Goal: Task Accomplishment & Management: Find specific page/section

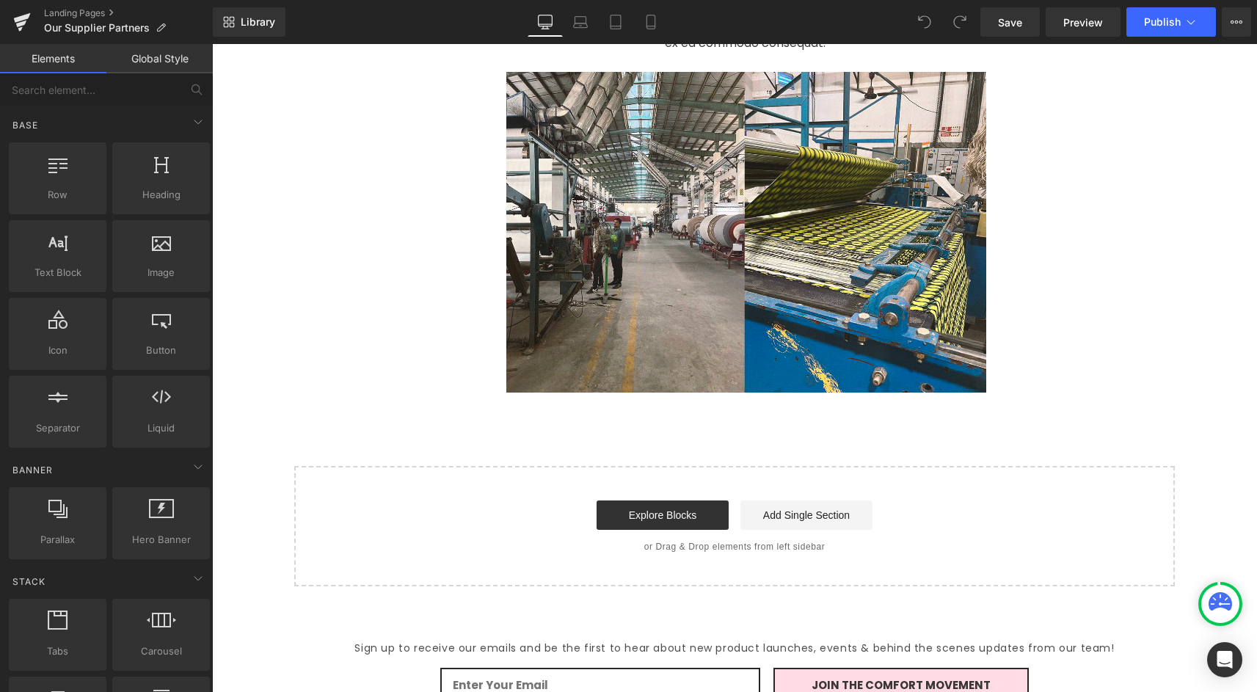
scroll to position [5082, 0]
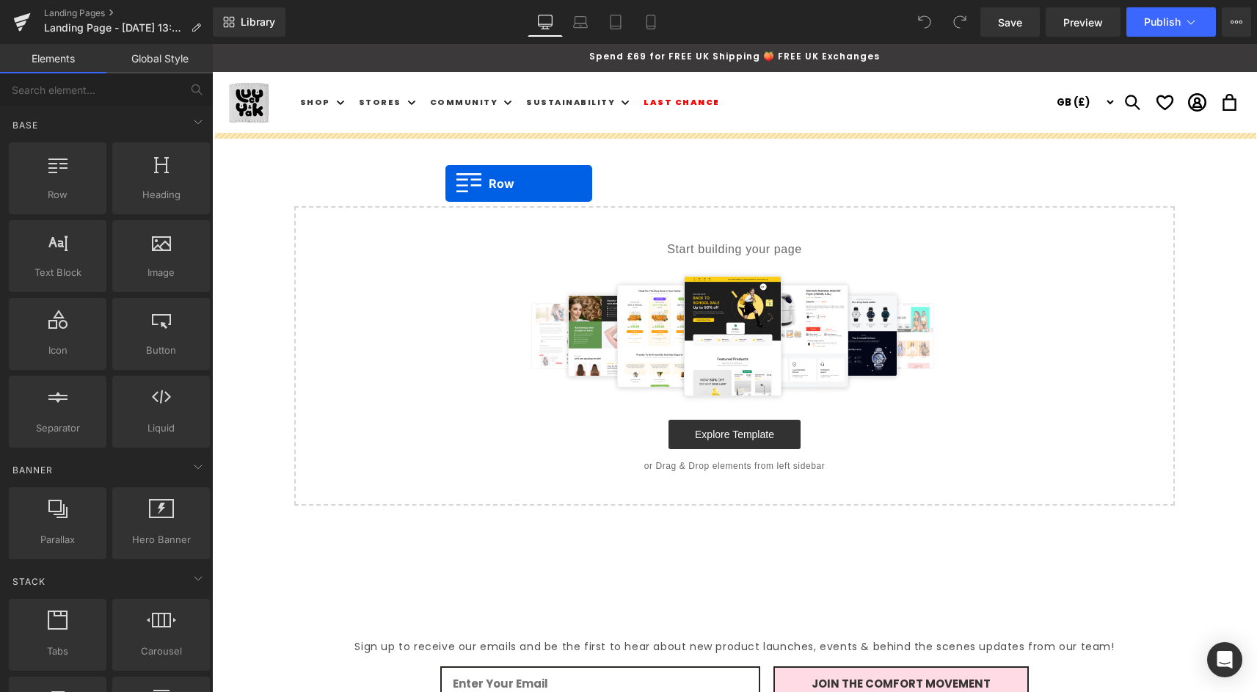
drag, startPoint x: 261, startPoint y: 244, endPoint x: 444, endPoint y: 183, distance: 192.8
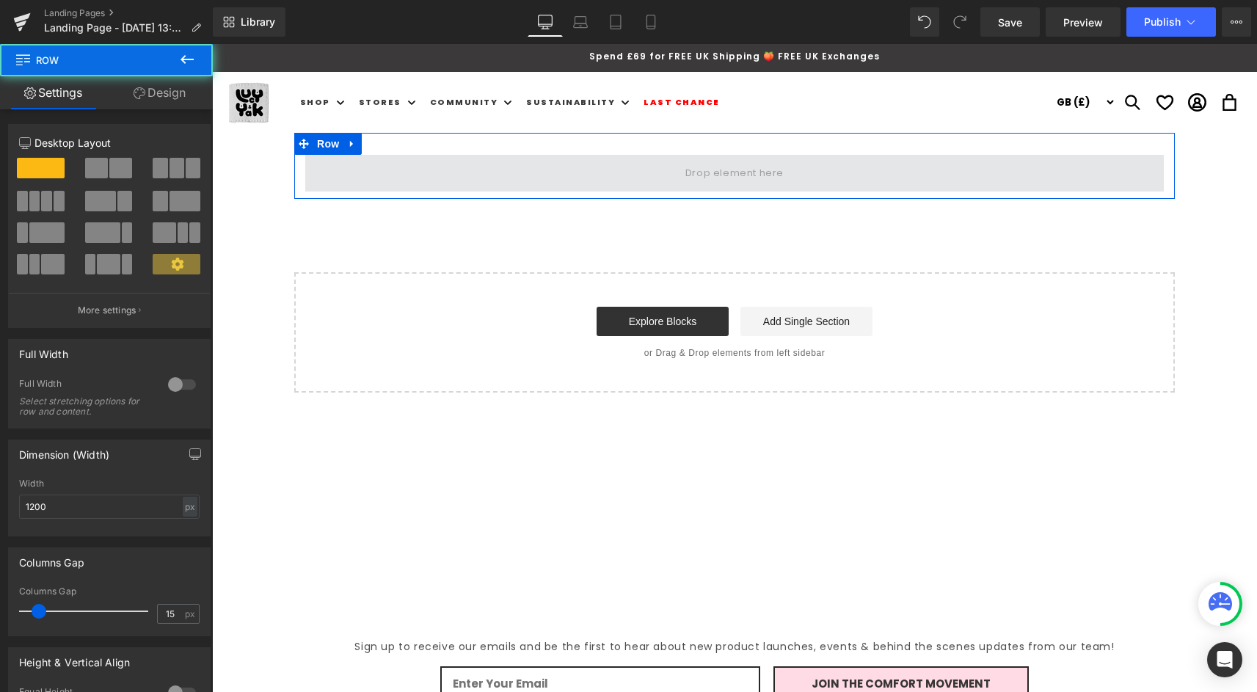
click at [585, 165] on span at bounding box center [734, 173] width 858 height 37
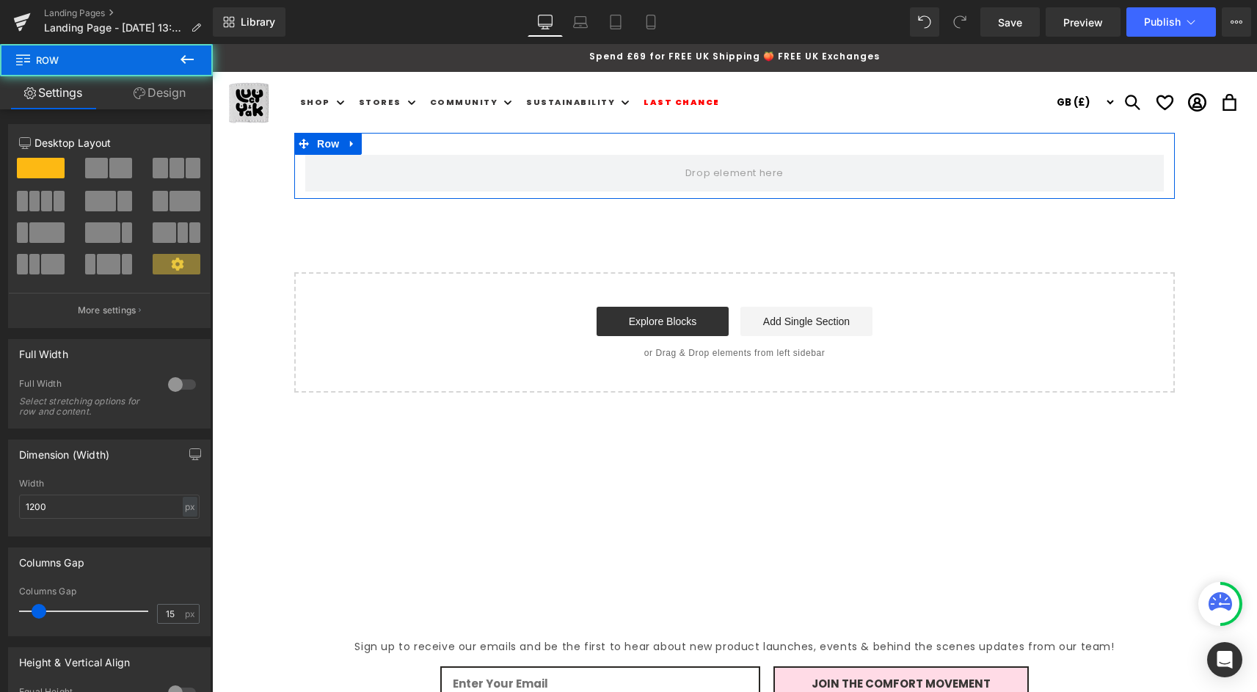
click at [326, 134] on div "Row" at bounding box center [734, 166] width 880 height 66
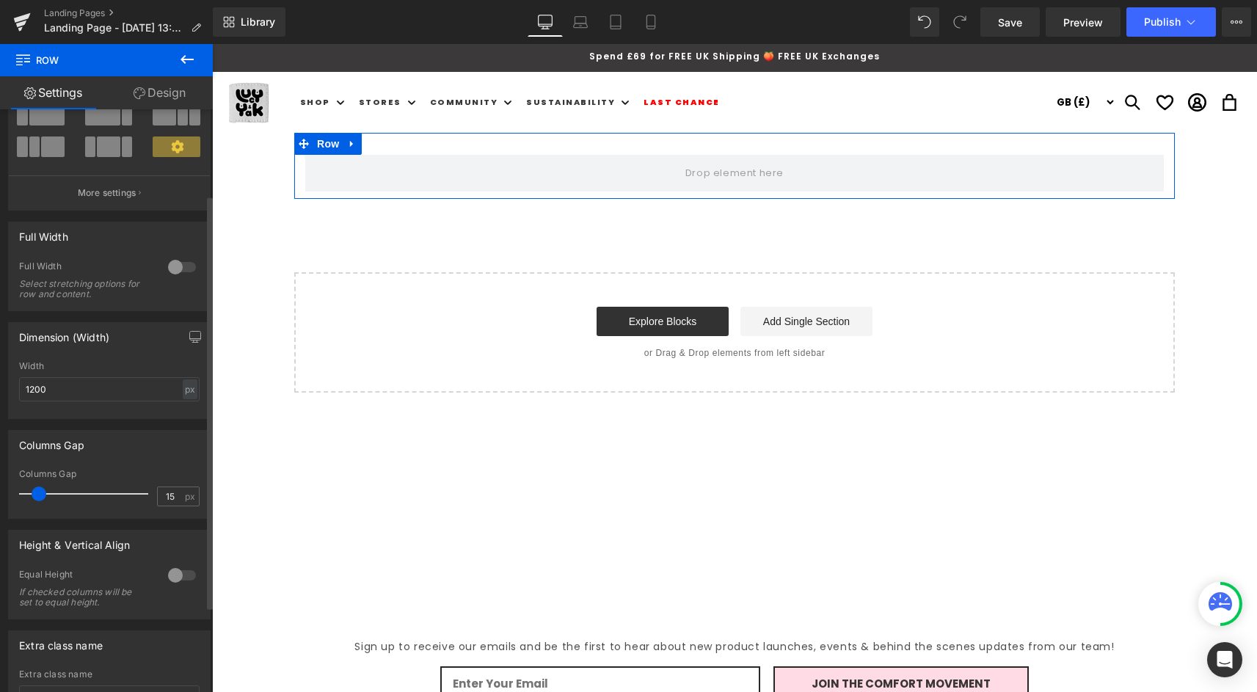
scroll to position [120, 0]
click at [164, 574] on div at bounding box center [181, 572] width 35 height 23
click at [172, 573] on div at bounding box center [181, 572] width 35 height 23
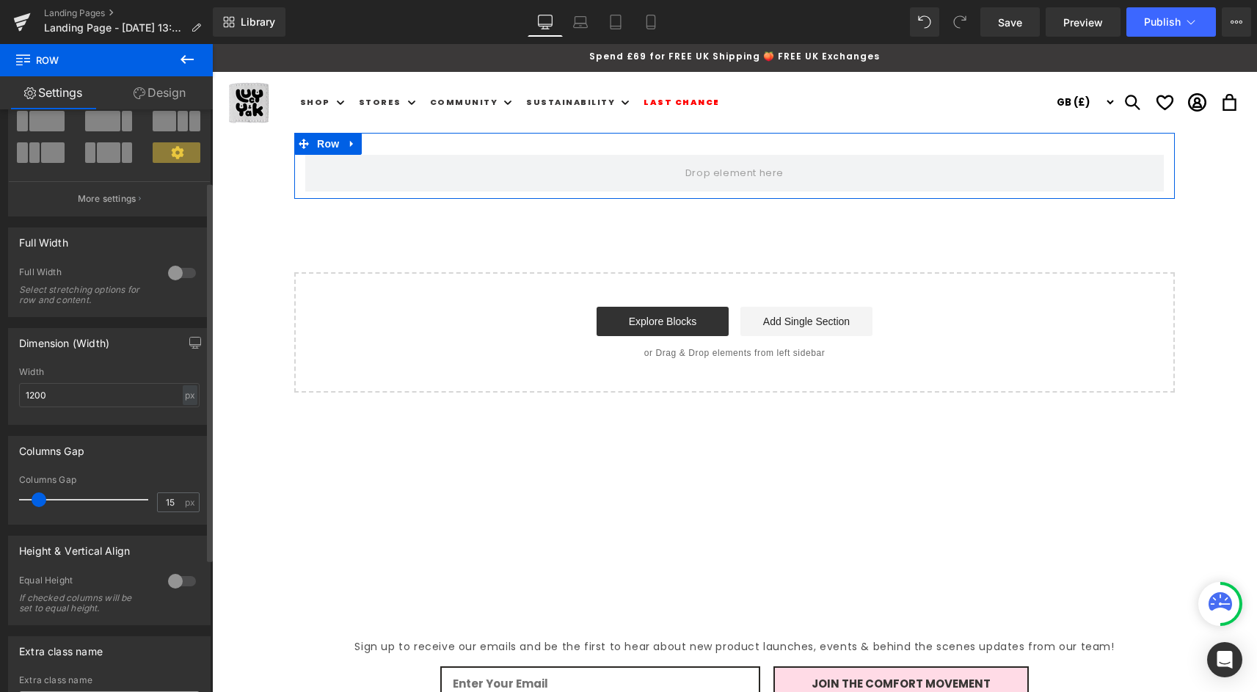
scroll to position [123, 0]
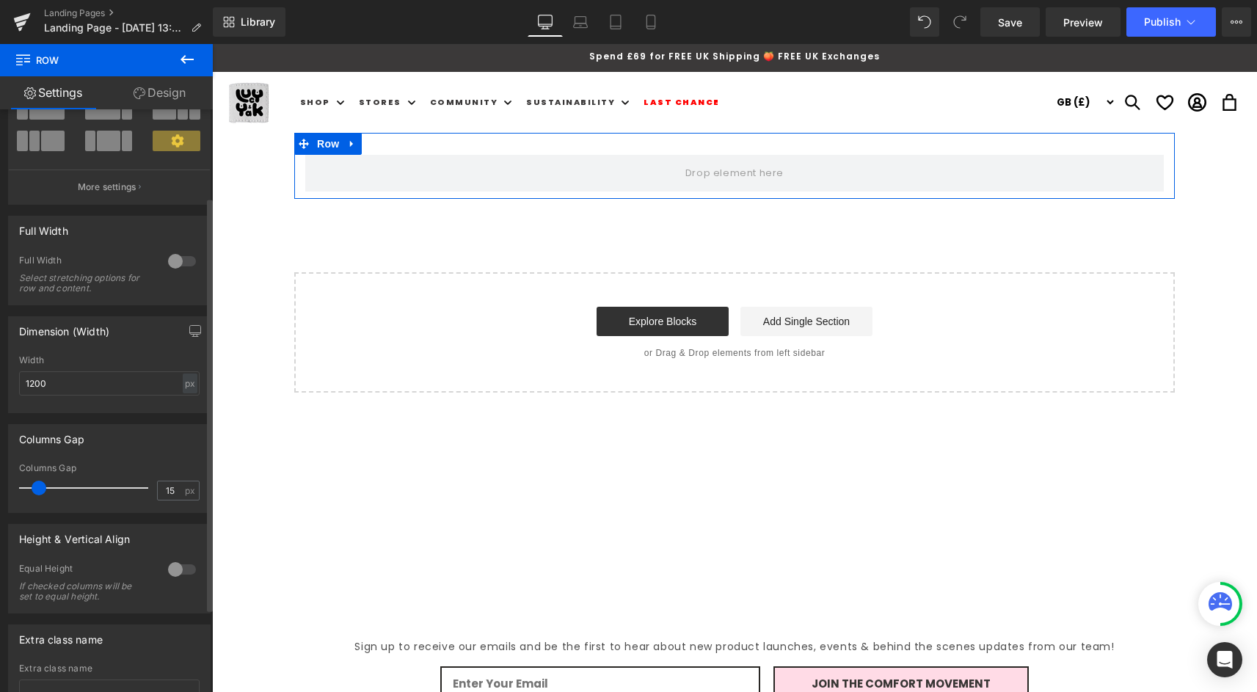
click at [175, 260] on div at bounding box center [181, 260] width 35 height 23
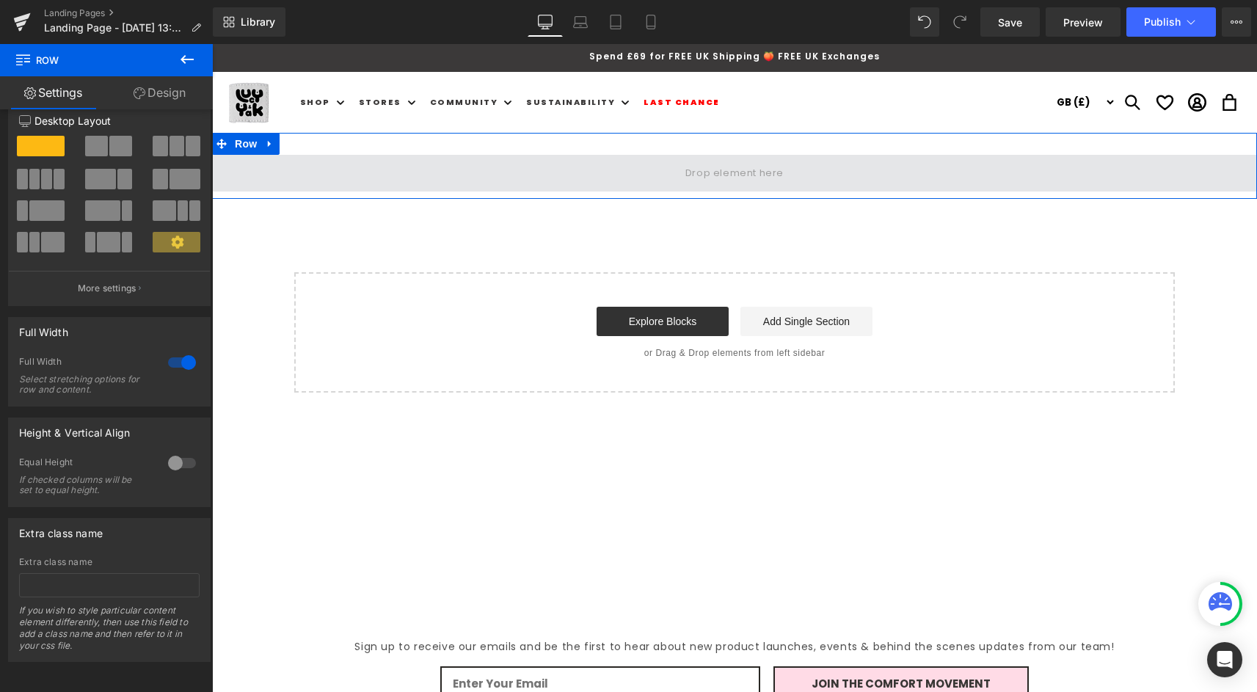
click at [374, 180] on span at bounding box center [734, 173] width 1045 height 37
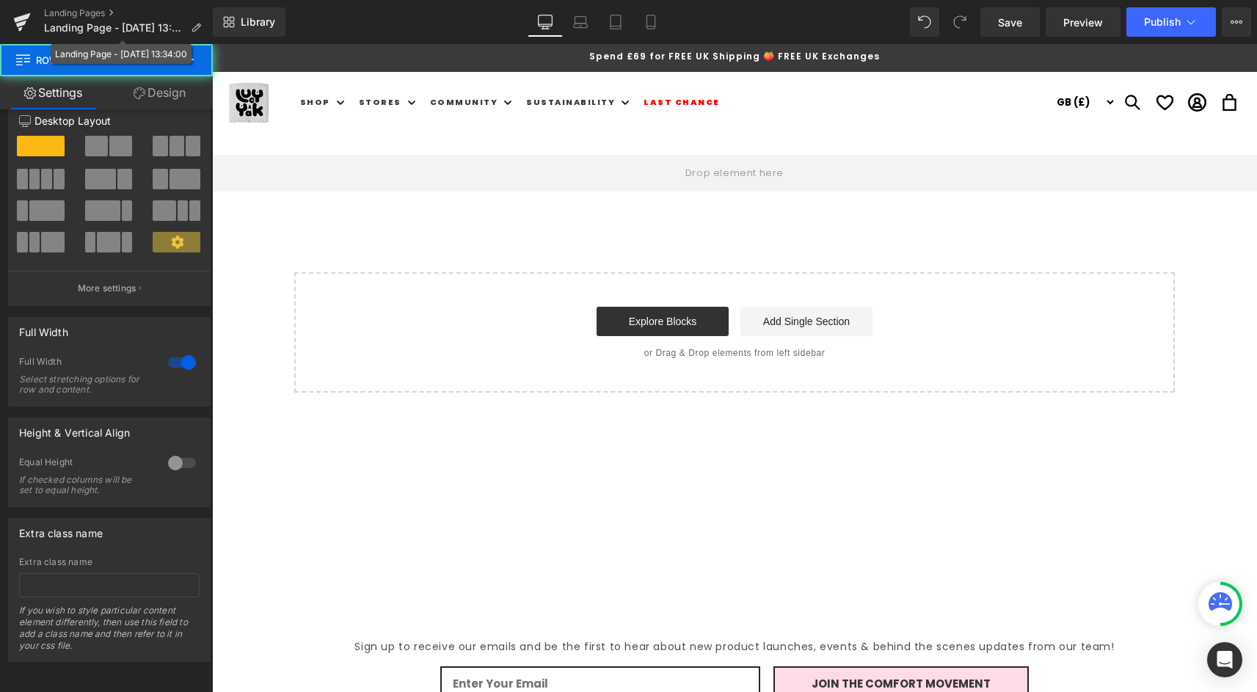
click at [186, 48] on button at bounding box center [186, 60] width 51 height 32
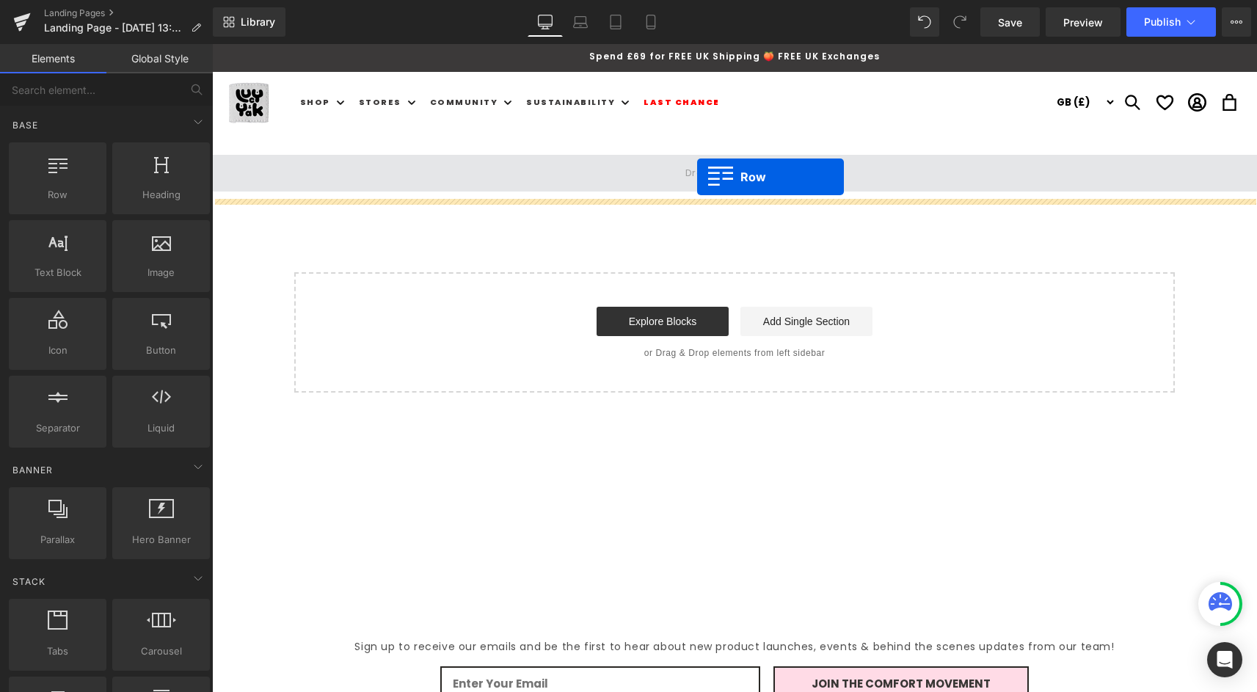
drag, startPoint x: 258, startPoint y: 205, endPoint x: 696, endPoint y: 178, distance: 439.6
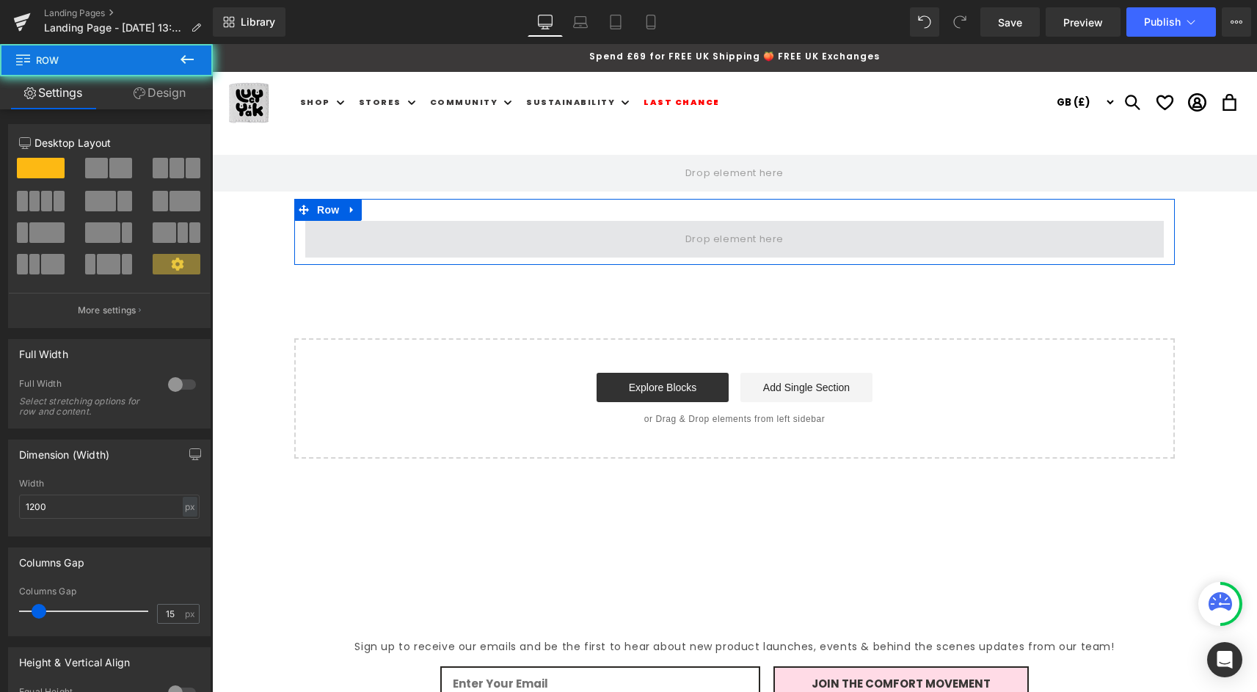
click at [445, 227] on span at bounding box center [734, 239] width 858 height 37
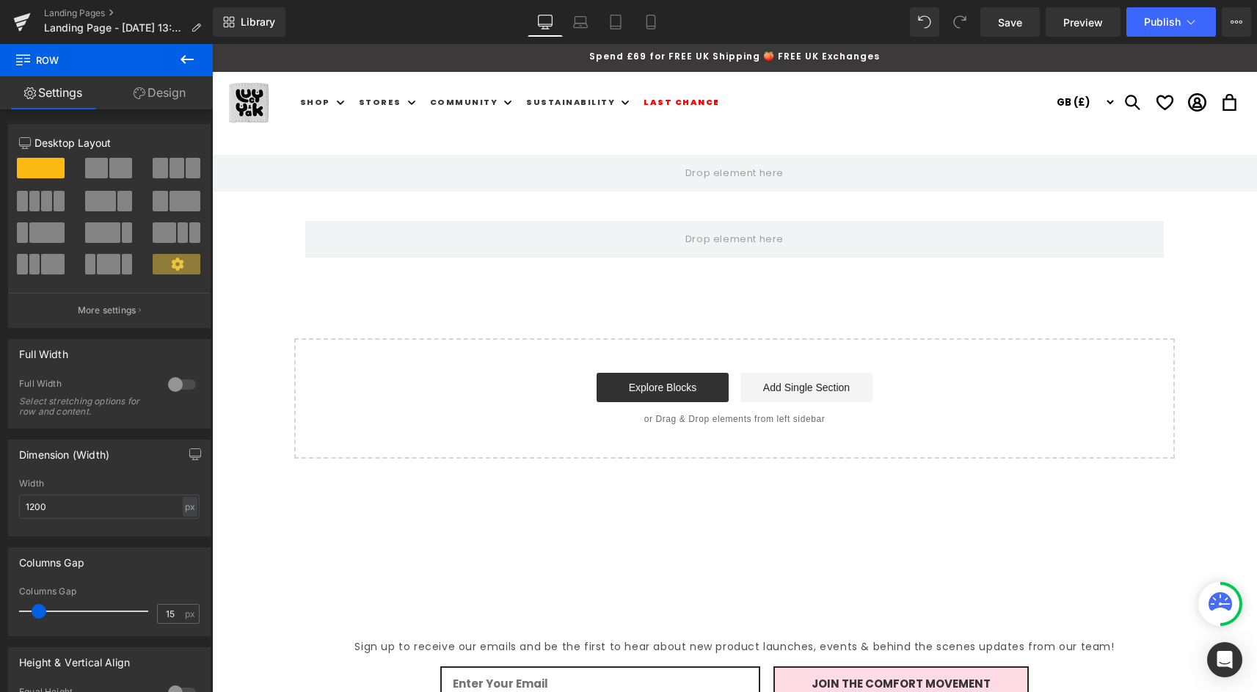
click at [192, 49] on button at bounding box center [186, 60] width 51 height 32
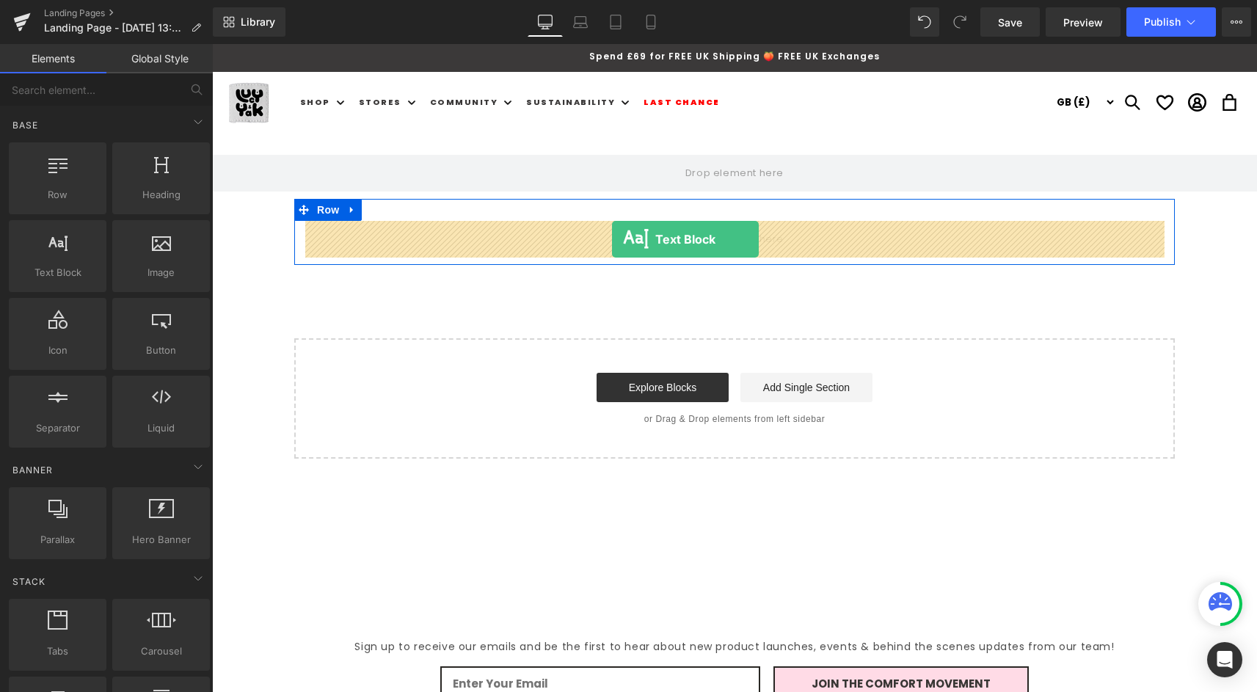
drag, startPoint x: 282, startPoint y: 306, endPoint x: 612, endPoint y: 239, distance: 336.1
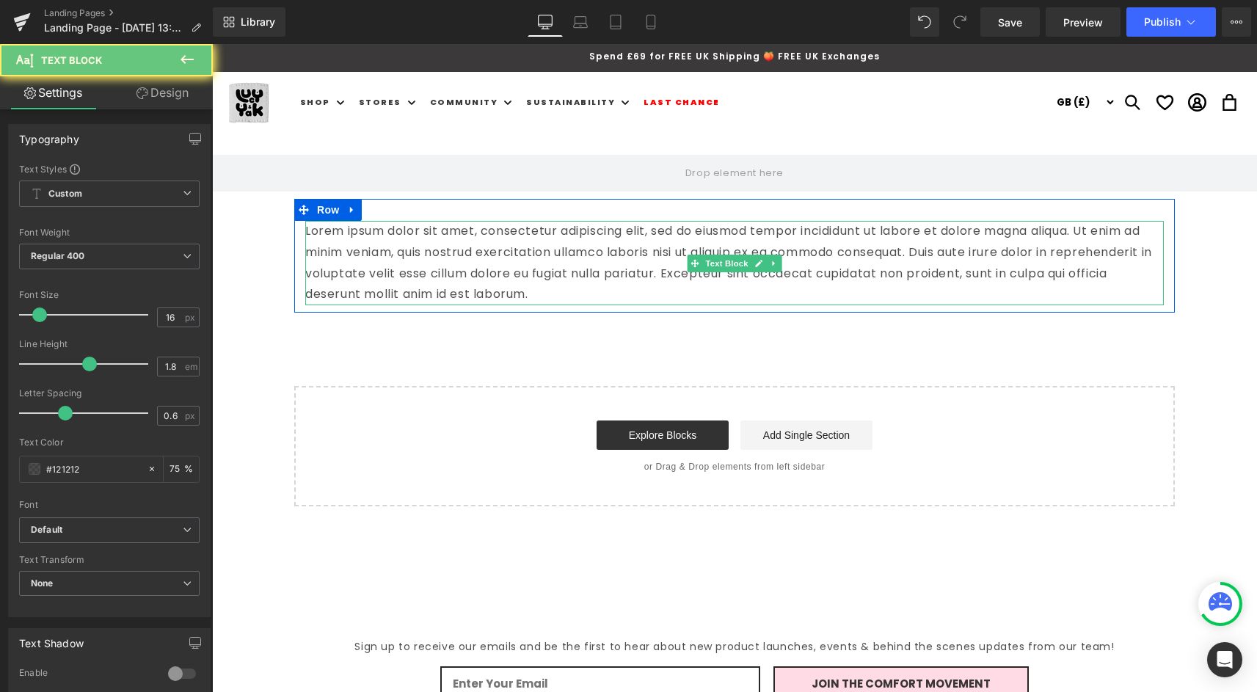
click at [605, 260] on p "Lorem ipsum dolor sit amet, consectetur adipiscing elit, sed do eiusmod tempor …" at bounding box center [734, 263] width 858 height 84
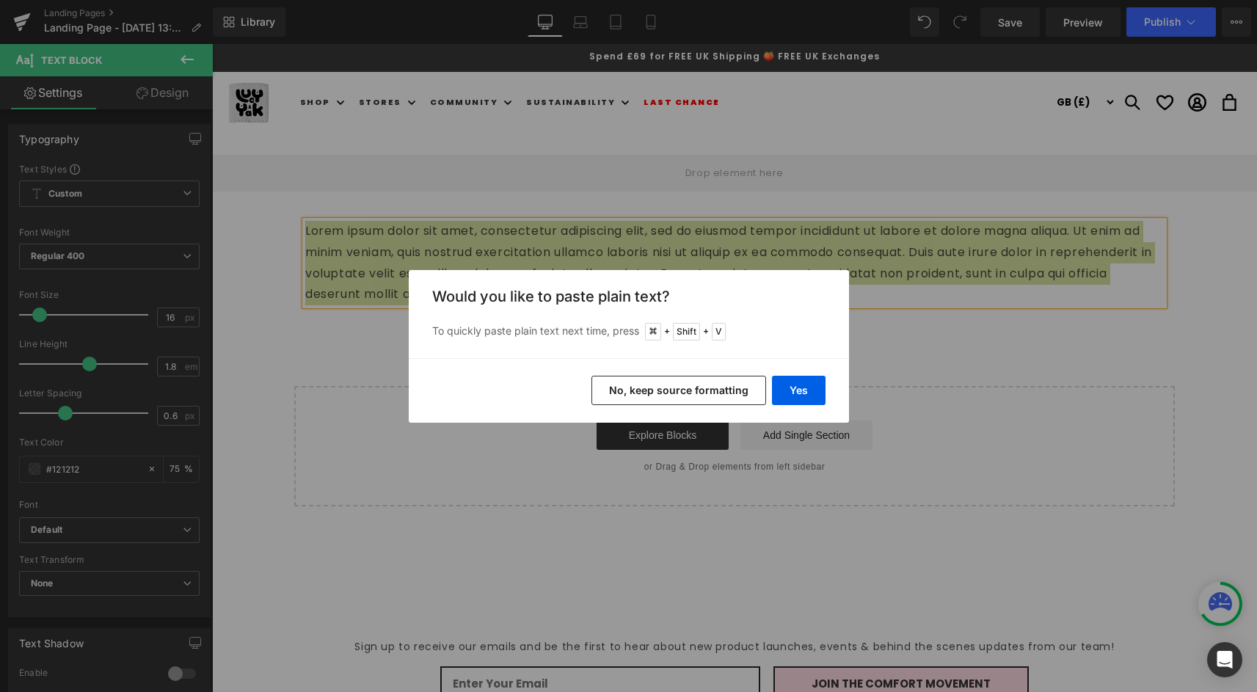
click at [720, 393] on button "No, keep source formatting" at bounding box center [678, 390] width 175 height 29
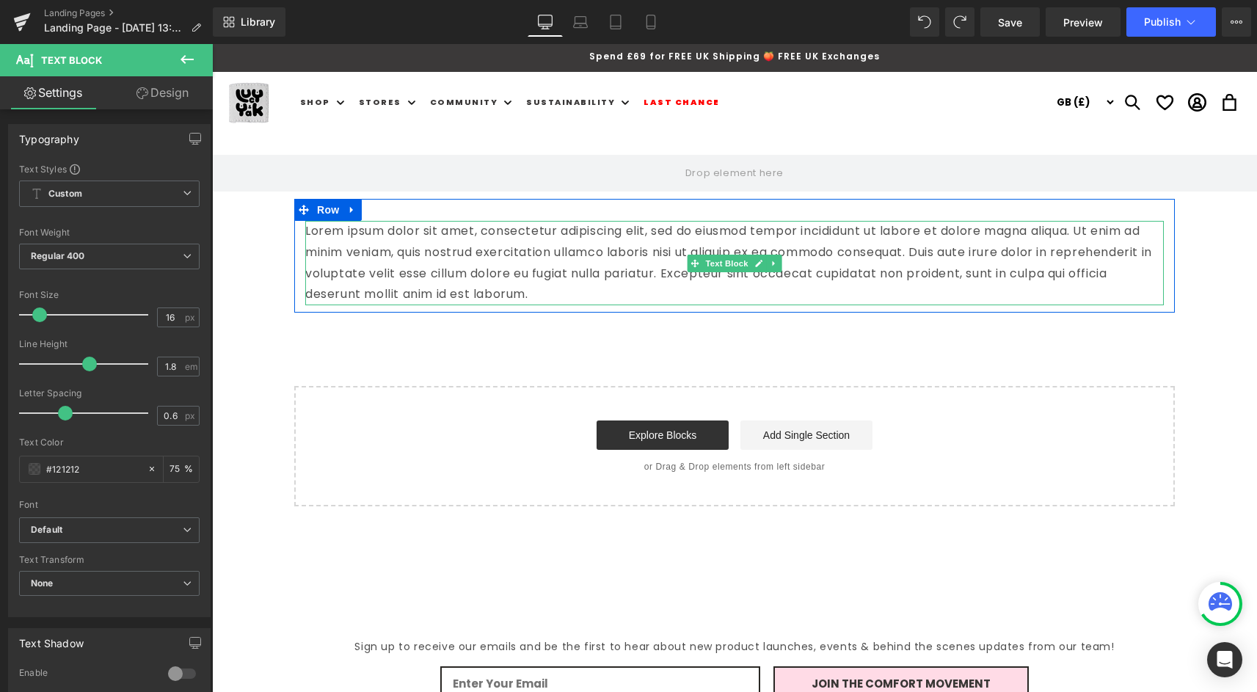
click at [602, 261] on p "Lorem ipsum dolor sit amet, consectetur adipiscing elit, sed do eiusmod tempor …" at bounding box center [734, 263] width 858 height 84
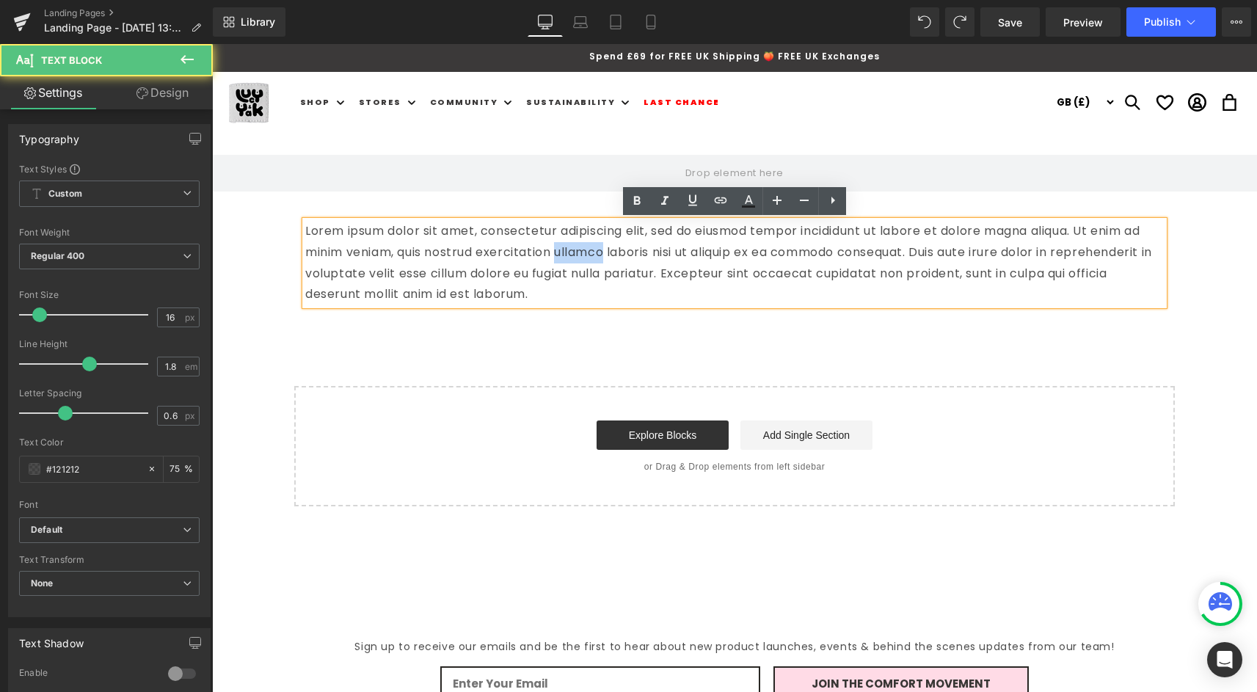
click at [602, 261] on p "Lorem ipsum dolor sit amet, consectetur adipiscing elit, sed do eiusmod tempor …" at bounding box center [734, 263] width 858 height 84
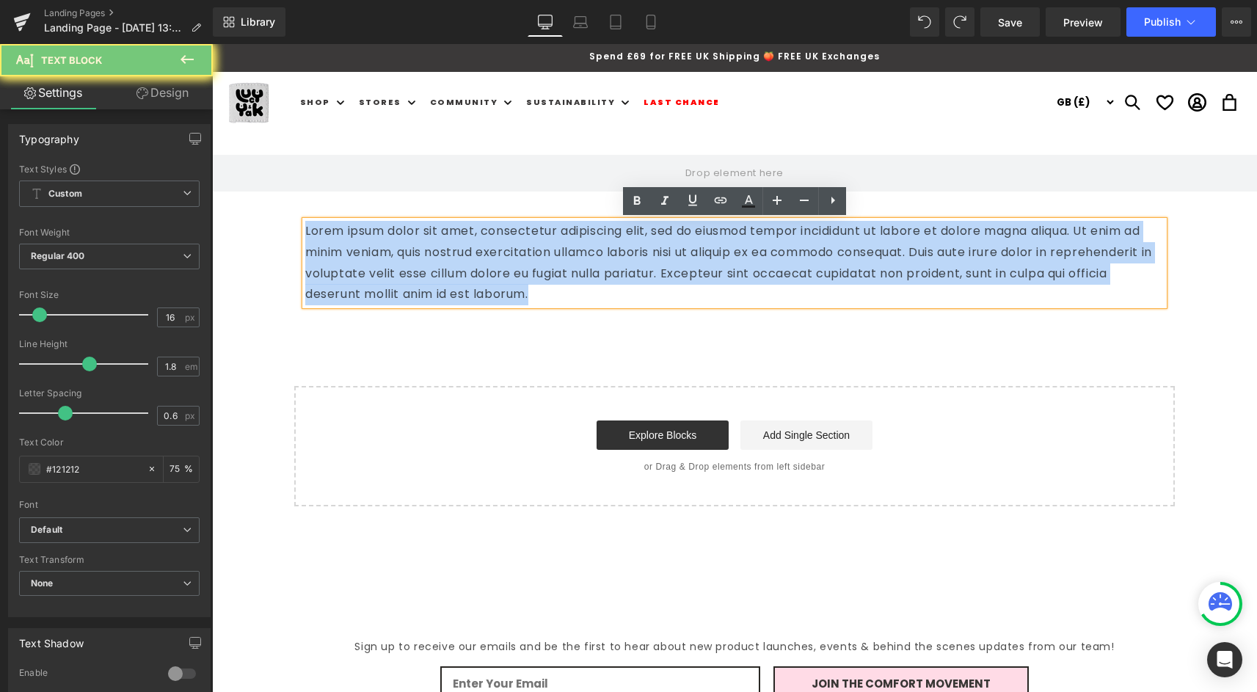
click at [602, 261] on p "Lorem ipsum dolor sit amet, consectetur adipiscing elit, sed do eiusmod tempor …" at bounding box center [734, 263] width 858 height 84
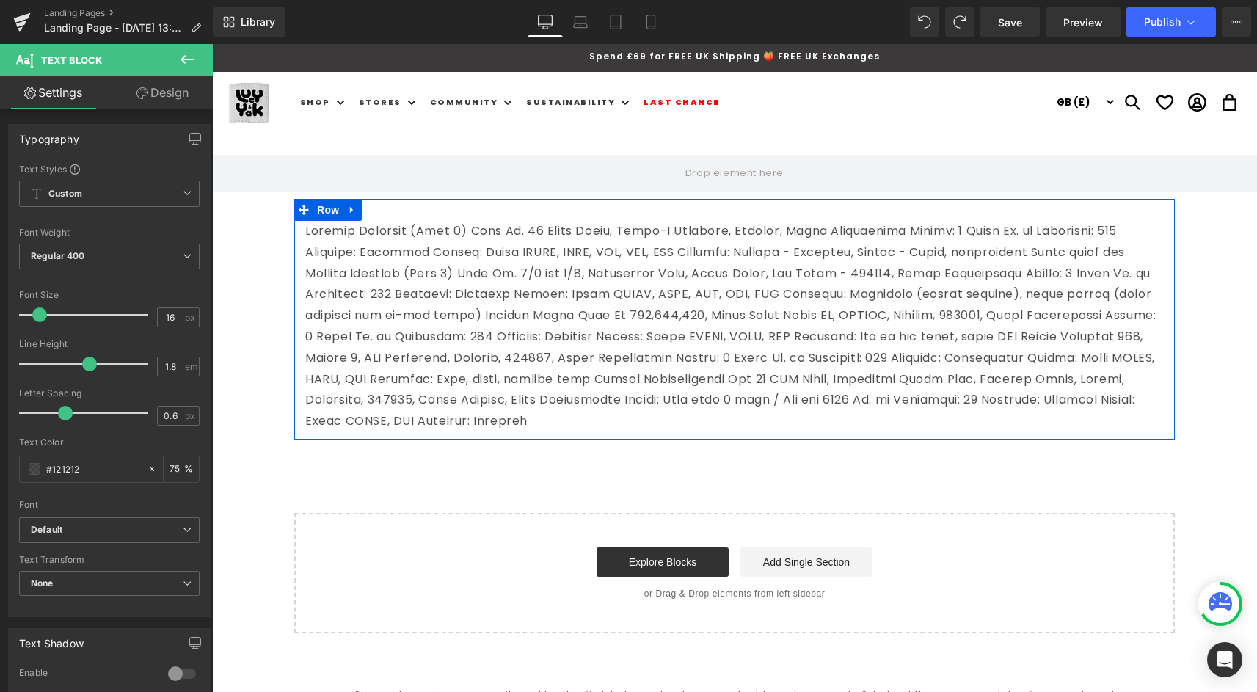
click at [303, 270] on div "Text Block" at bounding box center [734, 326] width 880 height 211
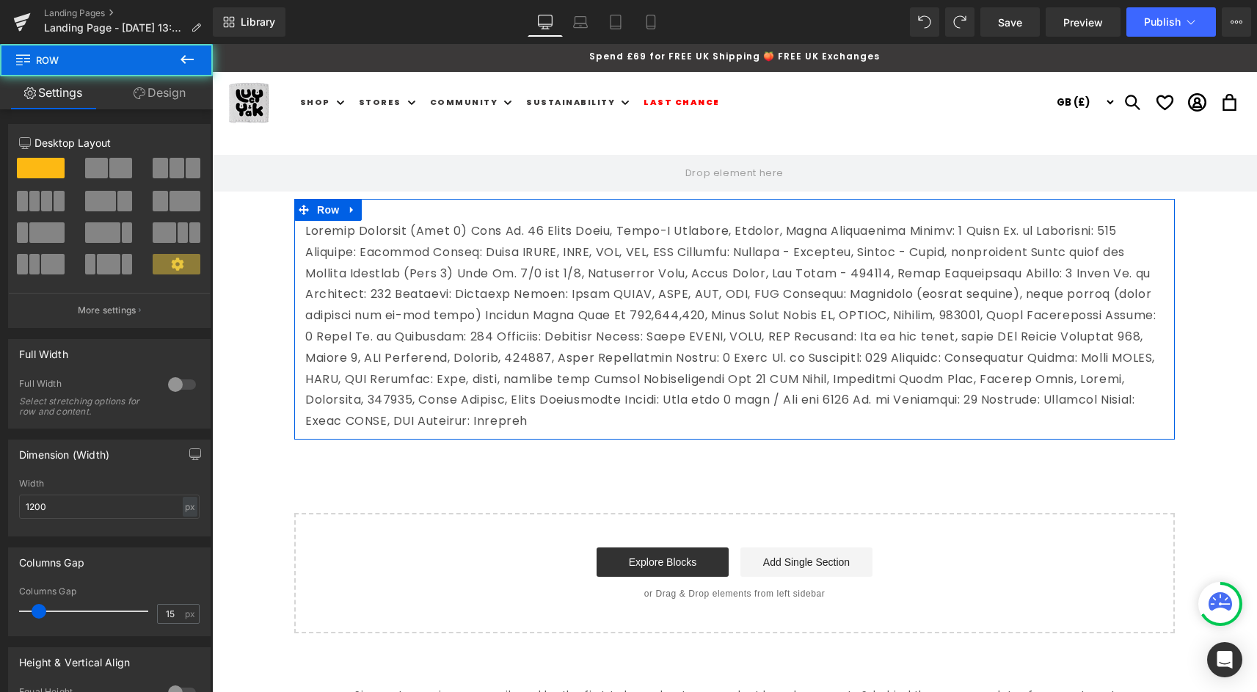
click at [212, 44] on div at bounding box center [212, 44] width 0 height 0
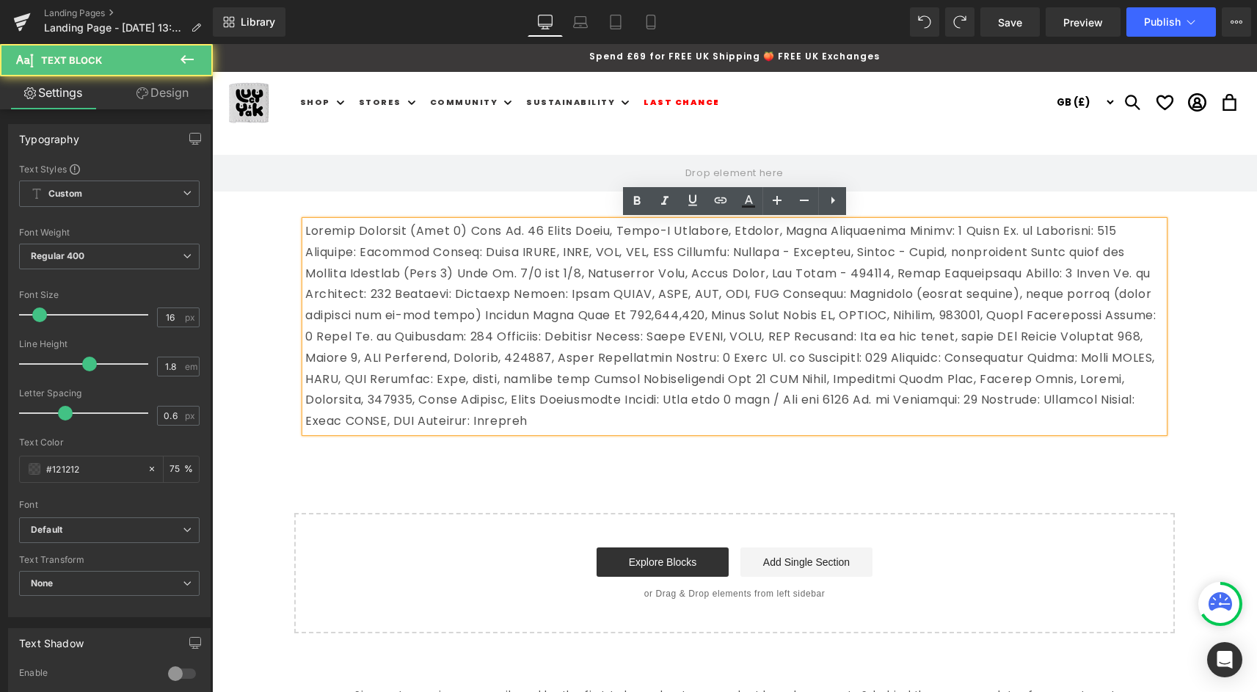
click at [305, 273] on div at bounding box center [734, 326] width 858 height 211
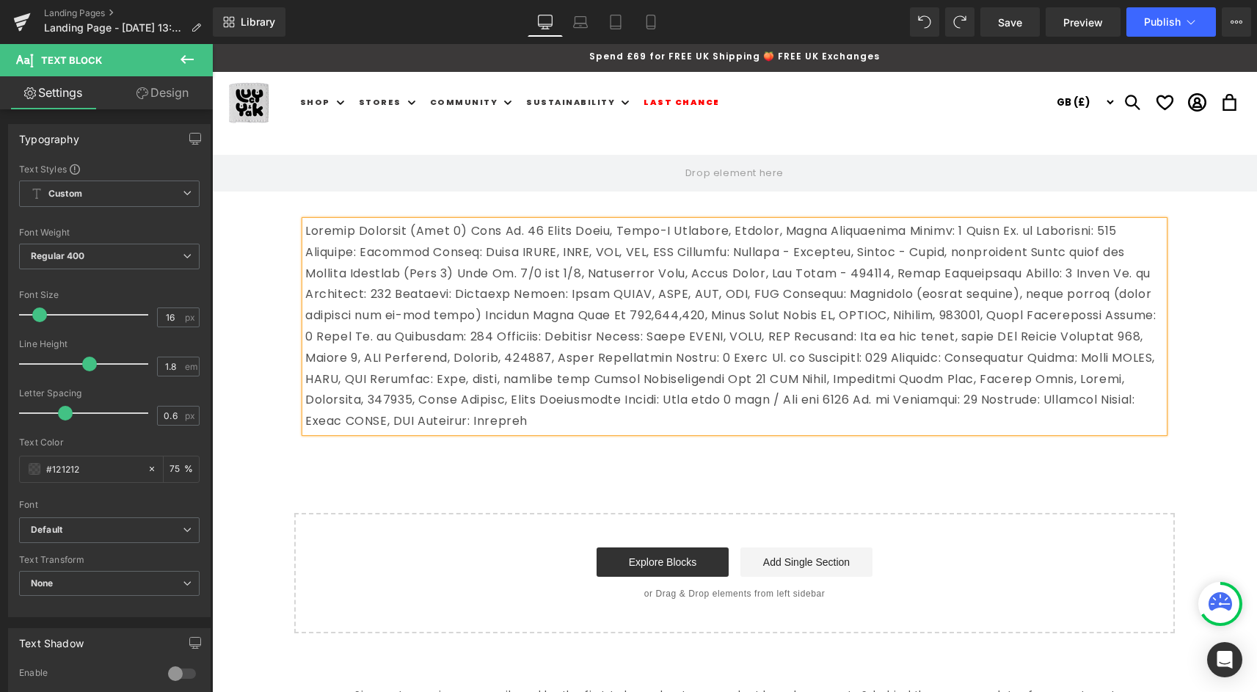
click at [309, 272] on p at bounding box center [734, 326] width 858 height 211
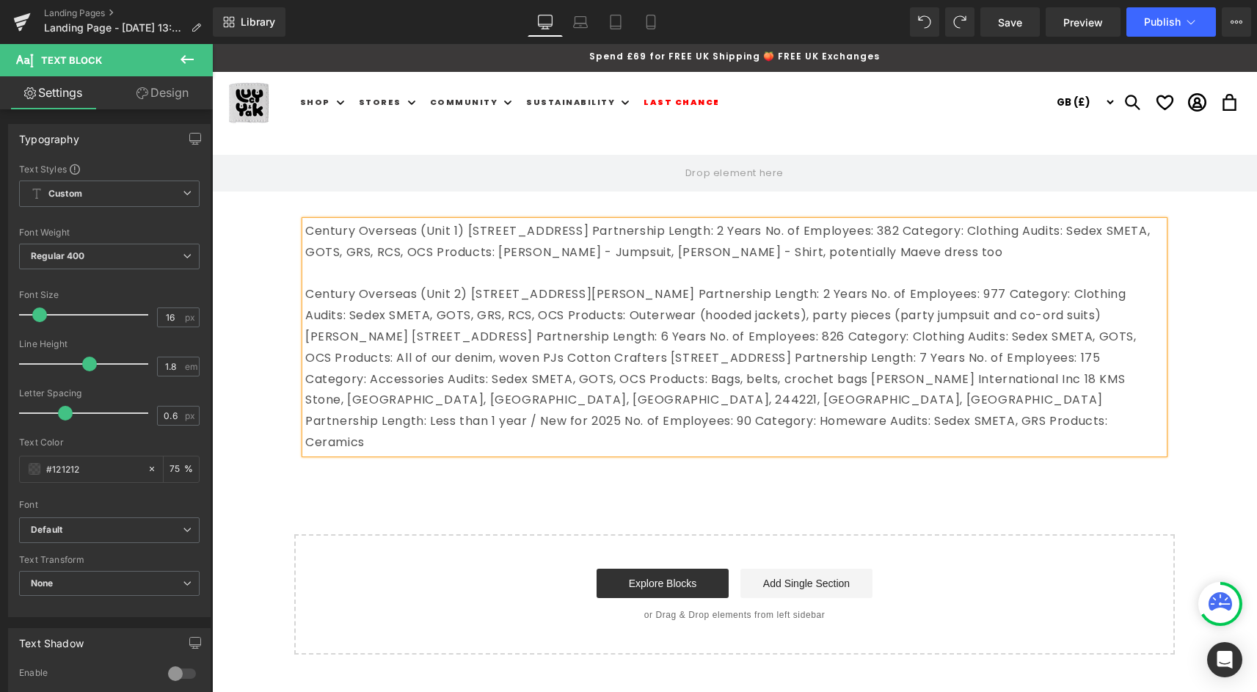
click at [481, 295] on p "Century Overseas (Unit 2) [STREET_ADDRESS][PERSON_NAME]Partnership Length: 2…" at bounding box center [734, 368] width 858 height 169
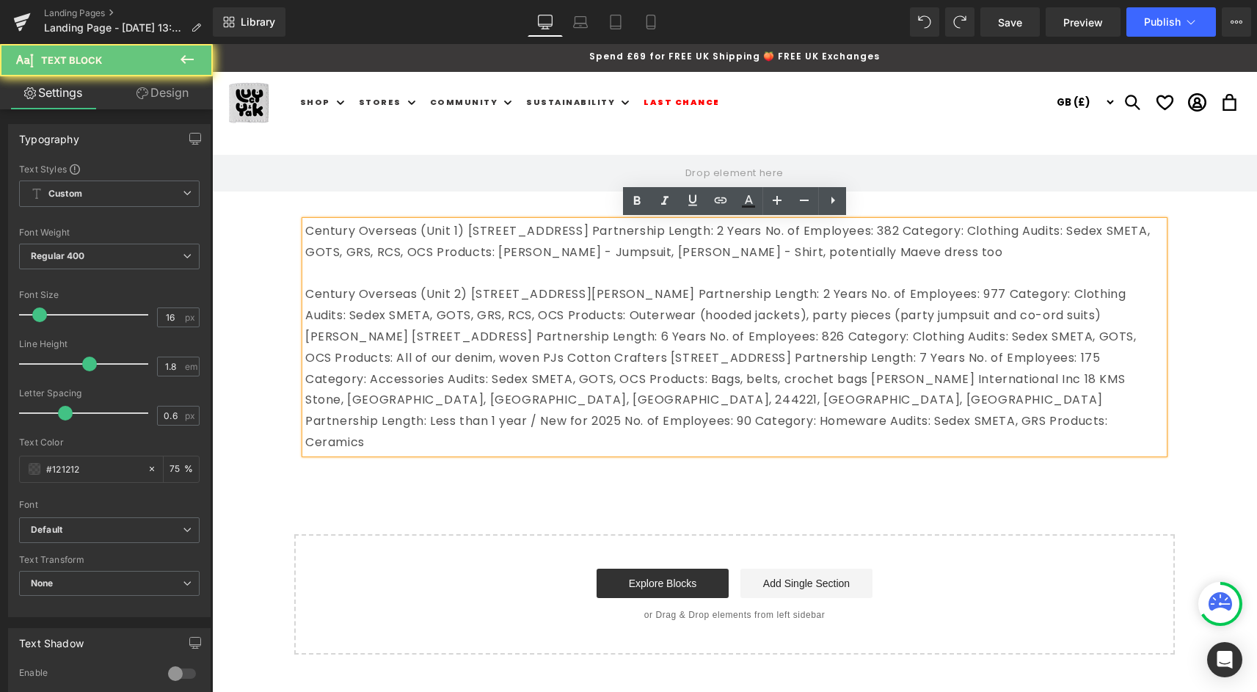
click at [478, 295] on p "Century Overseas (Unit 2) [STREET_ADDRESS][PERSON_NAME]Partnership Length: 2…" at bounding box center [734, 368] width 858 height 169
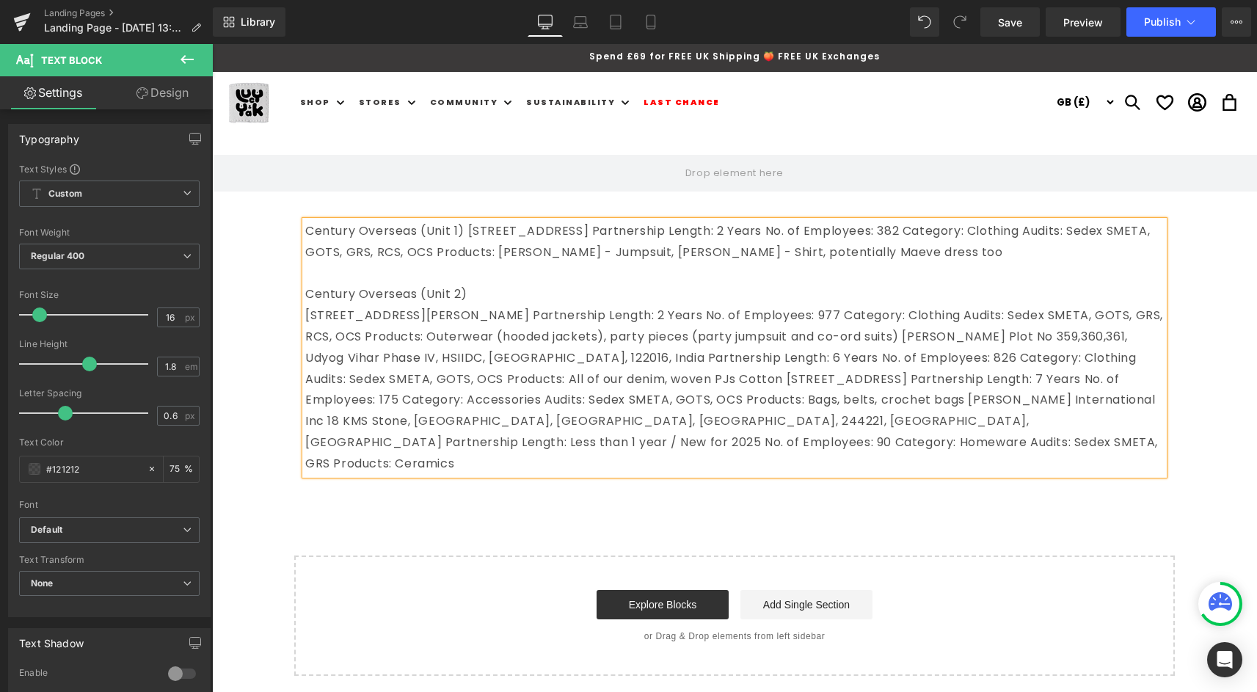
click at [761, 316] on p "[STREET_ADDRESS][PERSON_NAME]Partnership Length: 2 Years No. of Employees: 97…" at bounding box center [734, 389] width 858 height 169
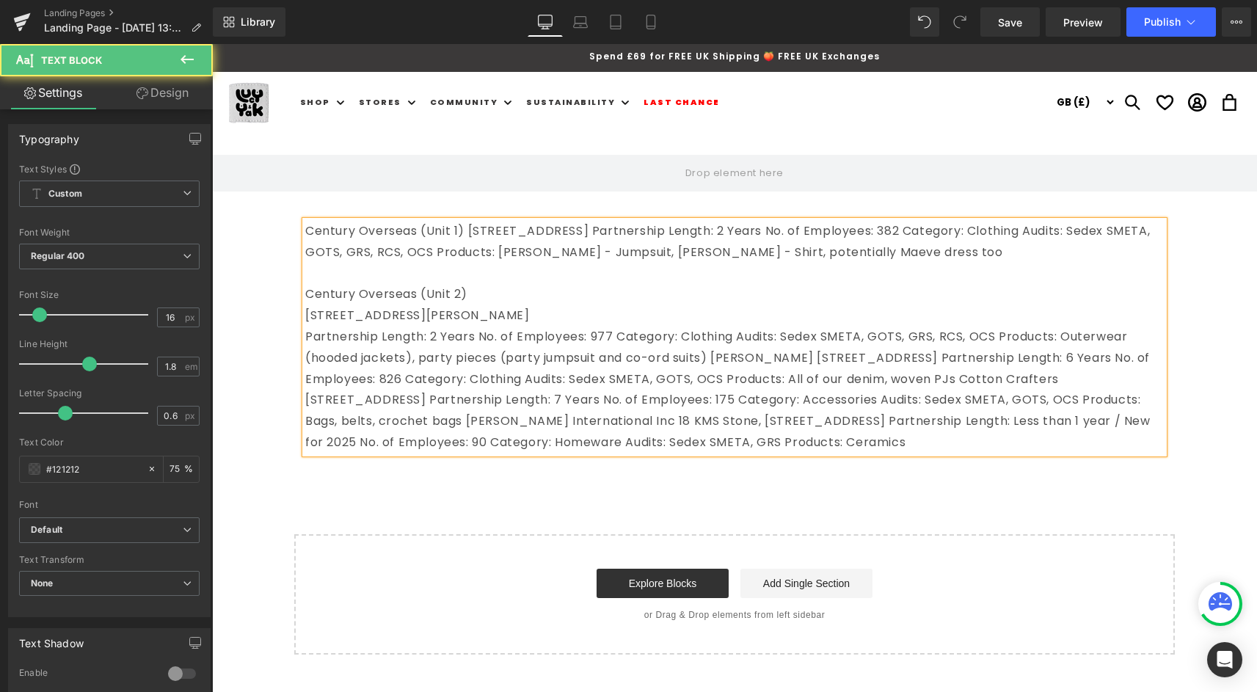
click at [480, 340] on p "Partnership Length: 2 Years No. of Employees: 977Category: ClothingAudits: S…" at bounding box center [734, 389] width 858 height 127
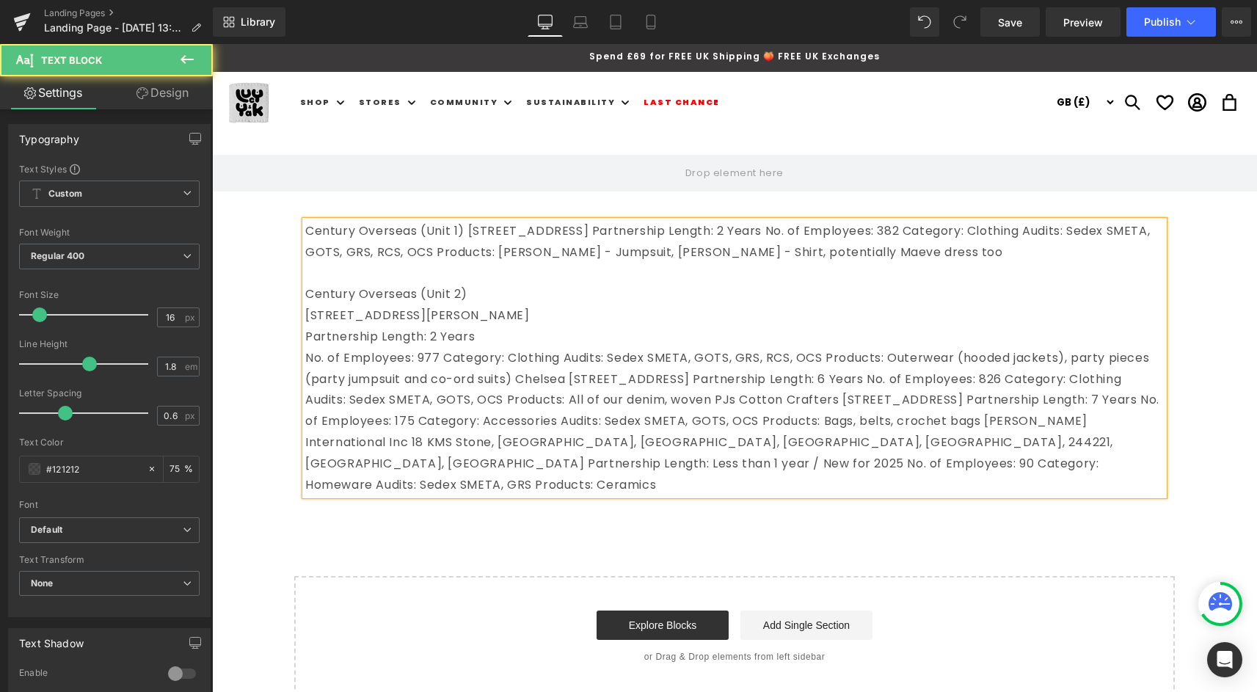
click at [449, 356] on p "No. of Employees: 977Category: ClothingAudits: Sedex SMETA, GOTS, GRS, RCS, O…" at bounding box center [734, 422] width 858 height 148
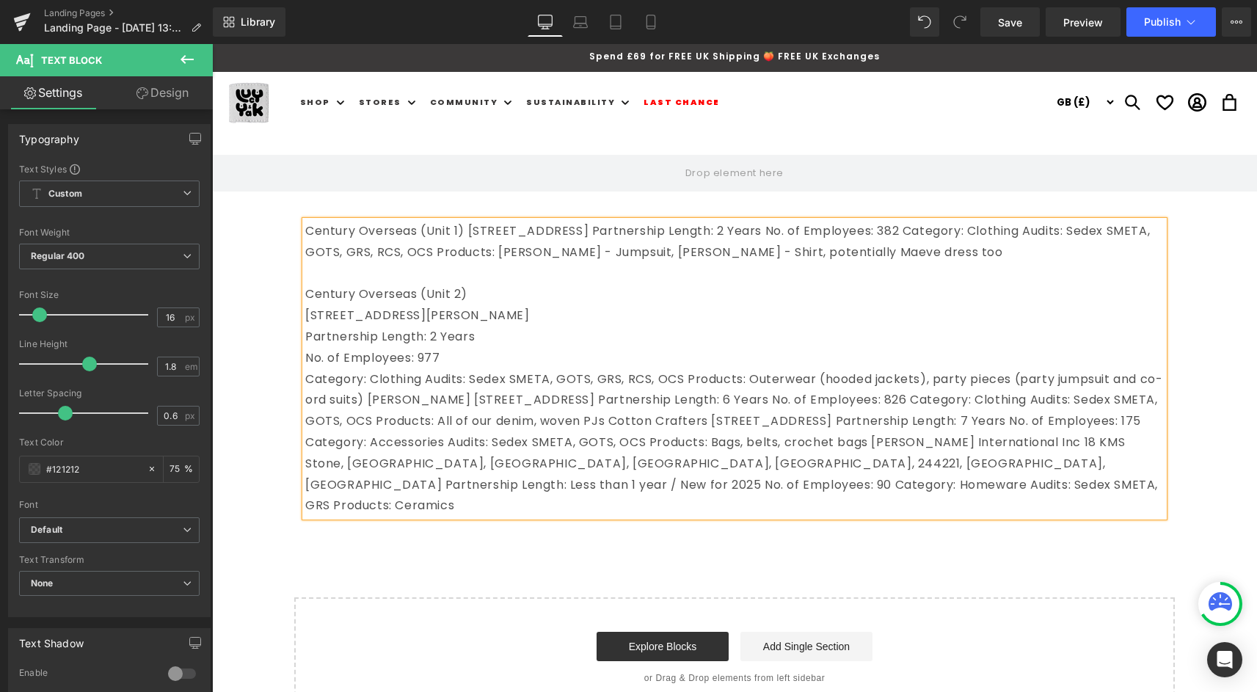
click at [429, 380] on p "Category: ClothingAudits: Sedex SMETA, GOTS, GRS, RCS, OCSProducts: Outerwear…" at bounding box center [734, 443] width 858 height 148
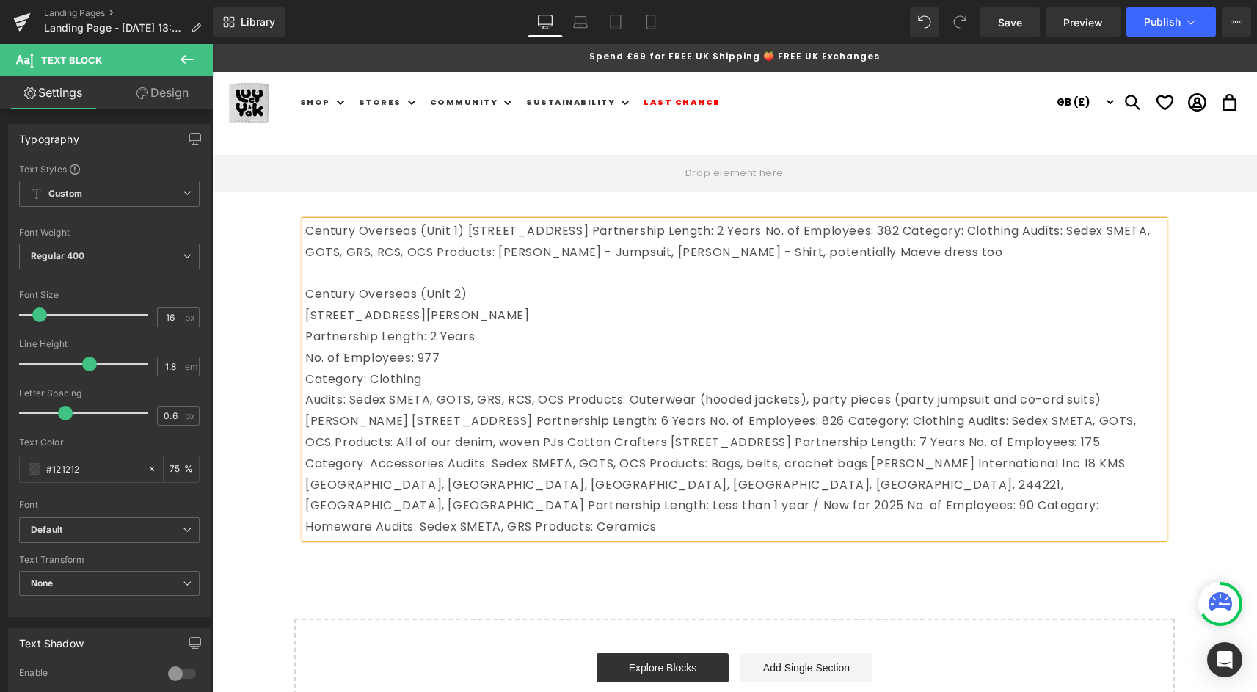
click at [572, 398] on p "Audits: Sedex SMETA, GOTS, GRS, RCS, OCSProducts: Outerwear (hooded jackets), …" at bounding box center [734, 464] width 858 height 148
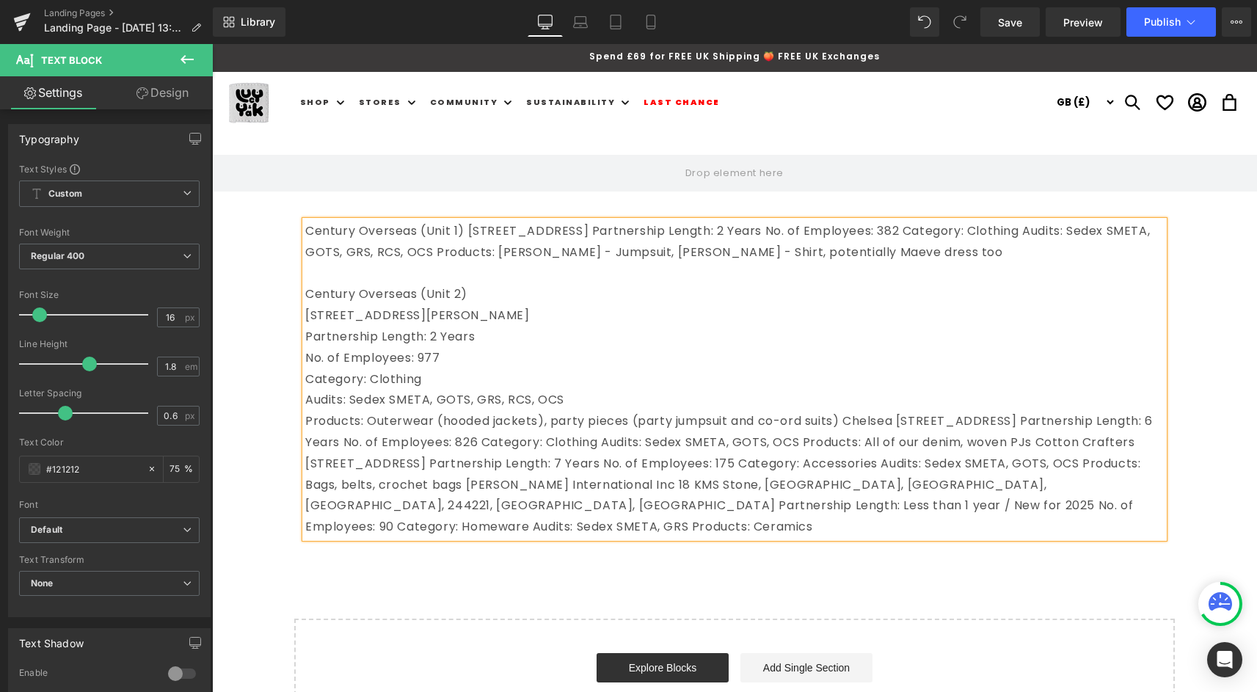
click at [850, 422] on p "Products: Outerwear (hooded jackets), party pieces (party jumpsuit and co-ord s…" at bounding box center [734, 474] width 858 height 127
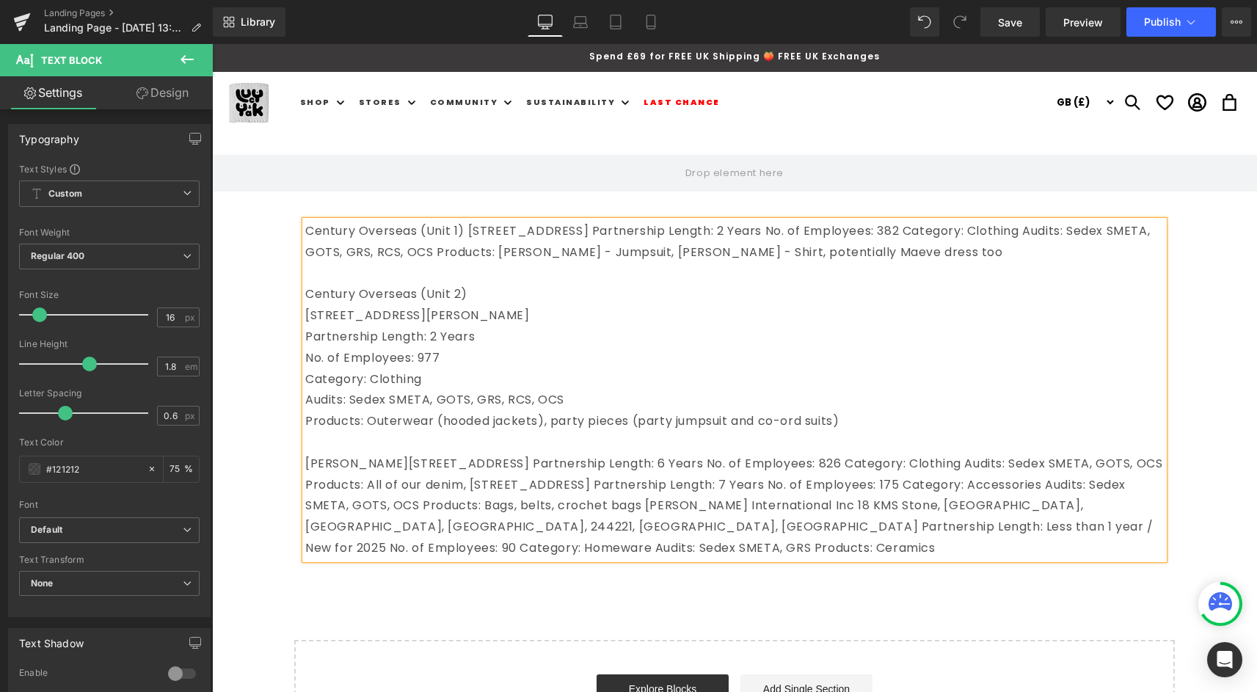
click at [467, 233] on p "Century Overseas (Unit 1) [STREET_ADDRESS]Partnership Length: 2 Years No. o…" at bounding box center [734, 242] width 858 height 43
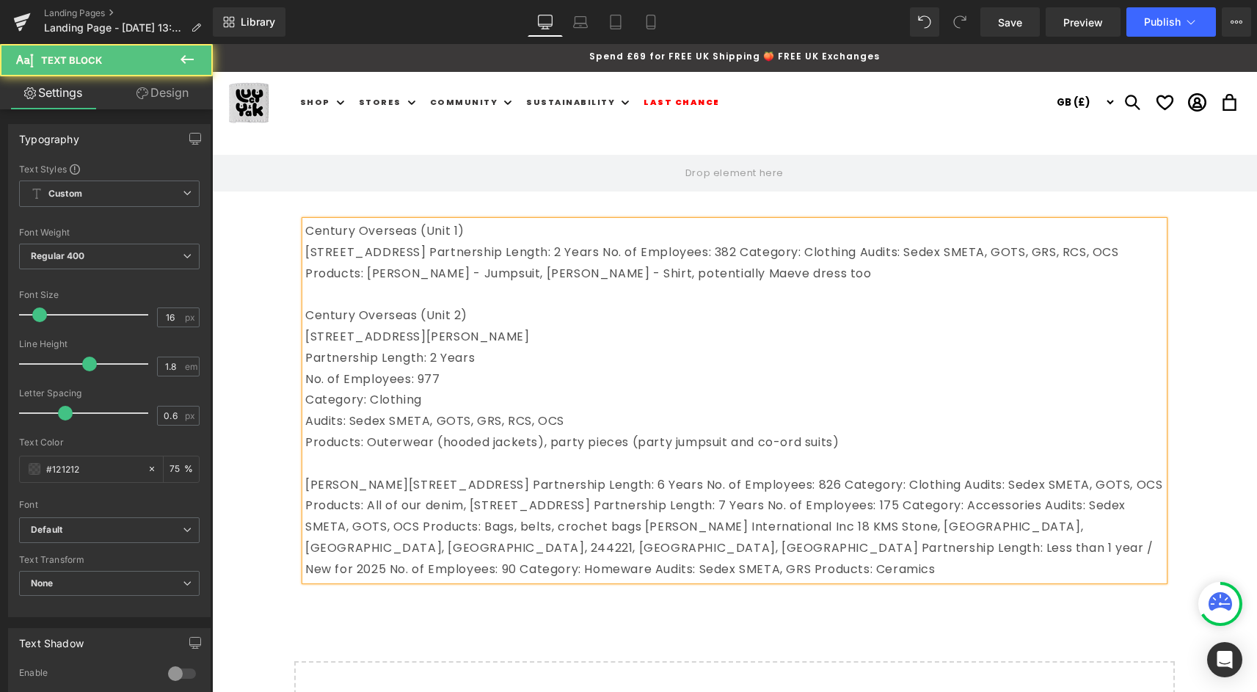
click at [671, 253] on p "[STREET_ADDRESS]Partnership Length: 2 Years No. of Employees: 382Category: C…" at bounding box center [734, 263] width 858 height 43
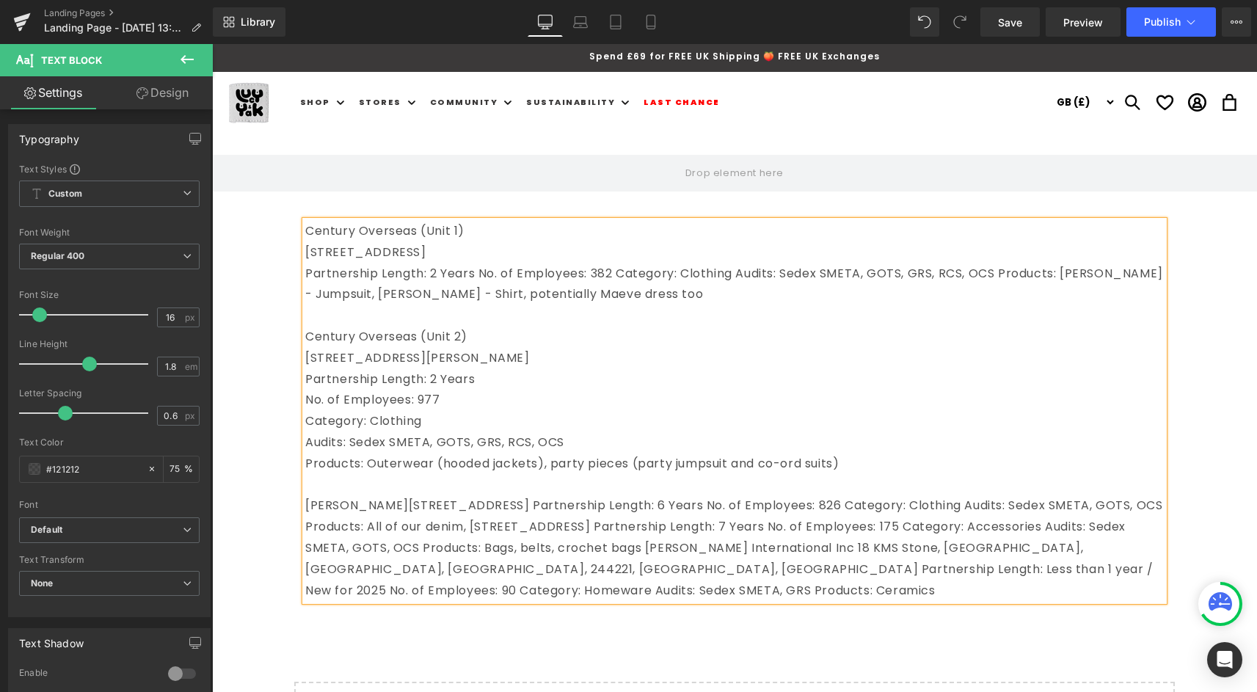
click at [478, 274] on p "Partnership Length: 2 Years No. of Employees: 382Category: ClothingAudits: S…" at bounding box center [734, 284] width 858 height 43
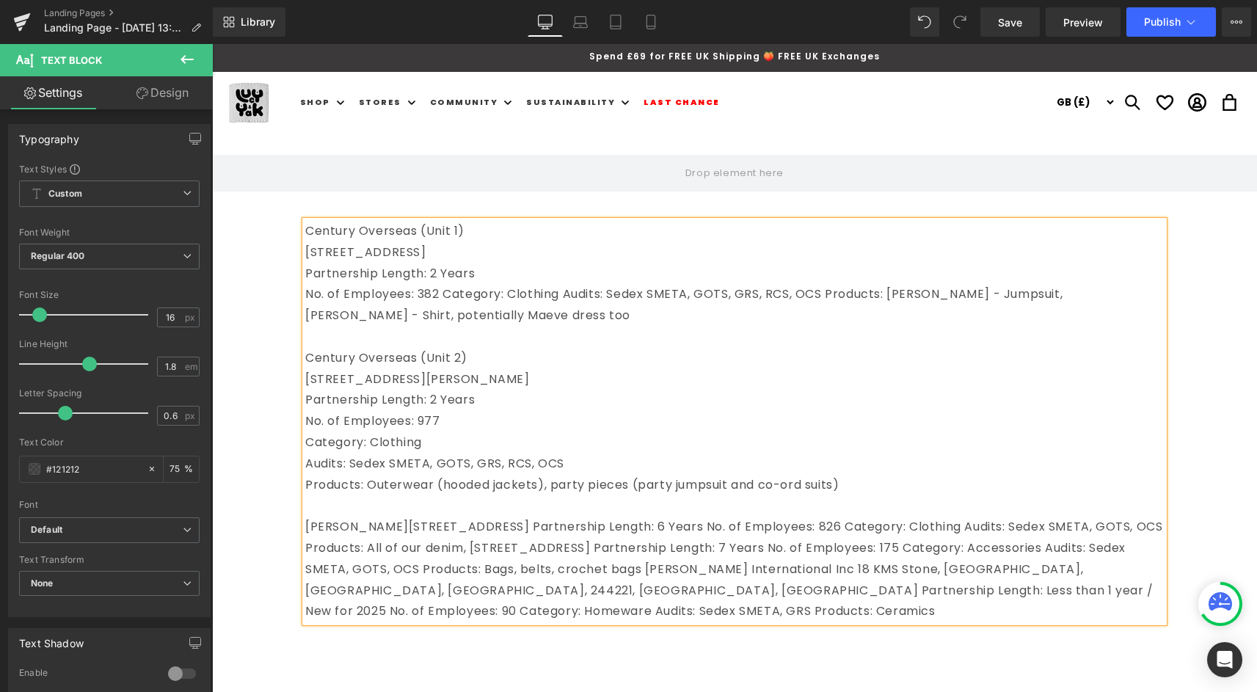
click at [451, 296] on p "No. of Employees: 382Category: ClothingAudits: Sedex SMETA, GOTS, GRS, RCS, O…" at bounding box center [734, 305] width 858 height 43
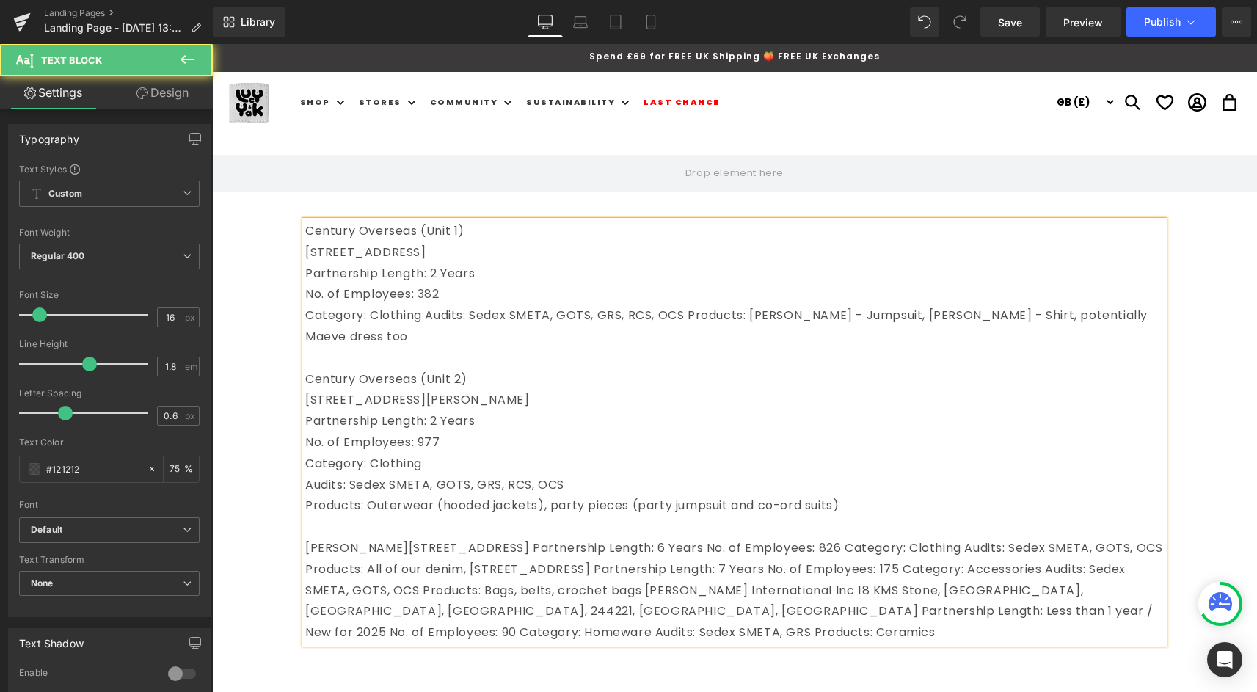
click at [428, 313] on p "Category: ClothingAudits: Sedex SMETA, GOTS, GRS, RCS, OCSProducts: [PERSON_N…" at bounding box center [734, 326] width 858 height 43
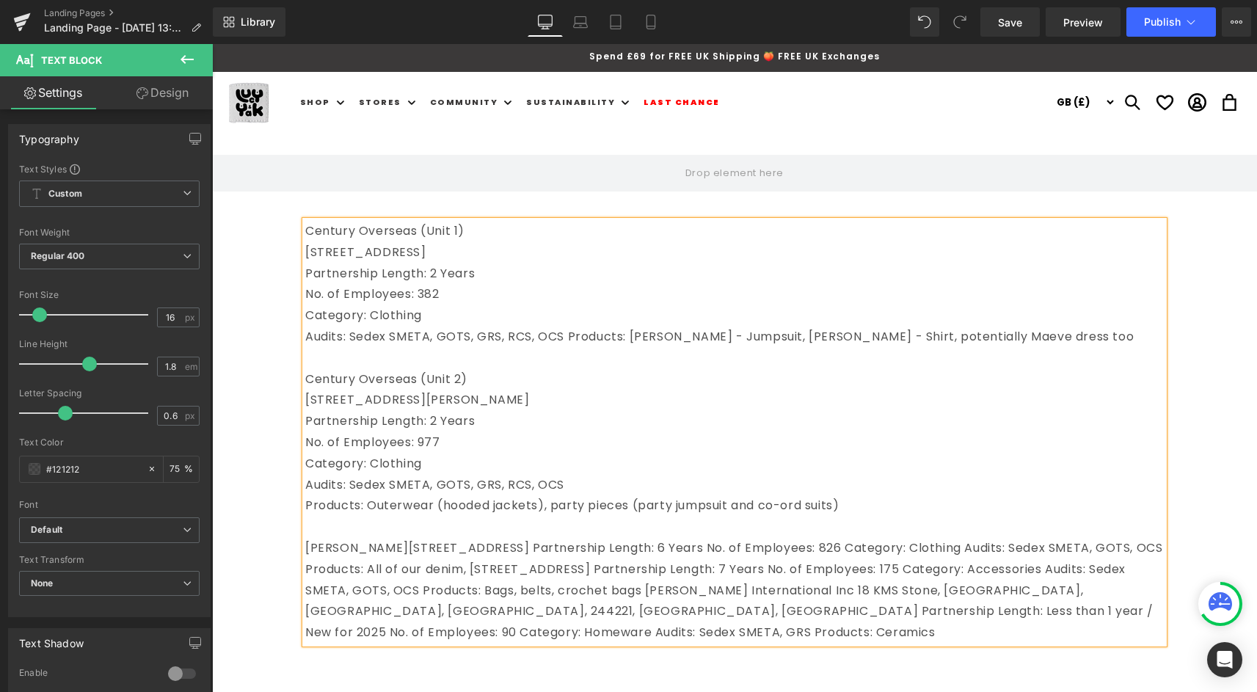
click at [571, 336] on p "Audits: Sedex SMETA, GOTS, GRS, RCS, OCSProducts: [PERSON_NAME] - Jumpsuit, [P…" at bounding box center [734, 336] width 858 height 21
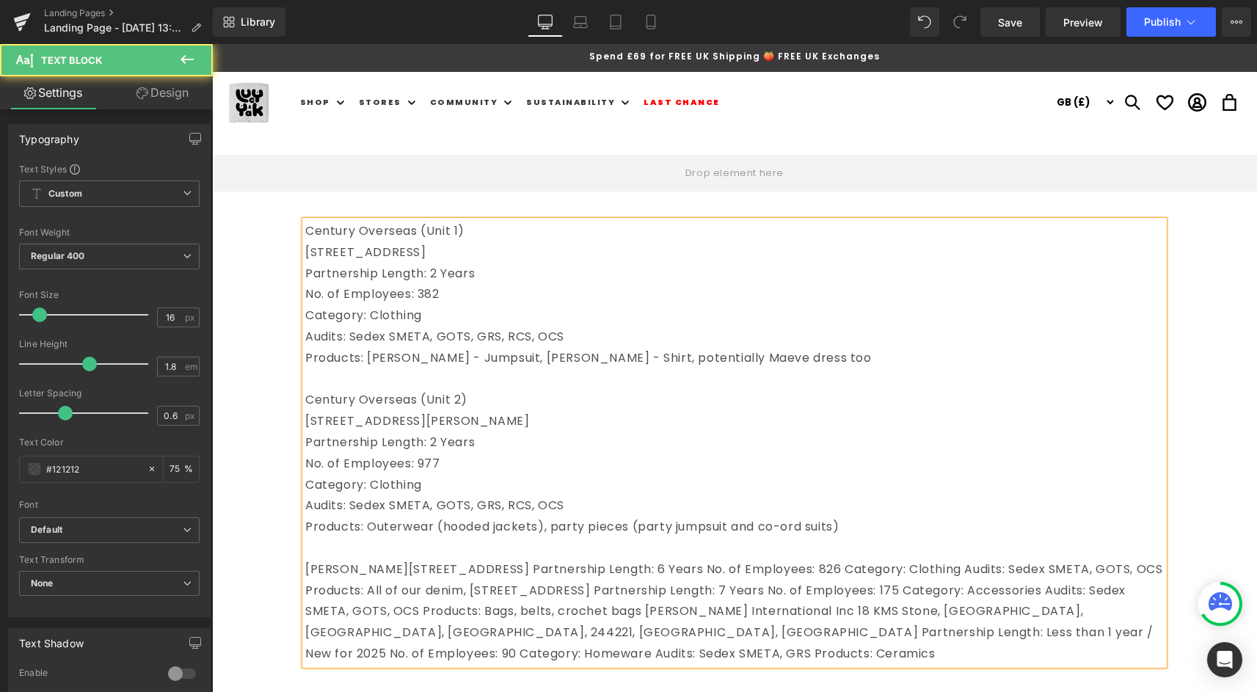
click at [310, 400] on p "Century Overseas (Unit 2)" at bounding box center [734, 400] width 858 height 21
click at [310, 426] on p "[STREET_ADDRESS][PERSON_NAME]" at bounding box center [734, 421] width 858 height 21
click at [306, 467] on p "No. of Employees: 977" at bounding box center [734, 463] width 858 height 21
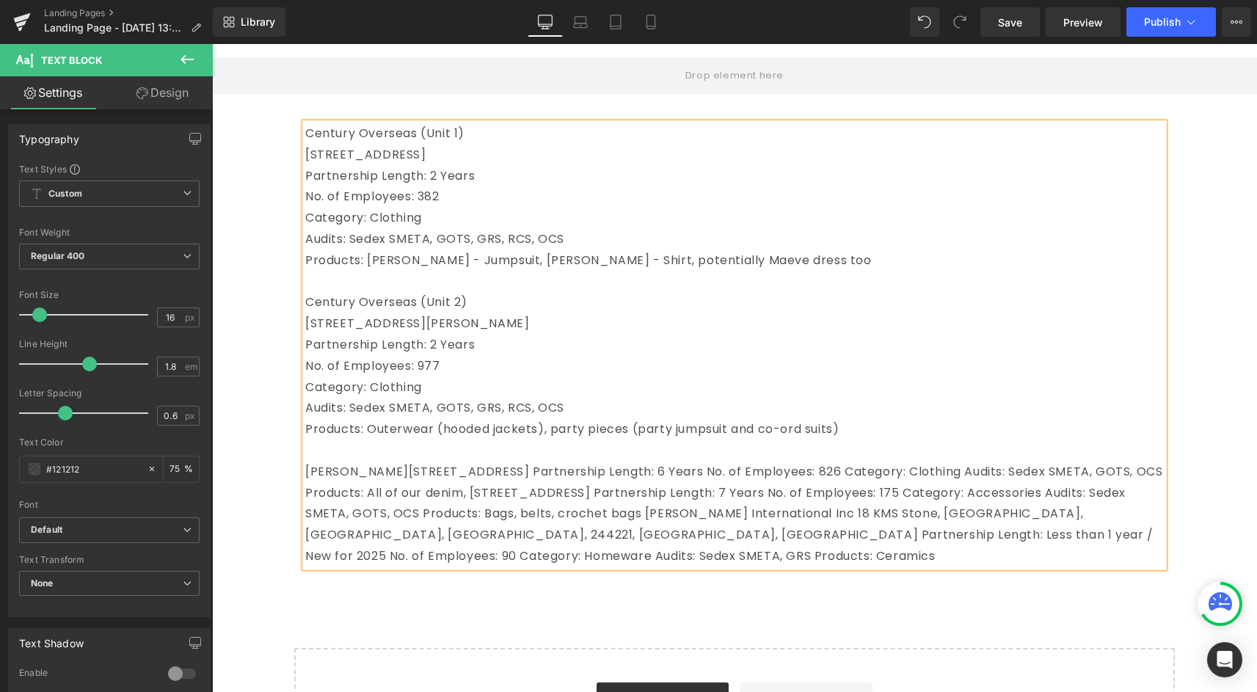
scroll to position [102, 0]
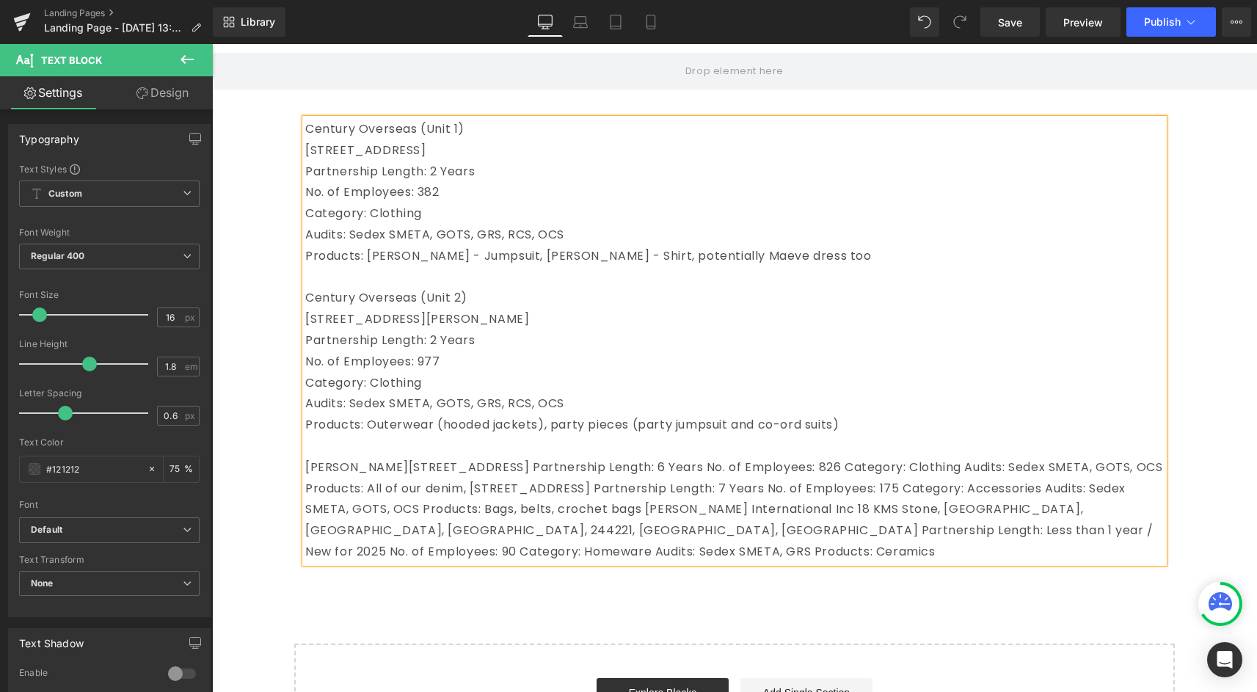
click at [314, 467] on p "[PERSON_NAME][STREET_ADDRESS]Partnership Length: 6 Years No. of Employees: 82…" at bounding box center [734, 510] width 858 height 106
click at [391, 464] on p "[PERSON_NAME][STREET_ADDRESS]Partnership Length: 6 Years No. of Employees: 82…" at bounding box center [734, 510] width 858 height 106
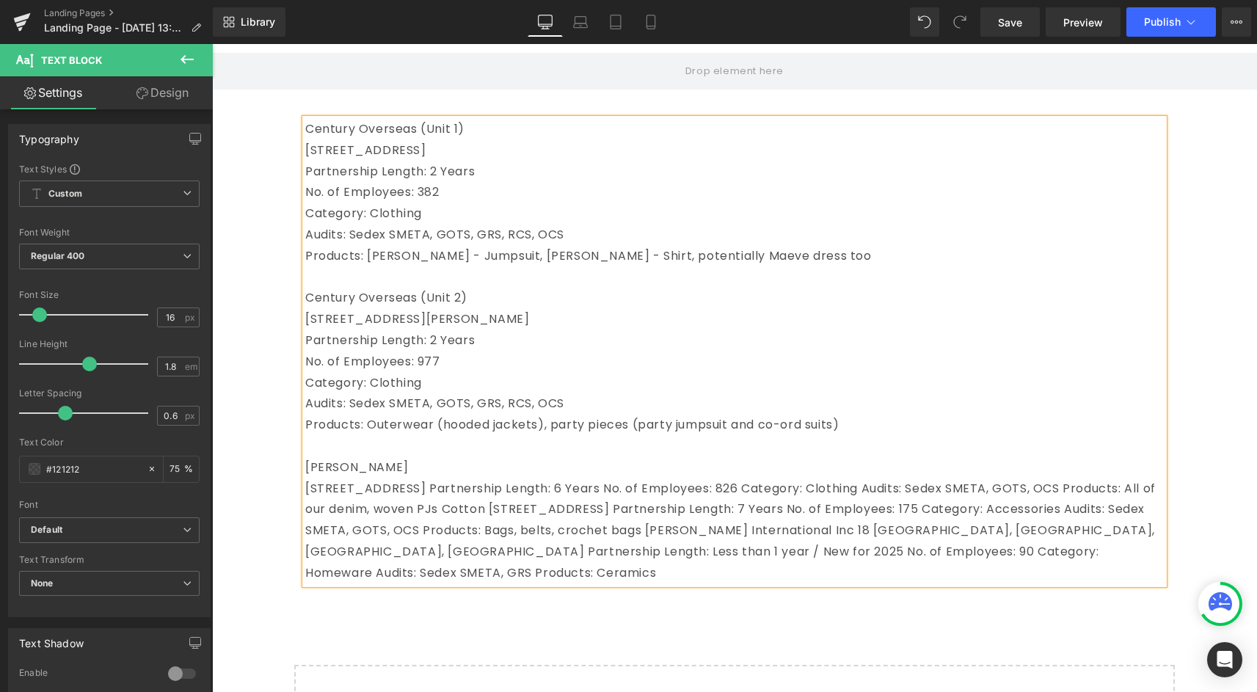
click at [760, 486] on p "[STREET_ADDRESS]Partnership Length: 6 Years No. of Employees: 826Category: C…" at bounding box center [734, 531] width 858 height 106
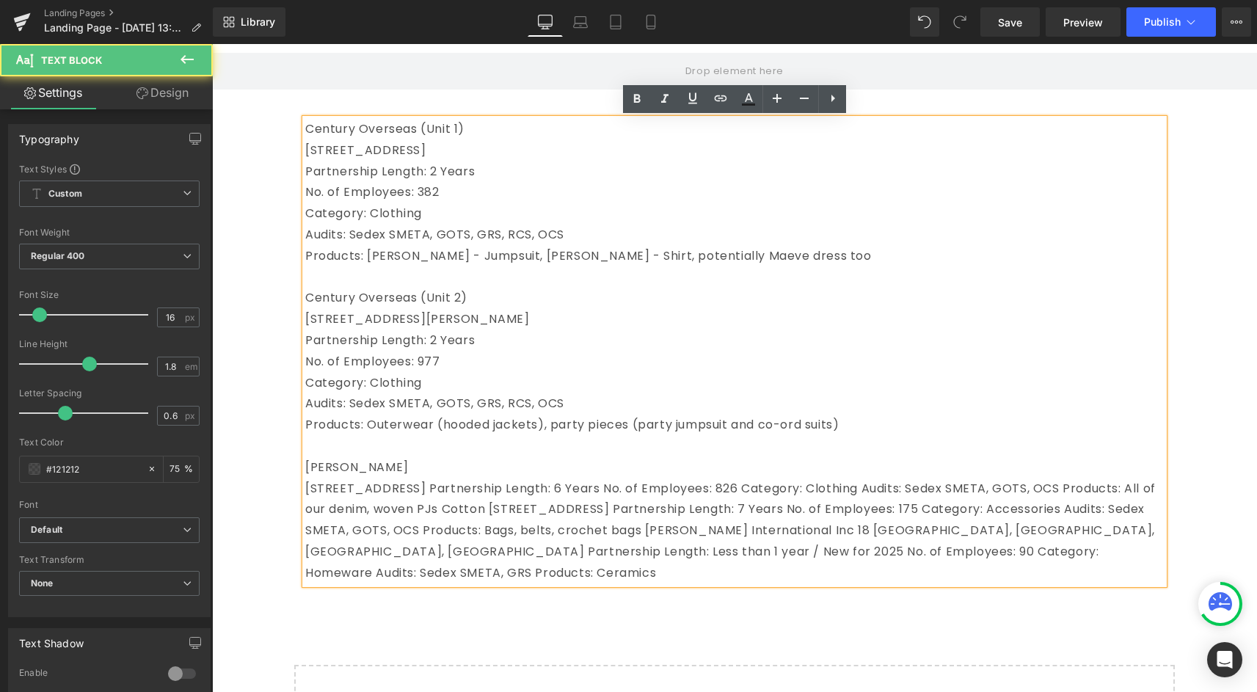
click at [754, 488] on p "[STREET_ADDRESS]Partnership Length: 6 Years No. of Employees: 826Category: C…" at bounding box center [734, 531] width 858 height 106
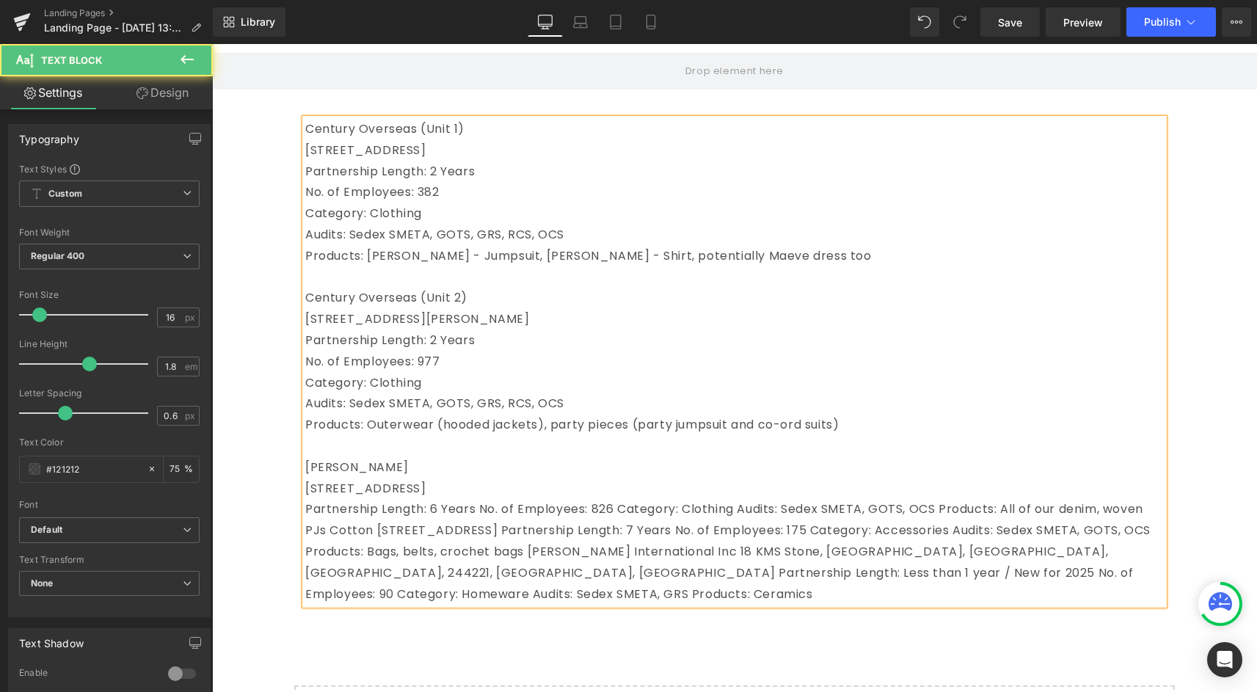
click at [479, 507] on p "Partnership Length: 6 Years No. of Employees: 826Category: ClothingAudits: S…" at bounding box center [734, 552] width 858 height 106
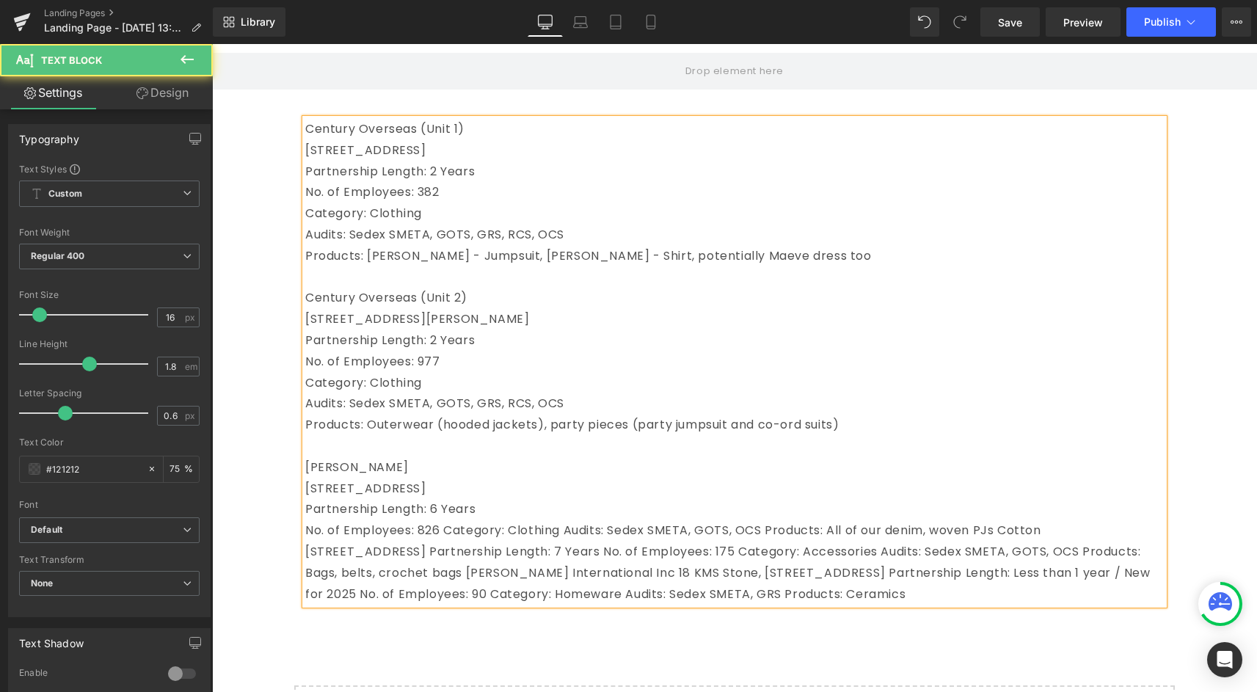
click at [450, 538] on p "No. of Employees: 826Category: ClothingAudits: Sedex SMETA, GOTS, OCSProduct…" at bounding box center [734, 562] width 858 height 84
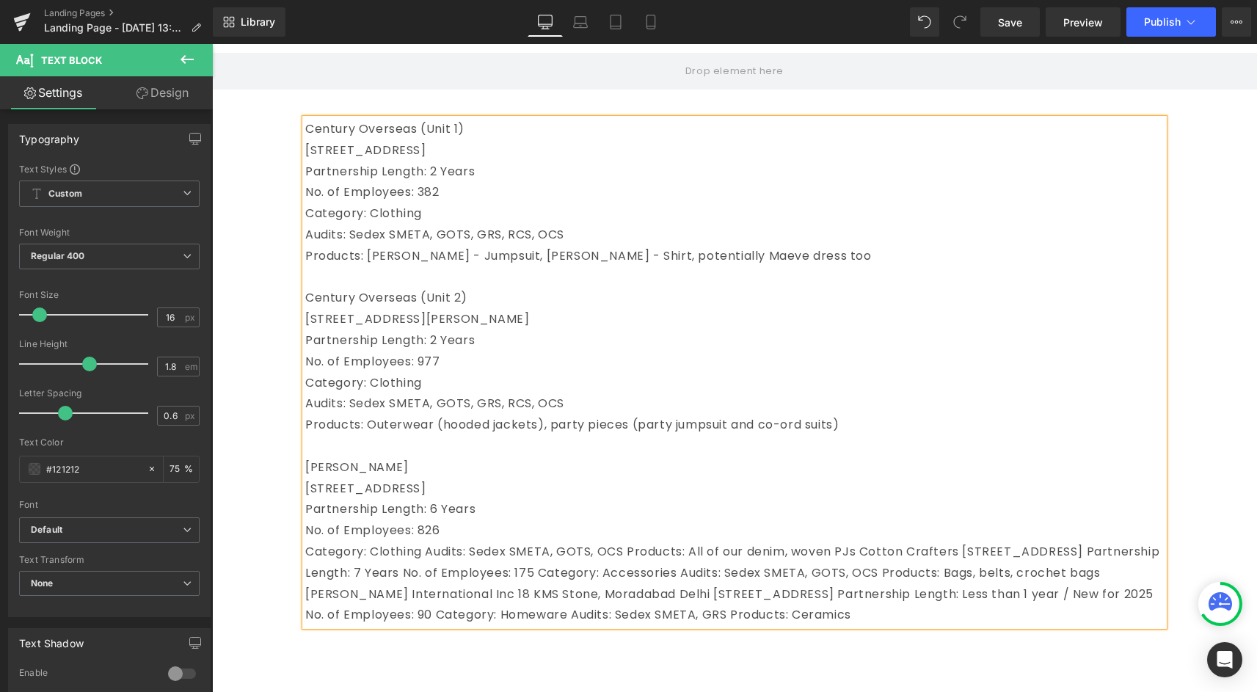
click at [426, 547] on p "Category: ClothingAudits: Sedex SMETA, GOTS, OCSProducts: All of our denim, w…" at bounding box center [734, 583] width 858 height 84
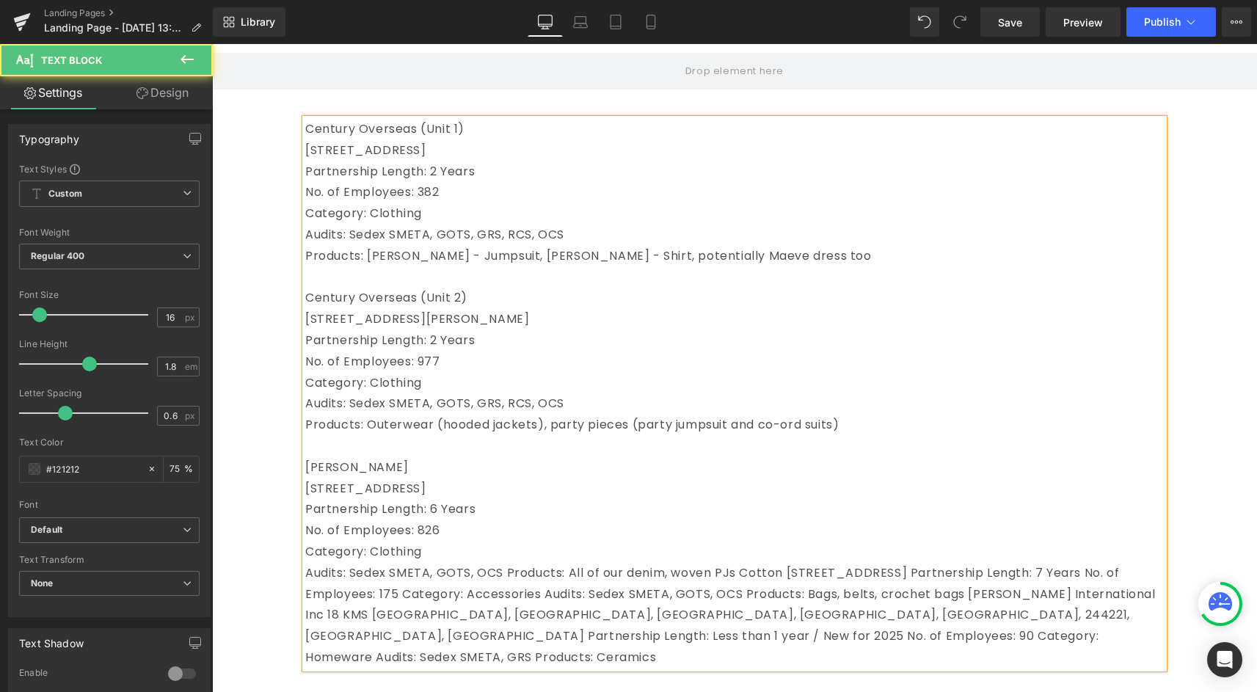
click at [508, 571] on p "Audits: Sedex SMETA, GOTS, OCSProducts: All of our denim, woven PJsCotton [S…" at bounding box center [734, 616] width 858 height 106
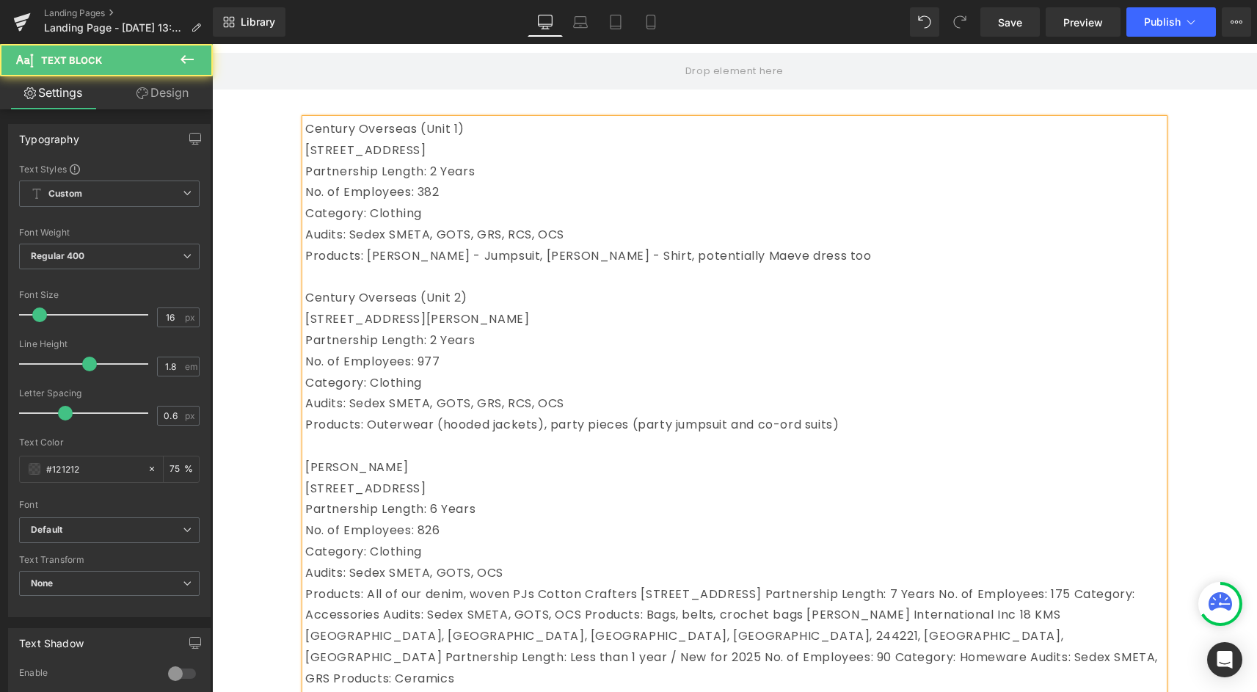
click at [541, 591] on p "Products: All of our denim, woven PJsCotton Crafters[STREET_ADDRESS]Partne…" at bounding box center [734, 637] width 858 height 106
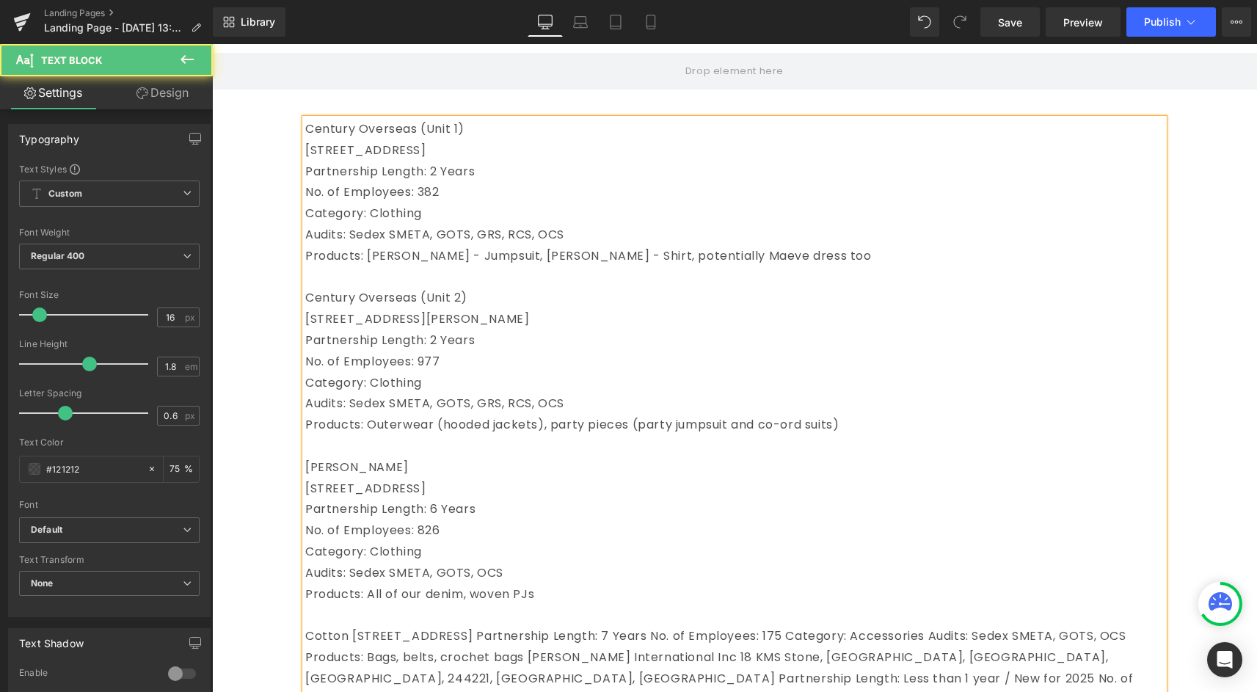
click at [409, 635] on p "Cotton [STREET_ADDRESS]Partnership Length: 7 Years No. of Employees: 175Cate…" at bounding box center [734, 668] width 858 height 84
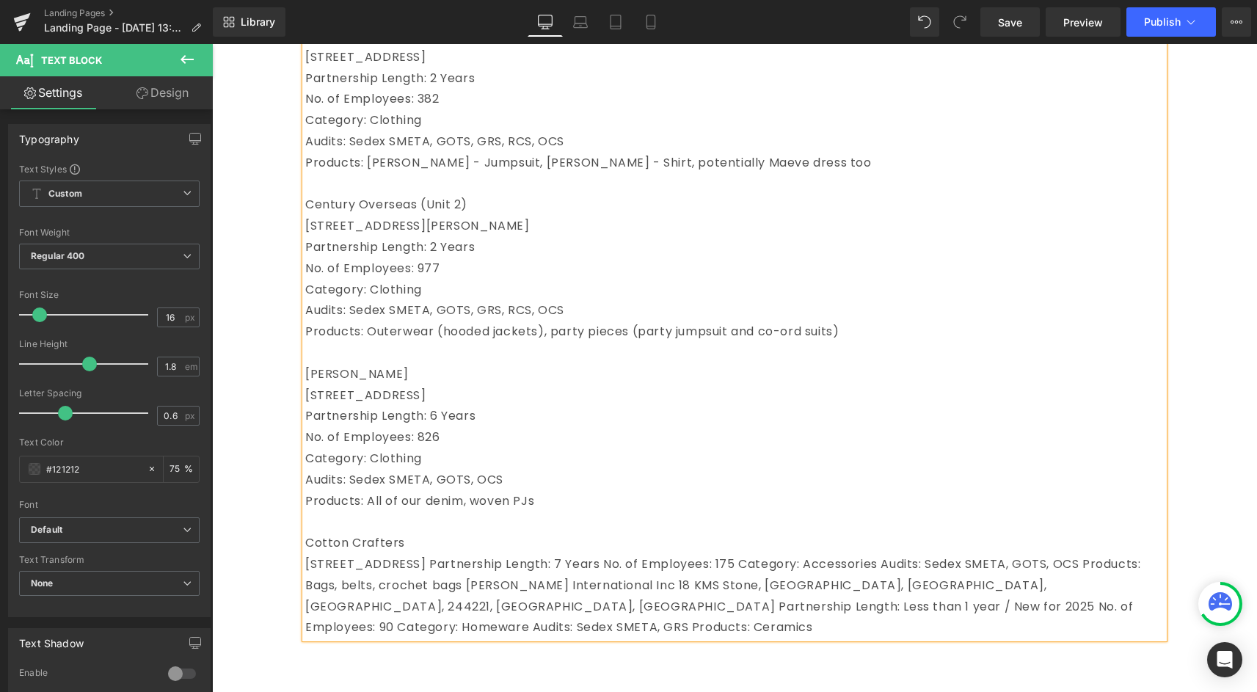
scroll to position [197, 0]
click at [641, 563] on p "[STREET_ADDRESS]Partnership Length: 7 Years No. of Employees: 175Category: A…" at bounding box center [734, 594] width 858 height 84
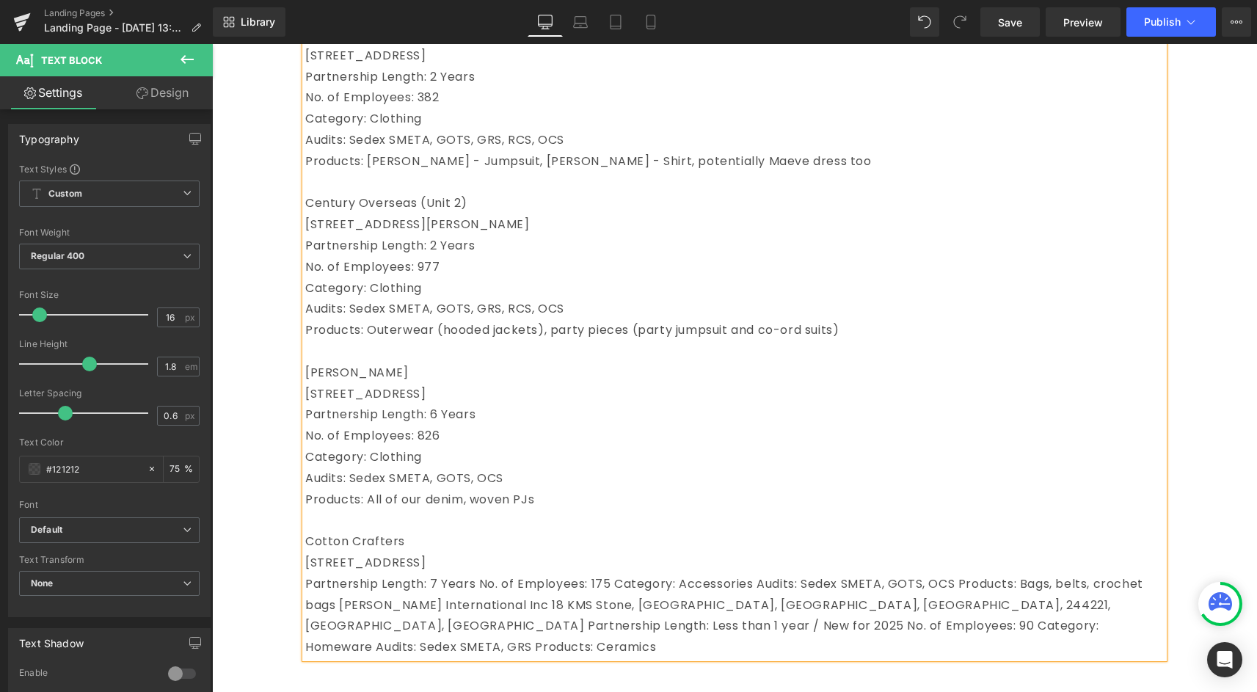
click at [482, 583] on p "Partnership Length: 7 Years No. of Employees: 175Category: AccessoriesAudits…" at bounding box center [734, 616] width 858 height 84
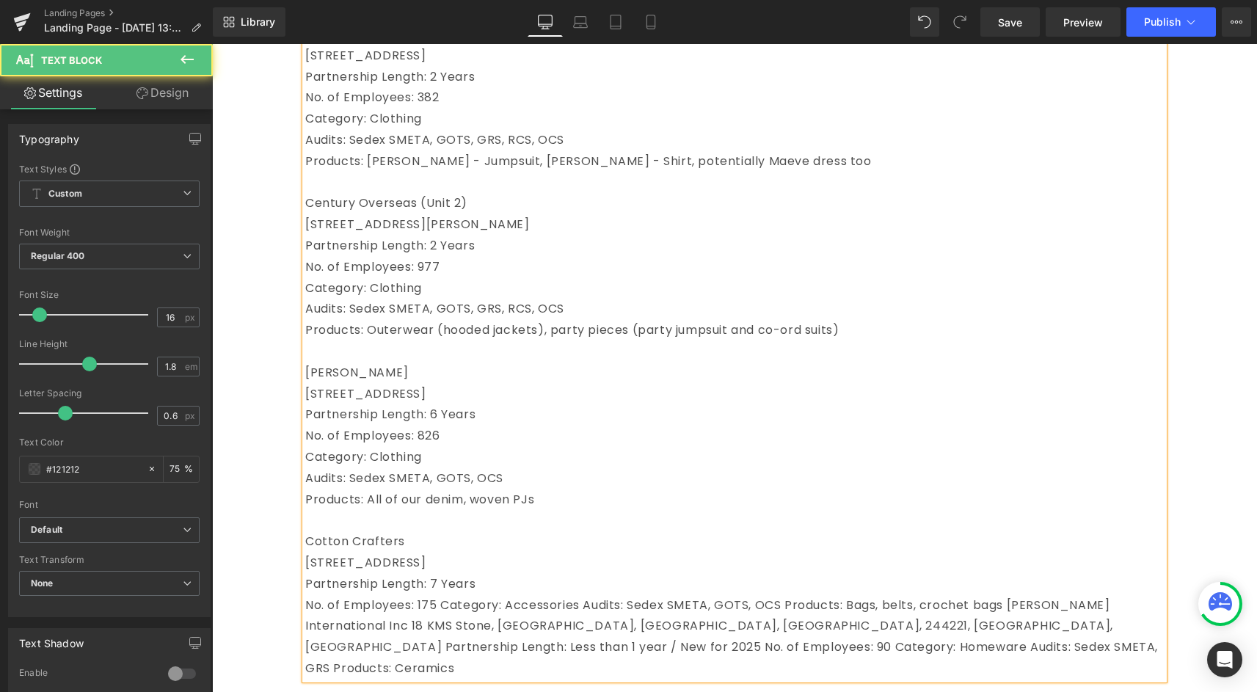
click at [585, 603] on p "No. of Employees: 175Category: AccessoriesAudits: Sedex SMETA, GOTS, OCSProd…" at bounding box center [734, 637] width 858 height 84
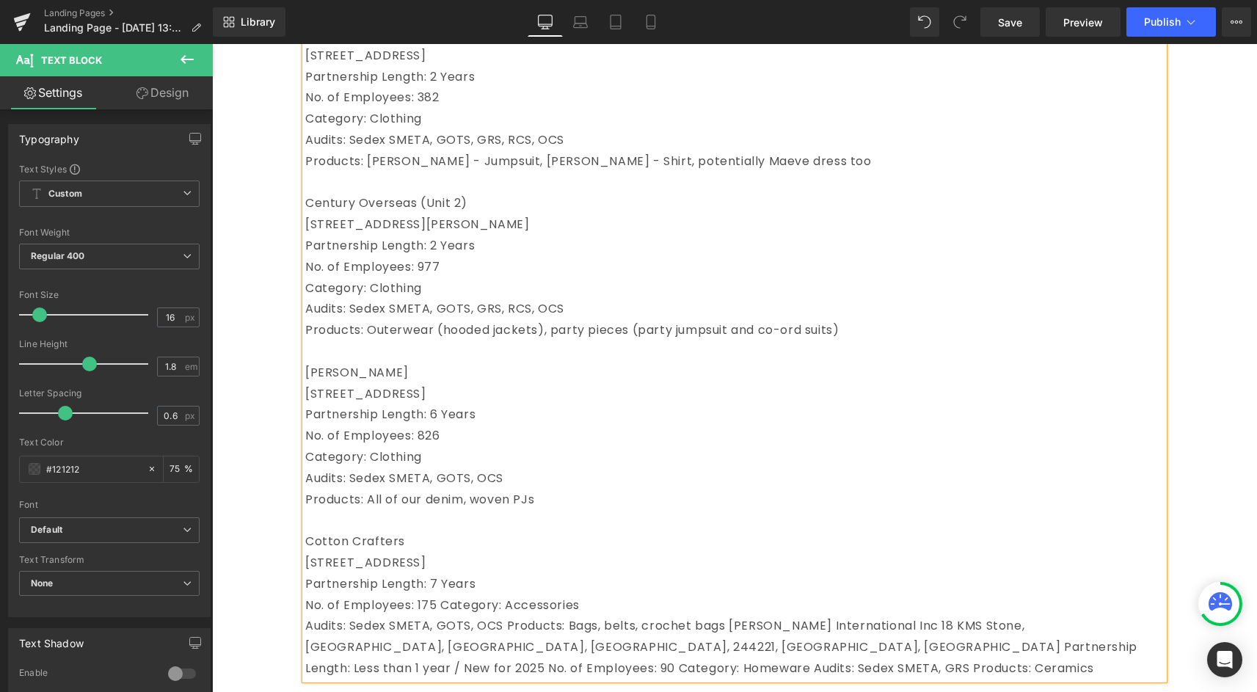
click at [448, 601] on p "No. of Employees: 175Category: Accessories" at bounding box center [734, 605] width 858 height 21
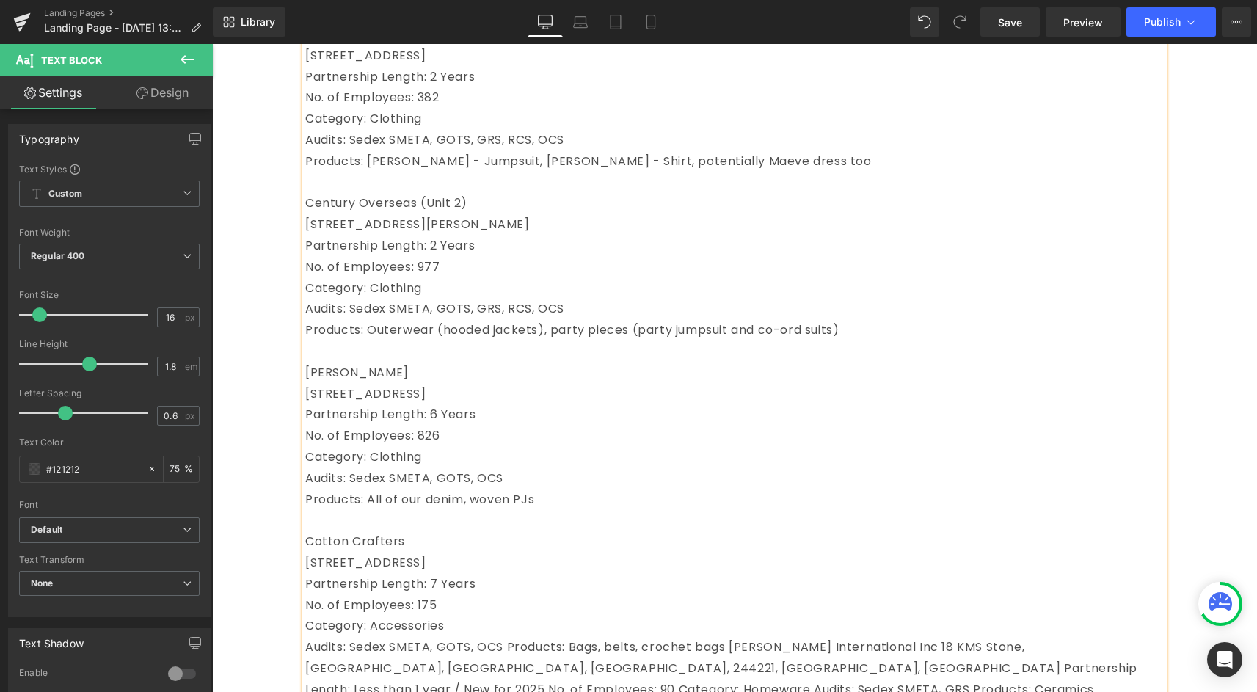
click at [512, 642] on p "Audits: Sedex SMETA, GOTS, OCSProducts: Bags, belts, crochet bags[PERSON_NAM…" at bounding box center [734, 668] width 858 height 63
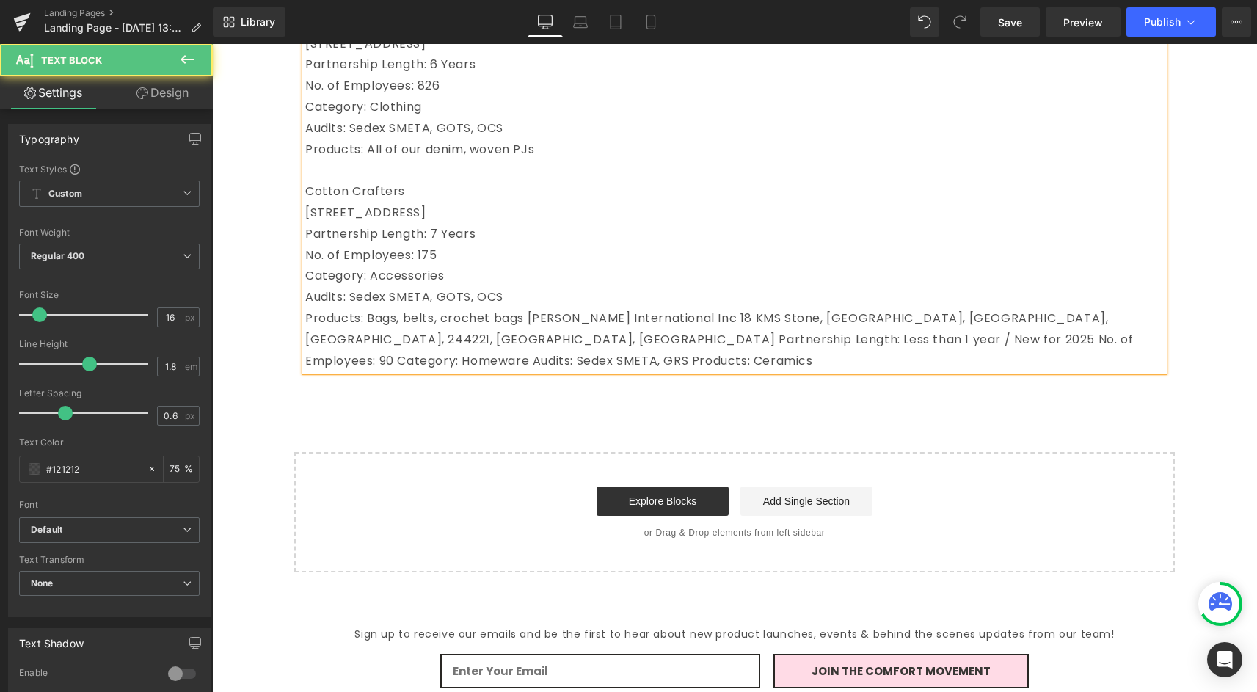
scroll to position [606, 0]
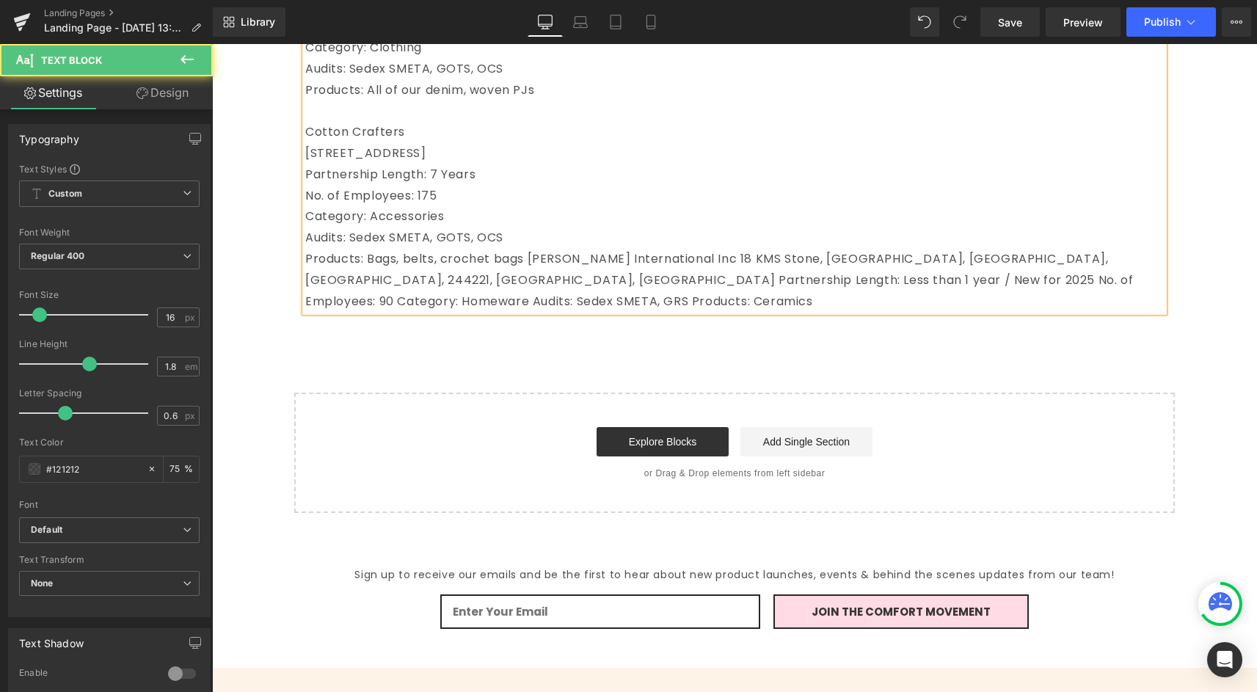
click at [528, 258] on p "Products: Bags, belts, crochet bags[PERSON_NAME] International Inc18 KMS St…" at bounding box center [734, 280] width 858 height 63
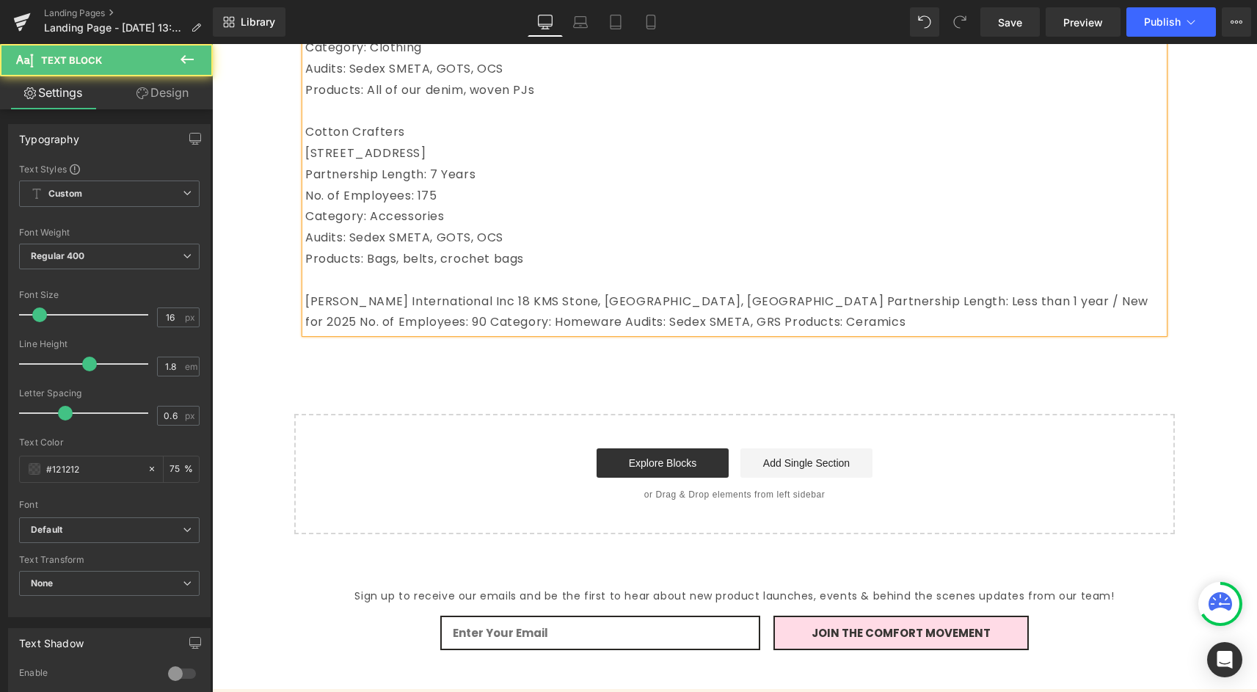
click at [457, 300] on p "[PERSON_NAME] International Inc18 KMS Stone, [GEOGRAPHIC_DATA], [GEOGRAPHIC_D…" at bounding box center [734, 312] width 858 height 43
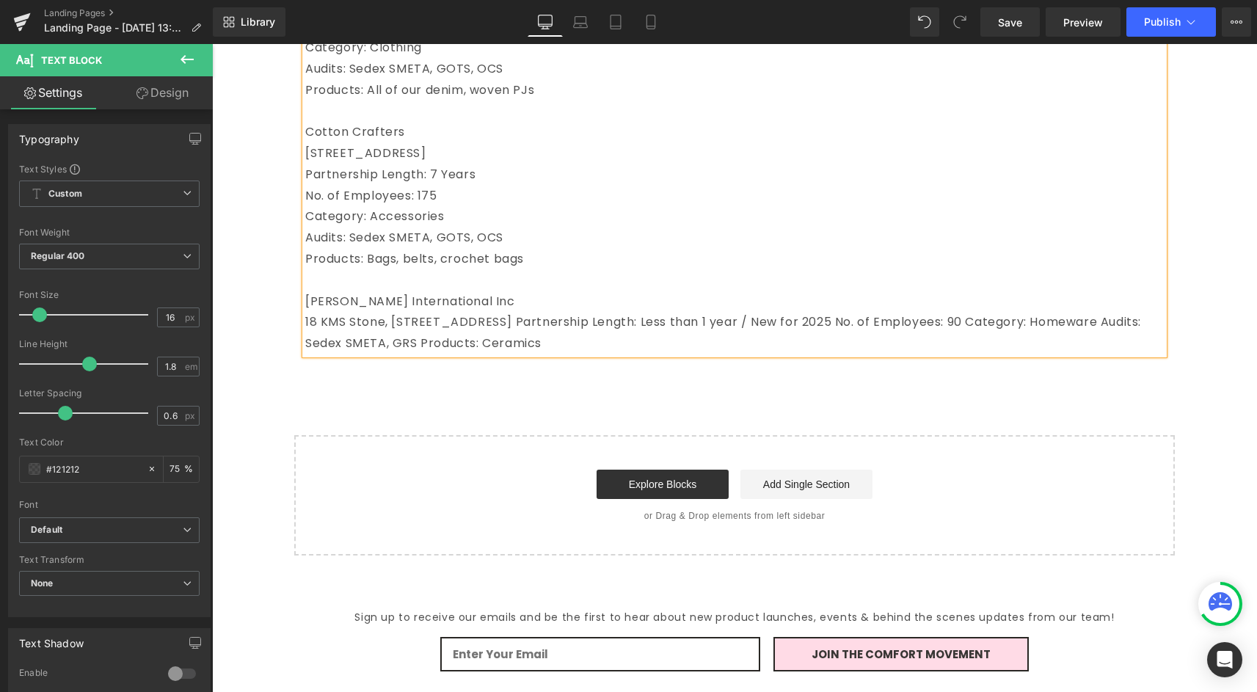
click at [496, 322] on p "18 KMS Stone, [STREET_ADDRESS]Partnership Length: Less than 1 year / New for 2…" at bounding box center [734, 333] width 858 height 43
click at [310, 323] on p "18 KMS Stone, [STREET_ADDRESS]Partnership Length: Less than 1 year / New for 2…" at bounding box center [734, 333] width 858 height 43
click at [933, 319] on p "18 KMS Stone, [STREET_ADDRESS]Partnership Length: Less than 1 year / New for 2…" at bounding box center [734, 333] width 858 height 43
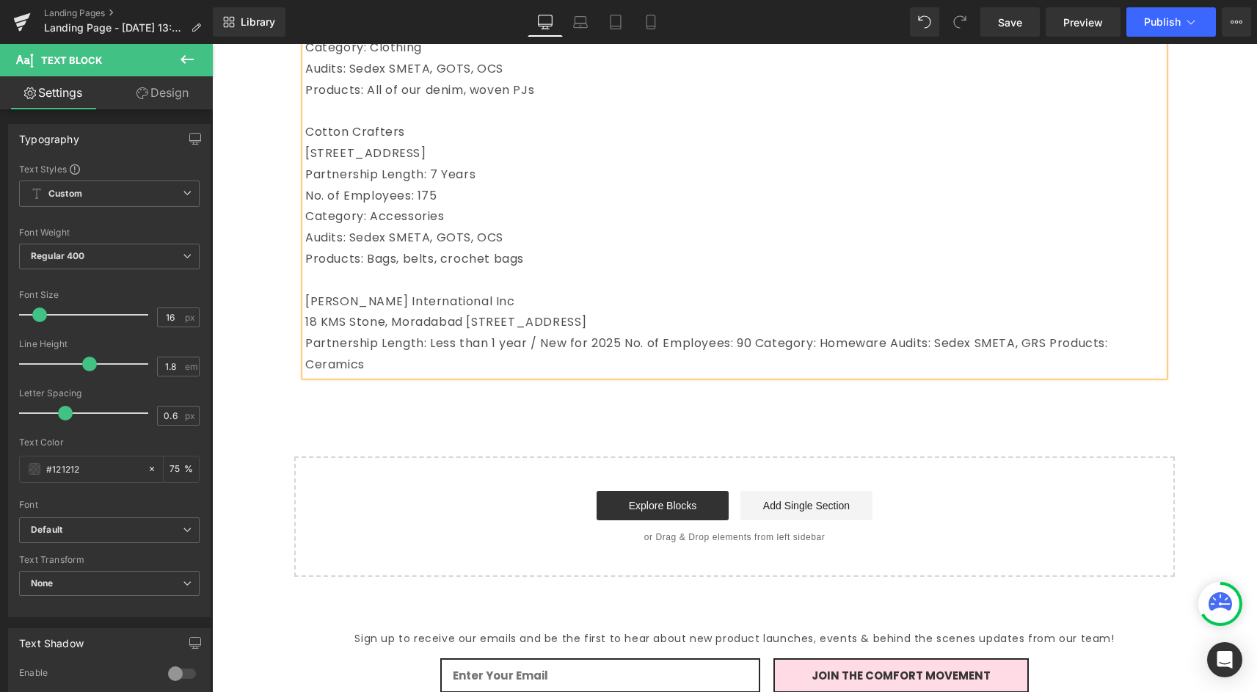
click at [621, 340] on p "Partnership Length: Less than 1 year / New for 2025No. of Employees: 90Catego…" at bounding box center [734, 354] width 858 height 43
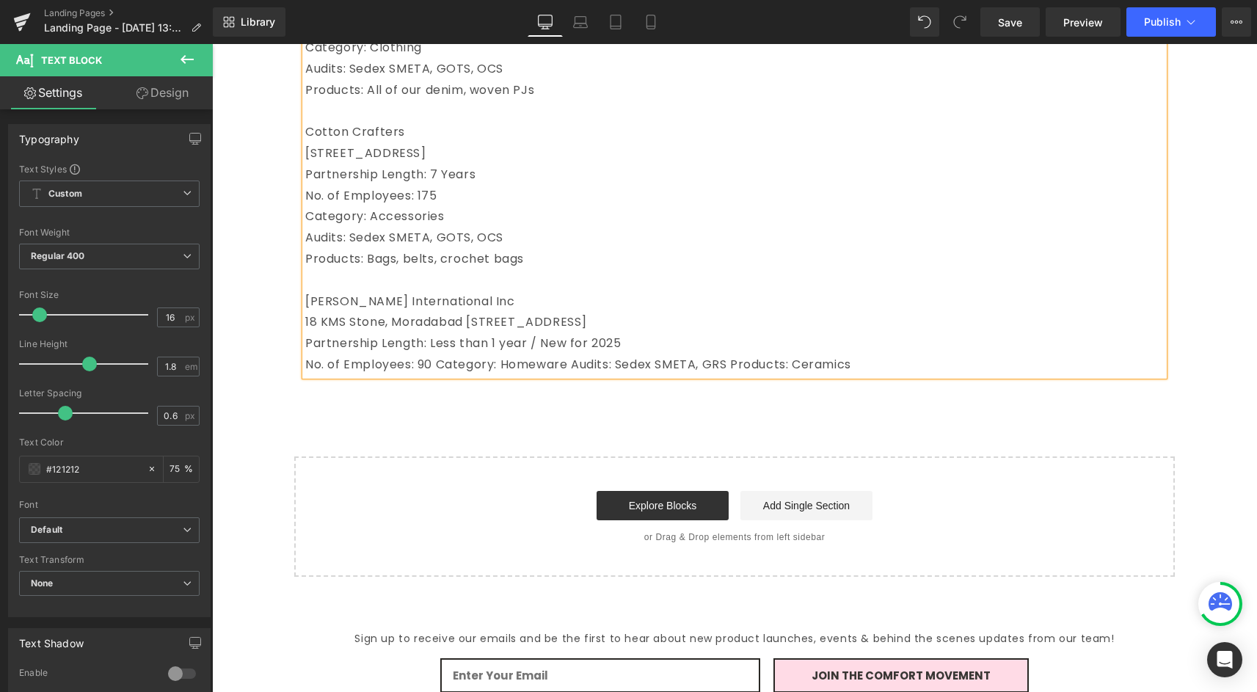
click at [503, 364] on p "No. of Employees: 90Category: HomewareAudits: Sedex SMETA, GRS Products: Cer…" at bounding box center [734, 364] width 858 height 21
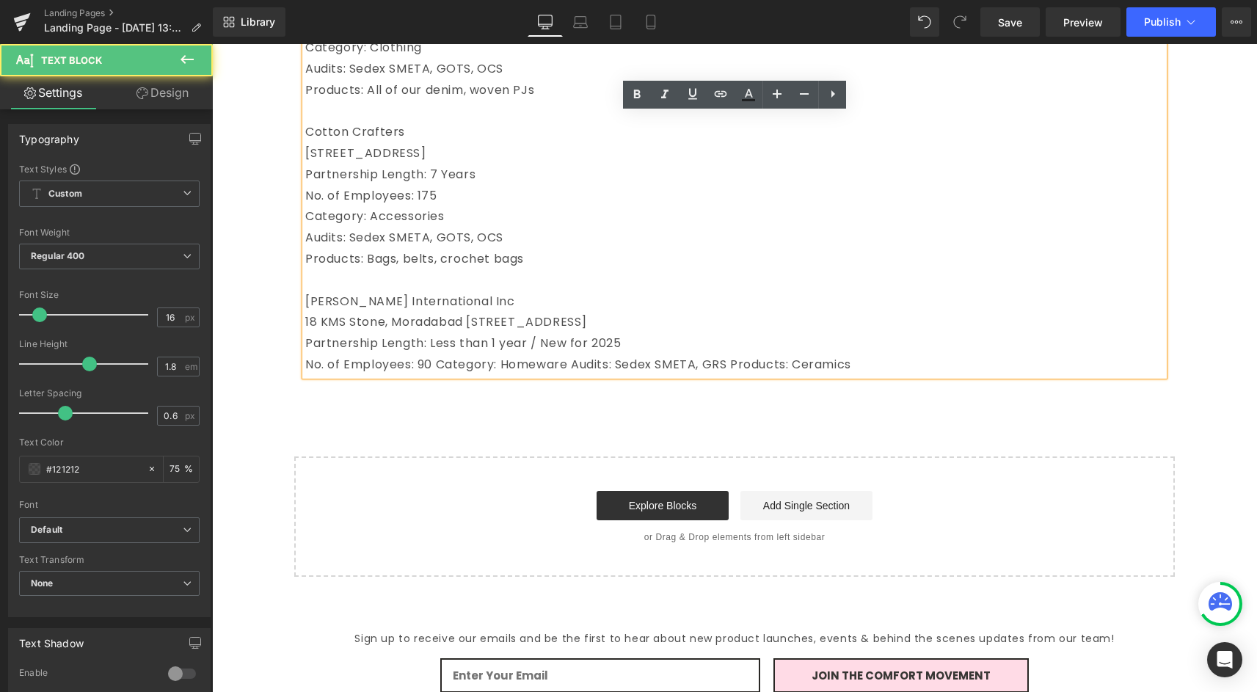
click at [574, 362] on p "No. of Employees: 90Category: HomewareAudits: Sedex SMETA, GRS Products: Cer…" at bounding box center [734, 364] width 858 height 21
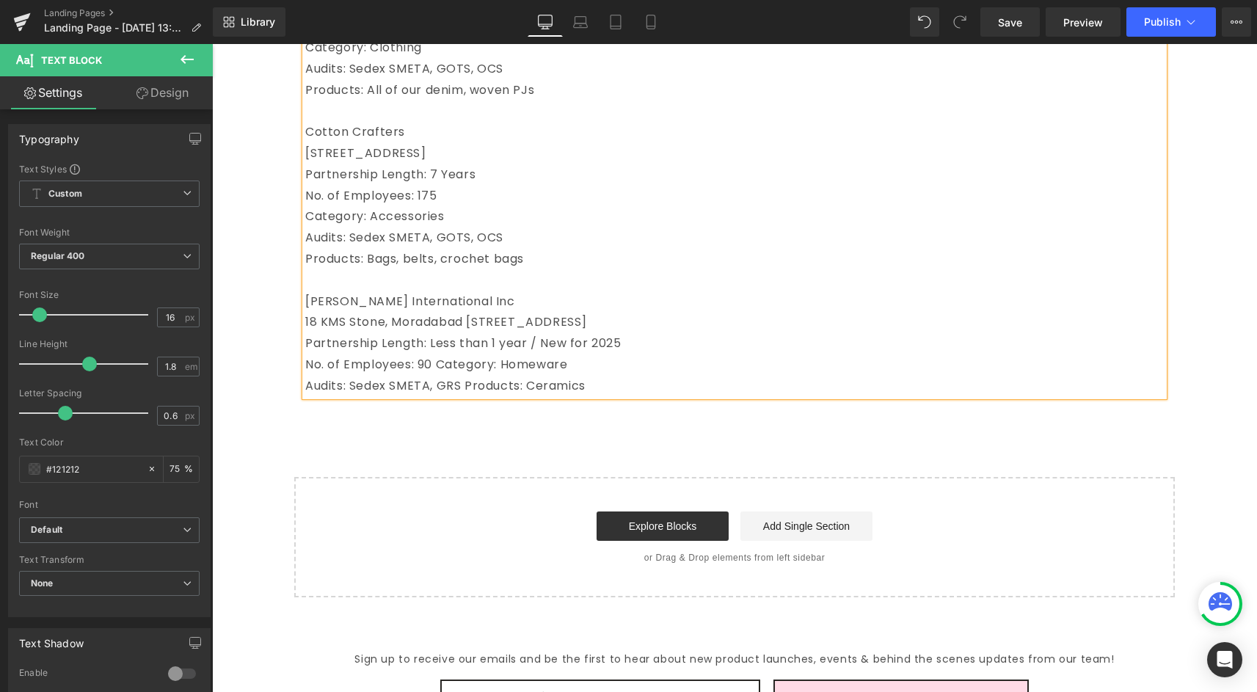
click at [438, 370] on p "No. of Employees: 90Category: Homeware" at bounding box center [734, 364] width 858 height 21
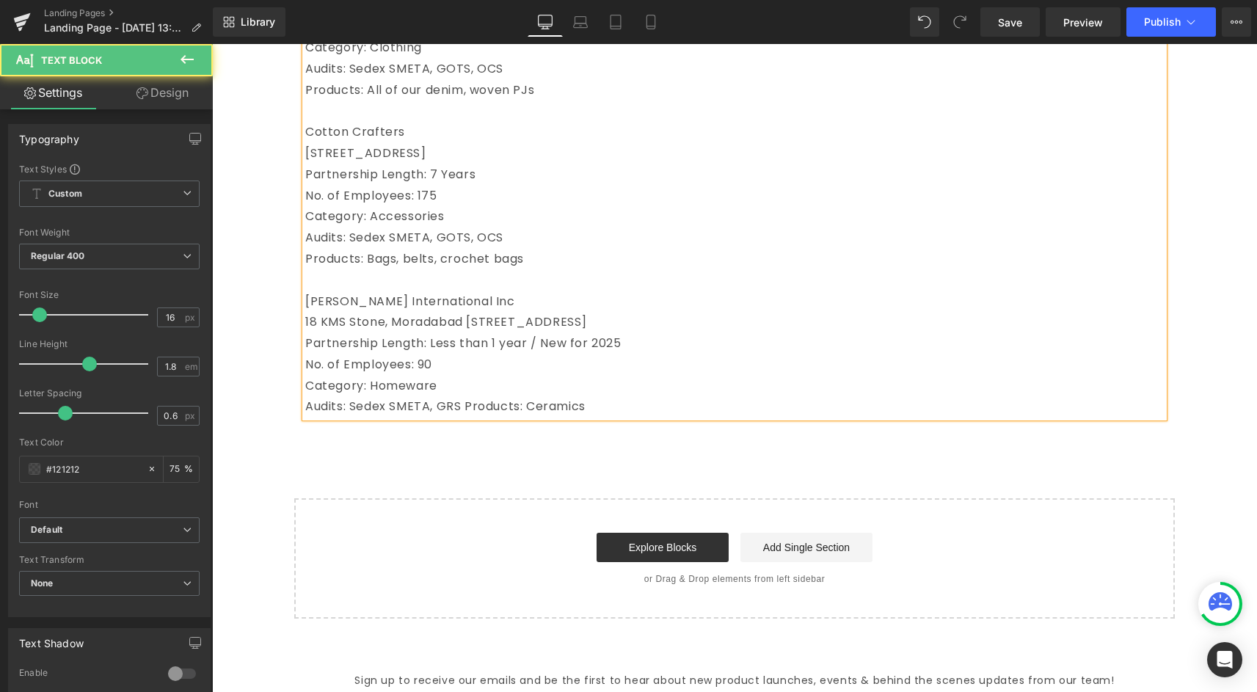
click at [464, 406] on p "Audits: Sedex SMETA, GRS Products: Ceramics" at bounding box center [734, 406] width 858 height 21
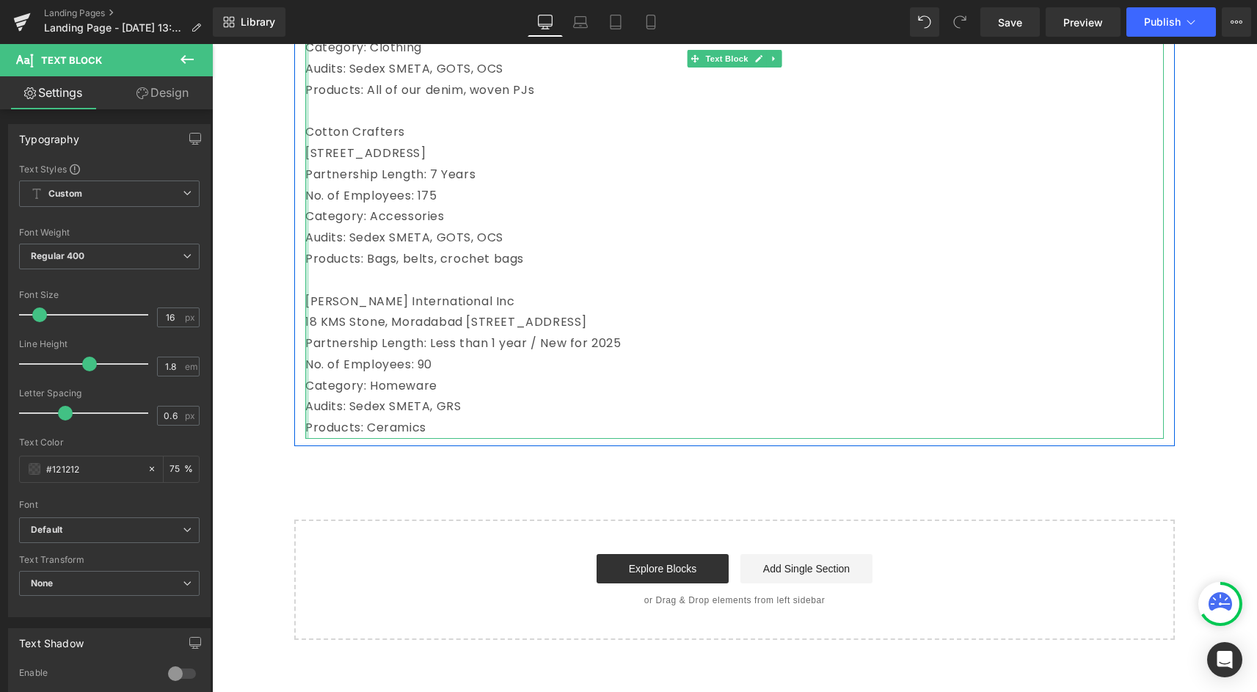
click at [305, 306] on div "Century Overseas (Unit 1) [STREET_ADDRESS] Partnership Length: 2 Years No. of …" at bounding box center [734, 27] width 858 height 824
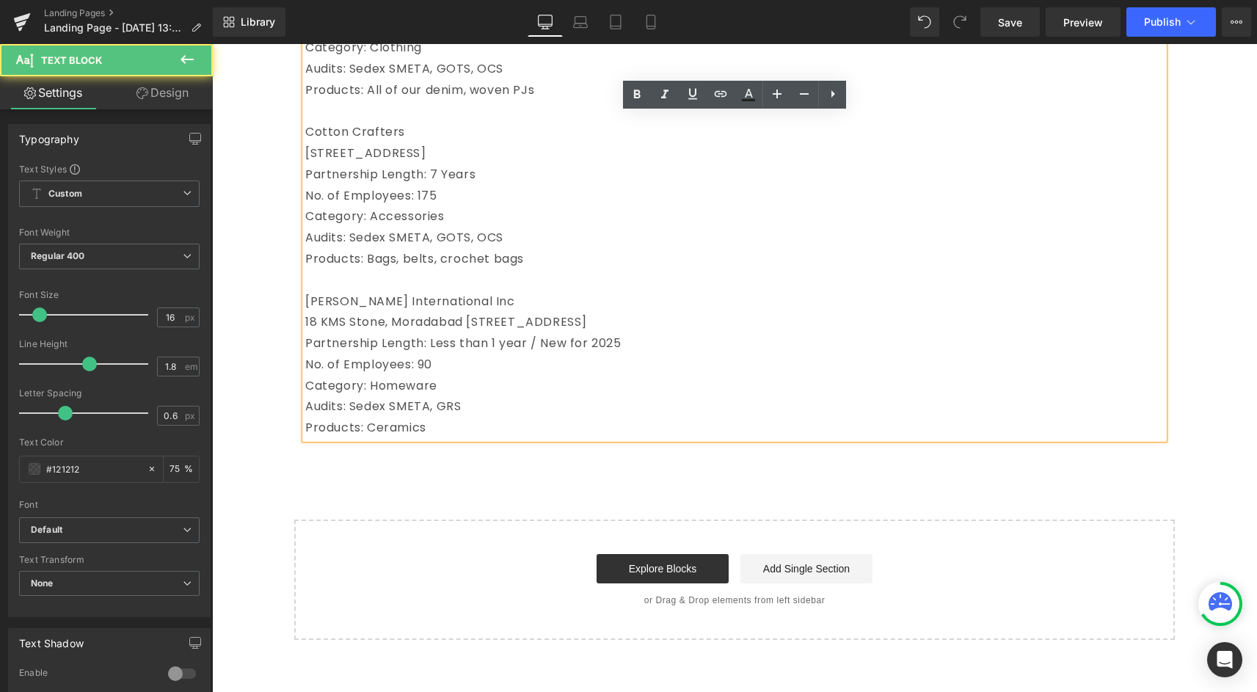
click at [507, 303] on p "[PERSON_NAME] International Inc" at bounding box center [734, 301] width 858 height 21
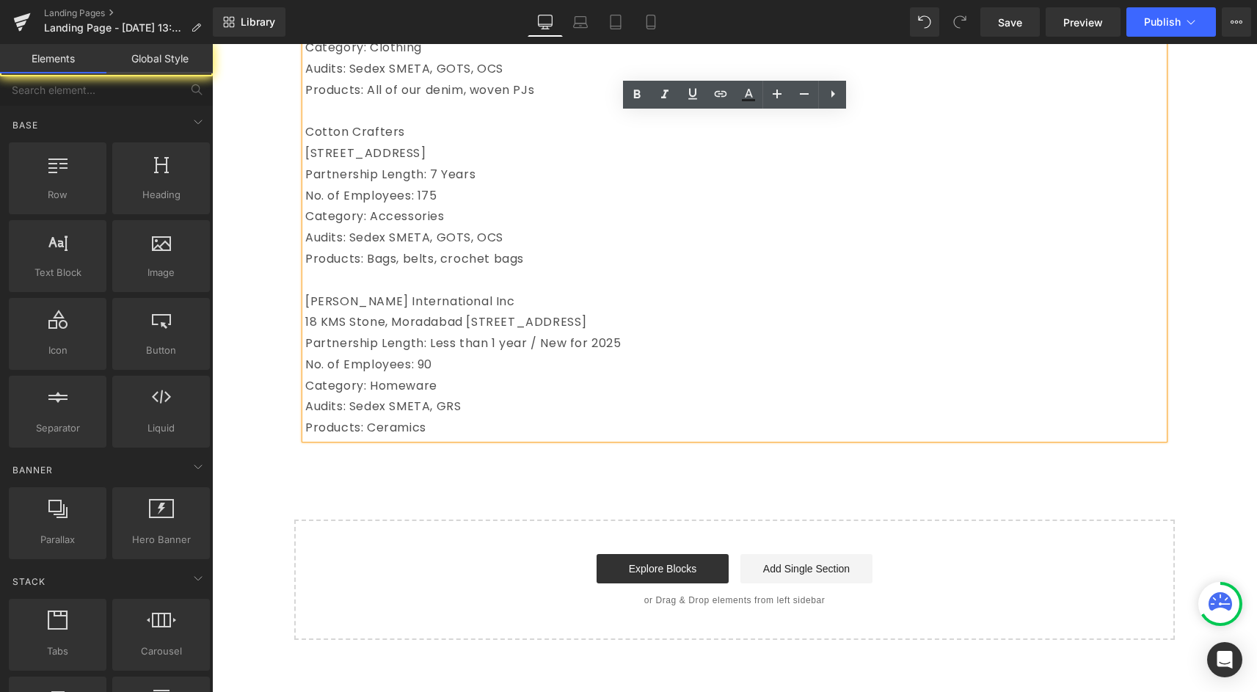
click at [453, 522] on div "Start building your page Explore Blocks Add Single Section or Drag & Drop eleme…" at bounding box center [734, 579] width 877 height 117
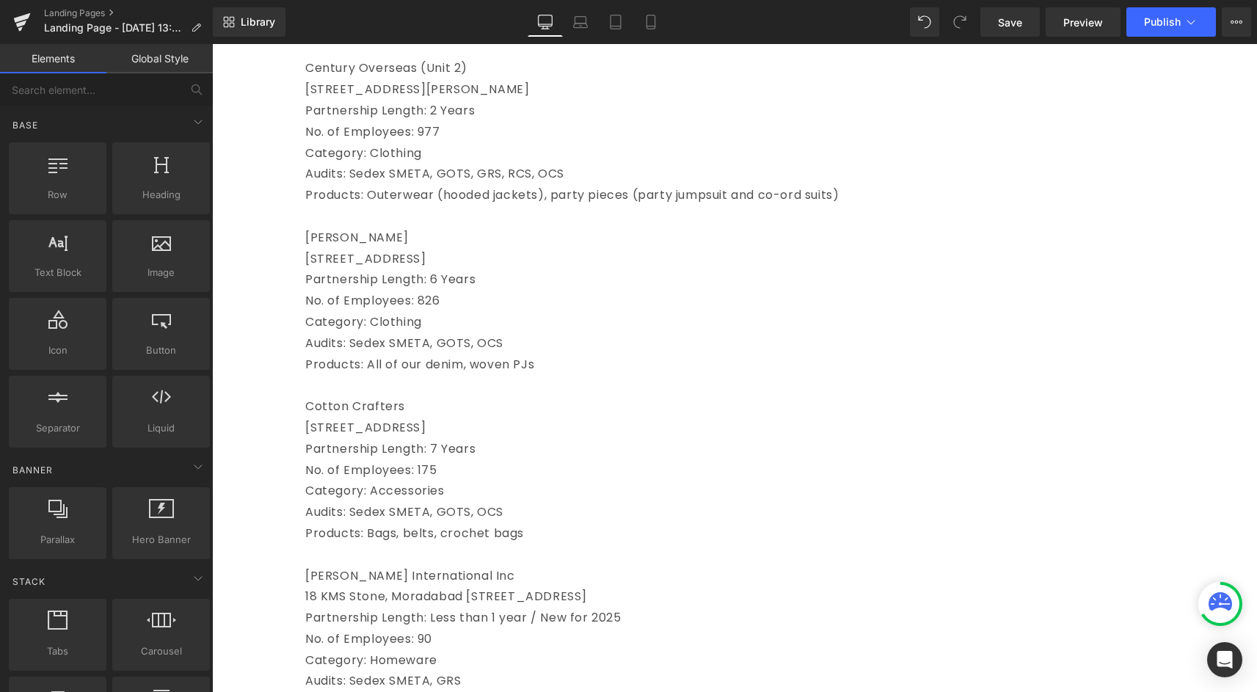
scroll to position [329, 0]
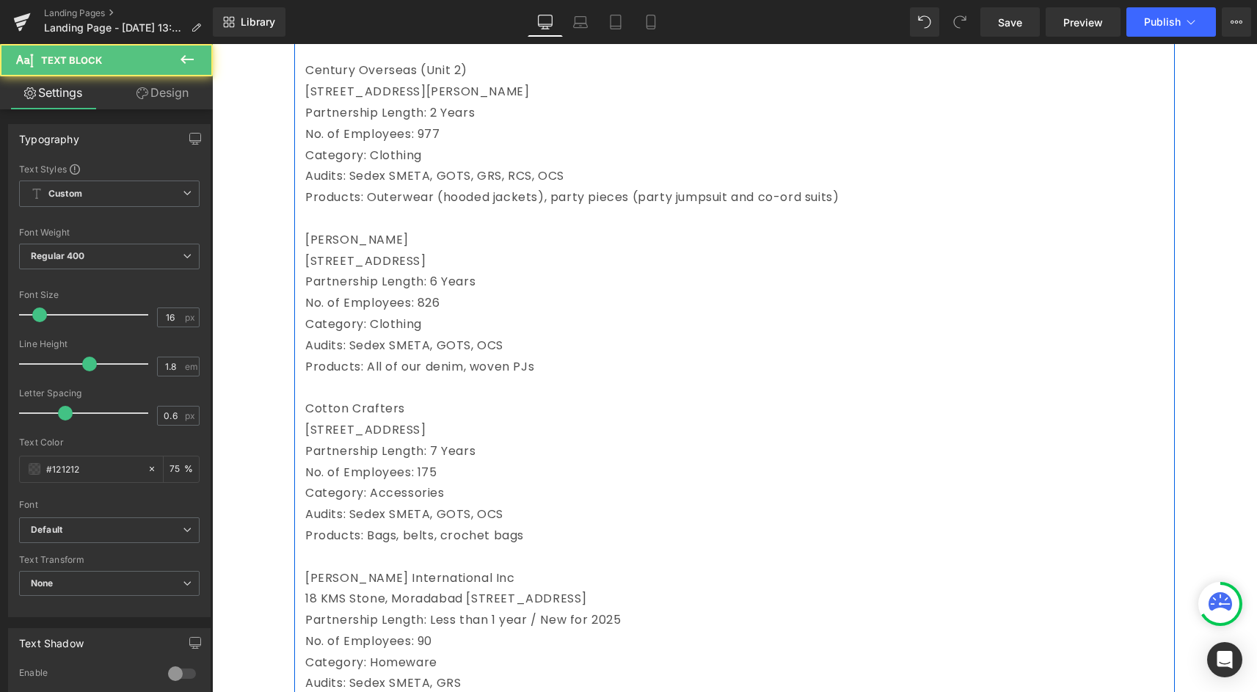
click at [312, 423] on p "[STREET_ADDRESS]" at bounding box center [734, 430] width 858 height 21
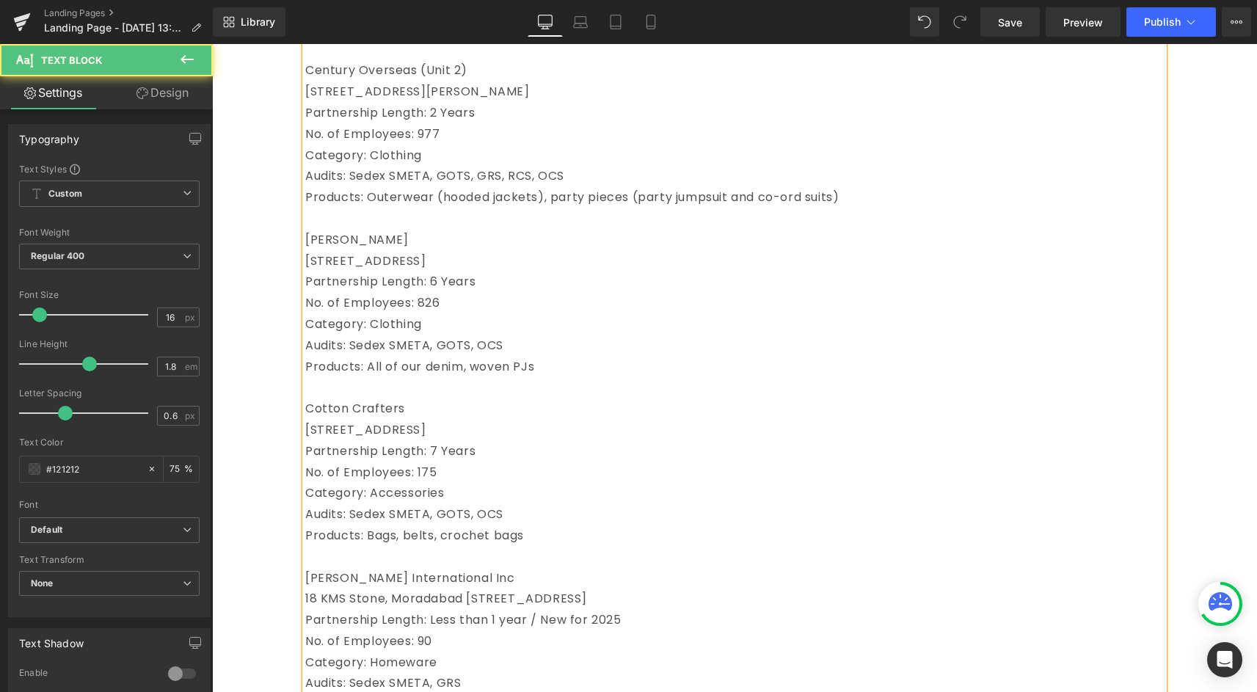
click at [309, 472] on p "No. of Employees: 175" at bounding box center [734, 472] width 858 height 21
click at [309, 511] on p "Audits: Sedex SMETA, GOTS, OCS" at bounding box center [734, 514] width 858 height 21
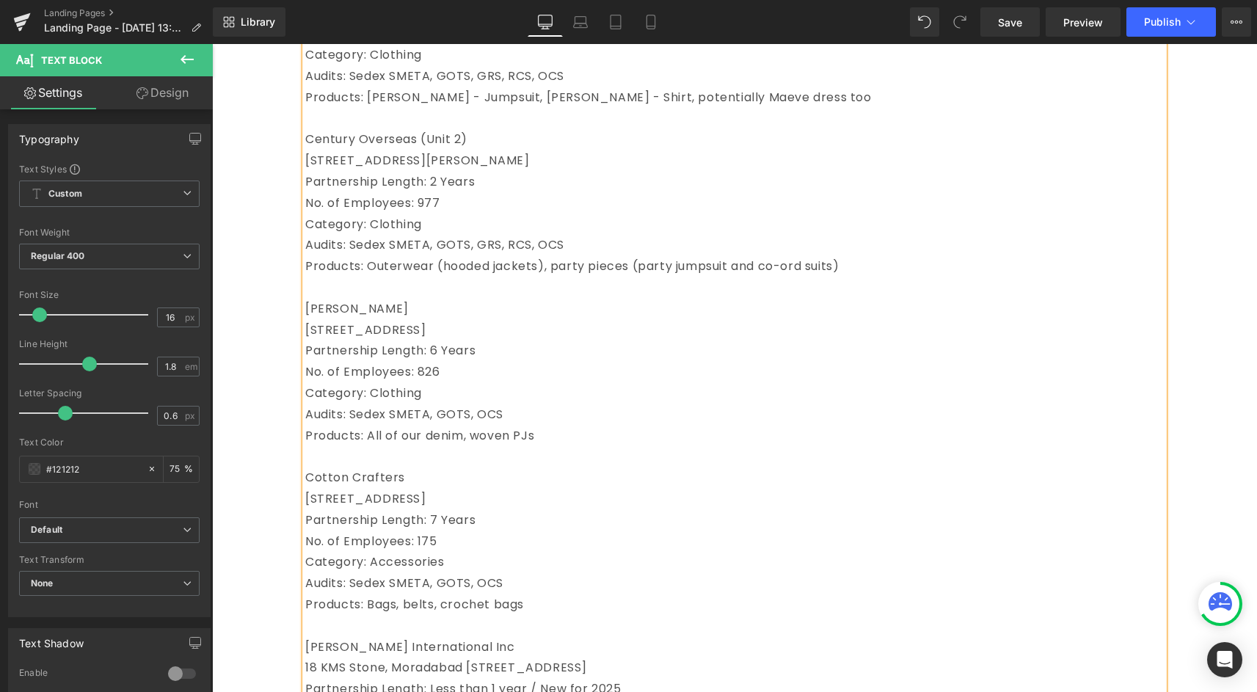
scroll to position [250, 0]
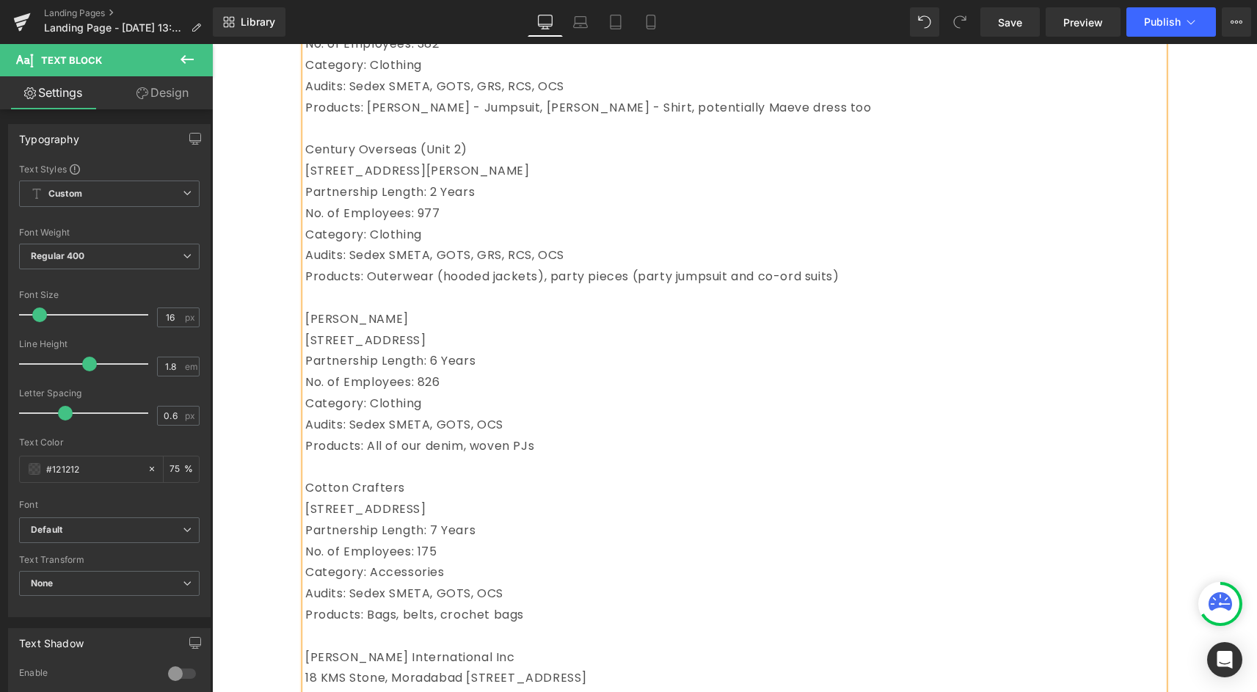
click at [311, 379] on p "No. of Employees: 826" at bounding box center [734, 382] width 858 height 21
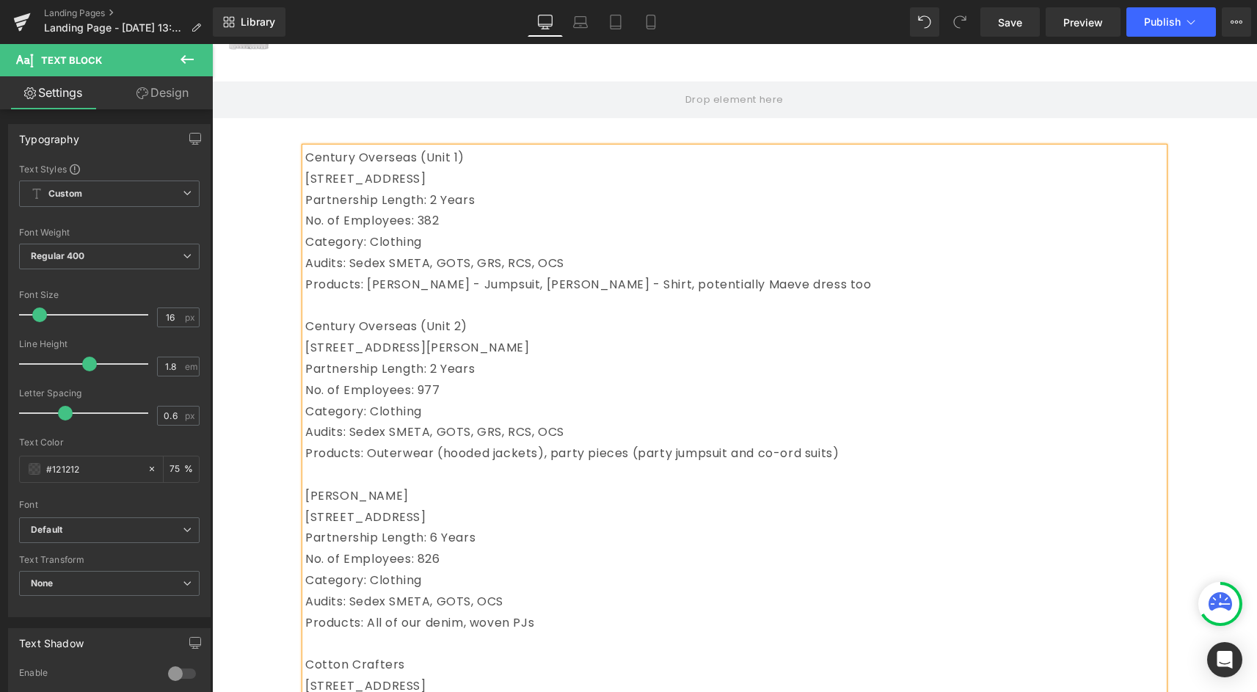
scroll to position [0, 0]
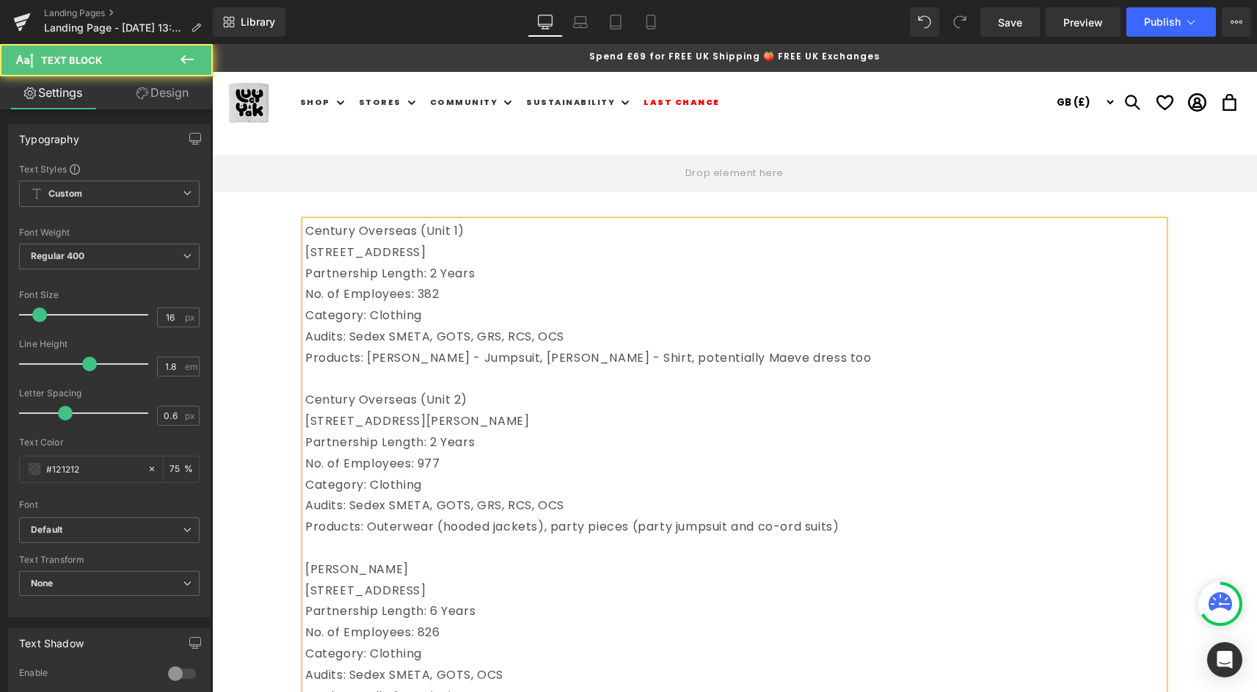
click at [310, 296] on p "No. of Employees: 382" at bounding box center [734, 294] width 858 height 21
click at [382, 227] on p "Century Overseas (Unit 1)" at bounding box center [734, 231] width 858 height 21
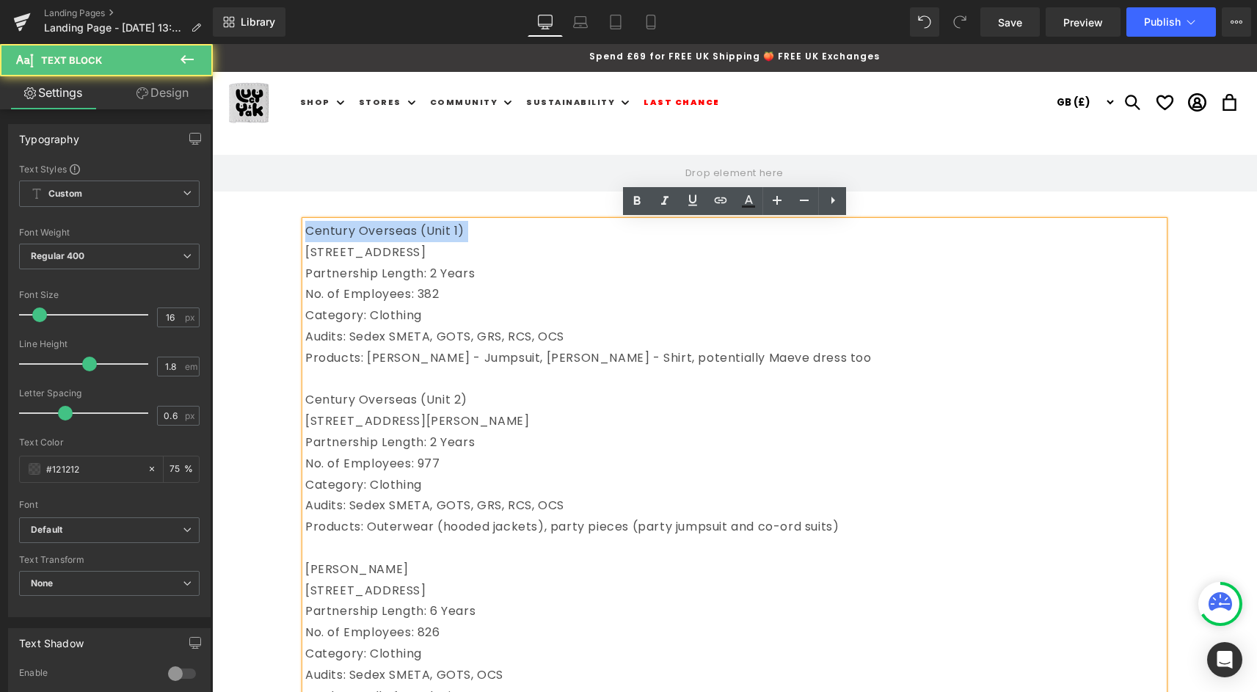
click at [382, 227] on p "Century Overseas (Unit 1)" at bounding box center [734, 231] width 858 height 21
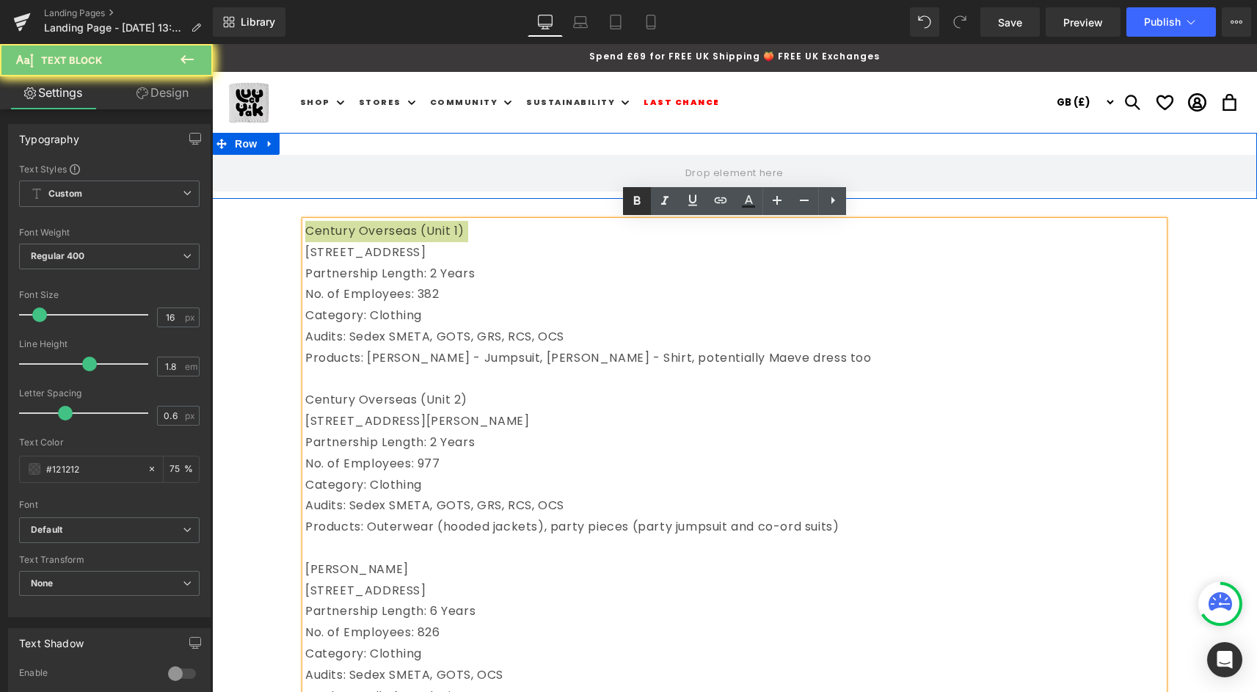
click at [638, 189] on link at bounding box center [637, 201] width 28 height 28
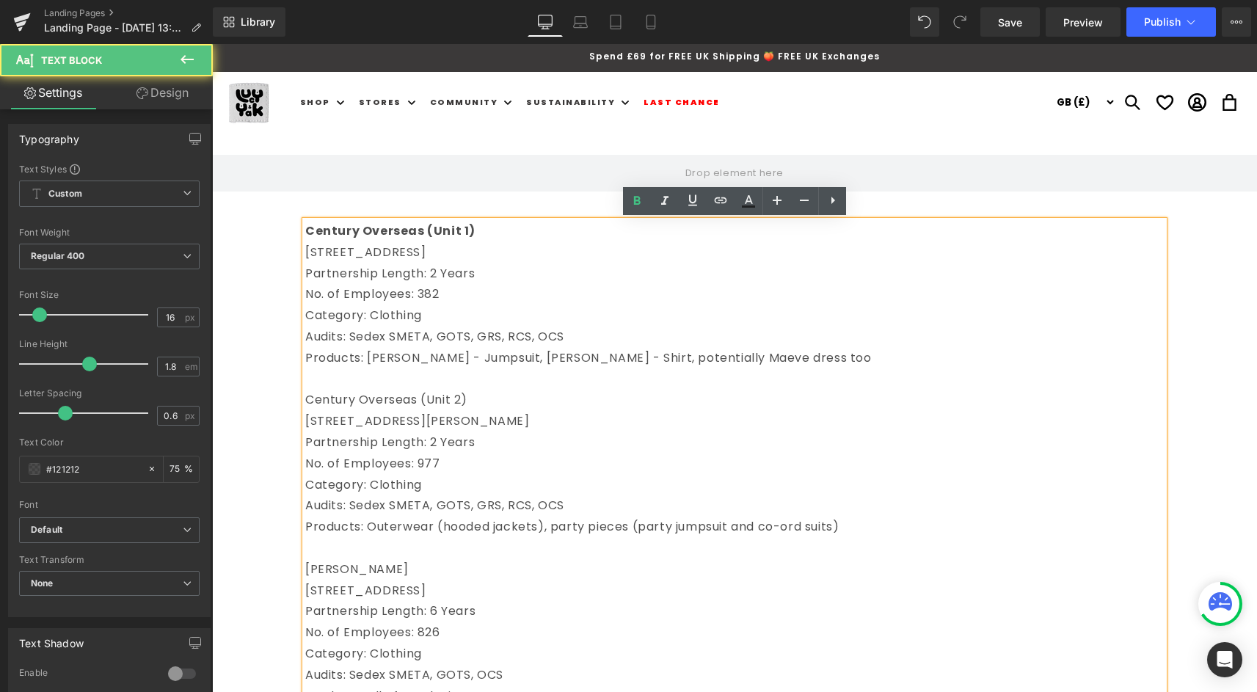
click at [454, 390] on p "Century Overseas (Unit 2)" at bounding box center [734, 400] width 858 height 21
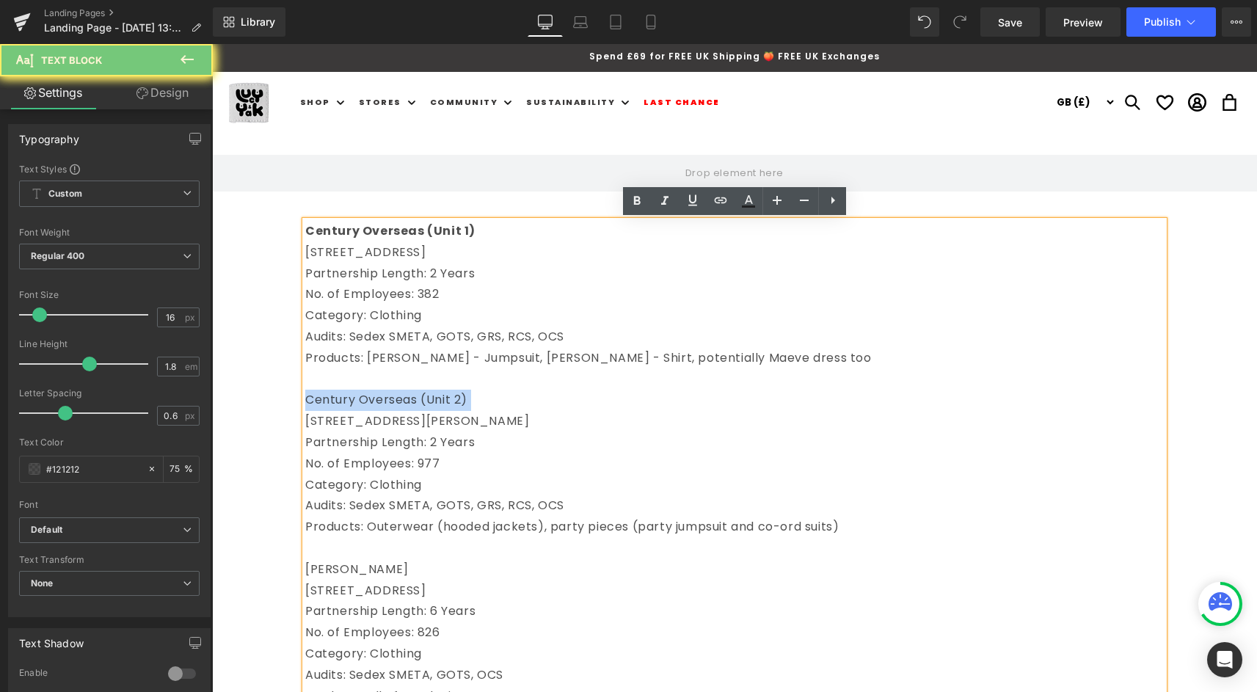
click at [454, 390] on p "Century Overseas (Unit 2)" at bounding box center [734, 400] width 858 height 21
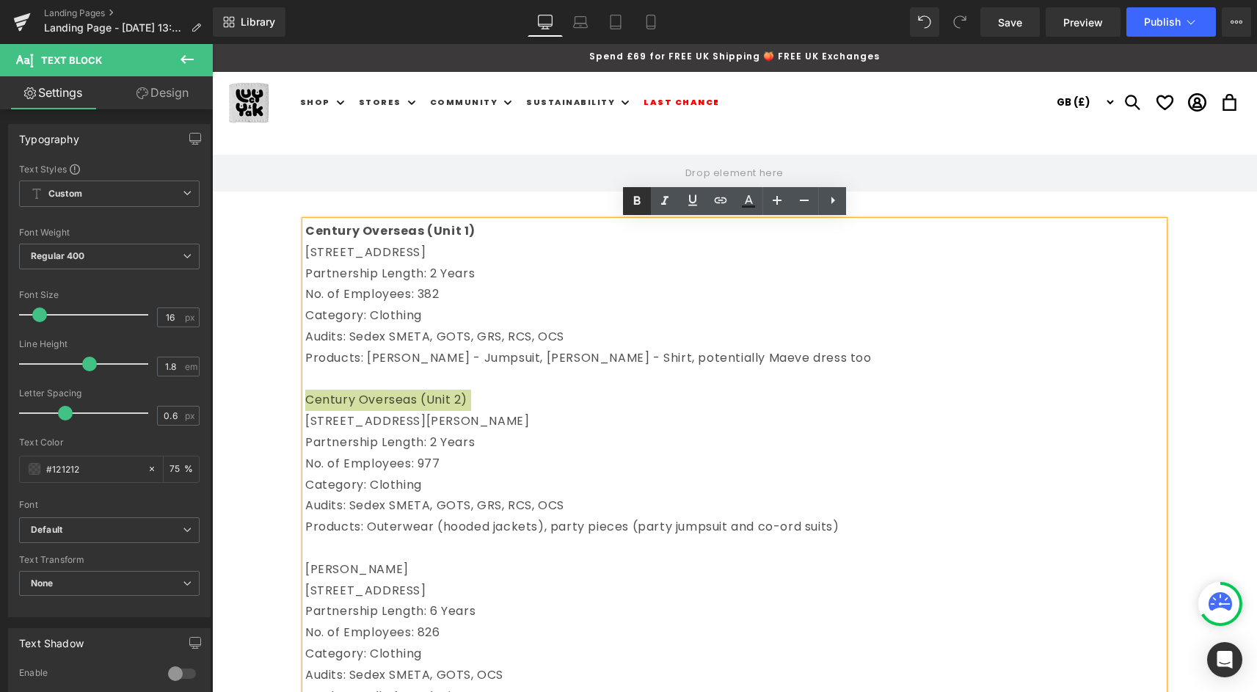
click at [630, 204] on icon at bounding box center [637, 201] width 18 height 18
click at [340, 572] on p "[PERSON_NAME]" at bounding box center [734, 569] width 858 height 21
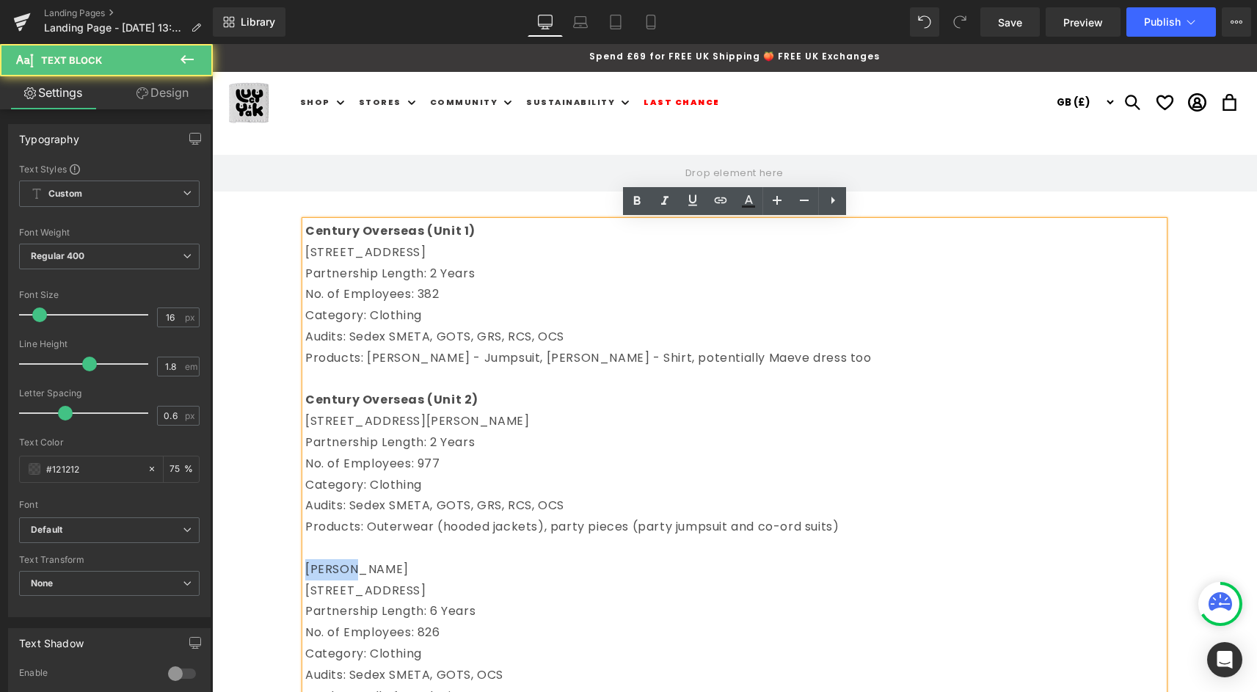
click at [340, 572] on p "[PERSON_NAME]" at bounding box center [734, 569] width 858 height 21
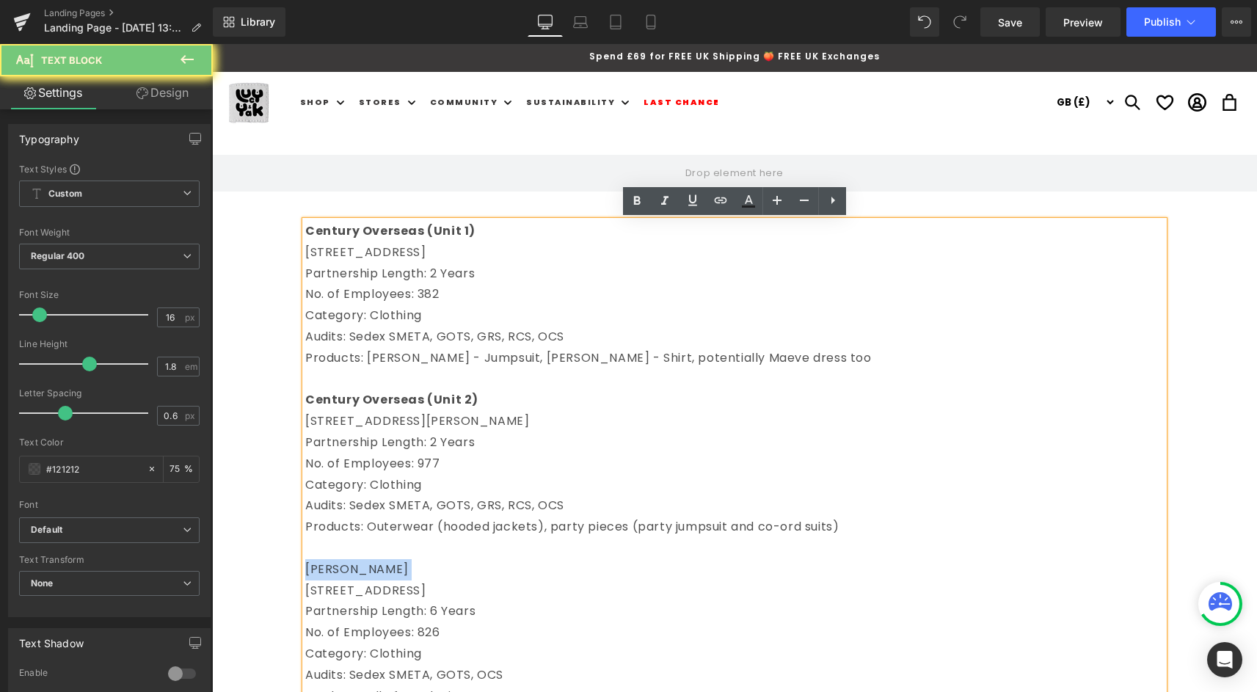
click at [340, 572] on p "[PERSON_NAME]" at bounding box center [734, 569] width 858 height 21
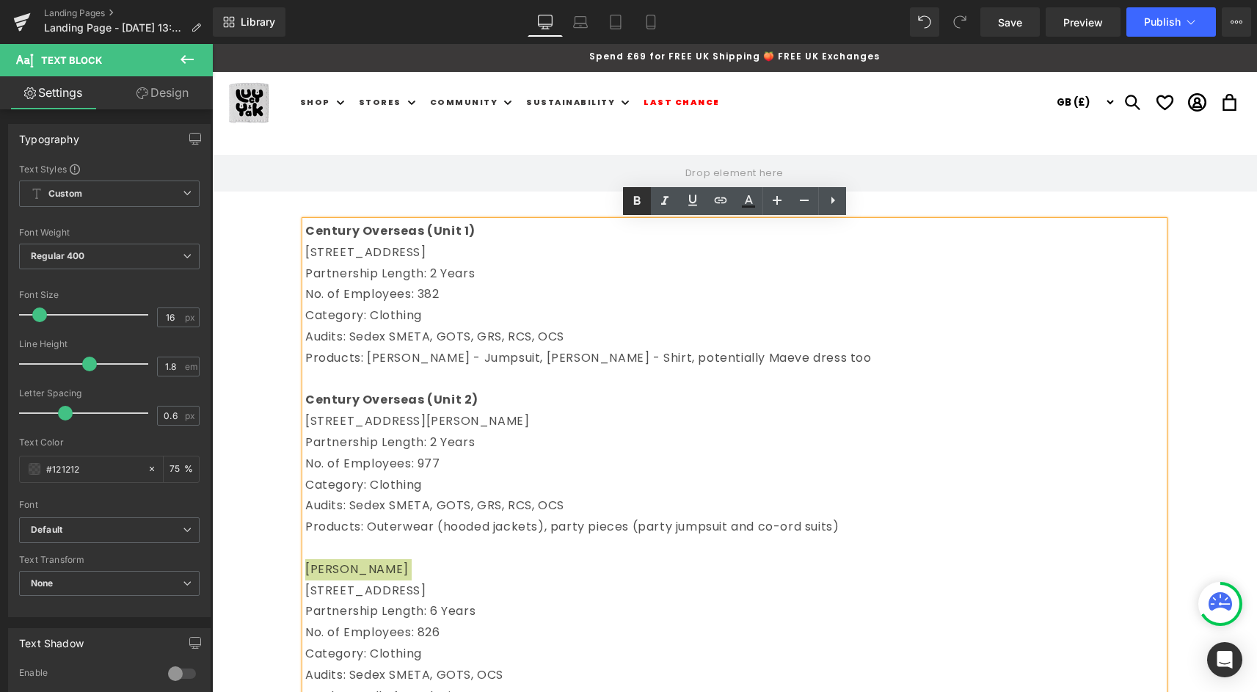
click at [629, 195] on icon at bounding box center [637, 201] width 18 height 18
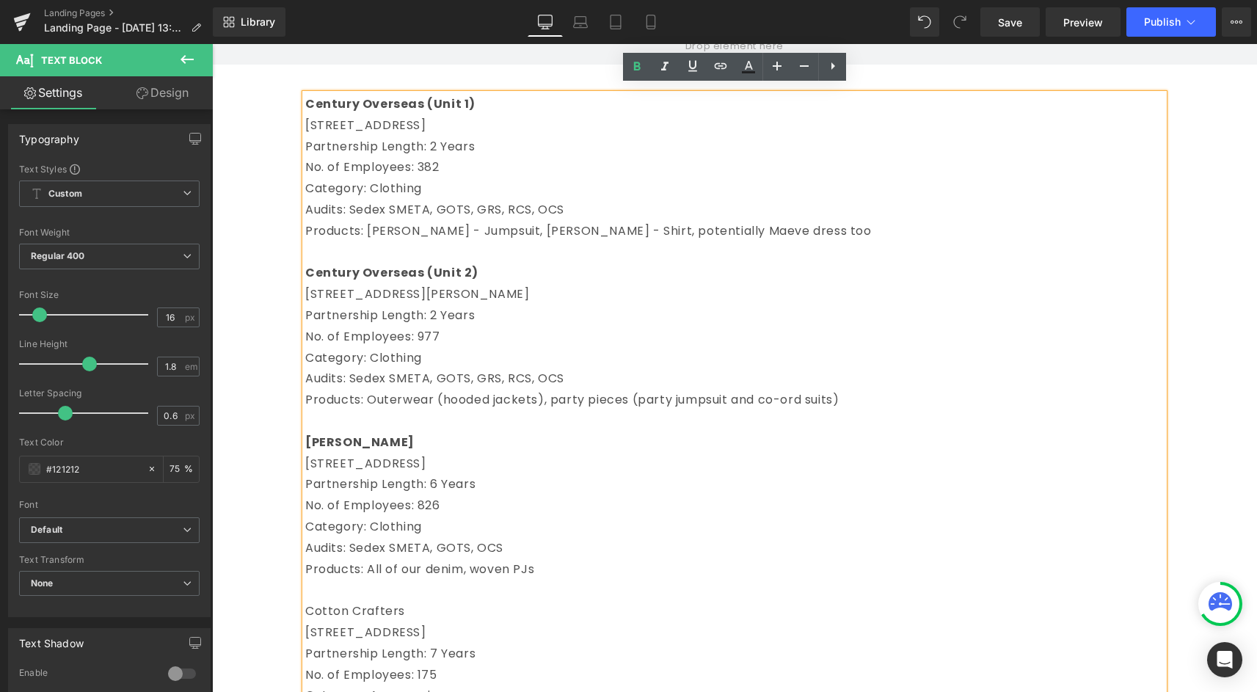
scroll to position [138, 0]
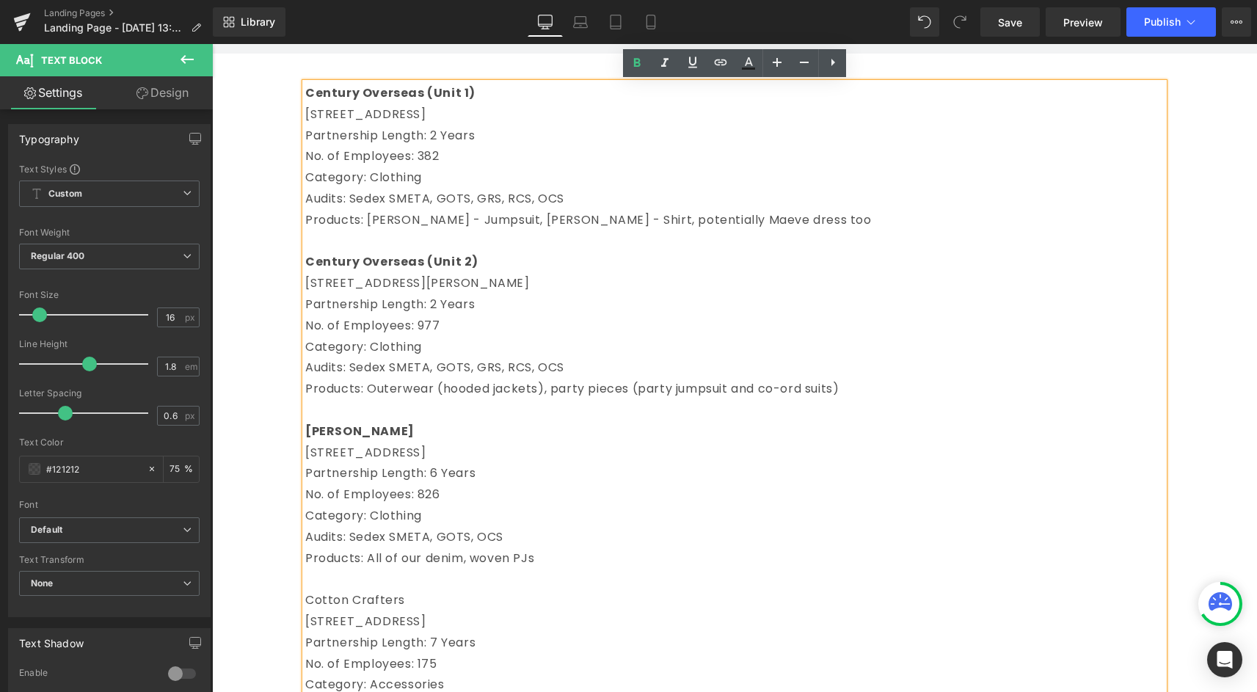
click at [354, 452] on p "[STREET_ADDRESS]" at bounding box center [734, 452] width 858 height 21
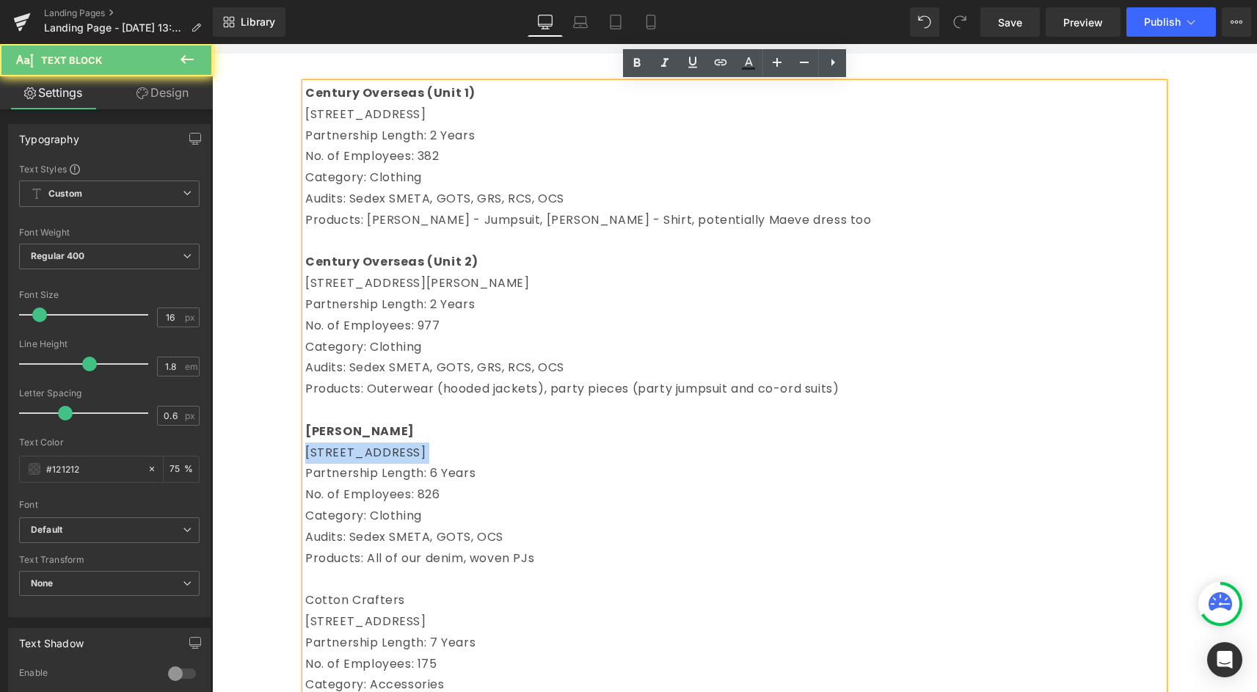
click at [354, 452] on p "[STREET_ADDRESS]" at bounding box center [734, 452] width 858 height 21
click at [344, 448] on p "[STREET_ADDRESS]" at bounding box center [734, 452] width 858 height 21
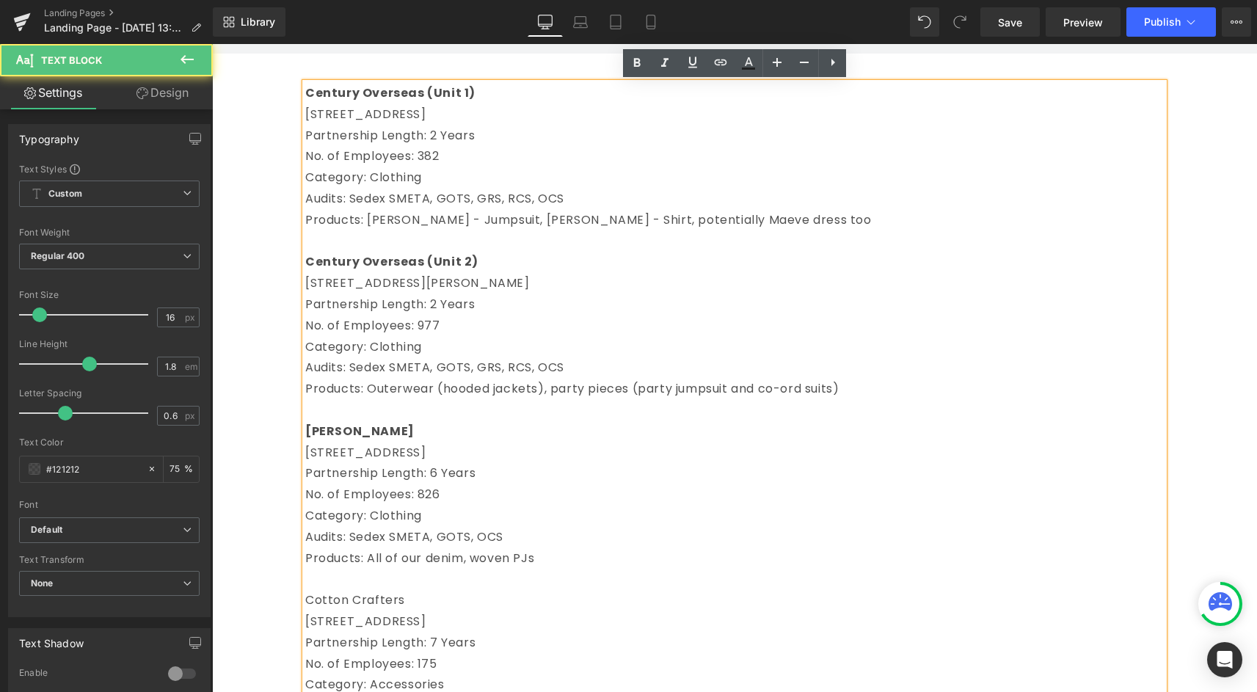
click at [348, 449] on p "[STREET_ADDRESS]" at bounding box center [734, 452] width 858 height 21
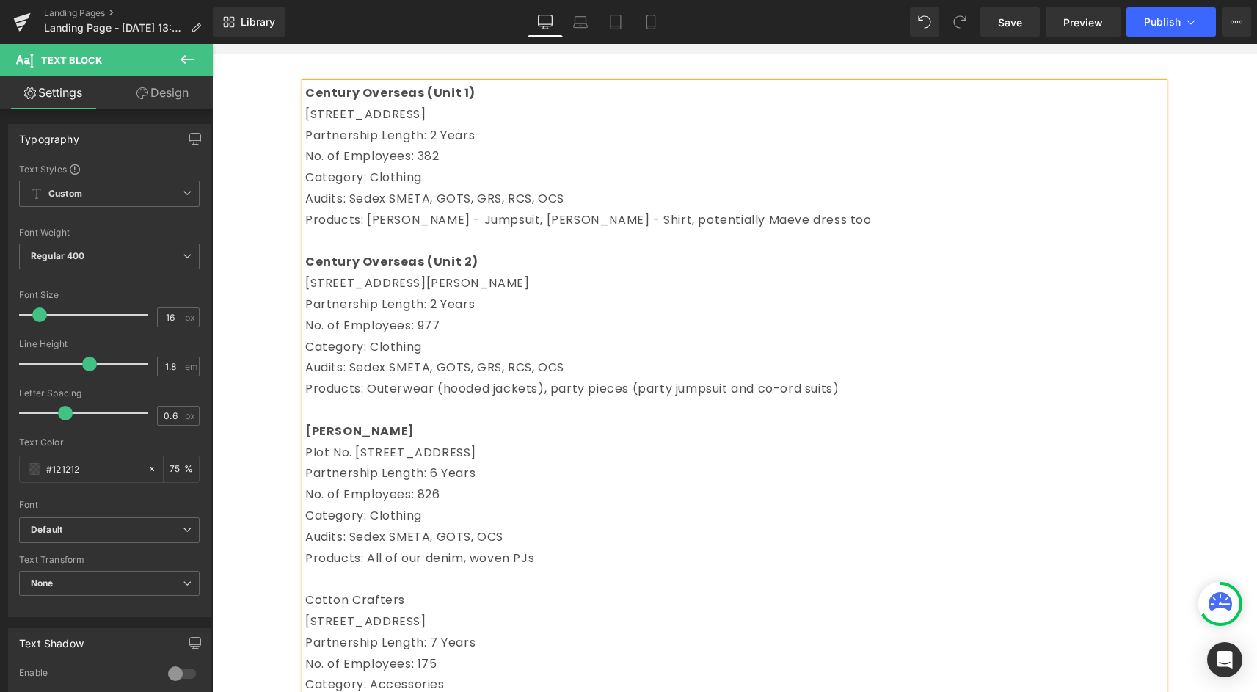
click at [401, 453] on p "Plot No. [STREET_ADDRESS]" at bounding box center [734, 452] width 858 height 21
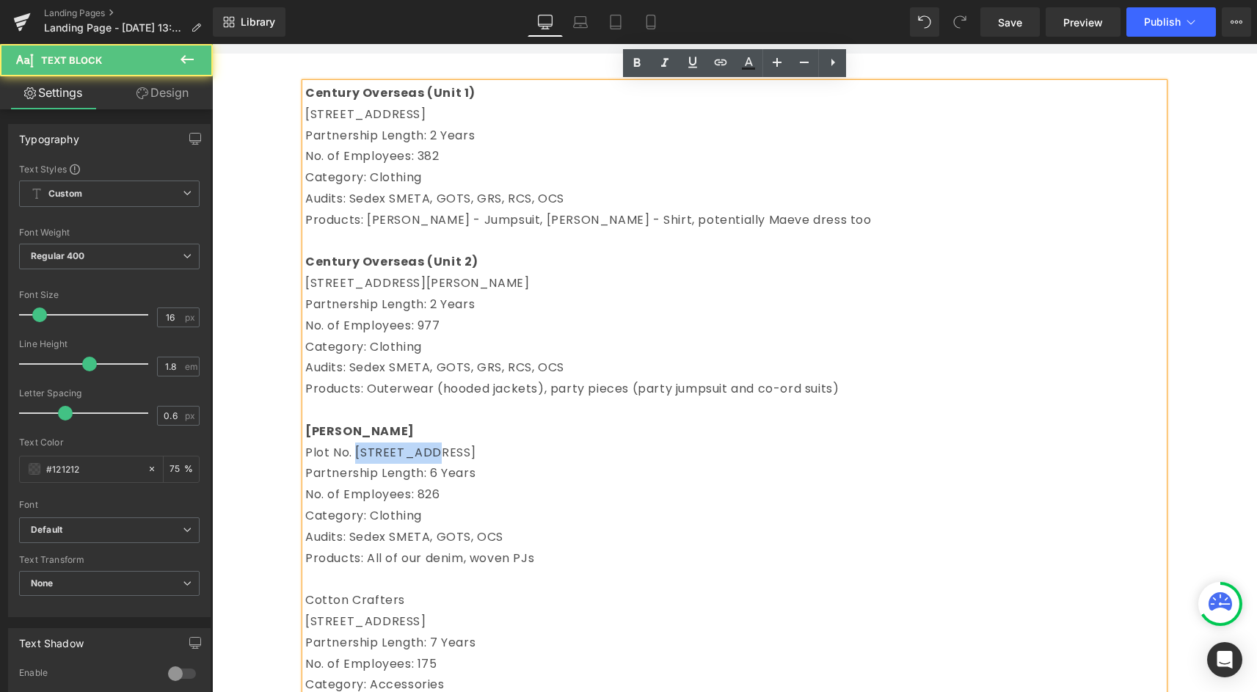
click at [401, 453] on p "Plot No. [STREET_ADDRESS]" at bounding box center [734, 452] width 858 height 21
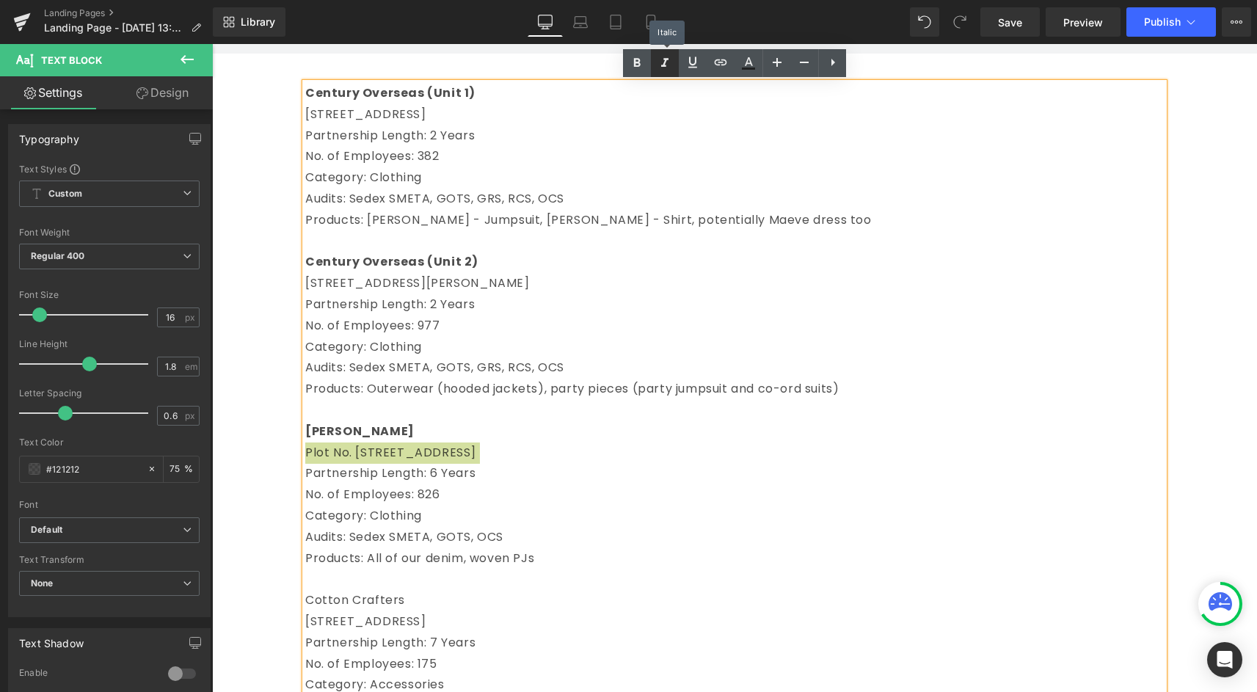
click at [660, 59] on icon at bounding box center [665, 63] width 18 height 18
click at [360, 439] on strong "[PERSON_NAME]" at bounding box center [359, 431] width 109 height 17
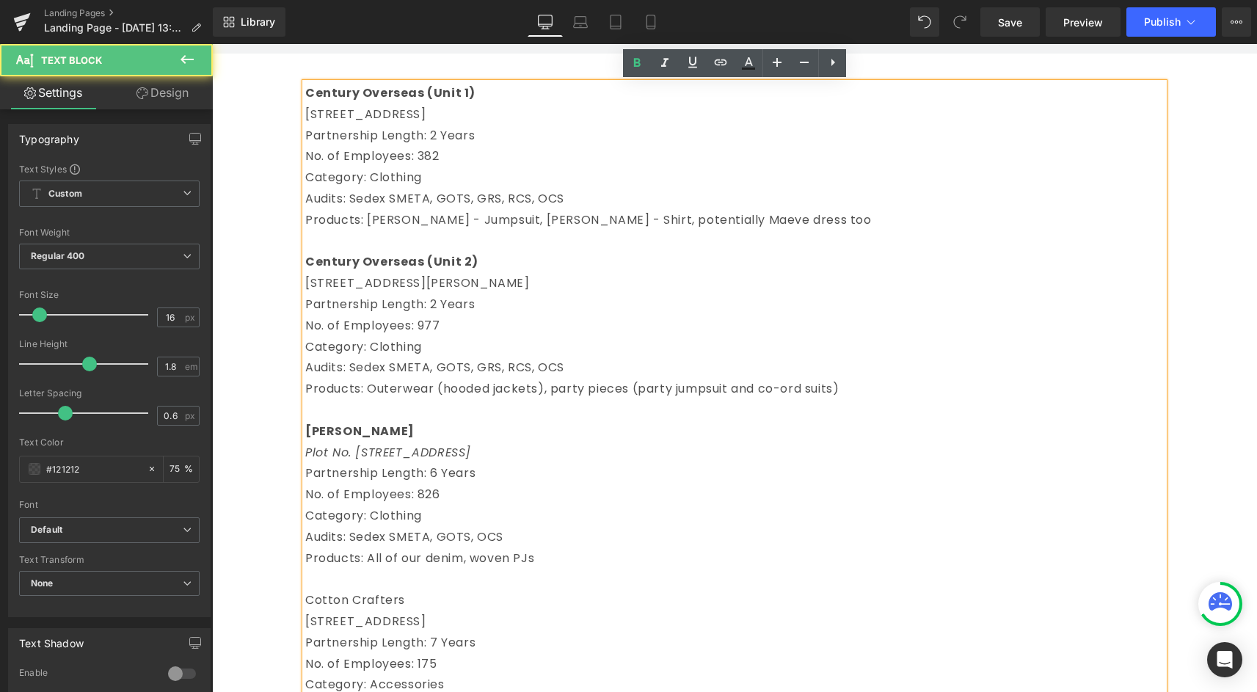
click at [415, 277] on p "[STREET_ADDRESS][PERSON_NAME]" at bounding box center [734, 283] width 858 height 21
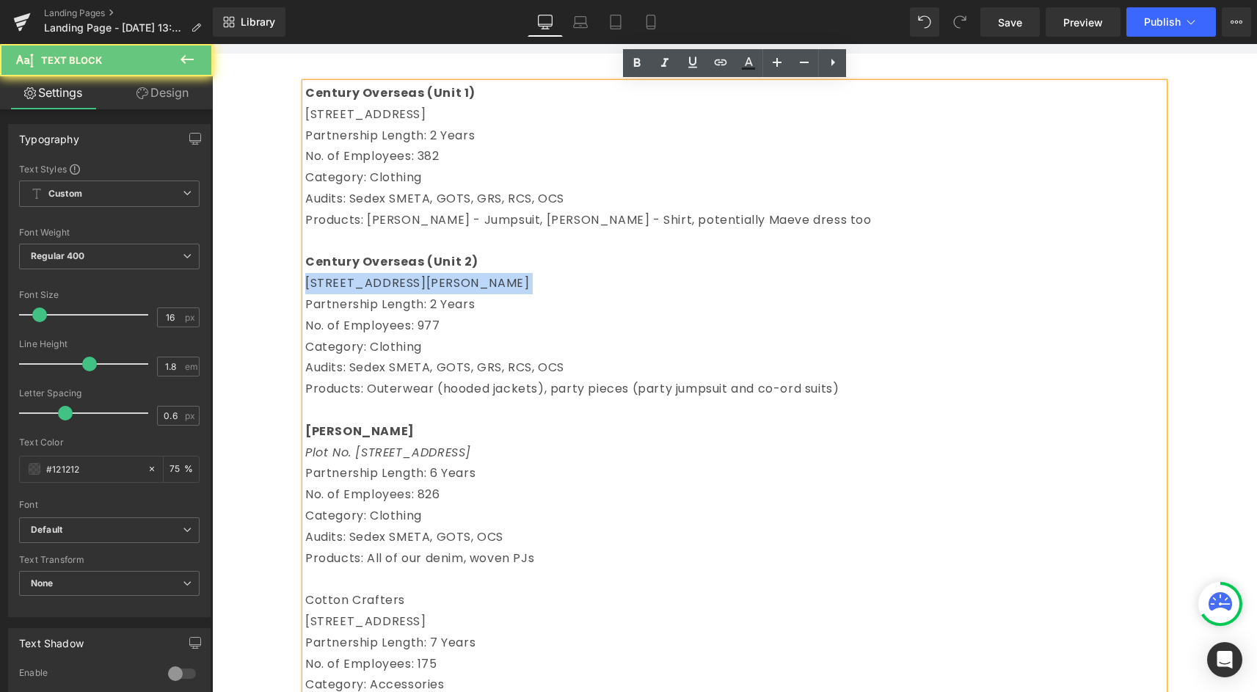
click at [415, 277] on p "[STREET_ADDRESS][PERSON_NAME]" at bounding box center [734, 283] width 858 height 21
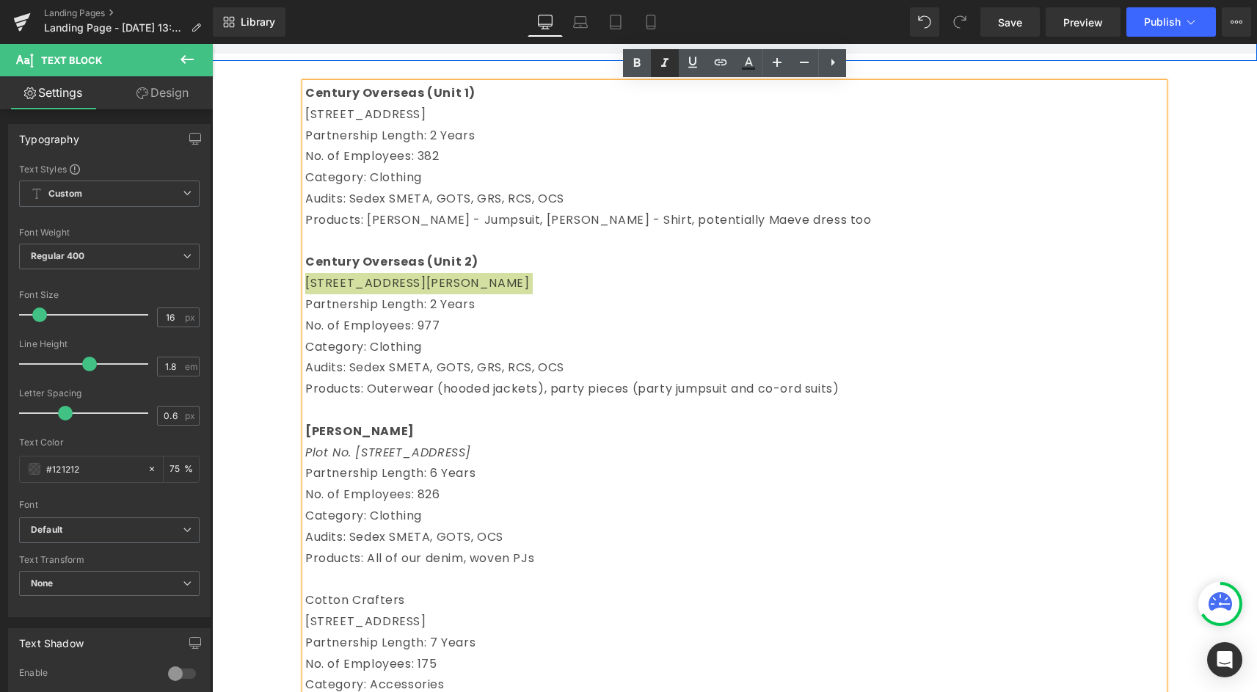
click at [664, 56] on icon at bounding box center [665, 63] width 18 height 18
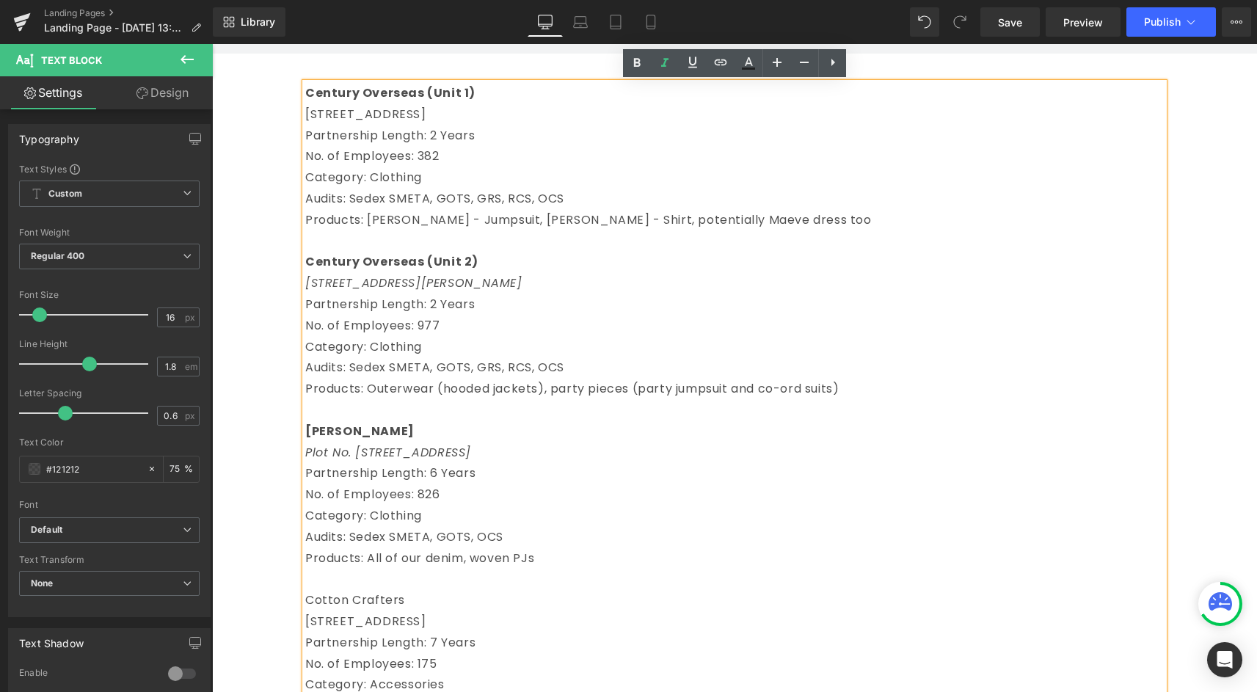
click at [476, 97] on p "Century Overseas (Unit 1)" at bounding box center [734, 93] width 858 height 21
click at [477, 106] on p "[STREET_ADDRESS]" at bounding box center [734, 114] width 858 height 21
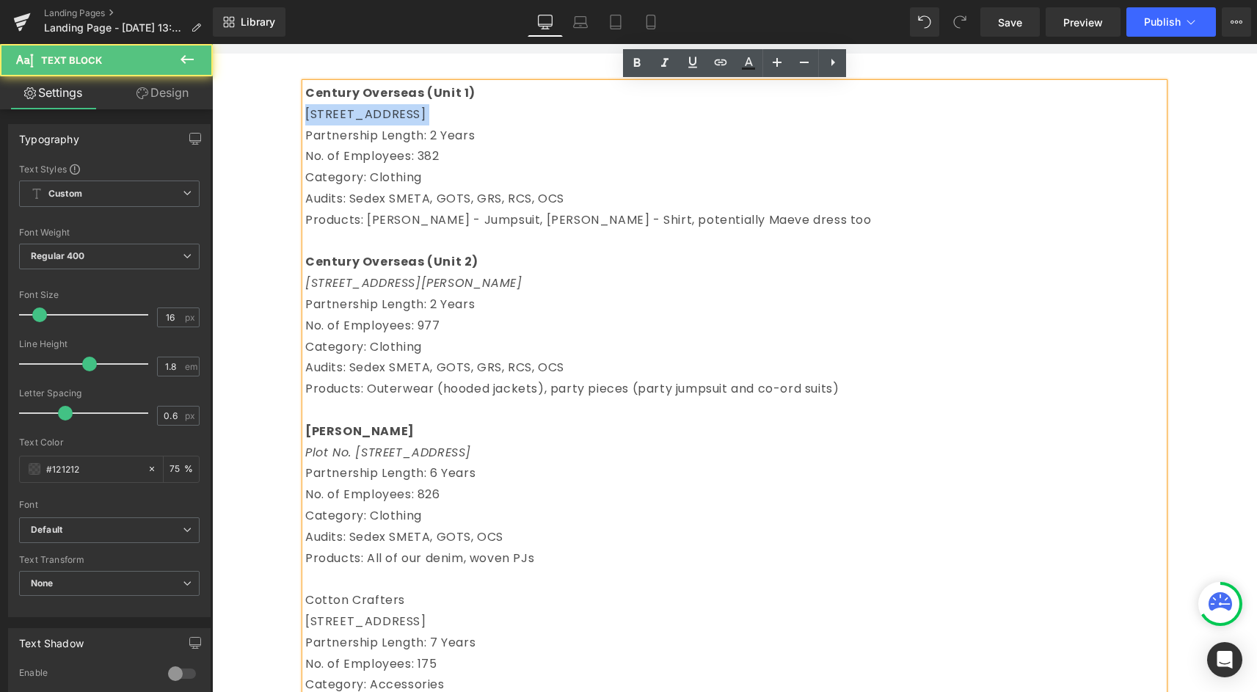
click at [477, 106] on p "[STREET_ADDRESS]" at bounding box center [734, 114] width 858 height 21
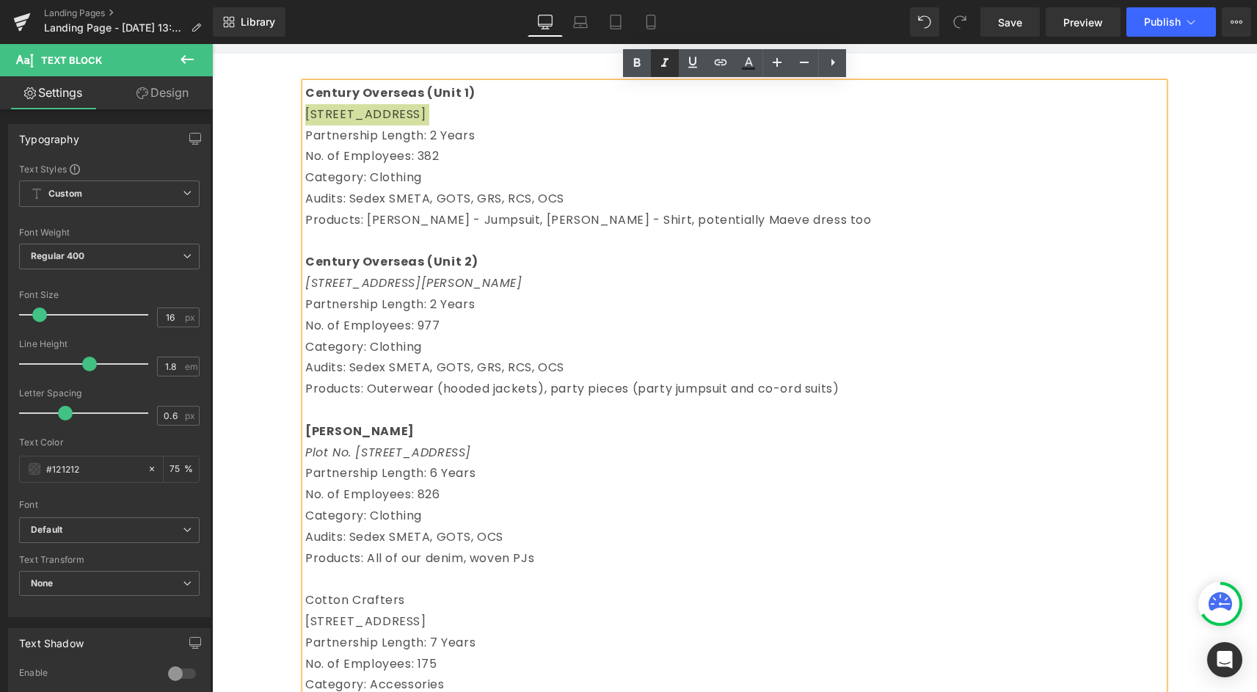
click at [666, 59] on icon at bounding box center [664, 62] width 7 height 9
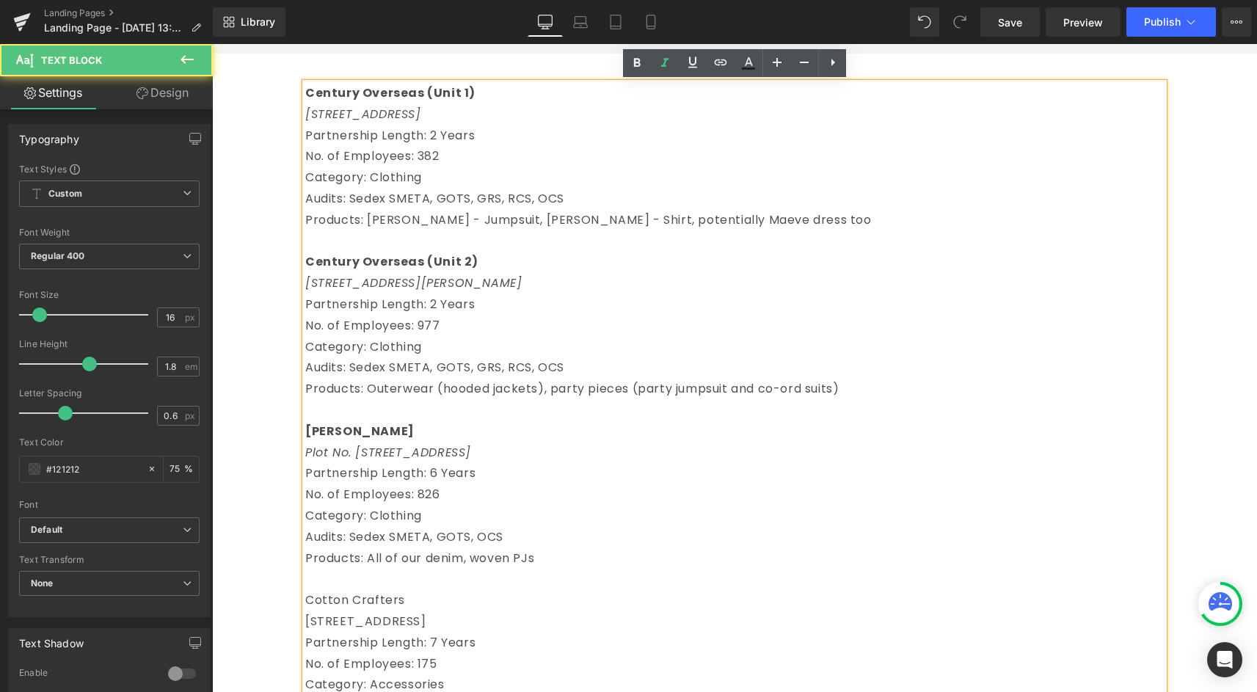
click at [557, 317] on p "No. of Employees: 977" at bounding box center [734, 325] width 858 height 21
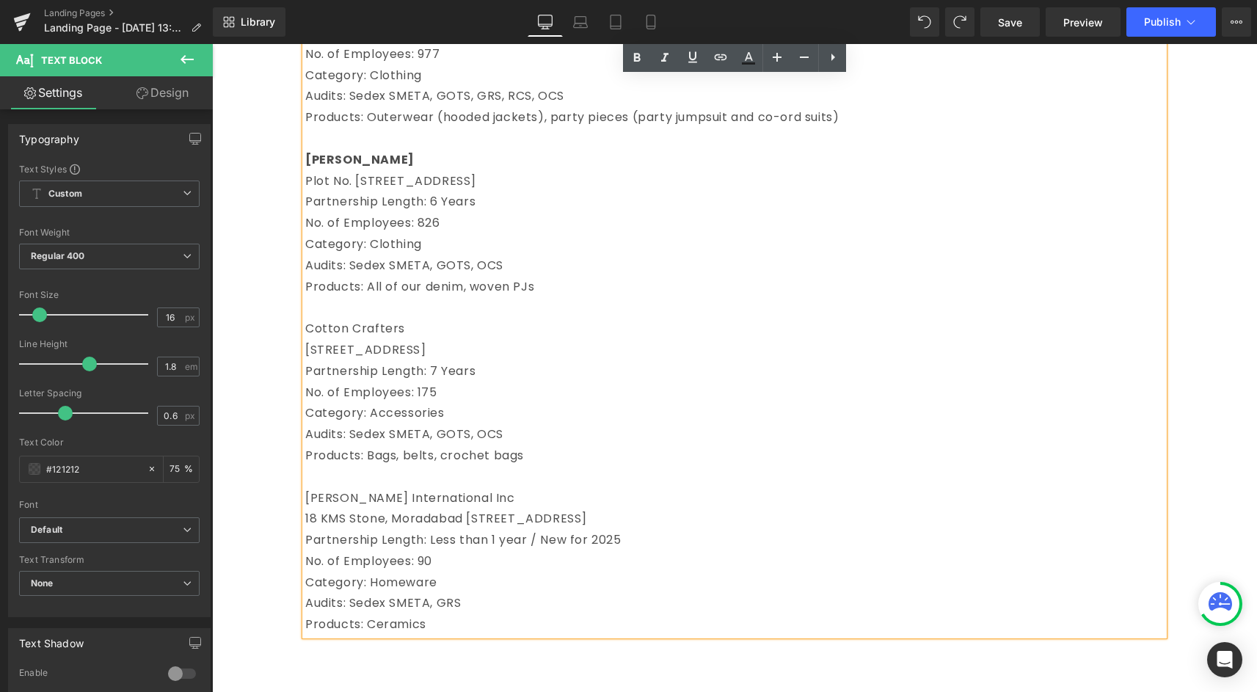
scroll to position [420, 0]
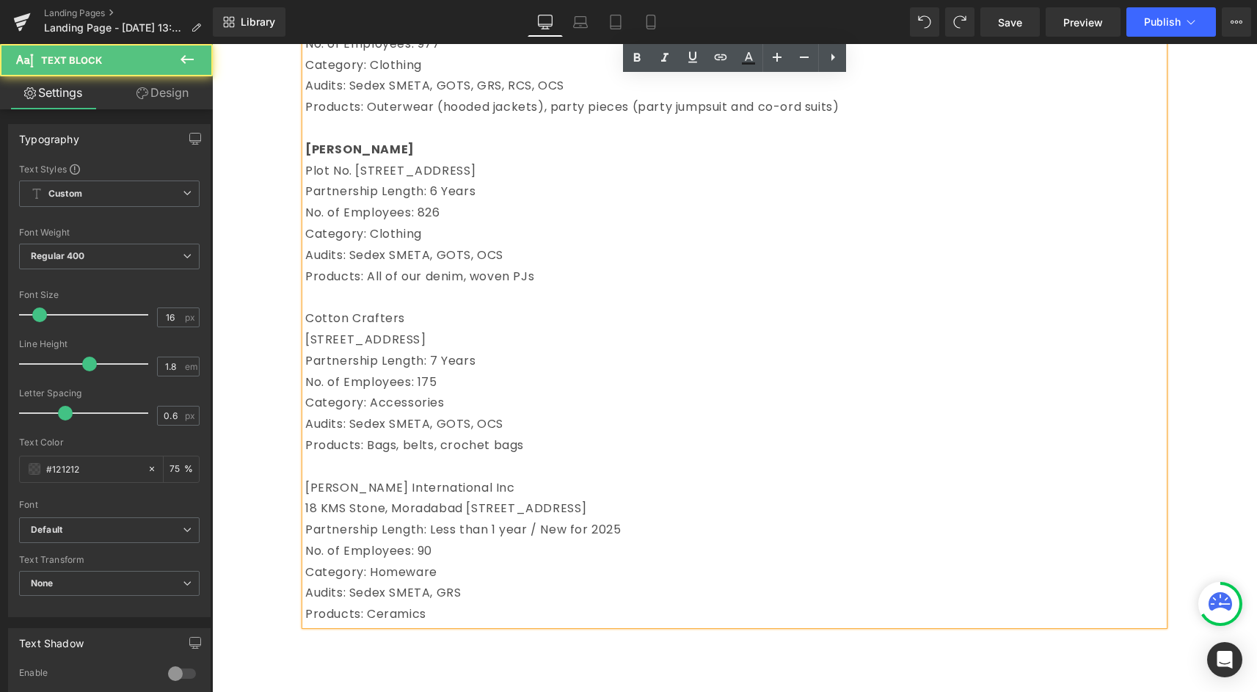
click at [373, 315] on p "Cotton Crafters" at bounding box center [734, 318] width 858 height 21
click at [306, 317] on p "Cotton Crafters" at bounding box center [734, 318] width 858 height 21
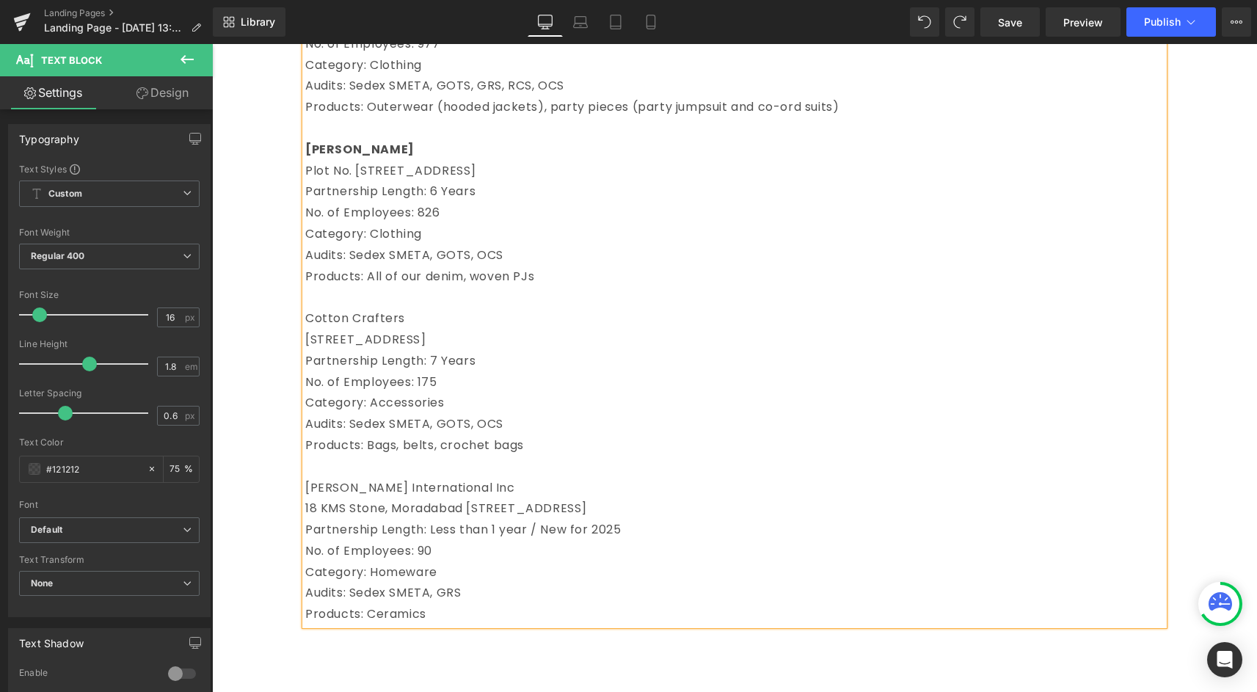
click at [352, 318] on p "Cotton Crafters" at bounding box center [734, 318] width 858 height 21
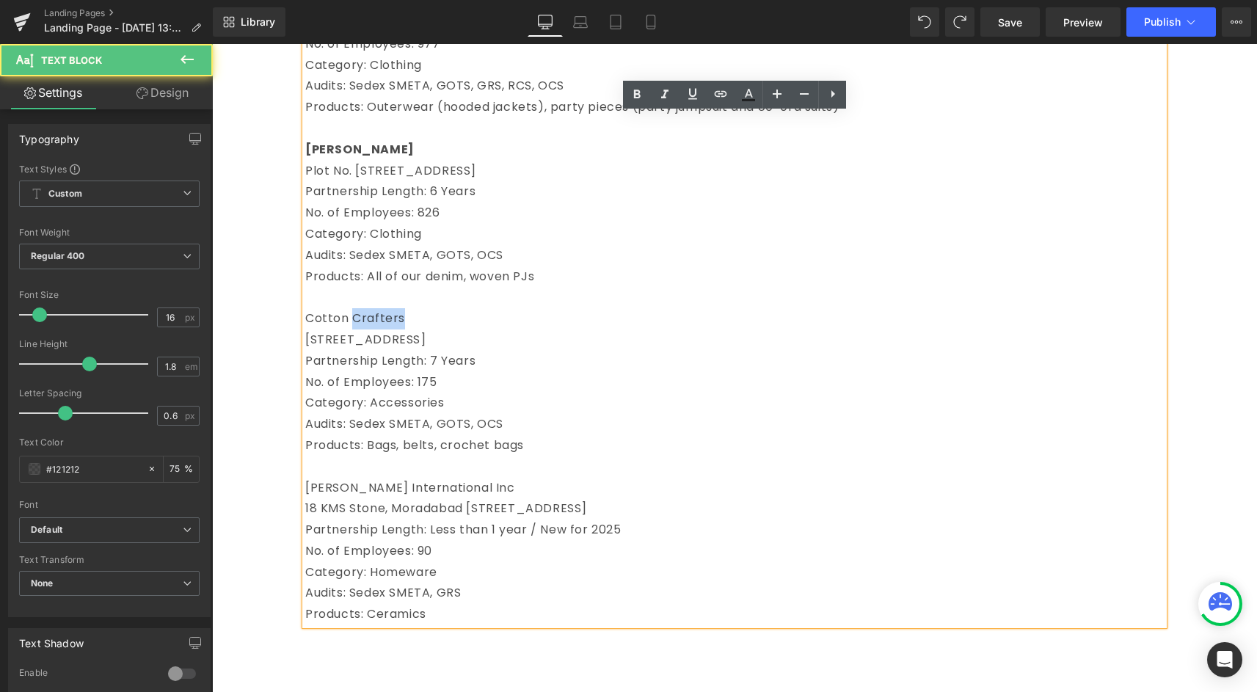
click at [352, 318] on p "Cotton Crafters" at bounding box center [734, 318] width 858 height 21
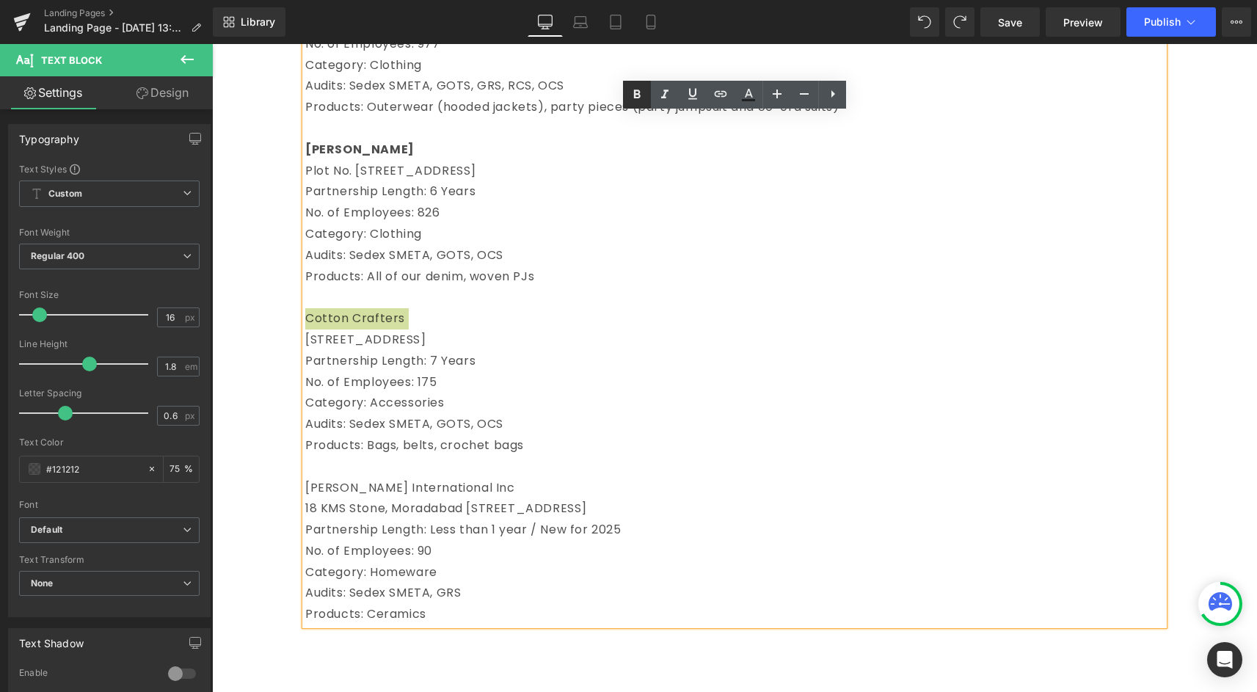
click at [627, 92] on link at bounding box center [637, 95] width 28 height 28
click at [349, 497] on p "[PERSON_NAME] International Inc" at bounding box center [734, 488] width 858 height 21
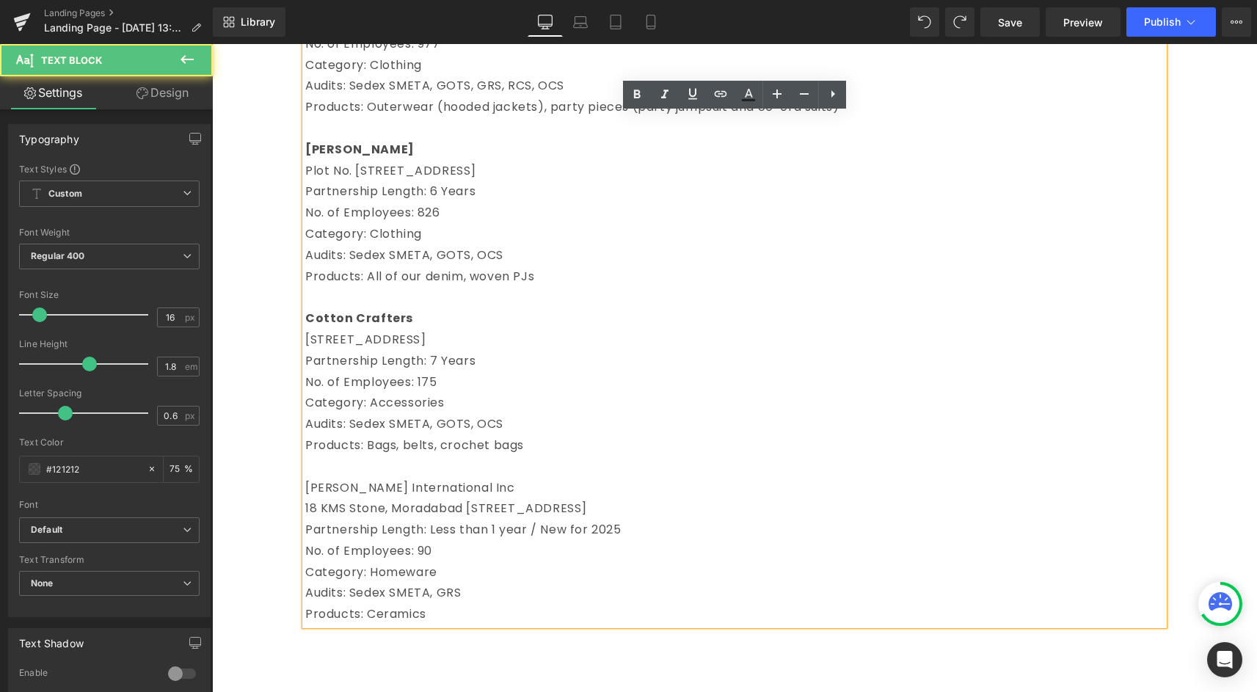
click at [349, 486] on p "[PERSON_NAME] International Inc" at bounding box center [734, 488] width 858 height 21
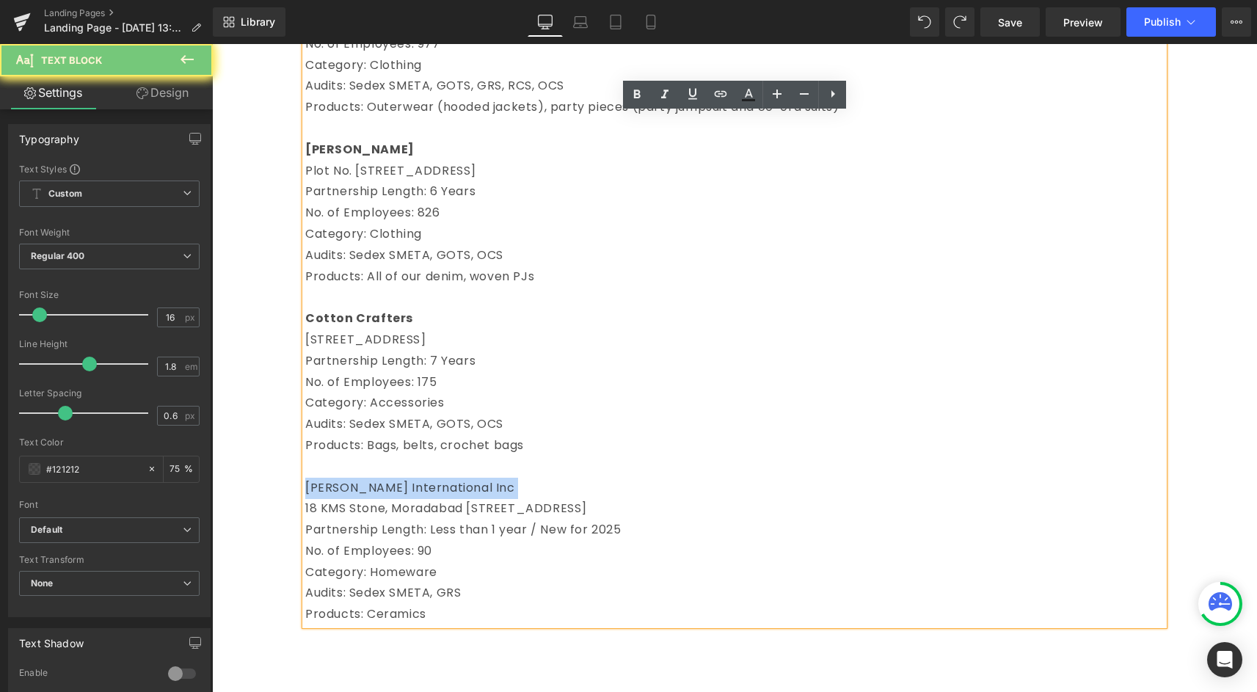
click at [349, 486] on p "[PERSON_NAME] International Inc" at bounding box center [734, 488] width 858 height 21
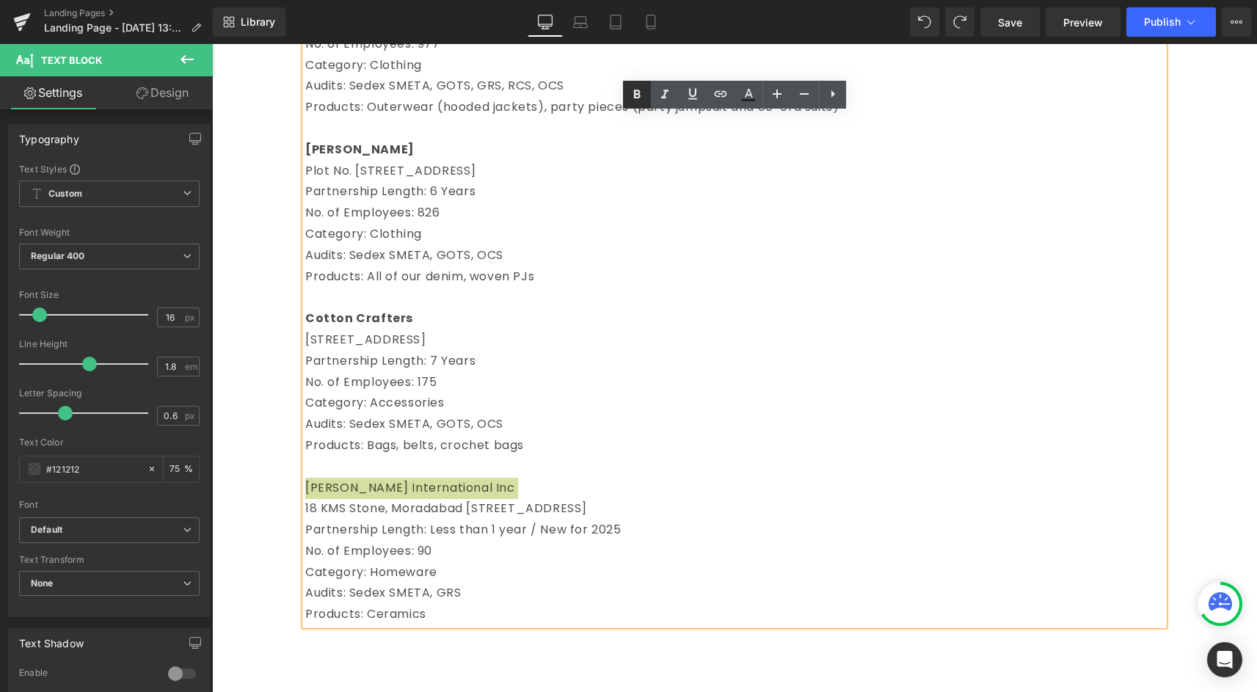
click at [639, 85] on link at bounding box center [637, 95] width 28 height 28
click at [502, 464] on p at bounding box center [734, 466] width 858 height 21
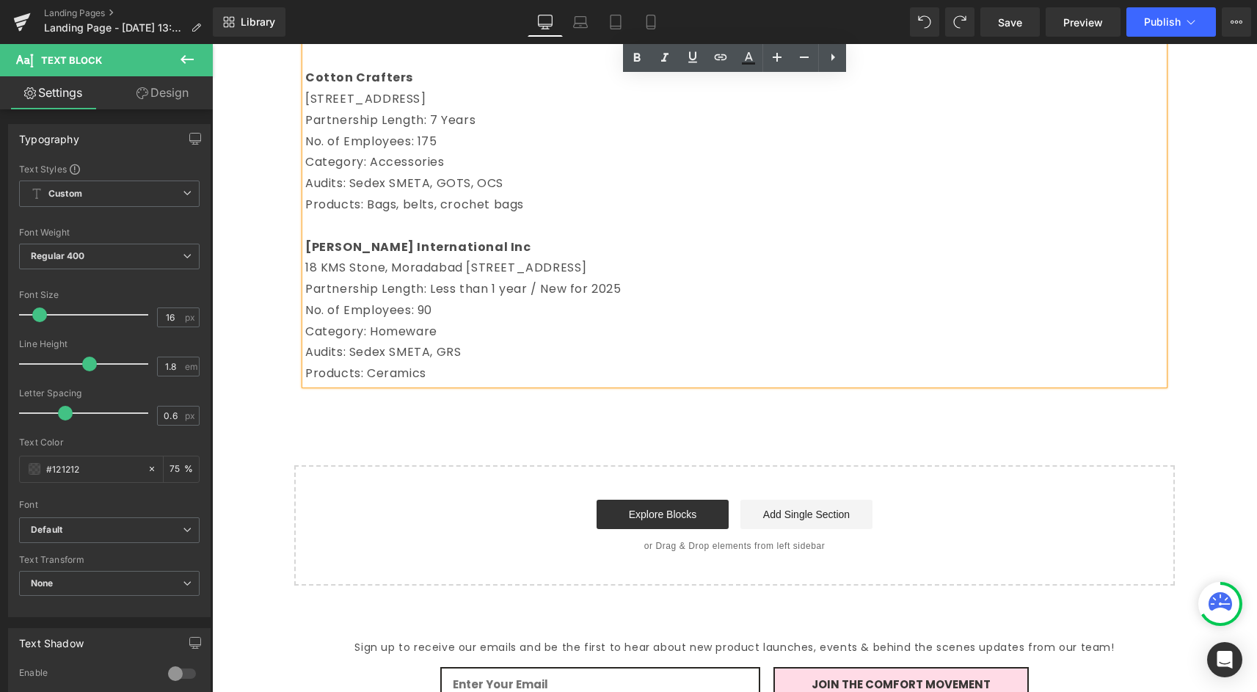
scroll to position [599, 0]
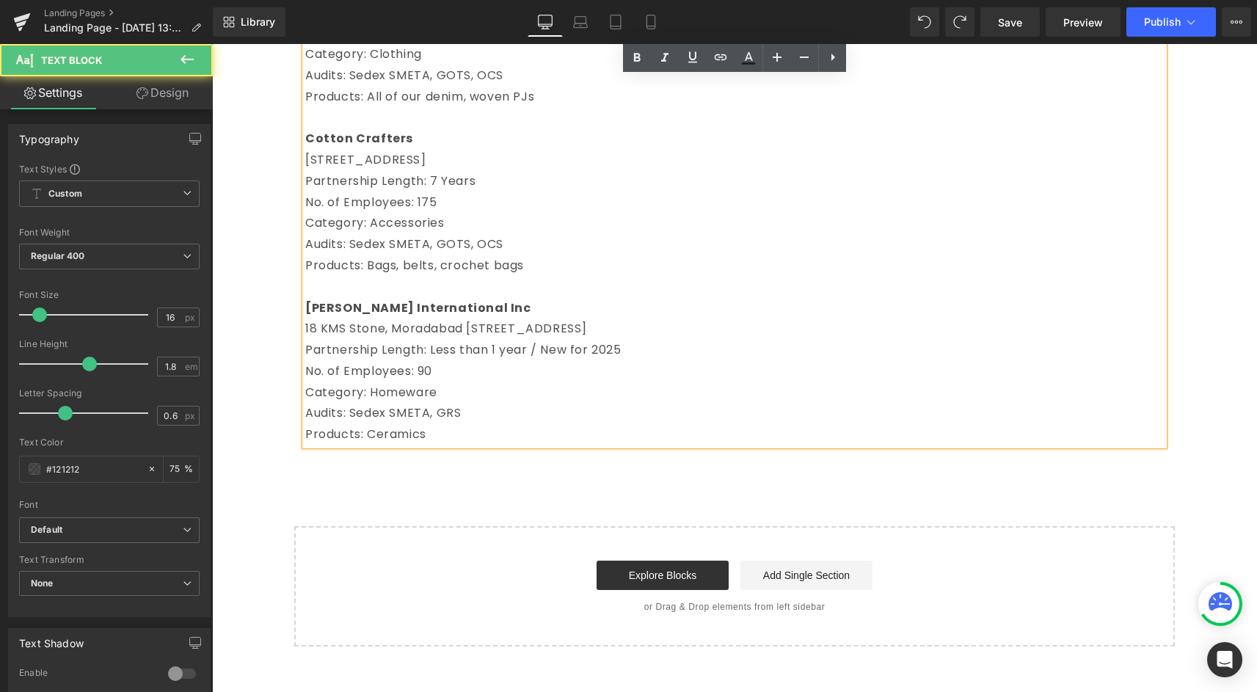
click at [518, 437] on p "Products: Ceramics" at bounding box center [734, 434] width 858 height 21
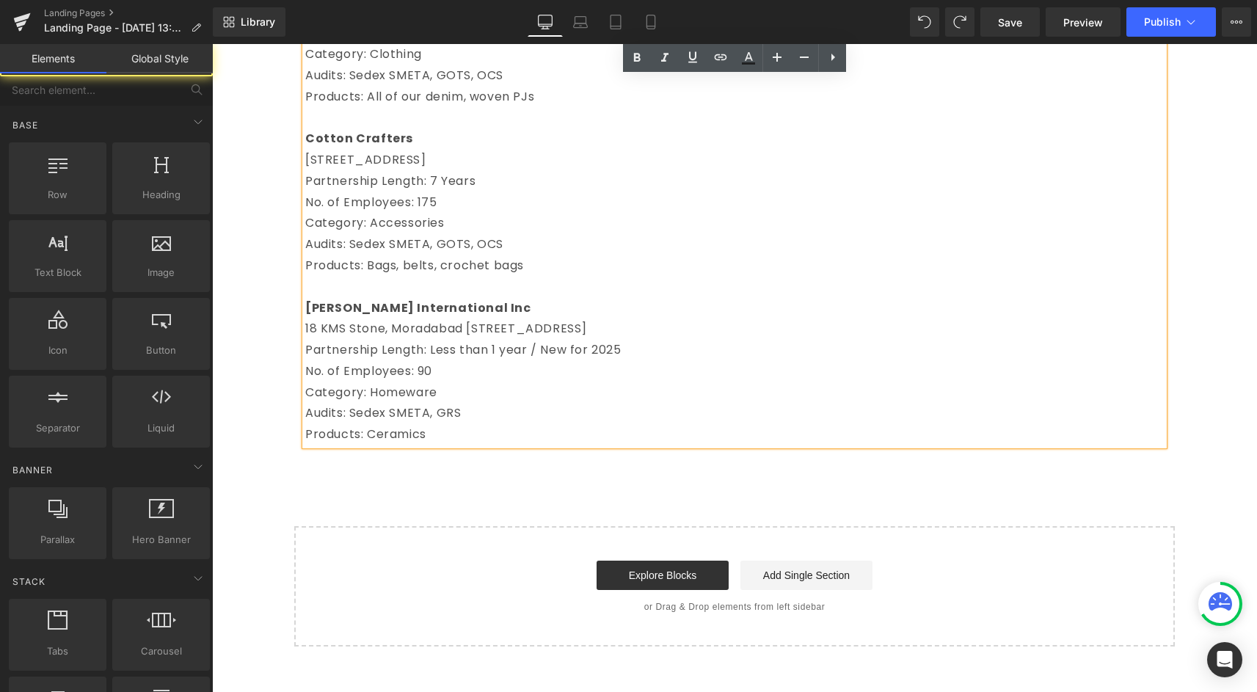
click at [481, 518] on div "Row Century Overseas (Unit 1) [STREET_ADDRESS] Partnership Length: 2 Years No. …" at bounding box center [734, 89] width 1045 height 1113
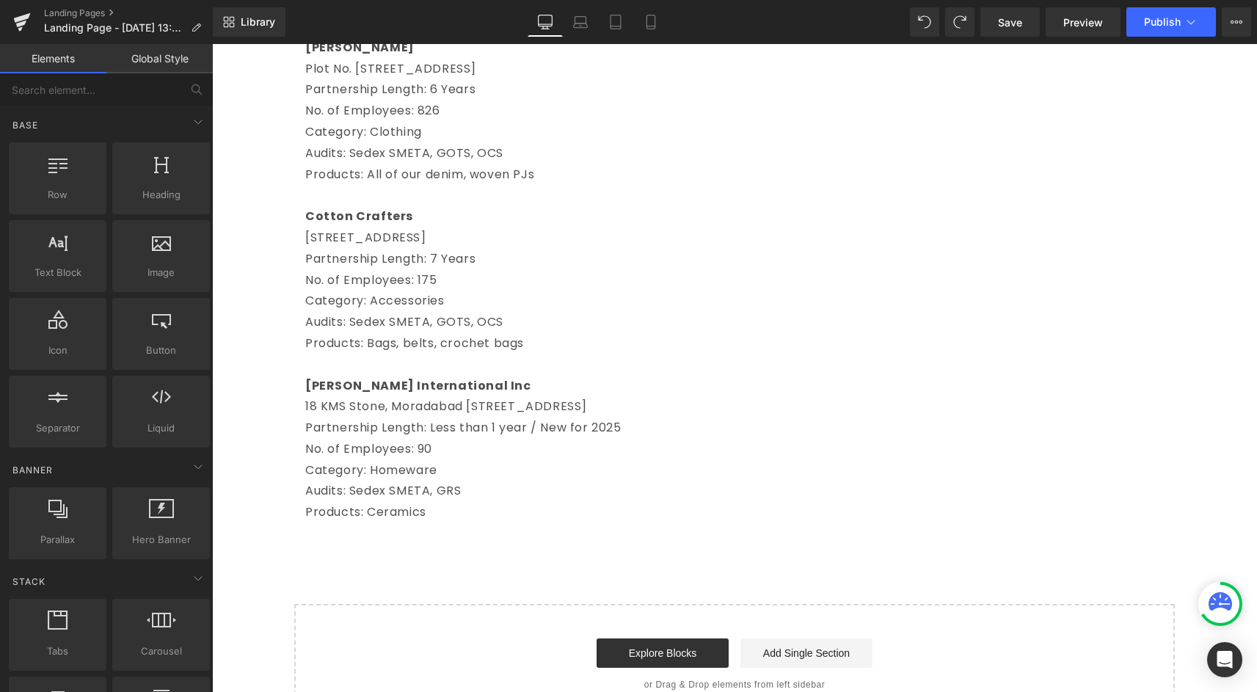
scroll to position [563, 0]
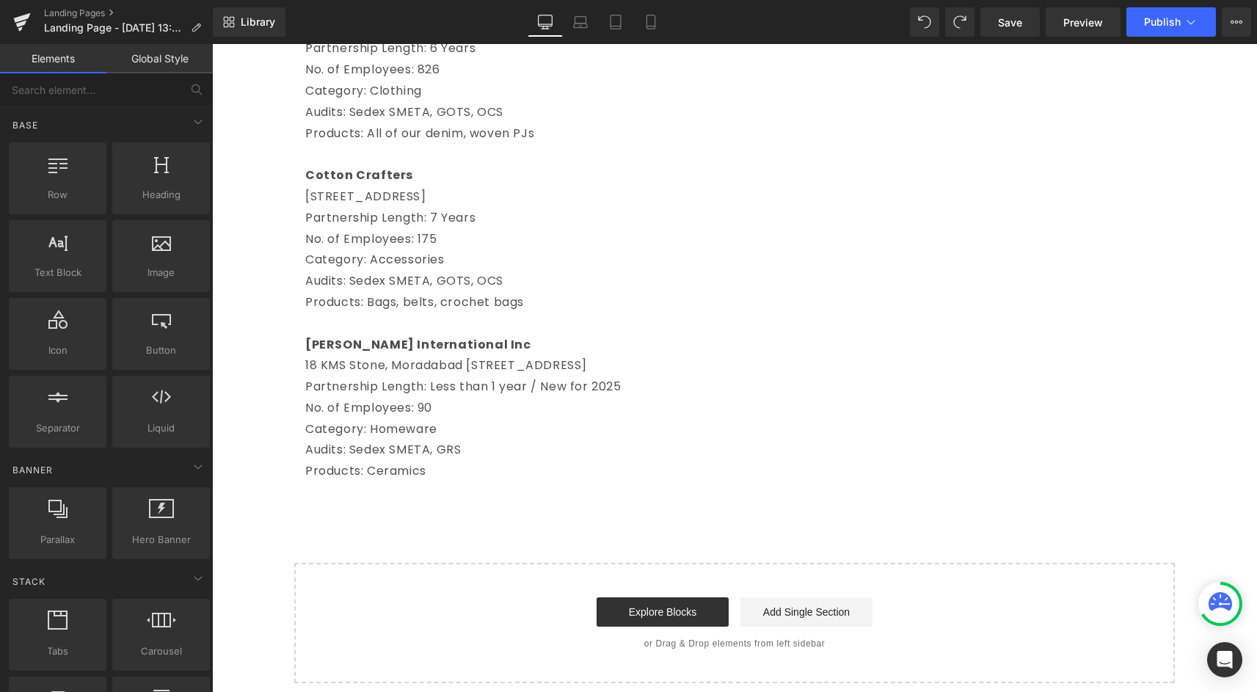
click at [379, 426] on p "Category: Homeware" at bounding box center [734, 429] width 858 height 21
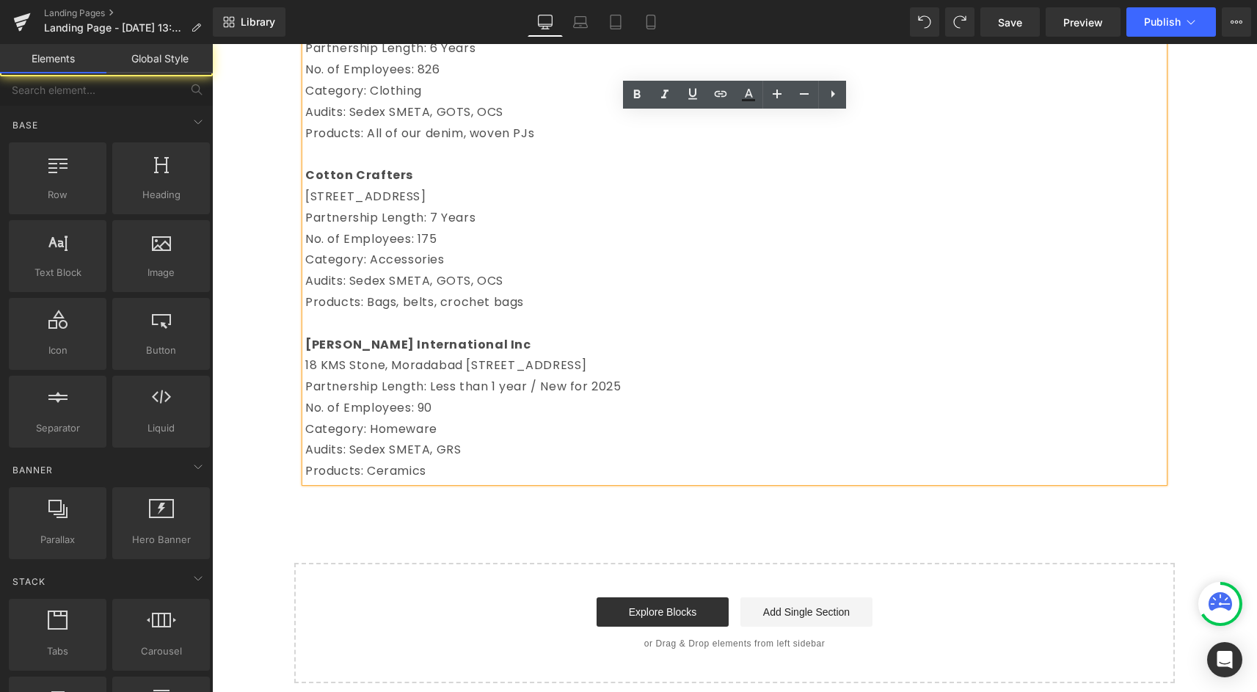
click at [364, 553] on div "Row Century Overseas (Unit 1) [STREET_ADDRESS] Partnership Length: 2 Years No. …" at bounding box center [734, 126] width 1045 height 1113
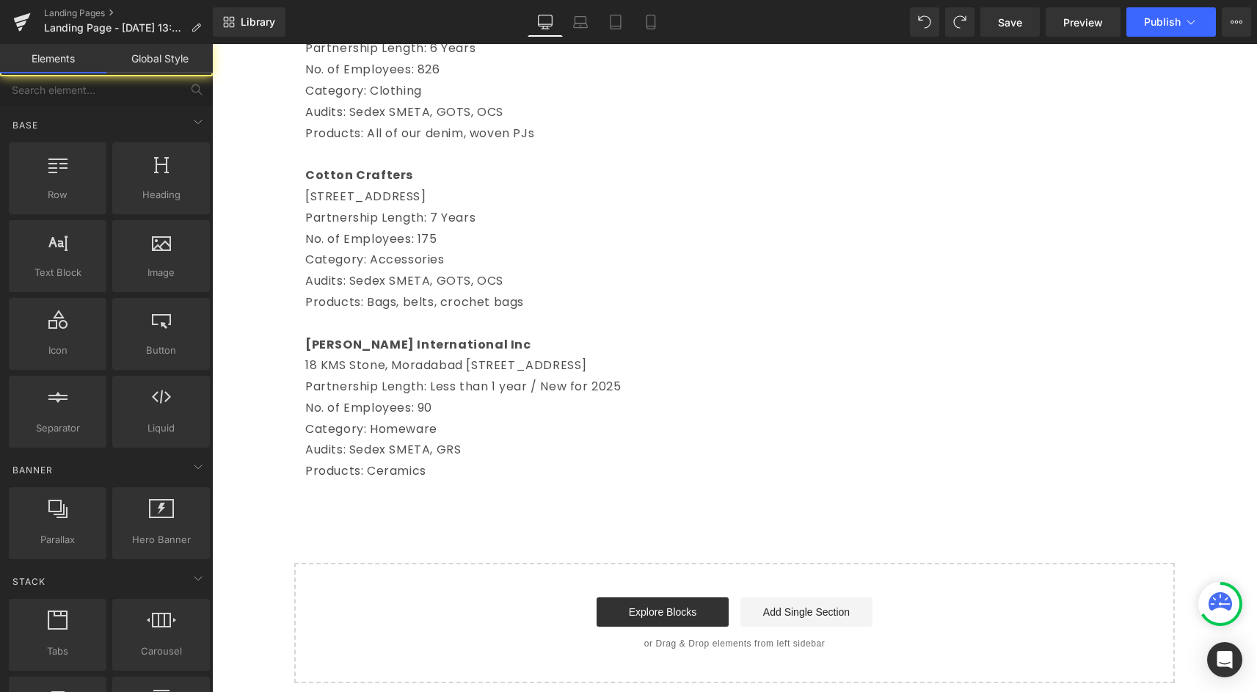
click at [411, 390] on p "Partnership Length: Less than 1 year / New for 2025" at bounding box center [734, 386] width 858 height 21
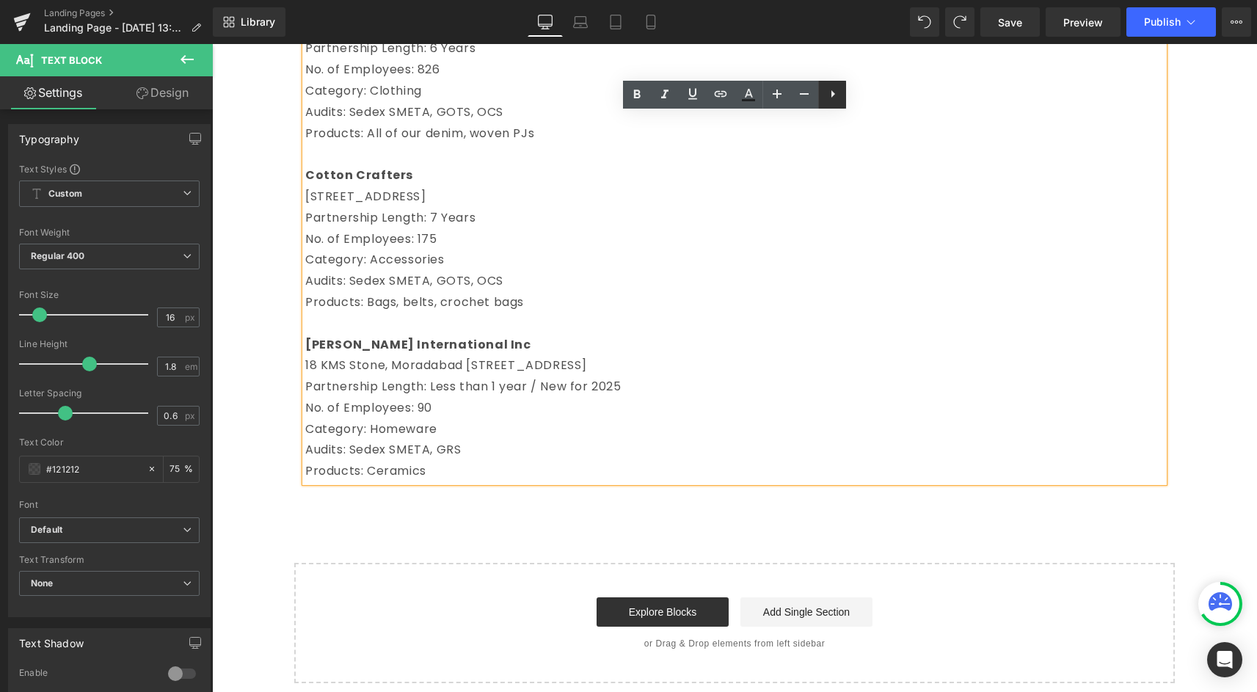
click at [826, 98] on icon at bounding box center [833, 94] width 18 height 18
click at [270, 340] on div "Row Century Overseas (Unit 1) [STREET_ADDRESS] Partnership Length: 2 Years No. …" at bounding box center [734, 126] width 1045 height 1113
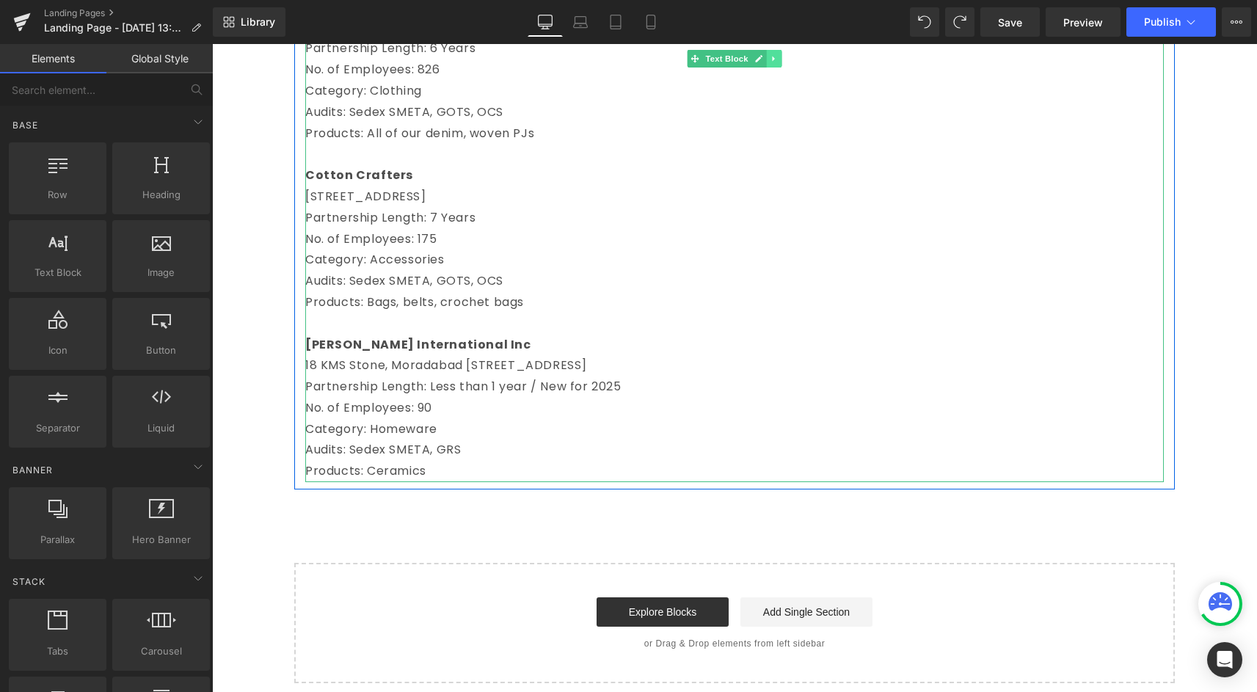
click at [771, 65] on link at bounding box center [774, 59] width 15 height 18
click at [764, 56] on icon at bounding box center [766, 58] width 8 height 8
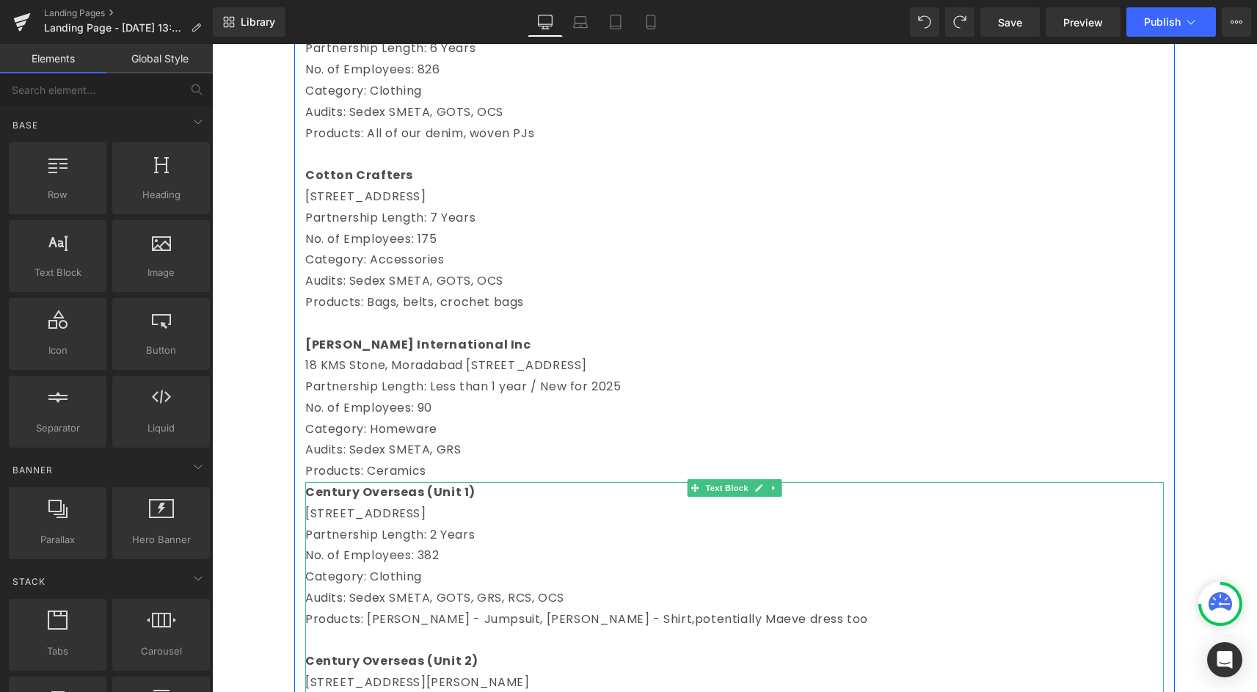
click at [440, 526] on p "Partnership Length: 2 Years" at bounding box center [734, 535] width 858 height 21
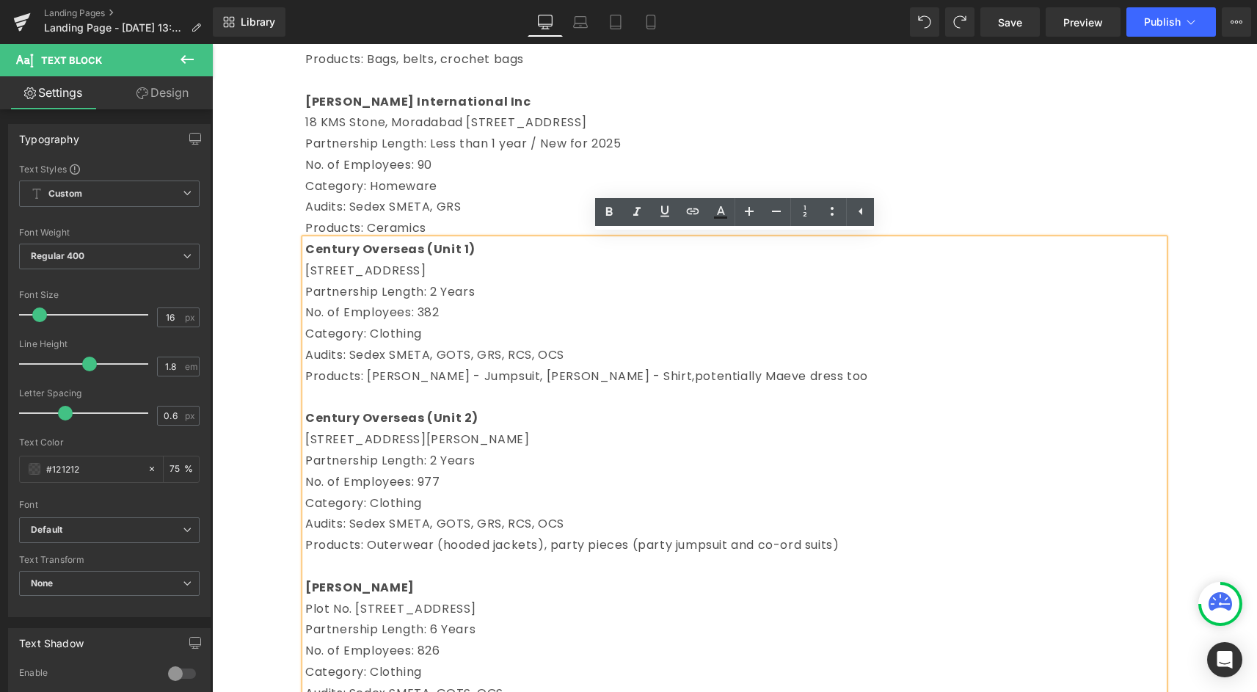
scroll to position [804, 0]
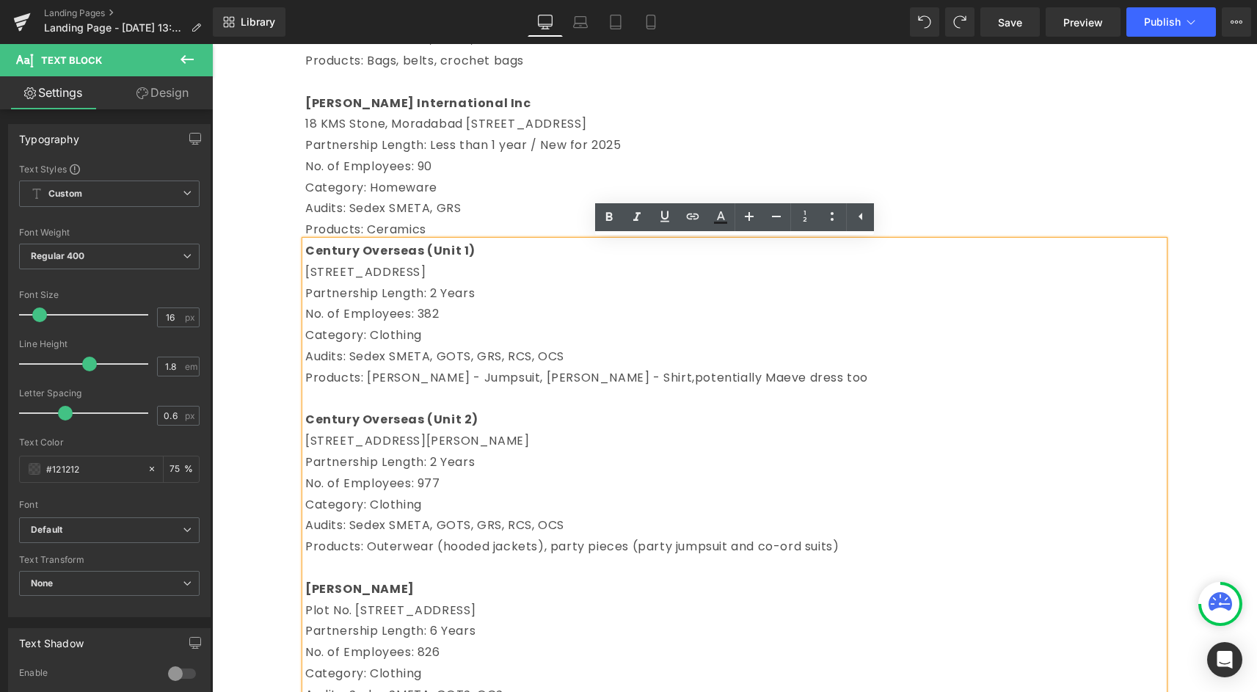
click at [421, 304] on p "No. of Employees: 382" at bounding box center [734, 314] width 858 height 21
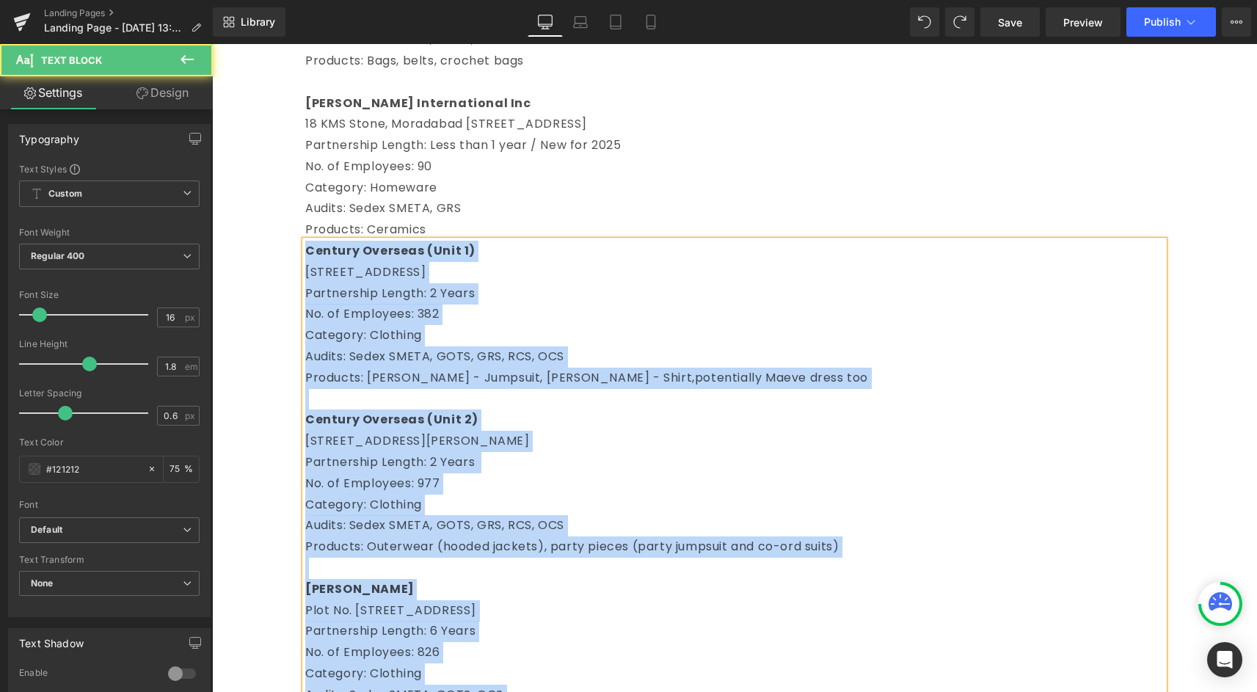
paste div
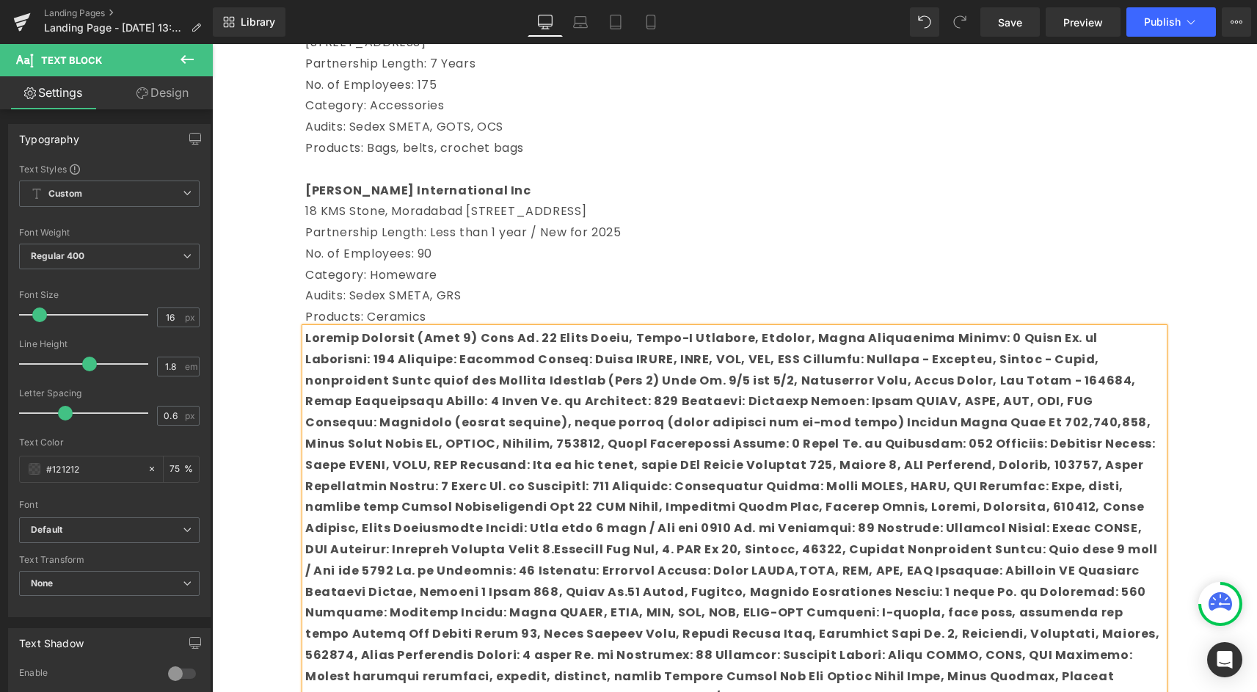
scroll to position [745, 0]
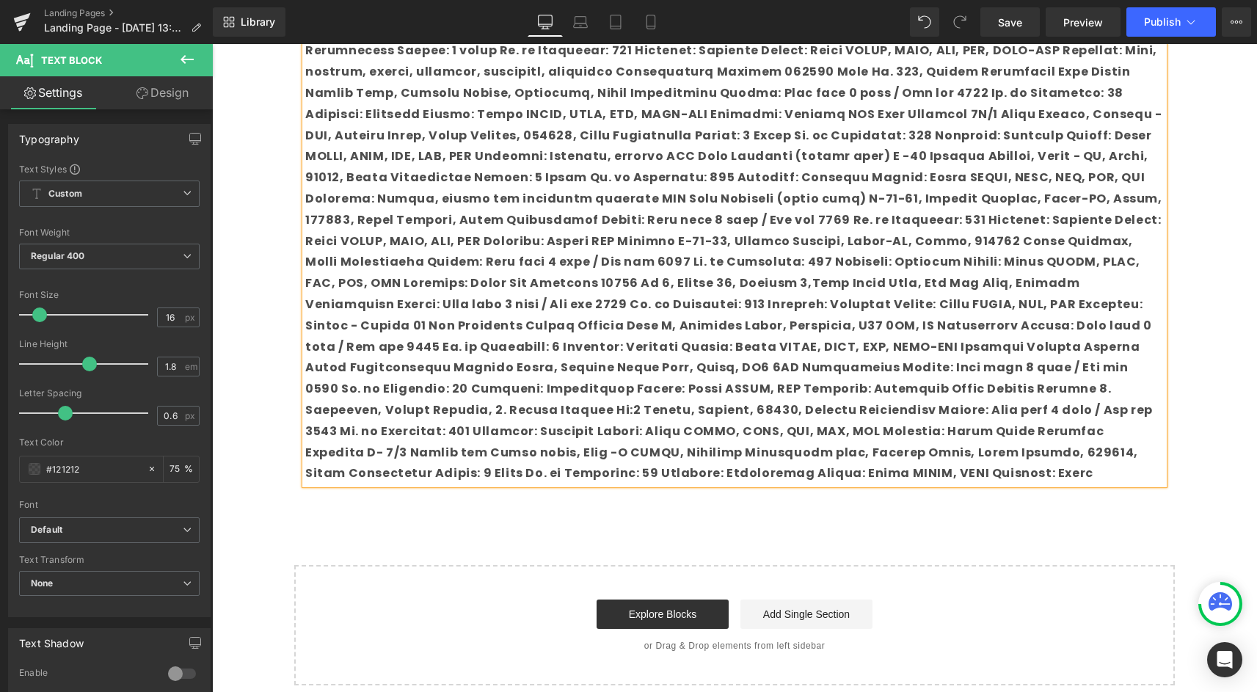
scroll to position [962, 0]
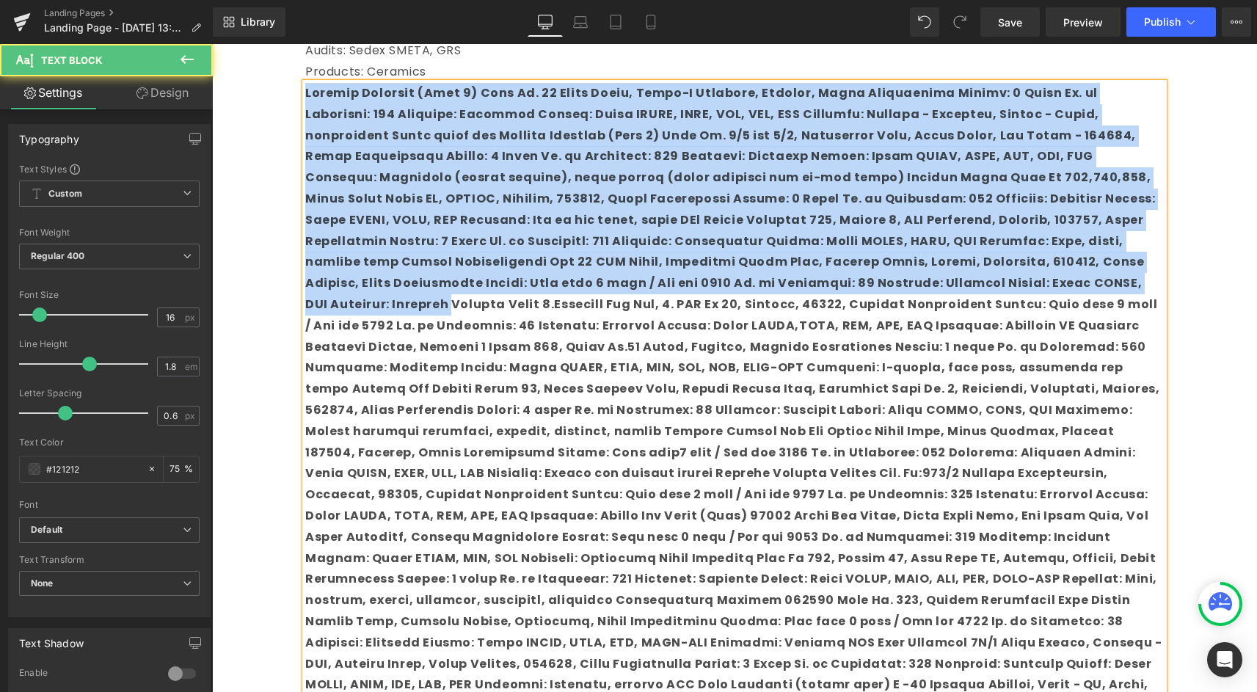
drag, startPoint x: 910, startPoint y: 278, endPoint x: 292, endPoint y: 67, distance: 652.9
click at [292, 67] on div "Row Century Overseas (Unit 1) [STREET_ADDRESS] Partnership Length: 2 Years No. …" at bounding box center [734, 192] width 1045 height 2043
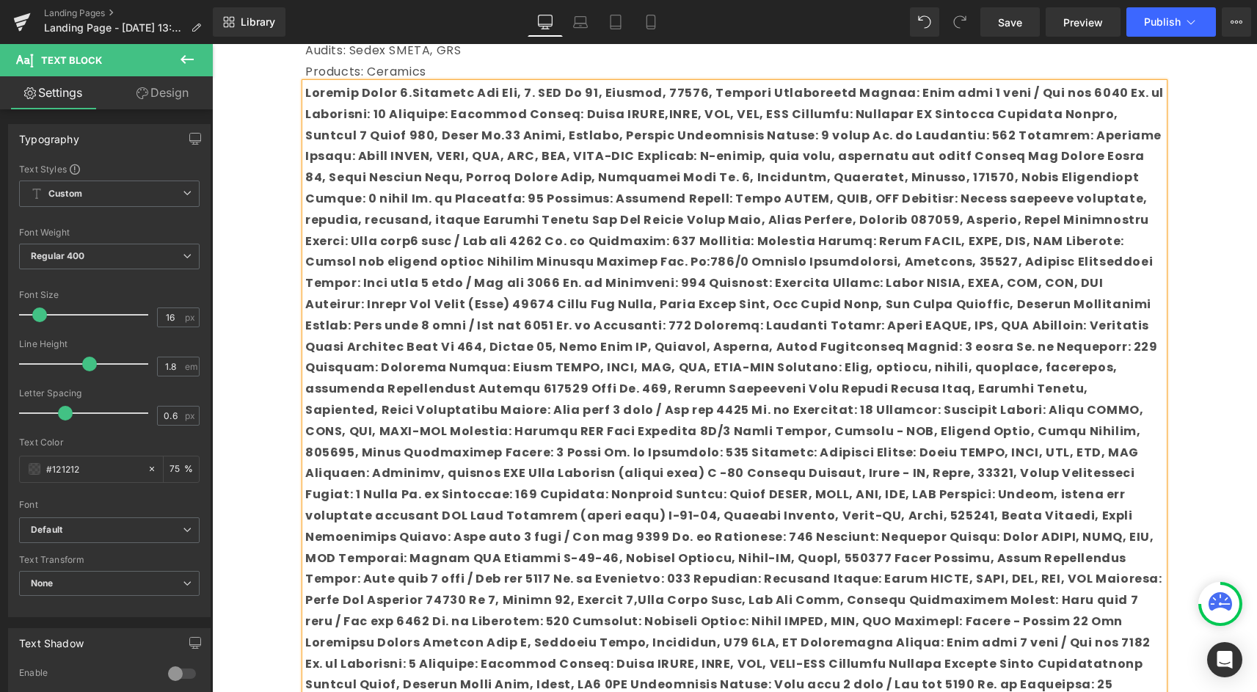
click at [523, 231] on p at bounding box center [734, 442] width 858 height 718
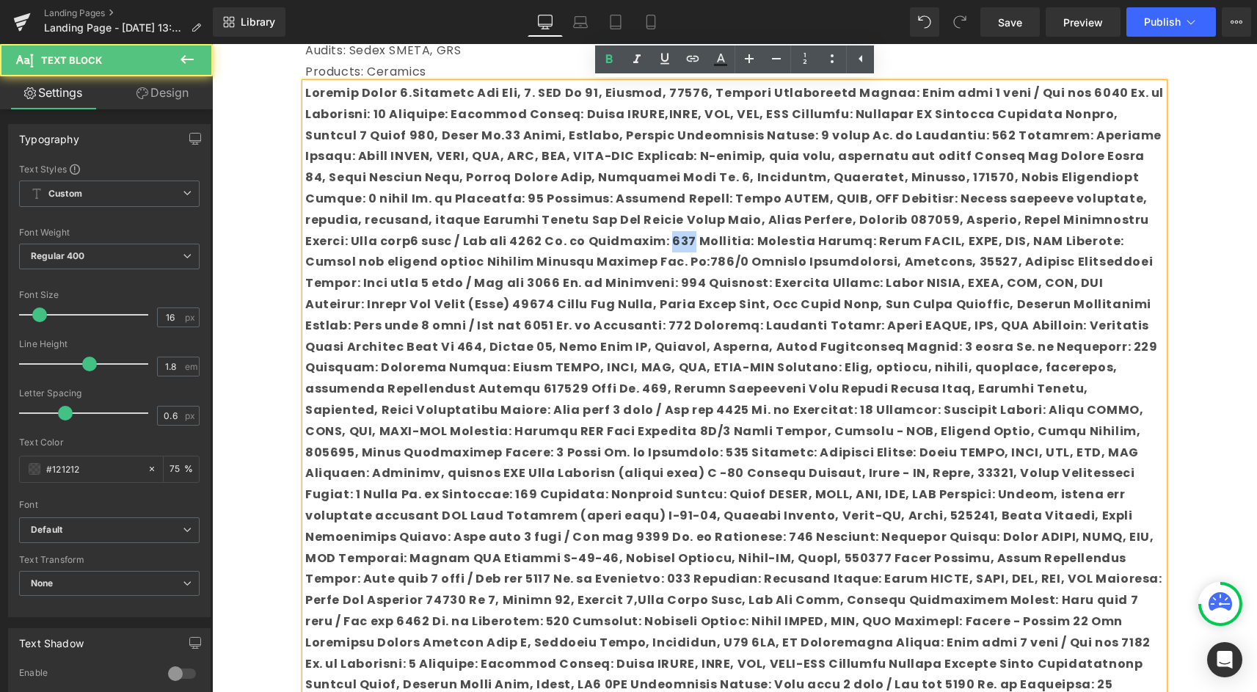
click at [523, 231] on p at bounding box center [734, 442] width 858 height 718
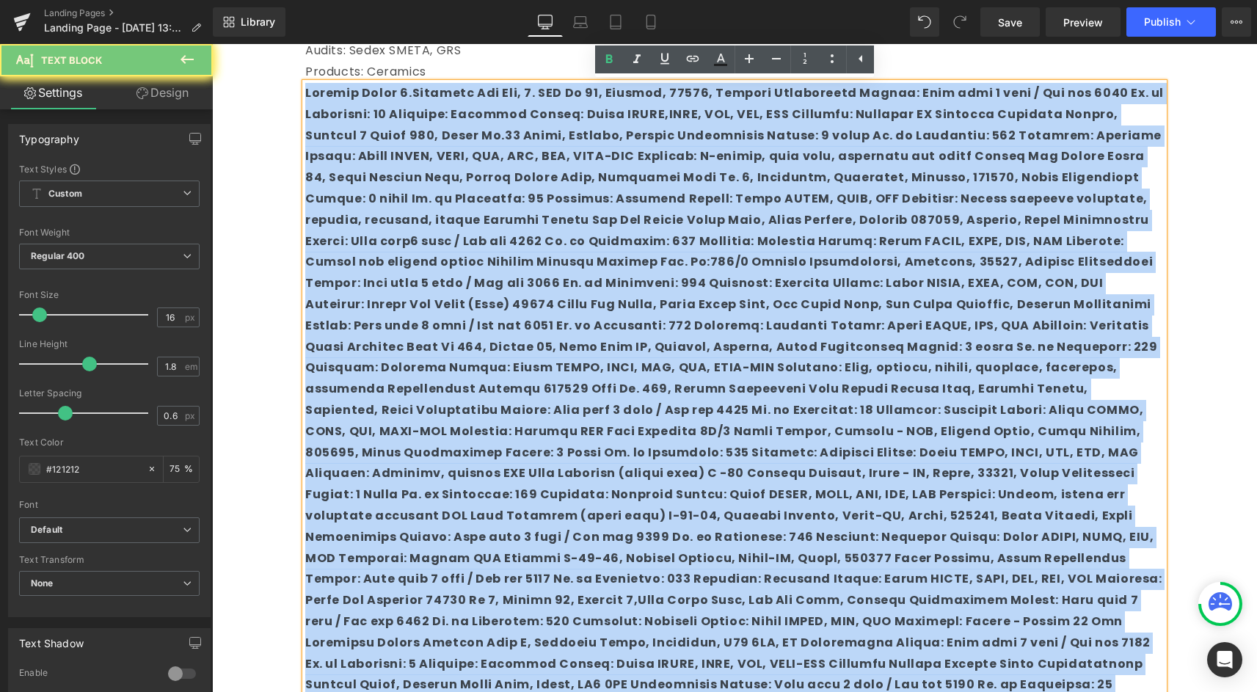
click at [523, 231] on p at bounding box center [734, 442] width 858 height 718
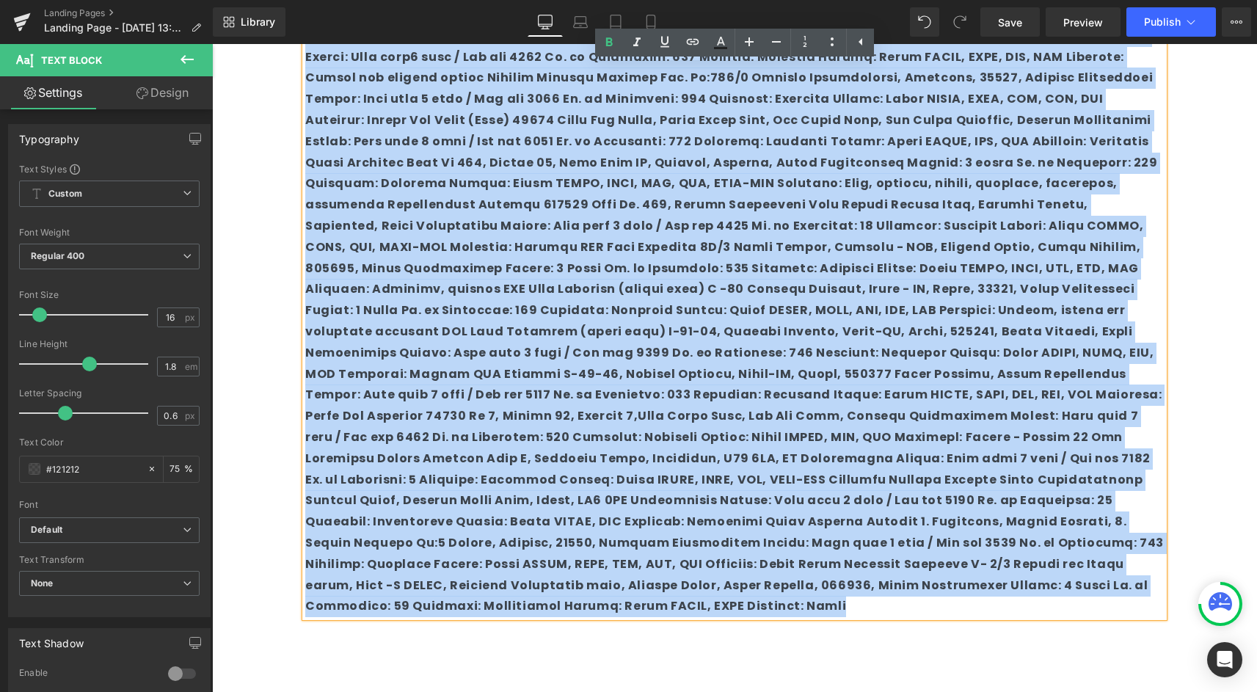
scroll to position [1220, 0]
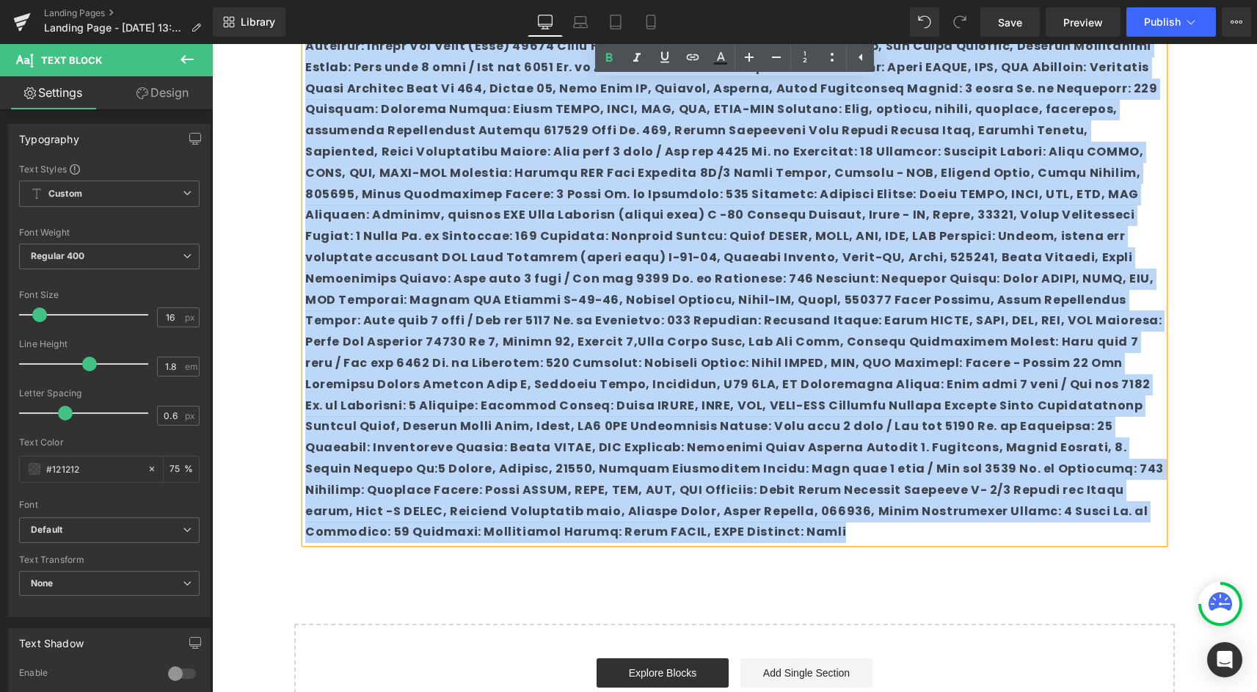
click at [514, 393] on b at bounding box center [734, 183] width 858 height 714
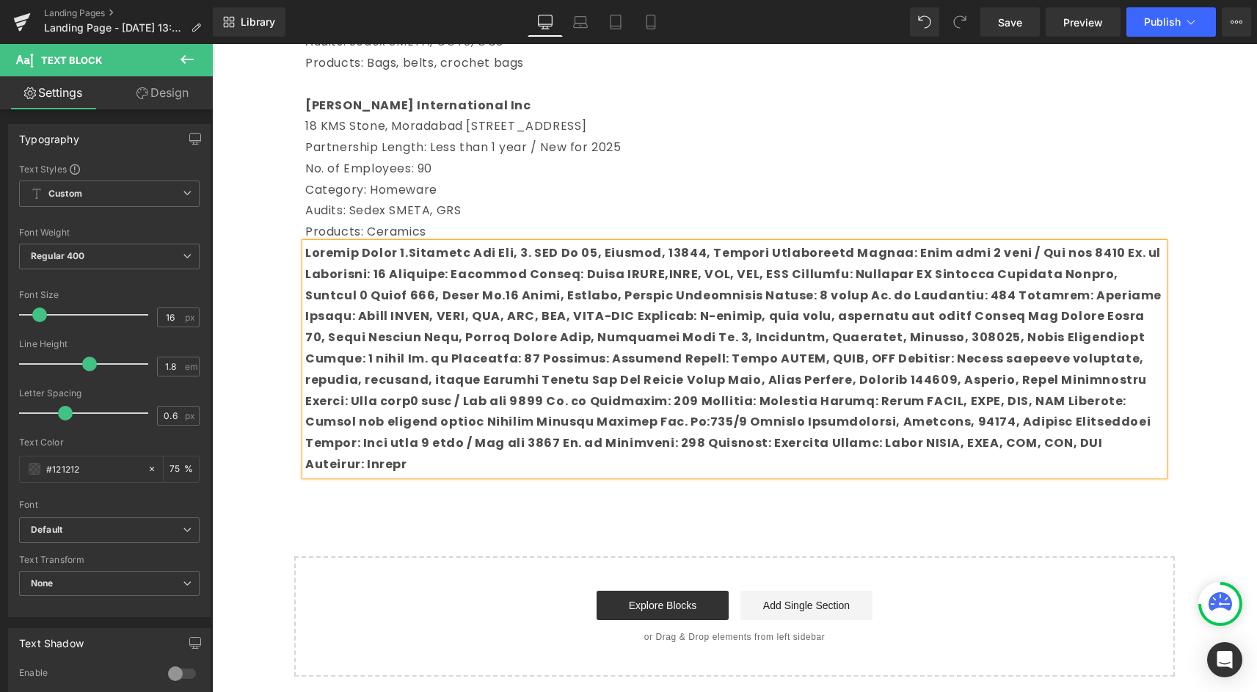
scroll to position [742, 0]
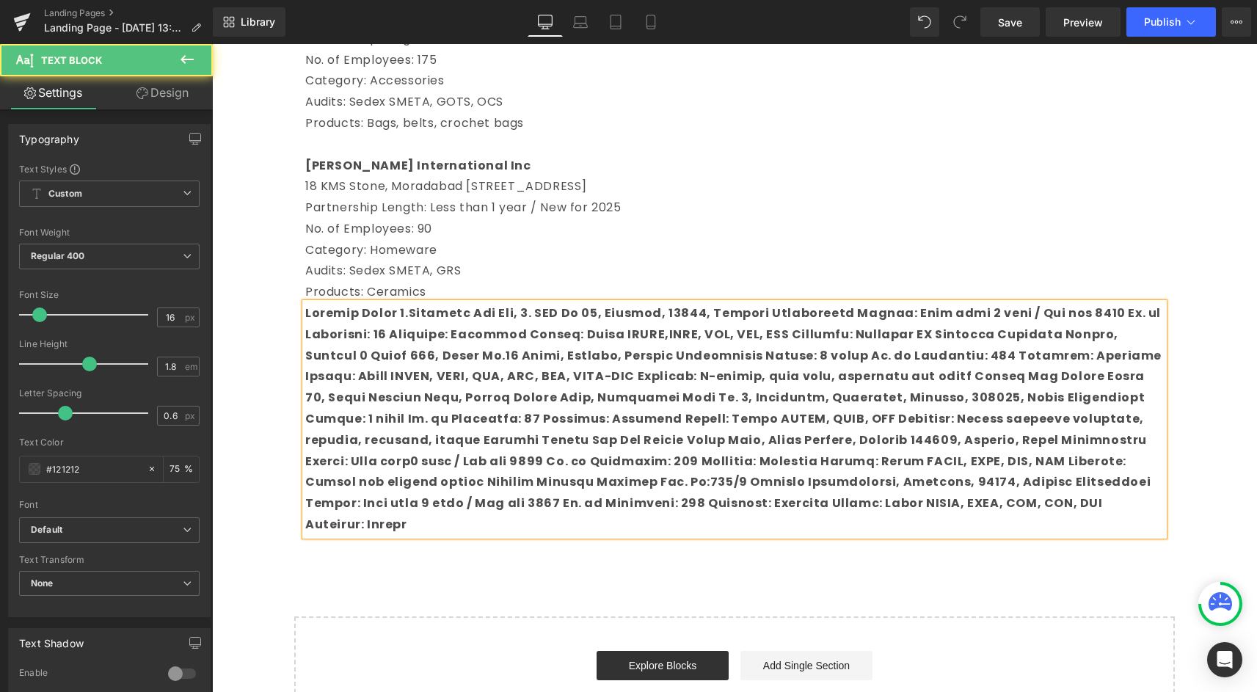
click at [577, 409] on p at bounding box center [734, 419] width 858 height 233
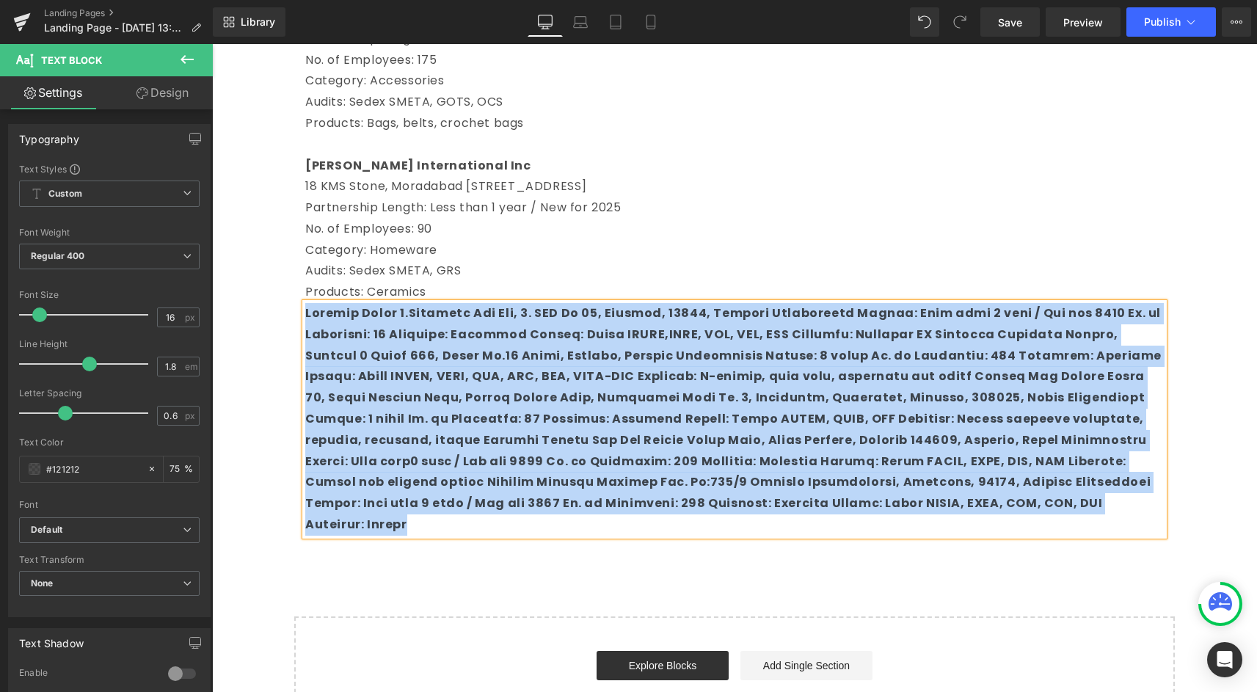
click at [629, 349] on b at bounding box center [733, 418] width 856 height 228
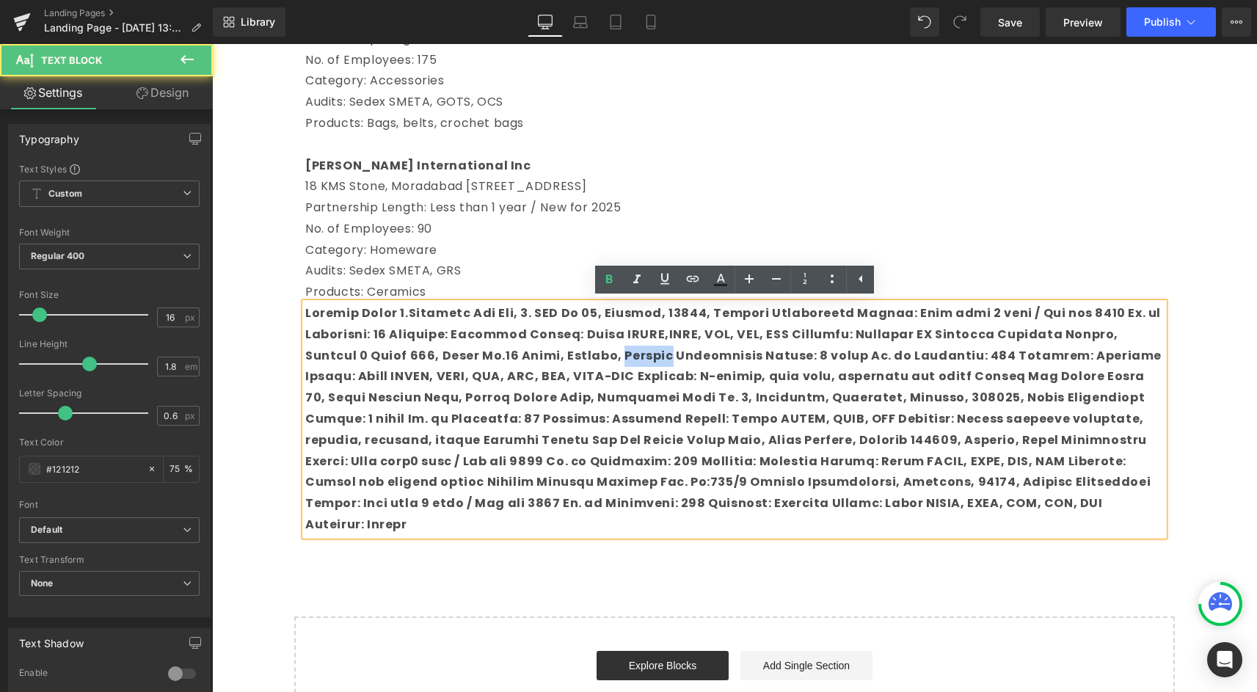
click at [629, 349] on b at bounding box center [733, 418] width 856 height 228
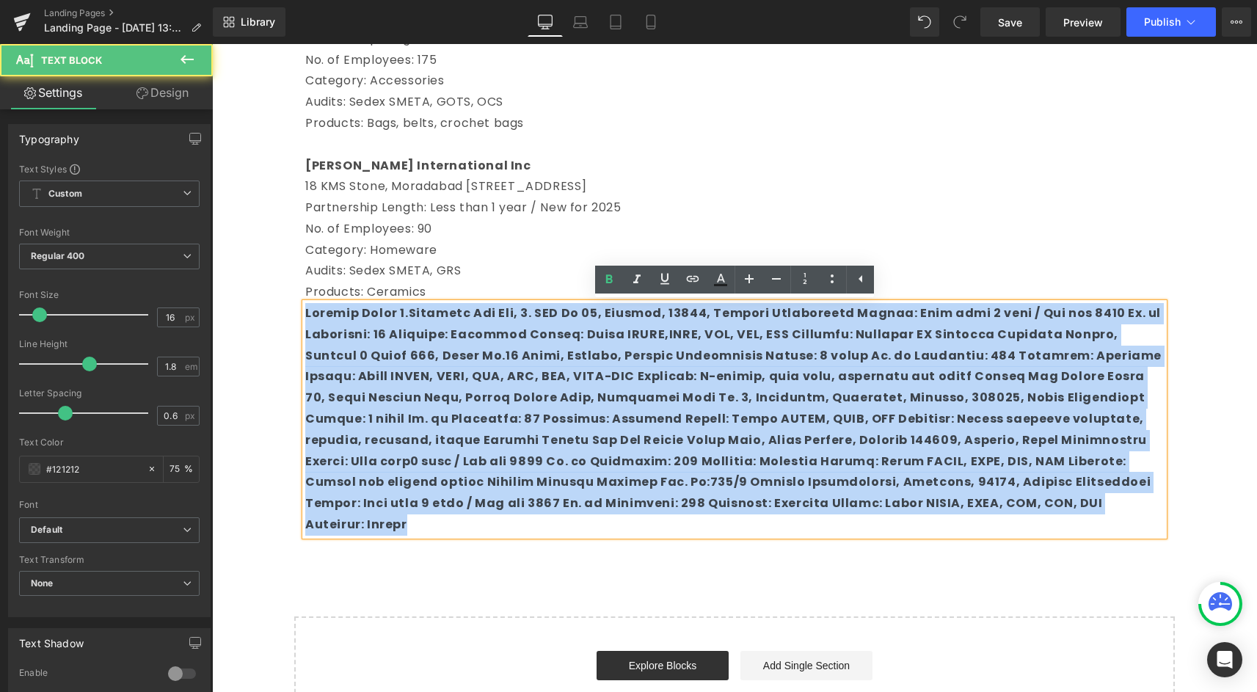
click at [629, 349] on b at bounding box center [733, 418] width 856 height 228
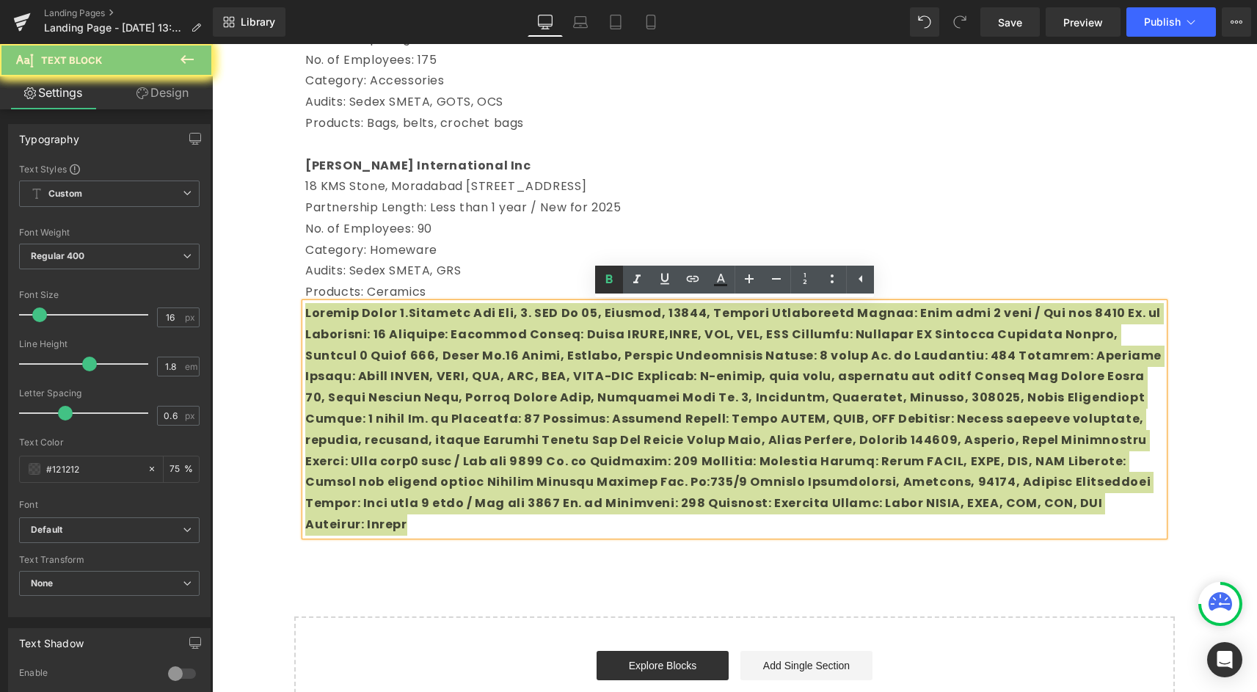
click at [618, 278] on link at bounding box center [609, 280] width 28 height 28
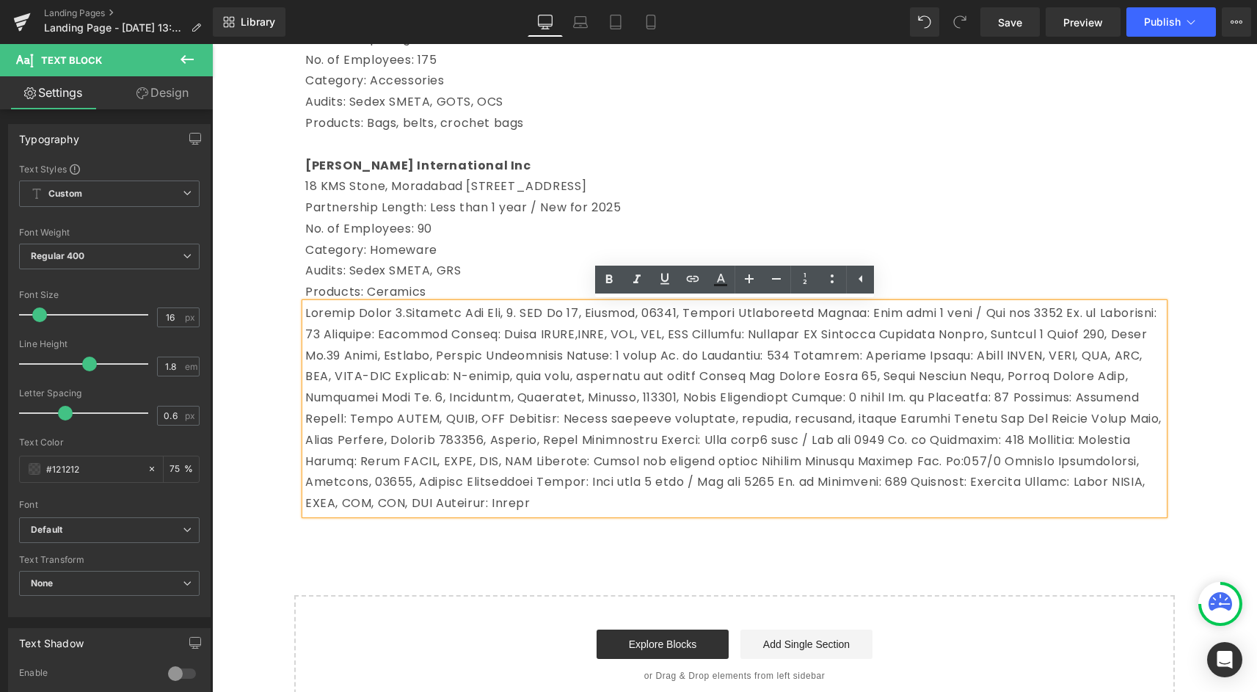
click at [540, 395] on p at bounding box center [734, 408] width 858 height 211
click at [391, 313] on p at bounding box center [734, 408] width 858 height 211
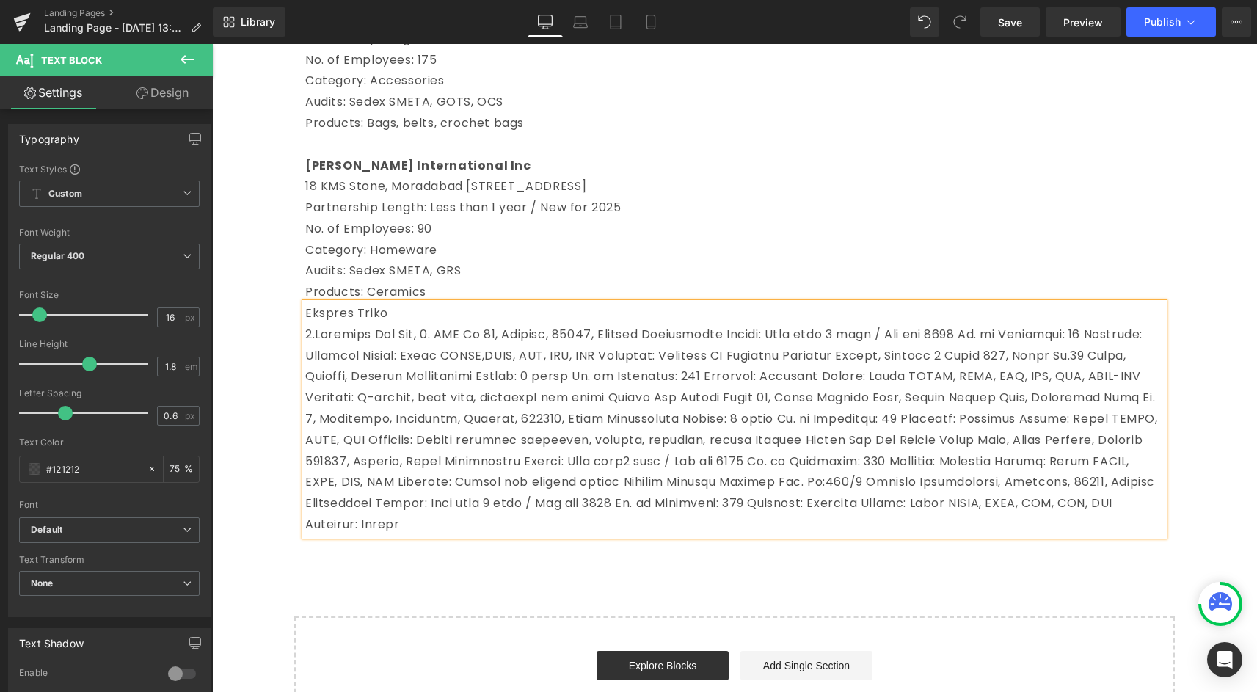
click at [667, 334] on p at bounding box center [734, 429] width 858 height 211
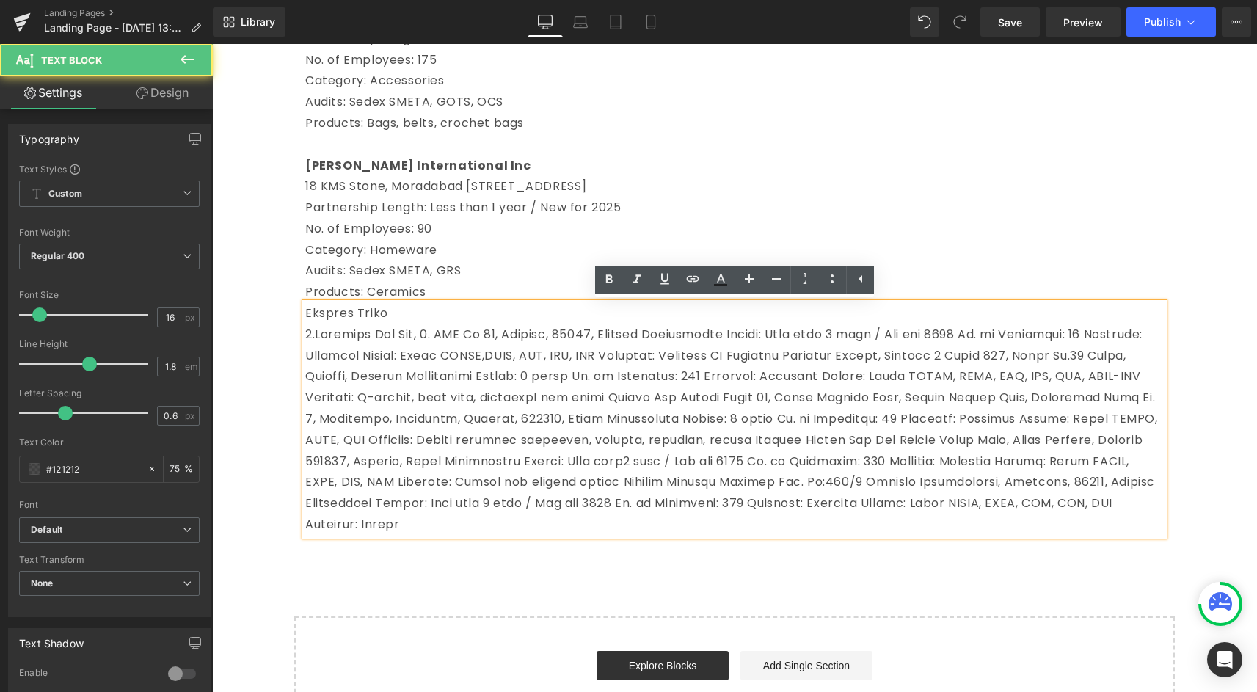
click at [667, 334] on p at bounding box center [734, 429] width 858 height 211
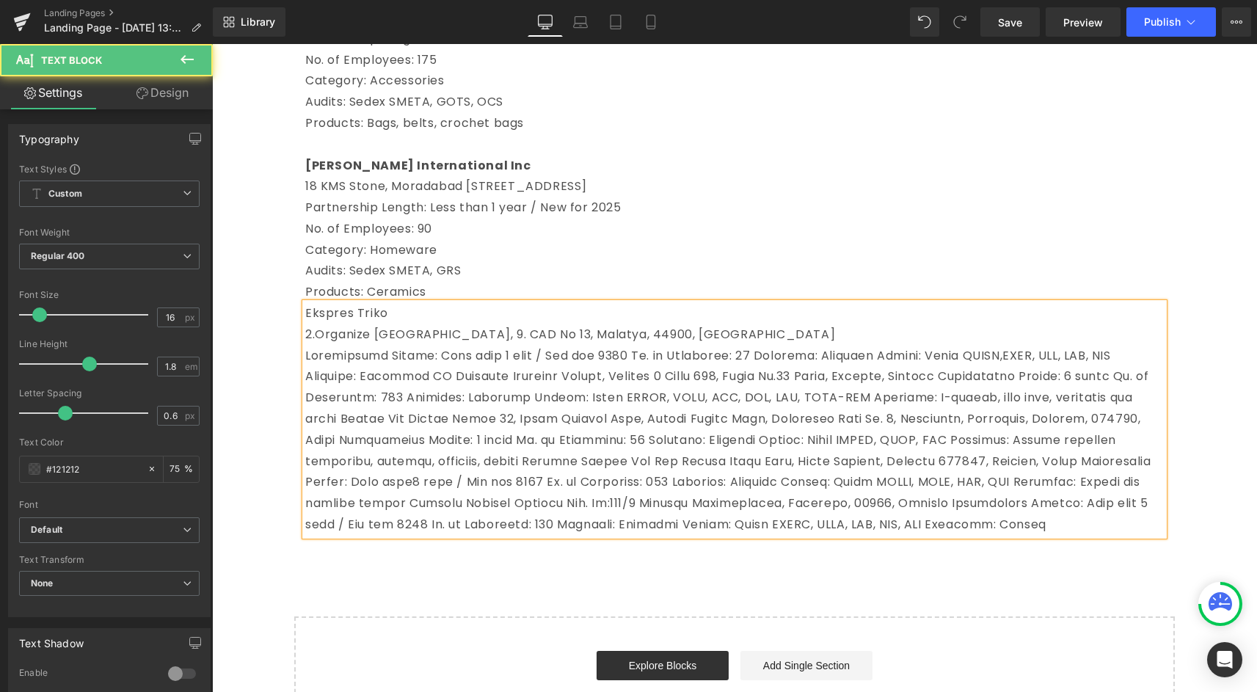
click at [626, 357] on p at bounding box center [734, 441] width 858 height 190
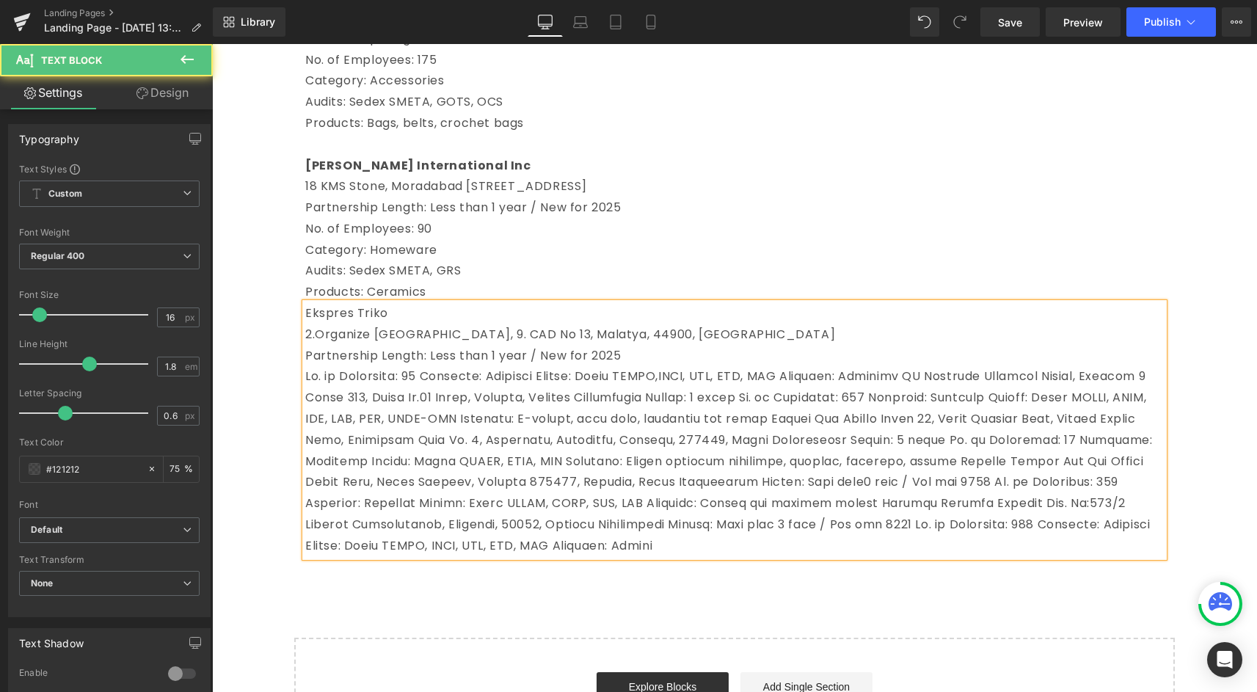
click at [503, 378] on p at bounding box center [734, 461] width 858 height 190
click at [437, 377] on p "No. of Employees: 75 Category:" at bounding box center [734, 461] width 858 height 190
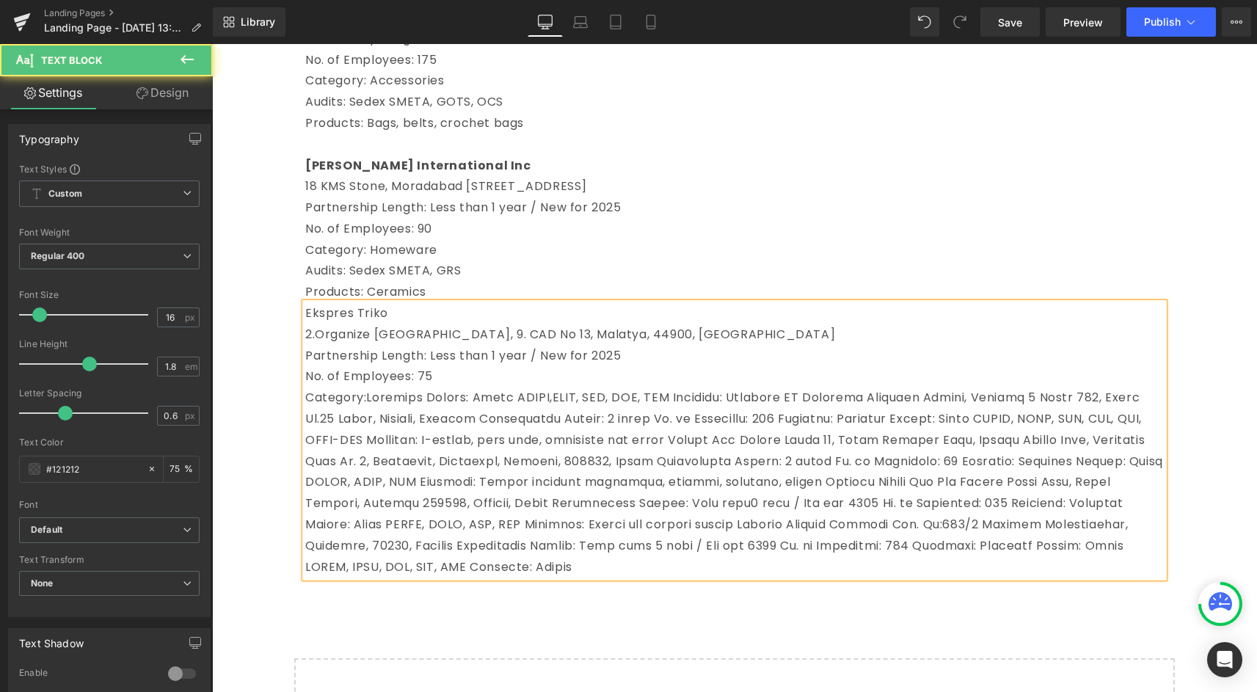
click at [427, 403] on span at bounding box center [734, 482] width 858 height 186
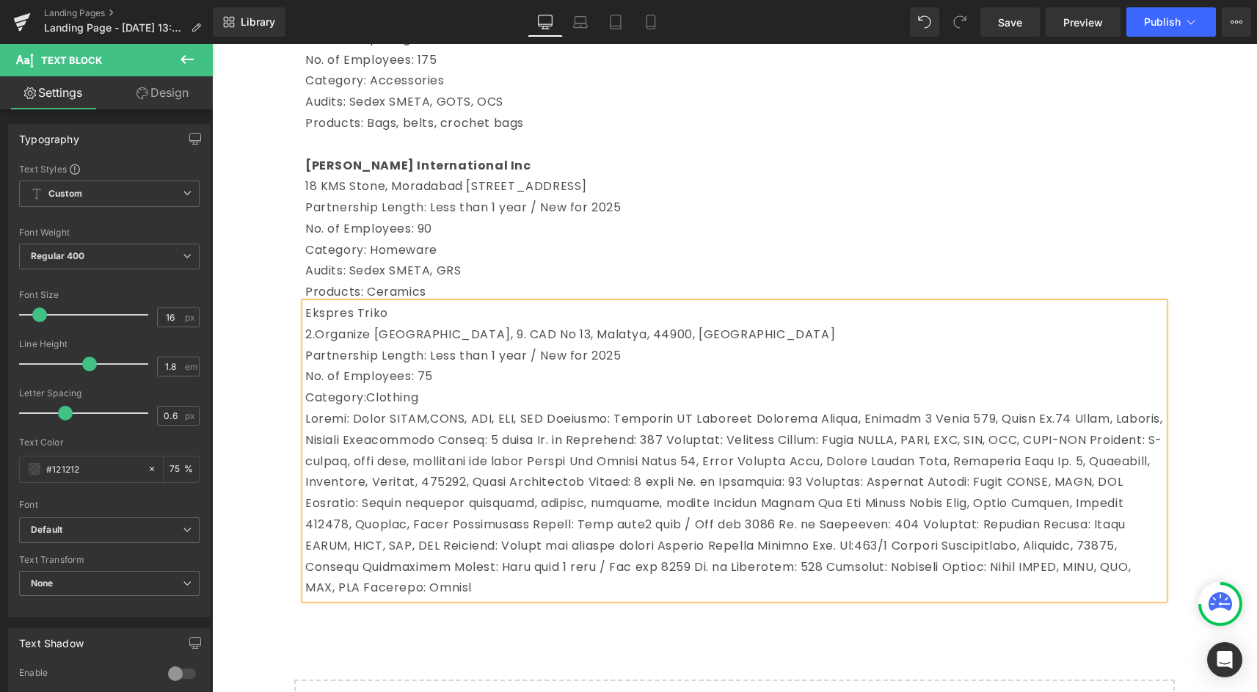
click at [566, 418] on span at bounding box center [734, 503] width 858 height 186
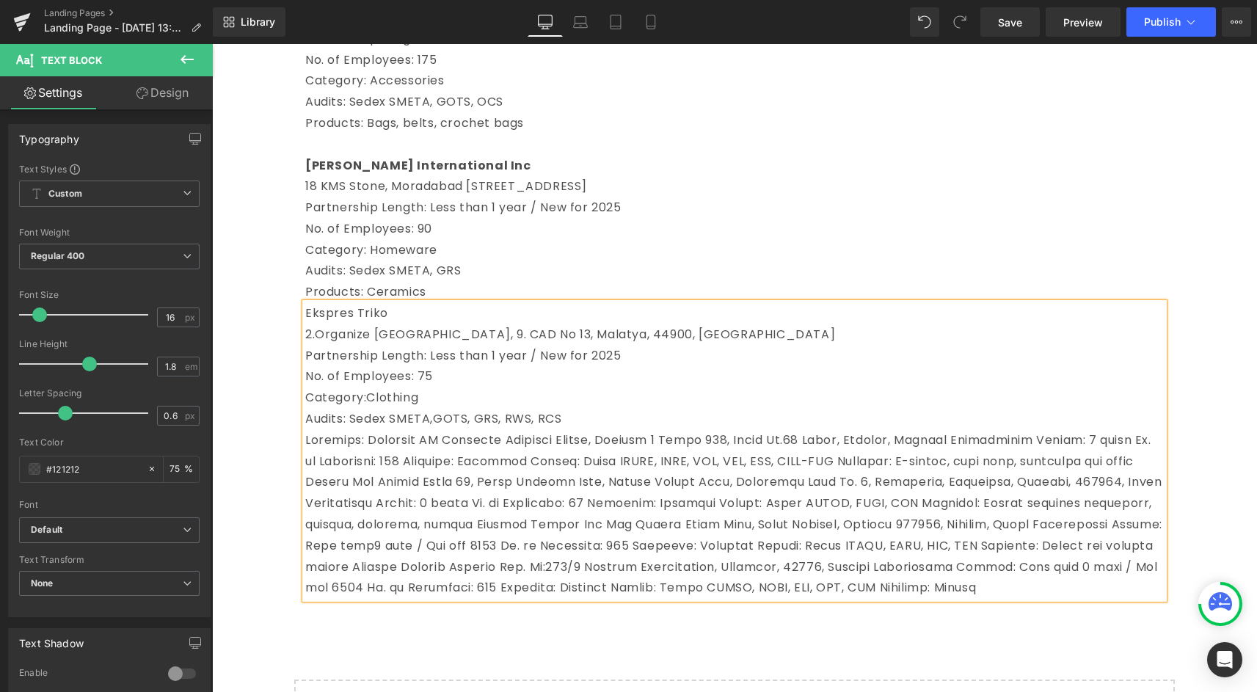
click at [429, 442] on span at bounding box center [733, 513] width 857 height 165
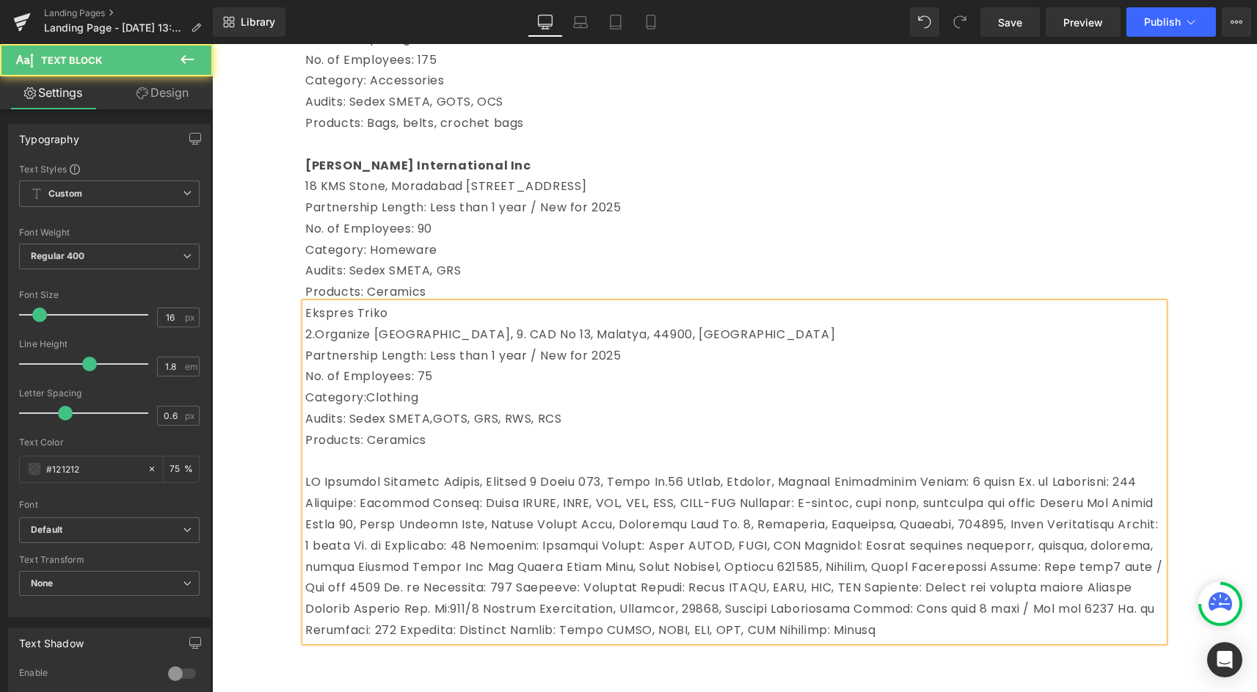
click at [389, 481] on span at bounding box center [733, 555] width 857 height 165
click at [309, 337] on p "2.Organize [GEOGRAPHIC_DATA], 9. CAD No 13, Malatya, 44900, [GEOGRAPHIC_DATA]" at bounding box center [734, 334] width 858 height 21
click at [310, 486] on span at bounding box center [733, 555] width 857 height 165
click at [384, 481] on span at bounding box center [733, 555] width 857 height 165
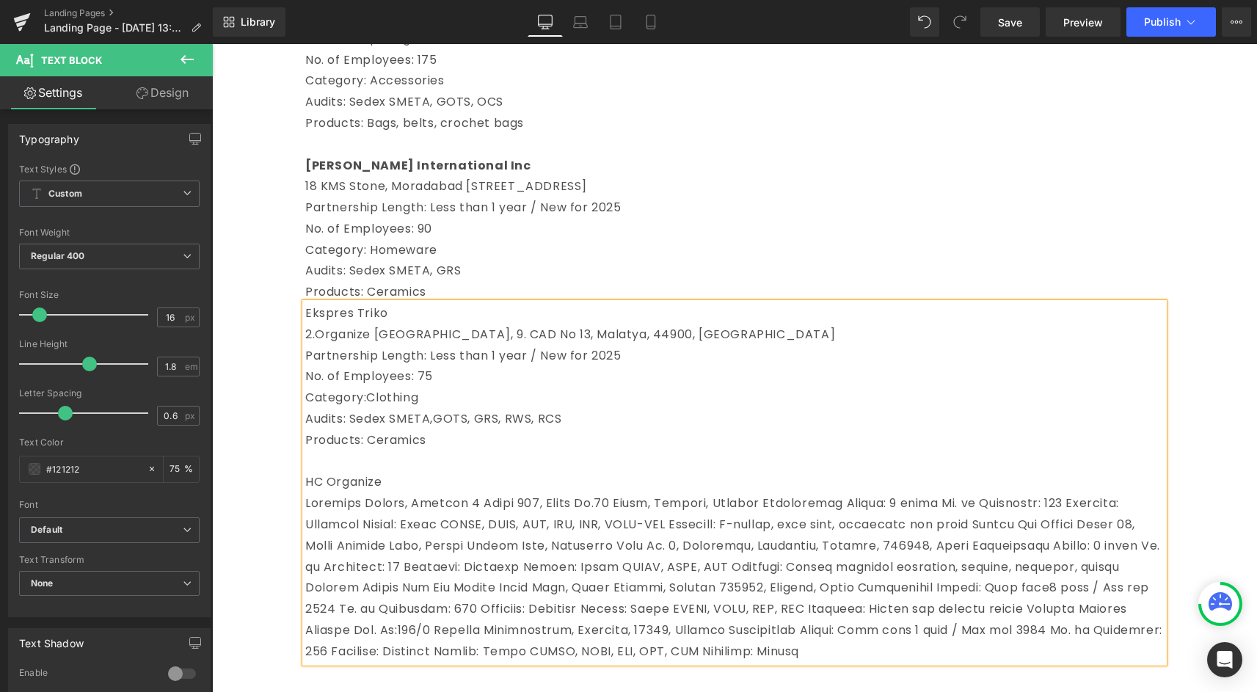
click at [747, 500] on span at bounding box center [733, 576] width 857 height 165
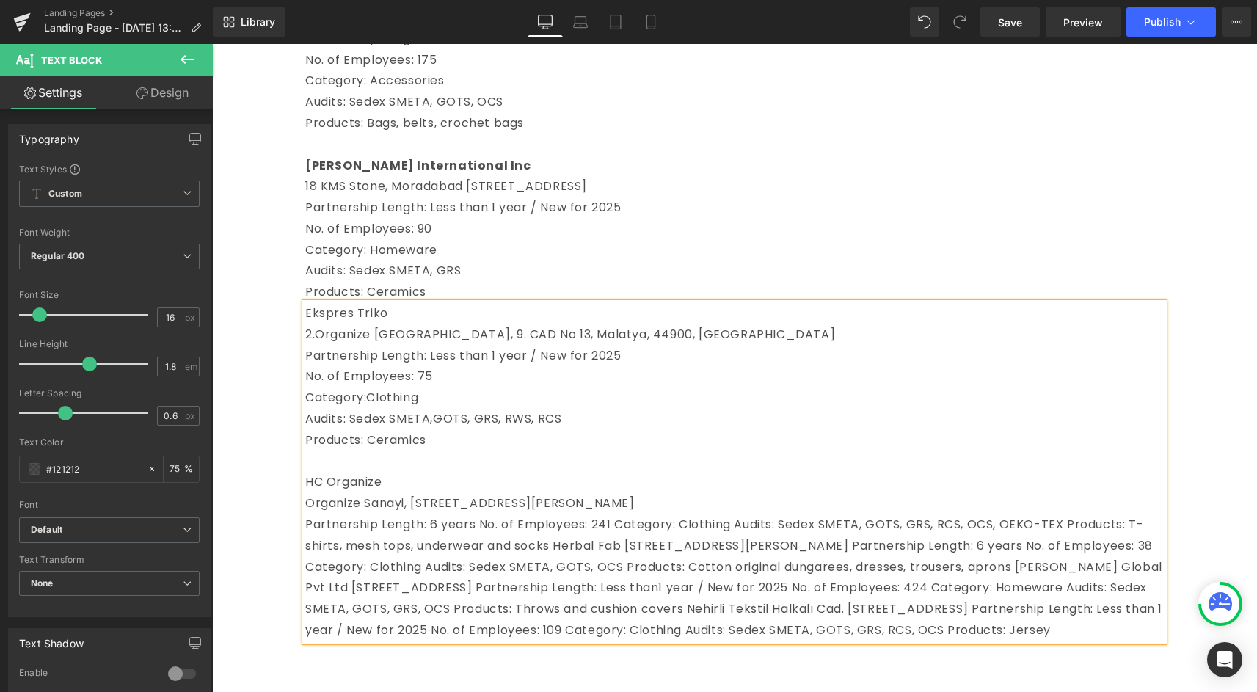
click at [483, 526] on span "Partnership Length: 6 years No. of Employees: 241 Category: Clothing Audits: Se…" at bounding box center [733, 577] width 857 height 123
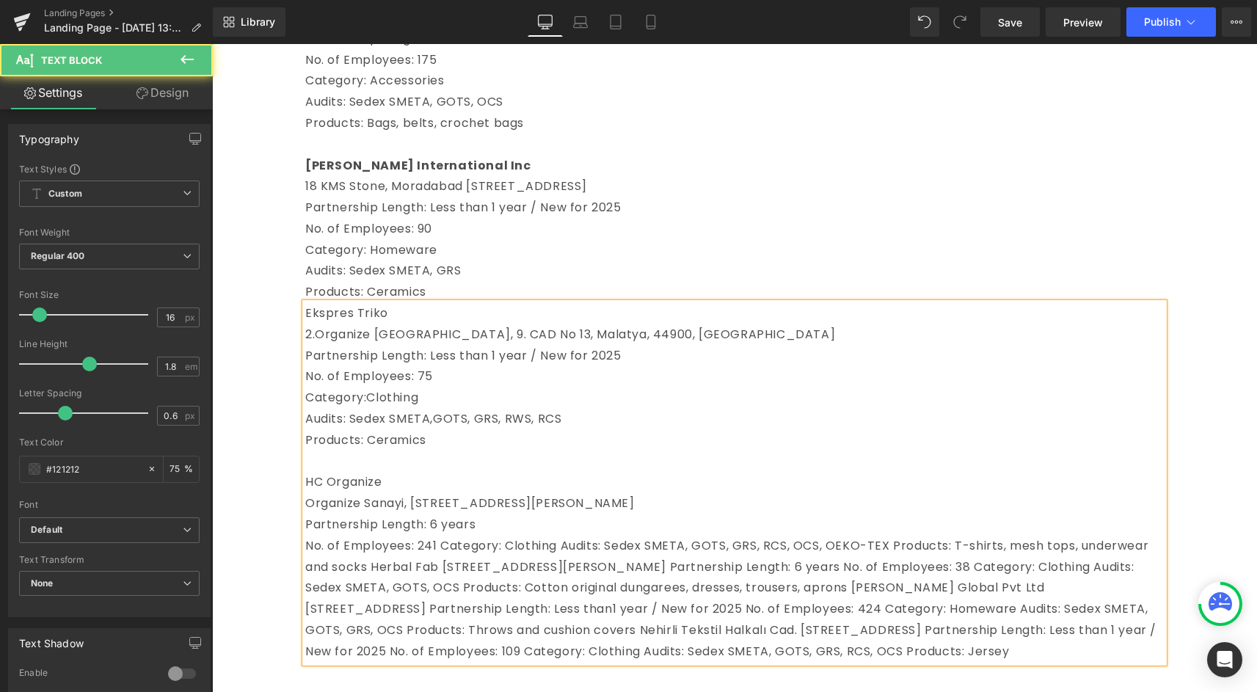
click at [441, 546] on span "No. of Employees: 241 Category: Clothing Audits: Sedex SMETA, GOTS, GRS, RCS, O…" at bounding box center [730, 598] width 851 height 123
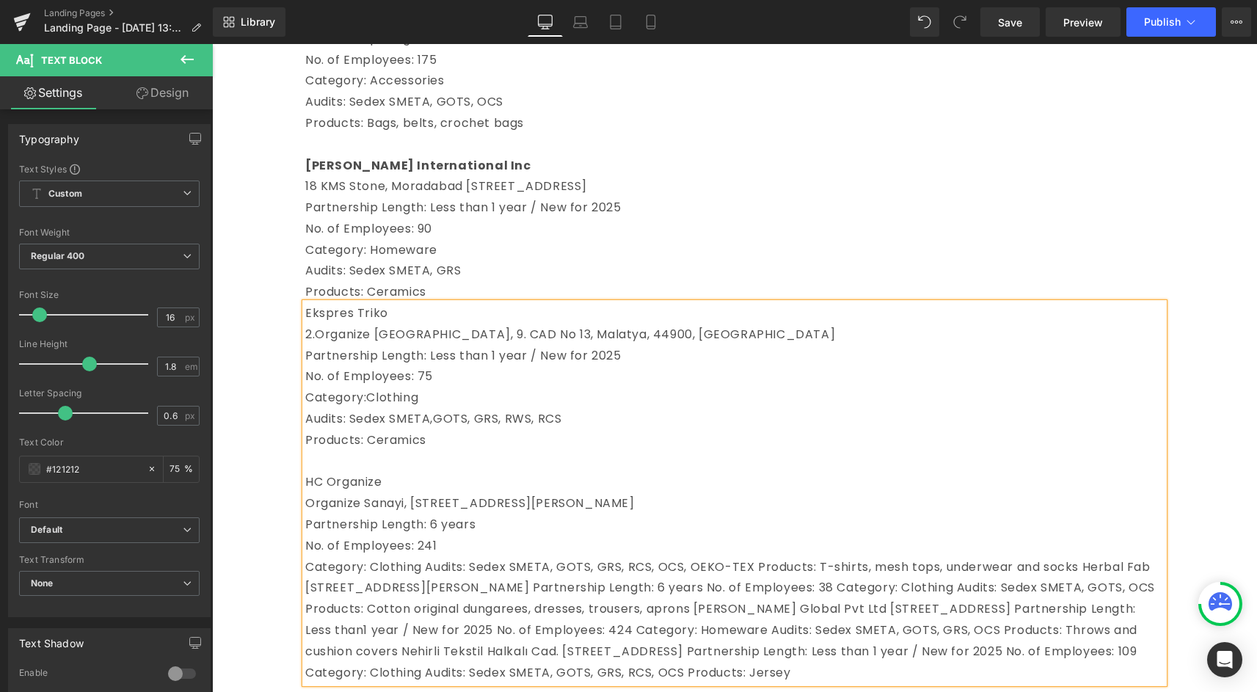
click at [431, 565] on span "Category: Clothing Audits: Sedex SMETA, GOTS, GRS, RCS, OCS, OEKO-TEX Products:…" at bounding box center [730, 619] width 850 height 123
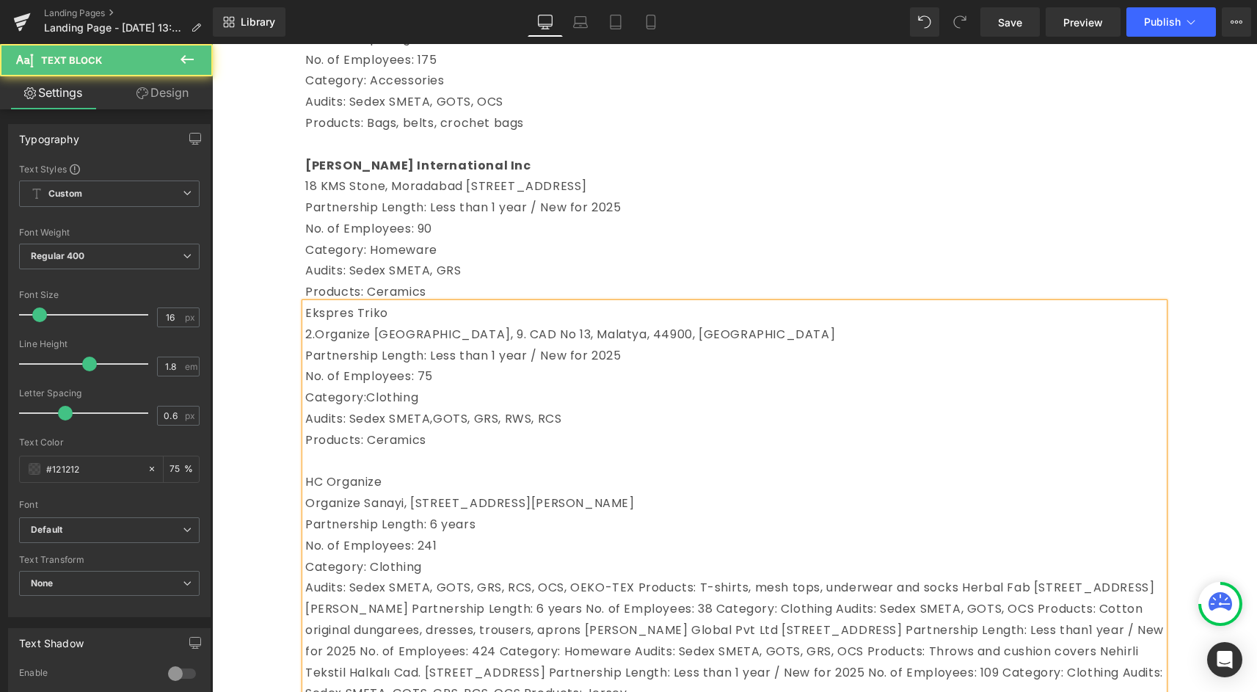
click at [635, 586] on span "Audits: Sedex SMETA, GOTS, GRS, RCS, OCS, OEKO-TEX Products: T-shirts, mesh top…" at bounding box center [734, 640] width 858 height 123
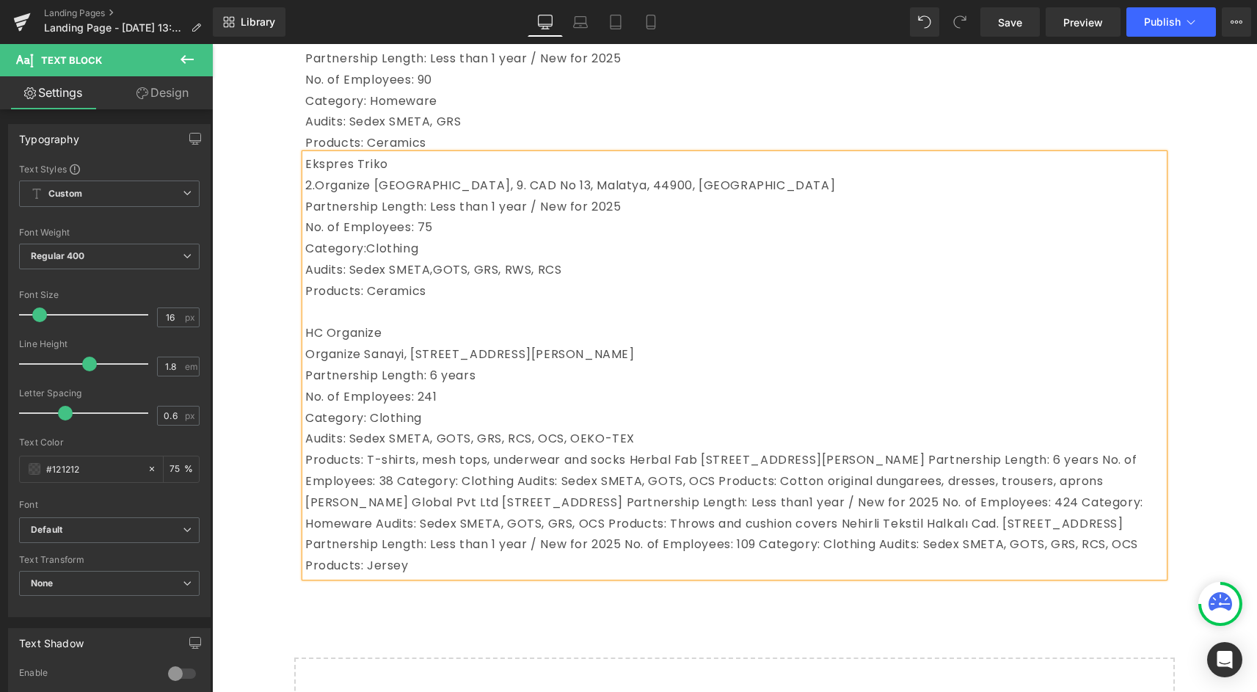
scroll to position [912, 0]
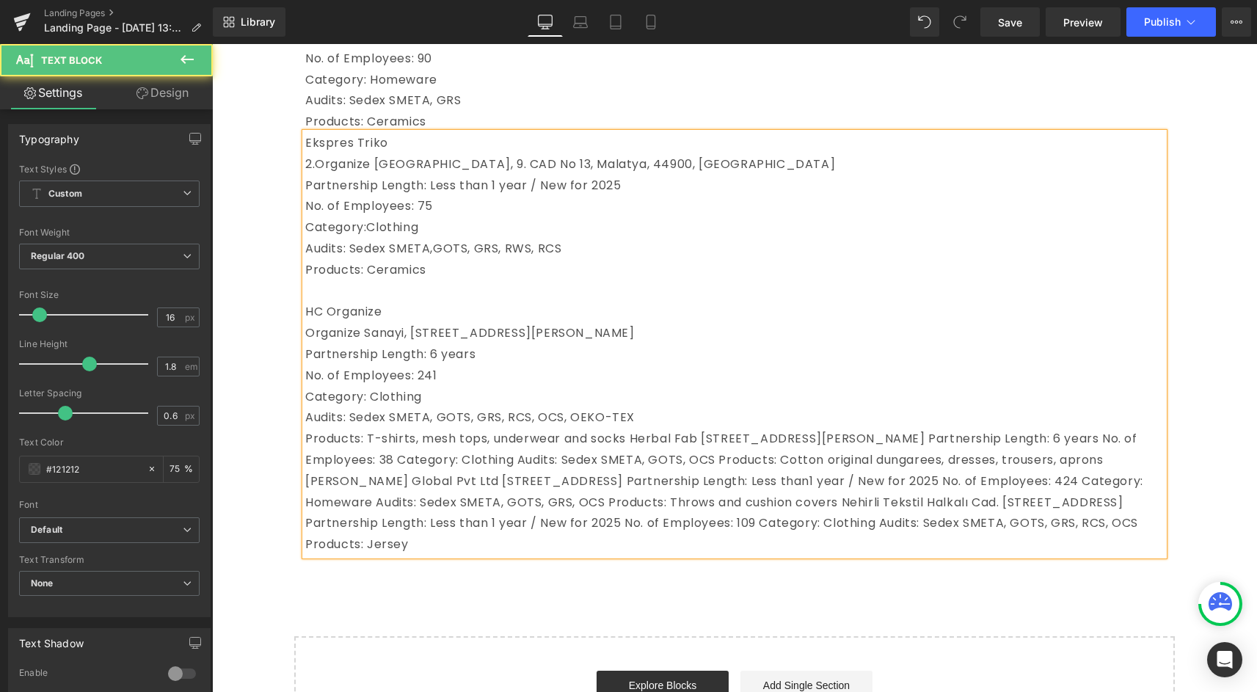
click at [634, 434] on span "Products: T-shirts, mesh tops, underwear and socks Herbal Fab [STREET_ADDRESS][…" at bounding box center [724, 491] width 838 height 123
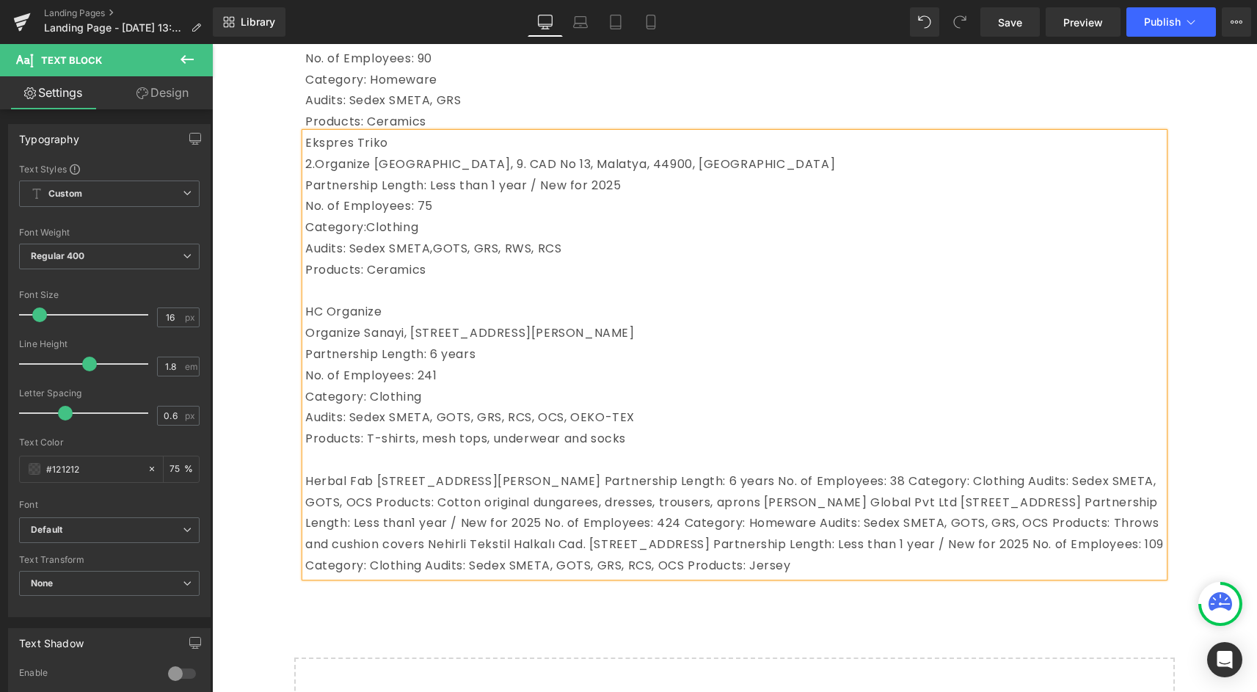
click at [380, 479] on span "Herbal Fab [STREET_ADDRESS][PERSON_NAME] Partnership Length: 6 years No. of Emp…" at bounding box center [734, 522] width 858 height 101
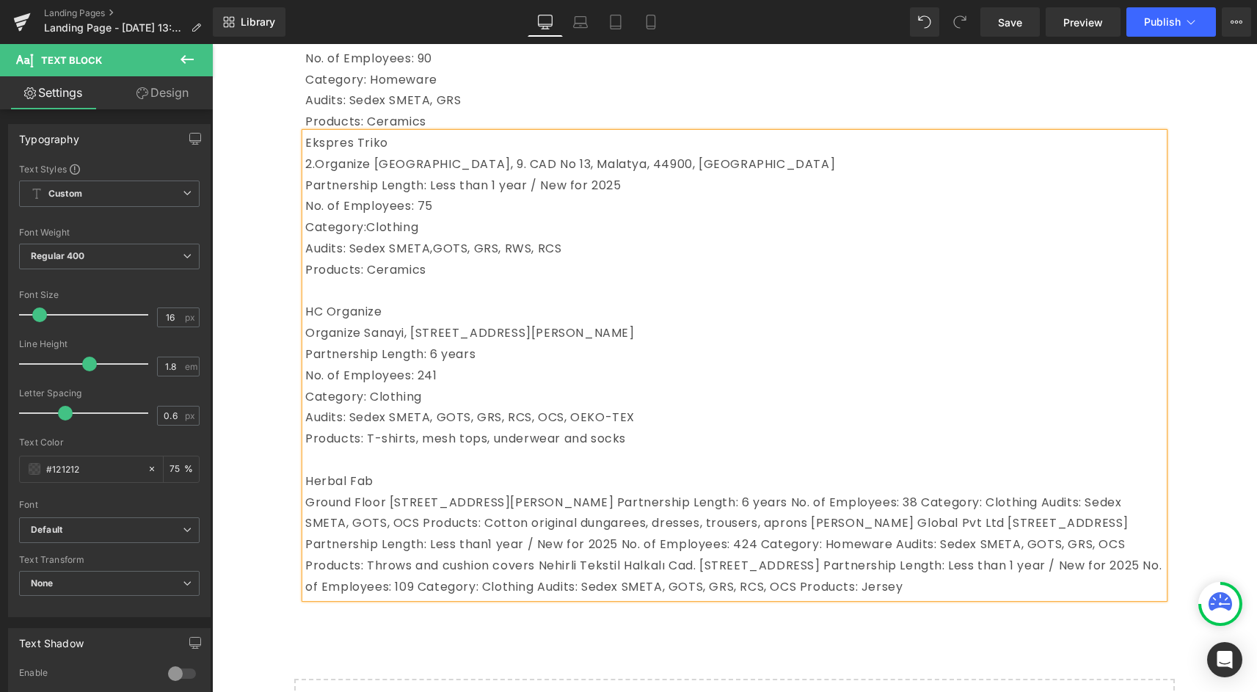
click at [478, 525] on span "Ground Floor [STREET_ADDRESS][PERSON_NAME] Partnership Length: 6 years No. of E…" at bounding box center [733, 544] width 856 height 101
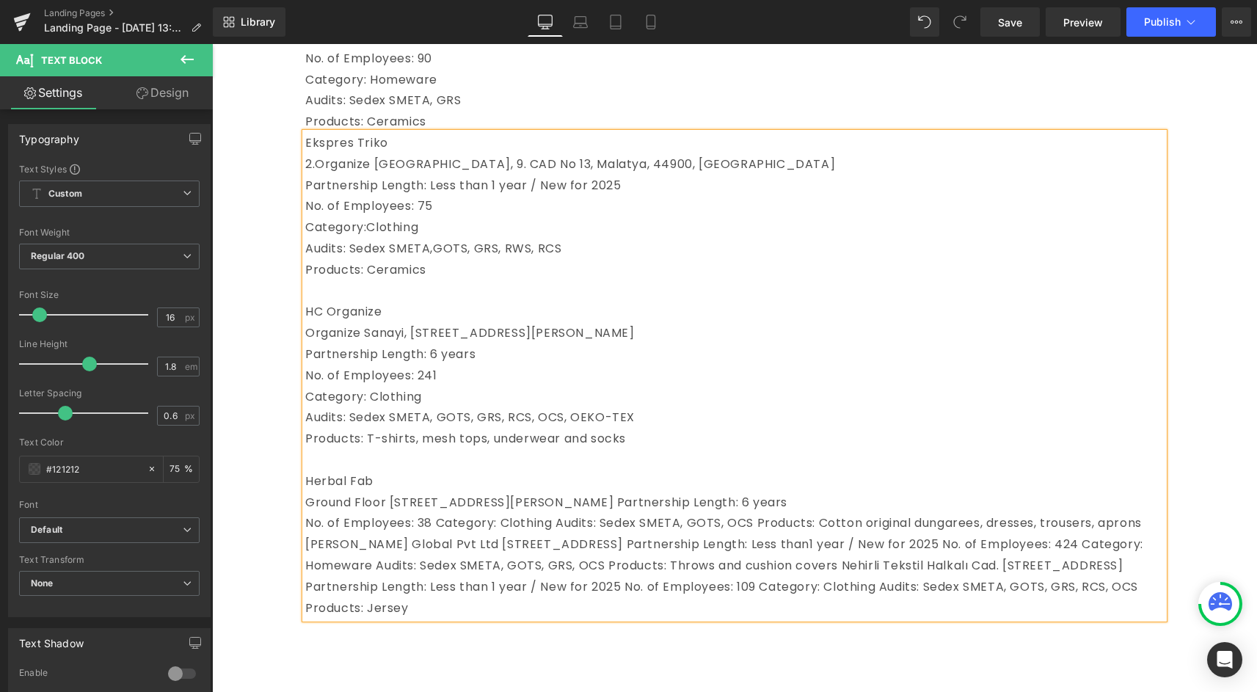
click at [503, 542] on span "No. of Employees: 38 Category: Clothing Audits: Sedex SMETA, GOTS, OCS Products…" at bounding box center [724, 564] width 838 height 101
click at [439, 531] on span "No. of Employees: 38 Category:" at bounding box center [400, 522] width 191 height 17
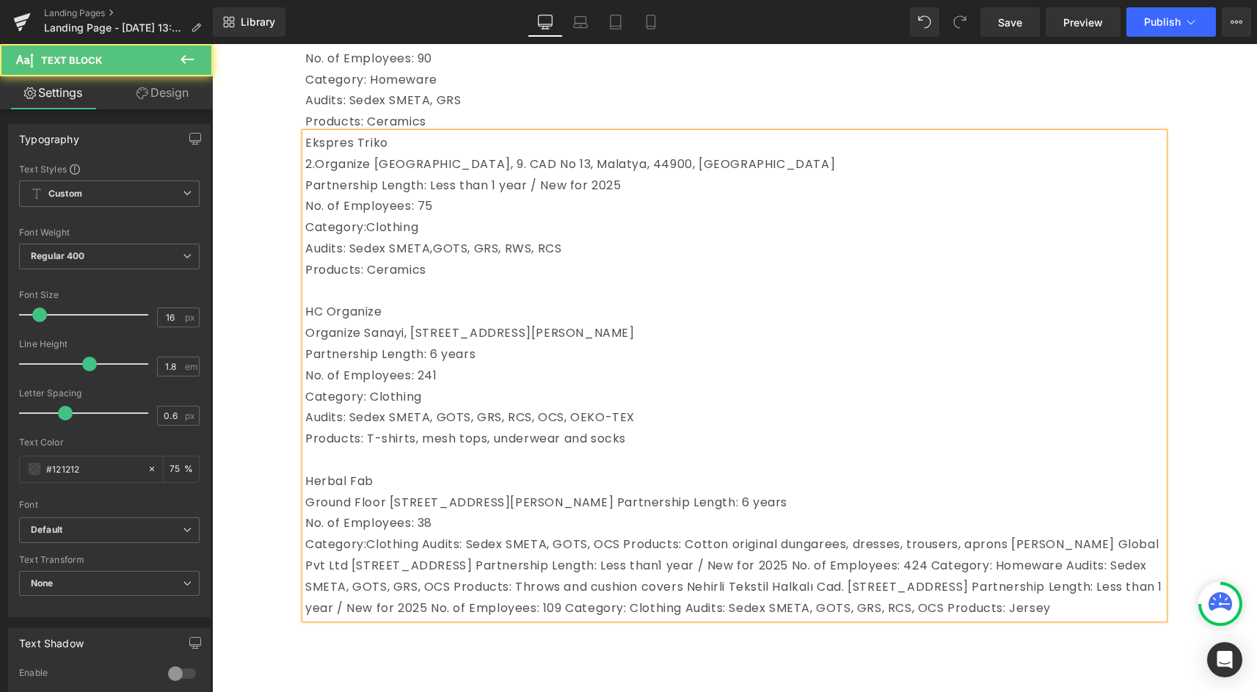
click at [426, 563] on span "Clothing Audits: Sedex SMETA, GOTS, OCS Products: Cotton original dungarees, dr…" at bounding box center [733, 576] width 857 height 80
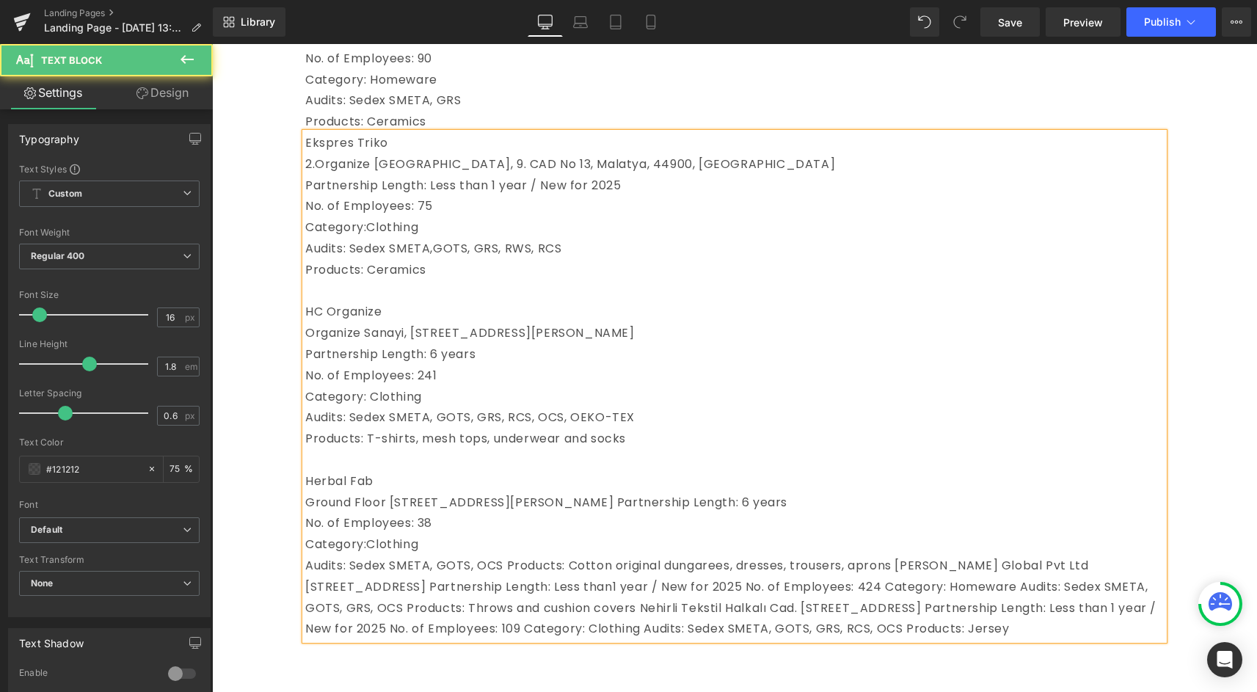
click at [506, 586] on span "Audits: Sedex SMETA, GOTS, OCS Products: Cotton original dungarees, dresses, tr…" at bounding box center [730, 597] width 851 height 80
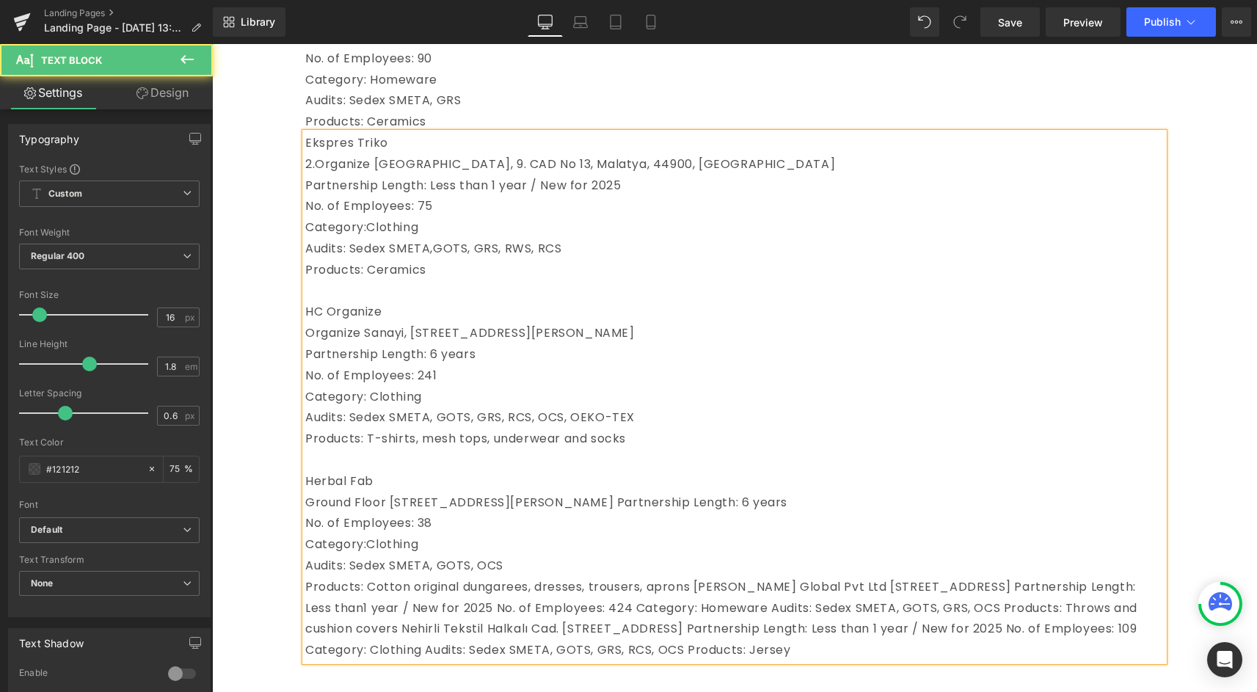
click at [705, 607] on span "Products: Cotton original dungarees, dresses, trousers, aprons [PERSON_NAME] Gl…" at bounding box center [721, 618] width 832 height 80
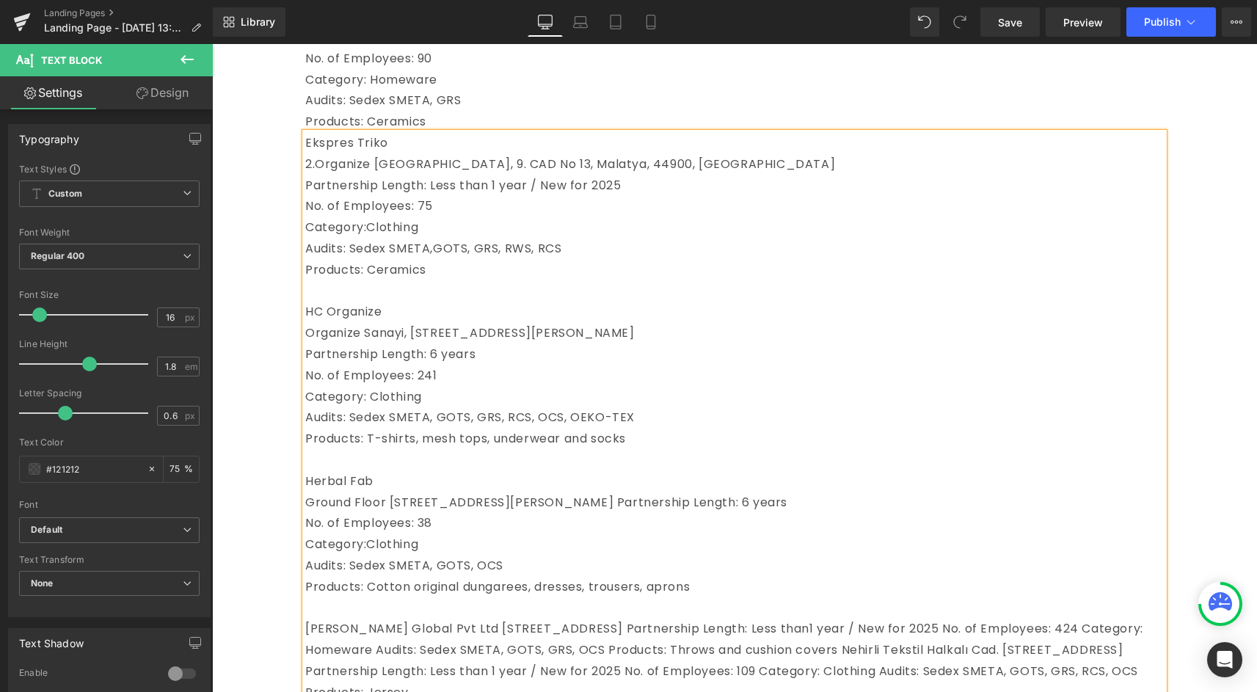
click at [455, 652] on span "[PERSON_NAME] Global Pvt Ltd [STREET_ADDRESS] Partnership Length: Less than1 ye…" at bounding box center [724, 660] width 838 height 80
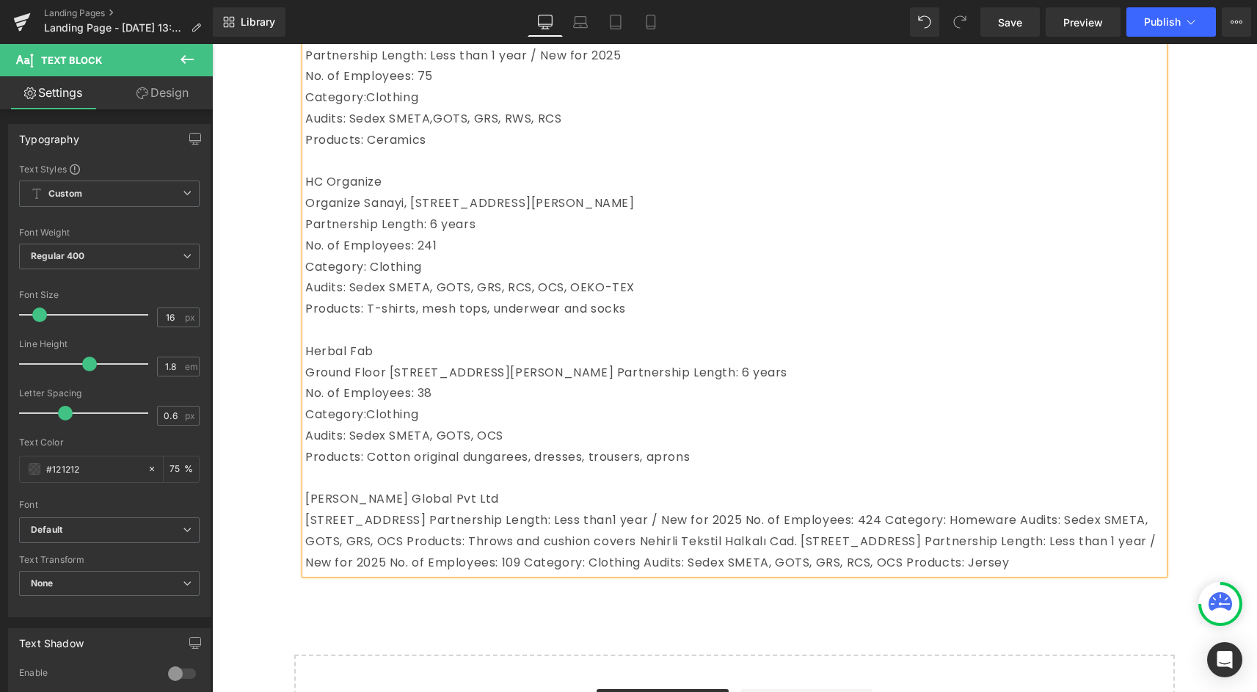
scroll to position [1055, 0]
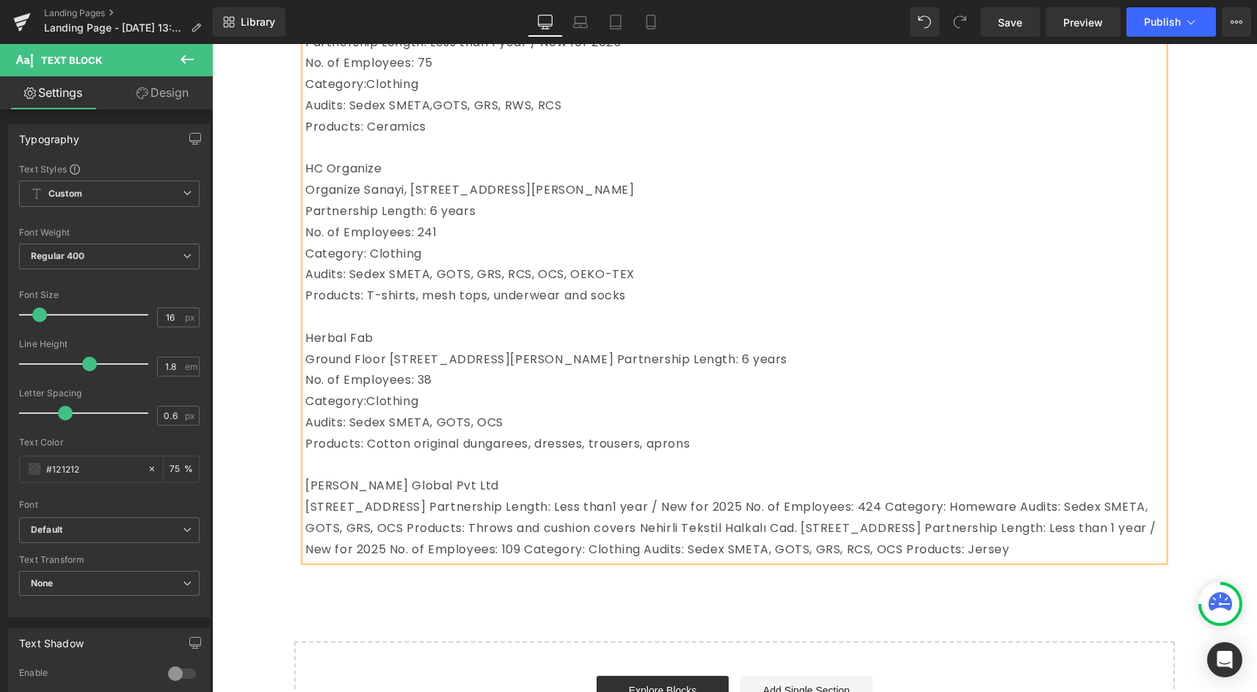
click at [712, 528] on span "[STREET_ADDRESS] Partnership Length: Less than1 year / New for 2025 No. of Empl…" at bounding box center [730, 527] width 851 height 59
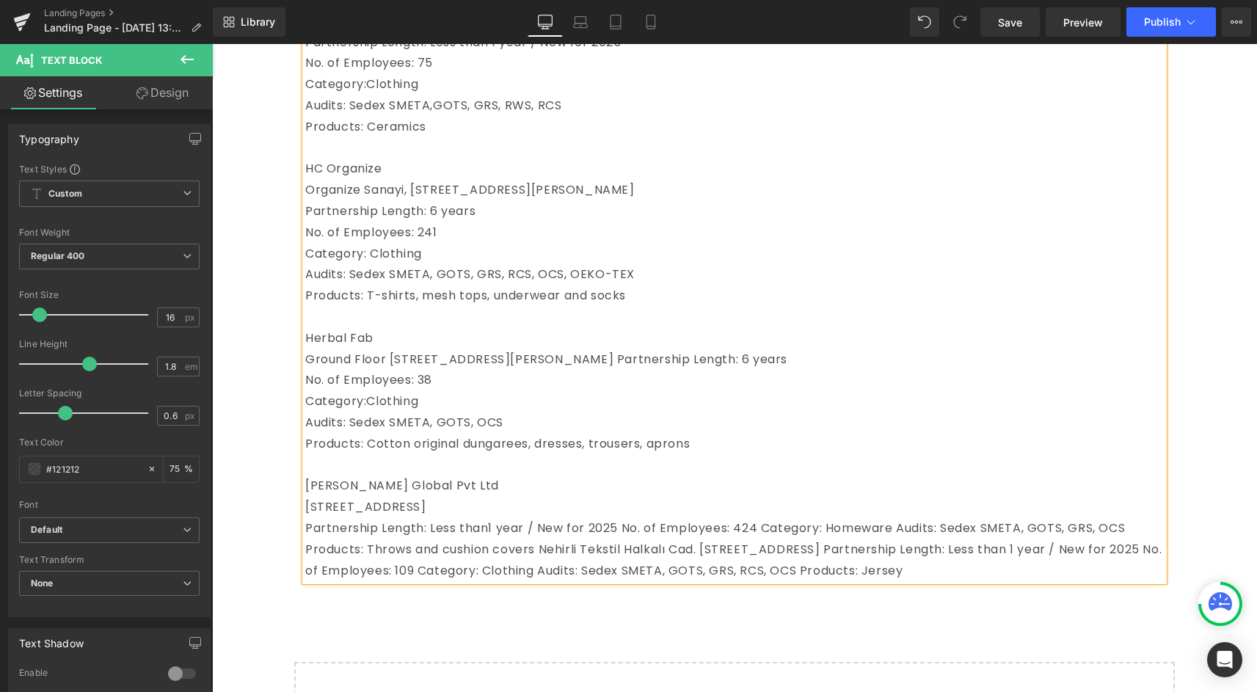
click at [492, 552] on span "Partnership Length: Less than1 year / New for 2025 No. of Employees: 424 Catego…" at bounding box center [733, 548] width 856 height 59
click at [626, 544] on span "Partnership Length: Less than 1 year / New for 2025 No. of Employees: 424 Categ…" at bounding box center [733, 548] width 856 height 59
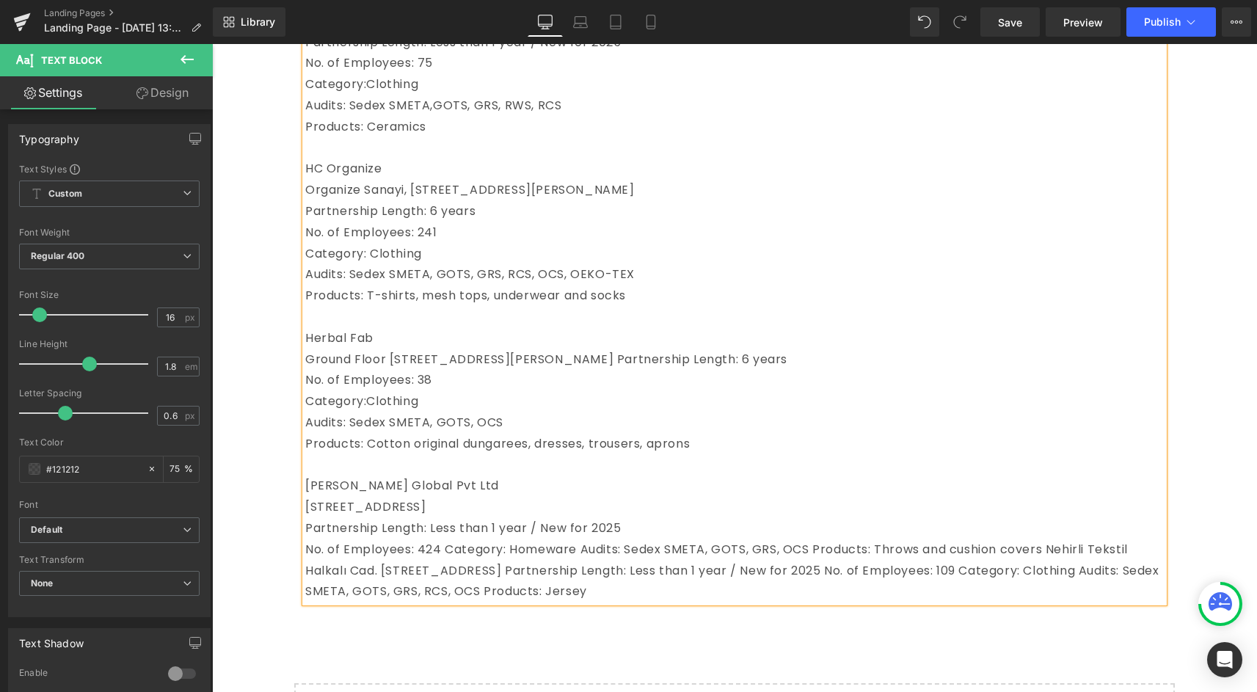
click at [444, 572] on span "No. of Employees: 424 Category: Homeware Audits: Sedex SMETA, GOTS, GRS, OCS Pr…" at bounding box center [732, 570] width 854 height 59
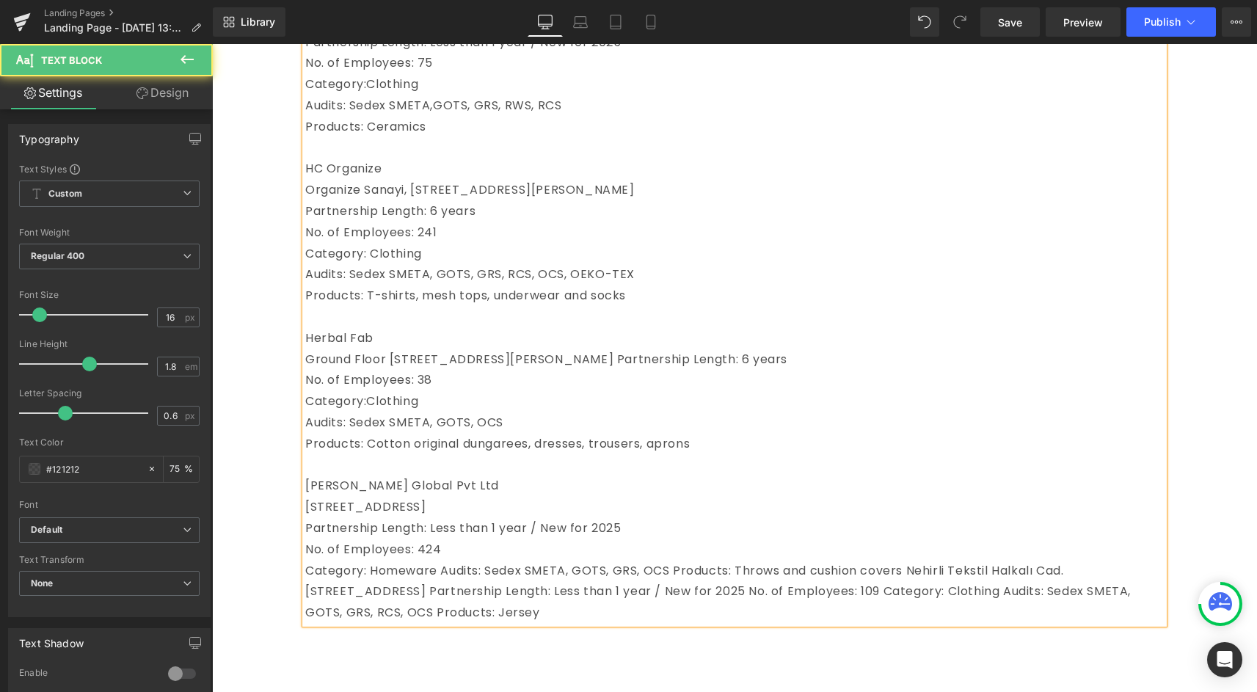
click at [439, 594] on span "Category: Homeware Audits: Sedex SMETA, GOTS, GRS, OCS Products: Throws and cus…" at bounding box center [717, 591] width 825 height 59
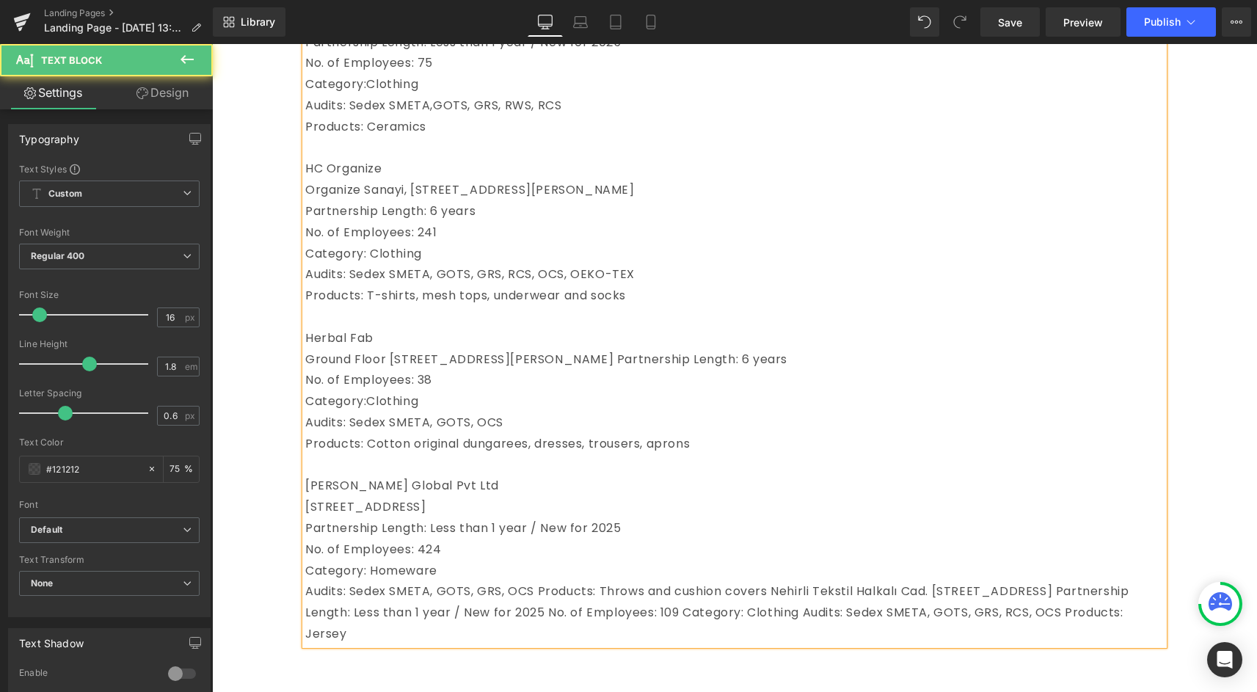
click at [536, 616] on span "Audits: Sedex SMETA, GOTS, GRS, OCS Products: Throws and cushion covers Nehirli…" at bounding box center [716, 612] width 823 height 59
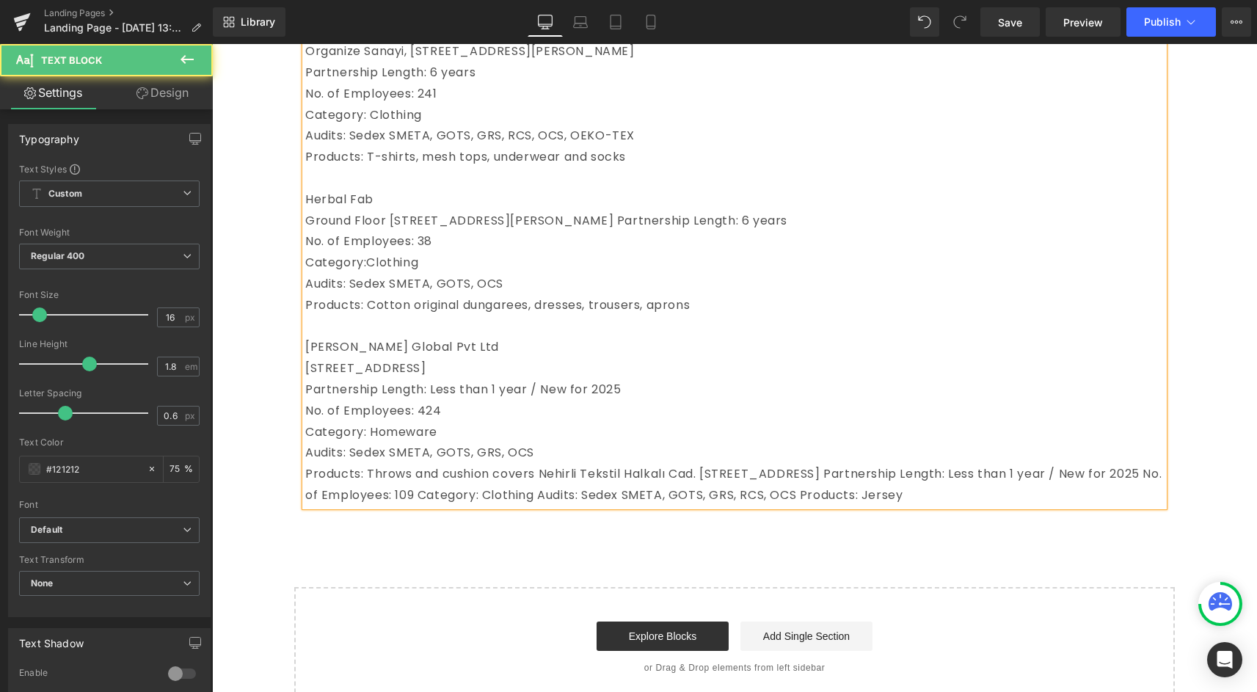
scroll to position [1200, 0]
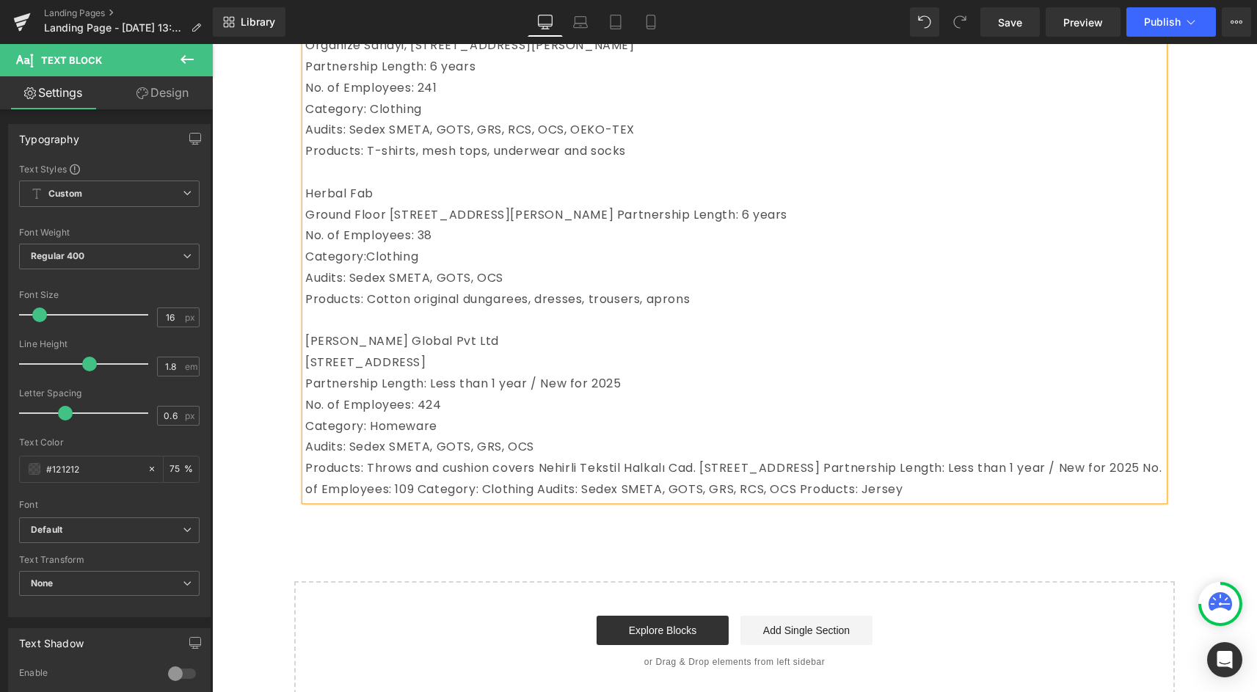
click at [544, 489] on span "Products: Throws and cushion covers Nehirli Tekstil Halkalı Cad. [STREET_ADDRES…" at bounding box center [733, 478] width 856 height 38
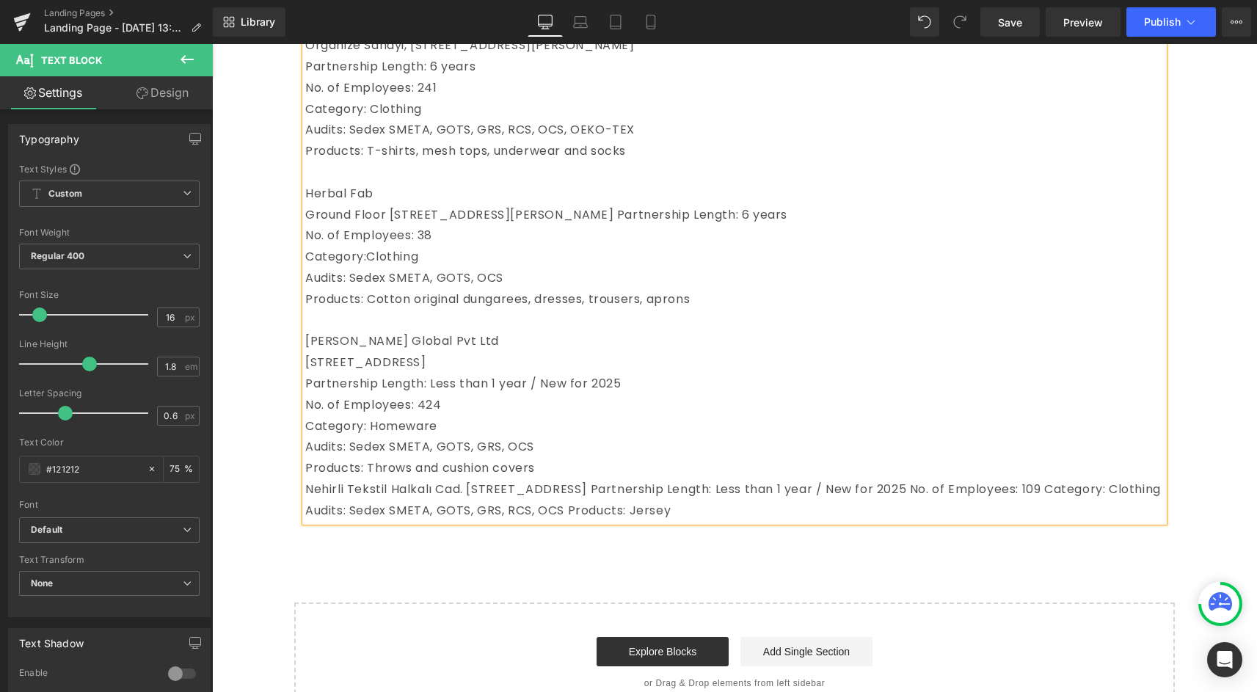
click at [397, 511] on span "Nehirli Tekstil Halkalı Cad. [STREET_ADDRESS] Partnership Length: Less than 1 y…" at bounding box center [732, 500] width 855 height 38
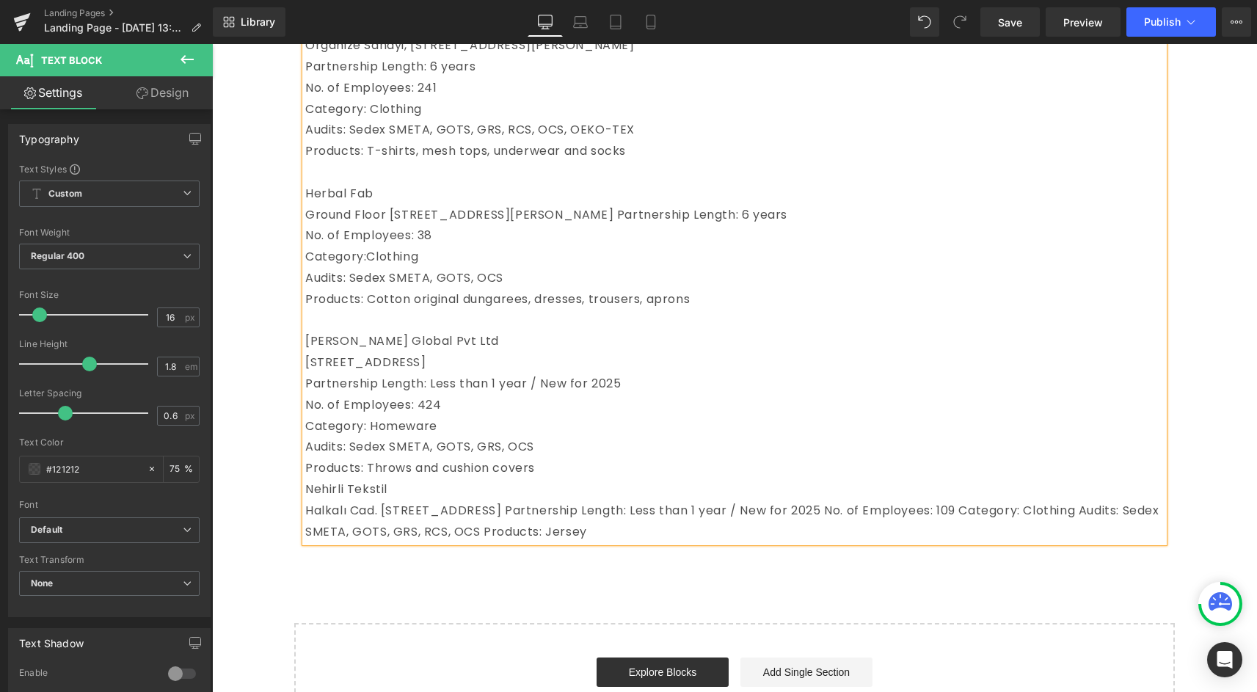
click at [309, 497] on span "Nehirli Tekstil" at bounding box center [346, 489] width 82 height 17
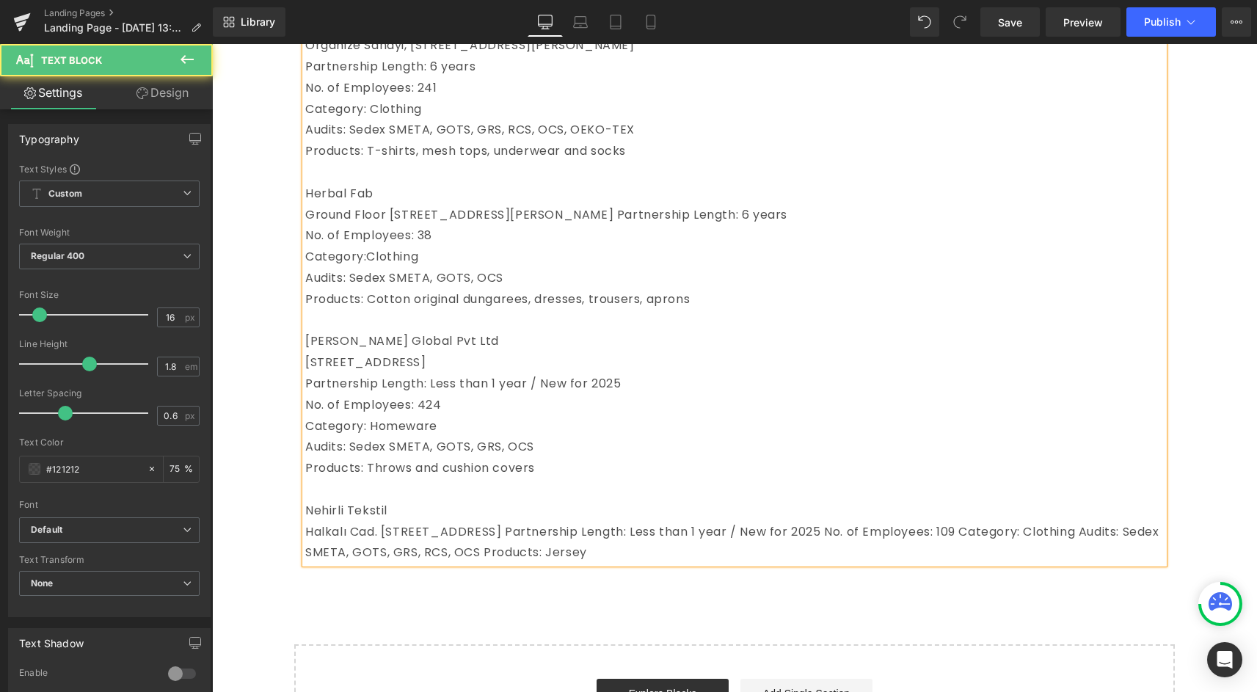
click at [741, 548] on span "Halkalı Cad. [STREET_ADDRESS] Partnership Length: Less than 1 year / New for 20…" at bounding box center [732, 542] width 854 height 38
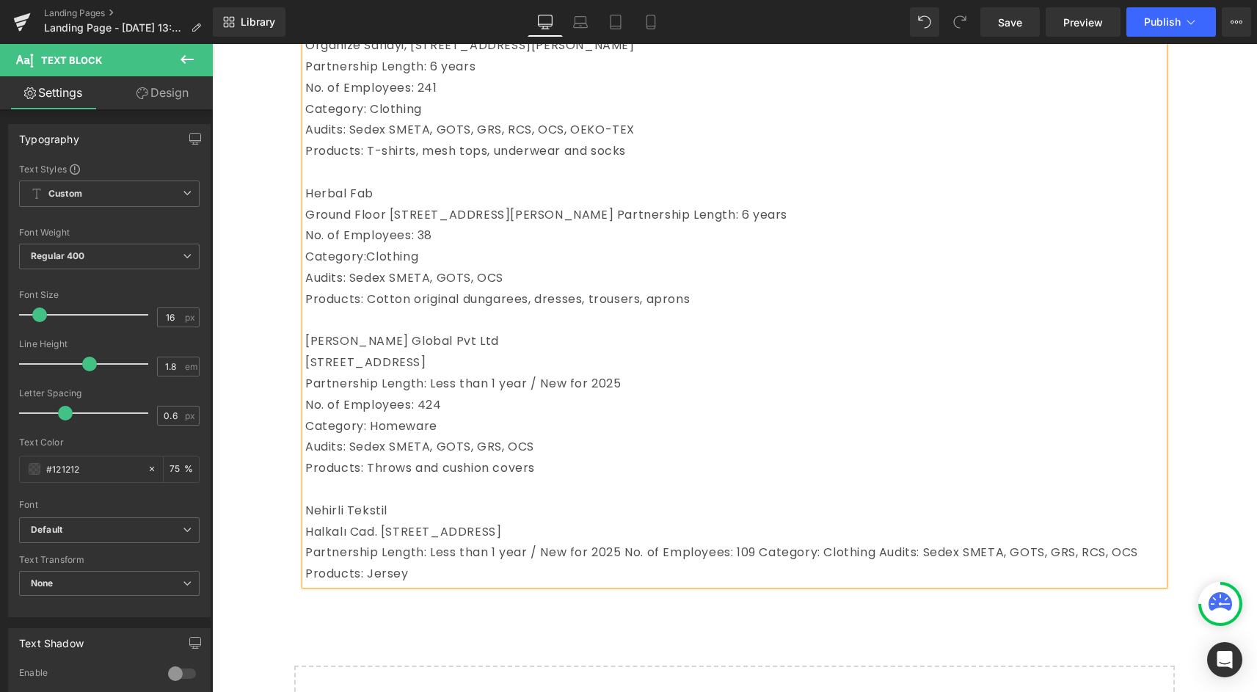
click at [631, 570] on span "Partnership Length: Less than 1 year / New for 2025 No. of Employees: 109 Categ…" at bounding box center [721, 563] width 833 height 38
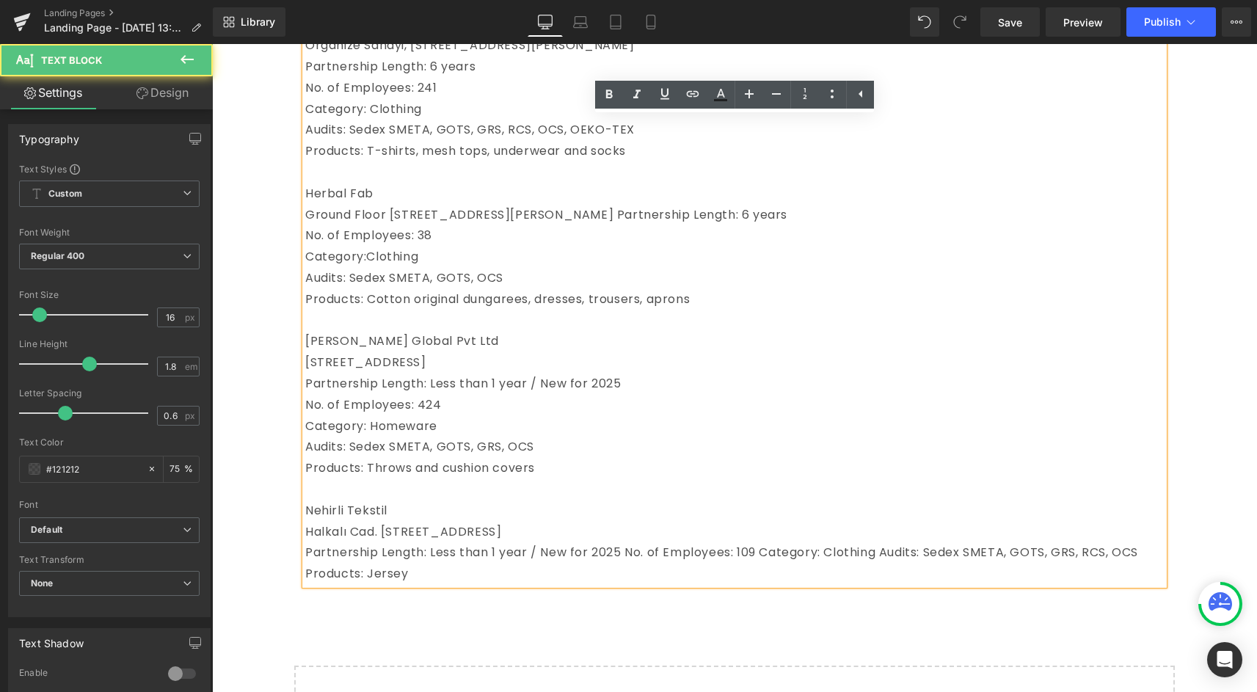
click at [626, 572] on span "Partnership Length: Less than 1 year / New for 2025 No. of Employees: 109 Categ…" at bounding box center [721, 563] width 833 height 38
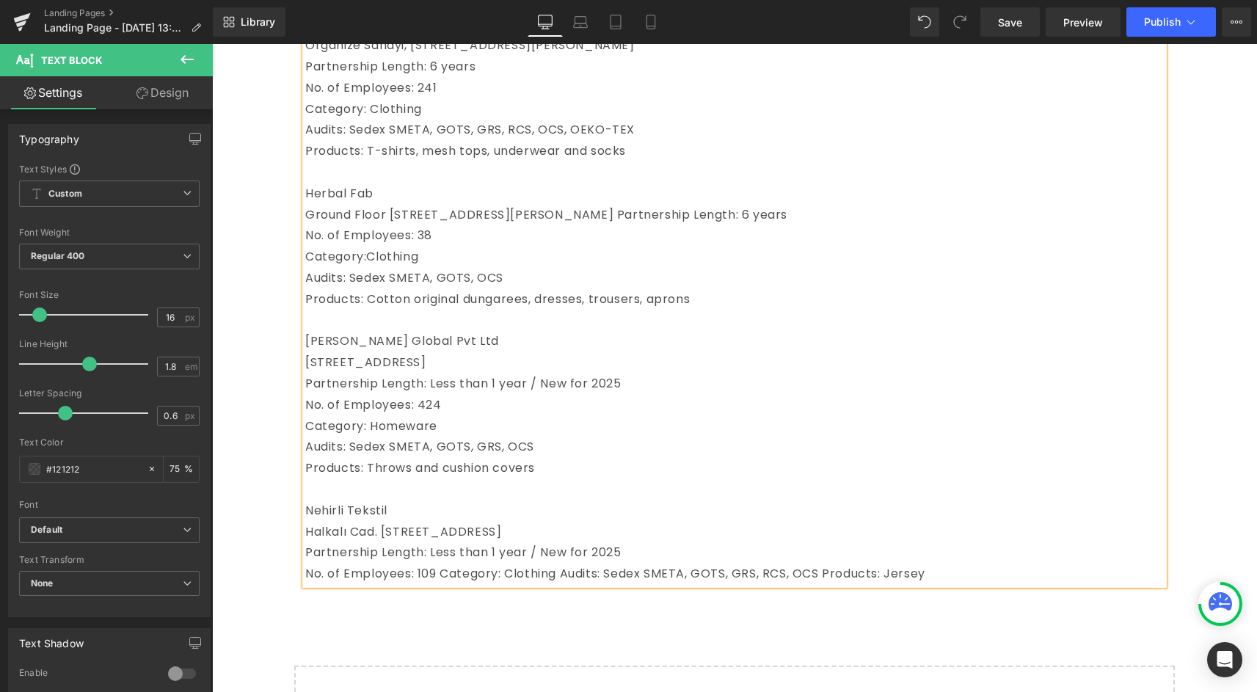
click at [437, 582] on span "No. of Employees: 109 Category: Clothing Audits: Sedex SMETA, GOTS, GRS, RCS, O…" at bounding box center [615, 573] width 620 height 17
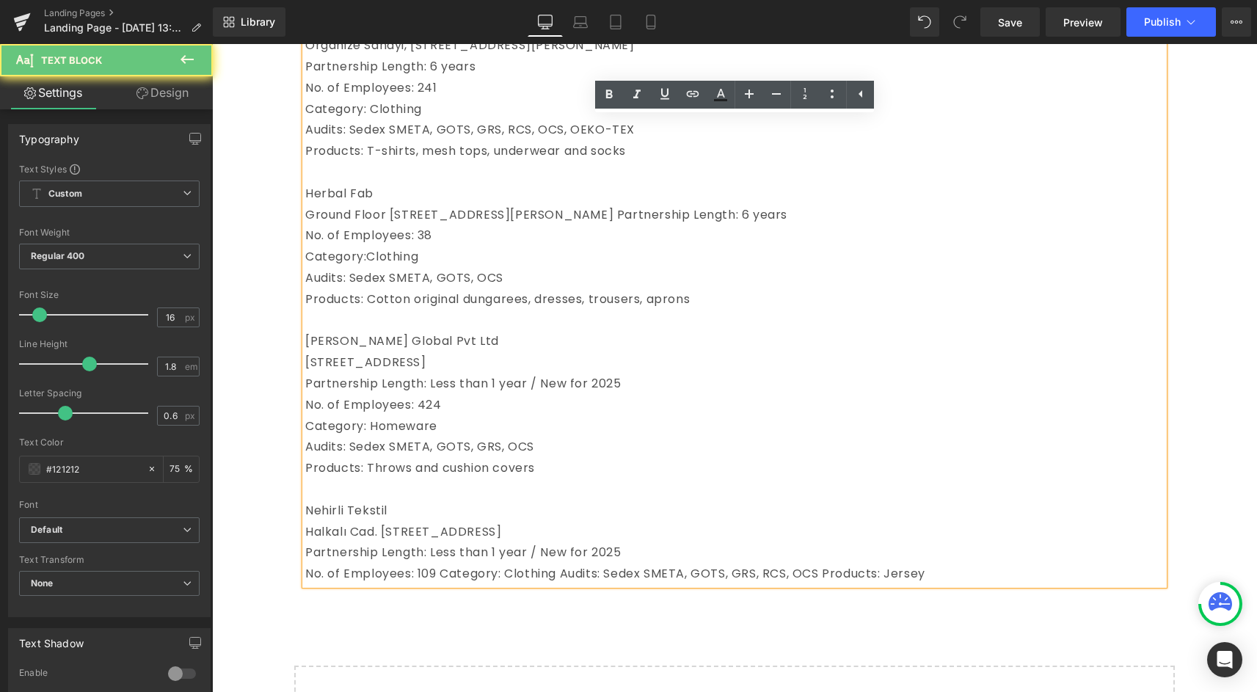
click at [442, 582] on span "No. of Employees: 109 Category: Clothing Audits: Sedex SMETA, GOTS, GRS, RCS, O…" at bounding box center [615, 573] width 620 height 17
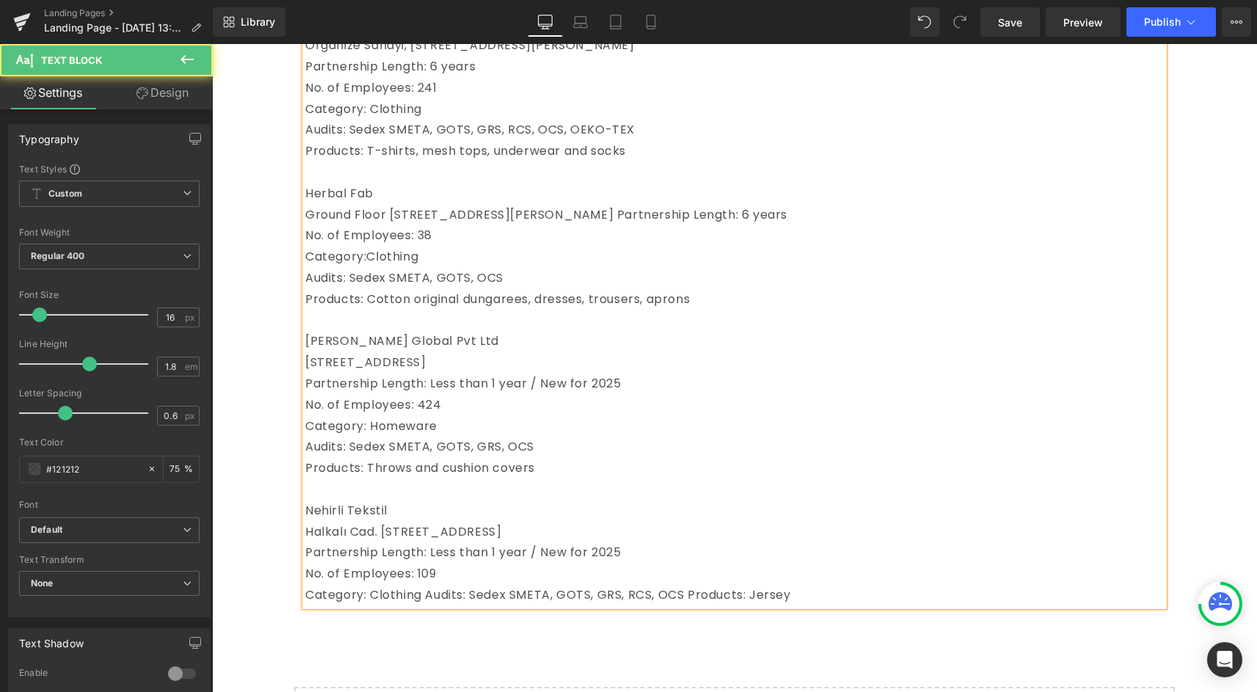
click at [428, 603] on span "Category: Clothing Audits: Sedex SMETA, GOTS, GRS, RCS, OCS Products: Jersey" at bounding box center [548, 594] width 486 height 17
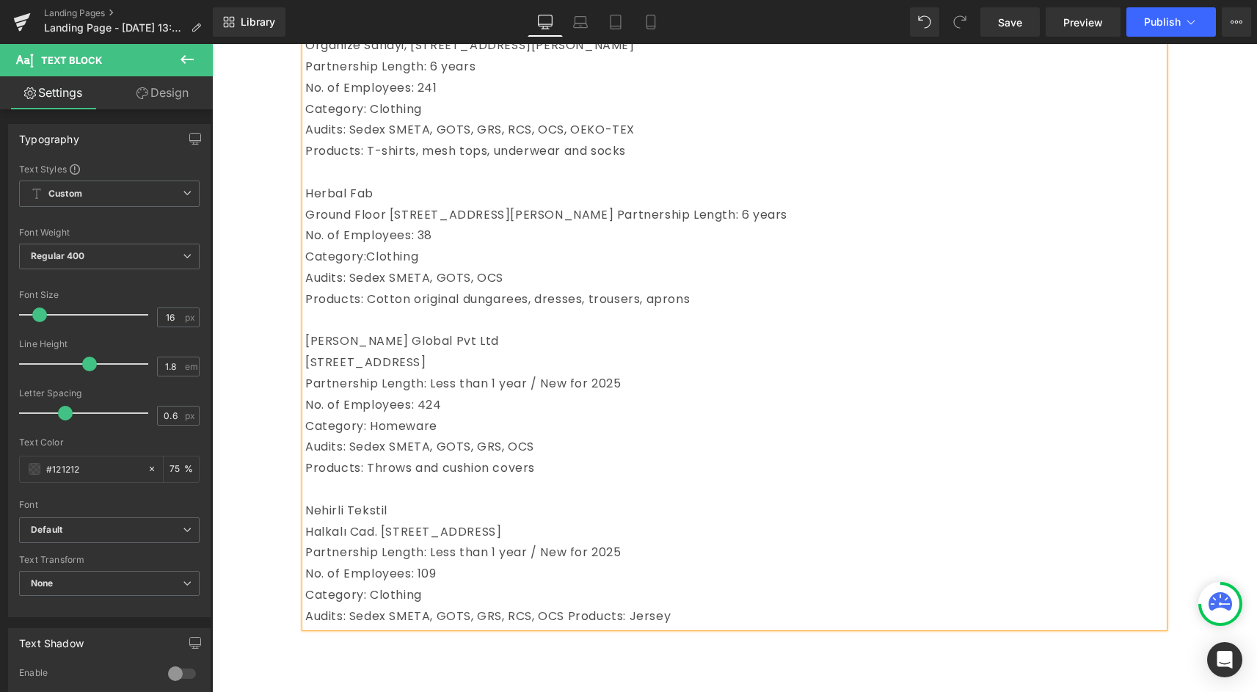
click at [574, 624] on span "Audits: Sedex SMETA, GOTS, GRS, RCS, OCS Products: Jersey" at bounding box center [487, 615] width 365 height 17
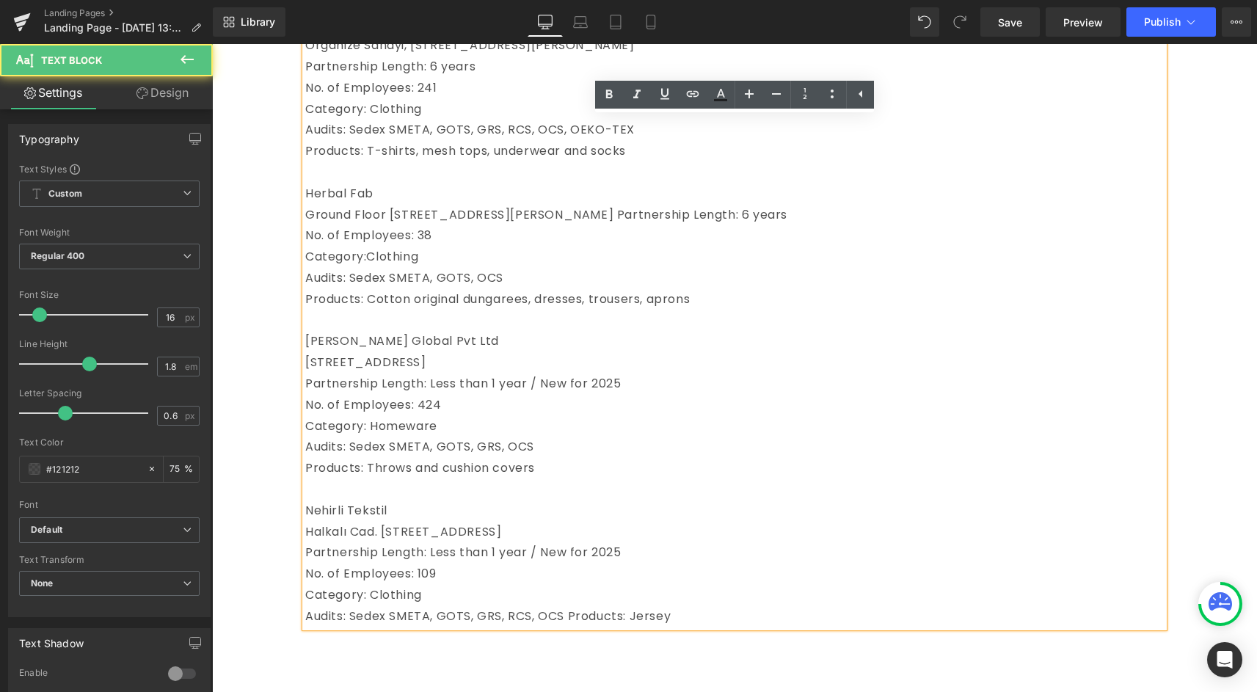
click at [569, 624] on span "Audits: Sedex SMETA, GOTS, GRS, RCS, OCS Products: Jersey" at bounding box center [487, 615] width 365 height 17
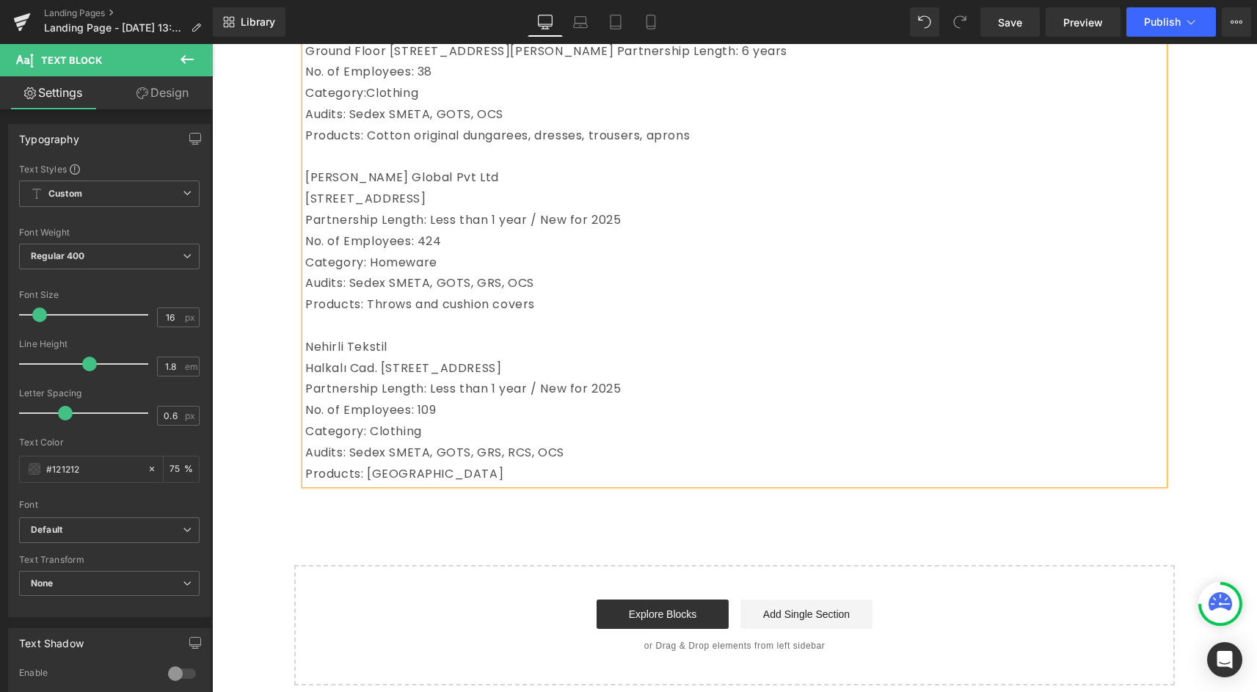
scroll to position [1300, 0]
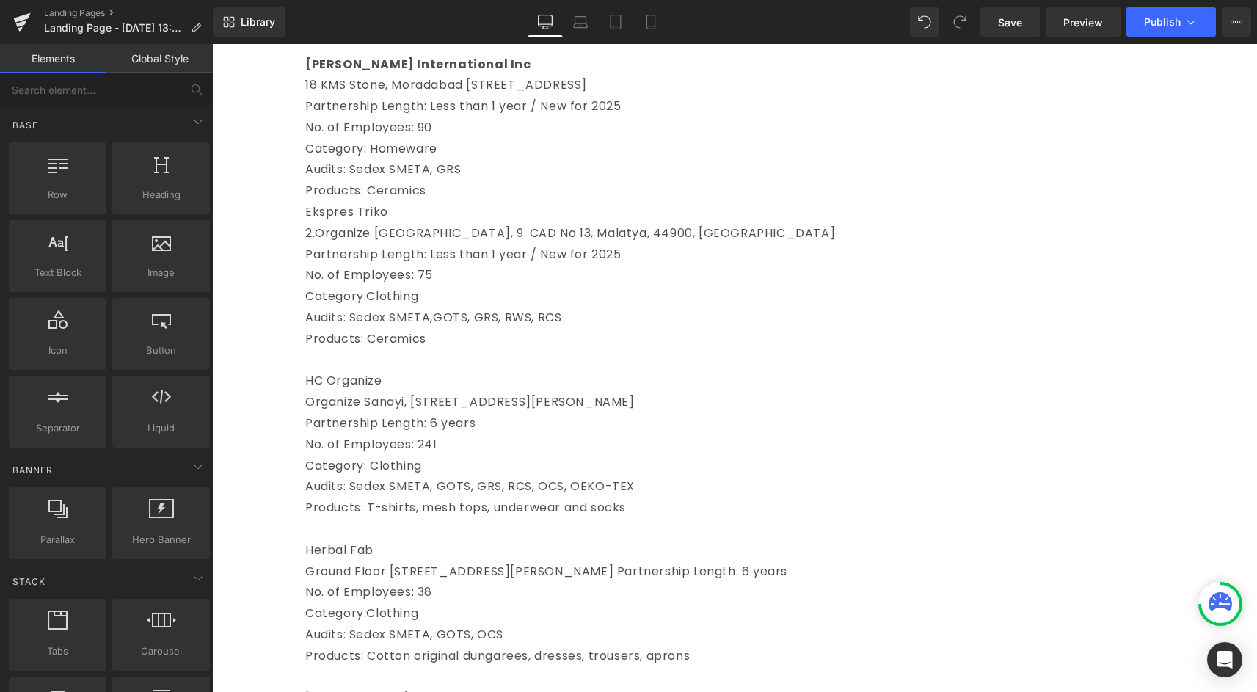
scroll to position [898, 0]
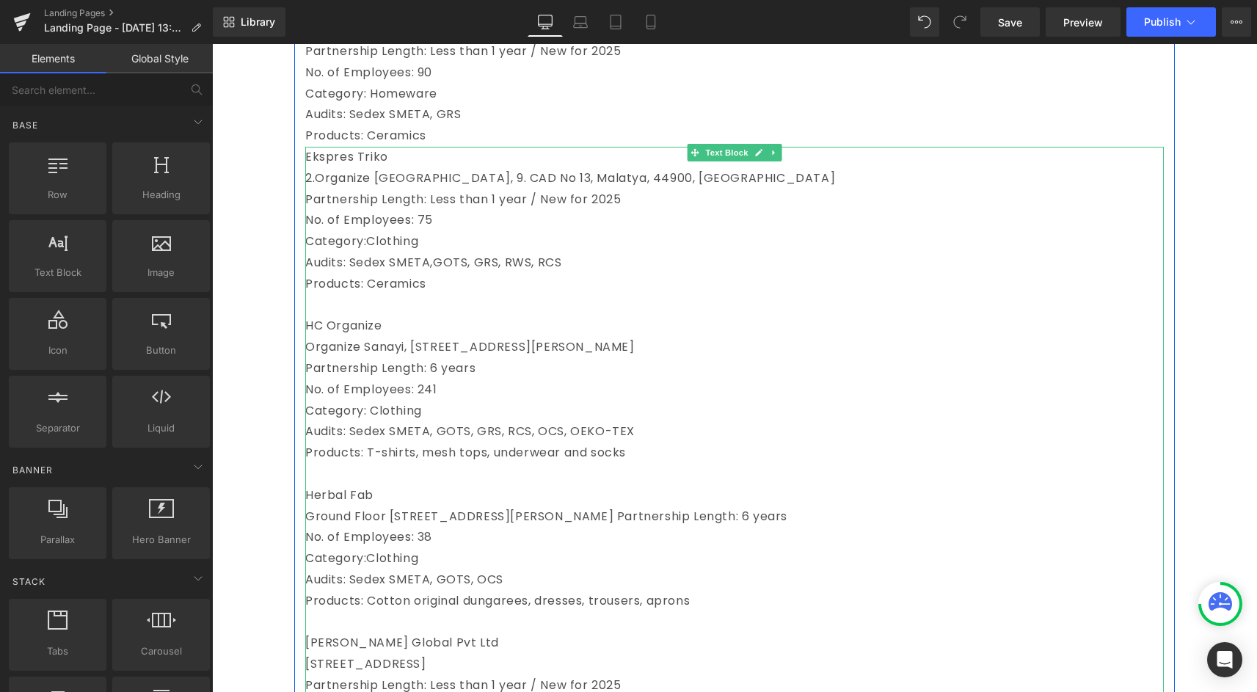
click at [349, 156] on p "Ekspres Triko" at bounding box center [734, 157] width 858 height 21
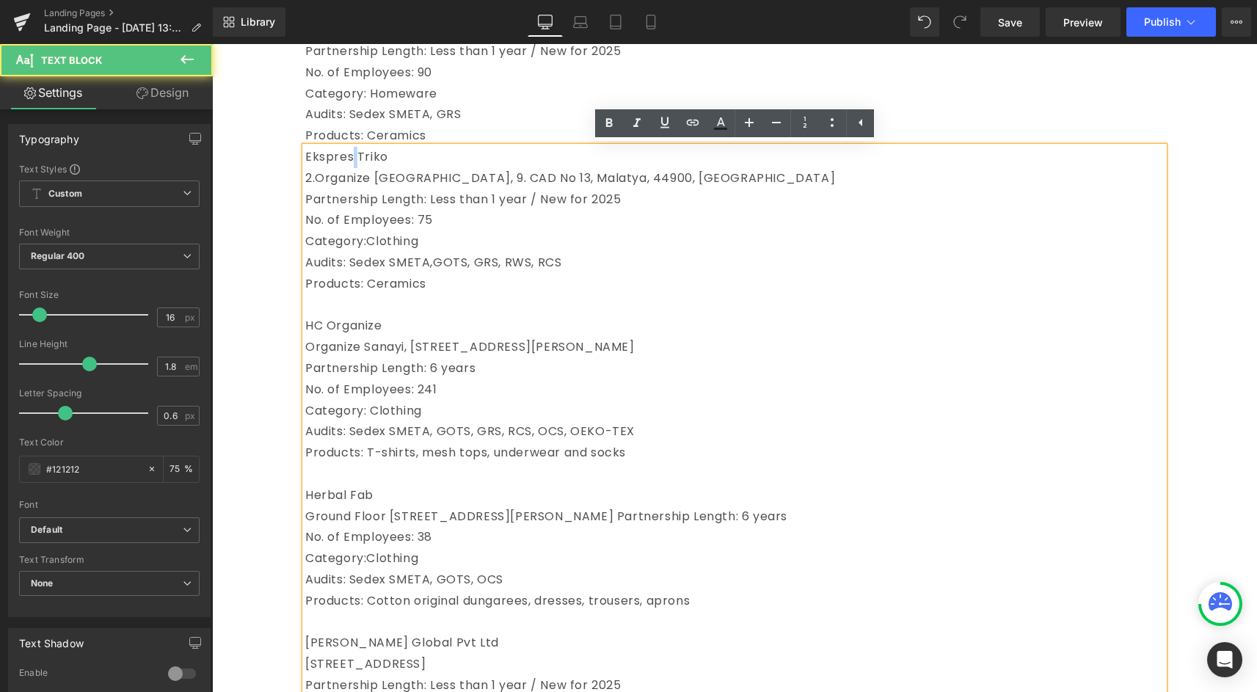
click at [349, 156] on p "Ekspres Triko" at bounding box center [734, 157] width 858 height 21
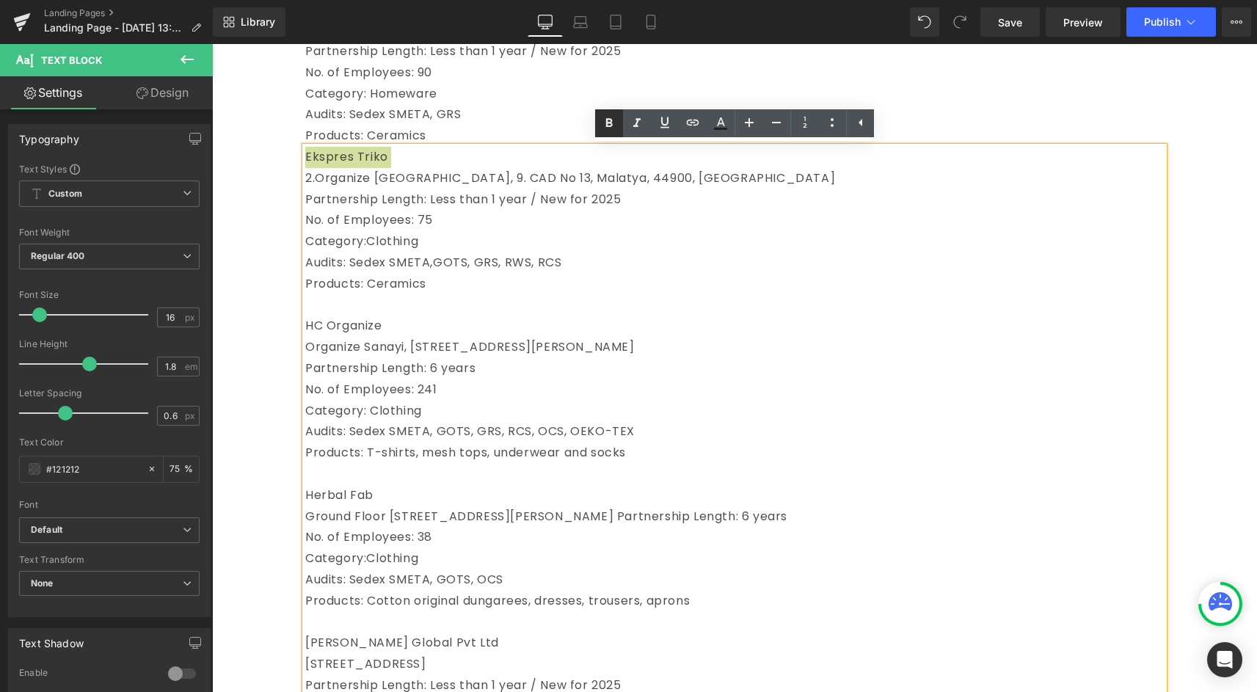
click at [610, 119] on icon at bounding box center [609, 122] width 7 height 9
click at [329, 316] on p "HC Organize" at bounding box center [734, 325] width 858 height 21
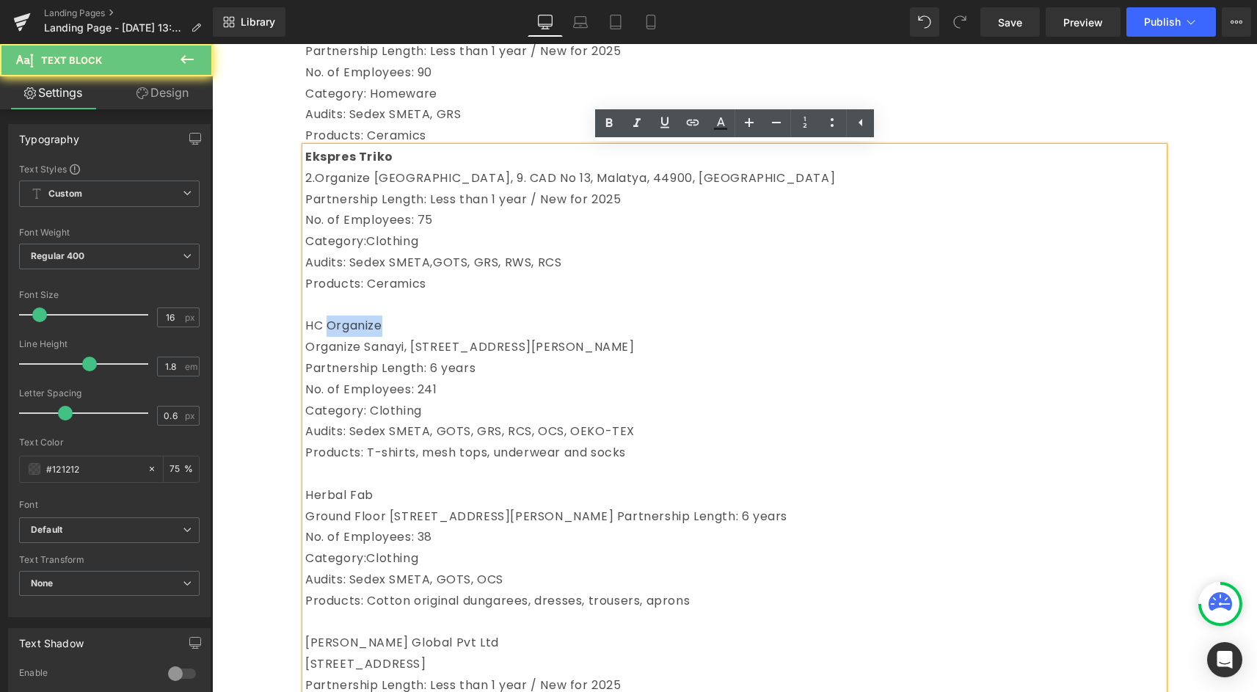
click at [329, 316] on p "HC Organize" at bounding box center [734, 325] width 858 height 21
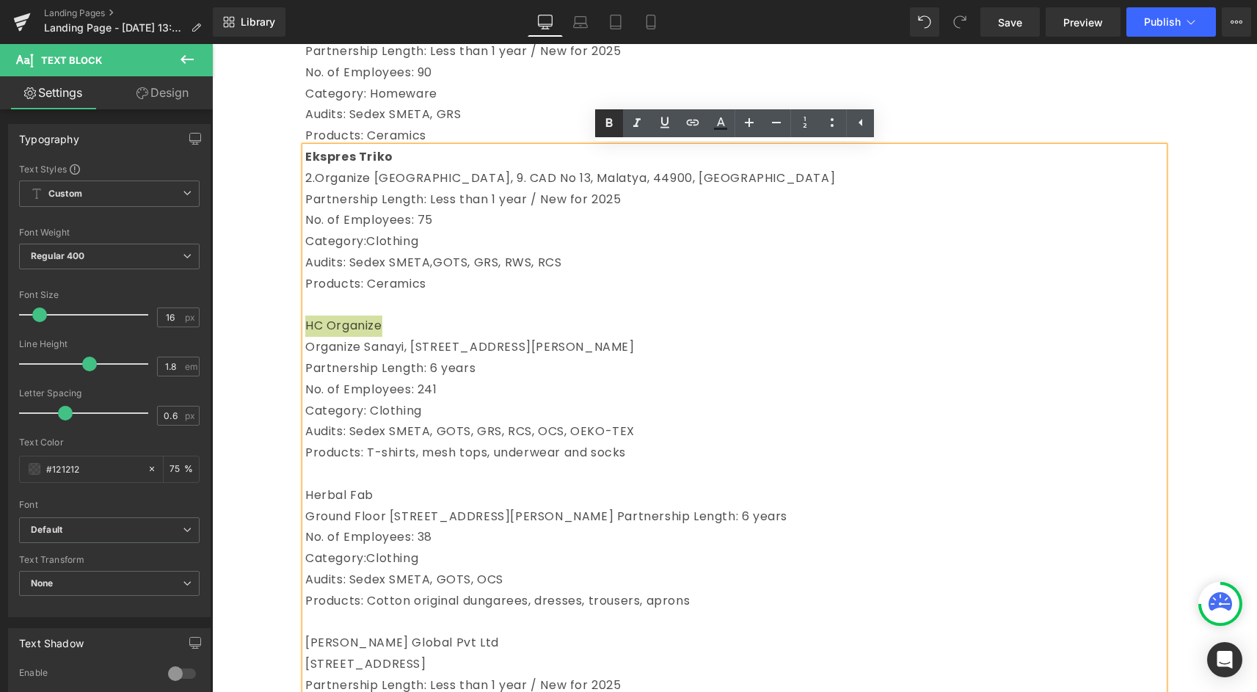
click at [610, 119] on icon at bounding box center [609, 122] width 7 height 9
click at [328, 487] on span "Herbal Fab" at bounding box center [339, 494] width 68 height 17
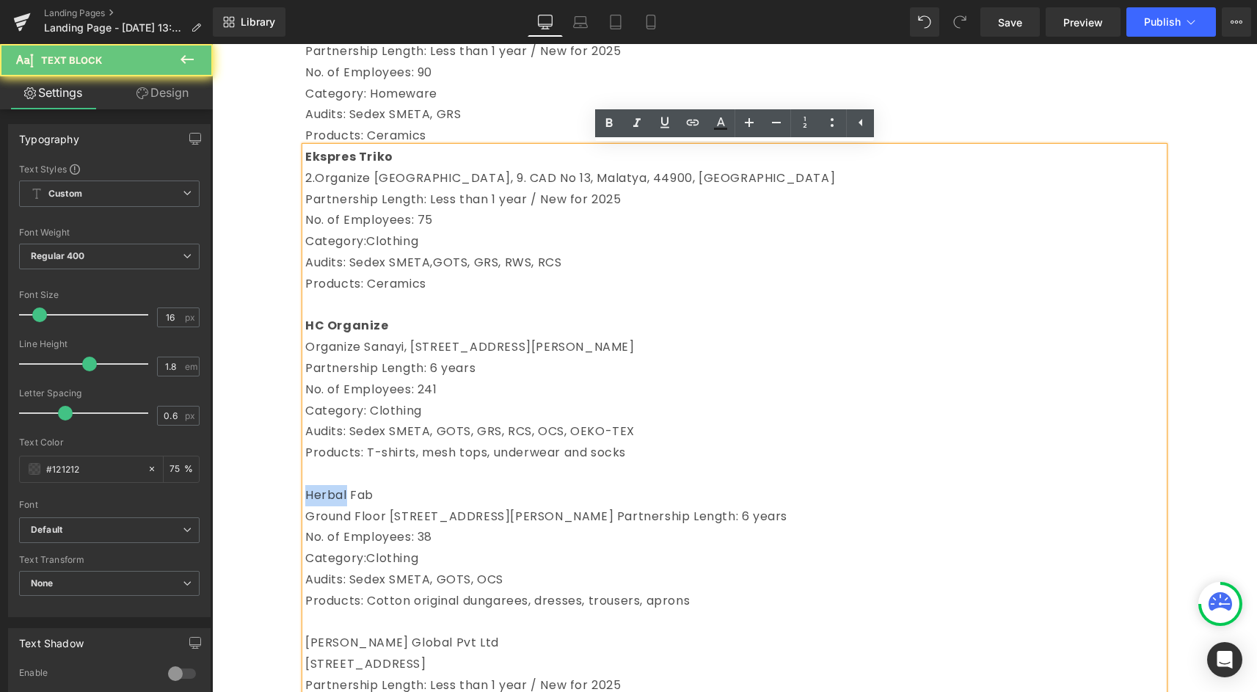
click at [328, 487] on span "Herbal Fab" at bounding box center [339, 494] width 68 height 17
click at [612, 114] on icon at bounding box center [609, 123] width 18 height 18
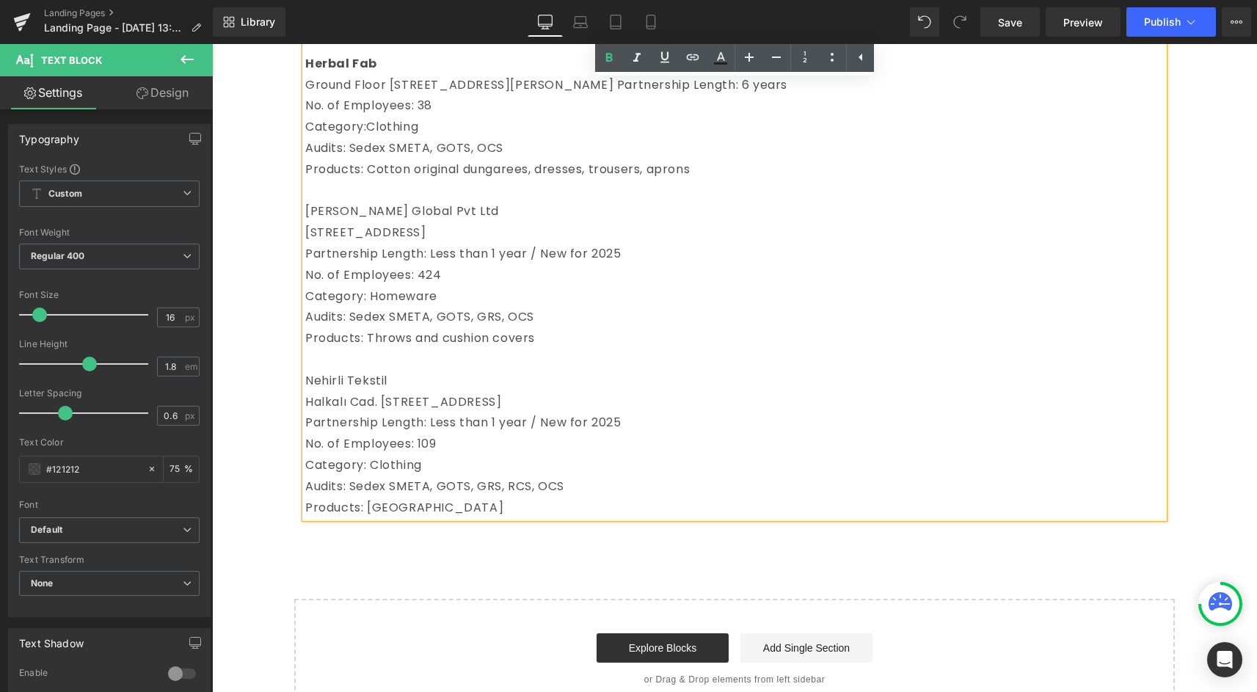
scroll to position [1290, 0]
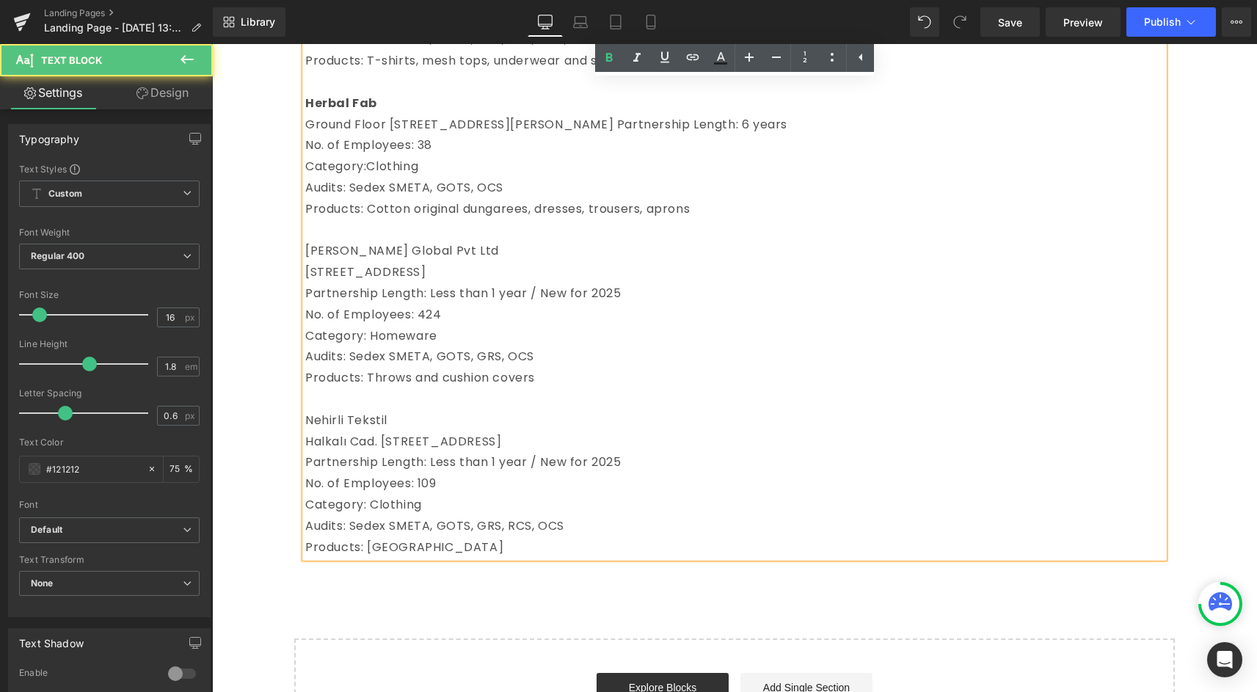
click at [351, 259] on span "[PERSON_NAME] Global Pvt Ltd" at bounding box center [402, 250] width 194 height 17
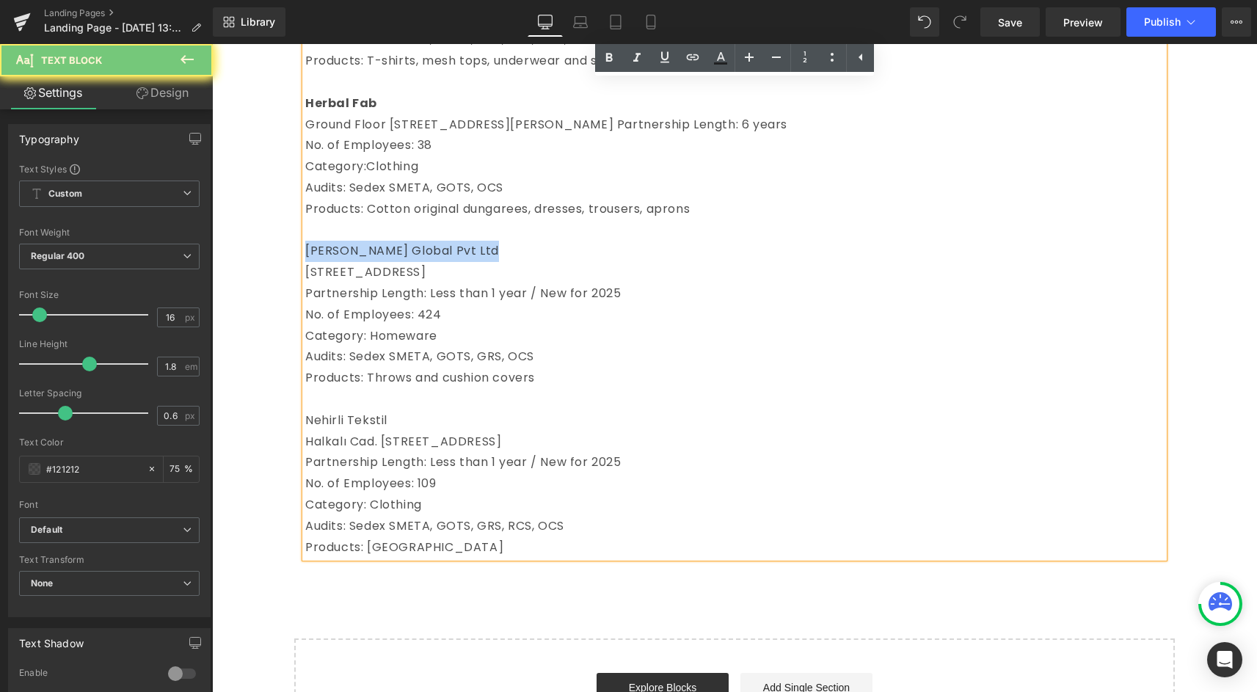
drag, startPoint x: 351, startPoint y: 272, endPoint x: 741, endPoint y: 84, distance: 433.2
click at [351, 259] on span "[PERSON_NAME] Global Pvt Ltd" at bounding box center [402, 250] width 194 height 17
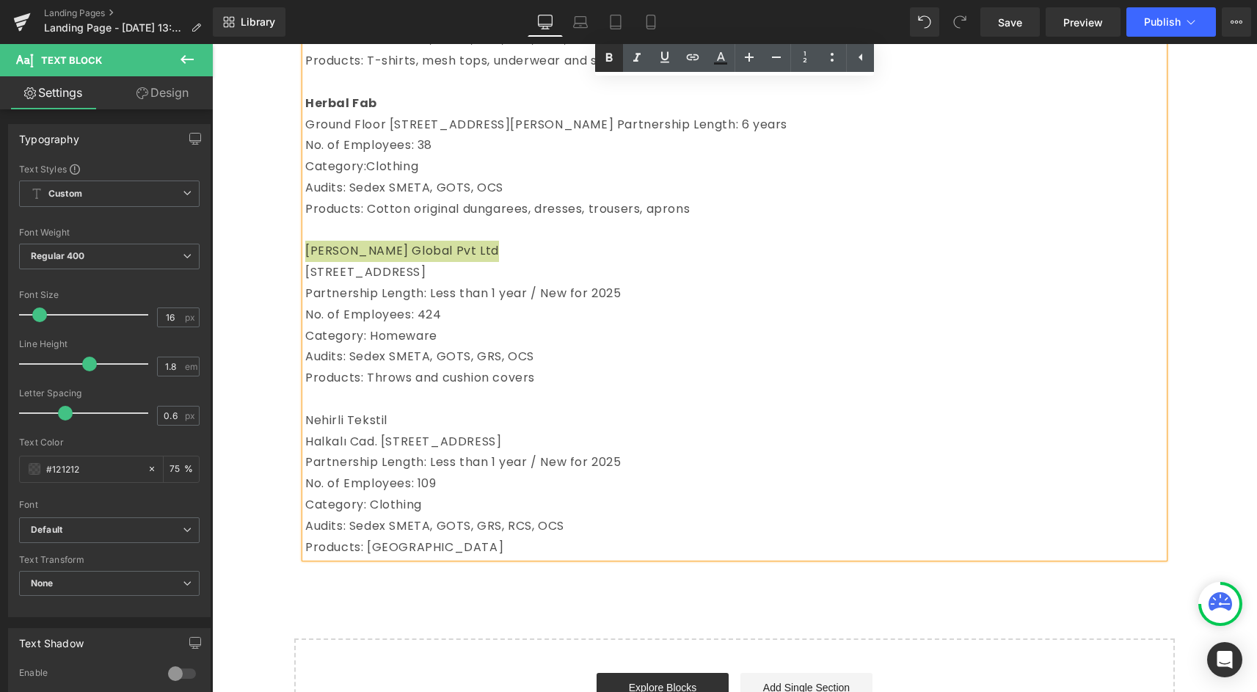
click at [599, 48] on link at bounding box center [609, 58] width 28 height 28
click at [343, 428] on span "Nehirli Tekstil" at bounding box center [346, 420] width 82 height 17
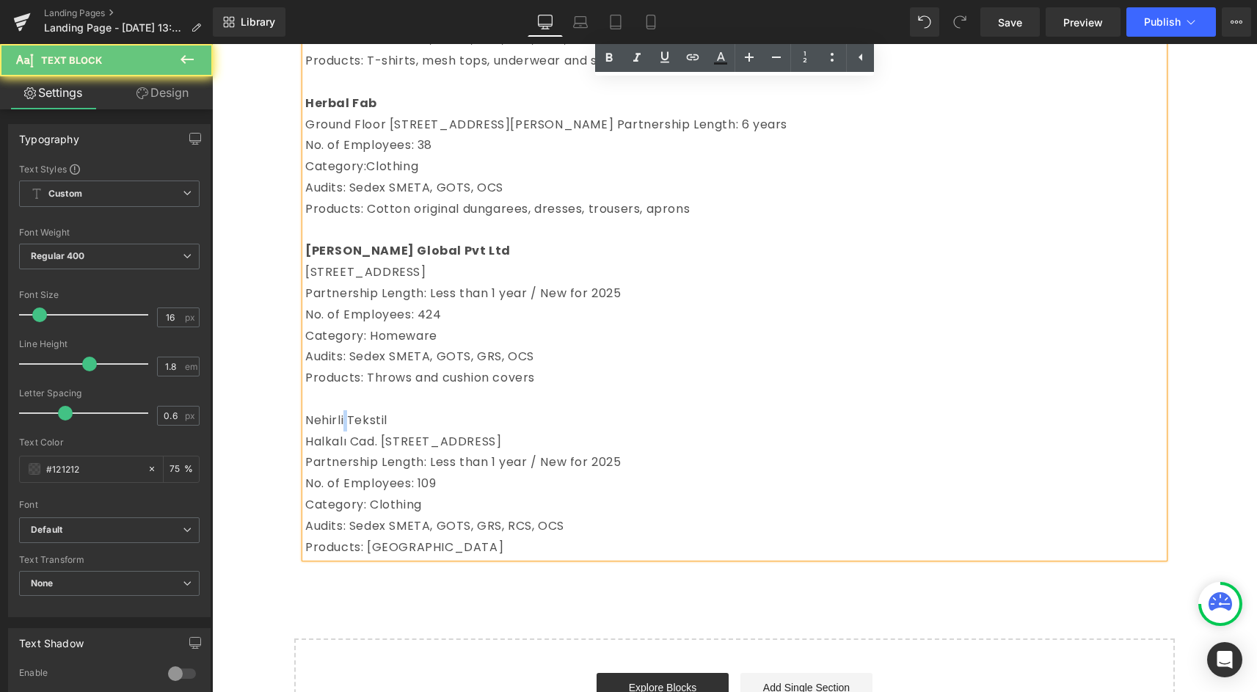
click at [343, 428] on span "Nehirli Tekstil" at bounding box center [346, 420] width 82 height 17
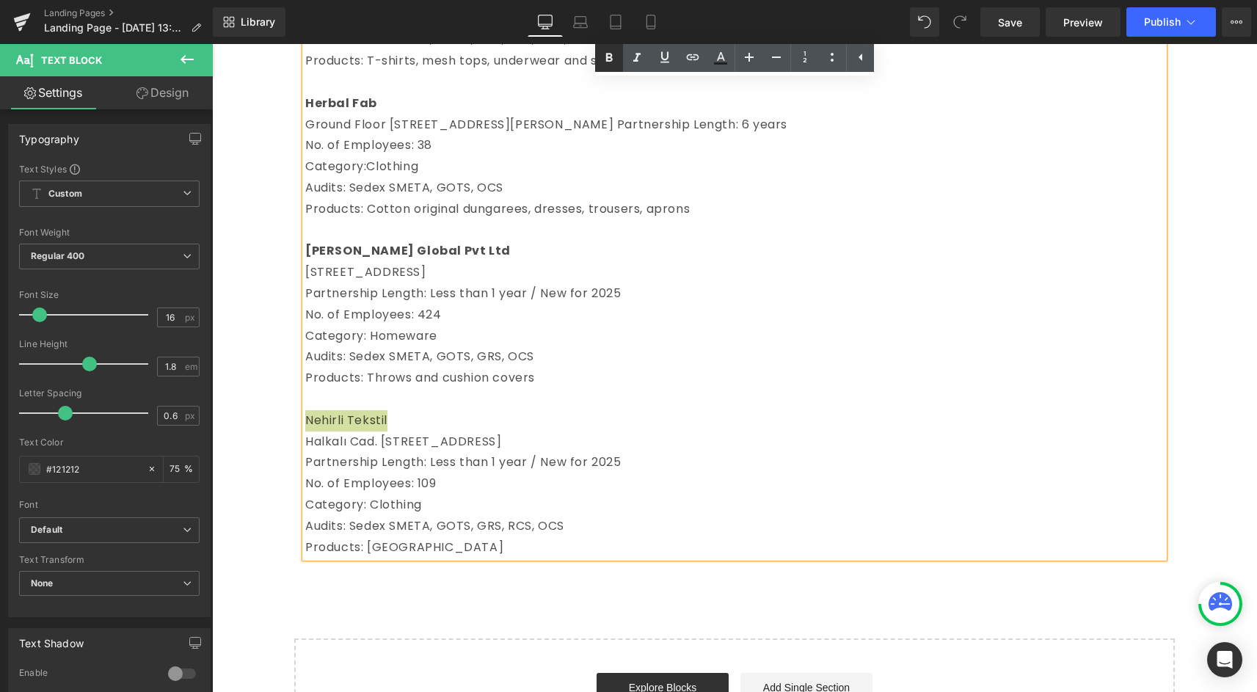
click at [609, 62] on icon at bounding box center [609, 58] width 18 height 18
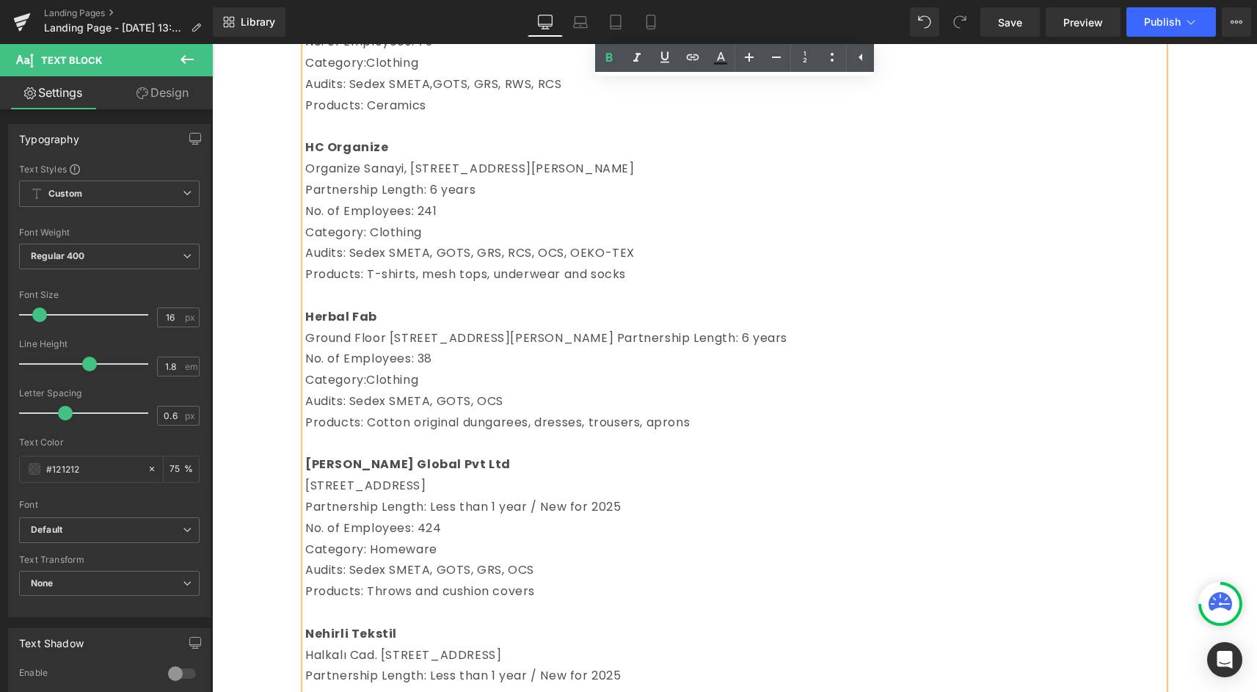
click at [379, 412] on p "Audits: Sedex SMETA, GOTS, OCS" at bounding box center [734, 401] width 858 height 21
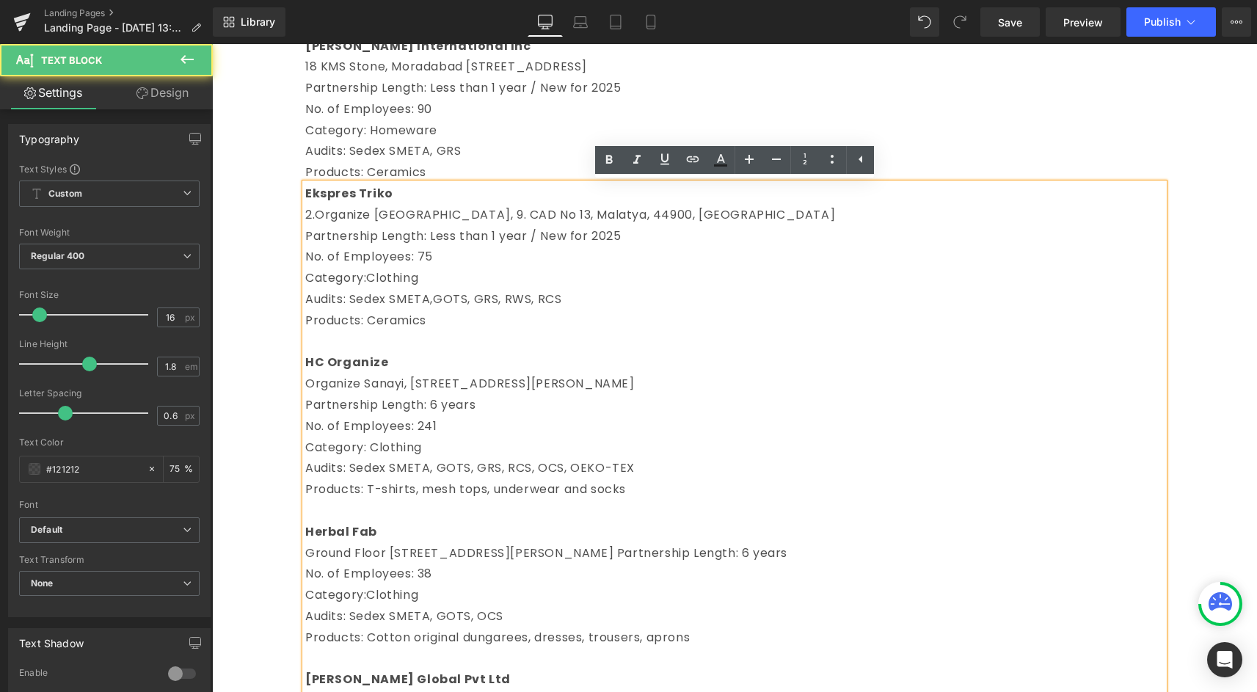
scroll to position [831, 0]
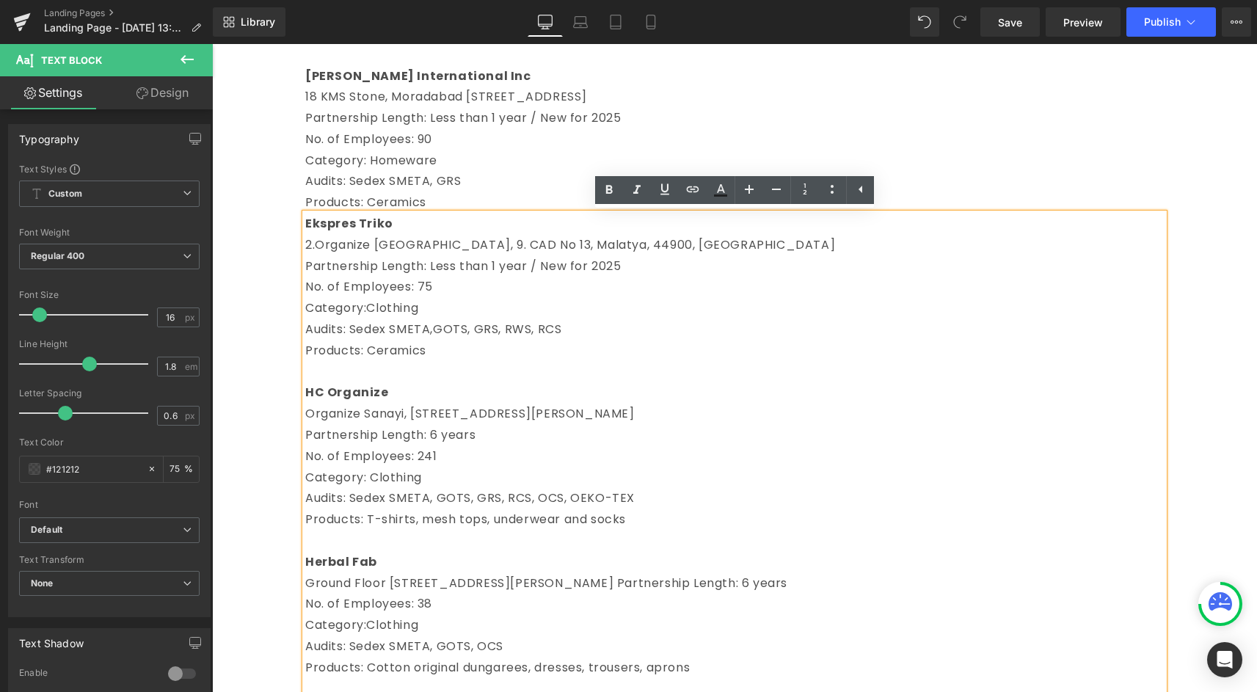
click at [402, 291] on p "No. of Employees: 75" at bounding box center [734, 287] width 858 height 21
click at [235, 351] on div "Row Century Overseas (Unit 1) [STREET_ADDRESS] Partnership Length: 2 Years No. …" at bounding box center [734, 260] width 1045 height 1916
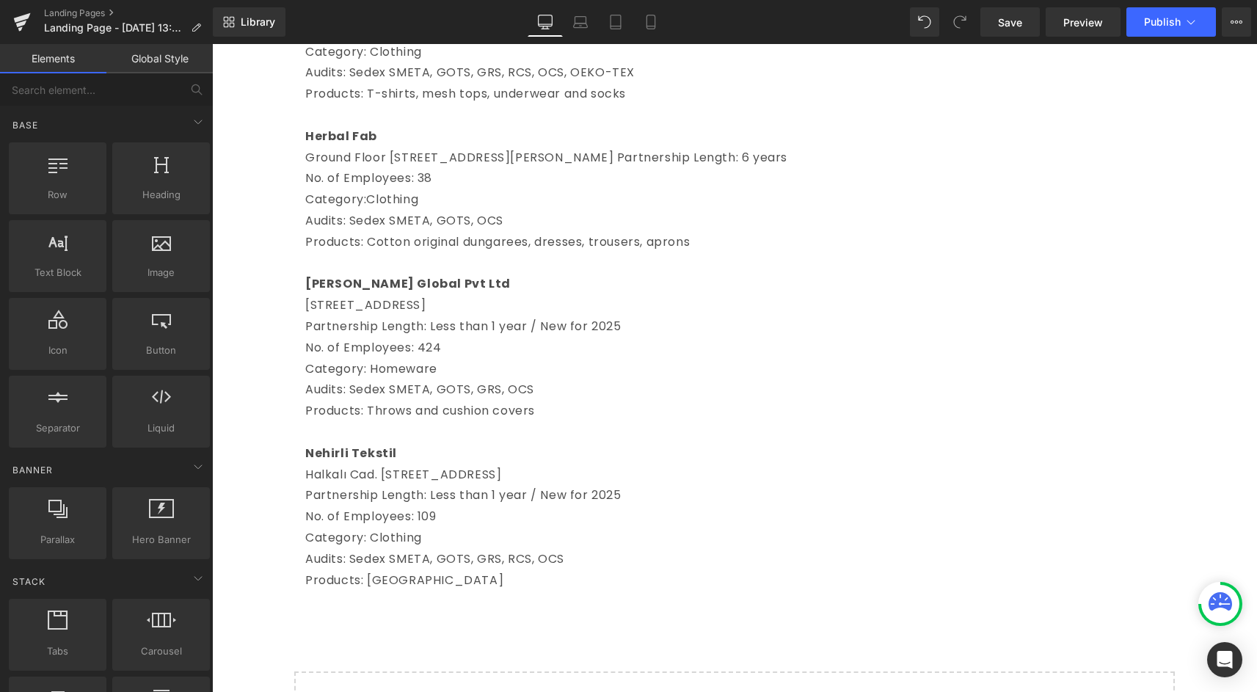
scroll to position [1204, 0]
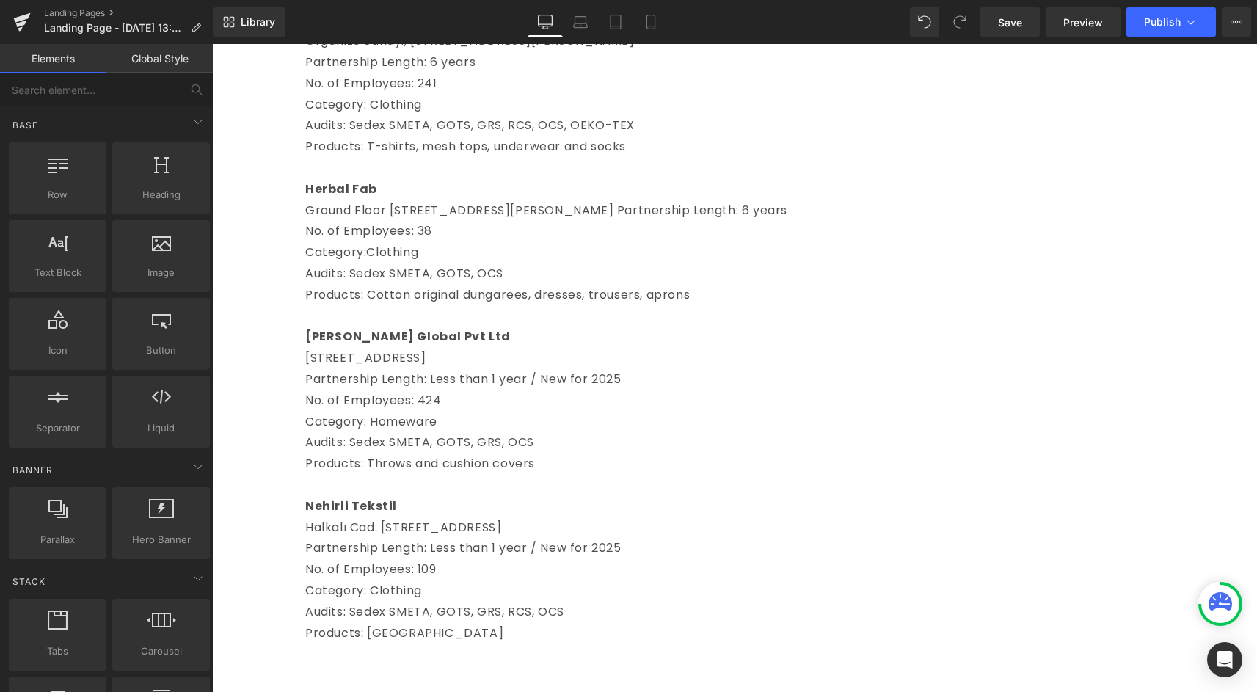
click at [407, 239] on span "No. of Employees: 38" at bounding box center [368, 230] width 127 height 17
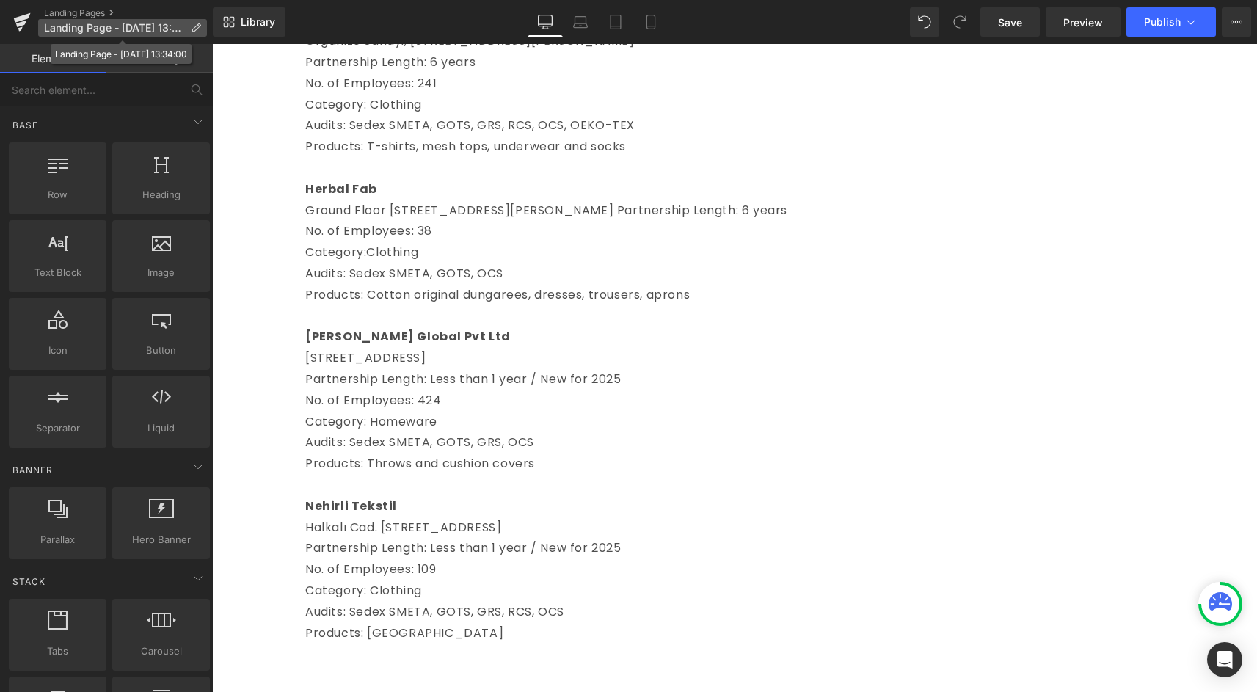
click at [182, 32] on span "Landing Page - [DATE] 13:34:00" at bounding box center [114, 28] width 141 height 12
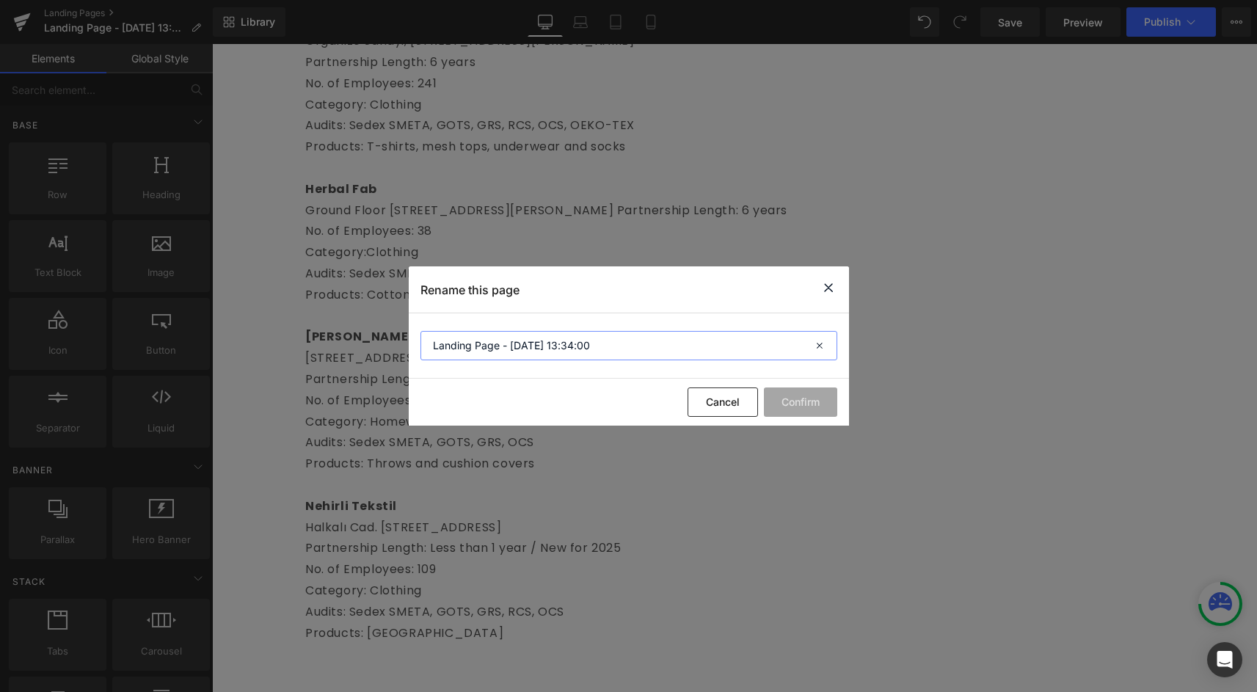
click at [597, 351] on input "Landing Page - [DATE] 13:34:00" at bounding box center [628, 345] width 417 height 29
type input "Our Supplier Partnerships (AW25)"
click at [801, 396] on button "Confirm" at bounding box center [800, 401] width 73 height 29
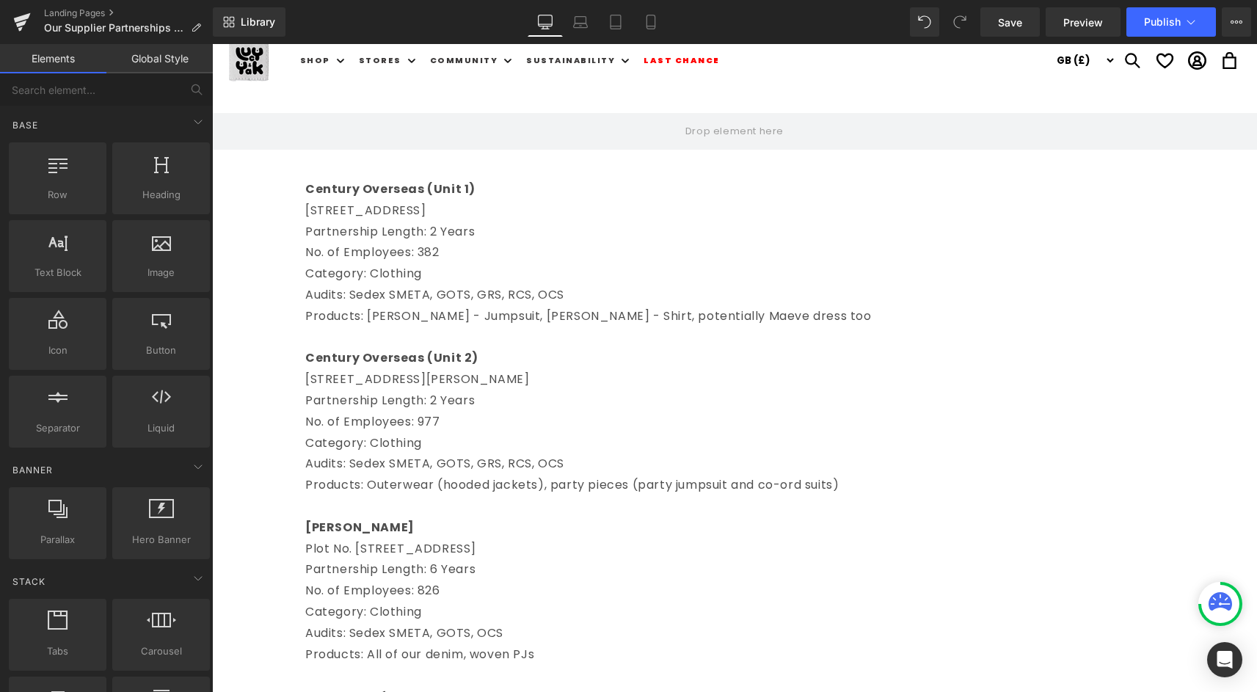
scroll to position [0, 0]
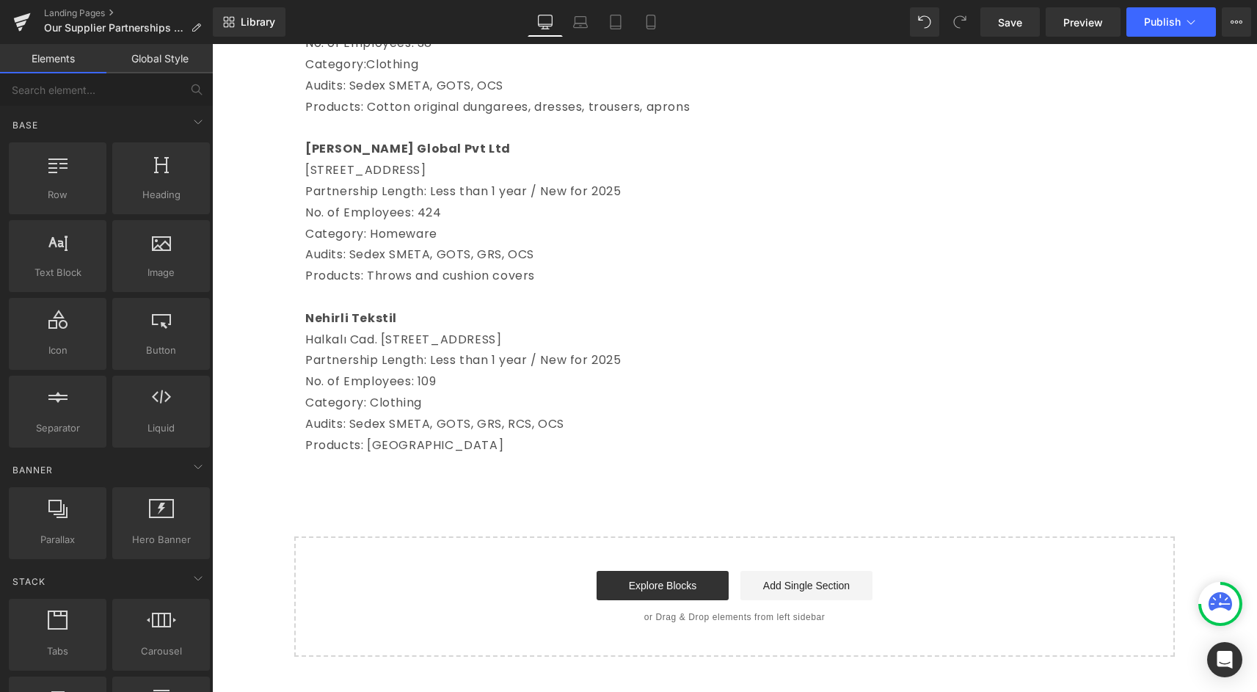
scroll to position [1393, 0]
click at [554, 412] on p "Category: Clothing" at bounding box center [734, 401] width 858 height 21
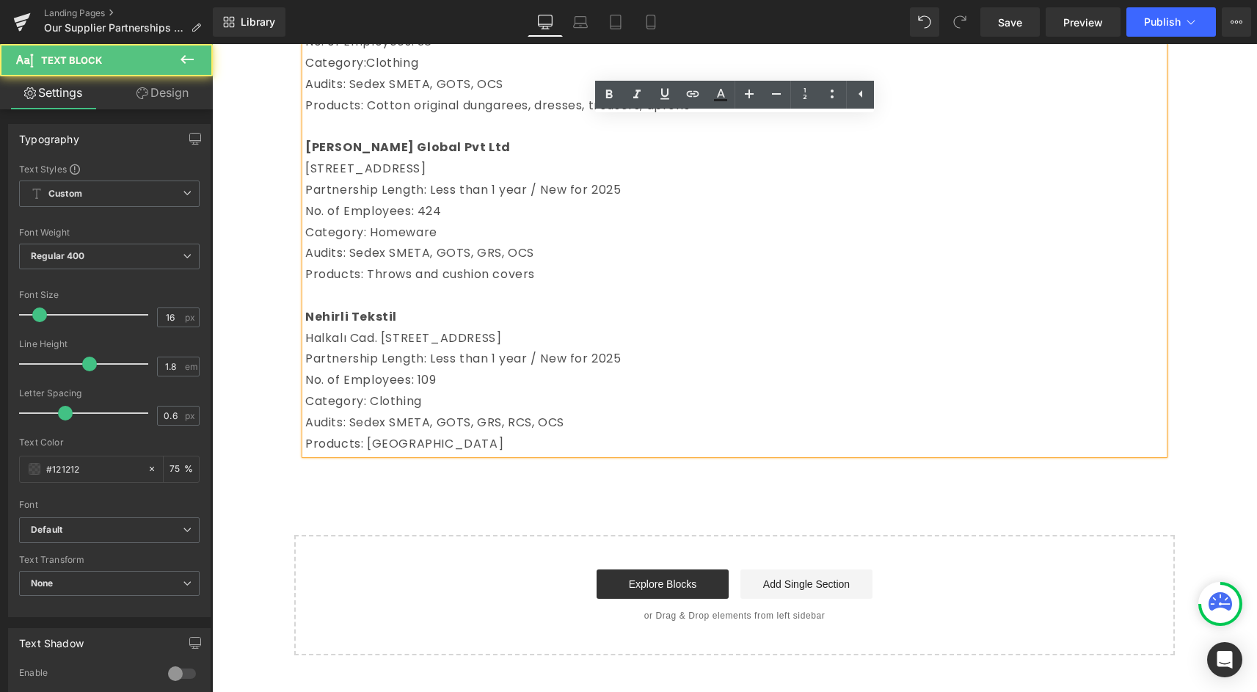
click at [481, 431] on span "Audits: Sedex SMETA, GOTS, GRS, RCS, OCS" at bounding box center [434, 422] width 259 height 17
click at [472, 455] on p "Products: [GEOGRAPHIC_DATA]" at bounding box center [734, 444] width 858 height 21
click at [468, 454] on div "Ekspres Triko 2.Organize [GEOGRAPHIC_DATA], 9. CAD No 13, Malatya, 44900, Türki…" at bounding box center [734, 53] width 858 height 803
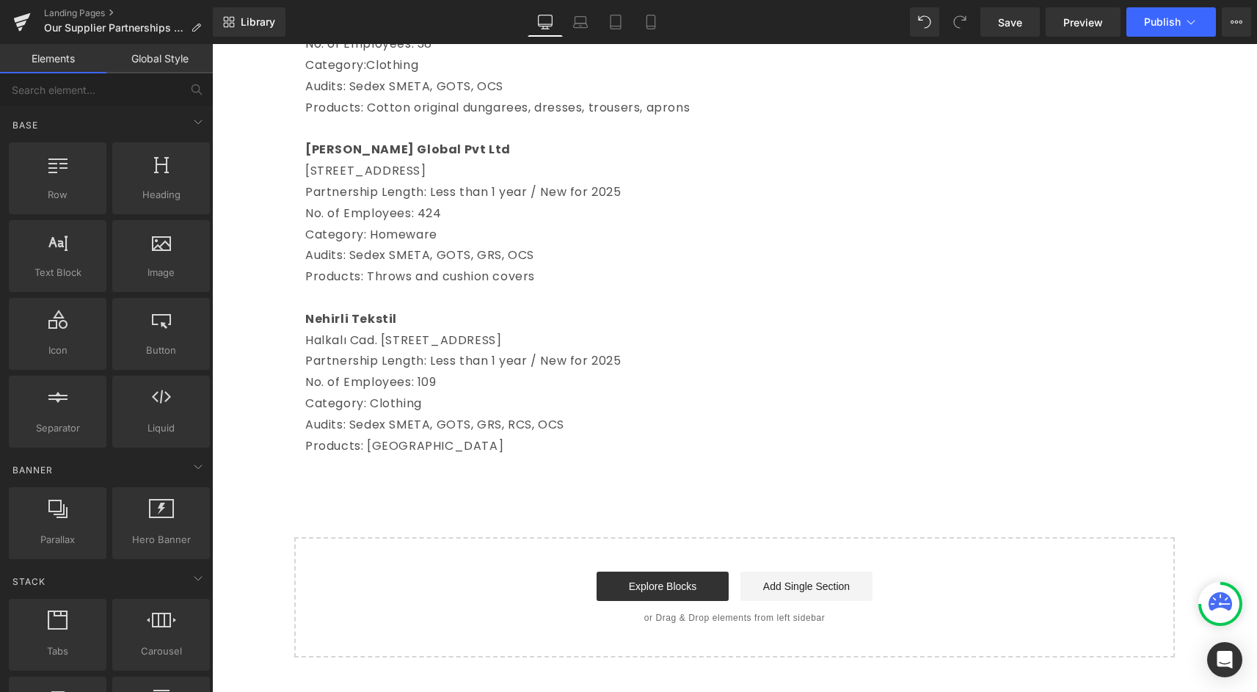
scroll to position [1417, 0]
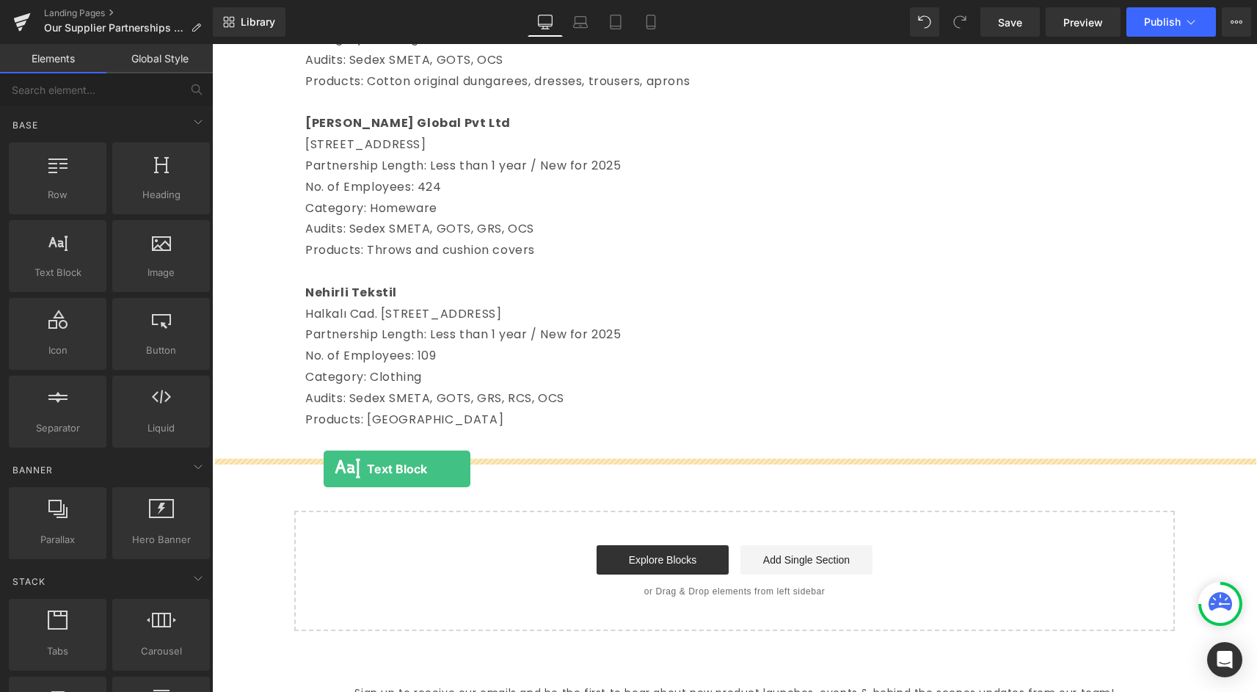
drag, startPoint x: 249, startPoint y: 302, endPoint x: 324, endPoint y: 469, distance: 182.6
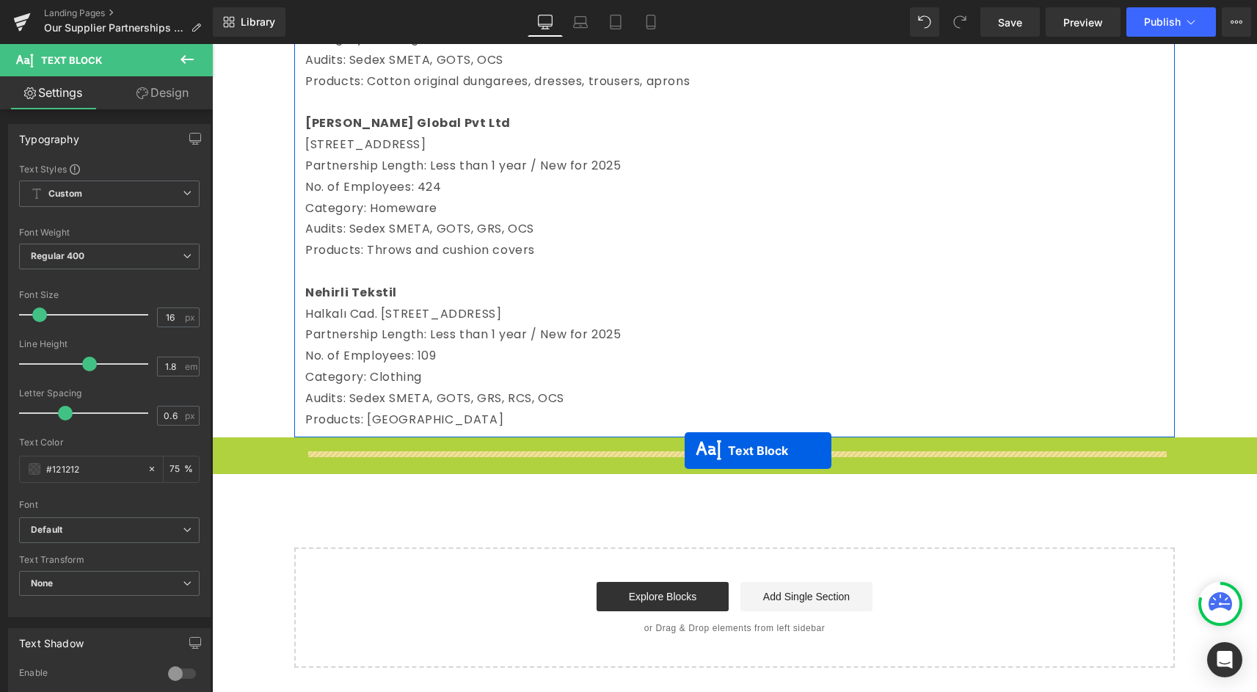
drag, startPoint x: 694, startPoint y: 490, endPoint x: 685, endPoint y: 450, distance: 40.8
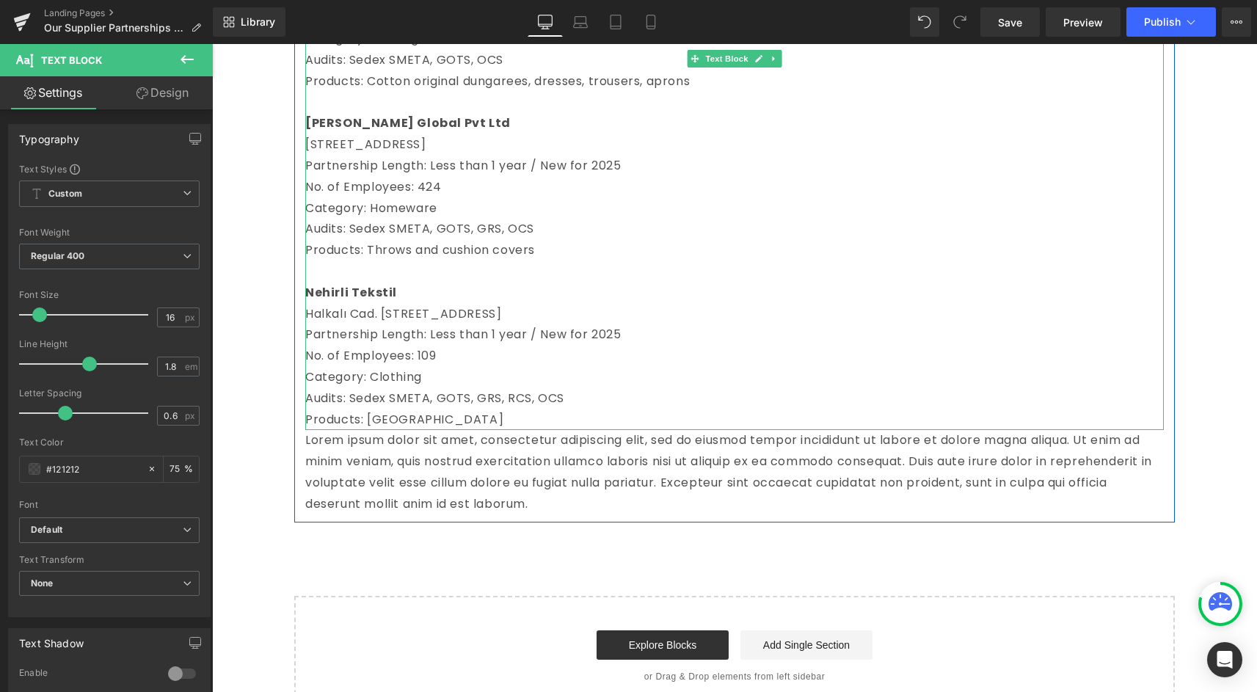
click at [415, 385] on span "Category: Clothing" at bounding box center [363, 376] width 117 height 17
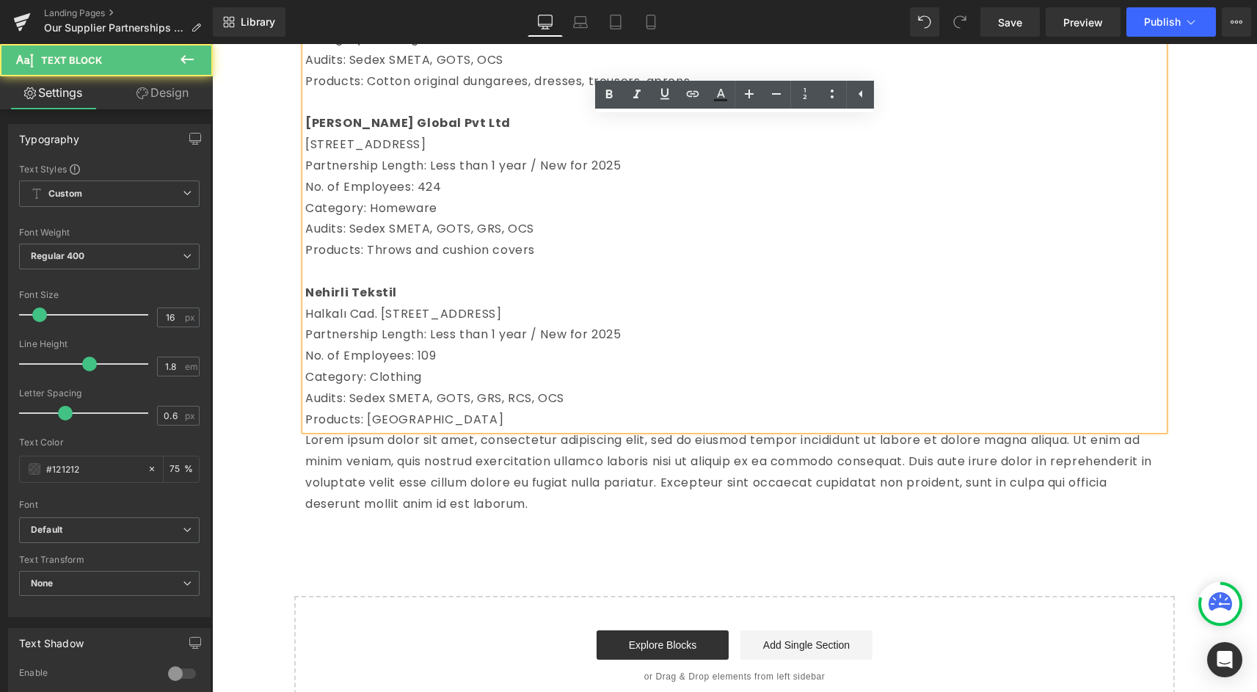
click at [396, 491] on p "Lorem ipsum dolor sit amet, consectetur adipiscing elit, sed do eiusmod tempor …" at bounding box center [734, 472] width 858 height 84
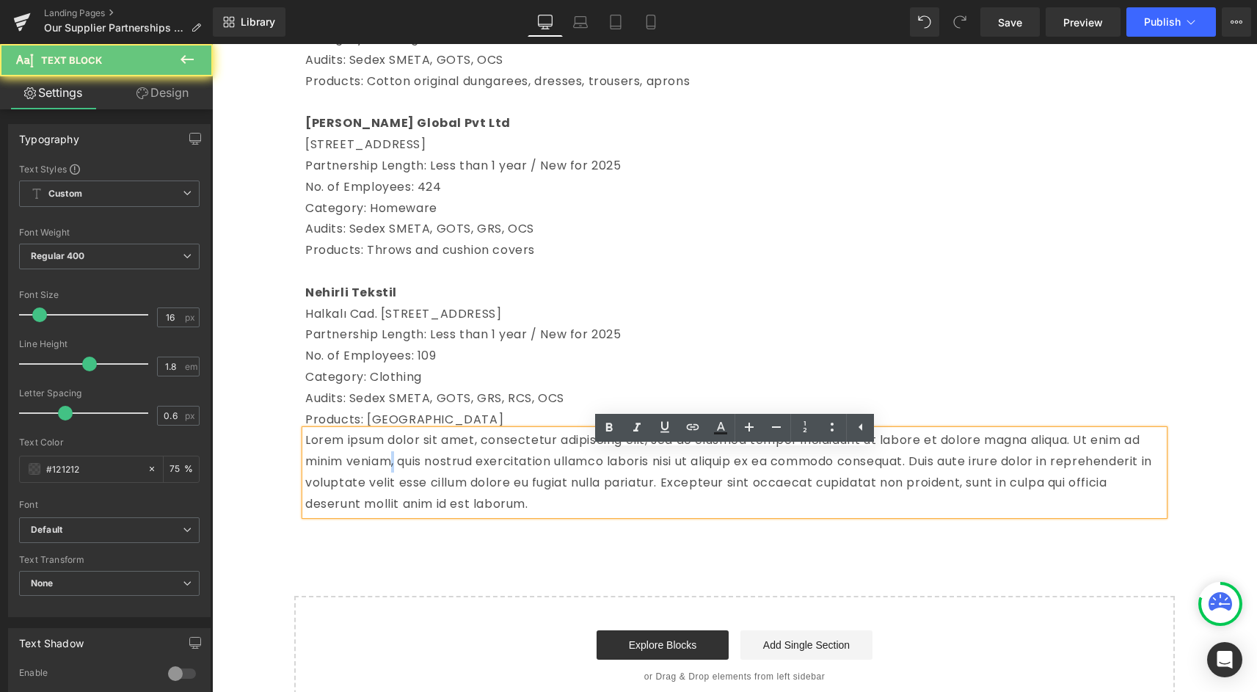
click at [396, 491] on p "Lorem ipsum dolor sit amet, consectetur adipiscing elit, sed do eiusmod tempor …" at bounding box center [734, 472] width 858 height 84
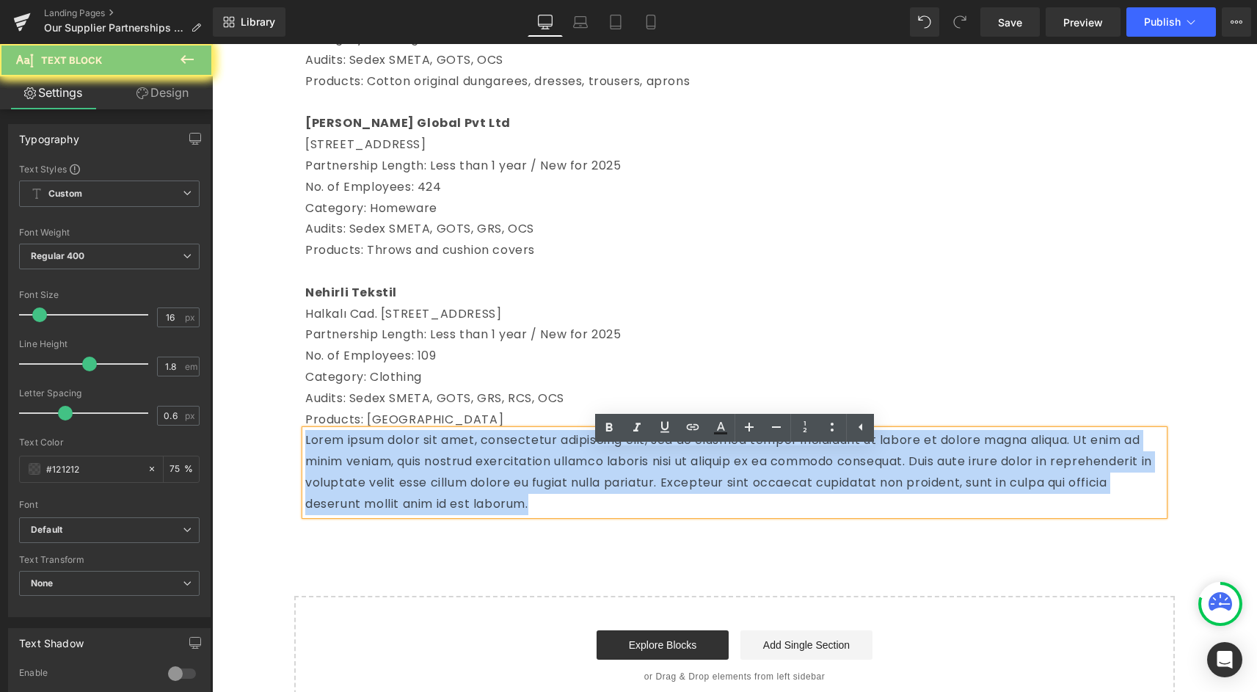
click at [396, 491] on p "Lorem ipsum dolor sit amet, consectetur adipiscing elit, sed do eiusmod tempor …" at bounding box center [734, 472] width 858 height 84
paste div
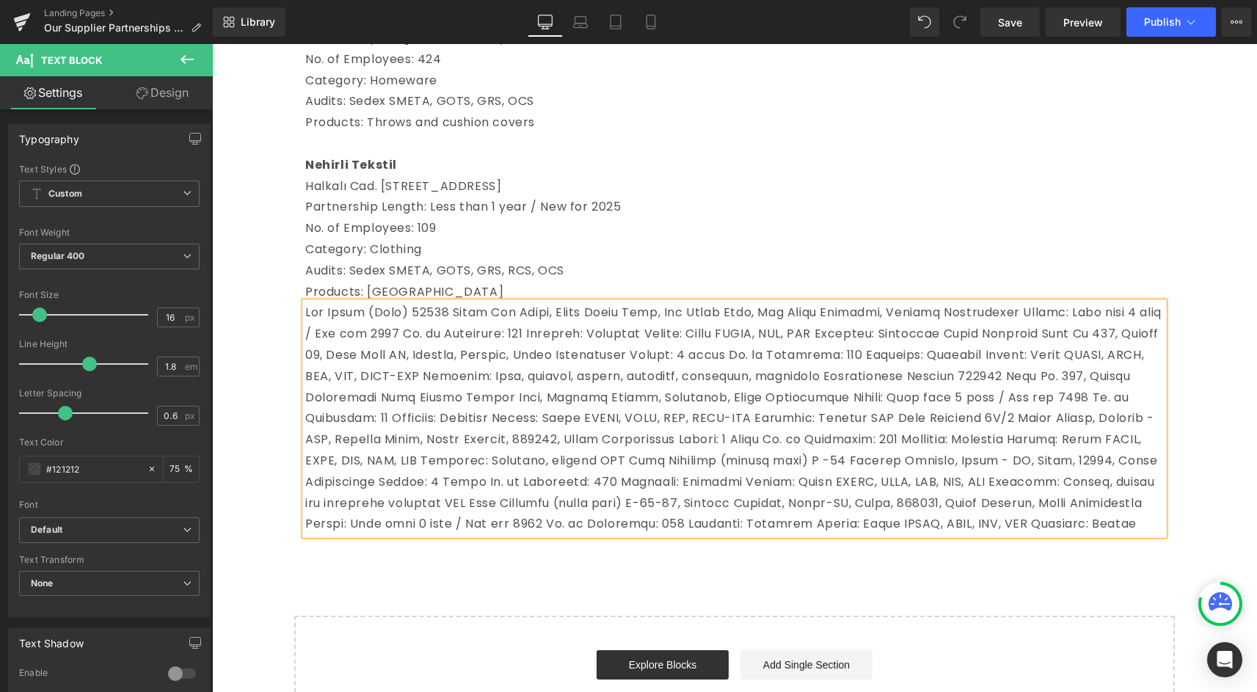
scroll to position [1552, 0]
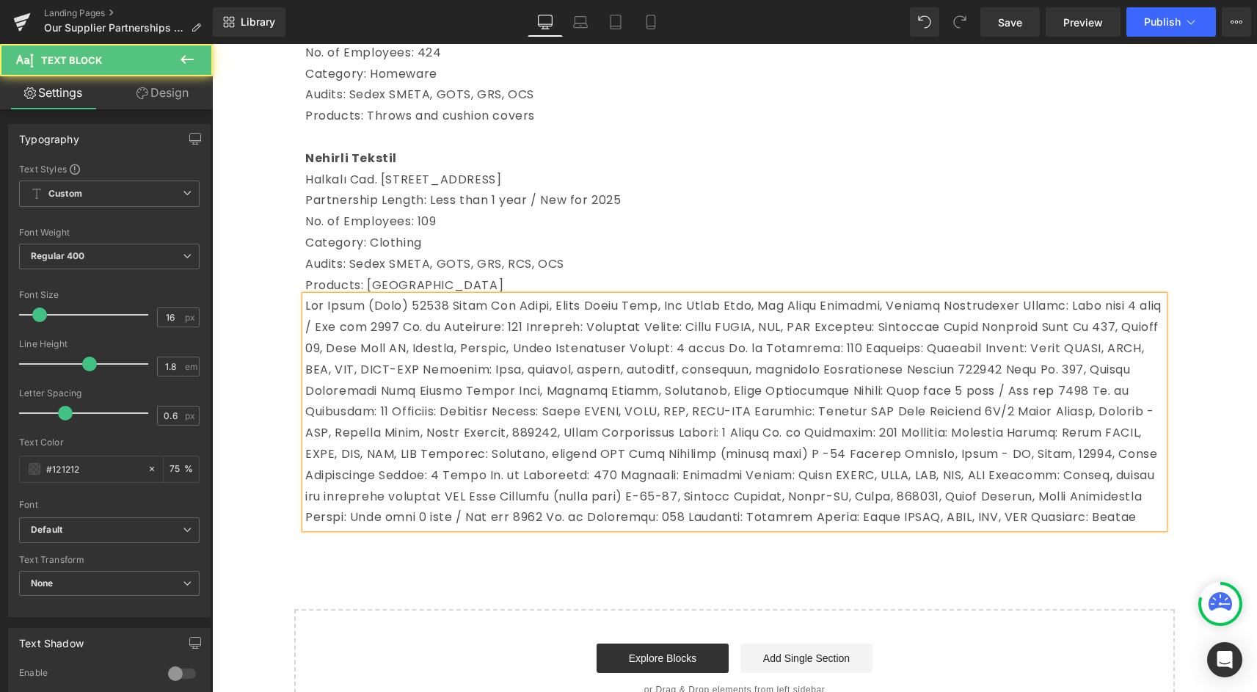
click at [605, 517] on p at bounding box center [734, 412] width 858 height 233
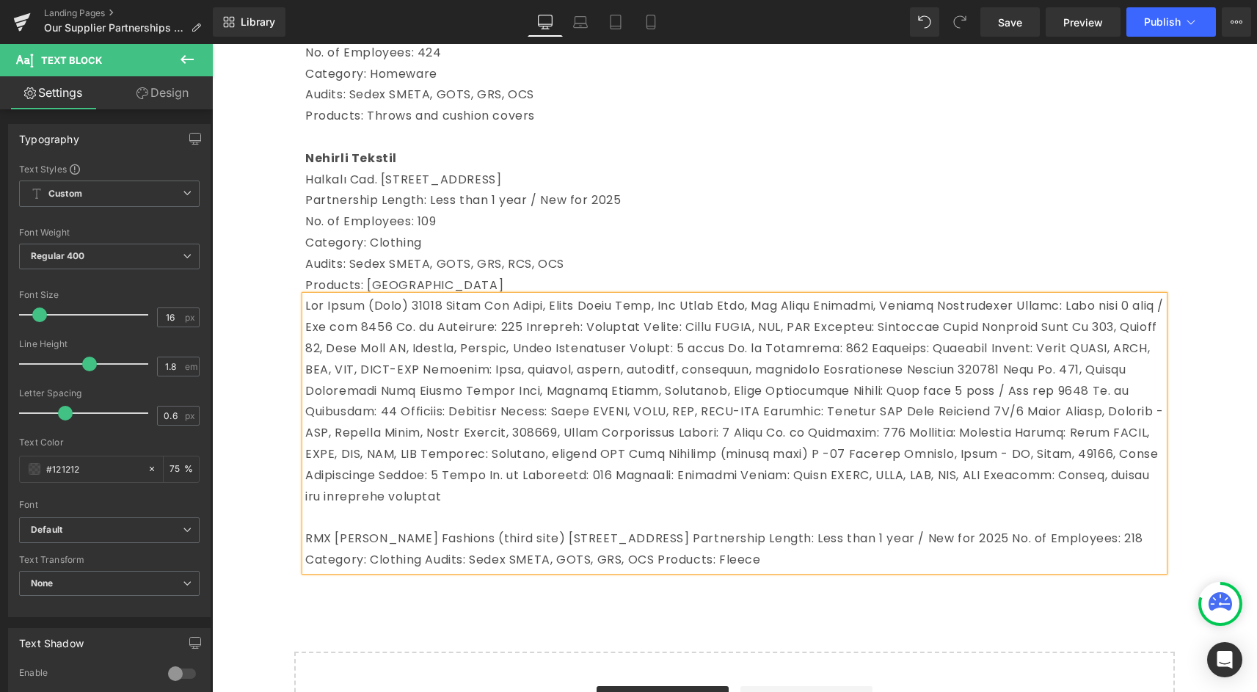
click at [968, 434] on p at bounding box center [734, 401] width 858 height 211
click at [936, 430] on p at bounding box center [734, 401] width 858 height 211
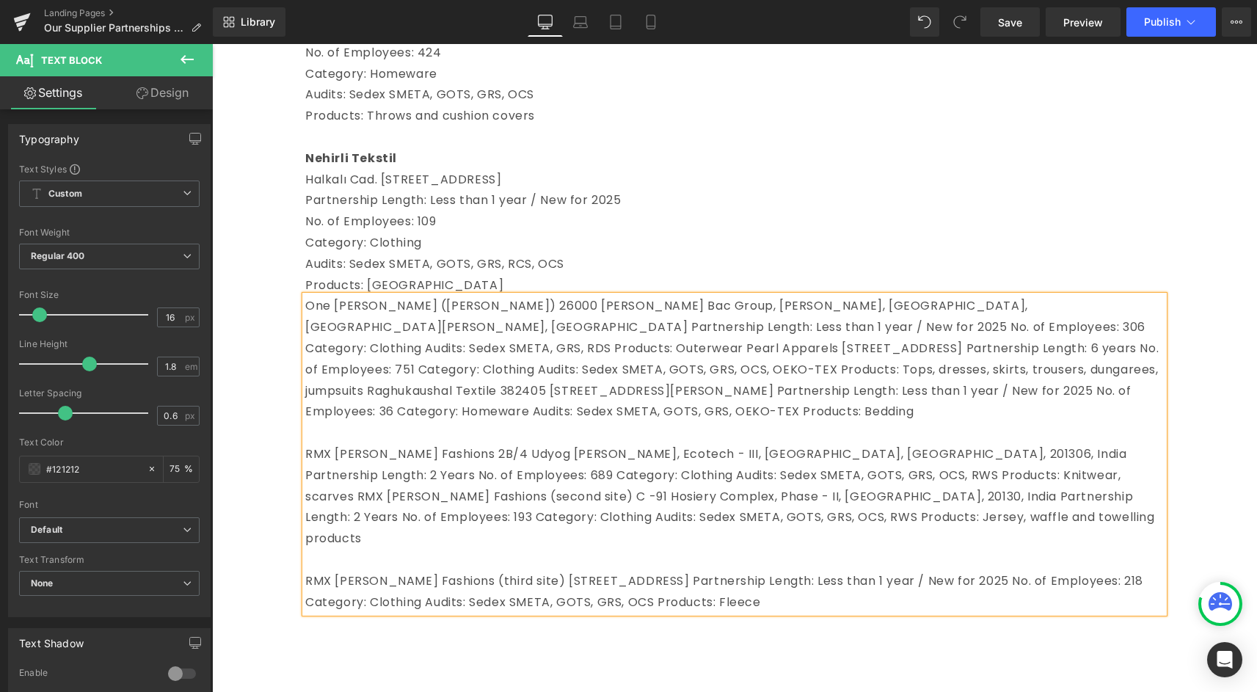
click at [310, 576] on p "RMX [PERSON_NAME] Fashions (third site)[STREET_ADDRESS]Partnership Length: L…" at bounding box center [734, 592] width 858 height 43
click at [426, 472] on p "RMX [PERSON_NAME] Fashions2B/4 Udyog [PERSON_NAME], Ecotech - III, [GEOGRAPHI…" at bounding box center [734, 497] width 858 height 106
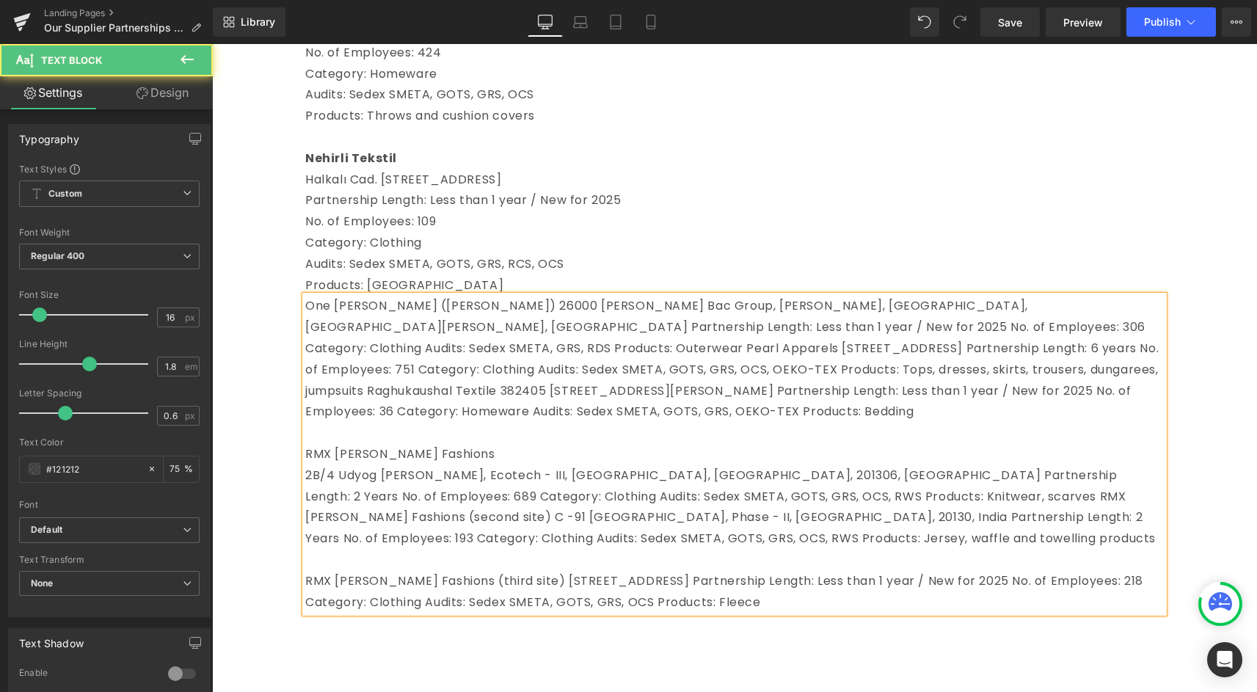
click at [497, 602] on p "RMX [PERSON_NAME] Fashions (third site)[STREET_ADDRESS]Partnership Length: L…" at bounding box center [734, 592] width 858 height 43
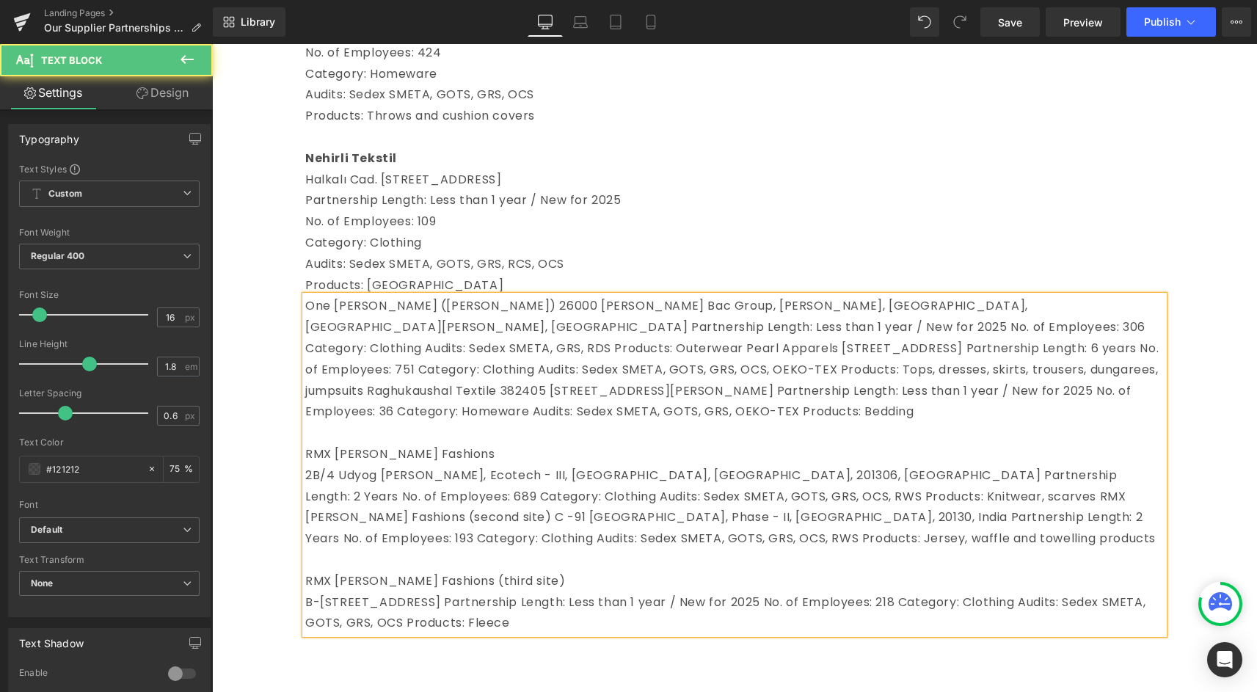
click at [425, 322] on p "One [PERSON_NAME] ([PERSON_NAME]) 26000 [PERSON_NAME] Bac Group, [PERSON_NAME…" at bounding box center [734, 359] width 858 height 127
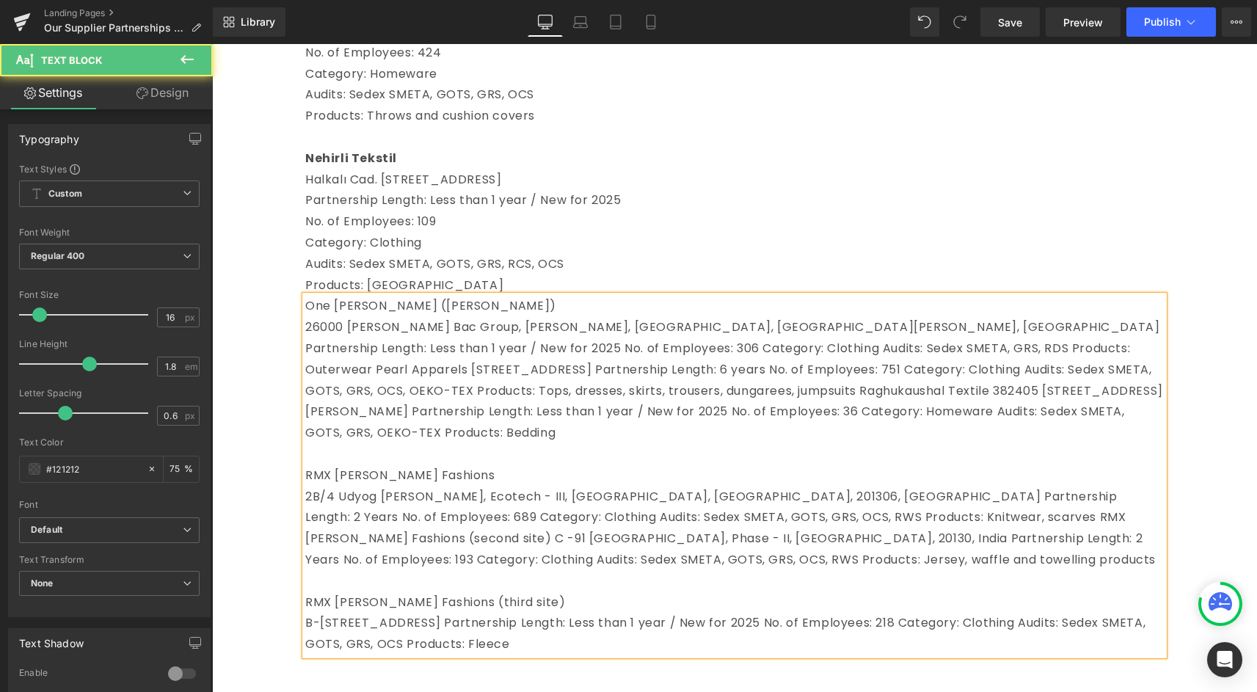
click at [877, 345] on p "26000 [PERSON_NAME] Bac Group, [PERSON_NAME], [GEOGRAPHIC_DATA], [GEOGRAPHIC_DA…" at bounding box center [734, 380] width 858 height 127
click at [627, 368] on p "Partnership Length: Less than 1 year / New for 2025No. of Employees: 306Categ…" at bounding box center [734, 391] width 858 height 106
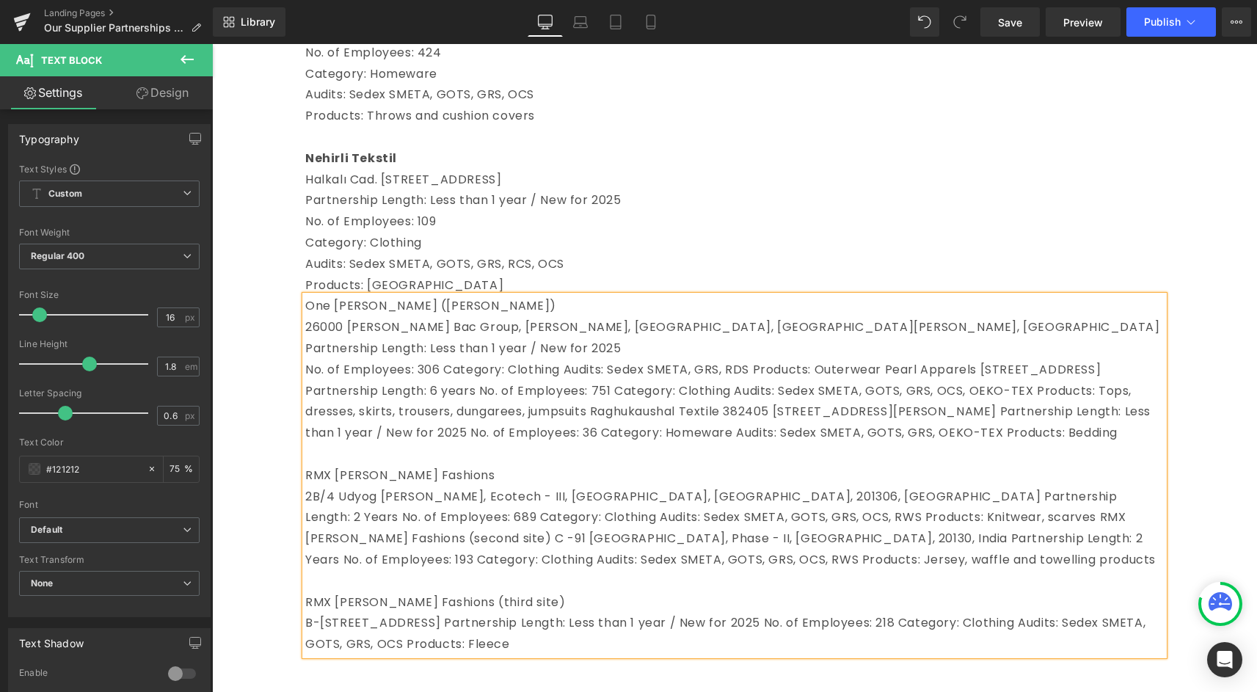
click at [511, 389] on p "No. of Employees: 306Category: ClothingAudits: Sedex SMETA, GRS, RDSProducts…" at bounding box center [734, 402] width 858 height 84
click at [447, 388] on p "No. of Employees: 306Category: Clothing Audits: Sedex SMETA, GRS, RDS Products…" at bounding box center [734, 402] width 858 height 84
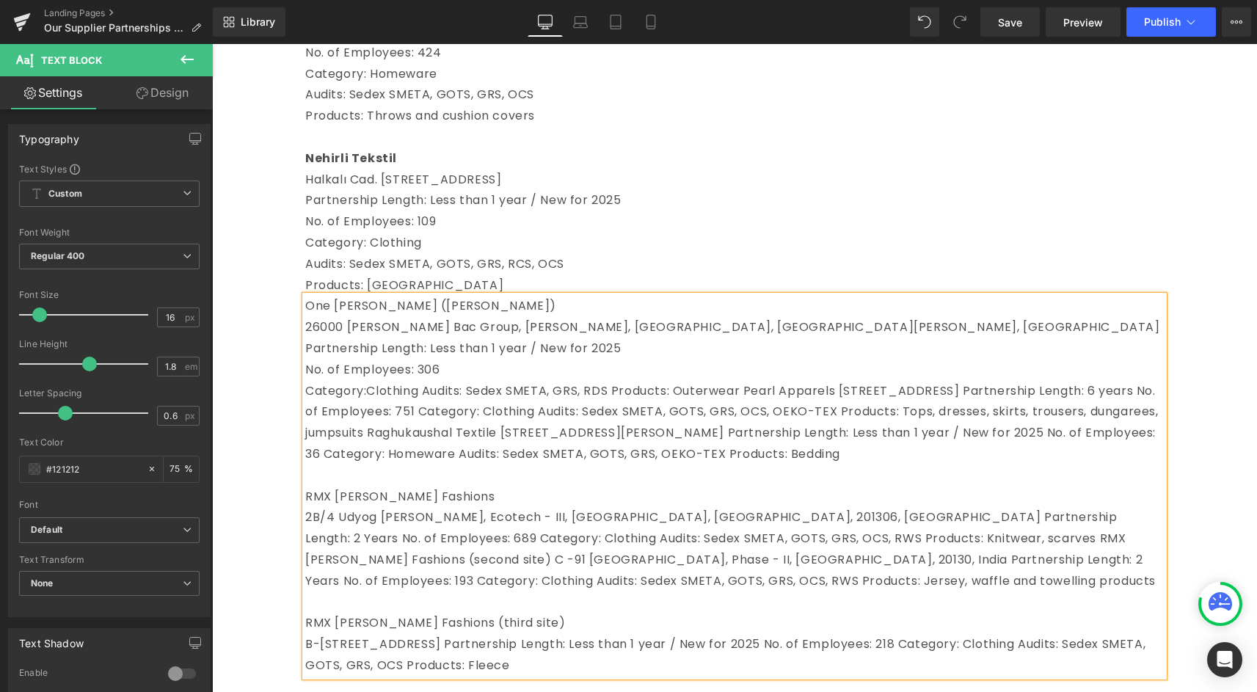
click at [373, 412] on span "Clothing Audits: Sedex SMETA, GRS, RDS Products: Outerwear Pearl Apparels [STRE…" at bounding box center [731, 422] width 853 height 80
click at [424, 411] on span "Clothing Audits: Sedex SMETA, GRS, RDS Products: Outerwear Pearl Apparels [STRE…" at bounding box center [731, 422] width 853 height 80
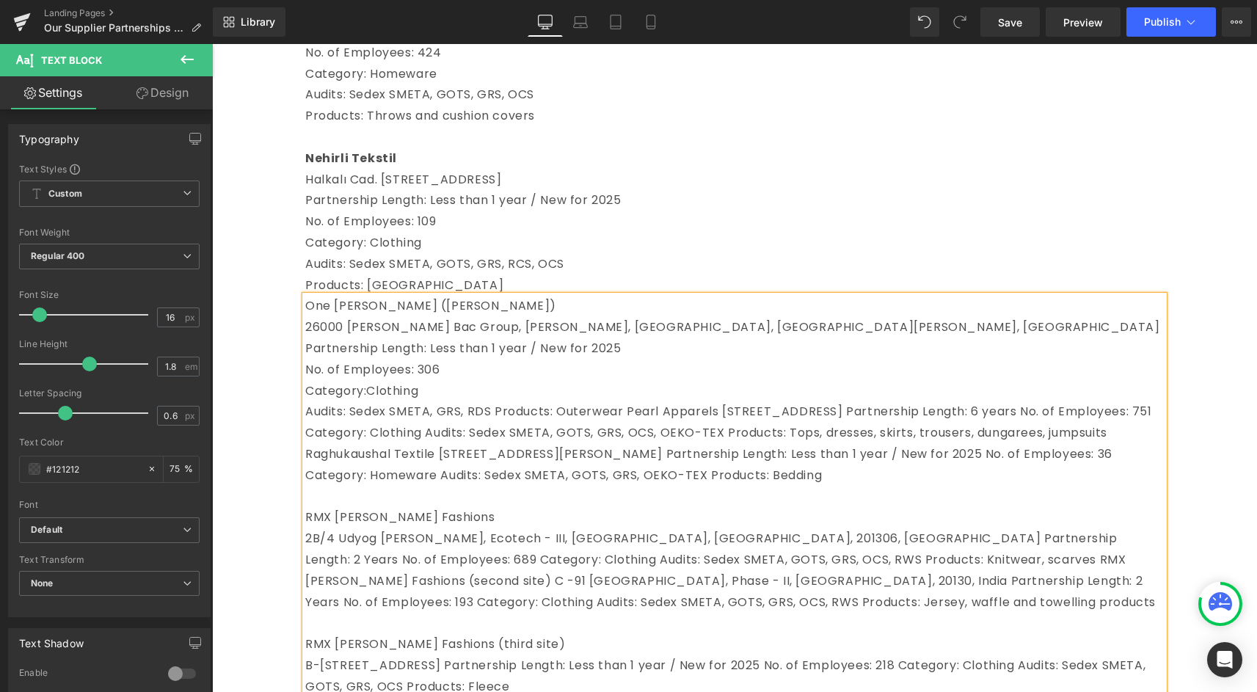
click at [498, 437] on span "Audits: Sedex SMETA, GRS, RDS Products: Outerwear Pearl Apparels [STREET_ADDRES…" at bounding box center [728, 443] width 847 height 80
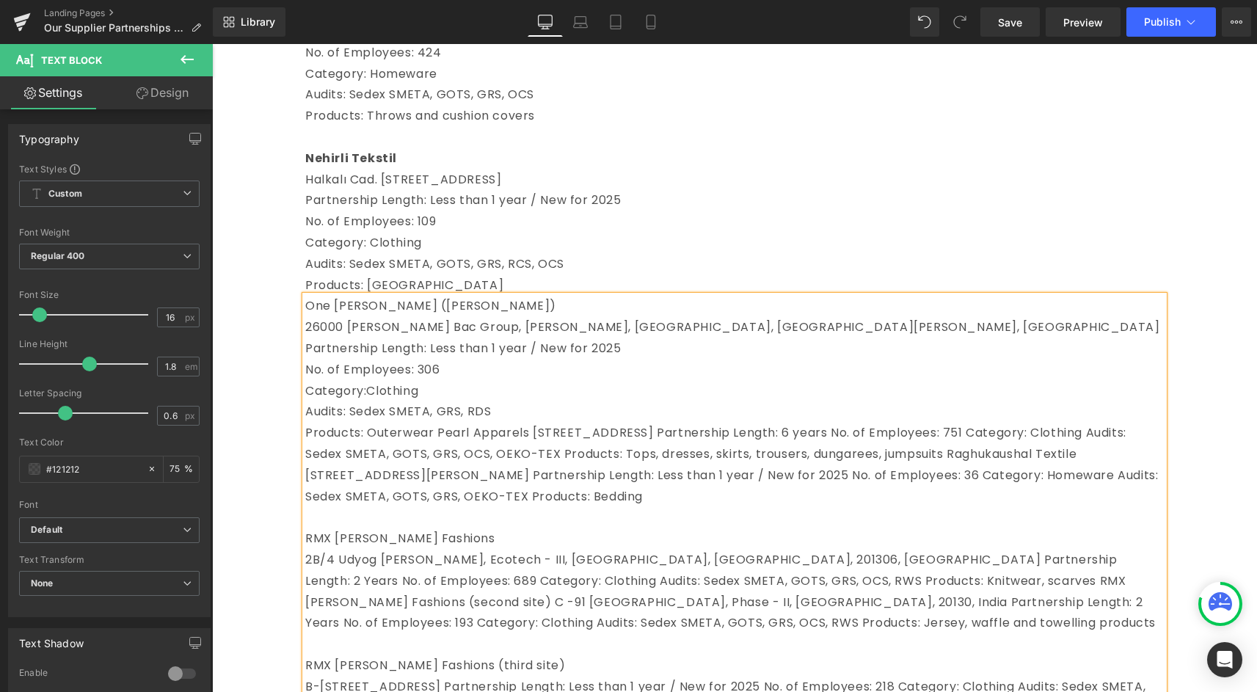
click at [438, 450] on span "Products: Outerwear Pearl Apparels [STREET_ADDRESS] Partnership Length: 6 years…" at bounding box center [731, 464] width 853 height 80
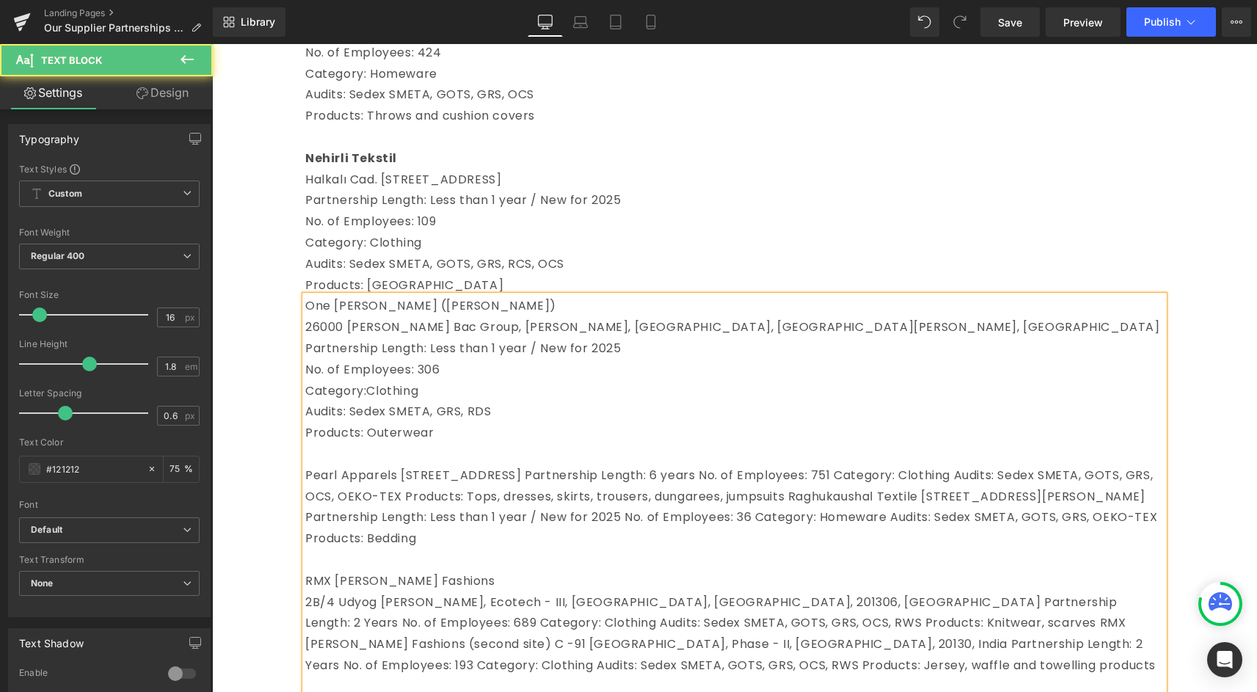
click at [404, 497] on span "Pearl Apparels [STREET_ADDRESS] Partnership Length: 6 years No. of Employees: 7…" at bounding box center [731, 507] width 852 height 80
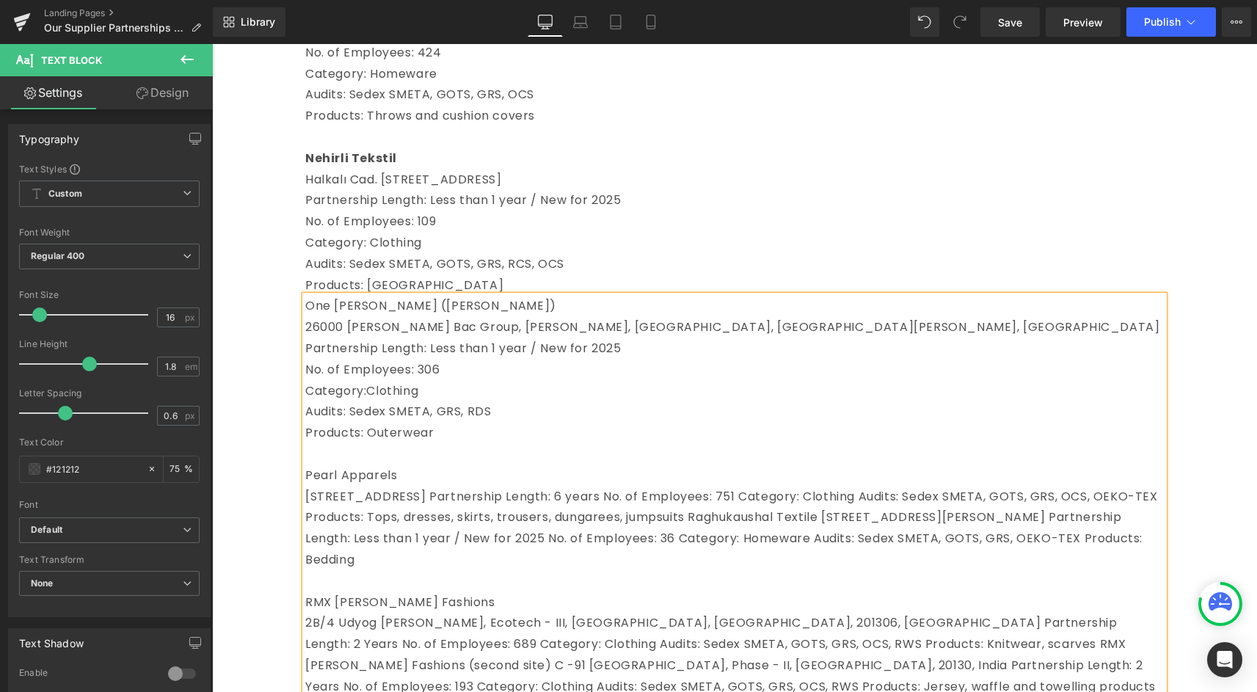
click at [678, 515] on span "[STREET_ADDRESS] Partnership Length: 6 years No. of Employees: 751 Category: Cl…" at bounding box center [731, 528] width 853 height 80
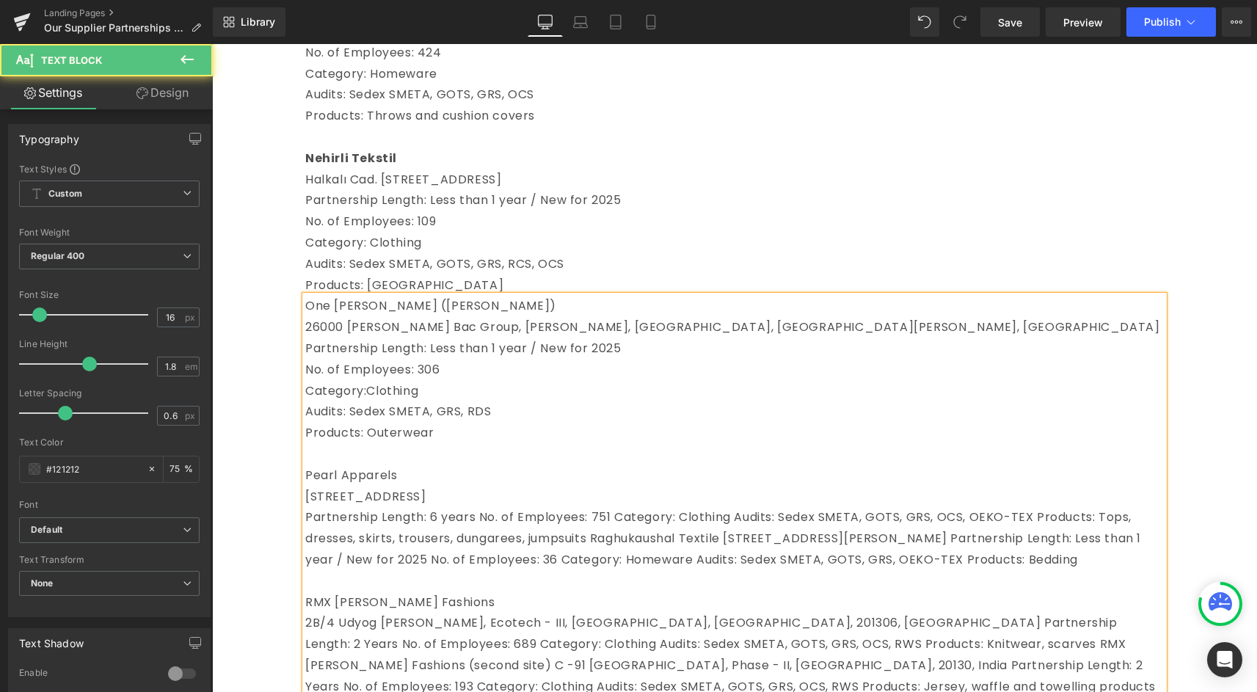
click at [478, 536] on span "Partnership Length: 6 years No. of Employees: 751 Category: Clothing Audits: Se…" at bounding box center [723, 537] width 836 height 59
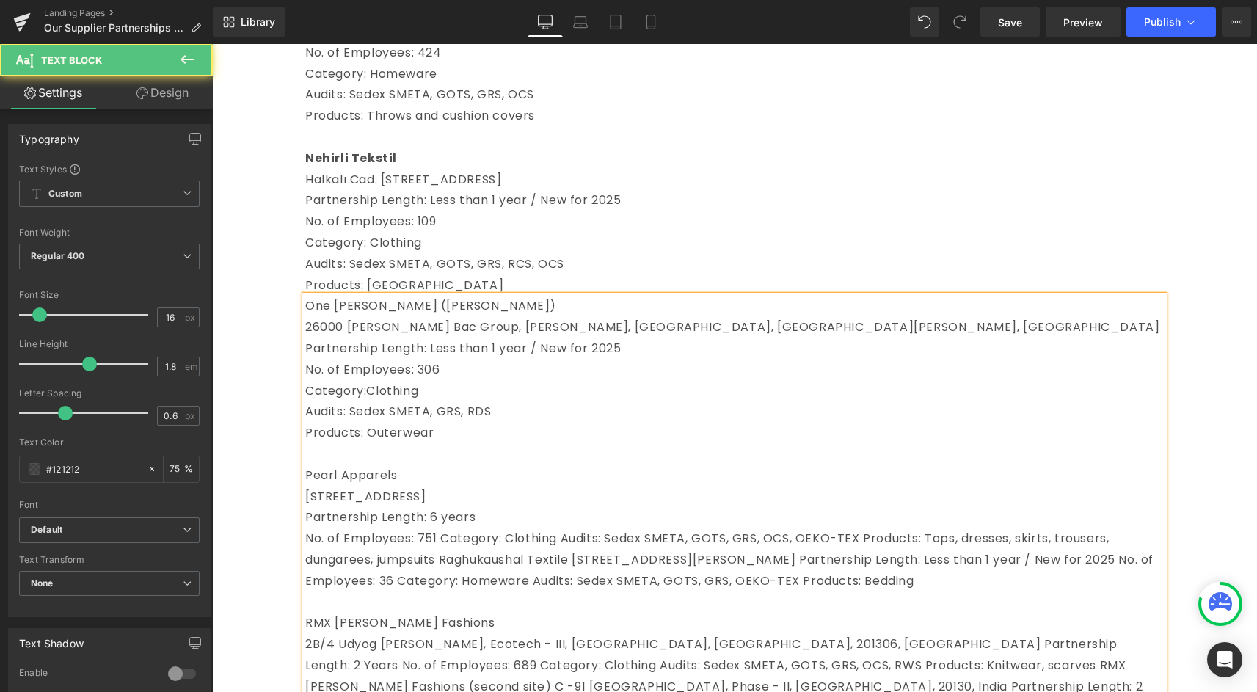
click at [506, 557] on span "No. of Employees: 751 Category: Clothing Audits: Sedex SMETA, GOTS, GRS, OCS, O…" at bounding box center [729, 559] width 848 height 59
click at [442, 547] on span "No. of Employees: 751 Category:" at bounding box center [403, 538] width 197 height 17
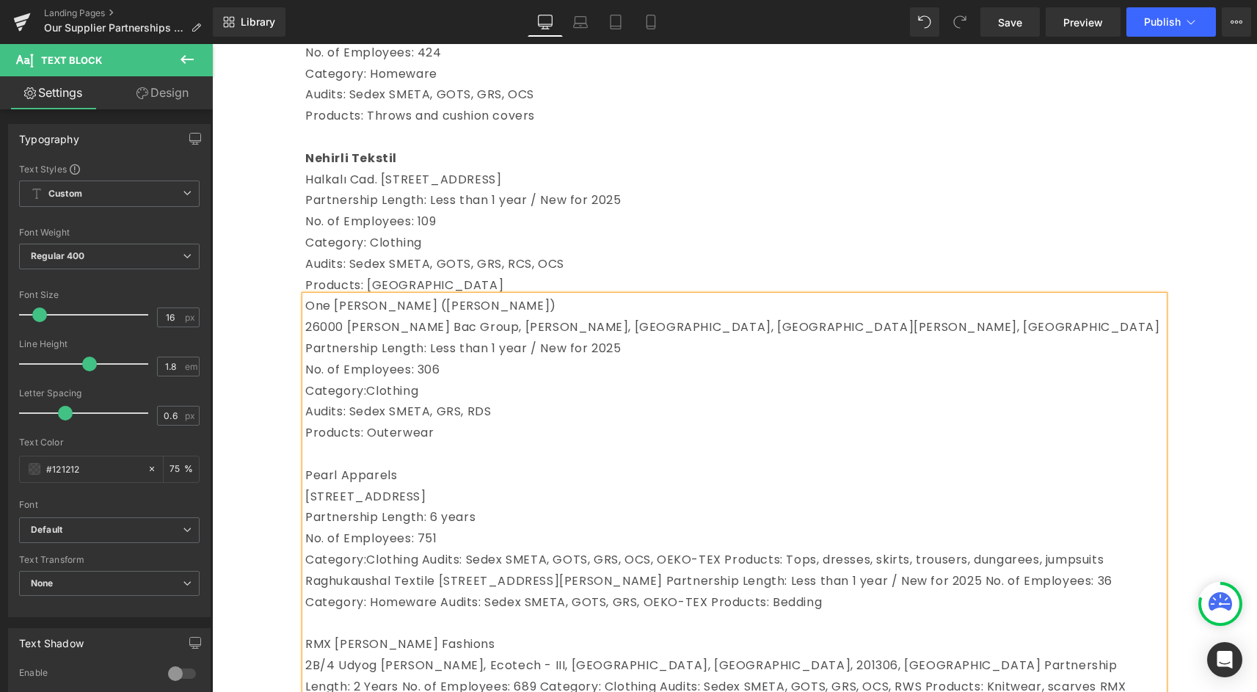
click at [427, 583] on span "Clothing Audits: Sedex SMETA, GOTS, GRS, OCS, OEKO-TEX Products: Tops, dresses,…" at bounding box center [708, 580] width 807 height 59
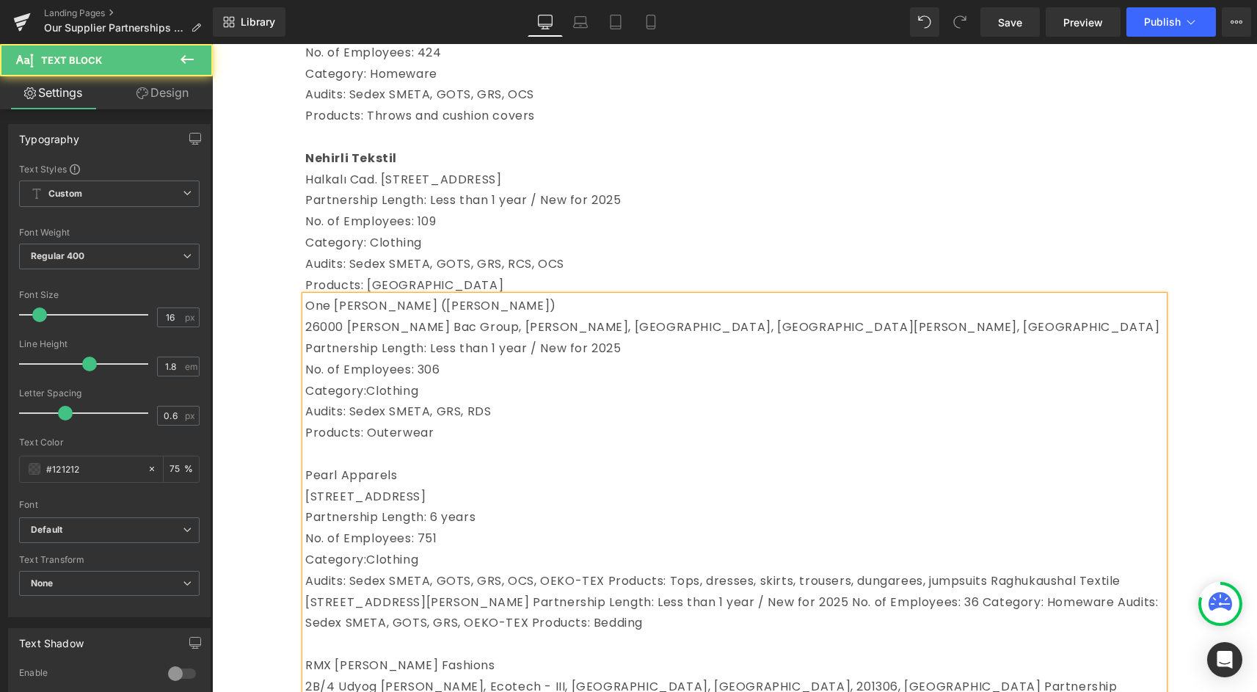
click at [603, 598] on span "Audits: Sedex SMETA, GOTS, GRS, OCS, OEKO-TEX Products: Tops, dresses, skirts, …" at bounding box center [731, 601] width 853 height 59
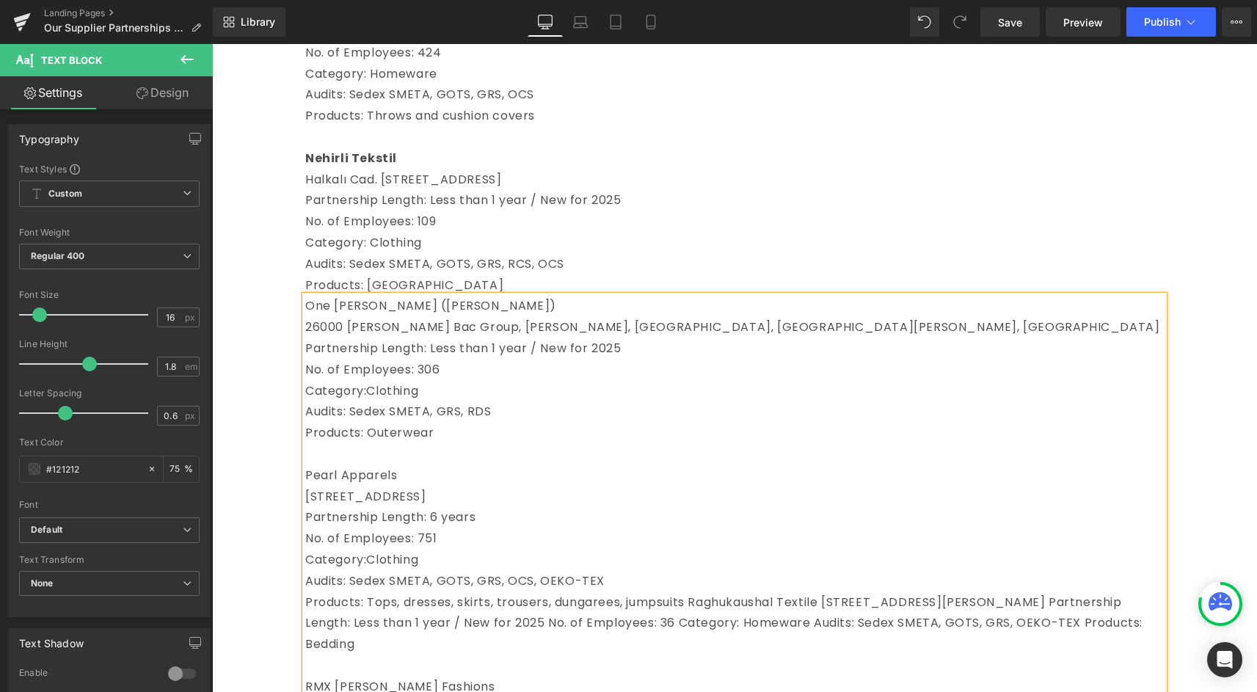
click at [690, 623] on span "Products: Tops, dresses, skirts, trousers, dungarees, jumpsuits Raghukaushal Te…" at bounding box center [723, 623] width 837 height 59
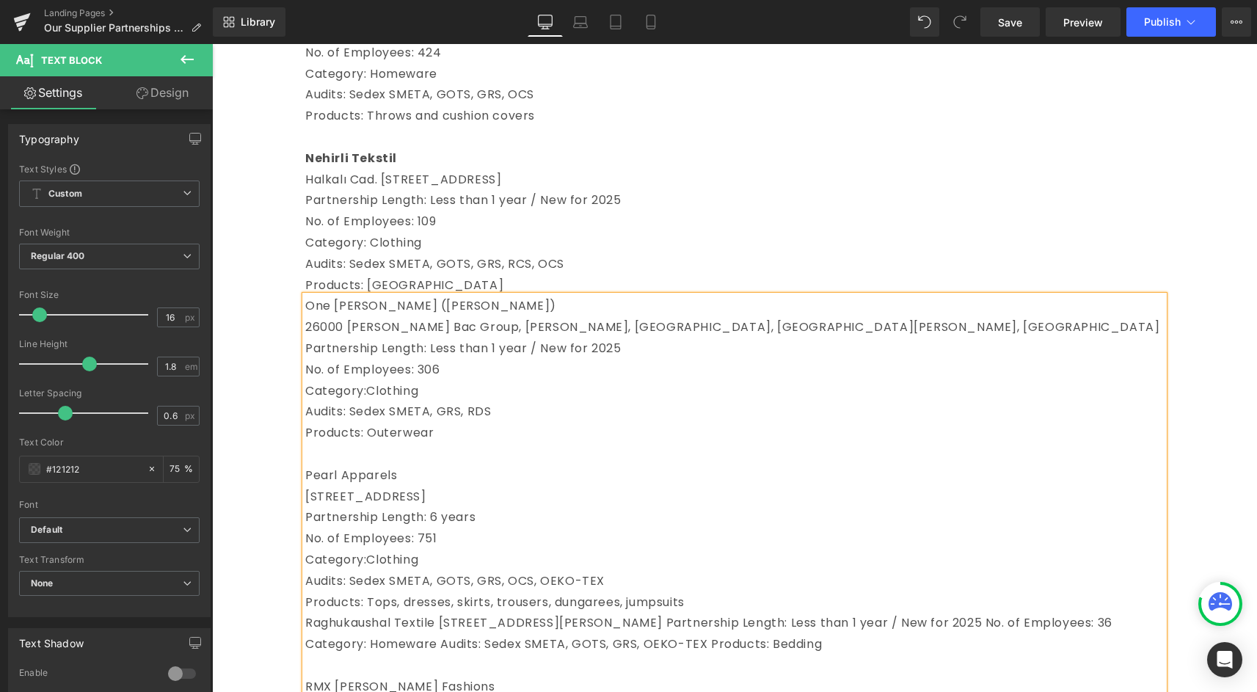
click at [438, 646] on span "Raghukaushal Textile [STREET_ADDRESS][PERSON_NAME] Partnership Length: Less tha…" at bounding box center [708, 633] width 807 height 38
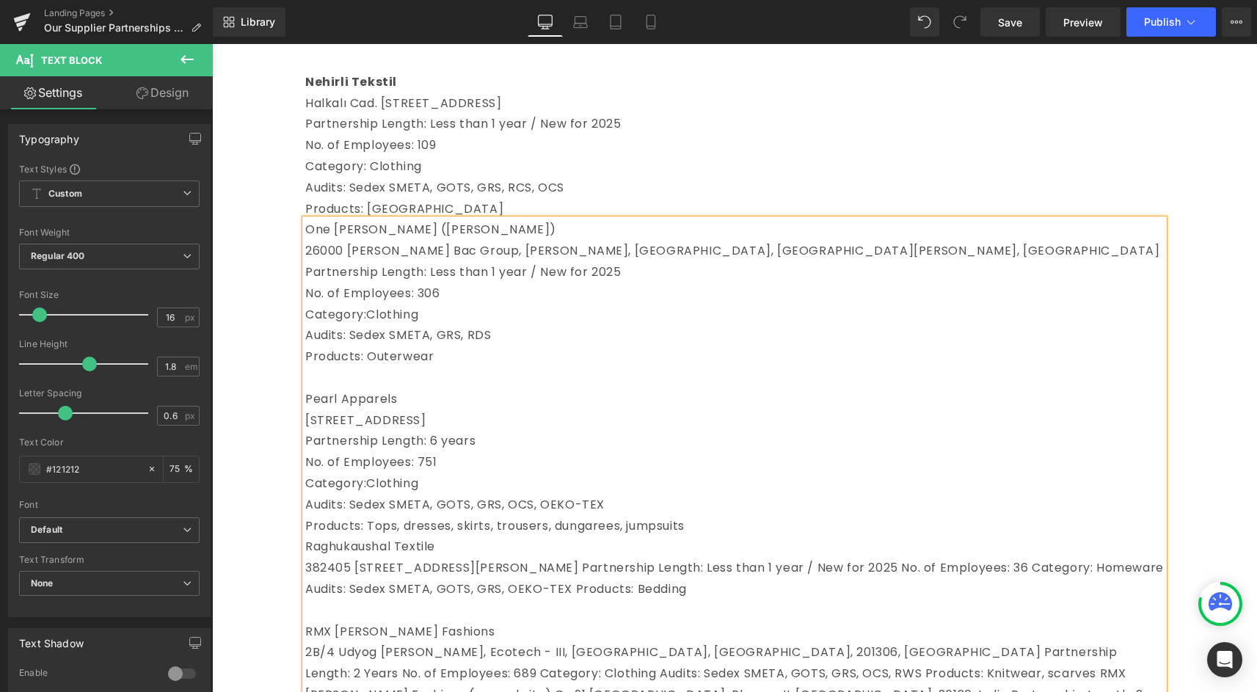
scroll to position [1635, 0]
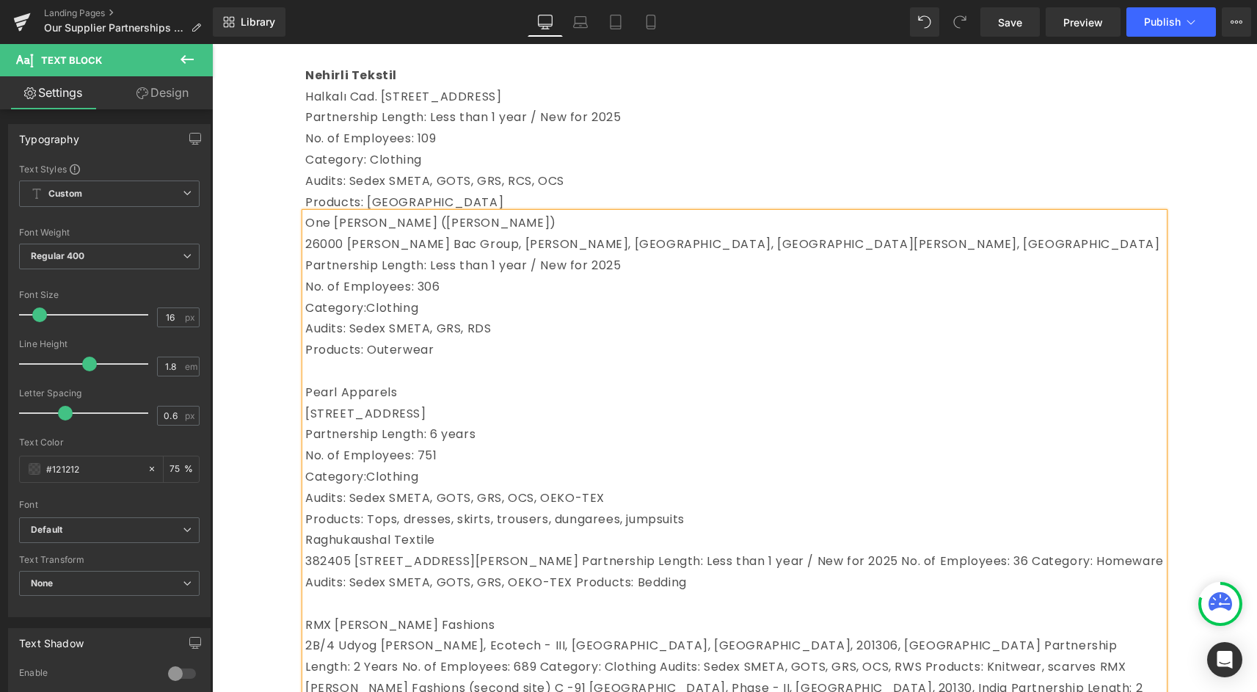
click at [769, 530] on p "Products: Tops, dresses, skirts, trousers, dungarees, jumpsuits" at bounding box center [734, 519] width 858 height 21
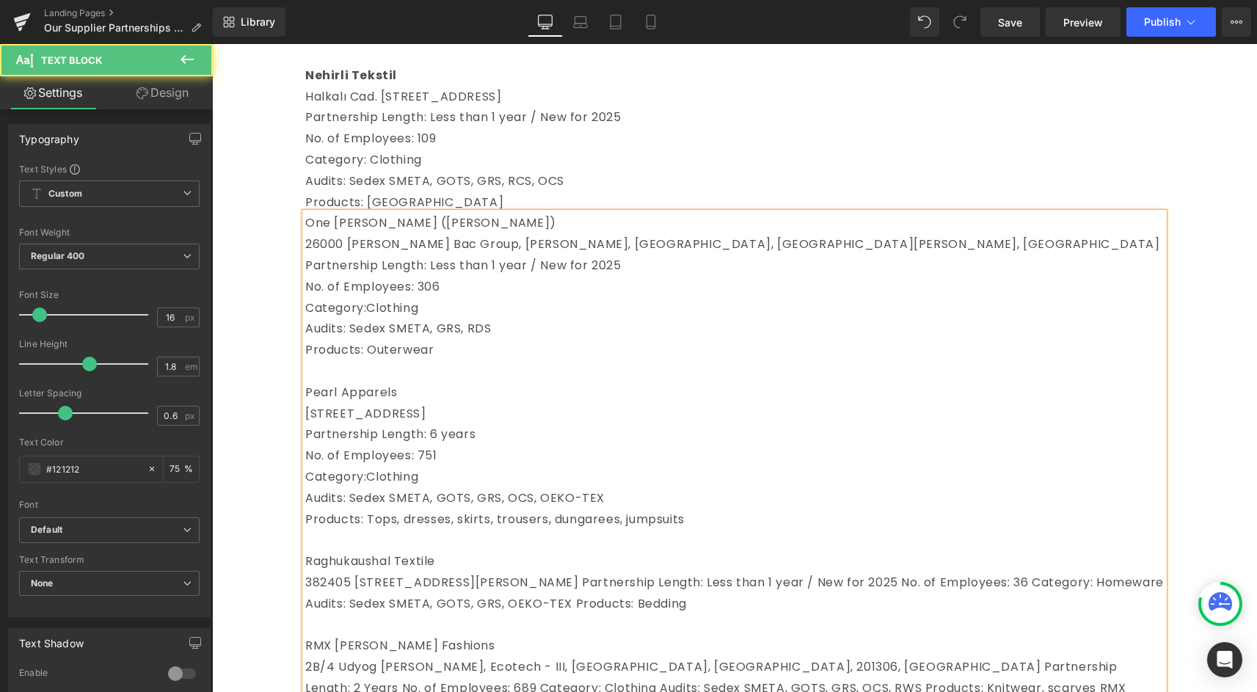
click at [896, 605] on span "382405 [STREET_ADDRESS][PERSON_NAME] Partnership Length: Less than 1 year / New…" at bounding box center [734, 593] width 858 height 38
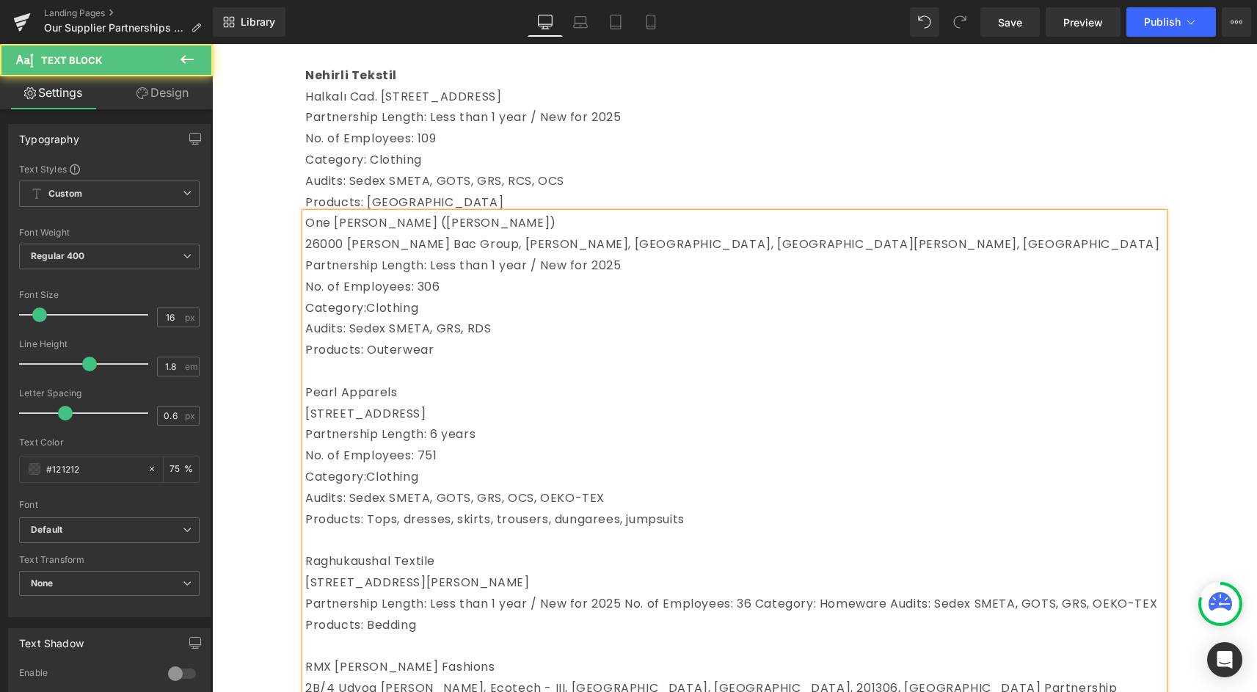
click at [631, 622] on span "Partnership Length: Less than 1 year / New for 2025 No. of Employees: 36 Catego…" at bounding box center [731, 614] width 852 height 38
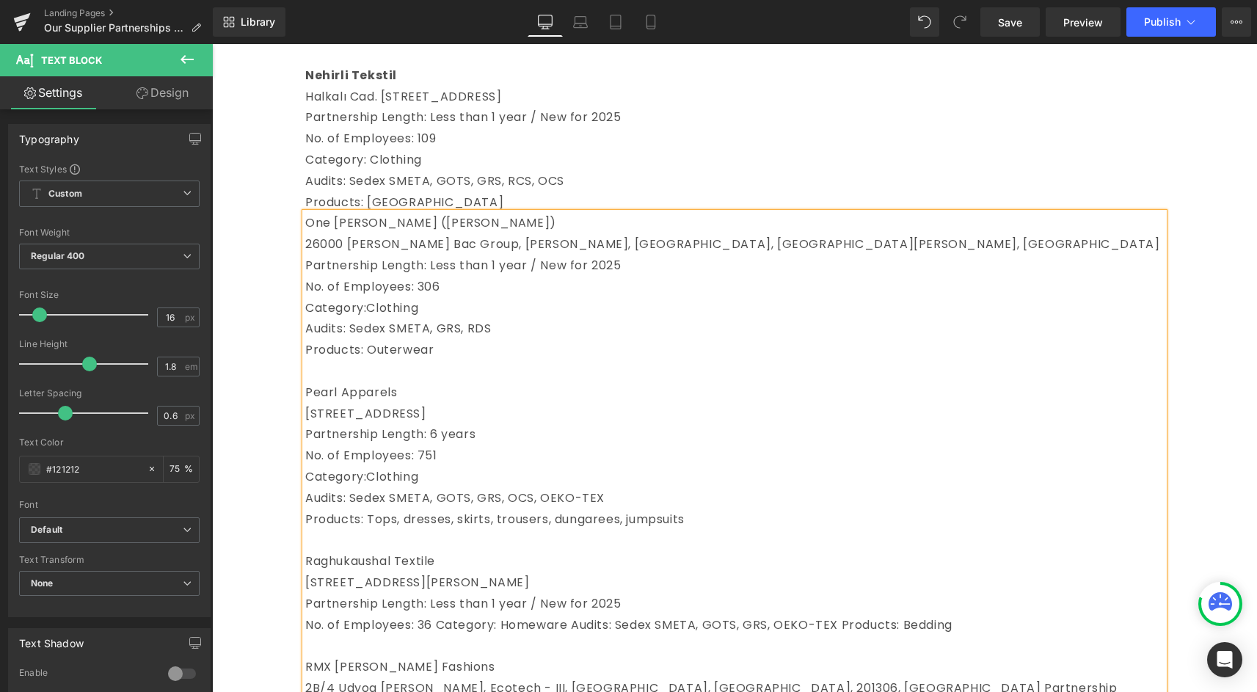
click at [438, 633] on span "No. of Employees: 36 Category: Homeware Audits: Sedex SMETA, GOTS, GRS, OEKO-TE…" at bounding box center [628, 624] width 647 height 17
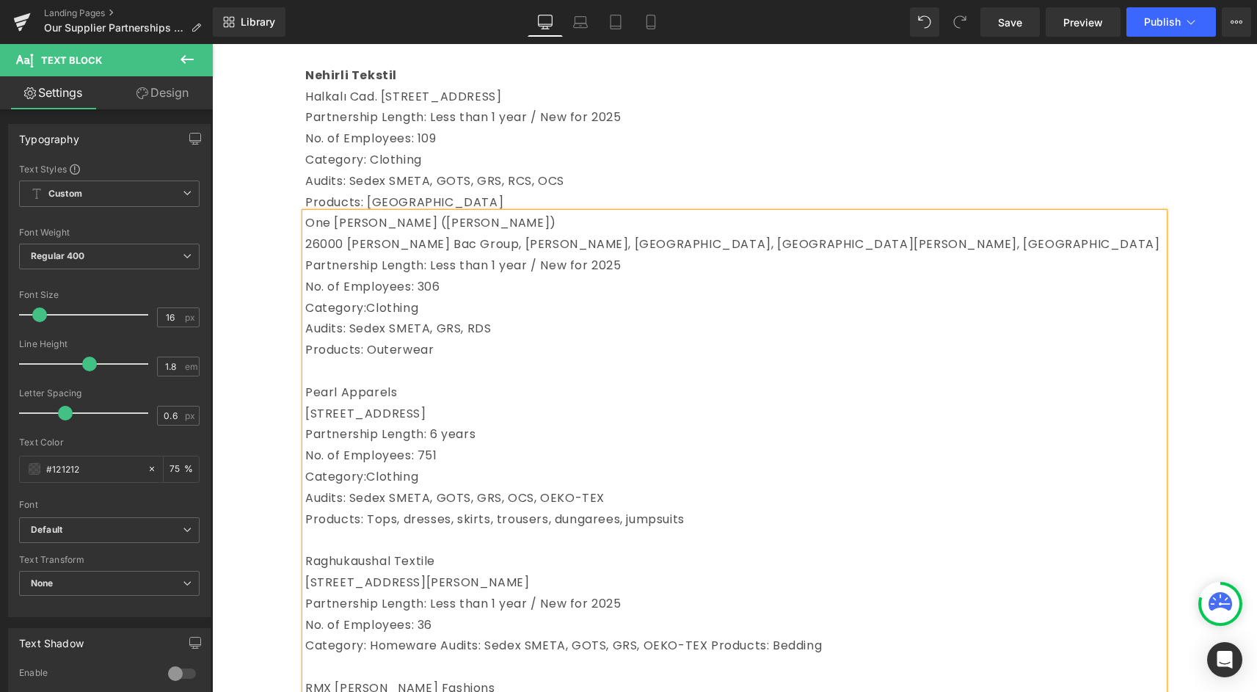
click at [444, 654] on span "Category: Homeware Audits: Sedex SMETA, GOTS, GRS, OEKO-TEX Products: Bedding" at bounding box center [563, 645] width 517 height 17
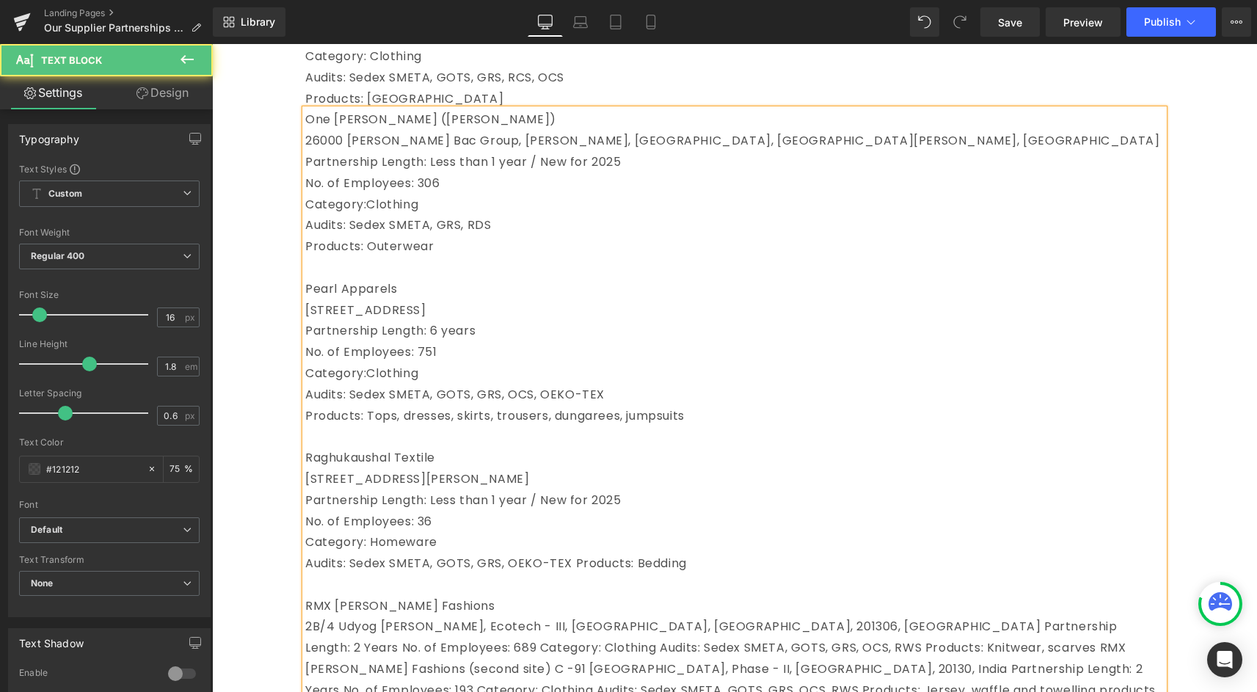
scroll to position [1763, 0]
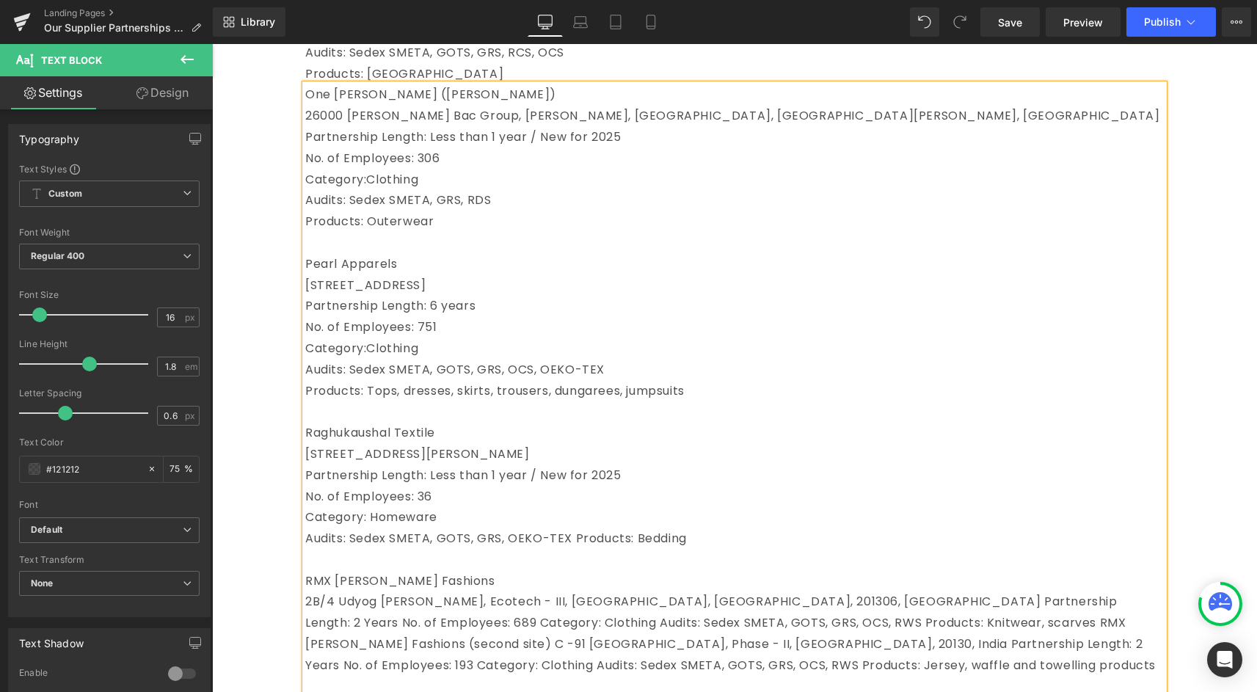
click at [569, 547] on span "Audits: Sedex SMETA, GOTS, GRS, OEKO-TEX Products: Bedding" at bounding box center [496, 538] width 382 height 17
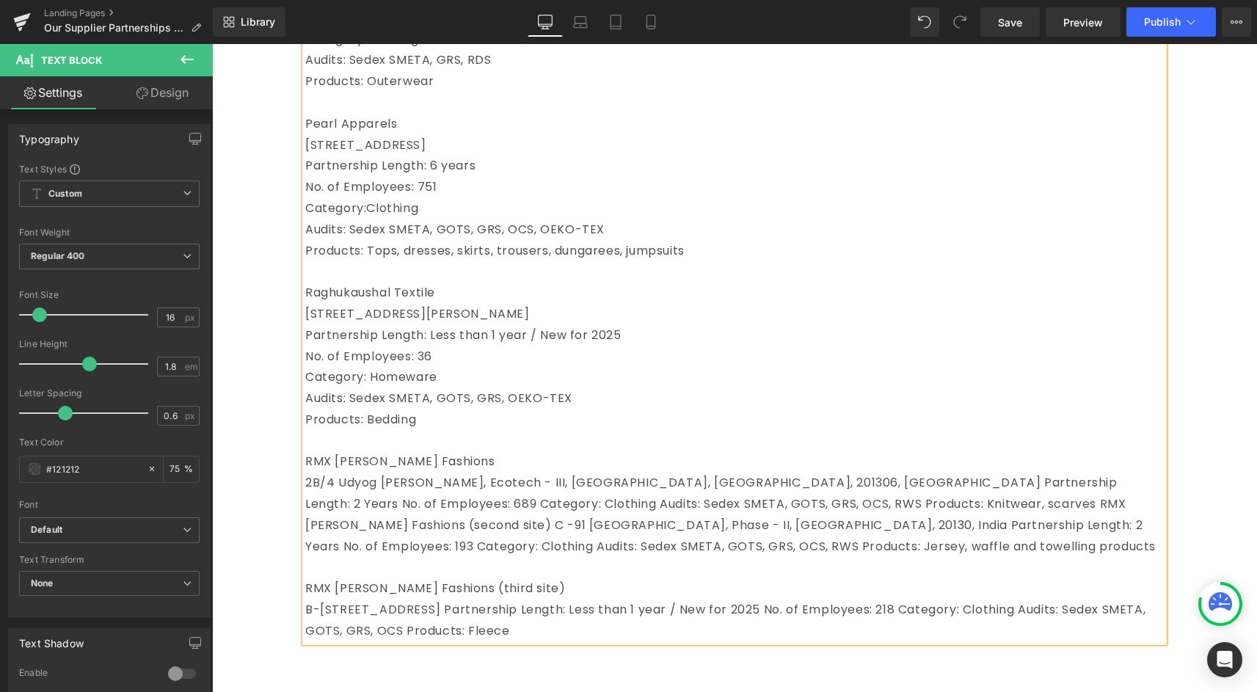
scroll to position [1921, 0]
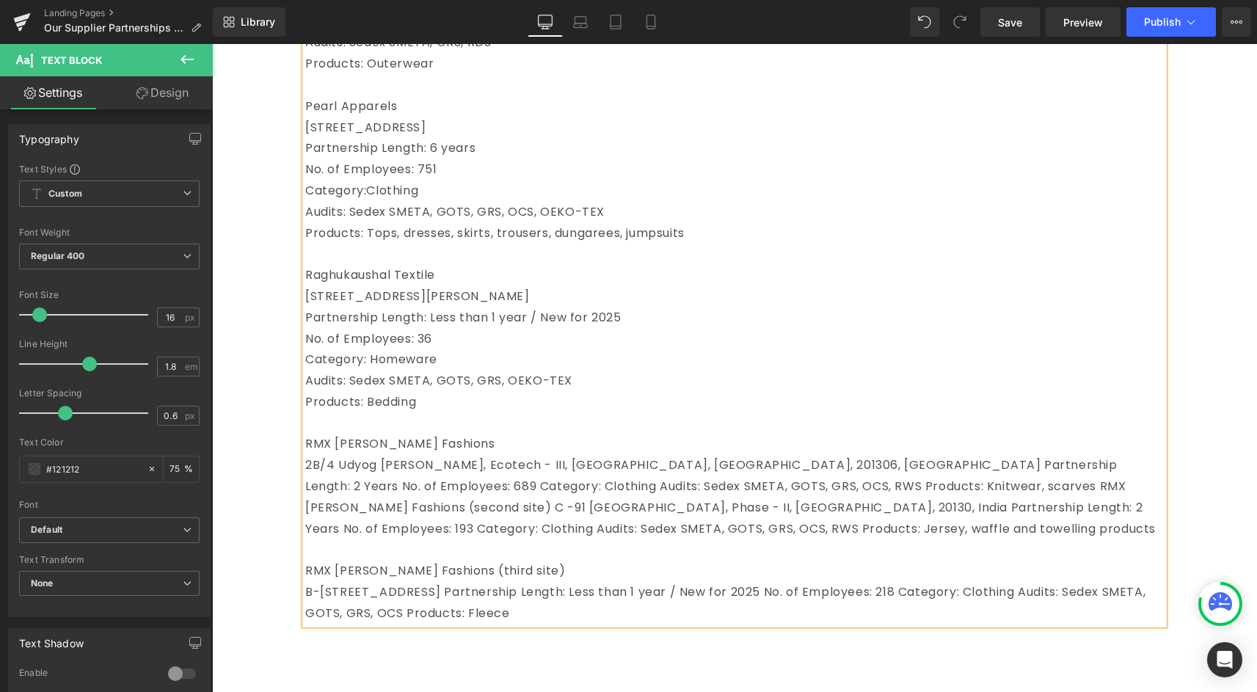
click at [313, 485] on p "2B/4 Udyog [PERSON_NAME], Ecotech - III, [GEOGRAPHIC_DATA], [GEOGRAPHIC_DATA], …" at bounding box center [734, 497] width 858 height 84
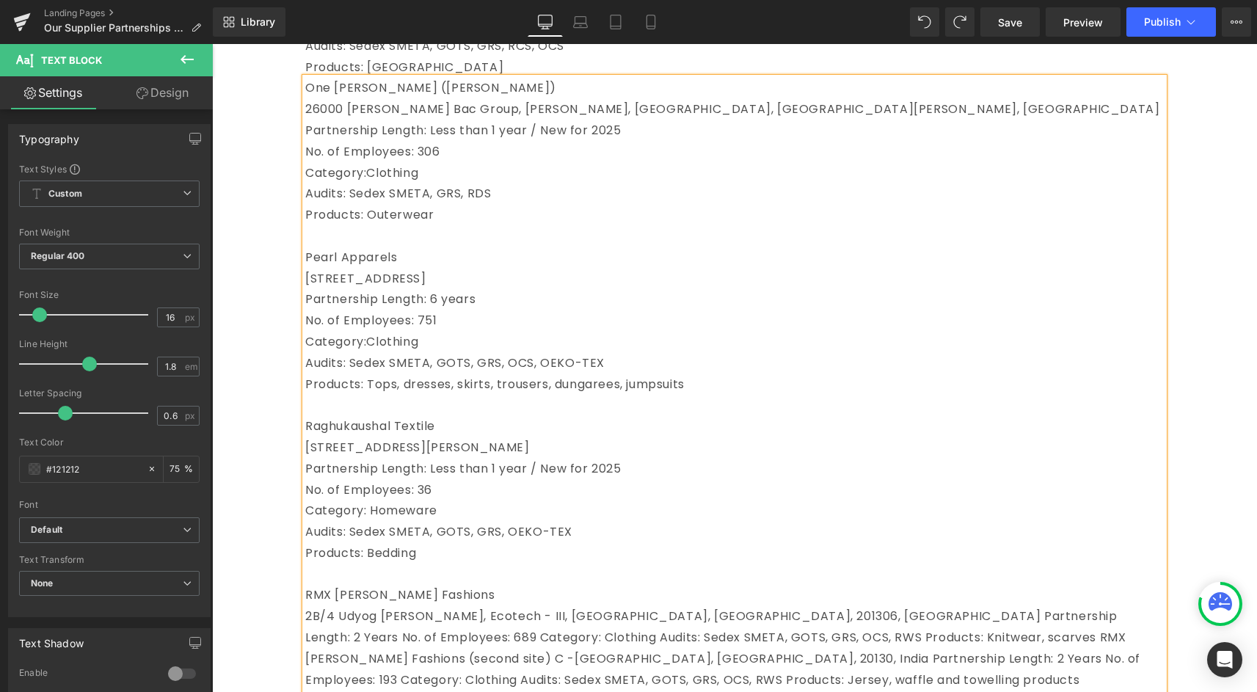
scroll to position [1900, 0]
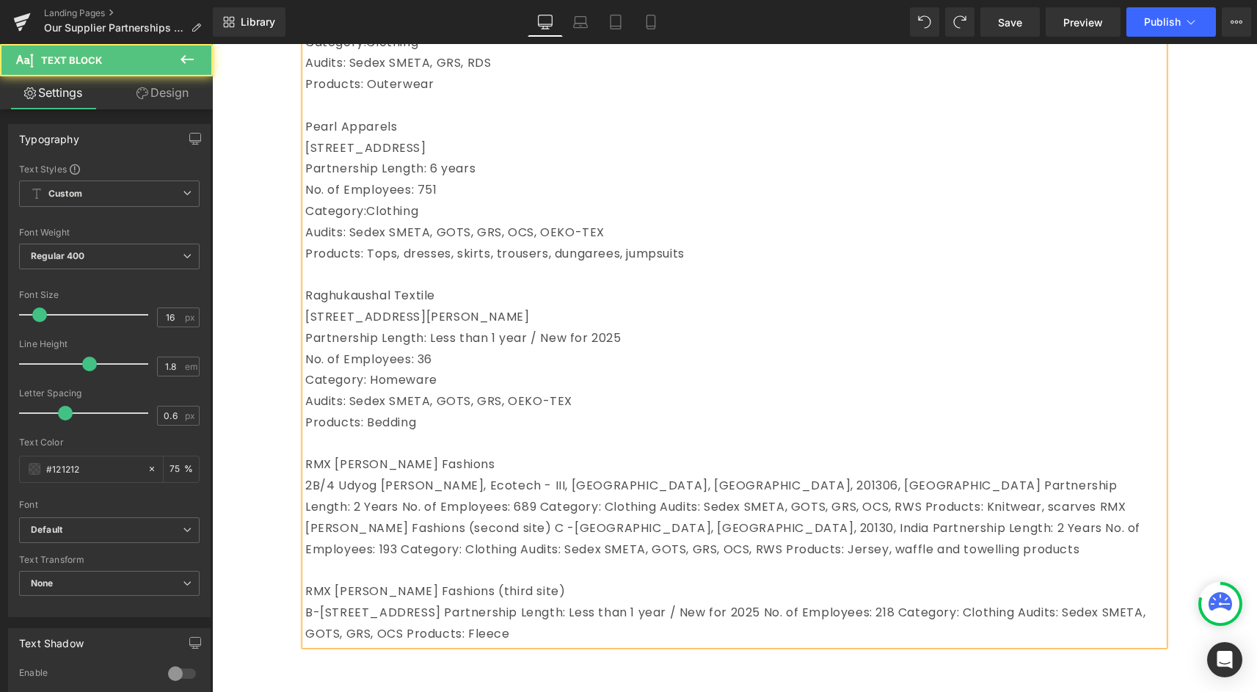
click at [310, 509] on p "2B/4 Udyog [PERSON_NAME], Ecotech - III, [GEOGRAPHIC_DATA], [GEOGRAPHIC_DATA], …" at bounding box center [734, 517] width 858 height 84
click at [781, 508] on p "2B/4 Udyog [PERSON_NAME], Ecotech - III, [GEOGRAPHIC_DATA], [GEOGRAPHIC_DATA], …" at bounding box center [734, 517] width 858 height 84
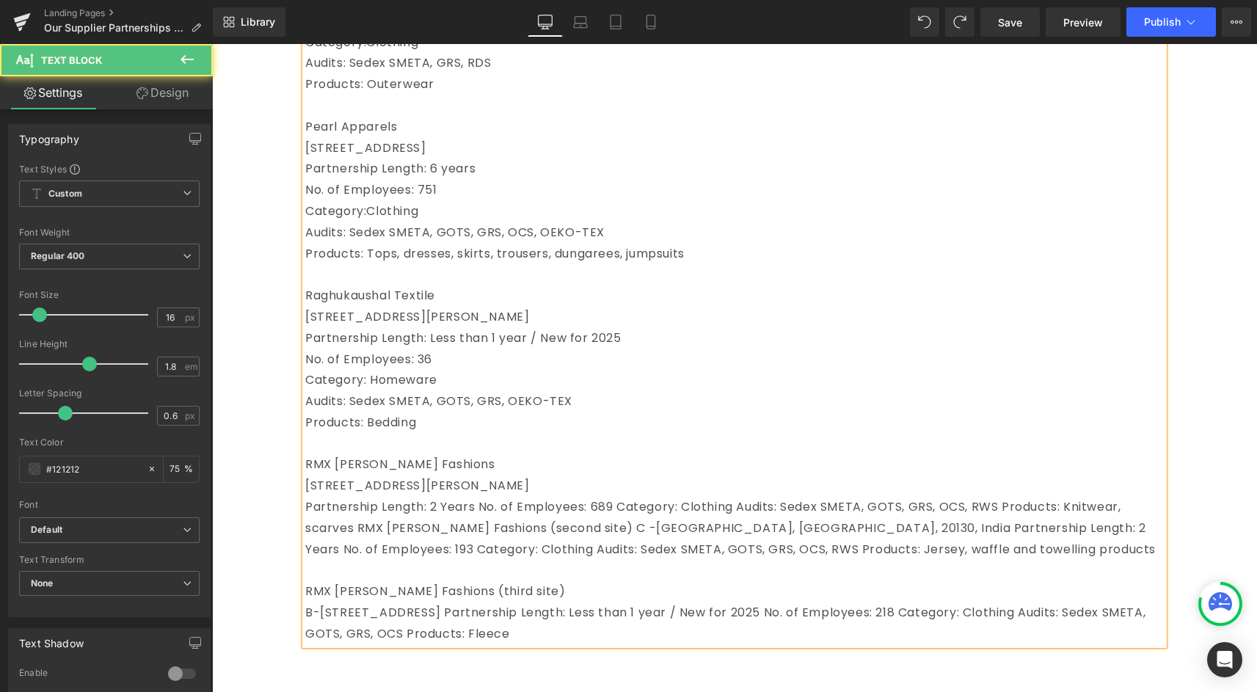
click at [484, 528] on p "Partnership Length: 2 Years No. of Employees: 689 Category: Clothing Audits: Se…" at bounding box center [734, 528] width 858 height 63
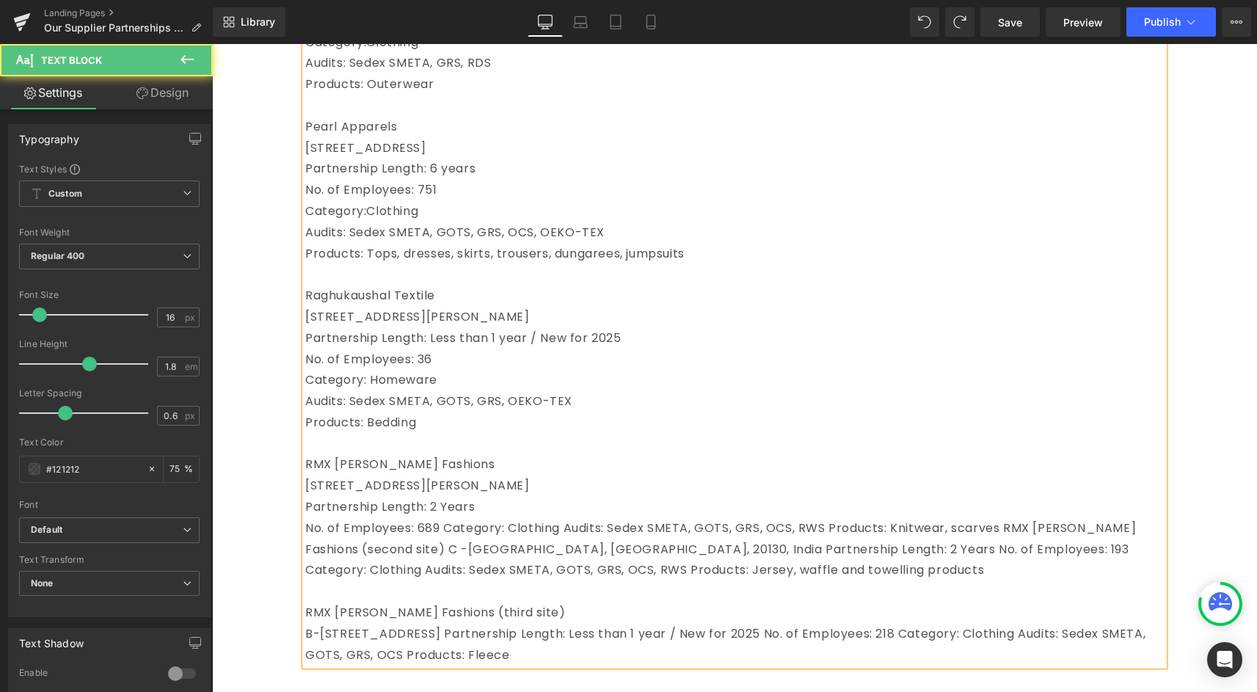
click at [441, 552] on p "No. of Employees: 689 Category: Clothing Audits: Sedex SMETA, GOTS, GRS, OCS, R…" at bounding box center [734, 549] width 858 height 63
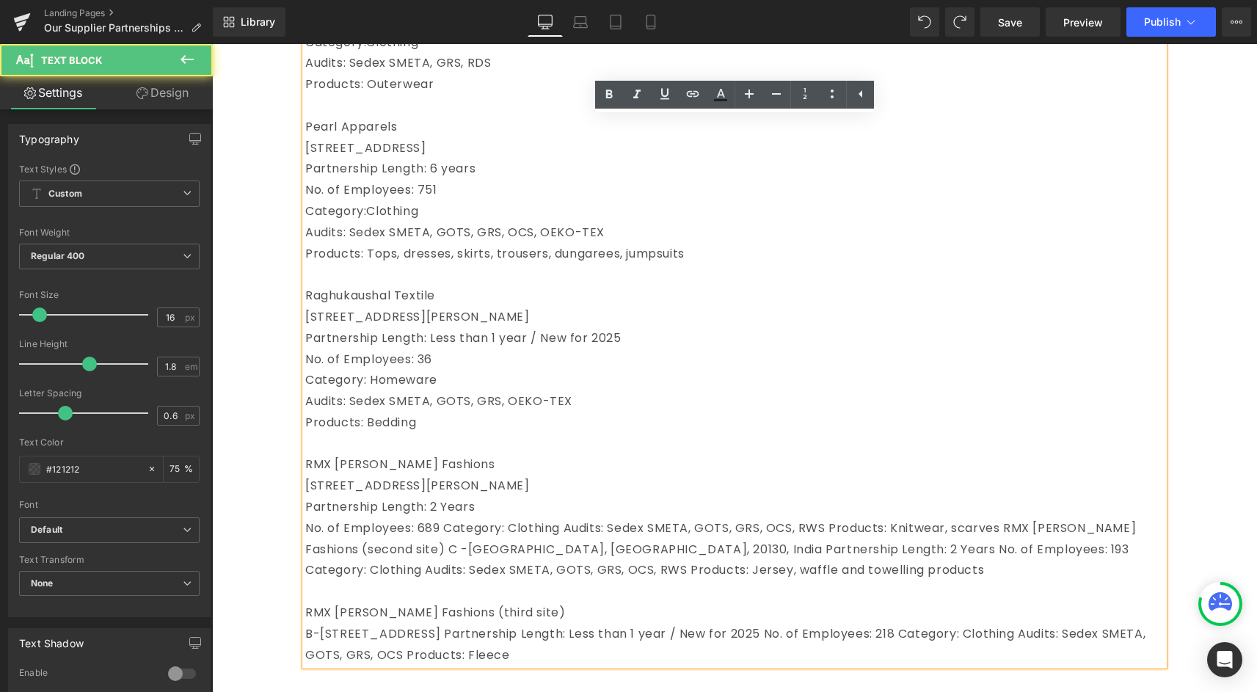
click at [448, 552] on p "No. of Employees: 689 Category: Clothing Audits: Sedex SMETA, GOTS, GRS, OCS, R…" at bounding box center [734, 549] width 858 height 63
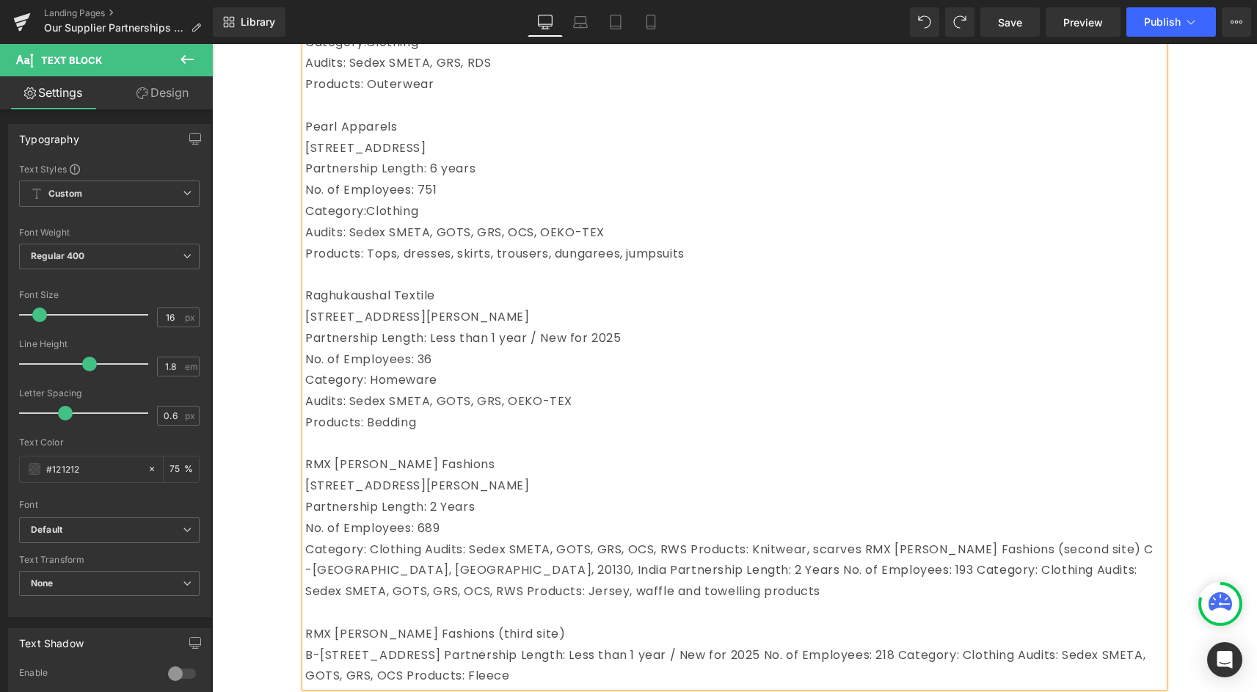
click at [427, 571] on p "Category: Clothing Audits: Sedex SMETA, GOTS, GRS, OCS, RWS Products: Knitwear,…" at bounding box center [734, 570] width 858 height 63
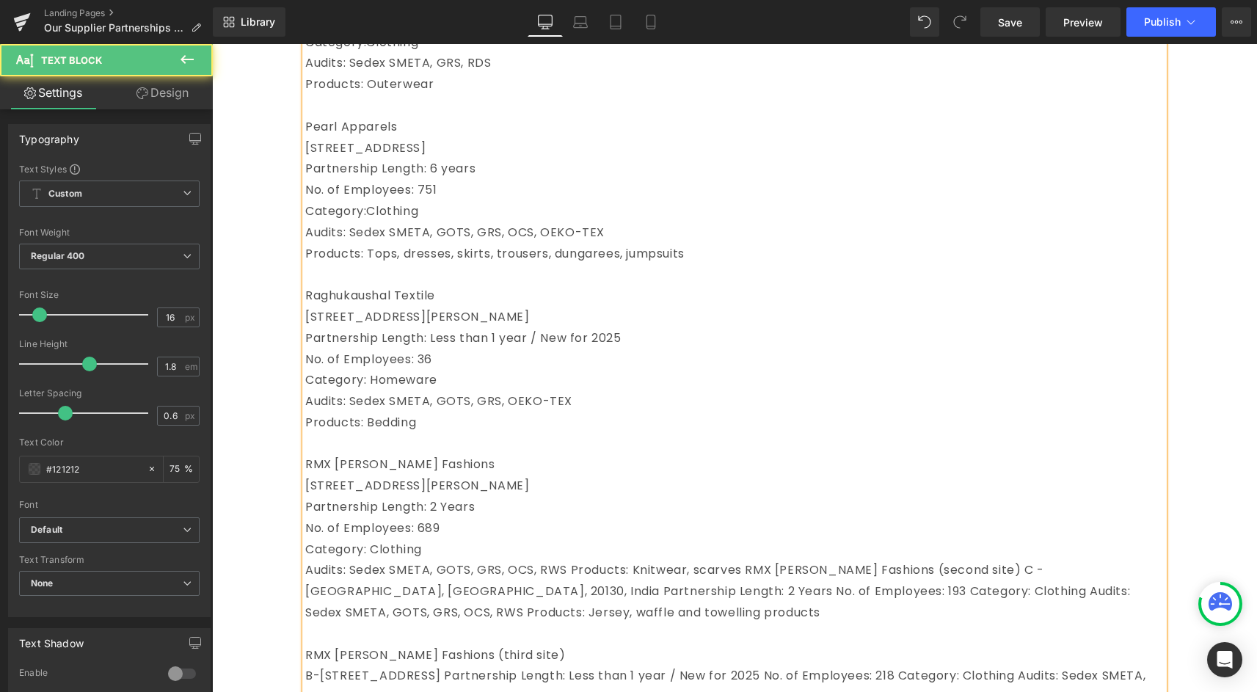
click at [570, 587] on p "Audits: Sedex SMETA, GOTS, GRS, OCS, RWS Products: Knitwear, scarves RMX [PERSO…" at bounding box center [734, 591] width 858 height 63
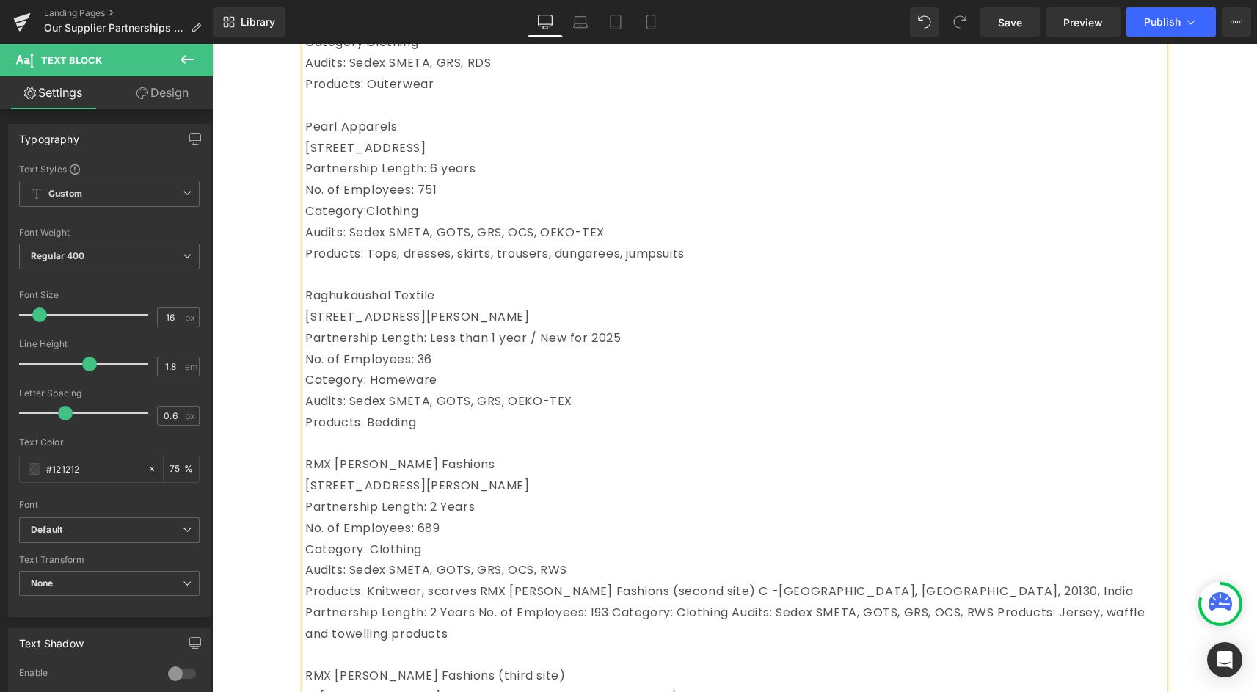
click at [478, 613] on p "Products: Knitwear, scarves RMX [PERSON_NAME] Fashions (second site) C -[GEOGRA…" at bounding box center [734, 612] width 858 height 63
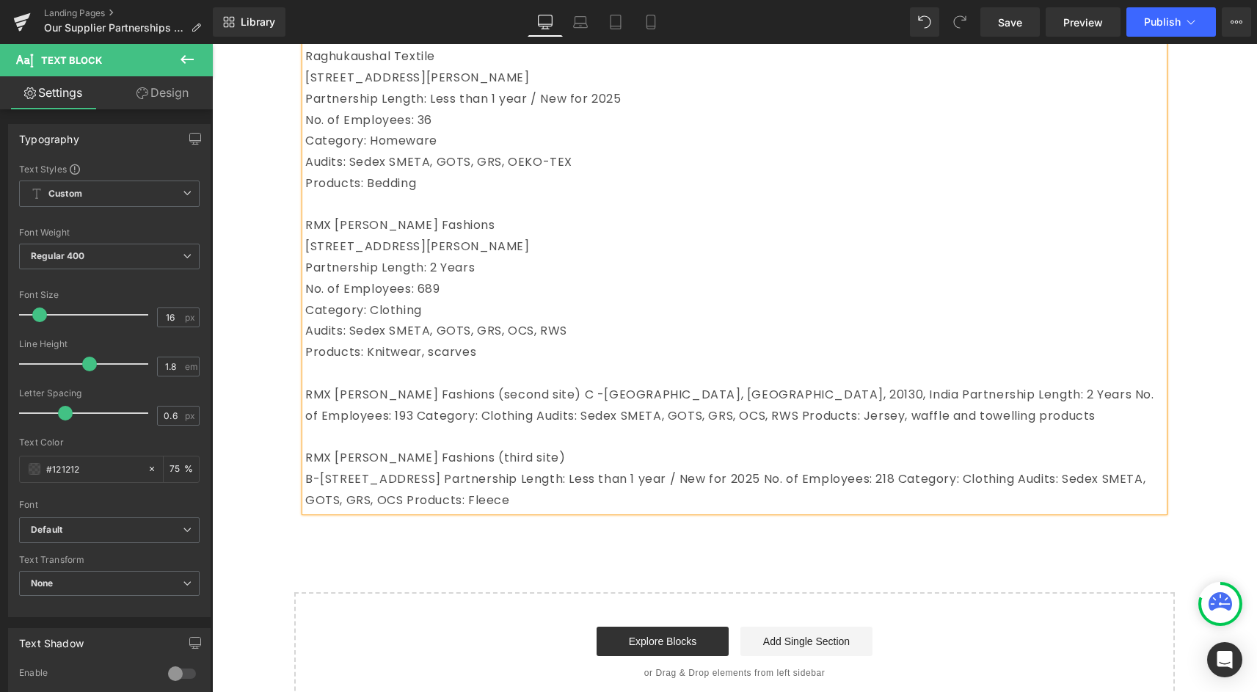
scroll to position [2141, 0]
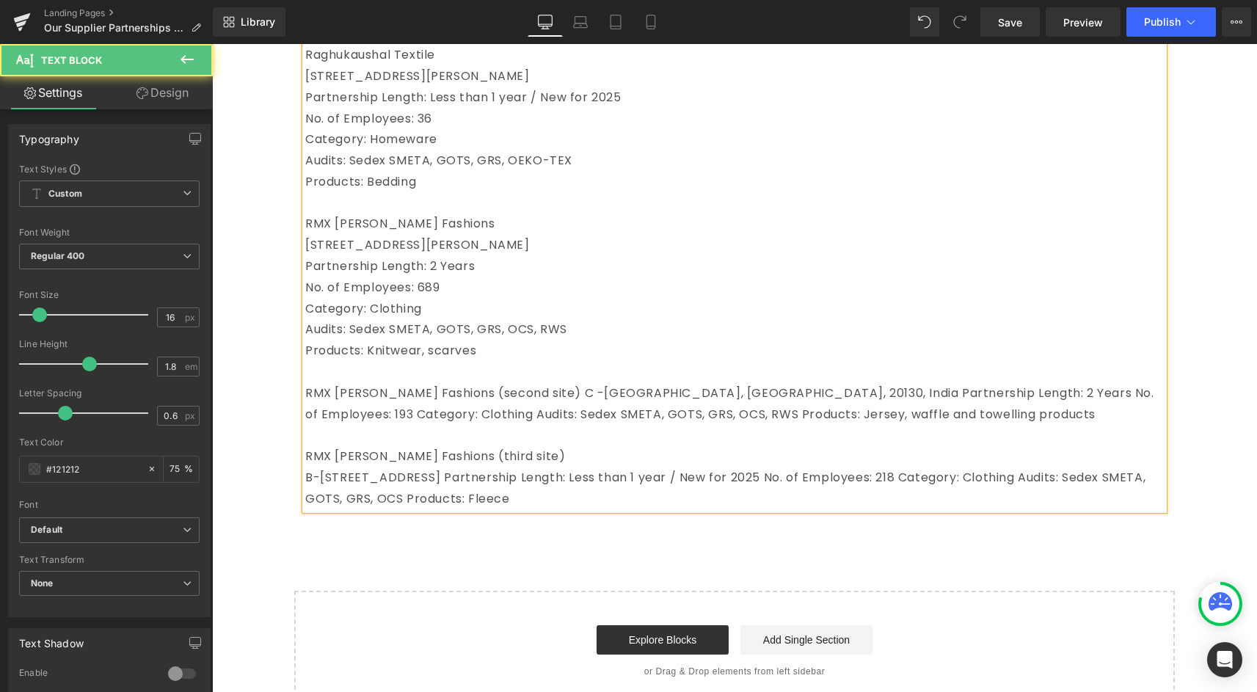
click at [510, 412] on p "RMX [PERSON_NAME] Fashions (second site) C -[GEOGRAPHIC_DATA], [GEOGRAPHIC_DATA…" at bounding box center [734, 404] width 858 height 43
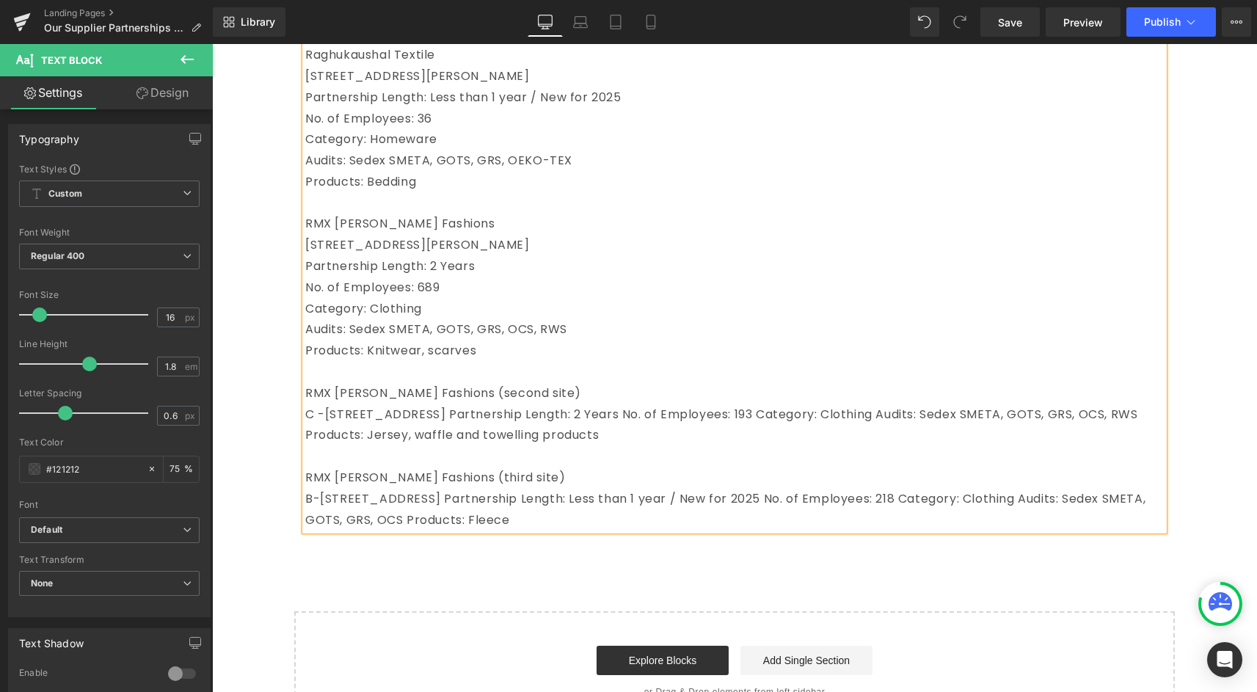
click at [638, 432] on p "C -[STREET_ADDRESS] Partnership Length: 2 Years No. of Employees: 193 Category:…" at bounding box center [734, 425] width 858 height 43
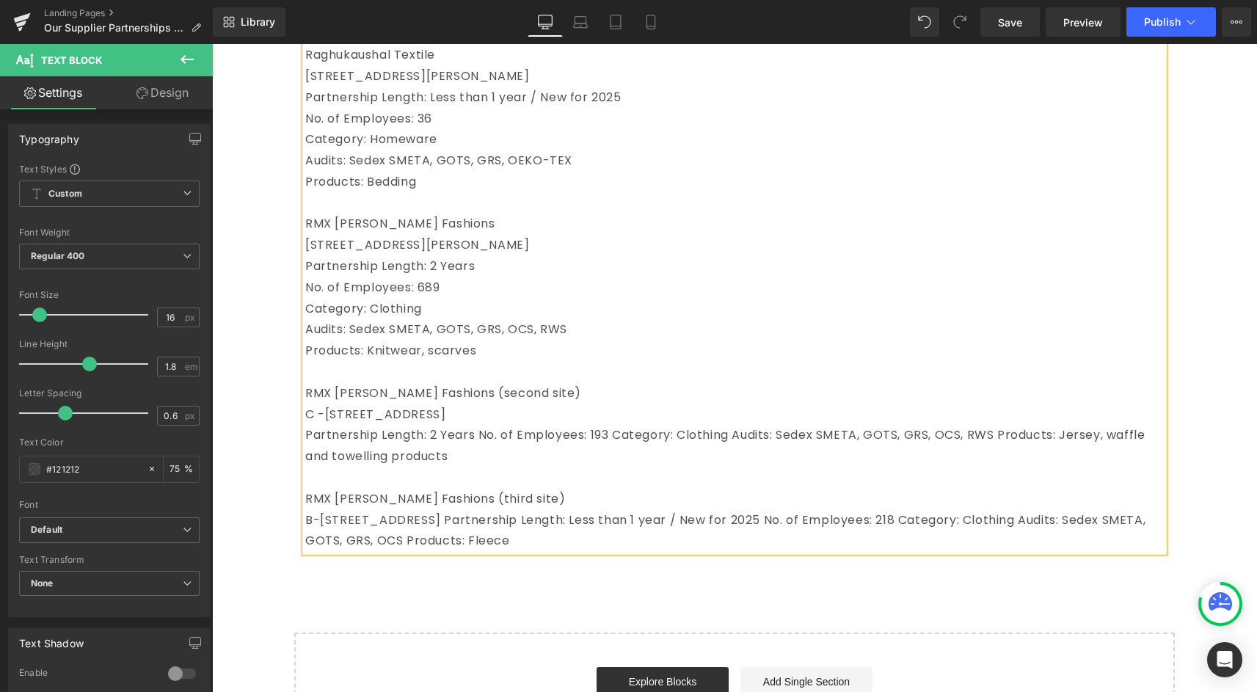
click at [481, 455] on p "Partnership Length: 2 Years No. of Employees: 193 Category: Clothing Audits: Se…" at bounding box center [734, 446] width 858 height 43
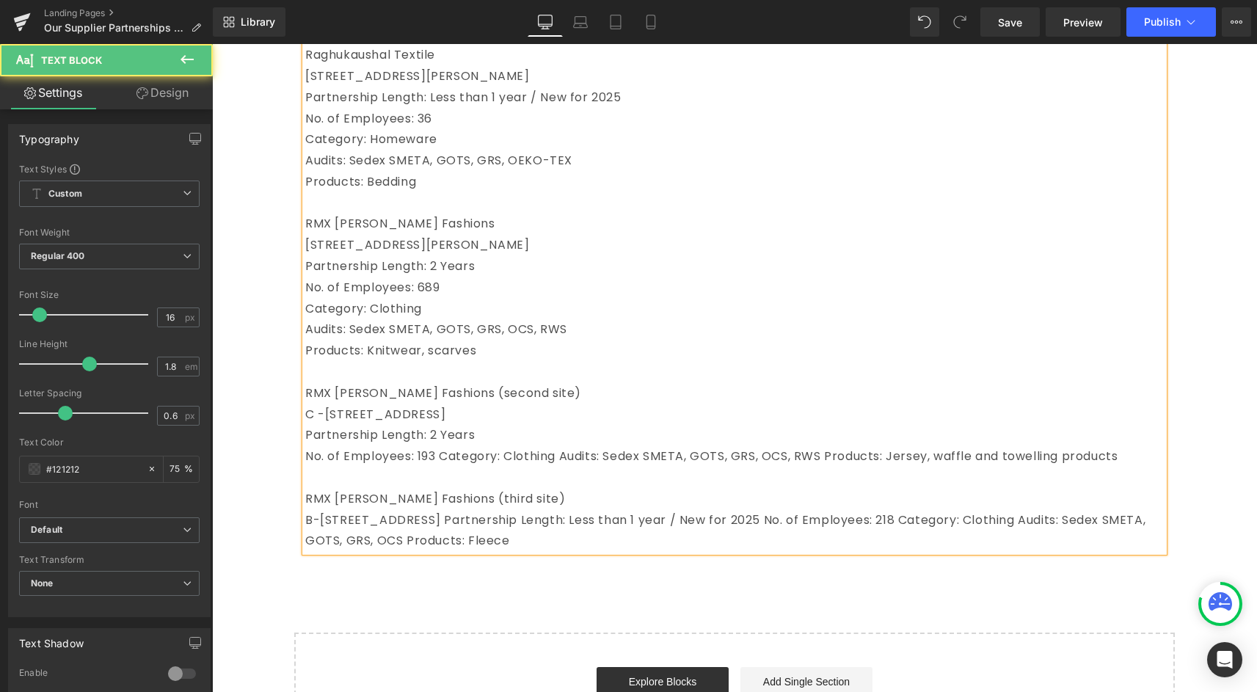
click at [446, 467] on p "No. of Employees: 193 Category: Clothing Audits: Sedex SMETA, GOTS, GRS, OCS, R…" at bounding box center [734, 456] width 858 height 21
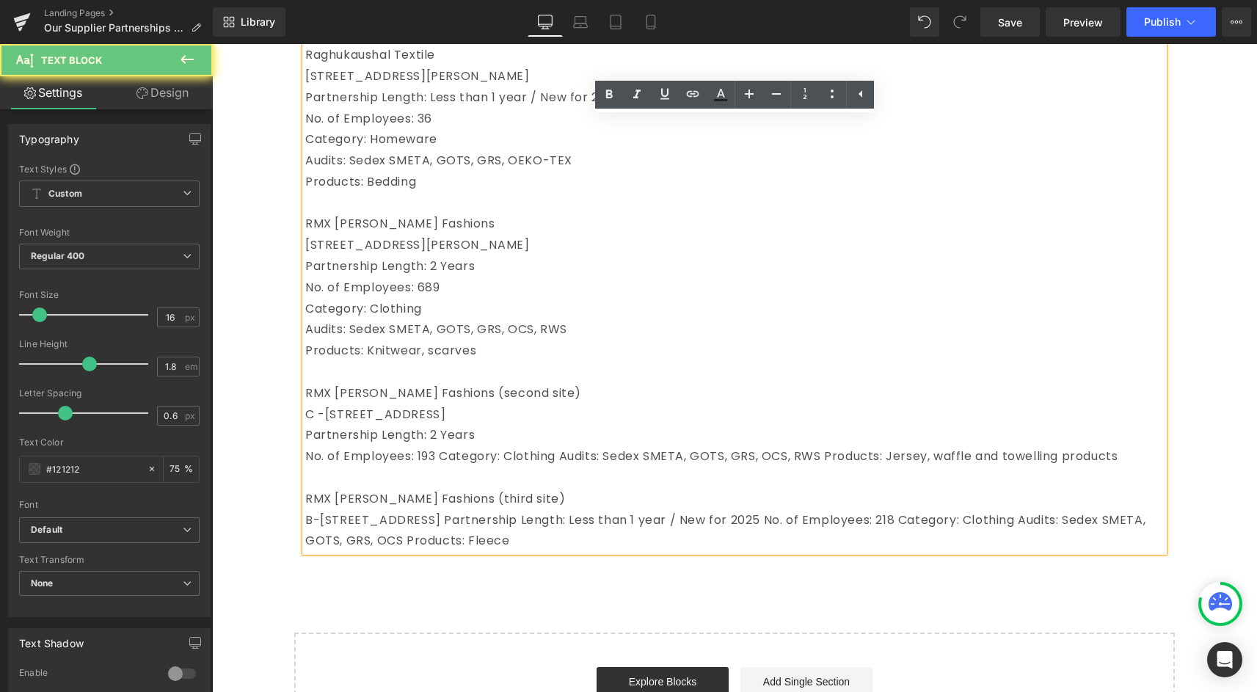
click at [444, 467] on p "No. of Employees: 193 Category: Clothing Audits: Sedex SMETA, GOTS, GRS, OCS, R…" at bounding box center [734, 456] width 858 height 21
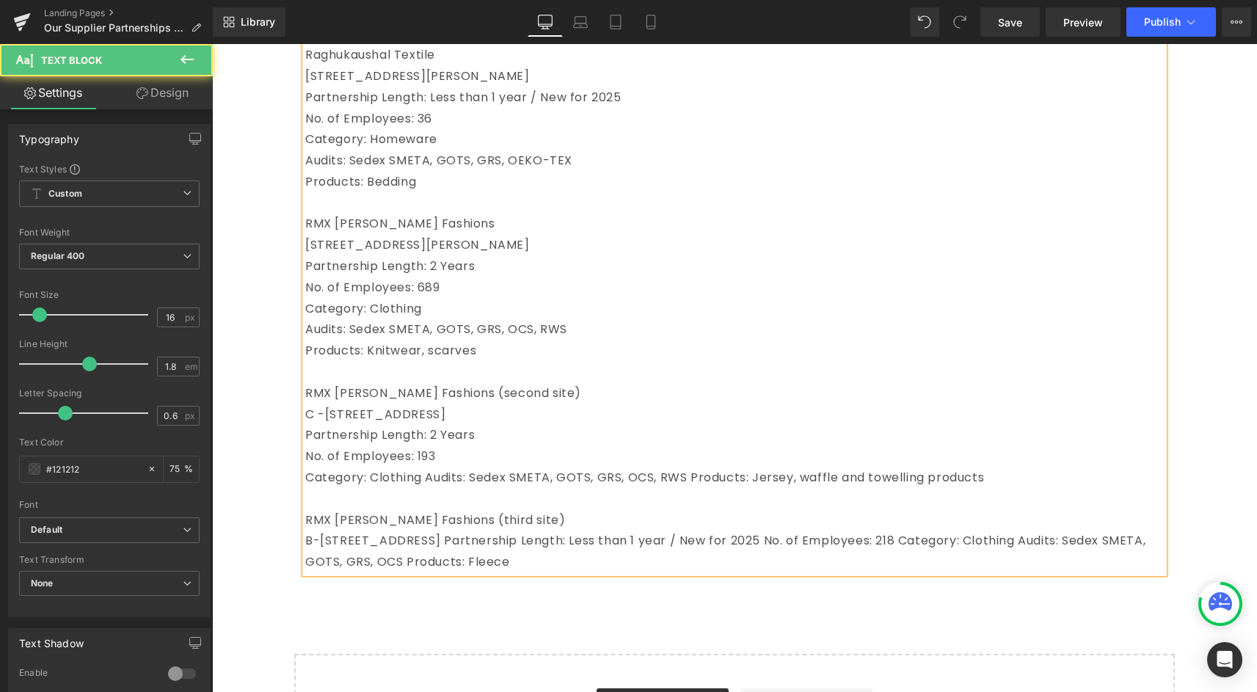
click at [424, 489] on p "Category: Clothing Audits: Sedex SMETA, GOTS, GRS, OCS, RWS Products: Jersey, w…" at bounding box center [734, 477] width 858 height 21
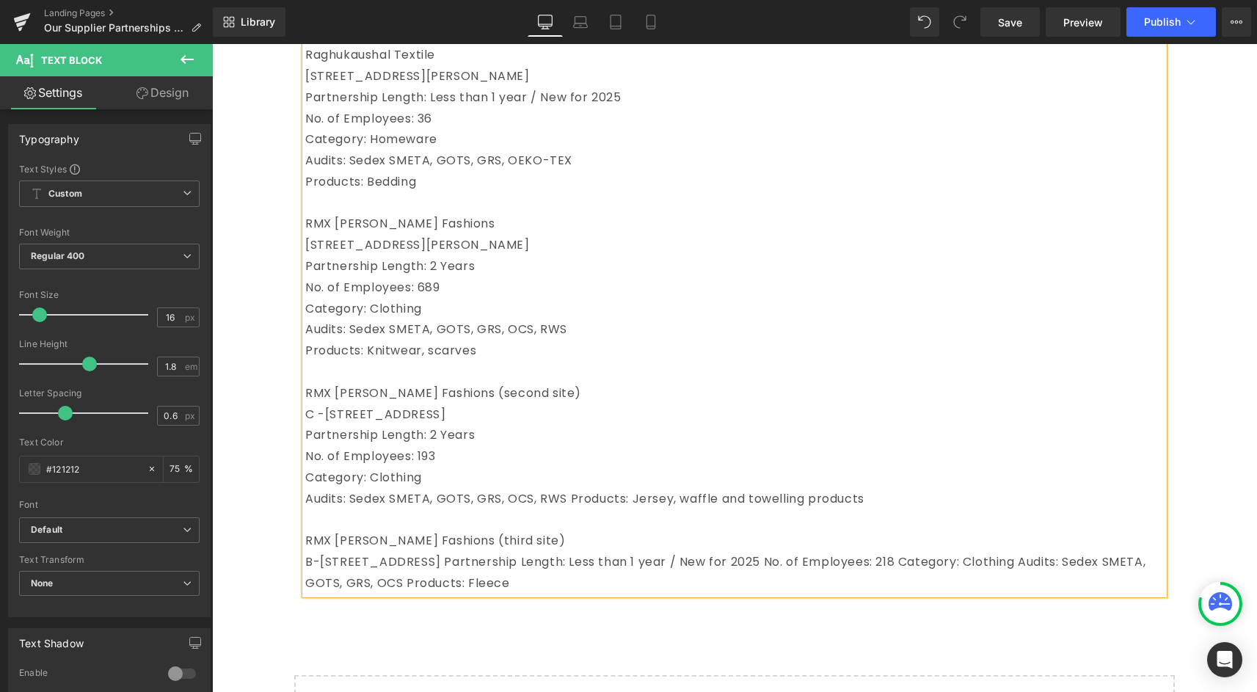
click at [572, 510] on p "Audits: Sedex SMETA, GOTS, GRS, OCS, RWS Products: Jersey, waffle and towelling…" at bounding box center [734, 499] width 858 height 21
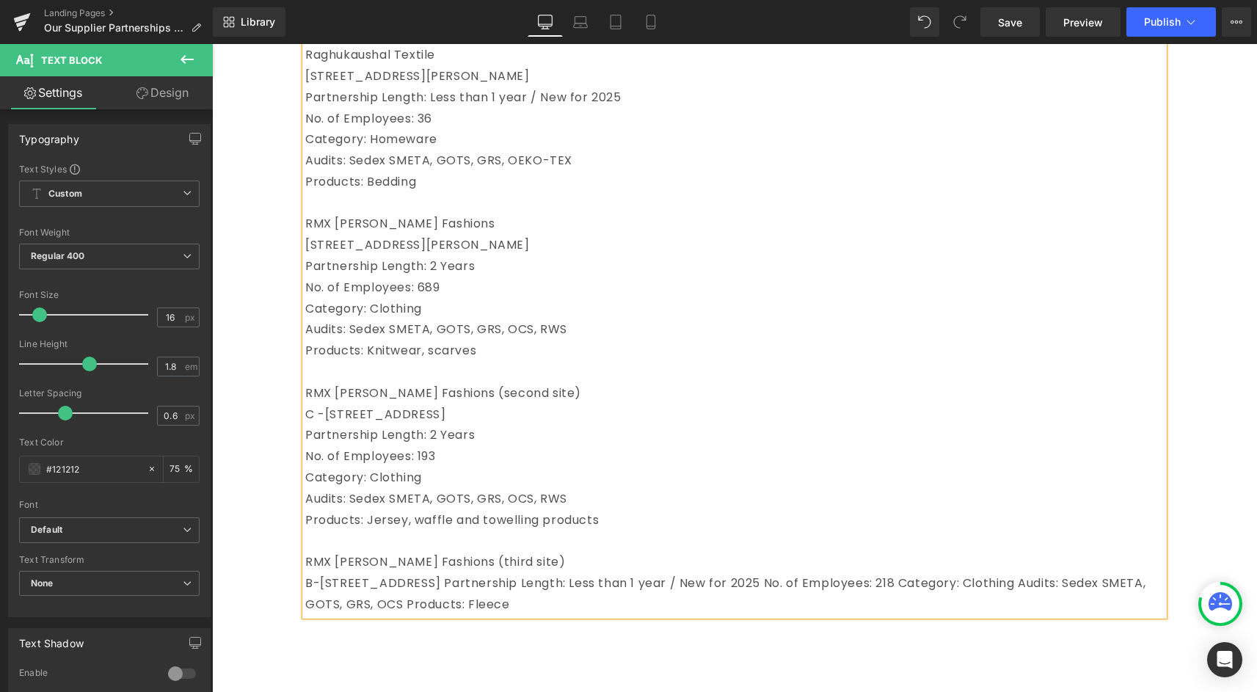
scroll to position [2171, 0]
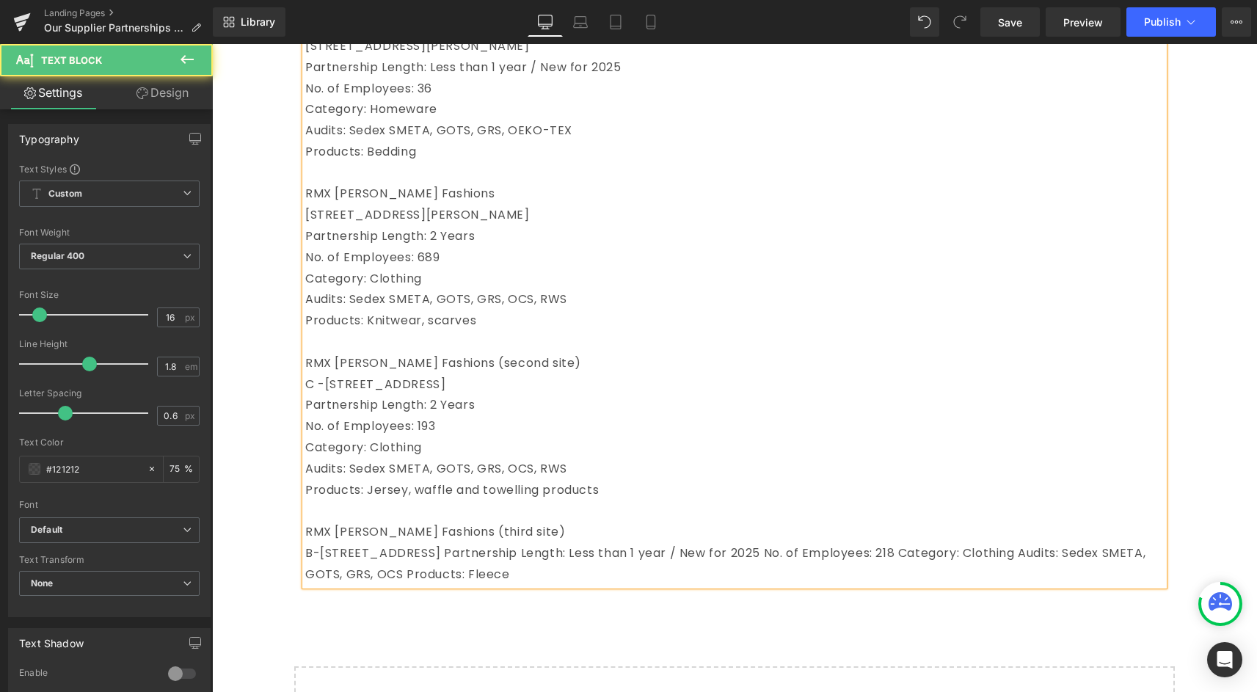
click at [756, 575] on p "B-[STREET_ADDRESS] Partnership Length: Less than 1 year / New for 2025 No. of E…" at bounding box center [734, 564] width 858 height 43
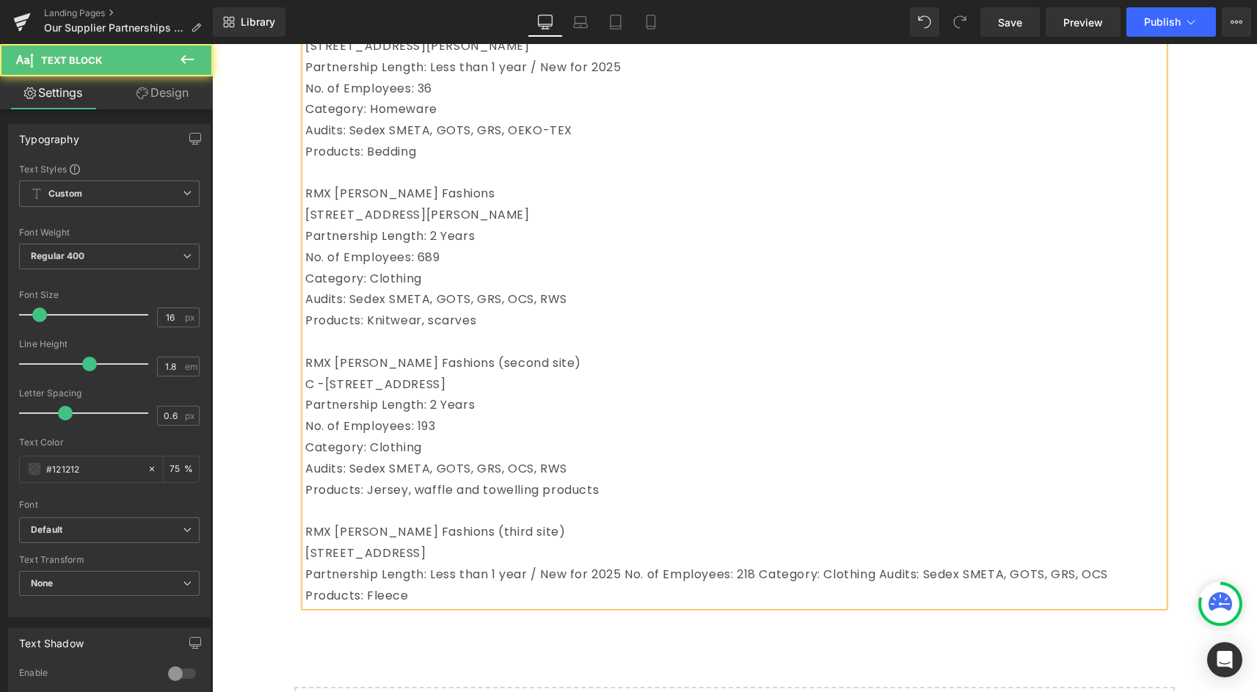
click at [627, 596] on p "Partnership Length: Less than 1 year / New for 2025 No. of Employees: 218 Categ…" at bounding box center [734, 585] width 858 height 43
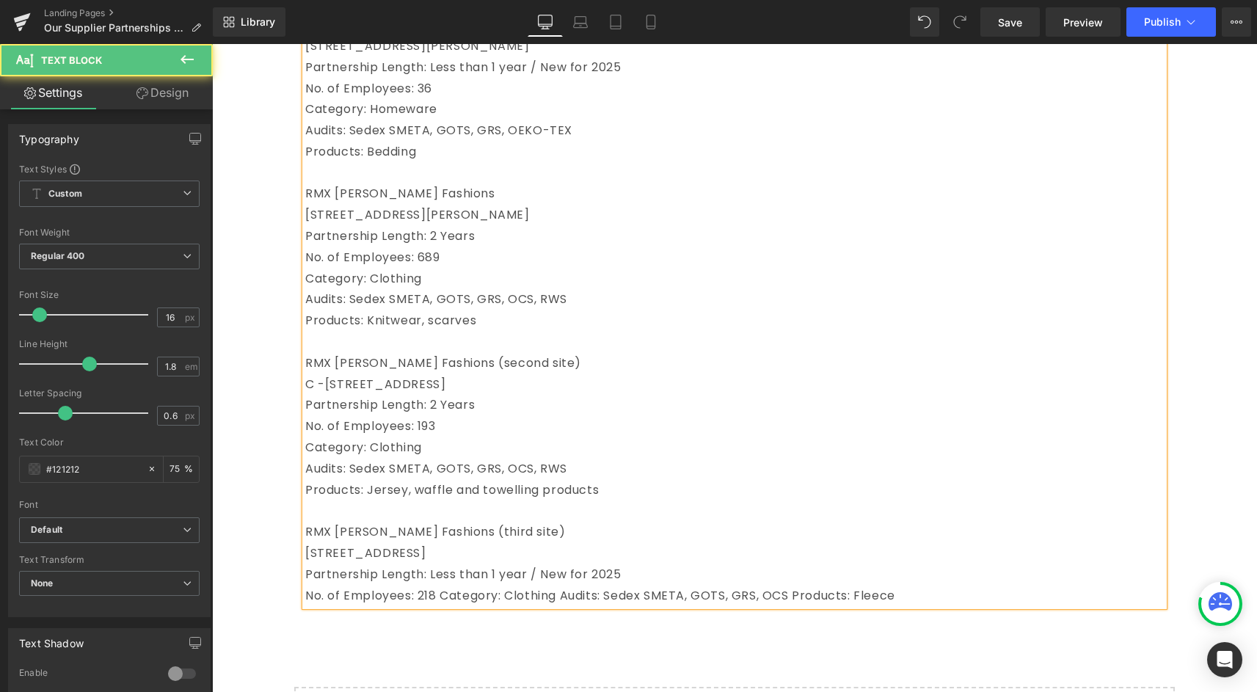
click at [445, 607] on p "No. of Employees: 218 Category: Clothing Audits: Sedex SMETA, GOTS, GRS, OCS Pr…" at bounding box center [734, 595] width 858 height 21
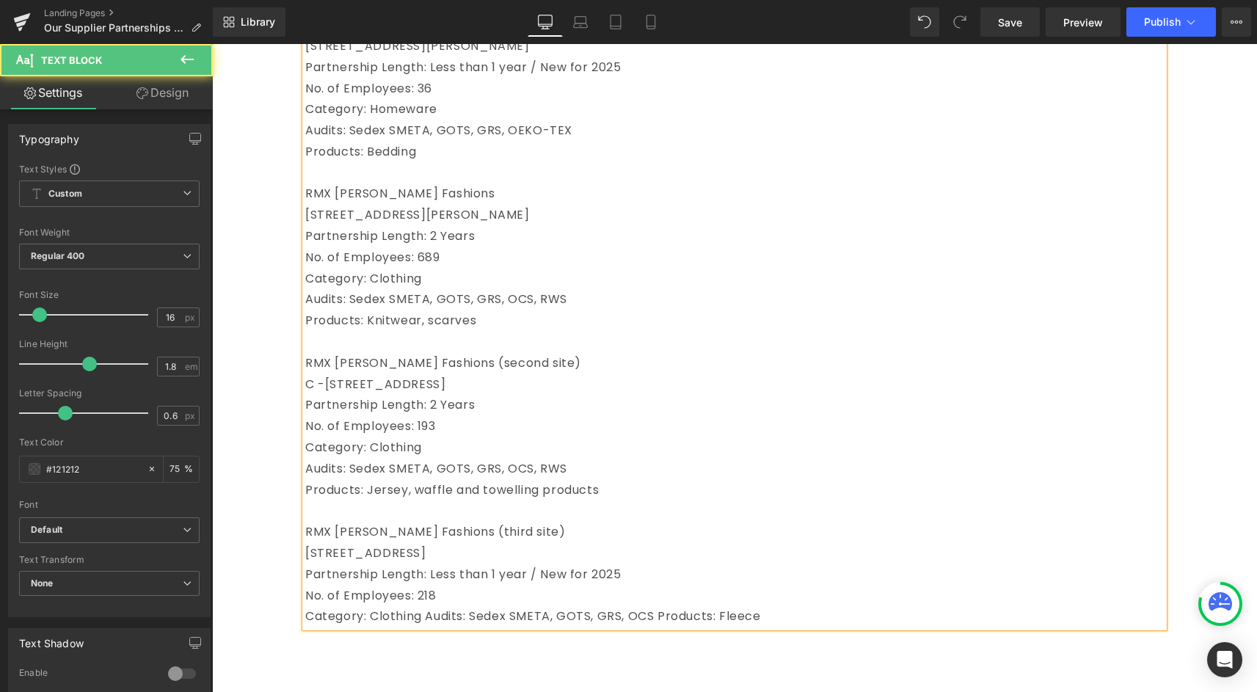
click at [429, 627] on p "Category: Clothing Audits: Sedex SMETA, GOTS, GRS, OCS Products: Fleece" at bounding box center [734, 616] width 858 height 21
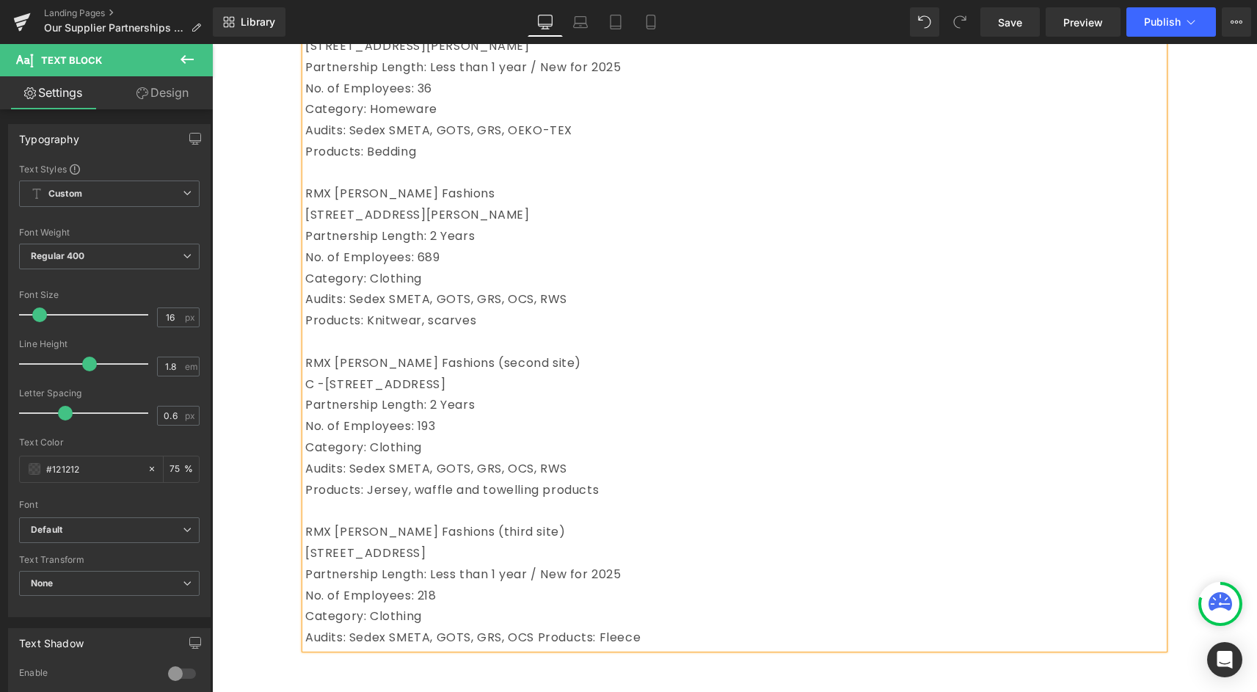
click at [540, 649] on p "Audits: Sedex SMETA, GOTS, GRS, OCS Products: Fleece" at bounding box center [734, 637] width 858 height 21
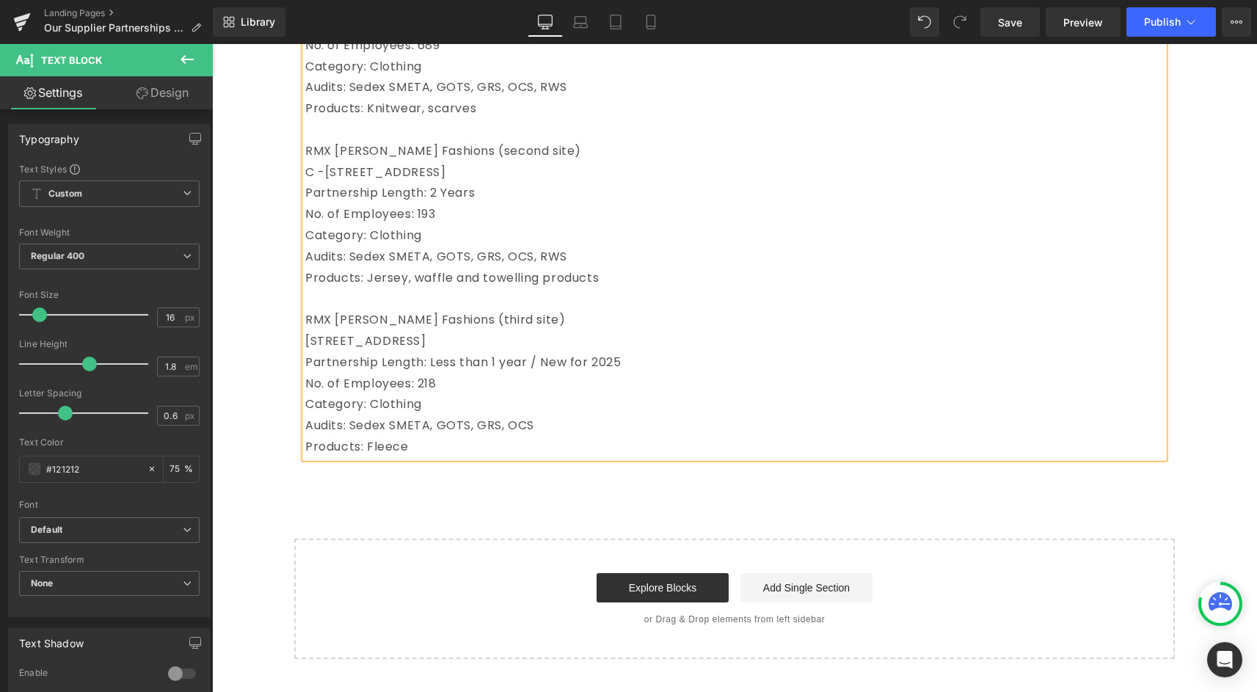
click at [520, 569] on div "Start building your page Explore Blocks Add Single Section or Drag & Drop eleme…" at bounding box center [734, 598] width 877 height 117
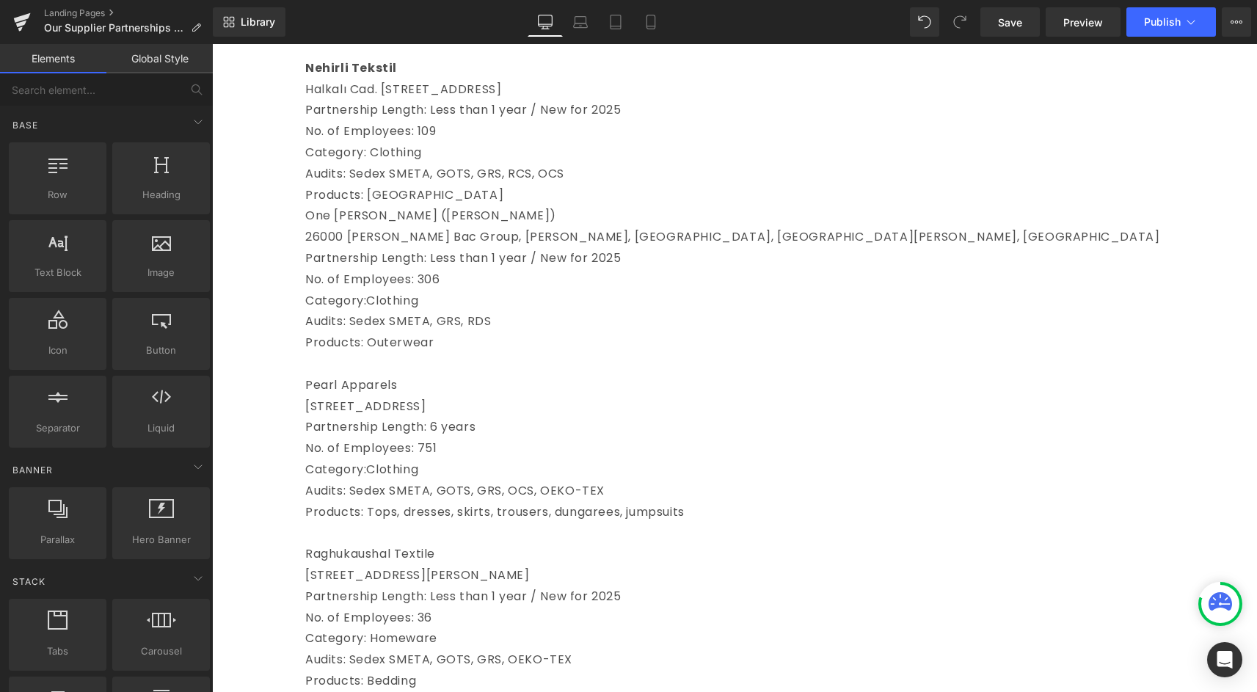
scroll to position [1667, 0]
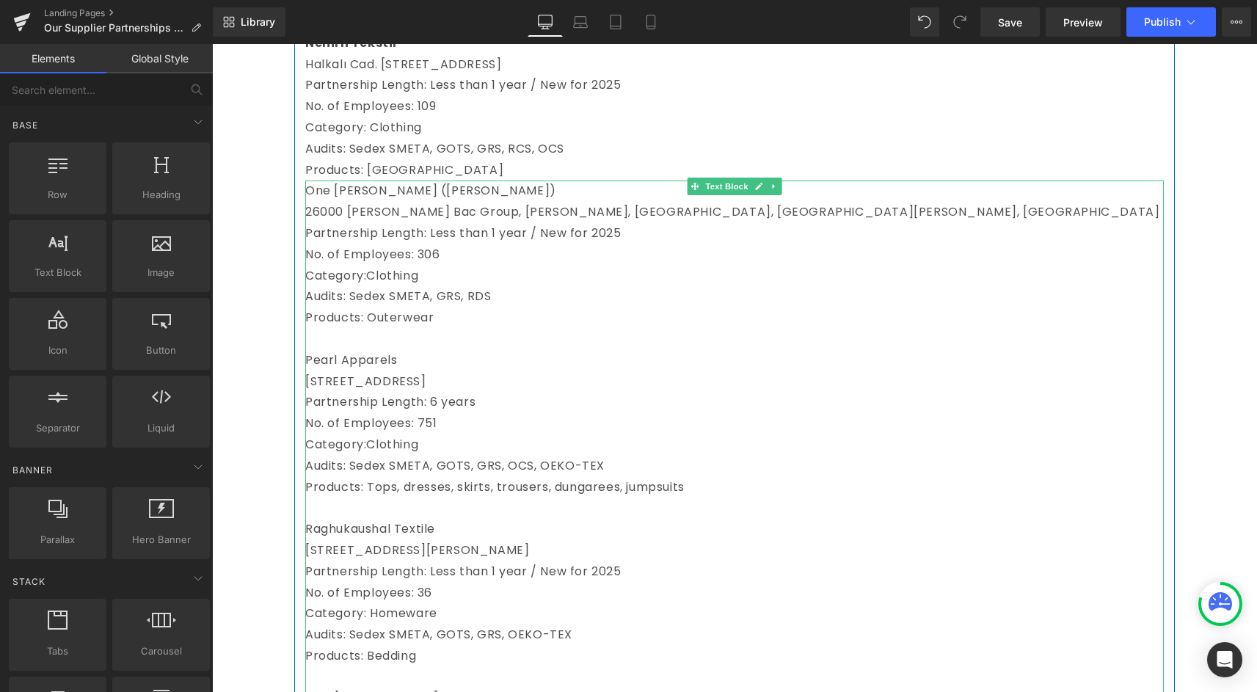
click at [316, 368] on span "Pearl Apparels" at bounding box center [351, 359] width 92 height 17
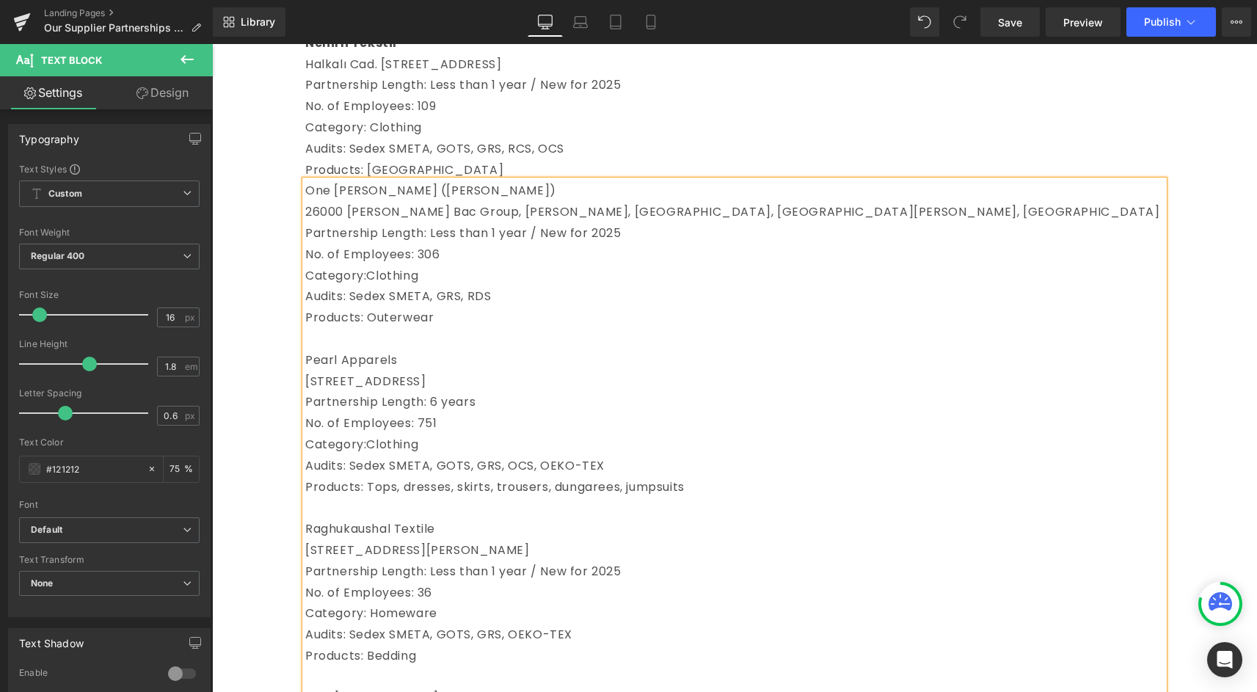
click at [310, 223] on p "26000 [PERSON_NAME] Bac Group, [PERSON_NAME], [GEOGRAPHIC_DATA], [GEOGRAPHIC_DA…" at bounding box center [734, 212] width 858 height 21
click at [336, 202] on p "One [PERSON_NAME] ([PERSON_NAME])" at bounding box center [734, 190] width 858 height 21
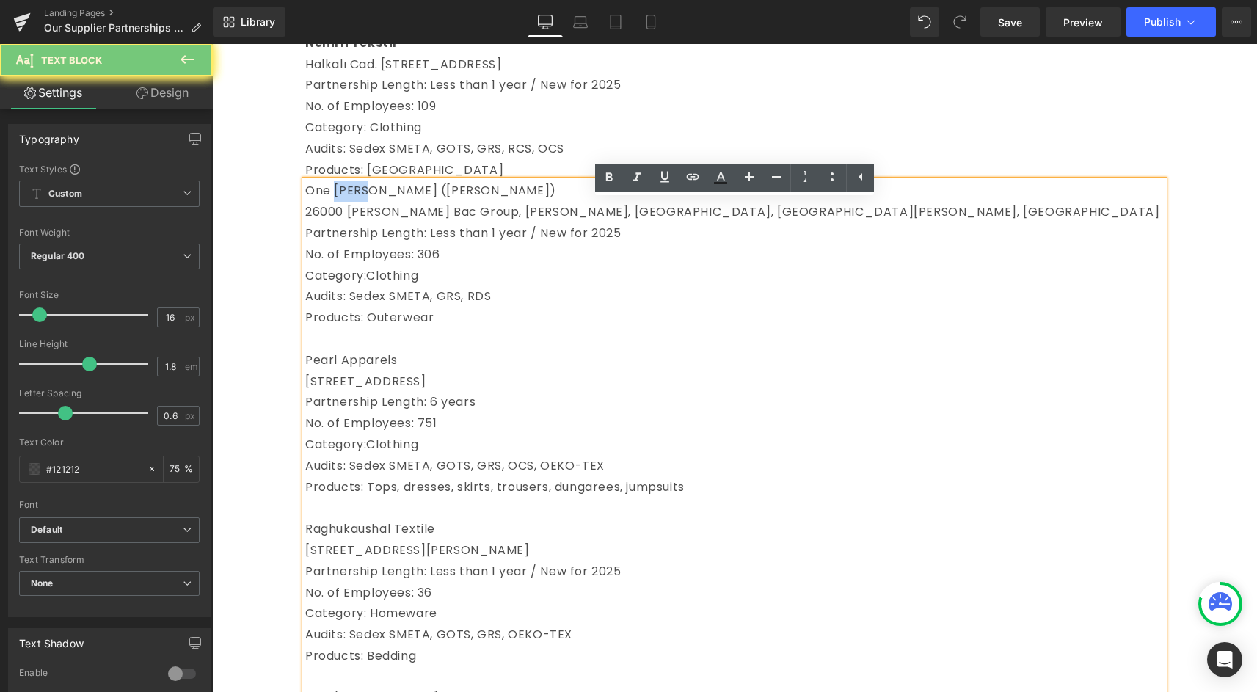
click at [336, 202] on p "One [PERSON_NAME] ([PERSON_NAME])" at bounding box center [734, 190] width 858 height 21
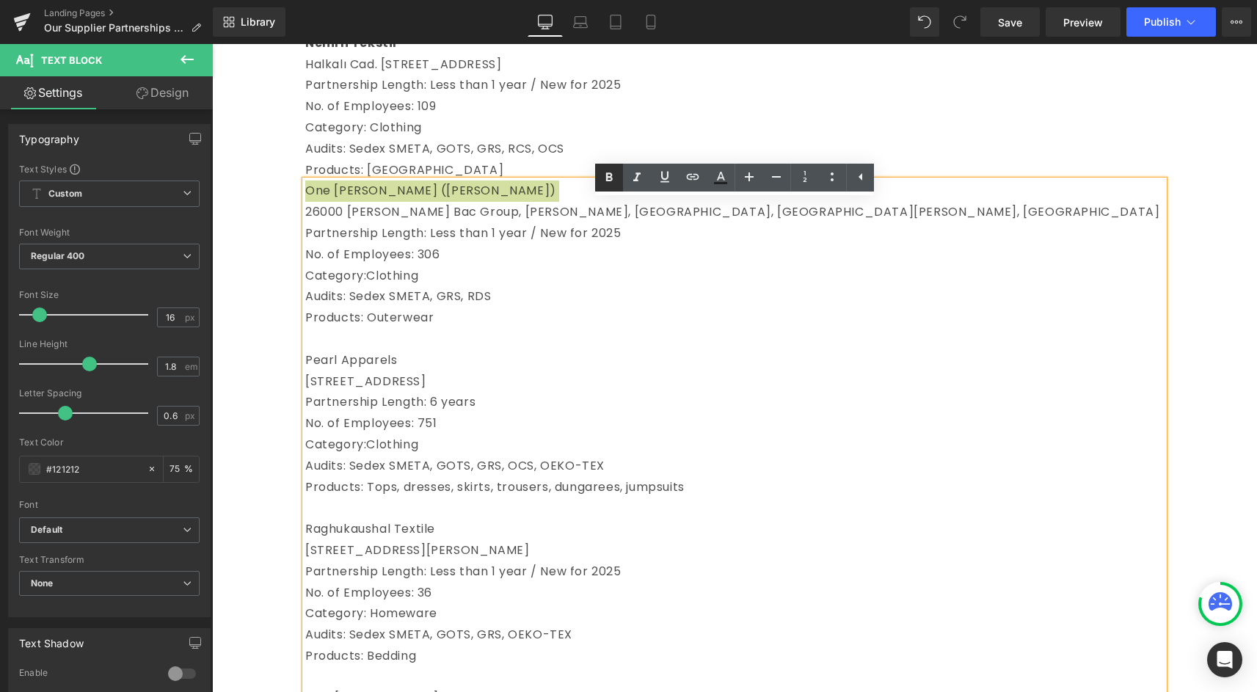
click at [614, 176] on icon at bounding box center [609, 178] width 18 height 18
click at [348, 368] on span "Pearl Apparels" at bounding box center [351, 359] width 92 height 17
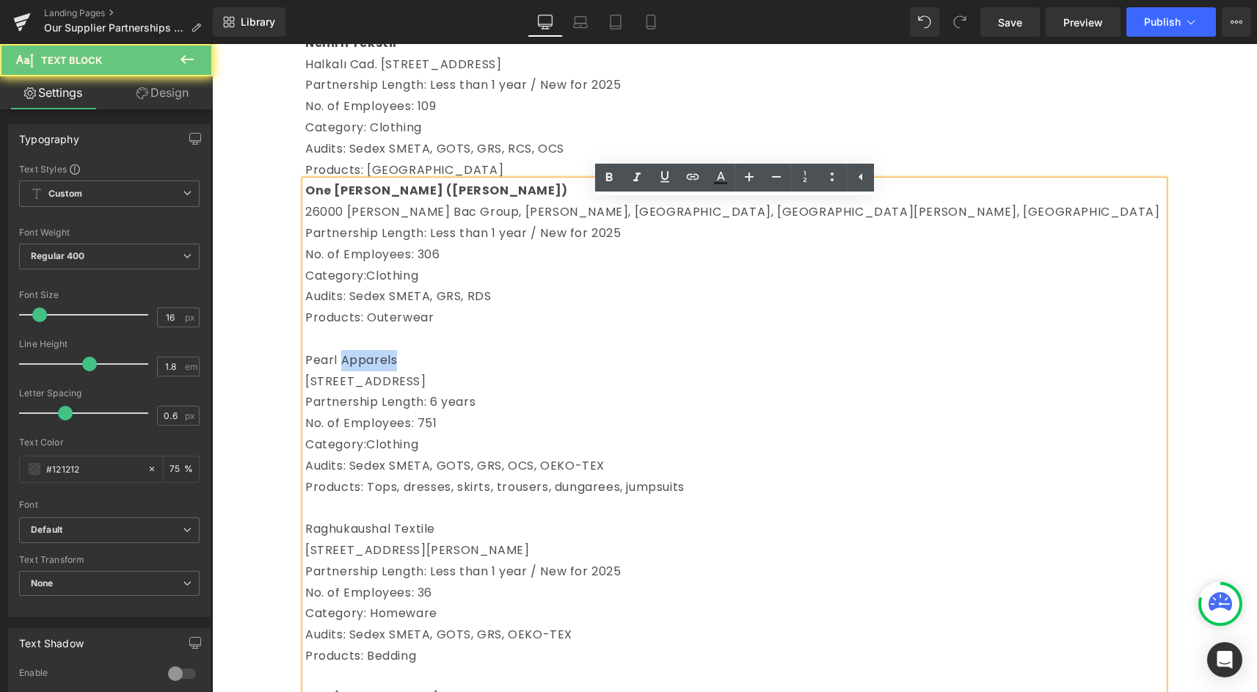
click at [348, 368] on span "Pearl Apparels" at bounding box center [351, 359] width 92 height 17
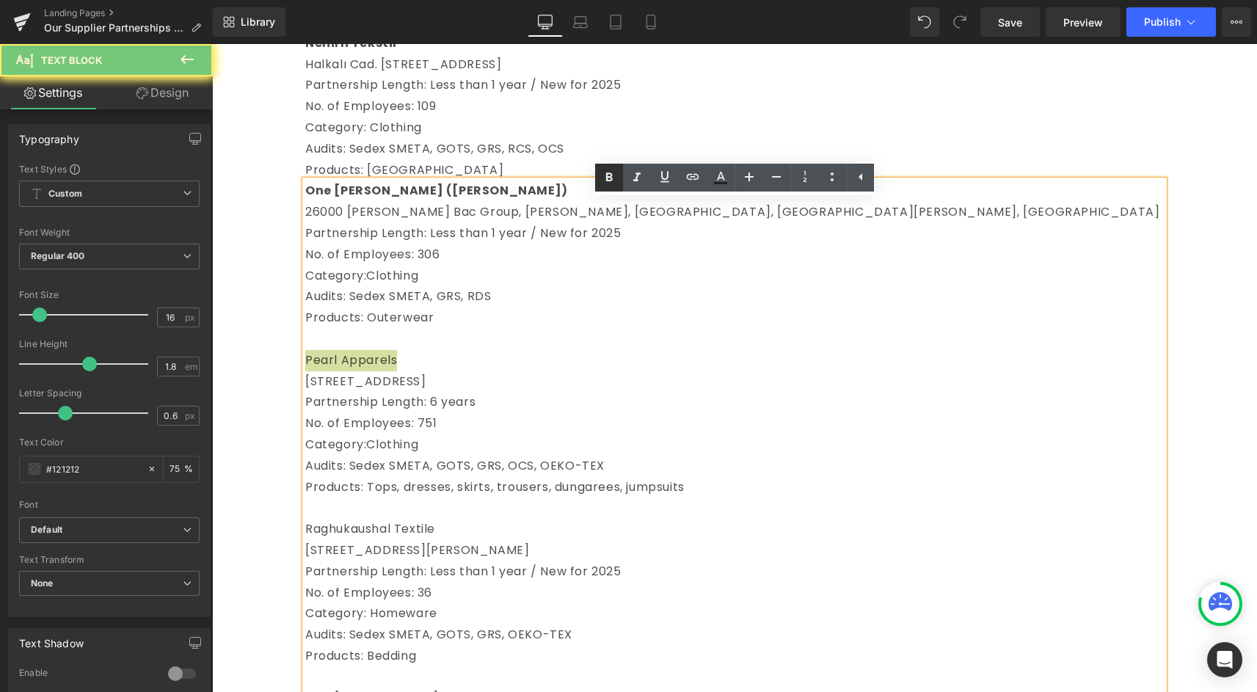
click at [610, 169] on icon at bounding box center [609, 178] width 18 height 18
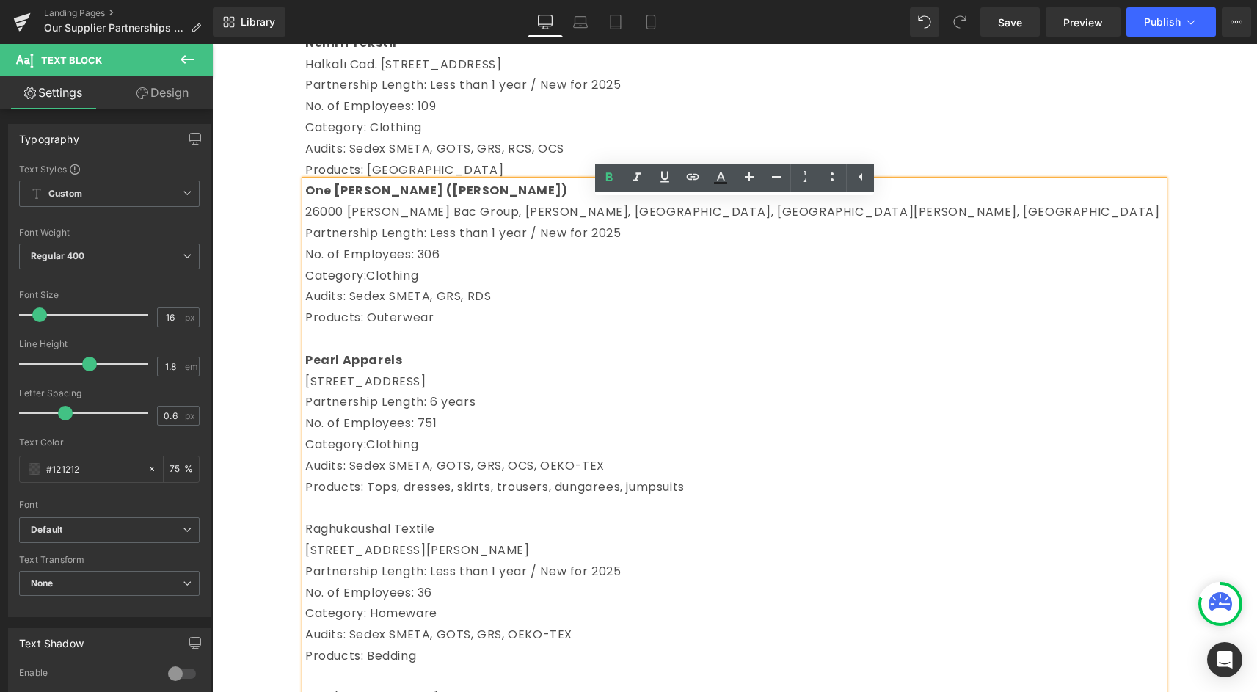
click at [354, 558] on span "[STREET_ADDRESS][PERSON_NAME]" at bounding box center [417, 549] width 224 height 17
click at [354, 537] on span "Raghukaushal Textile" at bounding box center [370, 528] width 130 height 17
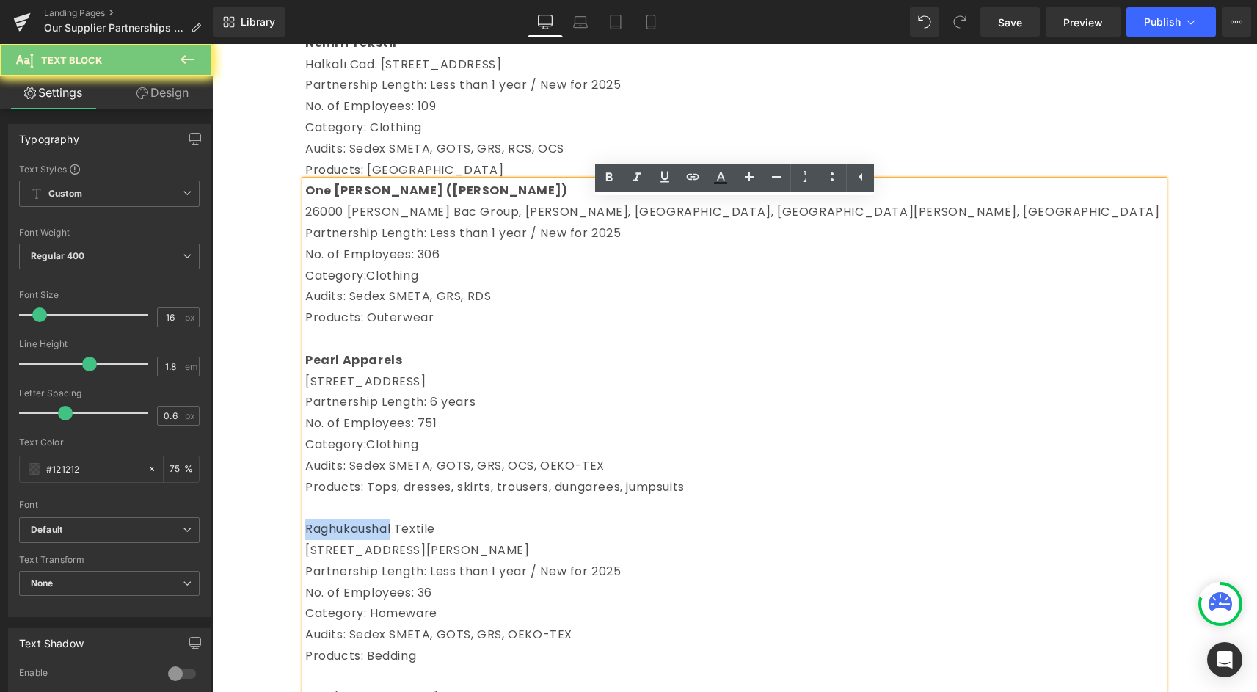
click at [354, 537] on span "Raghukaushal Textile" at bounding box center [370, 528] width 130 height 17
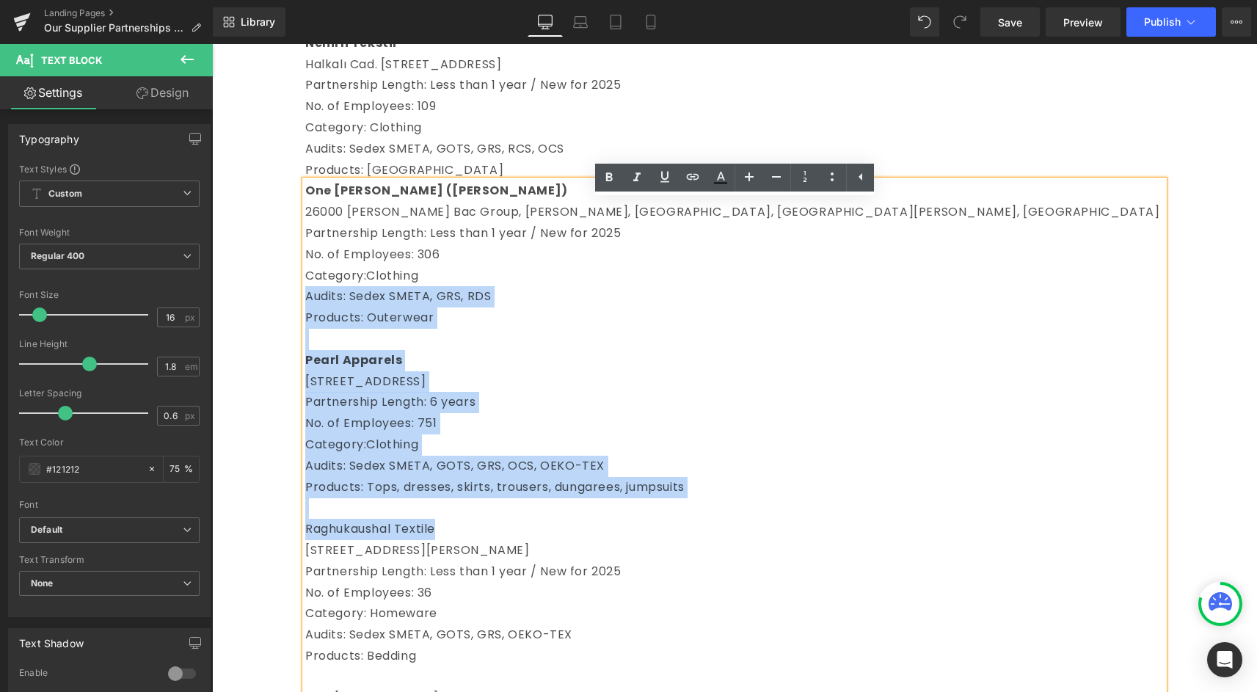
drag, startPoint x: 354, startPoint y: 545, endPoint x: 476, endPoint y: 295, distance: 278.6
click at [476, 295] on div "One [PERSON_NAME] ([PERSON_NAME]) 26000 [PERSON_NAME] Bac Group, [PERSON_NAME],…" at bounding box center [734, 676] width 858 height 993
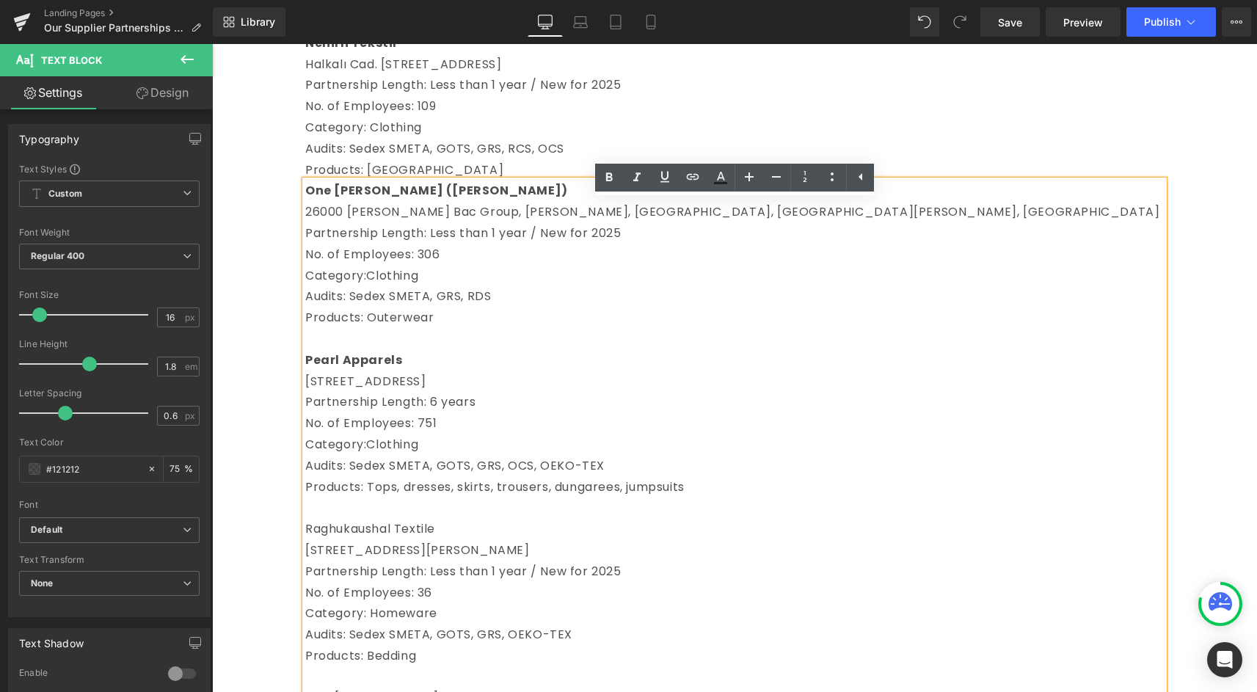
click at [346, 604] on p "No. of Employees: 36" at bounding box center [734, 593] width 858 height 21
click at [354, 558] on span "[STREET_ADDRESS][PERSON_NAME]" at bounding box center [417, 549] width 224 height 17
click at [354, 561] on p "[STREET_ADDRESS][PERSON_NAME]" at bounding box center [734, 550] width 858 height 21
click at [354, 540] on p "Raghukaushal Textile" at bounding box center [734, 529] width 858 height 21
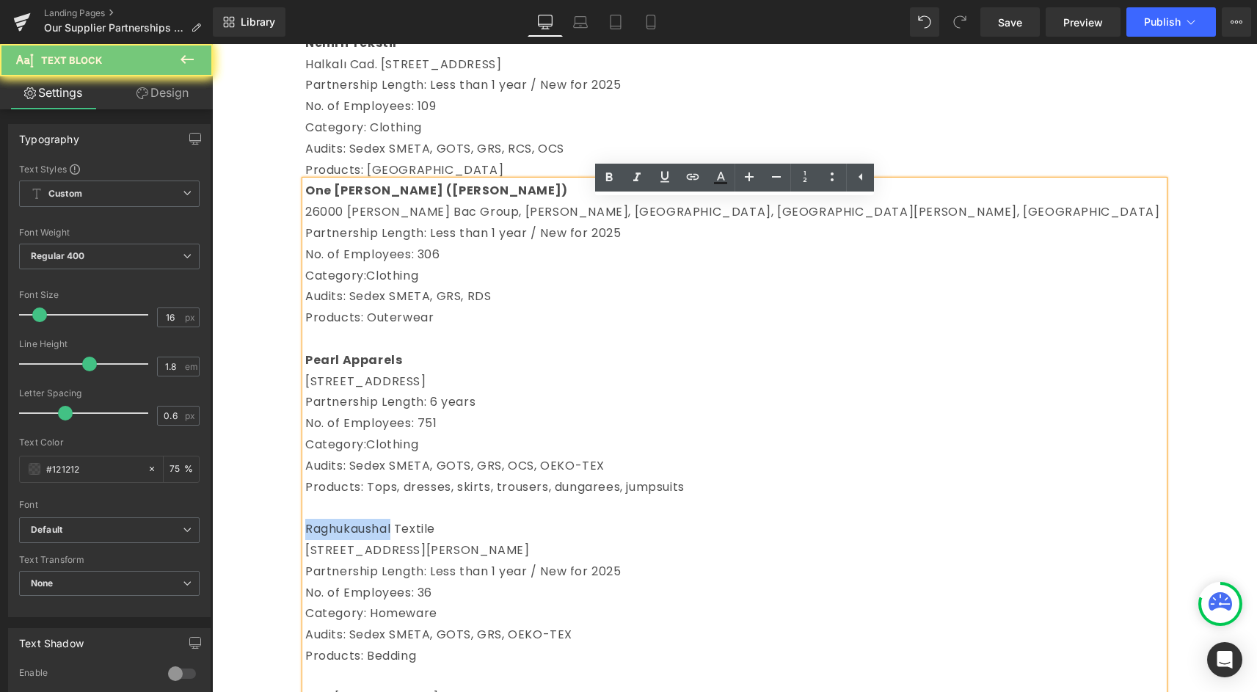
click at [354, 540] on p "Raghukaushal Textile" at bounding box center [734, 529] width 858 height 21
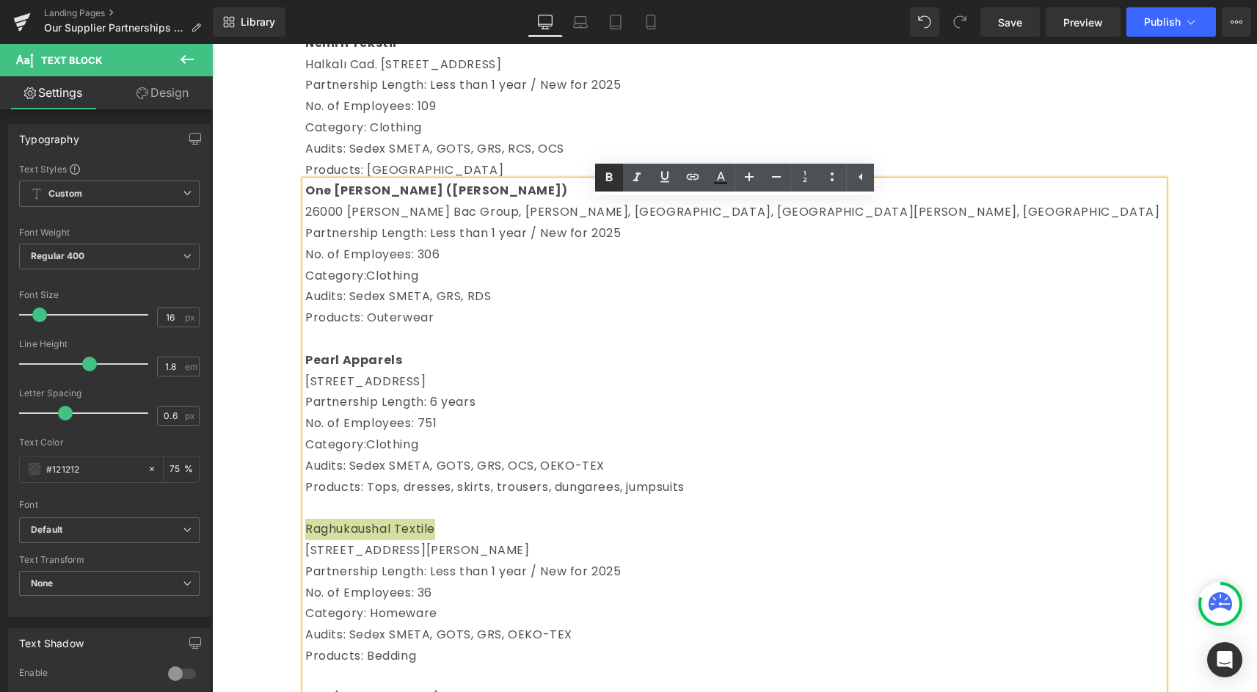
click at [613, 178] on icon at bounding box center [609, 178] width 18 height 18
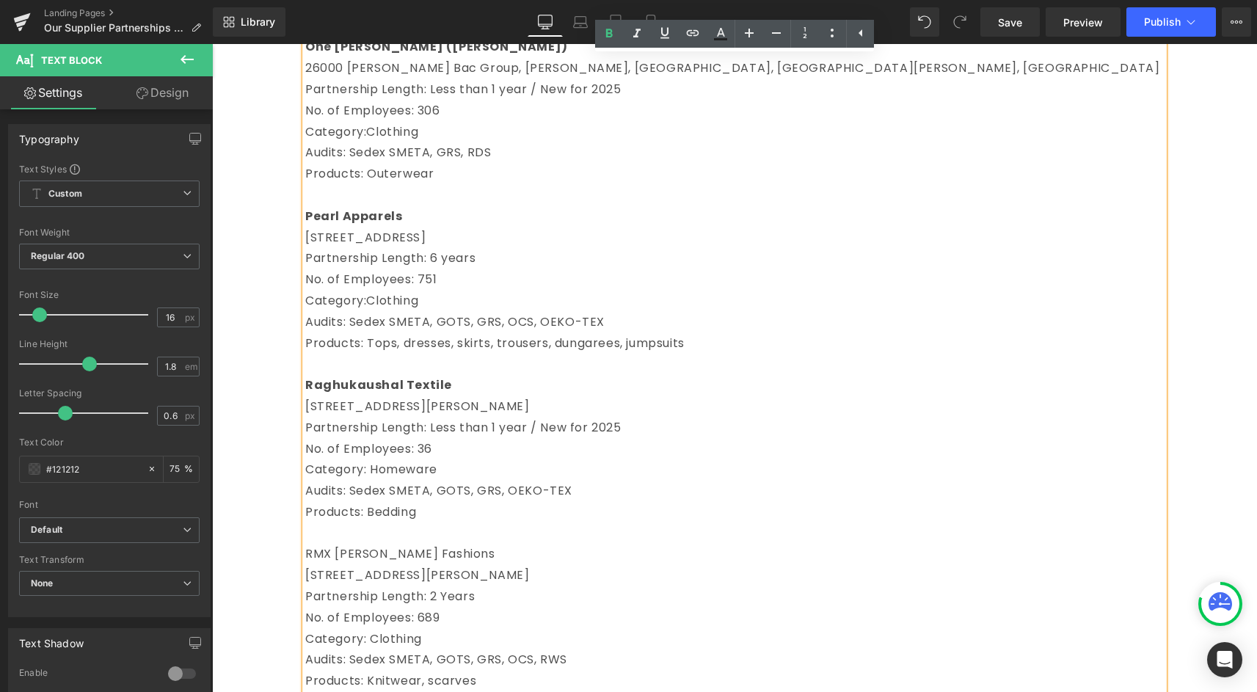
scroll to position [1812, 0]
click at [346, 563] on p "RMX [PERSON_NAME] Fashions" at bounding box center [734, 552] width 858 height 21
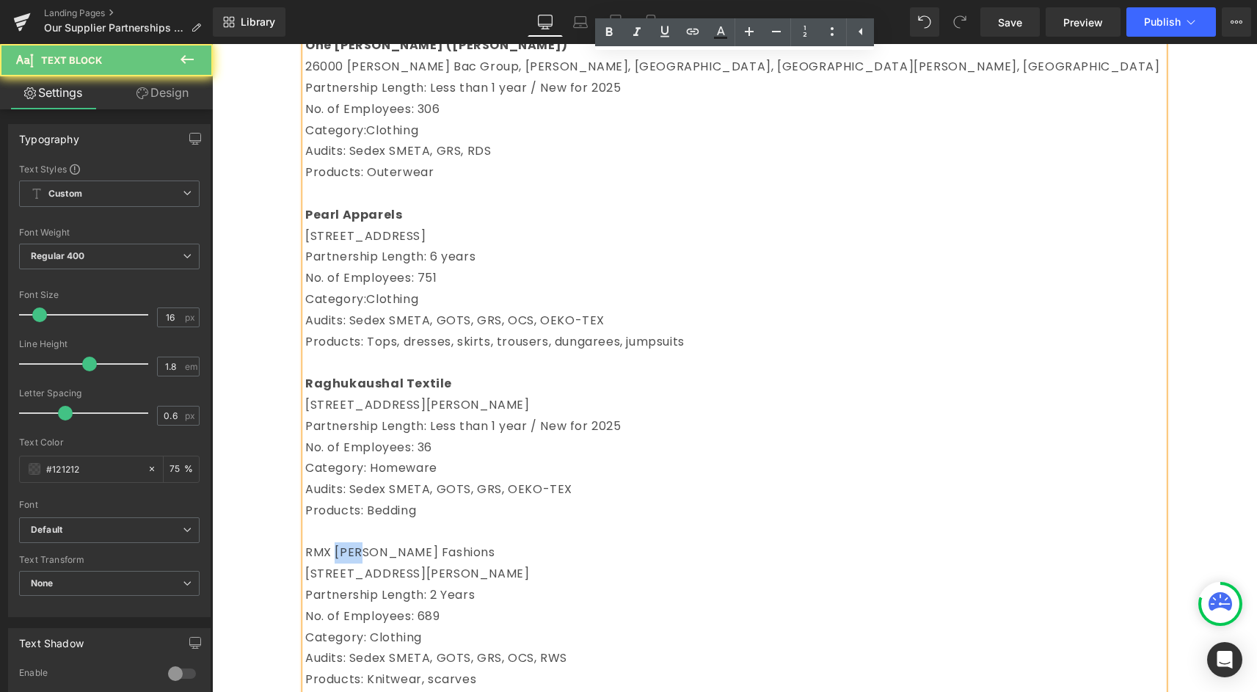
click at [346, 563] on p "RMX [PERSON_NAME] Fashions" at bounding box center [734, 552] width 858 height 21
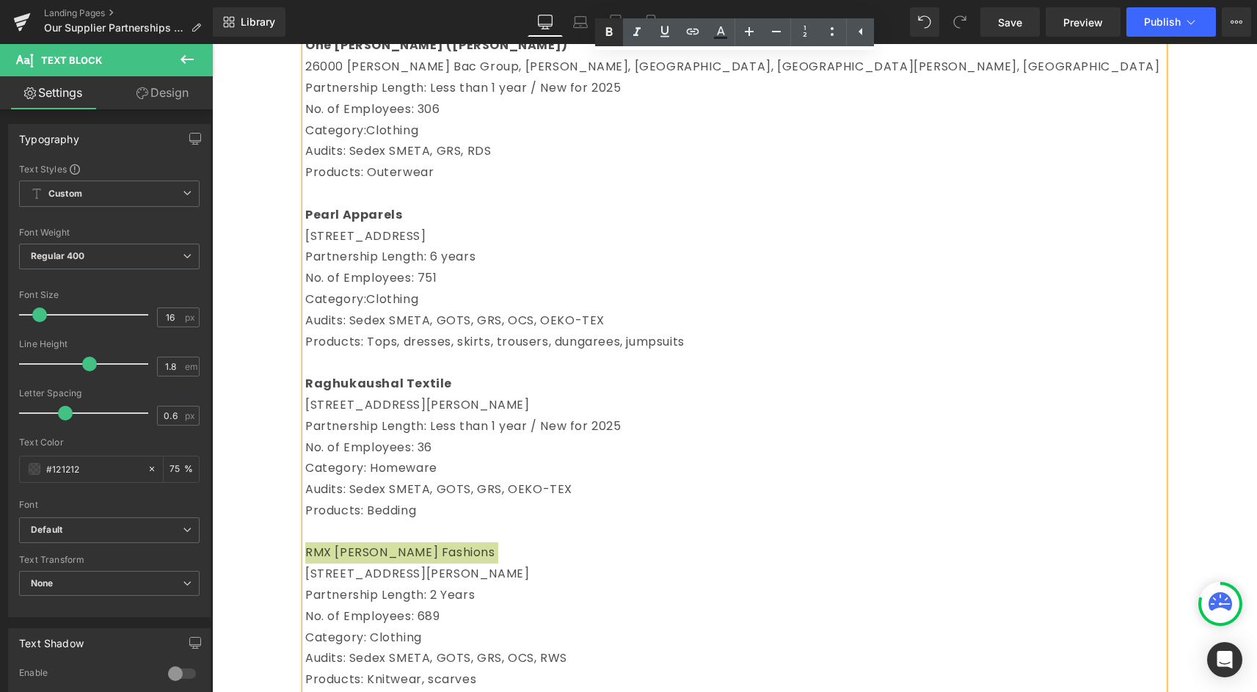
click at [610, 34] on icon at bounding box center [609, 31] width 7 height 9
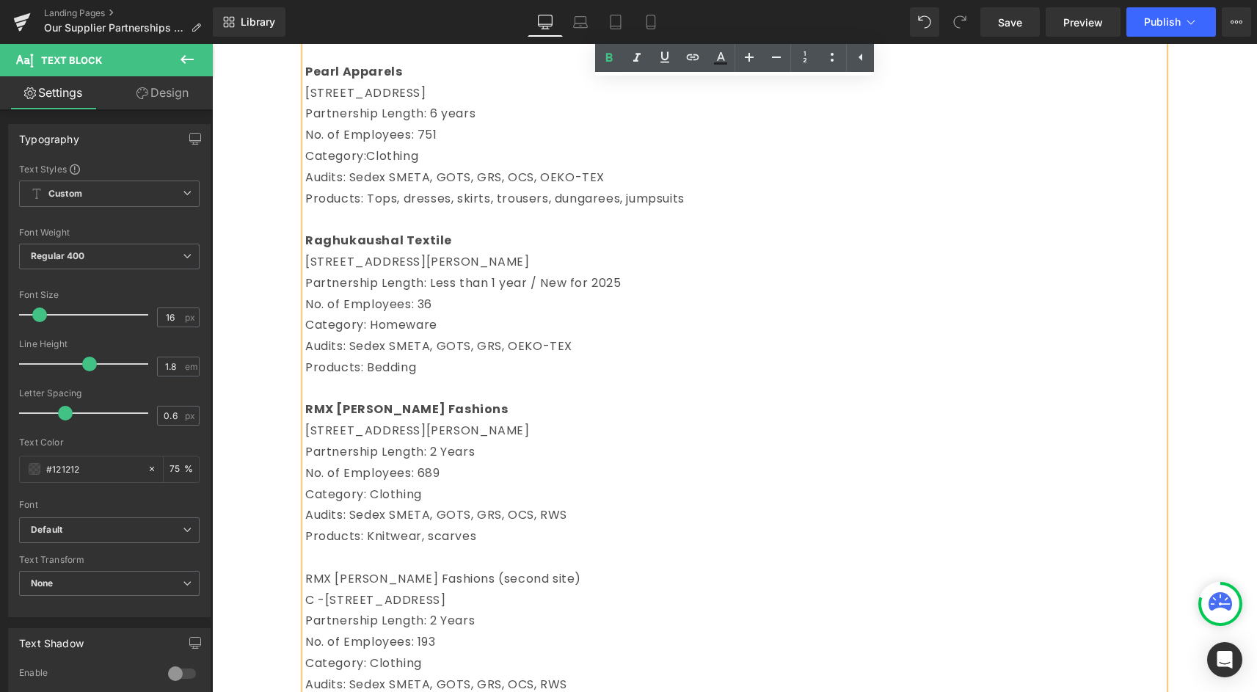
scroll to position [1966, 0]
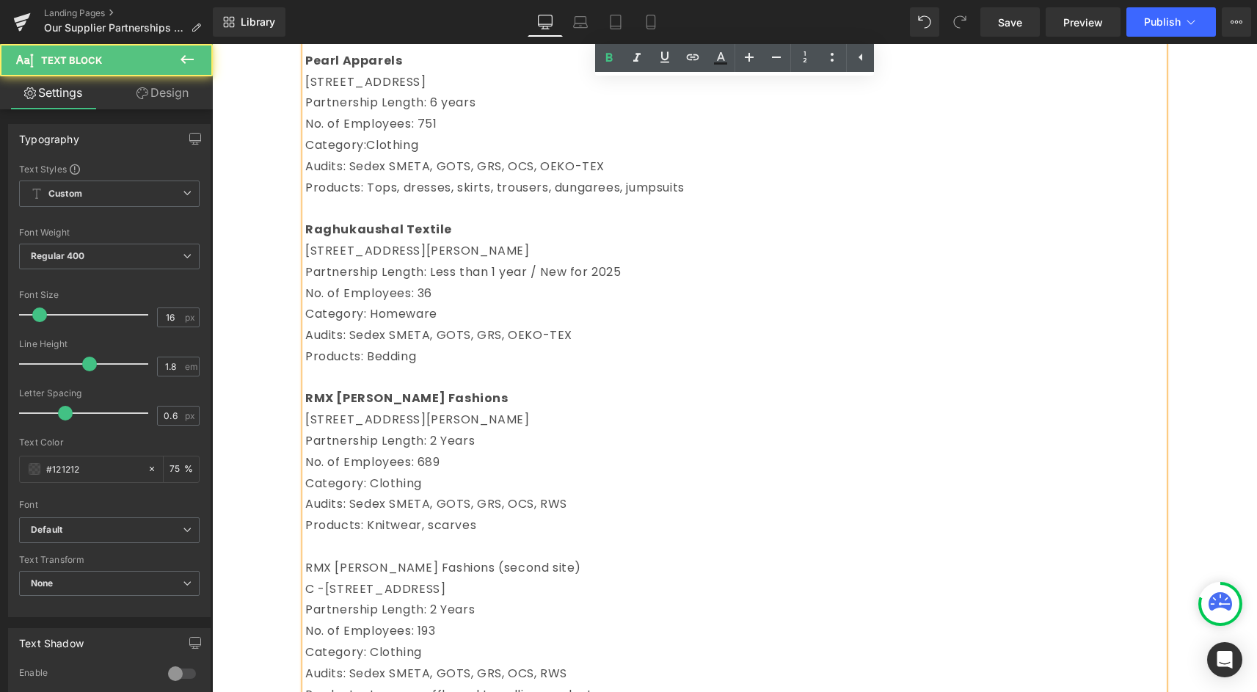
click at [363, 600] on p "C -[STREET_ADDRESS]" at bounding box center [734, 589] width 858 height 21
click at [363, 579] on p "RMX [PERSON_NAME] Fashions (second site)" at bounding box center [734, 568] width 858 height 21
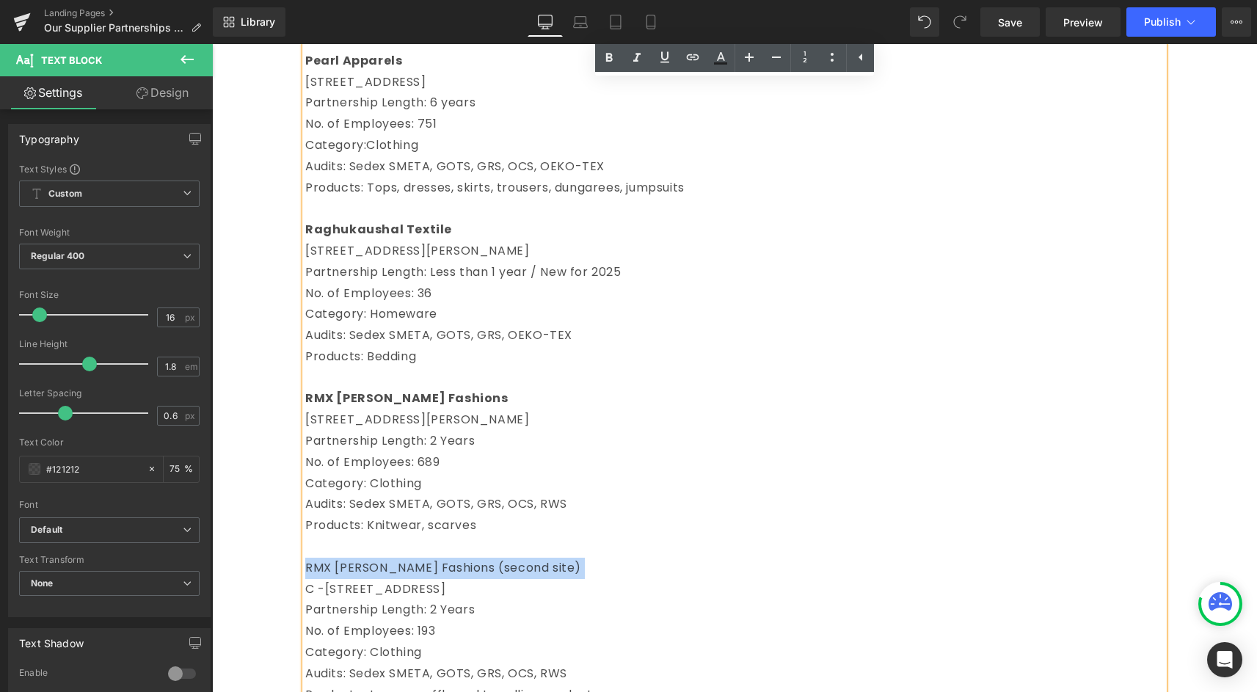
click at [363, 579] on p "RMX [PERSON_NAME] Fashions (second site)" at bounding box center [734, 568] width 858 height 21
click at [608, 52] on icon at bounding box center [609, 58] width 18 height 18
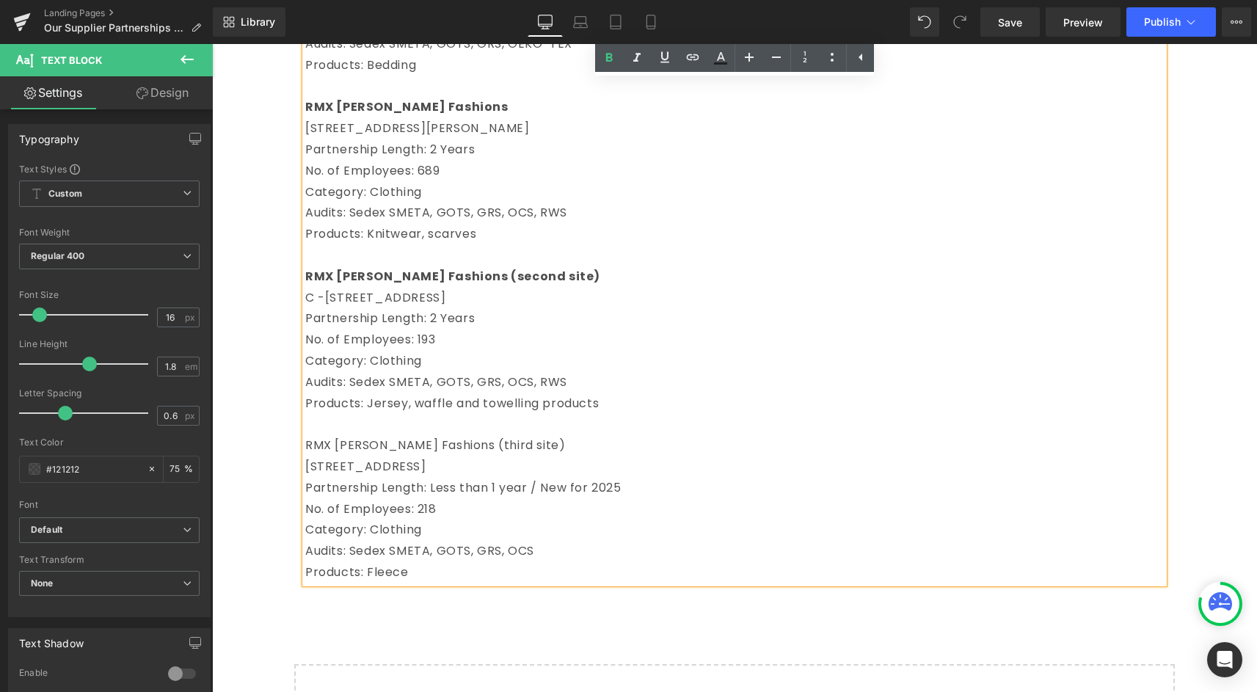
scroll to position [2311, 0]
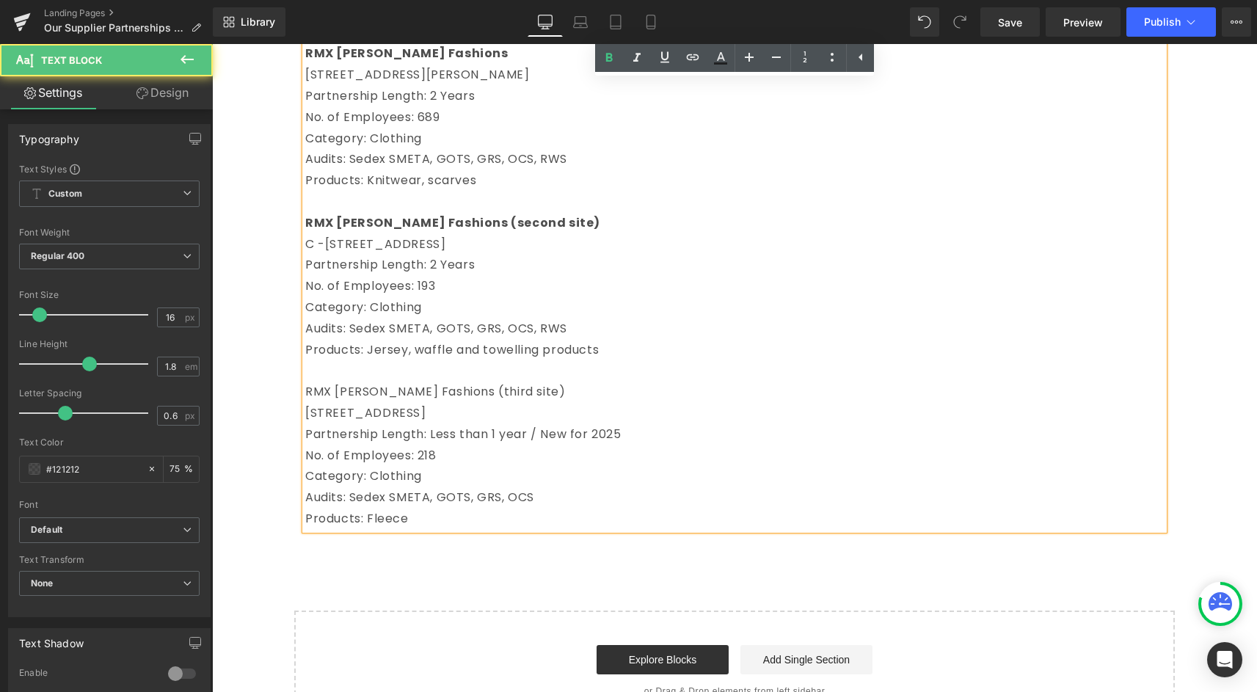
click at [361, 403] on p "RMX [PERSON_NAME] Fashions (third site)" at bounding box center [734, 392] width 858 height 21
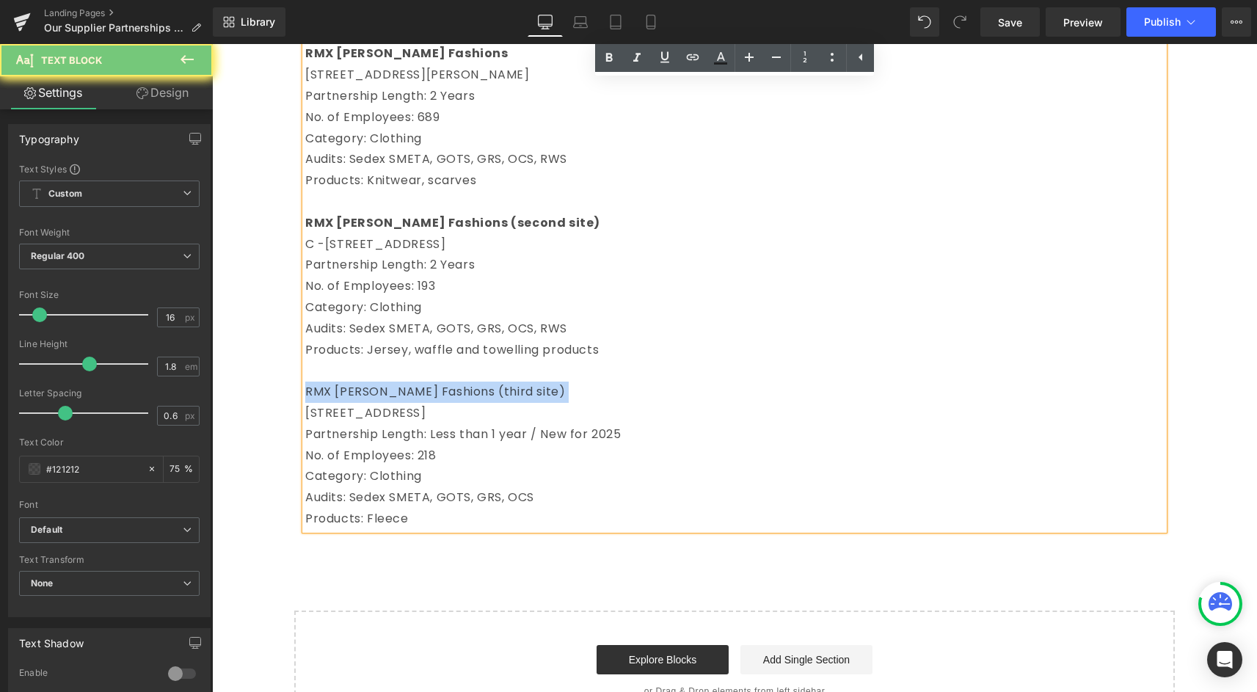
click at [361, 403] on p "RMX [PERSON_NAME] Fashions (third site)" at bounding box center [734, 392] width 858 height 21
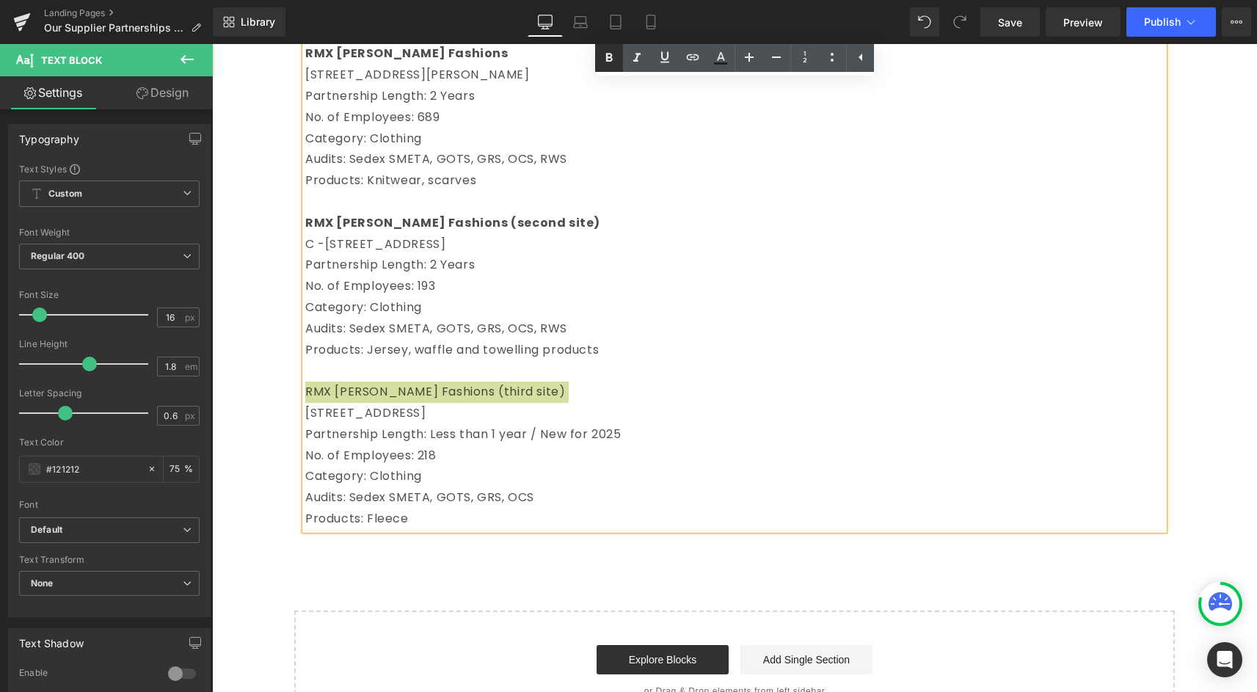
click at [611, 57] on icon at bounding box center [609, 57] width 7 height 9
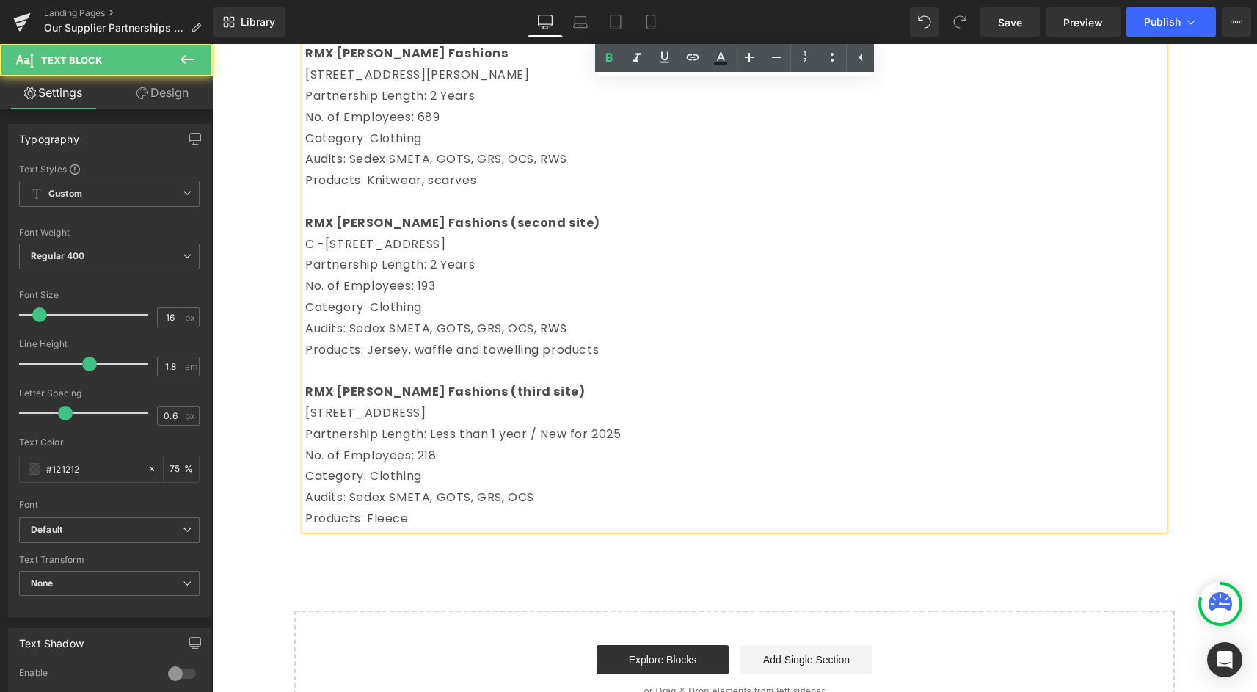
click at [310, 424] on p "[STREET_ADDRESS]" at bounding box center [734, 413] width 858 height 21
click at [437, 508] on p "Audits: Sedex SMETA, GOTS, GRS, OCS" at bounding box center [734, 497] width 858 height 21
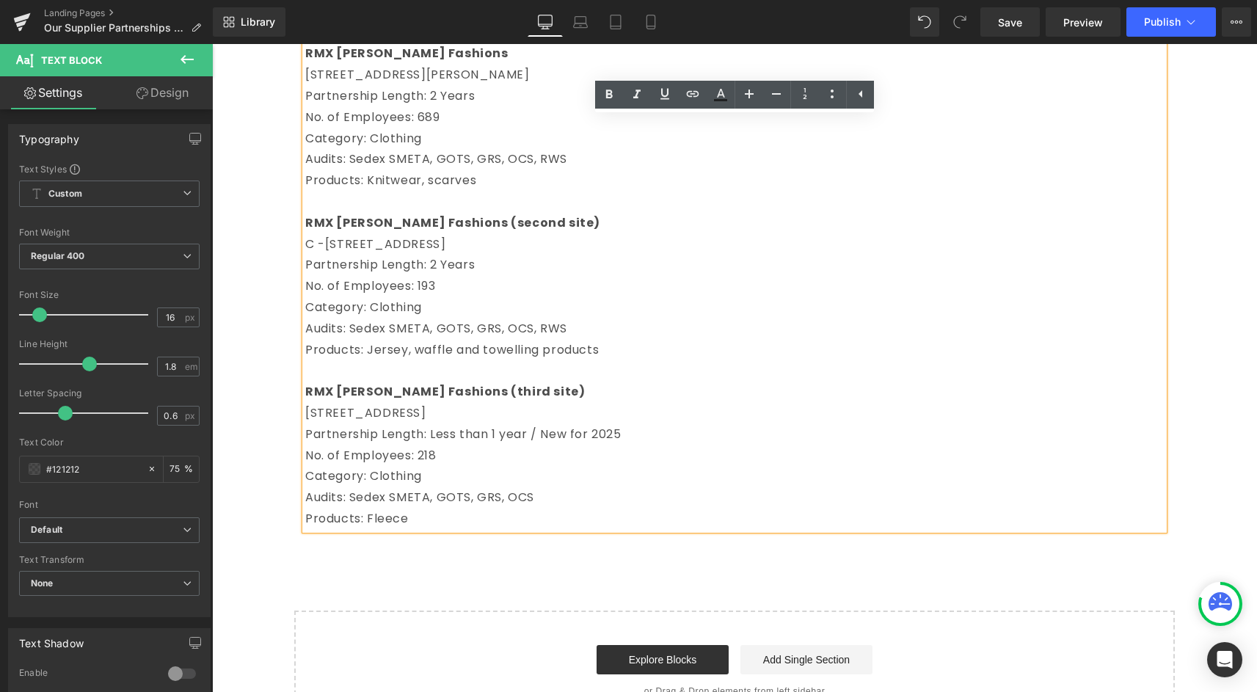
click at [426, 643] on div "Start building your page Explore Blocks Add Single Section or Drag & Drop eleme…" at bounding box center [734, 670] width 877 height 117
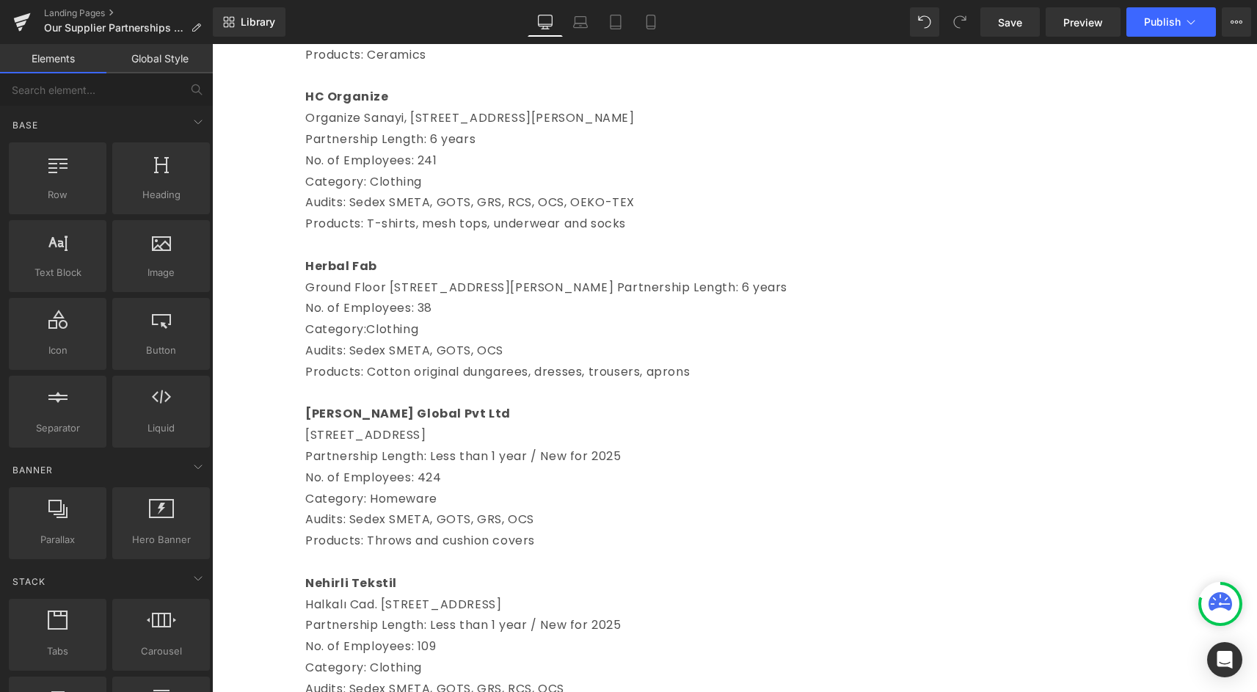
scroll to position [1128, 0]
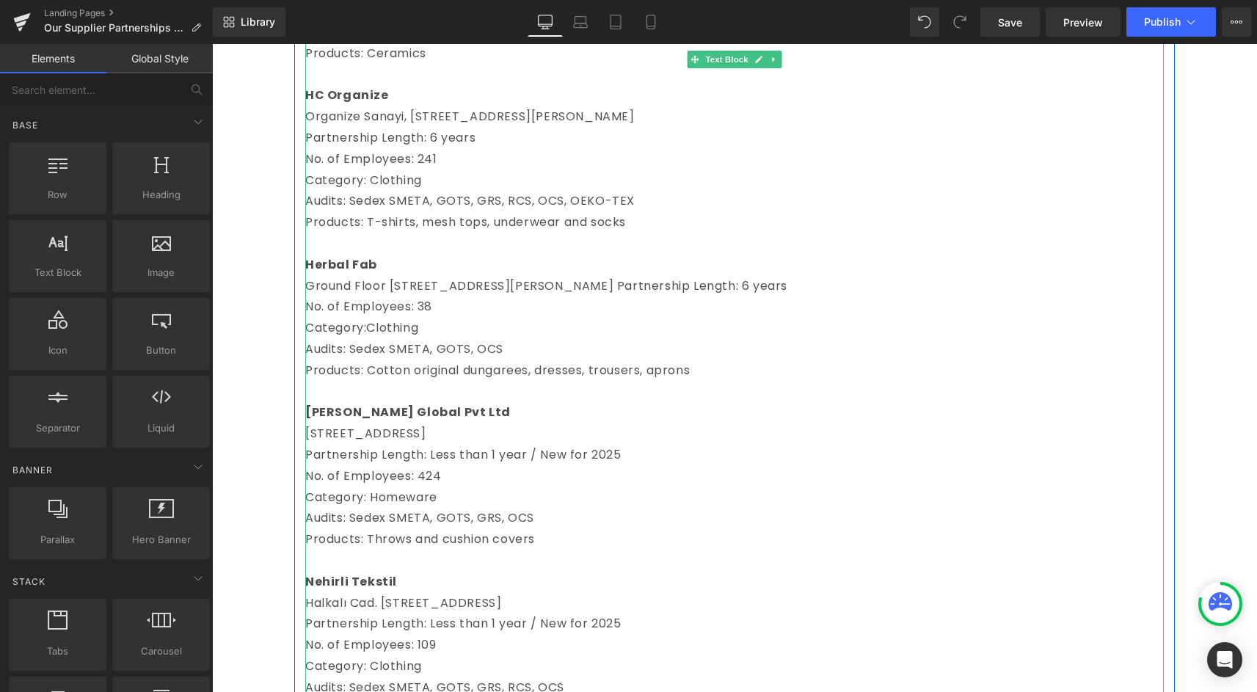
click at [311, 379] on span "Products: Cotton original dungarees, dresses, trousers, aprons" at bounding box center [497, 370] width 384 height 17
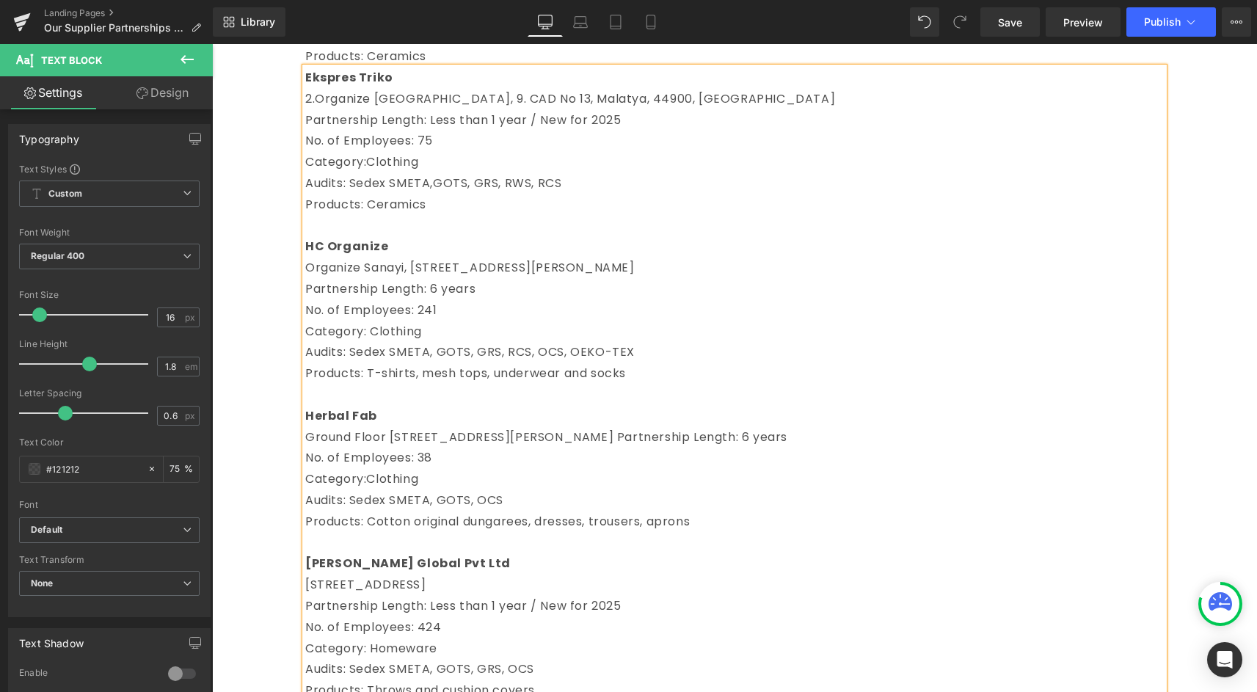
click at [456, 300] on p "No. of Employees: 241" at bounding box center [734, 310] width 858 height 21
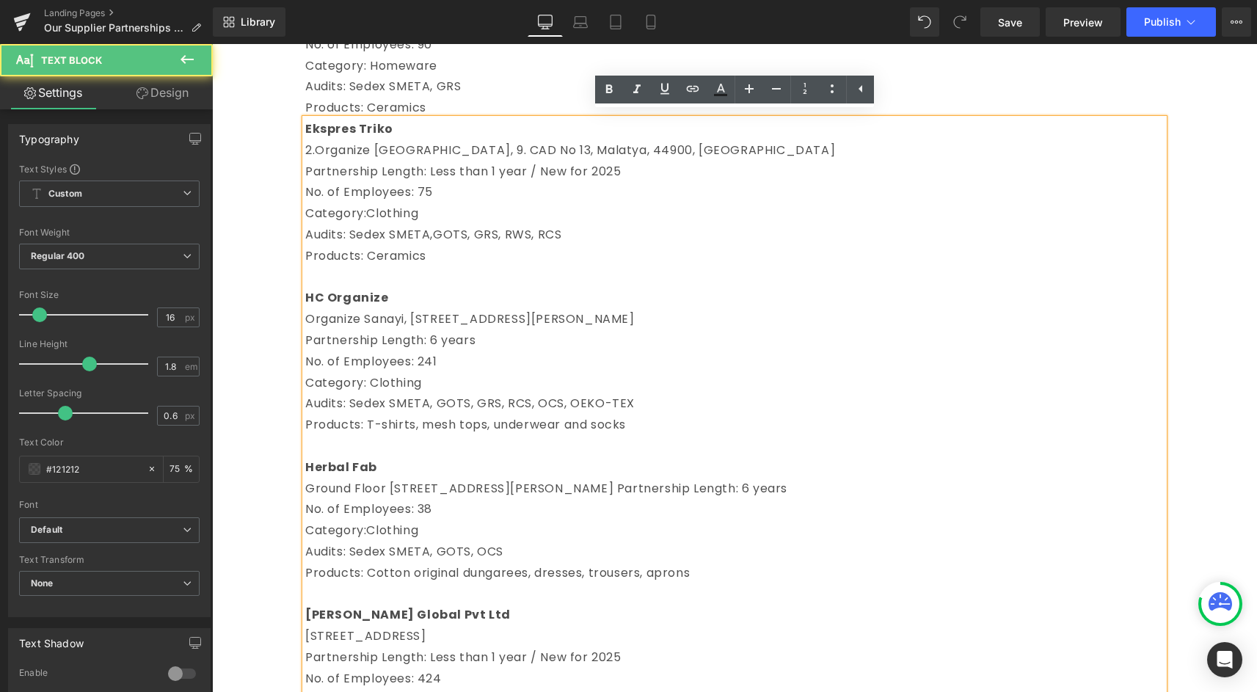
scroll to position [927, 0]
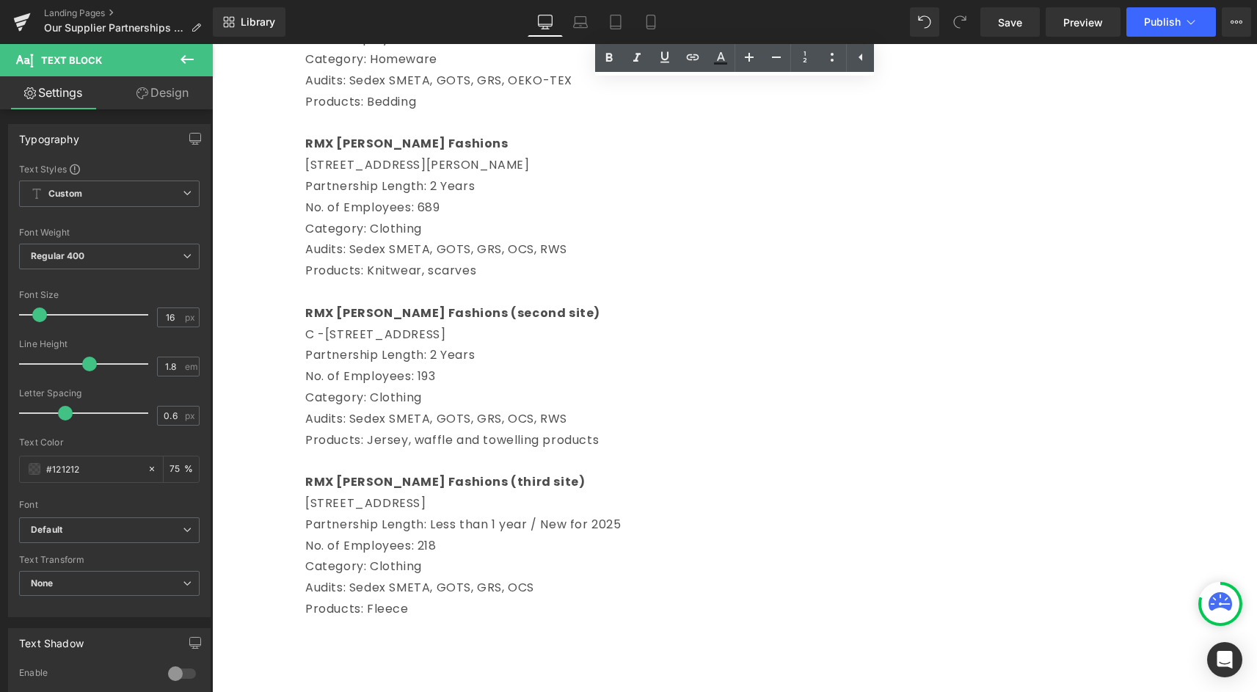
click at [393, 409] on p "Category: Clothing" at bounding box center [734, 397] width 858 height 21
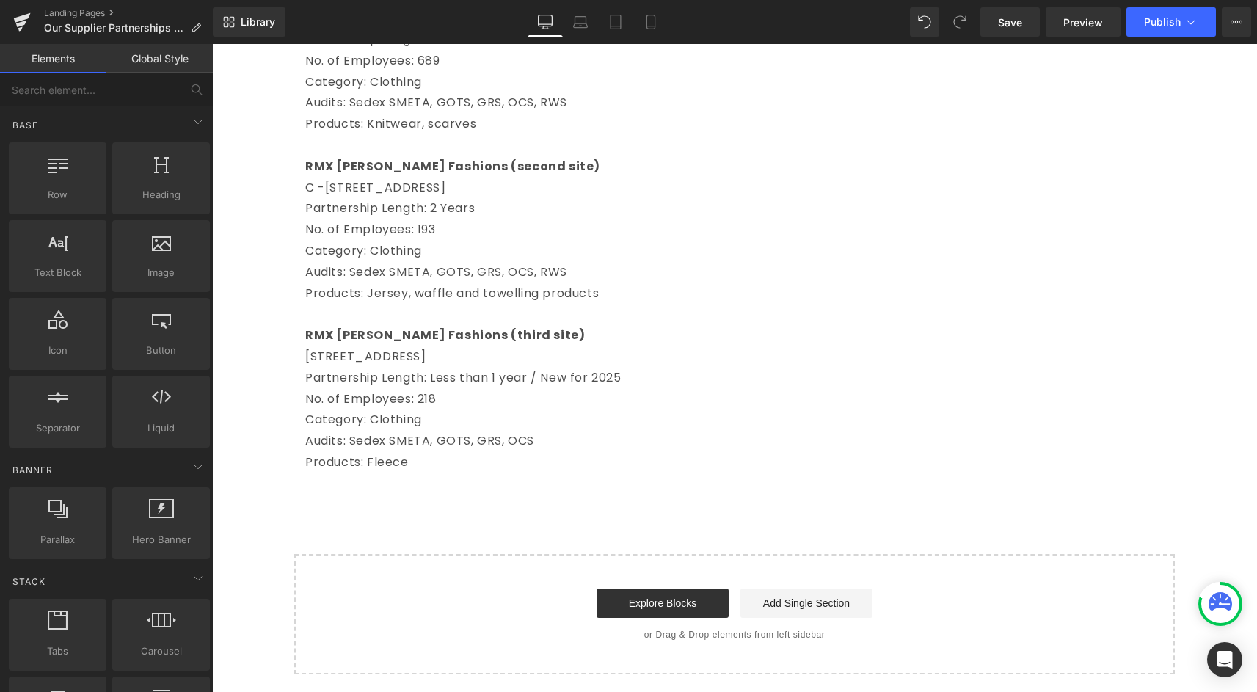
scroll to position [2377, 0]
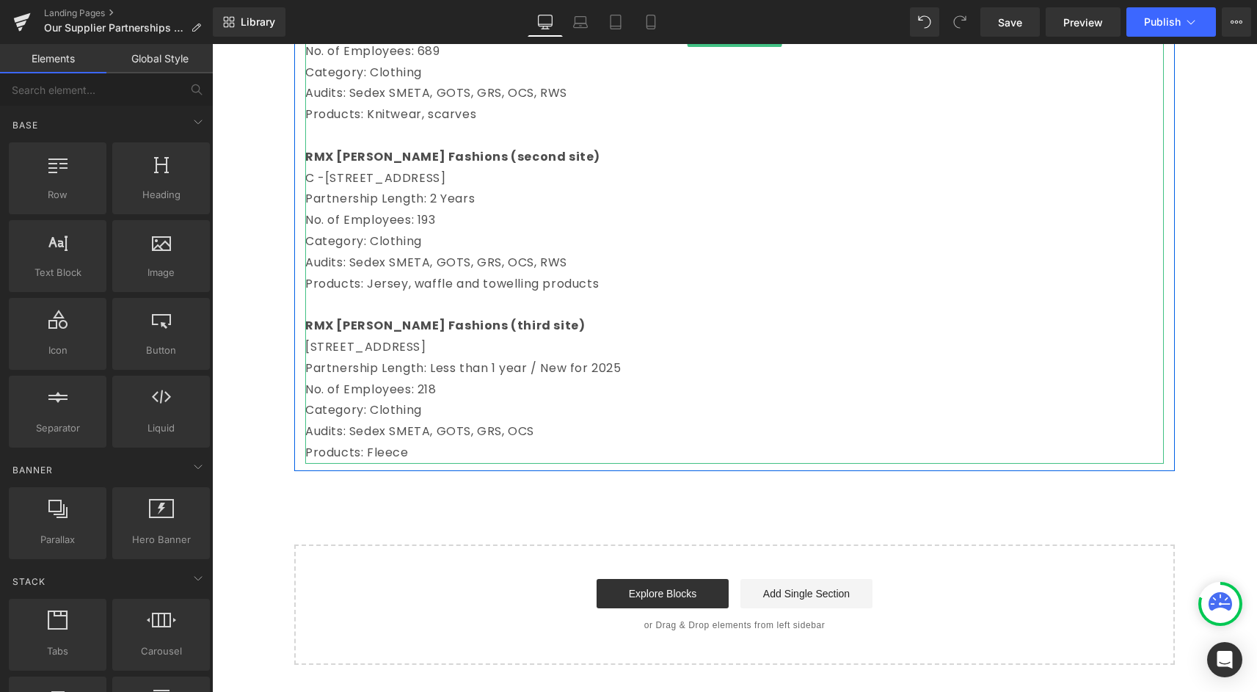
click at [355, 442] on p "Audits: Sedex SMETA, GOTS, GRS, OCS" at bounding box center [734, 431] width 858 height 21
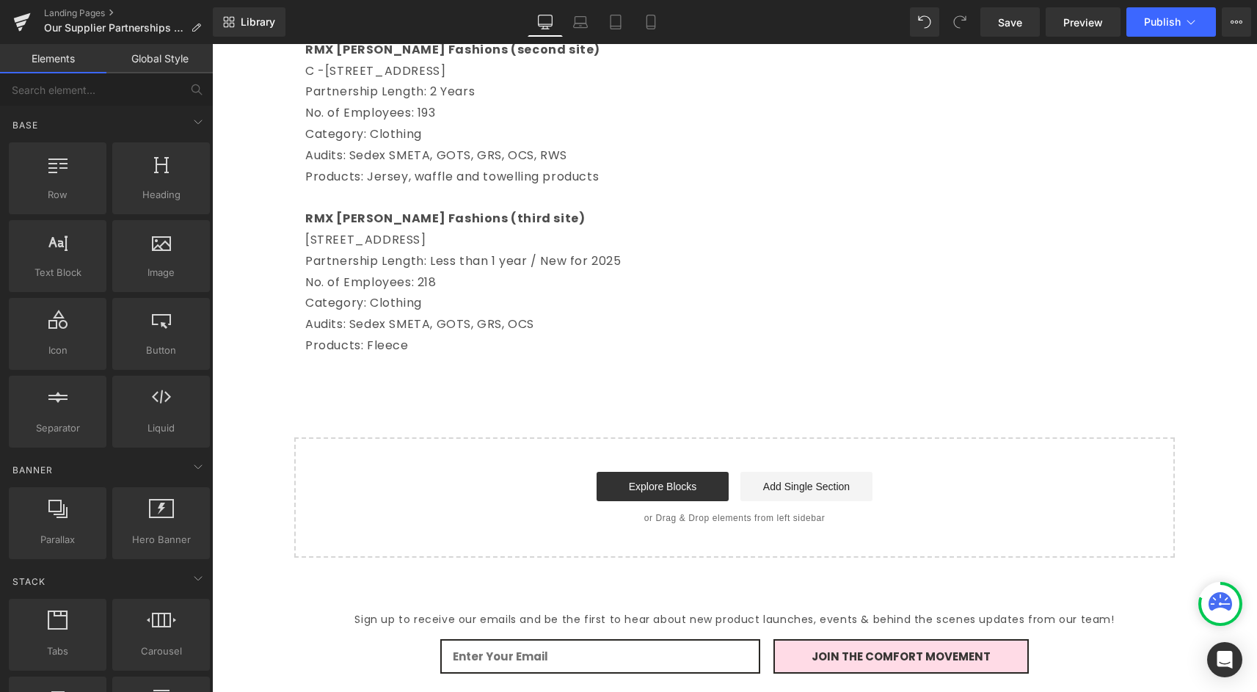
click at [448, 490] on div "Start building your page Explore Blocks Add Single Section or Drag & Drop eleme…" at bounding box center [734, 497] width 877 height 117
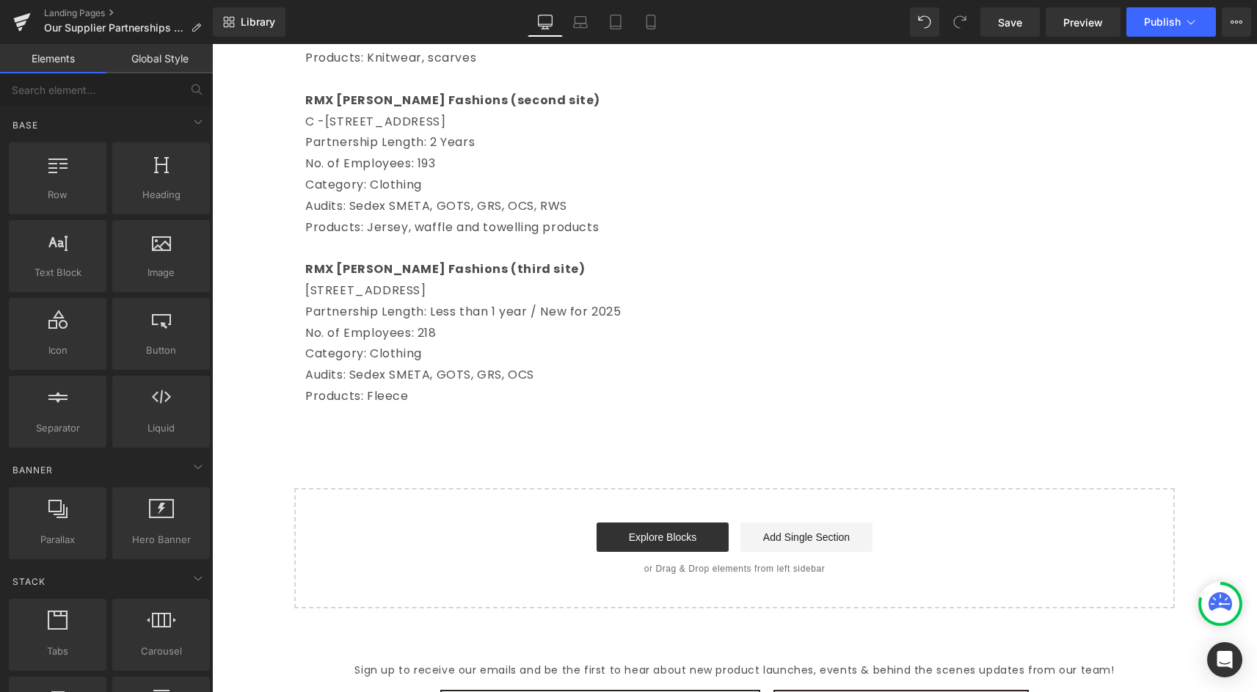
scroll to position [2442, 0]
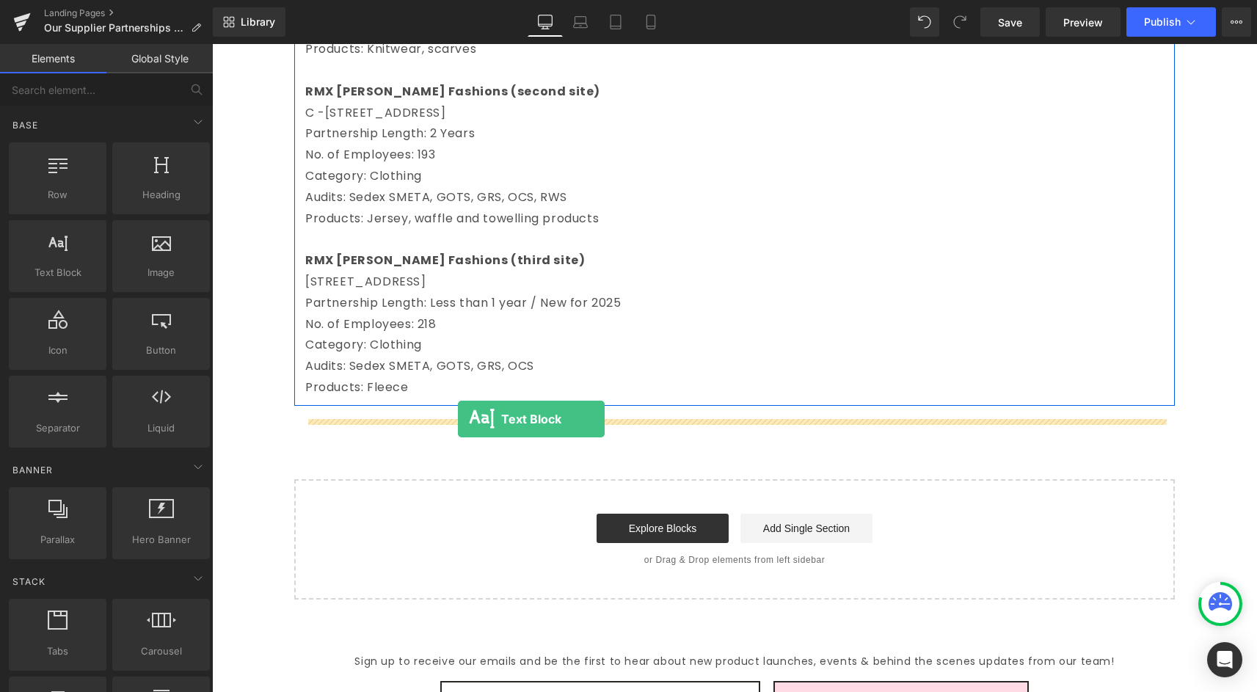
drag, startPoint x: 274, startPoint y: 296, endPoint x: 458, endPoint y: 418, distance: 221.2
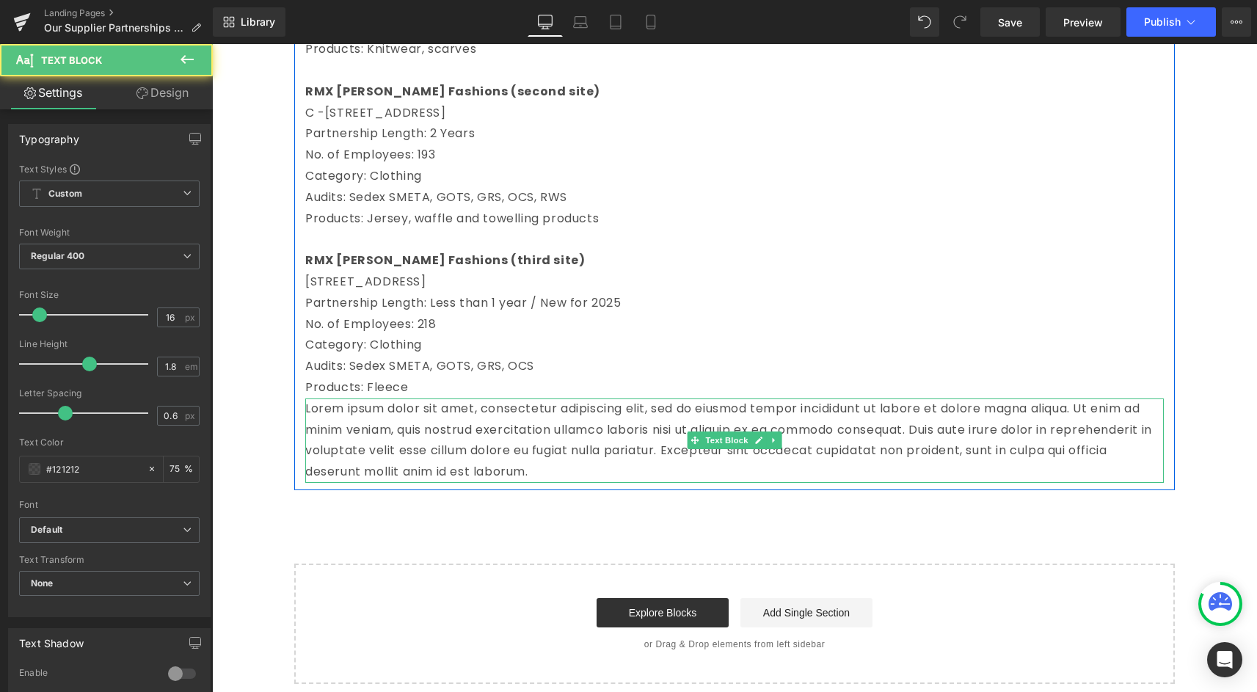
click at [384, 441] on p "Lorem ipsum dolor sit amet, consectetur adipiscing elit, sed do eiusmod tempor …" at bounding box center [734, 440] width 858 height 84
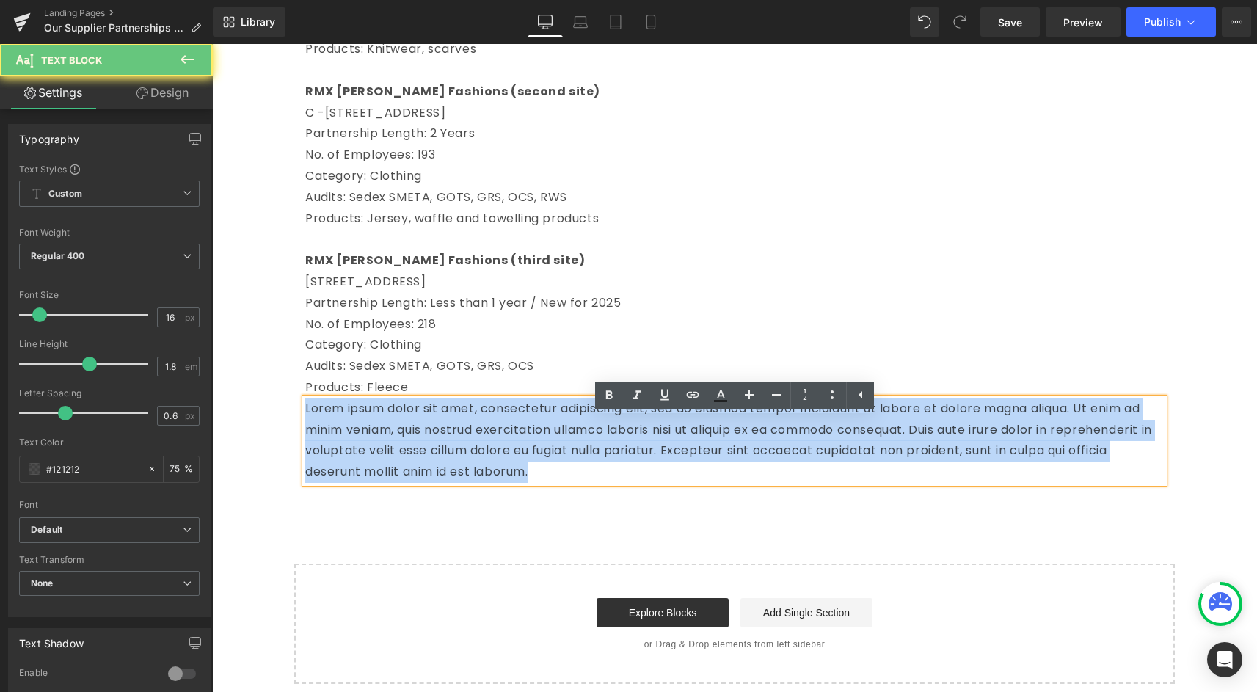
click at [384, 441] on p "Lorem ipsum dolor sit amet, consectetur adipiscing elit, sed do eiusmod tempor …" at bounding box center [734, 440] width 858 height 84
paste div
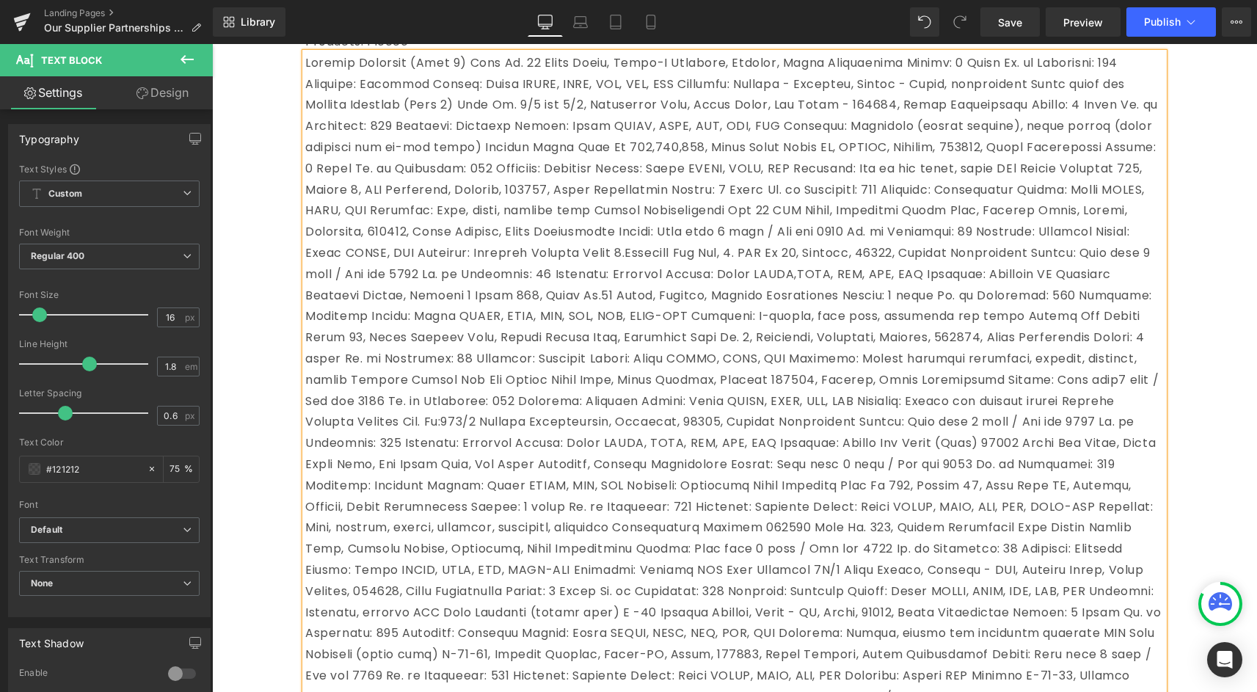
scroll to position [2800, 0]
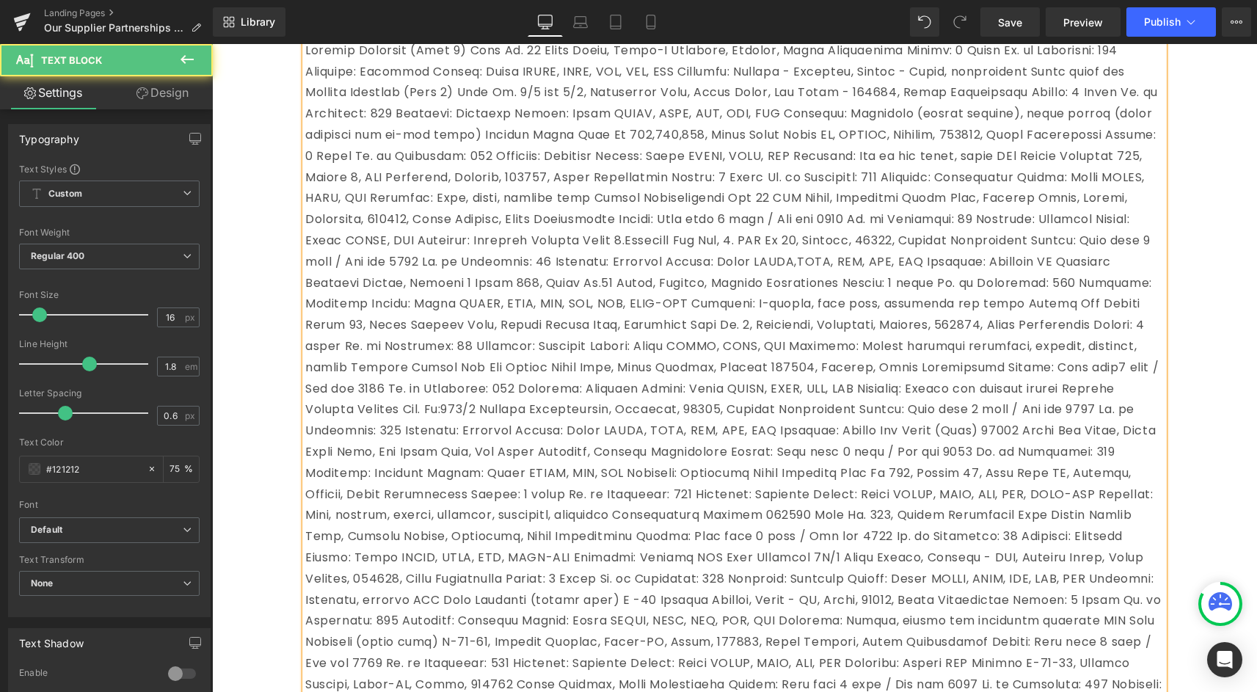
click at [752, 511] on p at bounding box center [734, 473] width 858 height 866
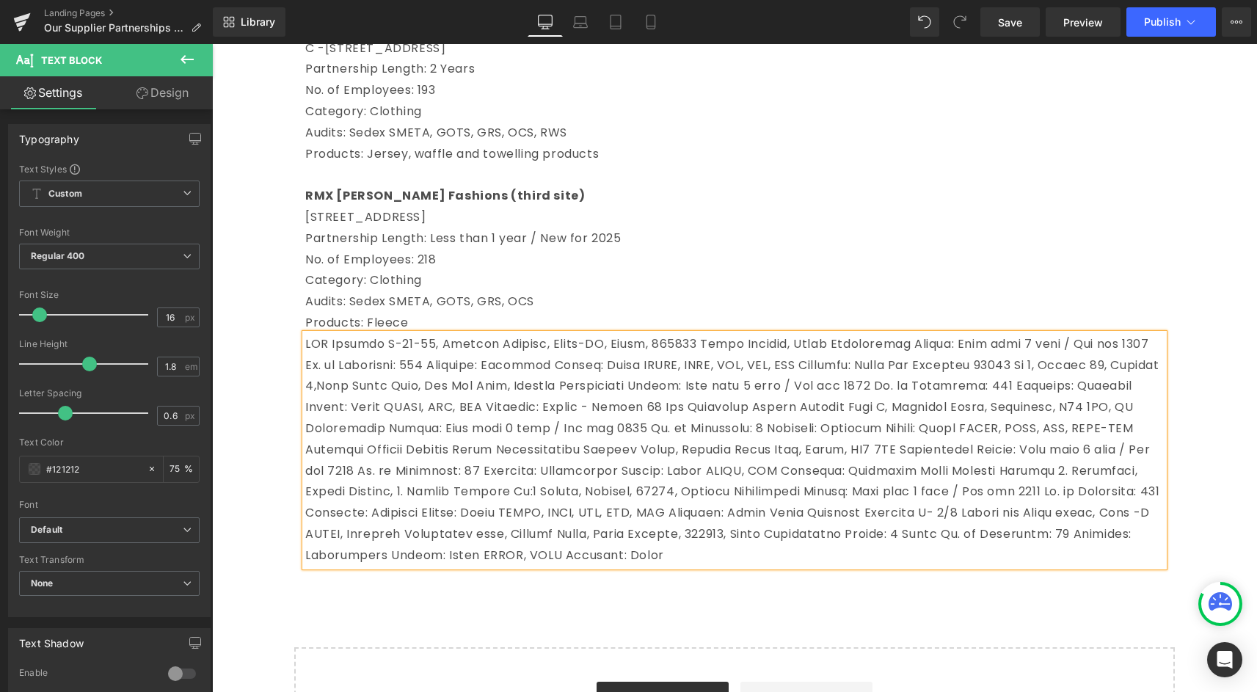
scroll to position [2493, 0]
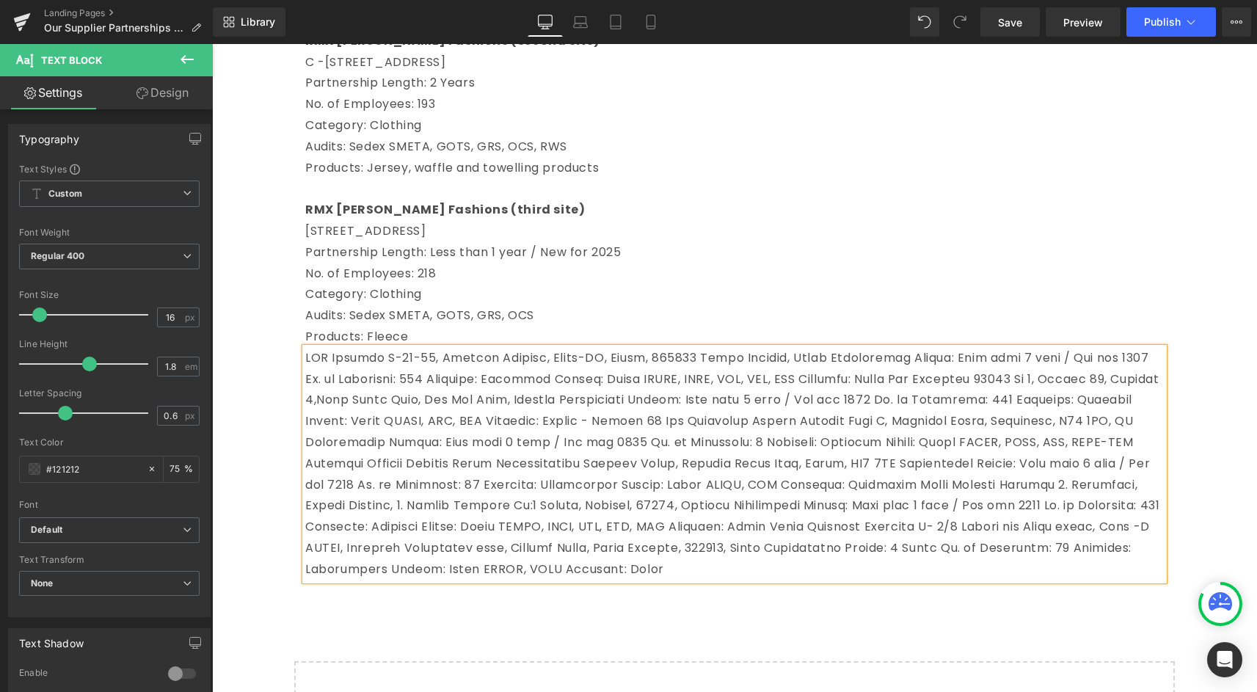
click at [372, 381] on p at bounding box center [734, 464] width 858 height 233
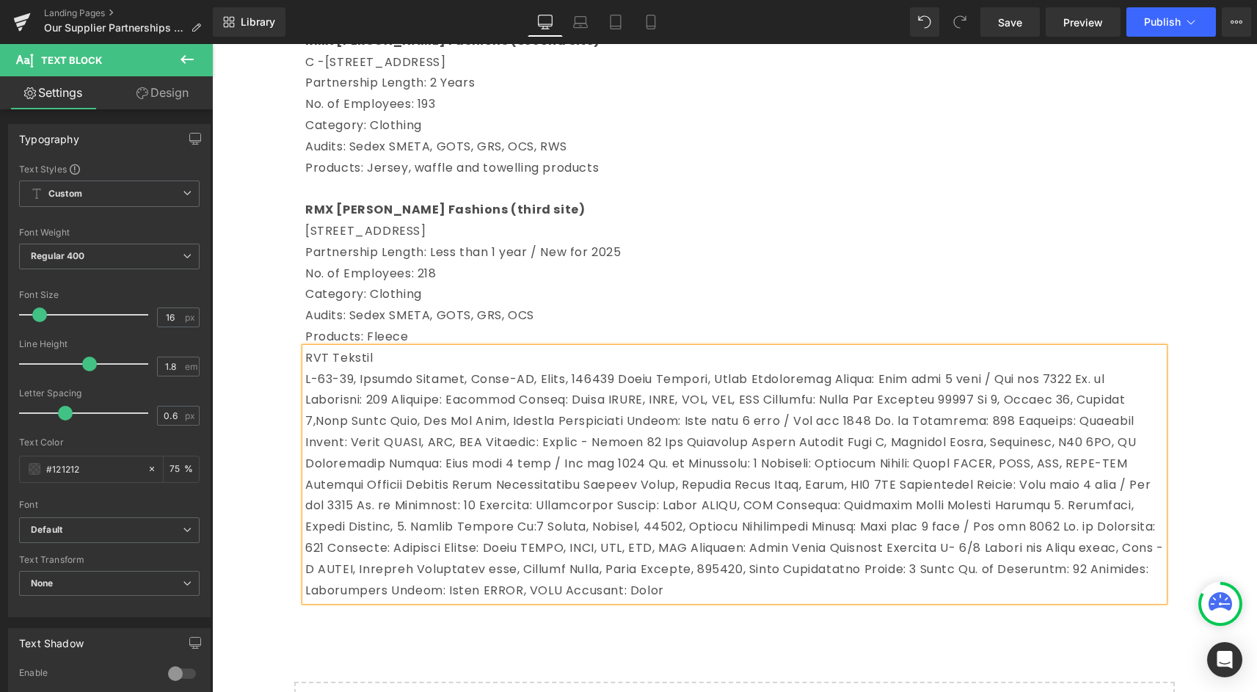
click at [748, 404] on p at bounding box center [734, 485] width 858 height 233
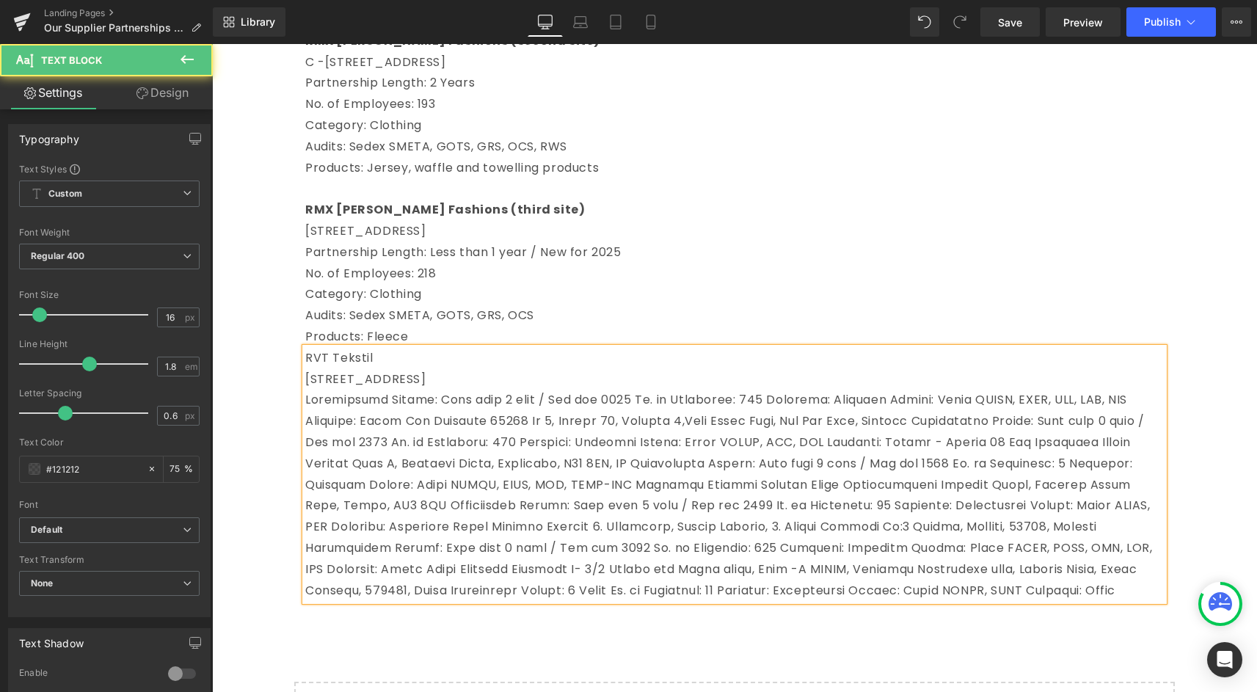
click at [624, 417] on p at bounding box center [734, 495] width 858 height 211
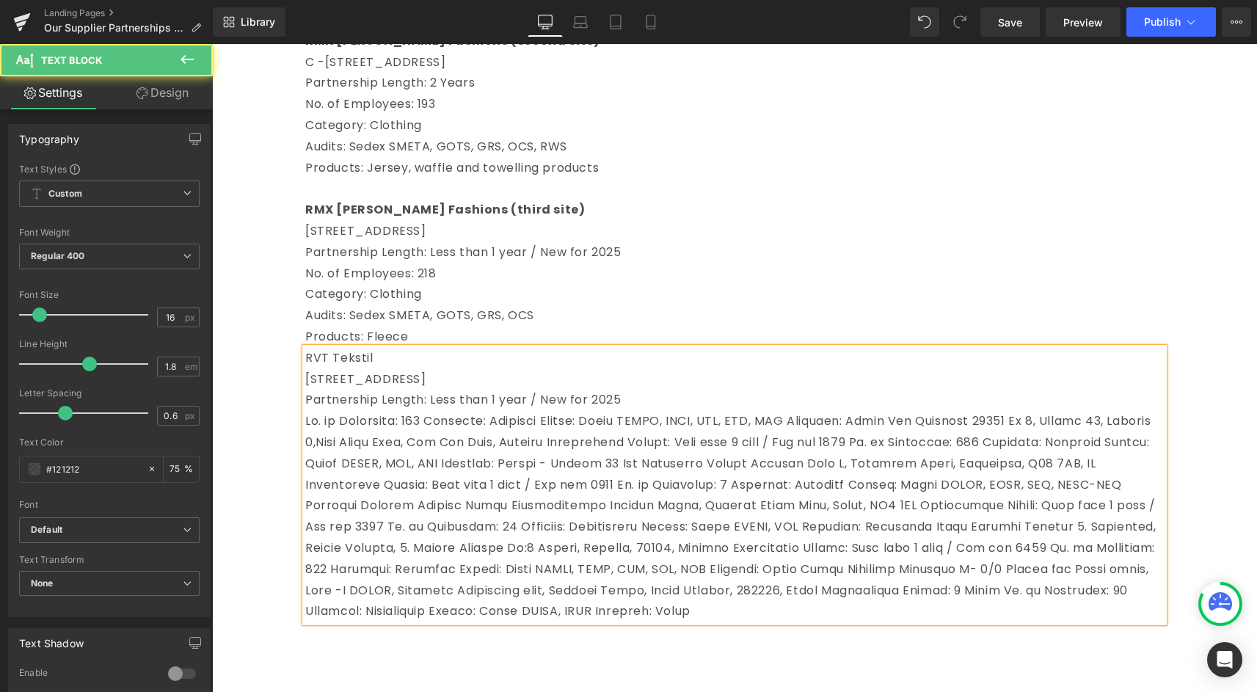
click at [440, 445] on p at bounding box center [734, 516] width 858 height 211
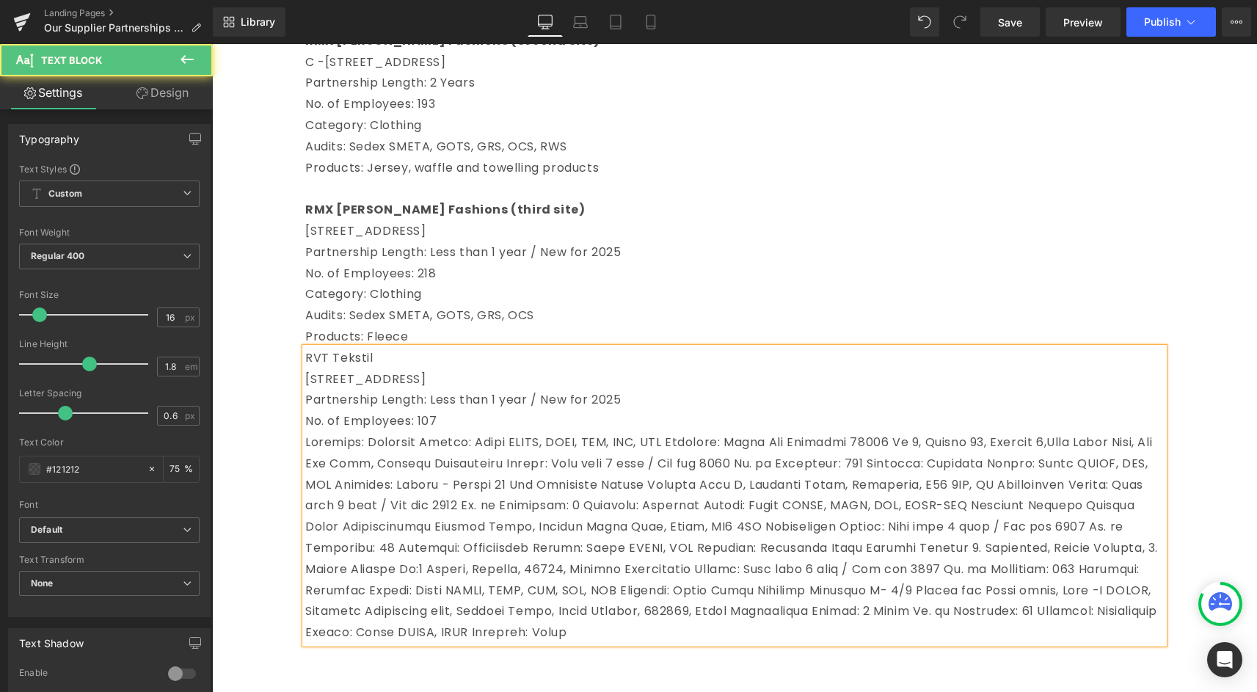
click at [428, 469] on p at bounding box center [734, 537] width 858 height 211
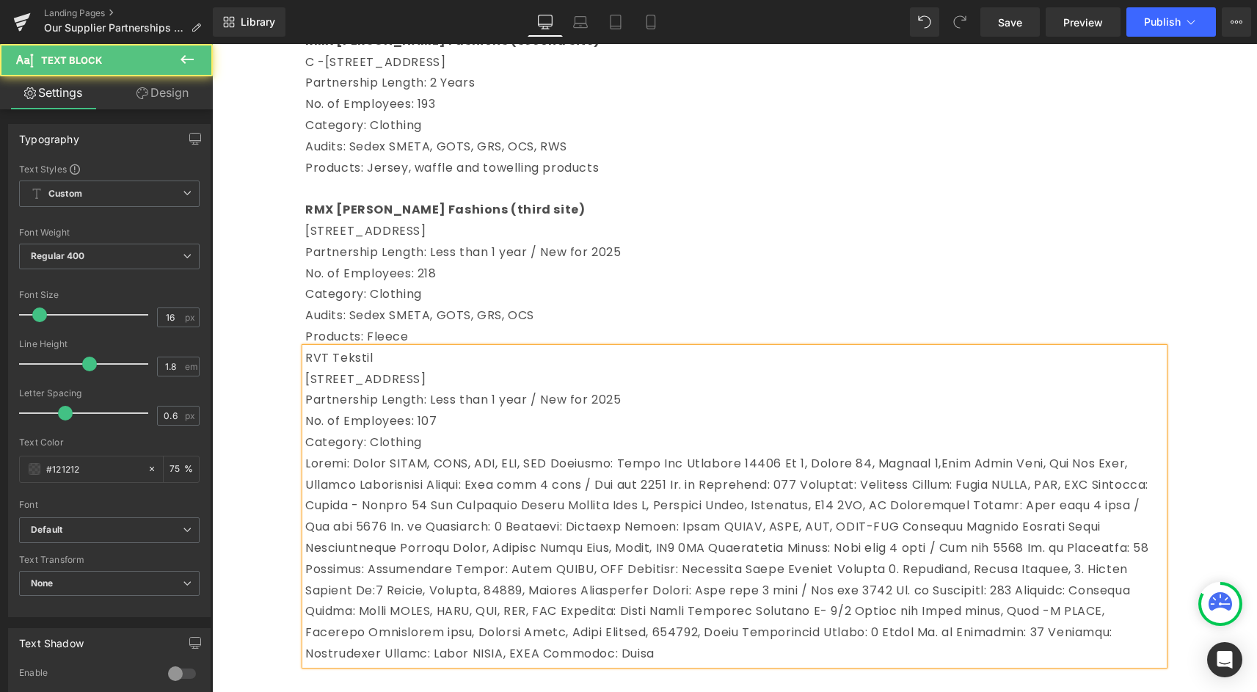
click at [571, 490] on p at bounding box center [734, 558] width 858 height 211
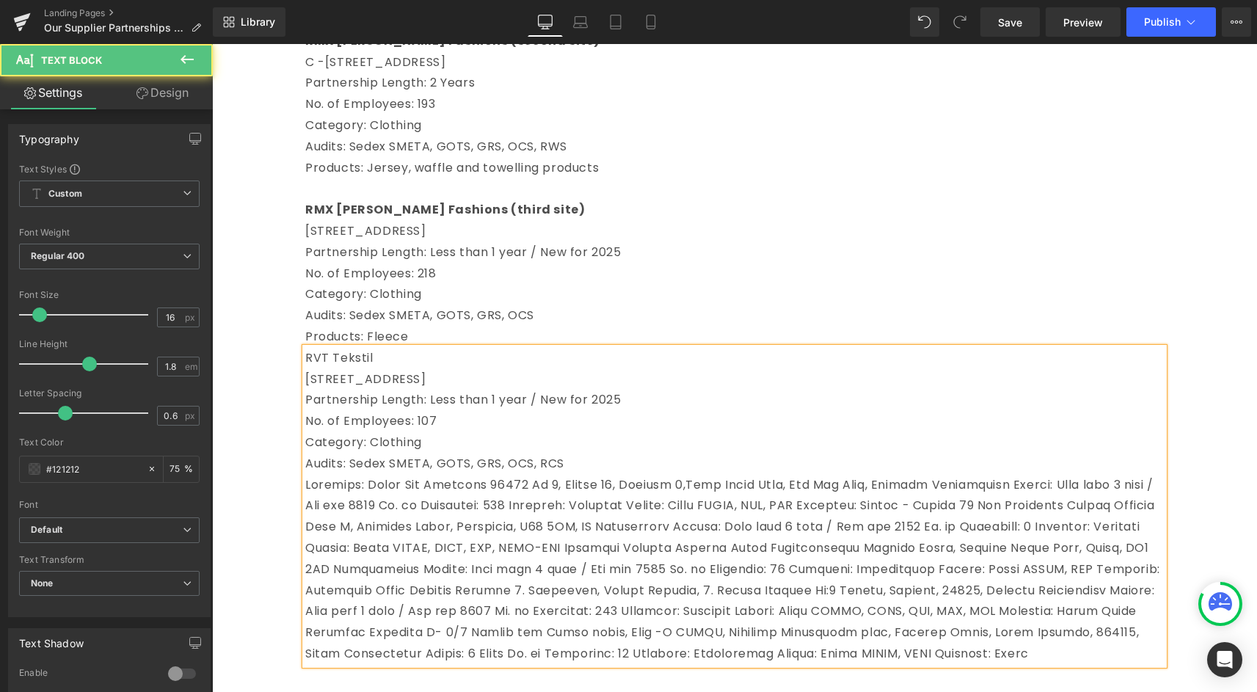
click at [415, 510] on p at bounding box center [734, 570] width 858 height 190
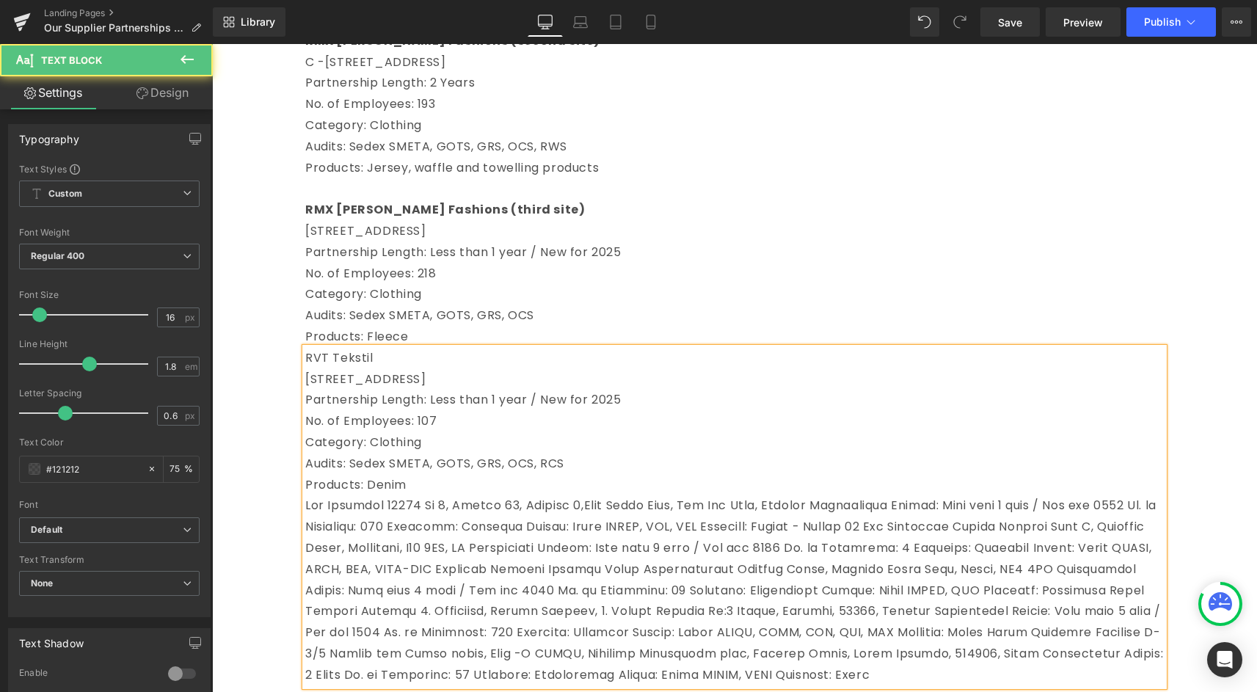
click at [434, 496] on p "Products: Denim" at bounding box center [734, 485] width 858 height 21
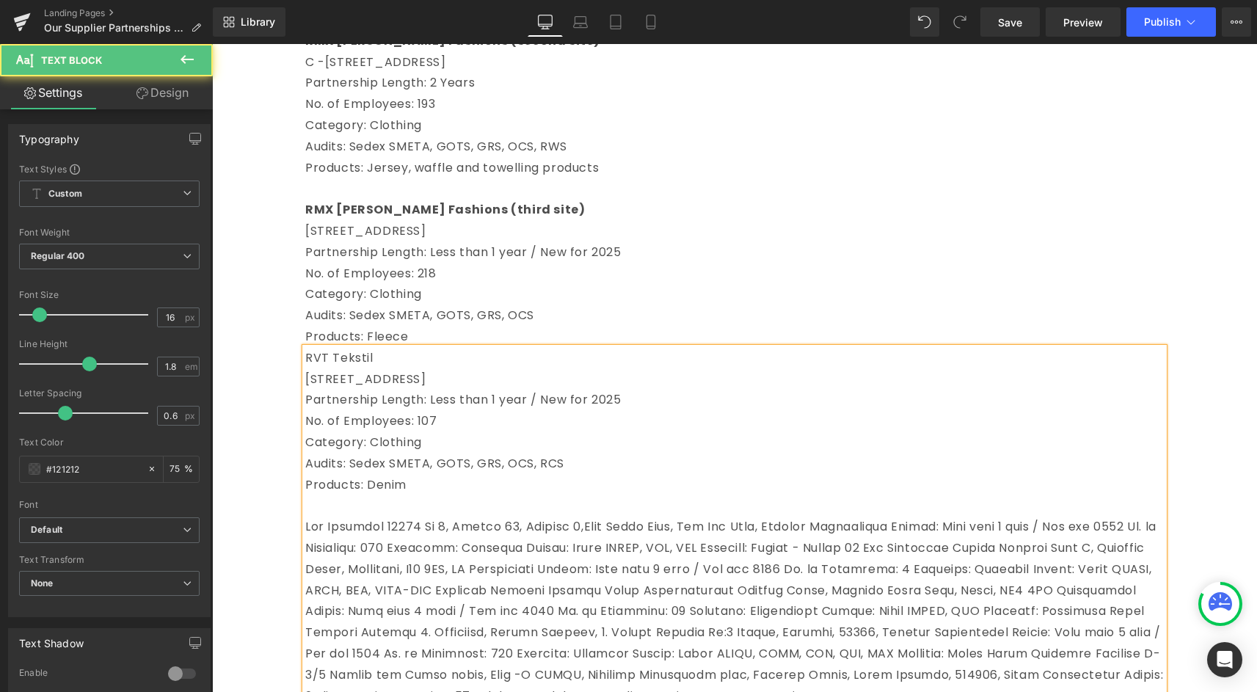
click at [401, 546] on p at bounding box center [734, 612] width 858 height 190
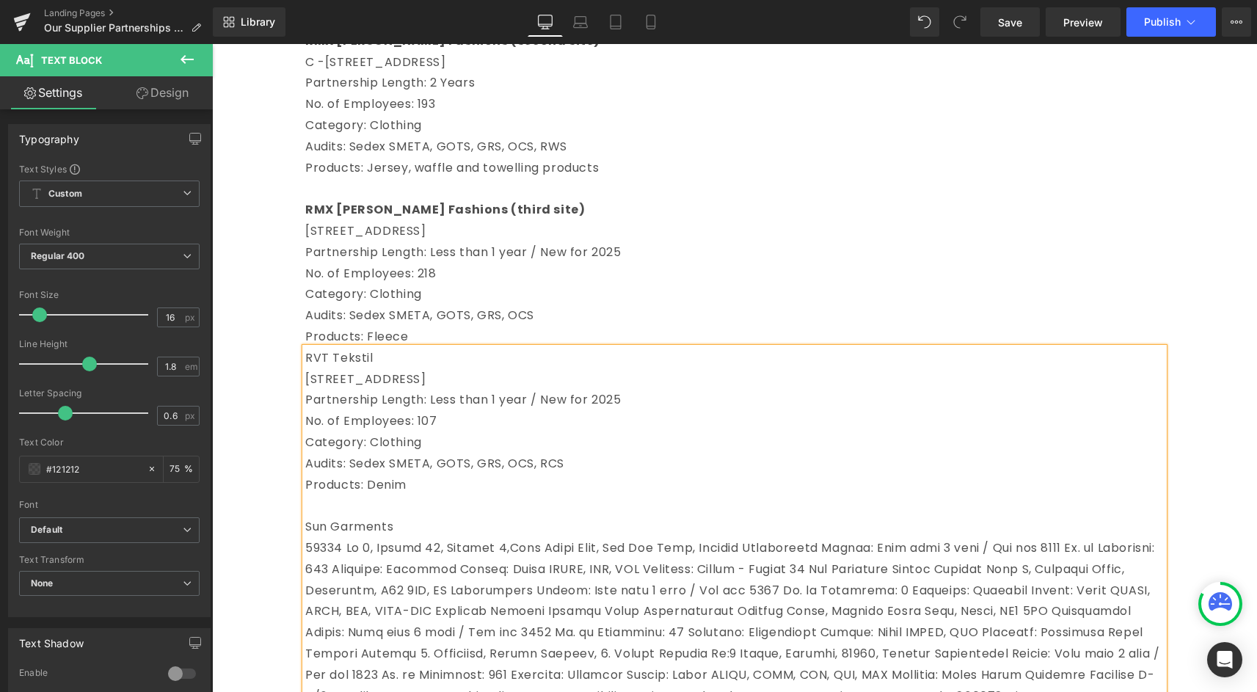
click at [753, 573] on p at bounding box center [734, 633] width 858 height 190
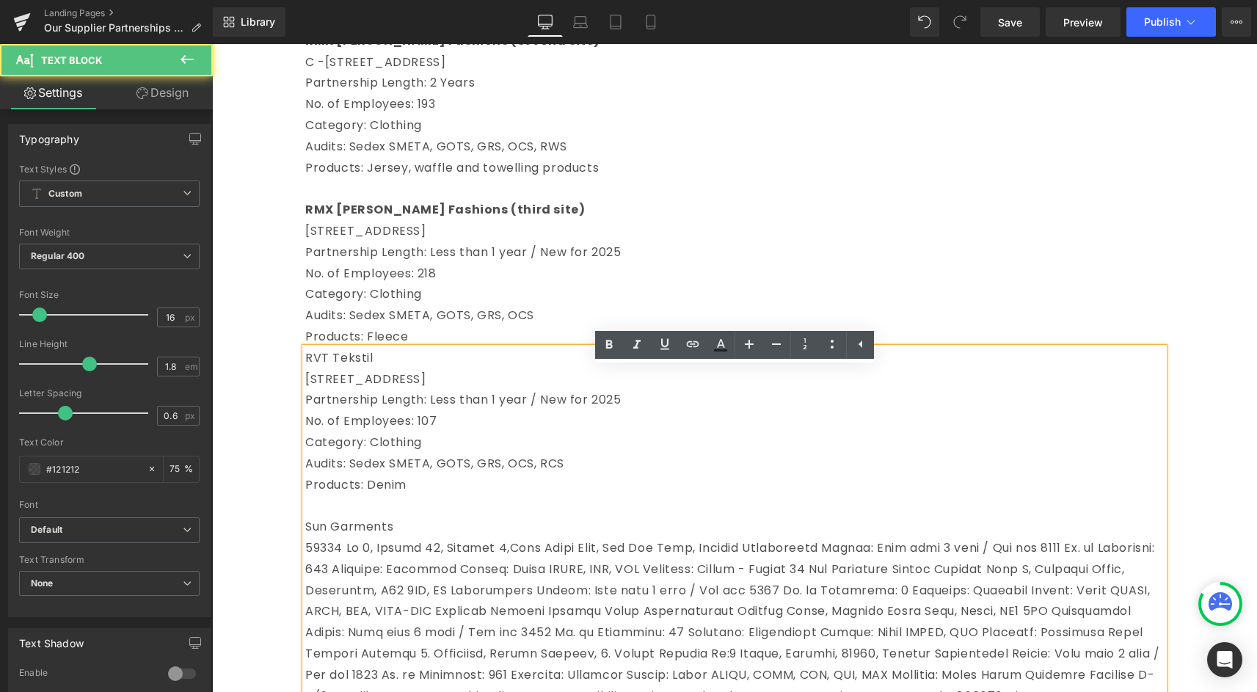
click at [759, 569] on p at bounding box center [734, 633] width 858 height 190
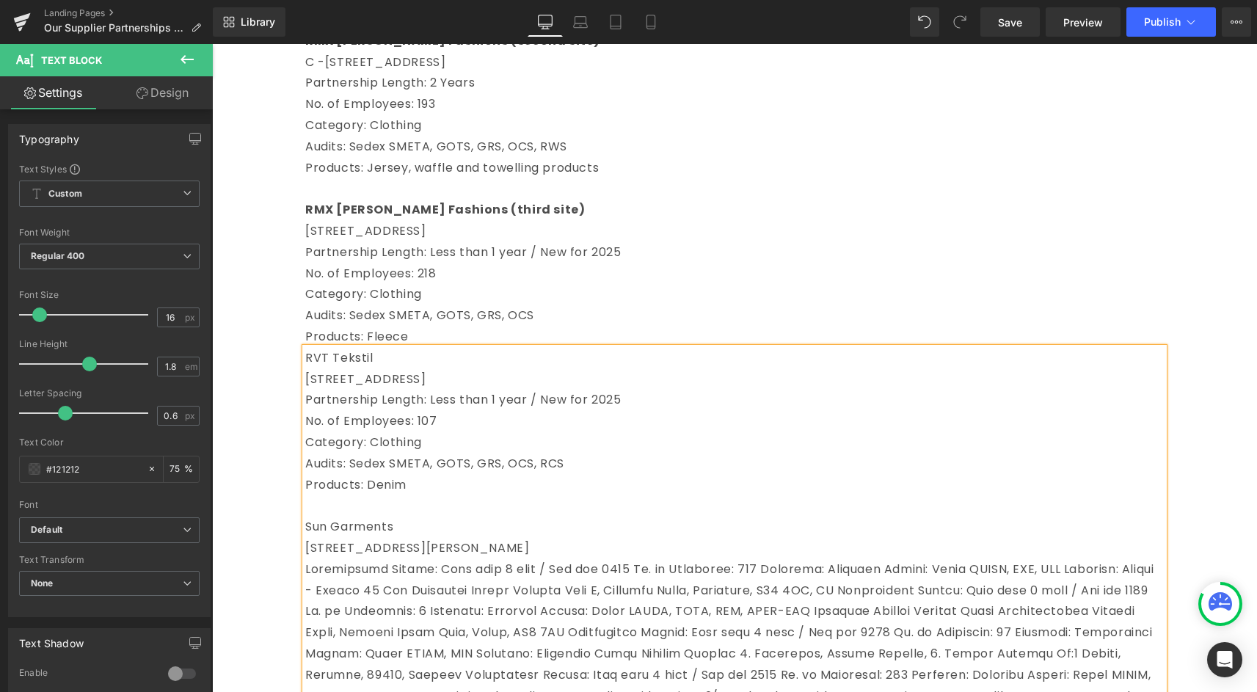
click at [631, 591] on p at bounding box center [734, 654] width 858 height 190
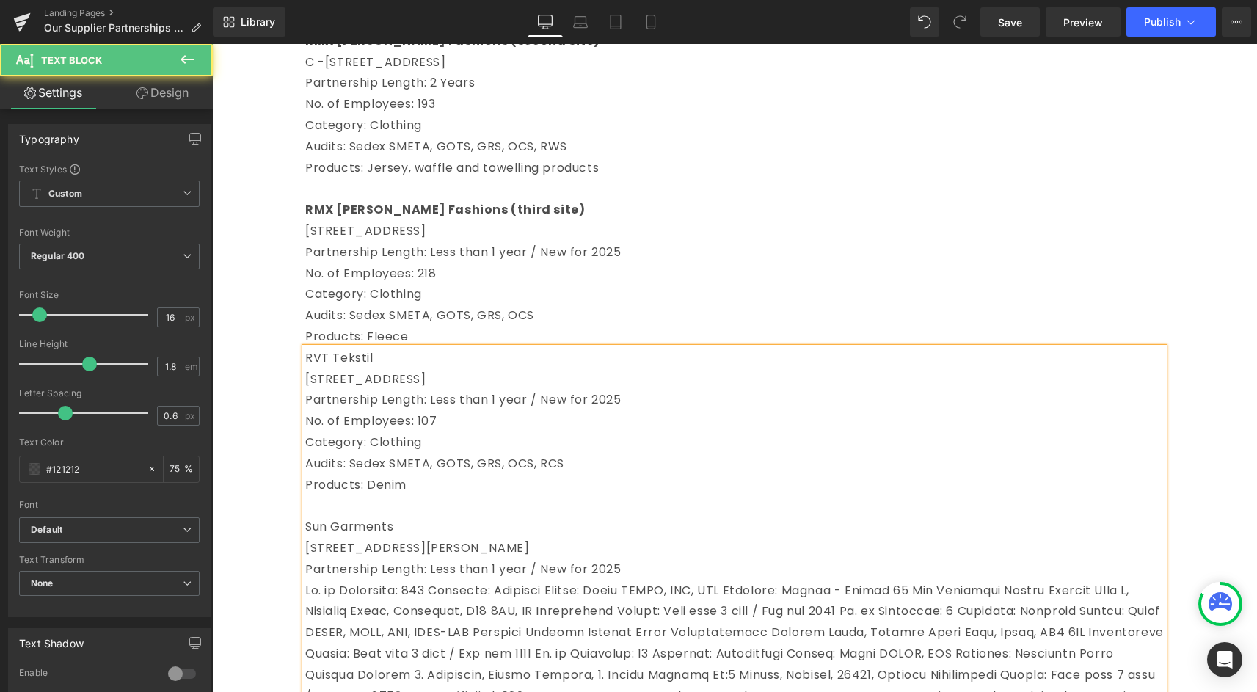
click at [514, 616] on p at bounding box center [734, 664] width 858 height 169
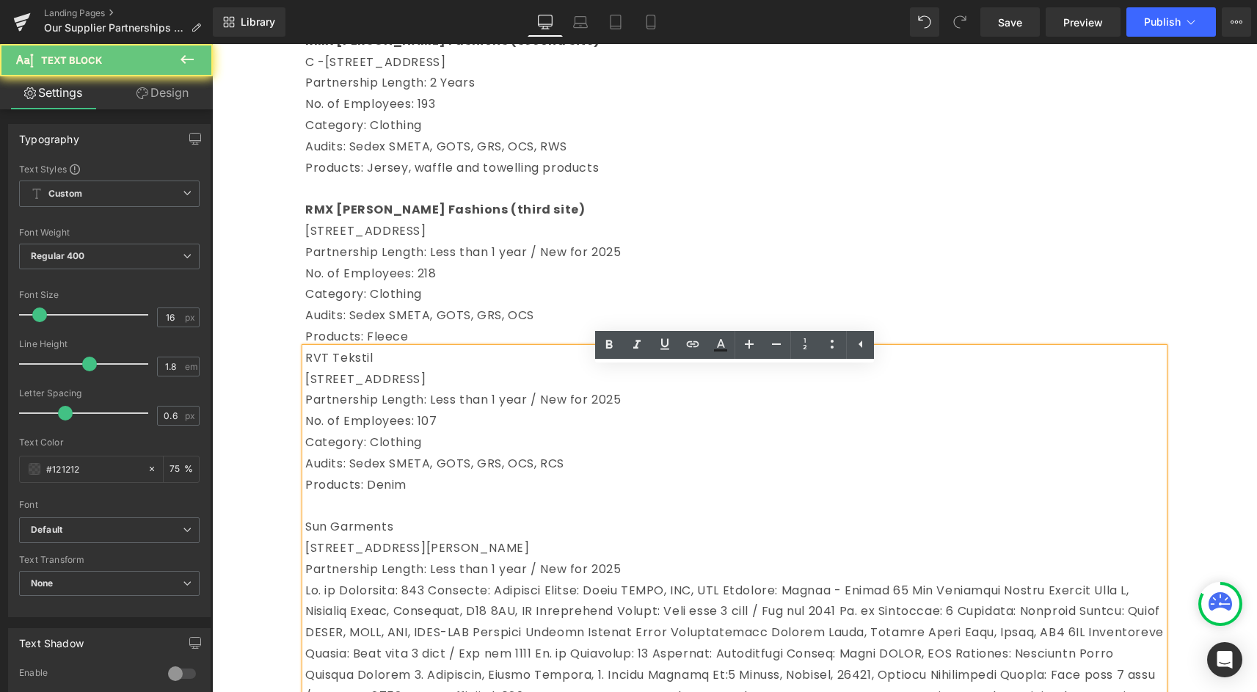
click at [508, 616] on p at bounding box center [734, 664] width 858 height 169
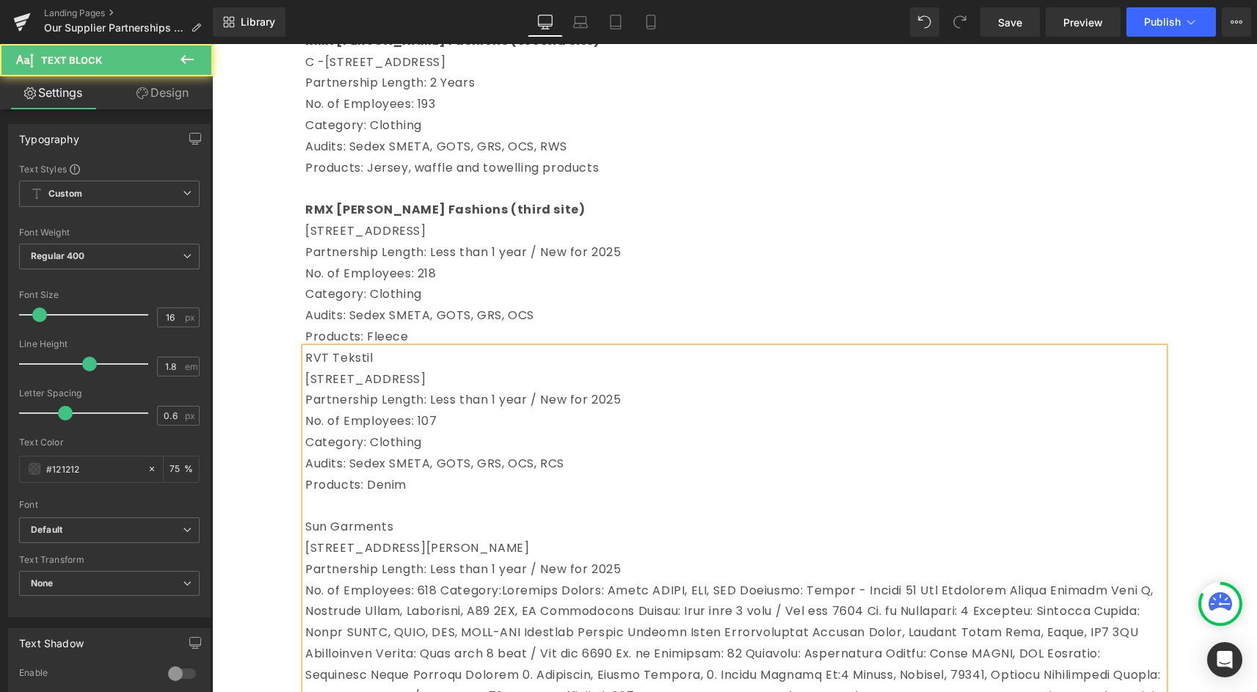
click at [439, 617] on p "No. of Employees: 618Category:" at bounding box center [734, 664] width 858 height 169
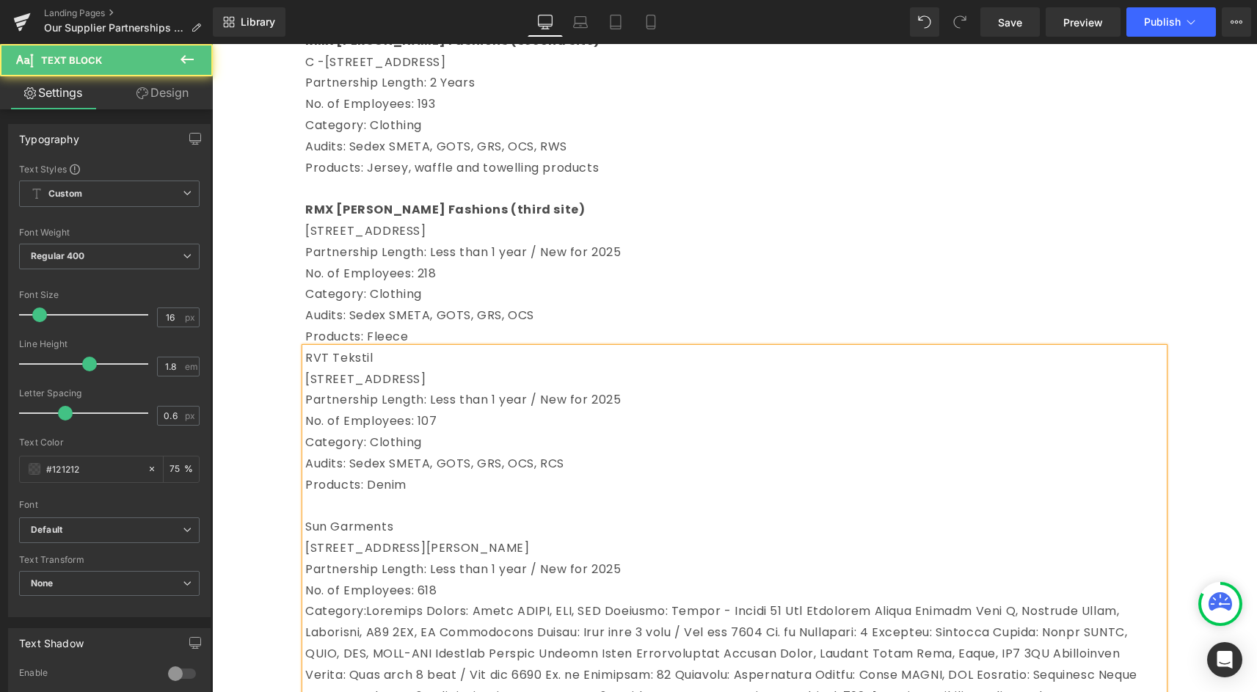
click at [422, 638] on span at bounding box center [734, 684] width 858 height 165
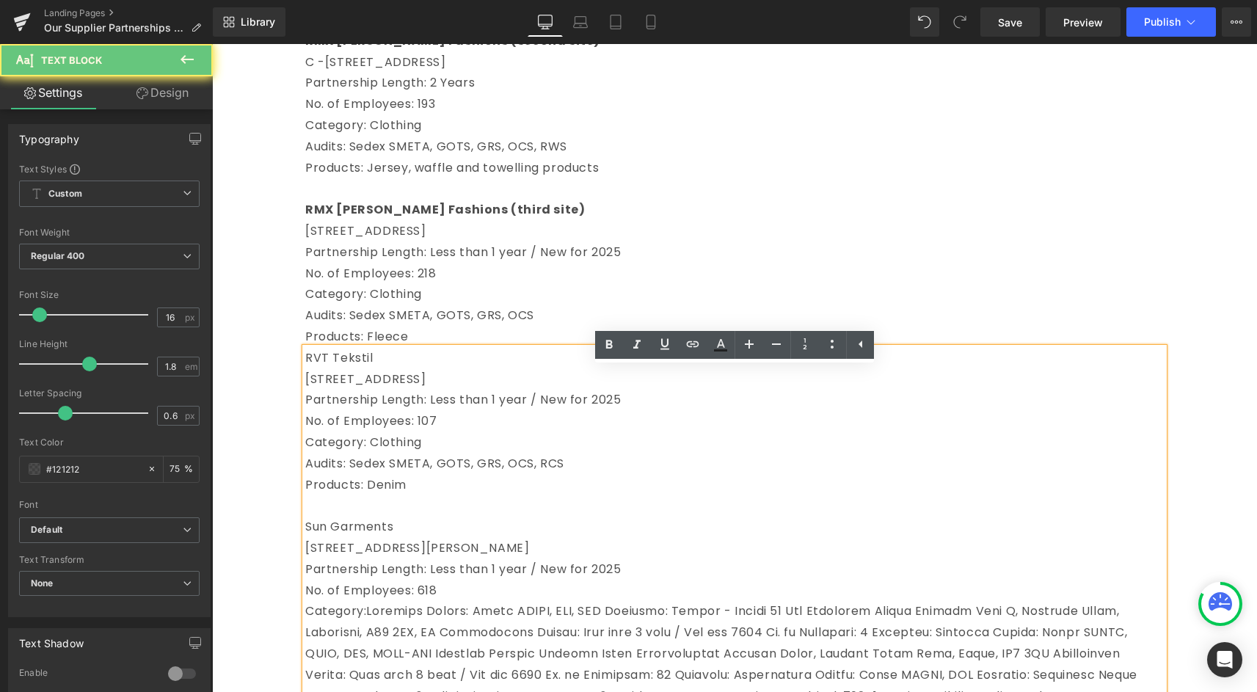
click at [423, 638] on span at bounding box center [734, 684] width 858 height 165
click at [426, 638] on span at bounding box center [734, 684] width 858 height 165
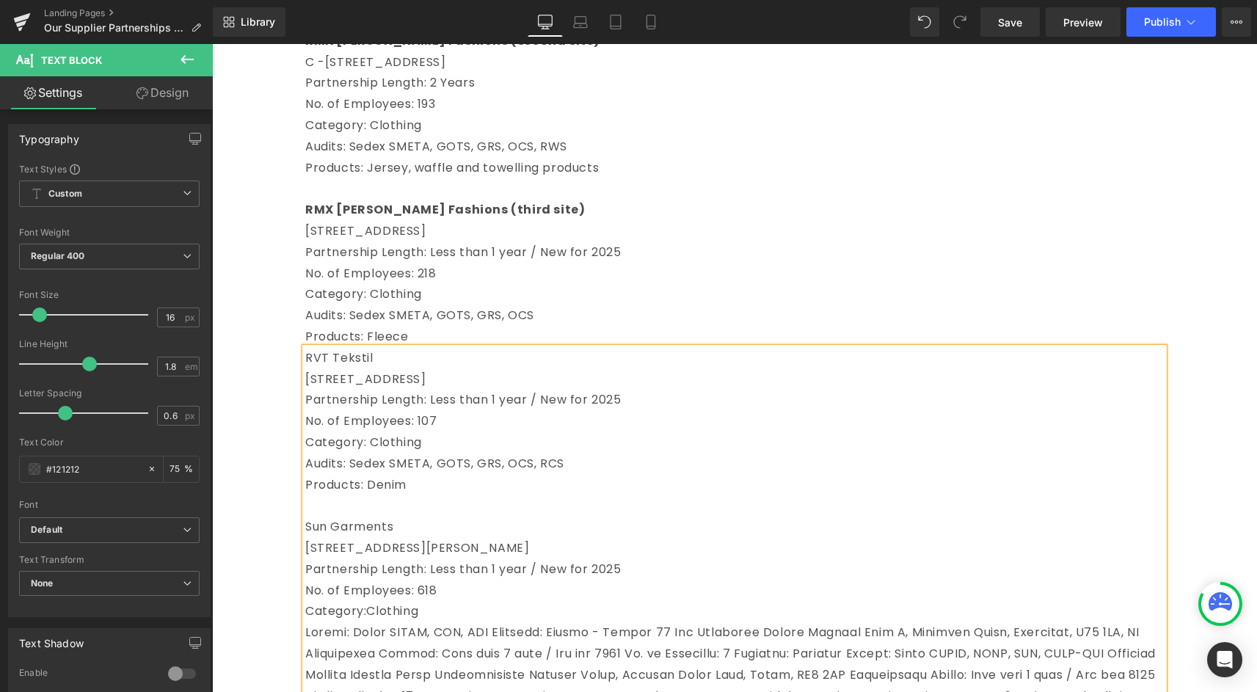
click at [418, 619] on span "Clothing" at bounding box center [392, 610] width 52 height 17
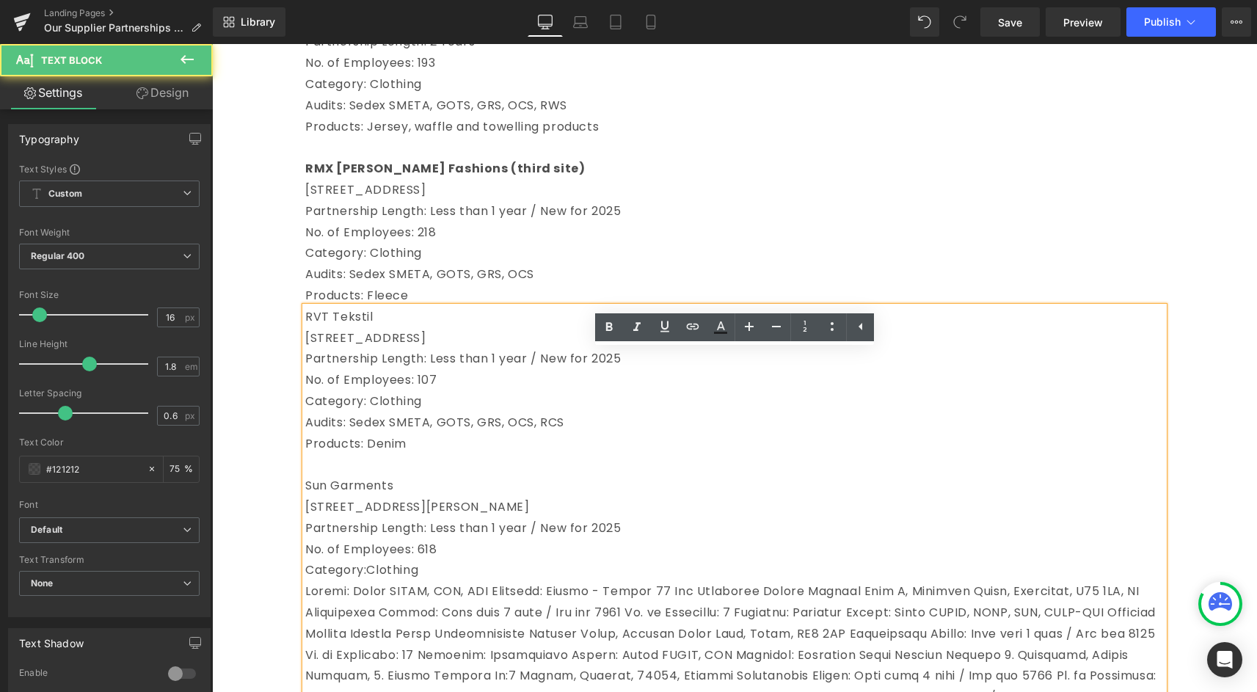
scroll to position [2574, 0]
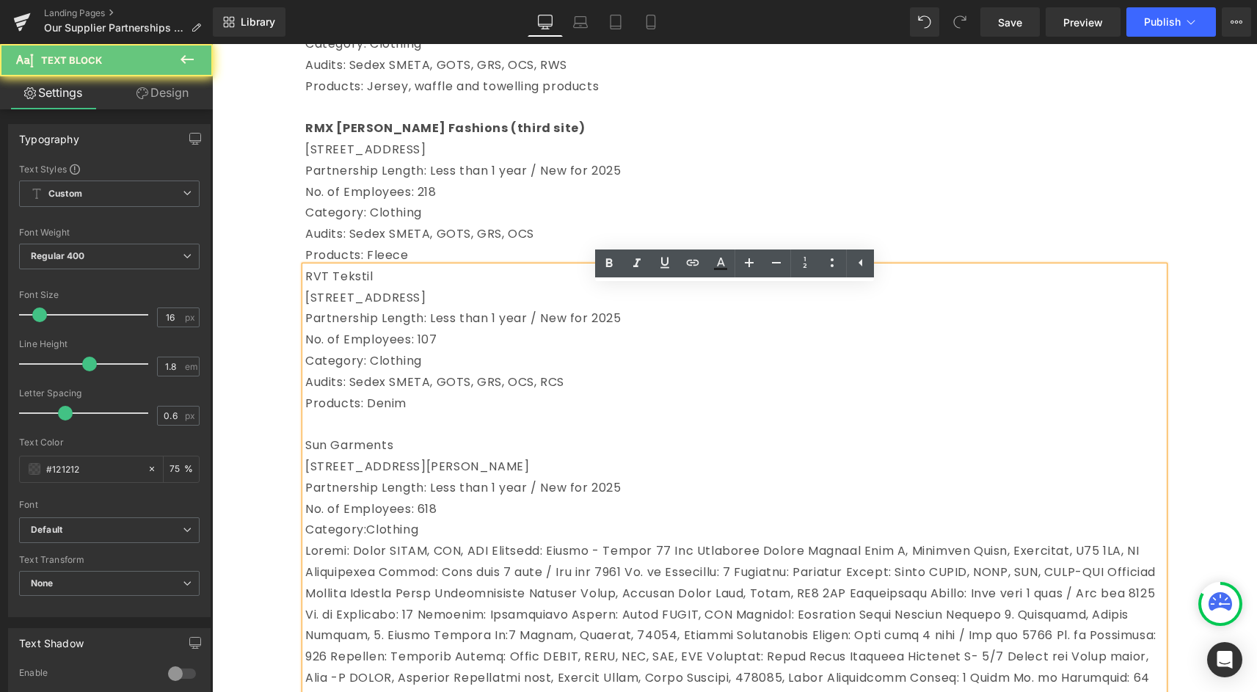
click at [500, 575] on span at bounding box center [730, 624] width 851 height 165
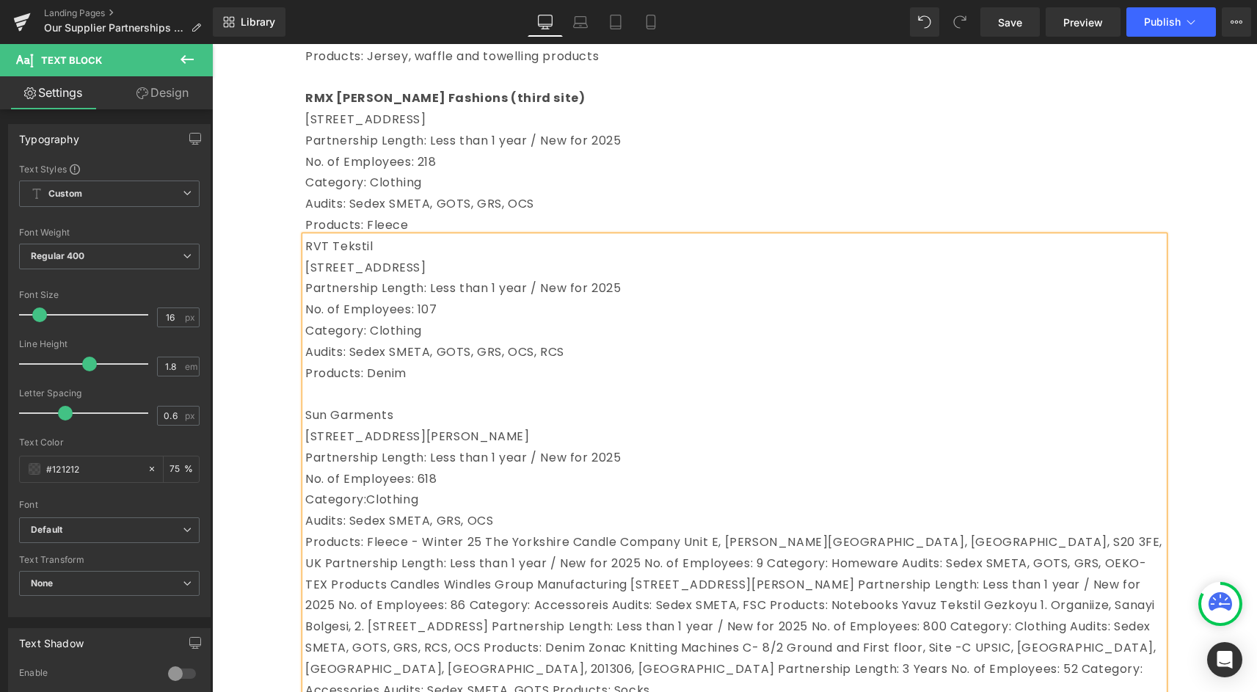
scroll to position [2616, 0]
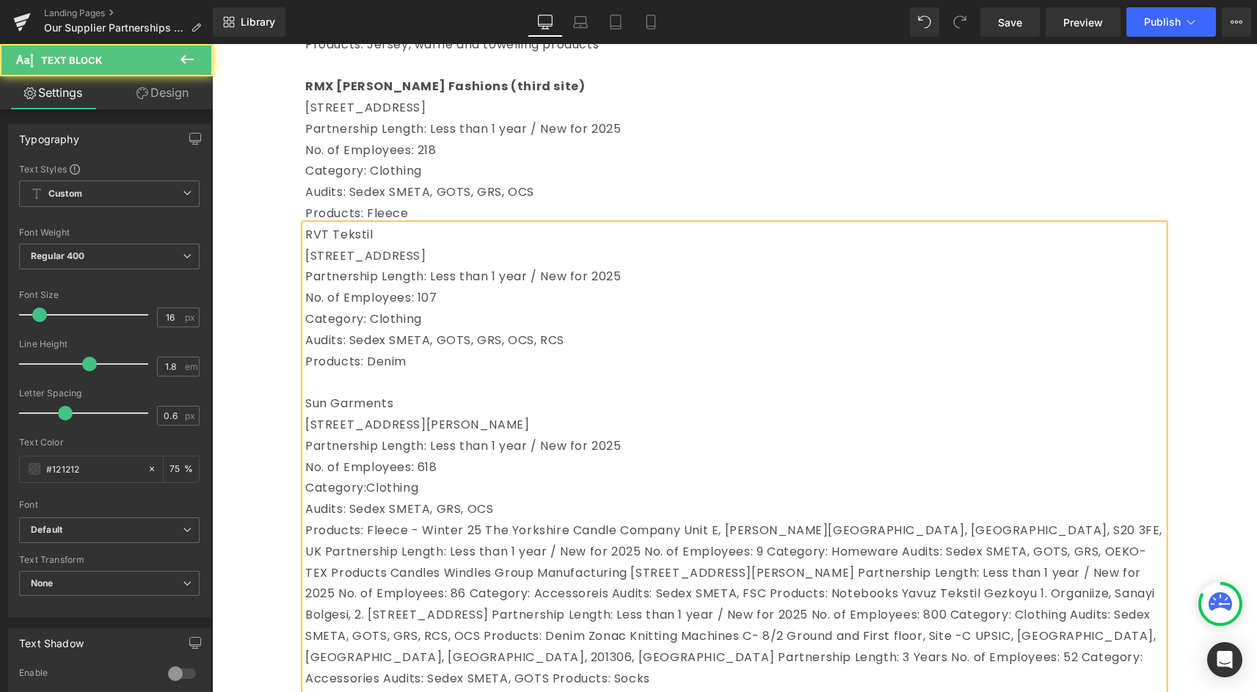
click at [489, 550] on span "Products: Fleece - Winter 25 The Yorkshire Candle Company Unit E, [PERSON_NAME]…" at bounding box center [733, 604] width 857 height 165
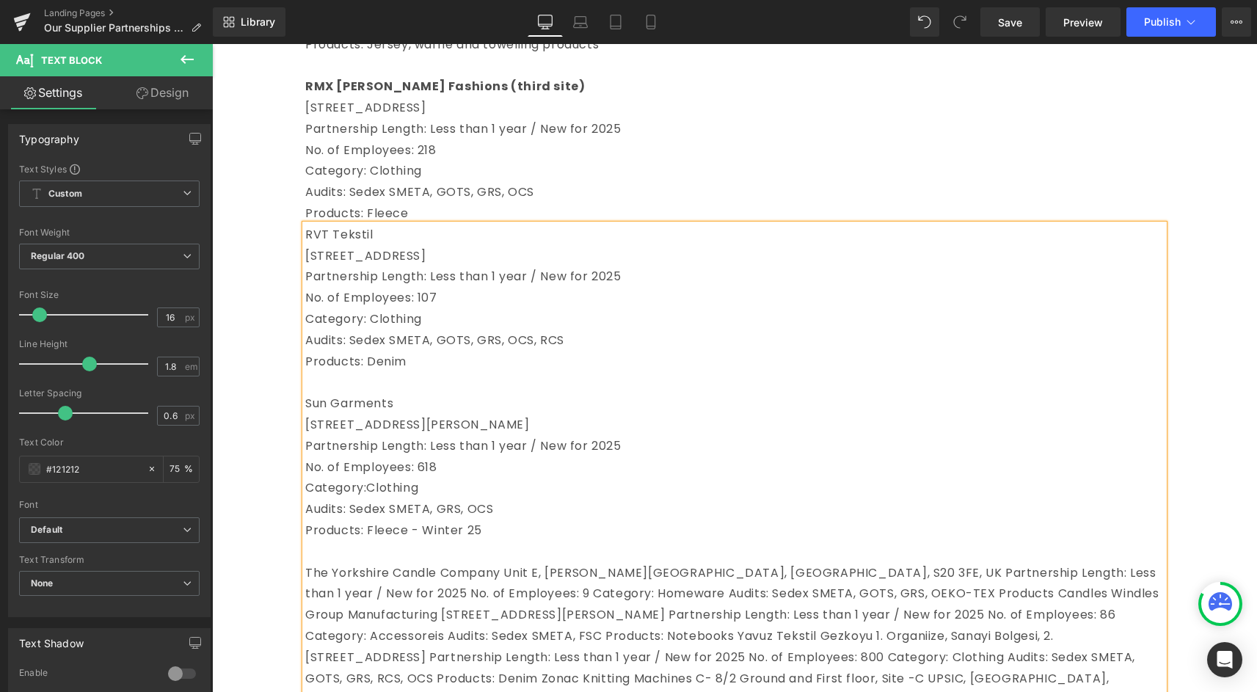
click at [503, 592] on span "The Yorkshire Candle Company Unit E, [PERSON_NAME][GEOGRAPHIC_DATA], [GEOGRAPHI…" at bounding box center [732, 646] width 854 height 165
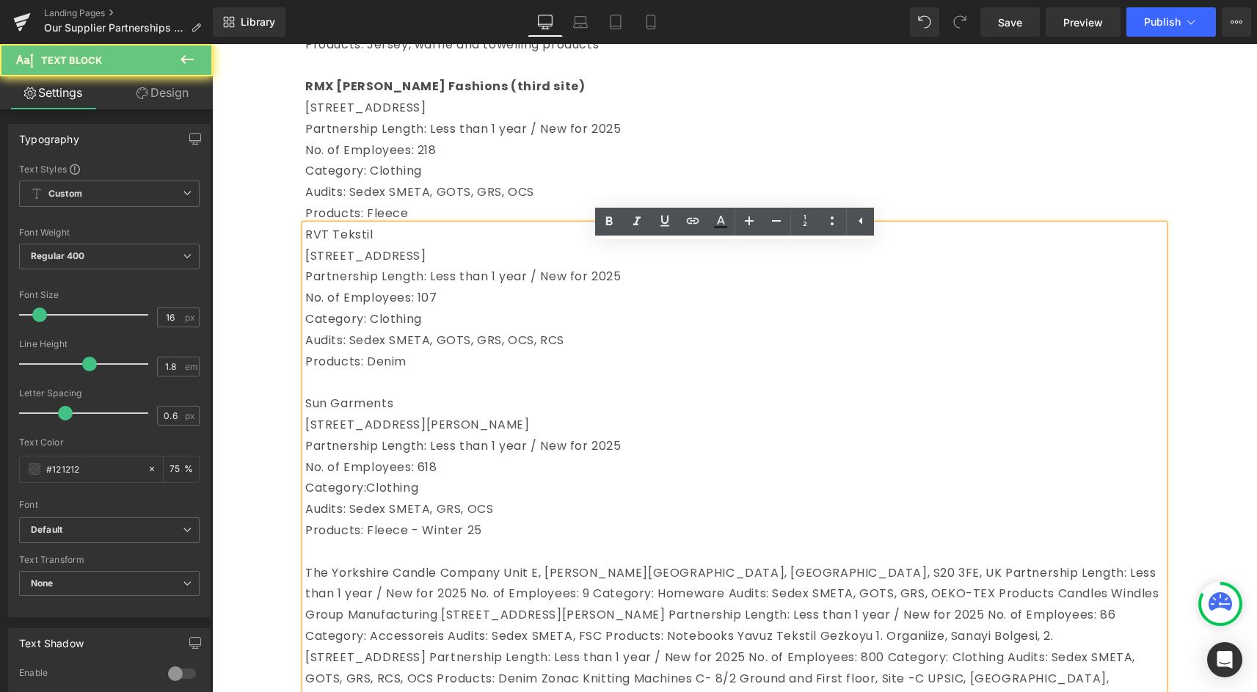
click at [508, 591] on span "The Yorkshire Candle Company Unit E, [PERSON_NAME][GEOGRAPHIC_DATA], [GEOGRAPHI…" at bounding box center [732, 646] width 854 height 165
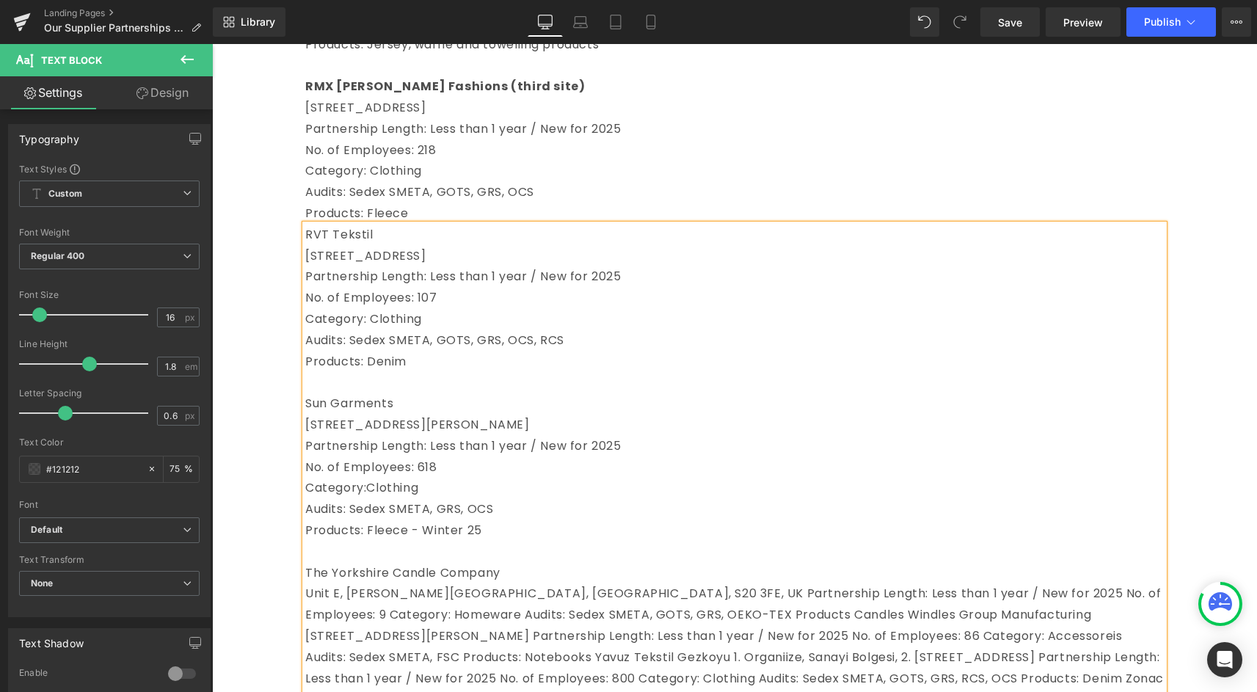
click at [584, 616] on span "Unit E, [PERSON_NAME][GEOGRAPHIC_DATA], [GEOGRAPHIC_DATA], S20 3FE, UK Partners…" at bounding box center [734, 667] width 858 height 165
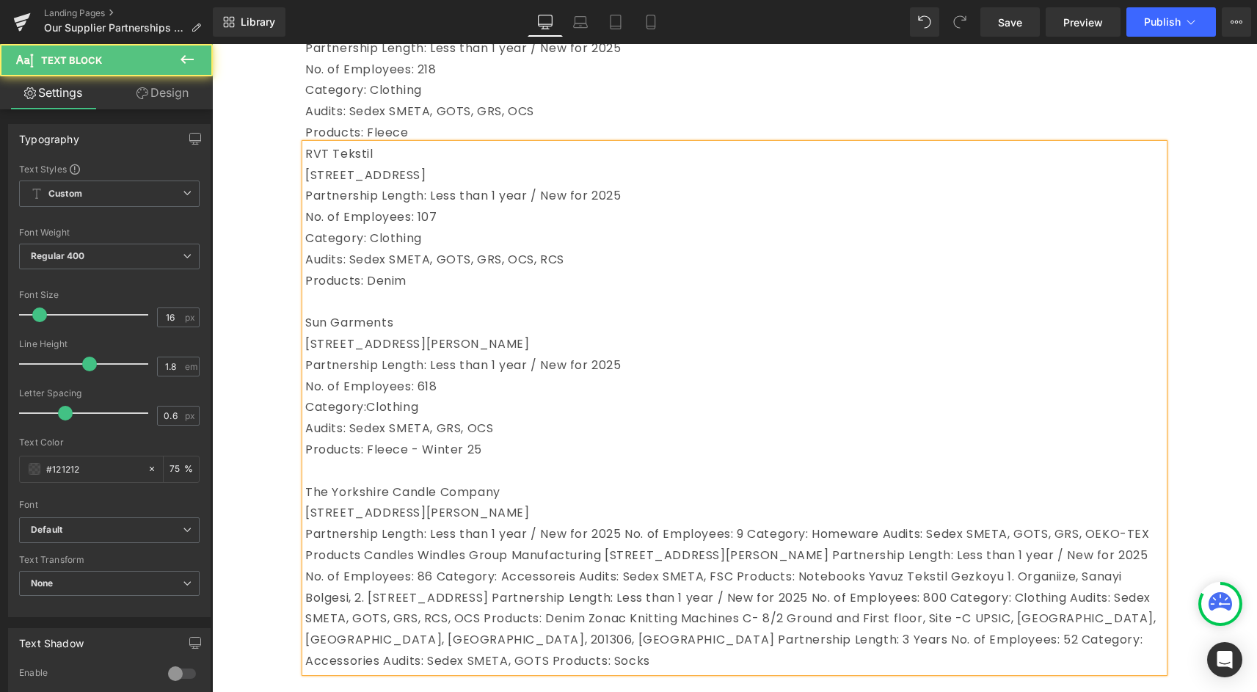
scroll to position [2693, 0]
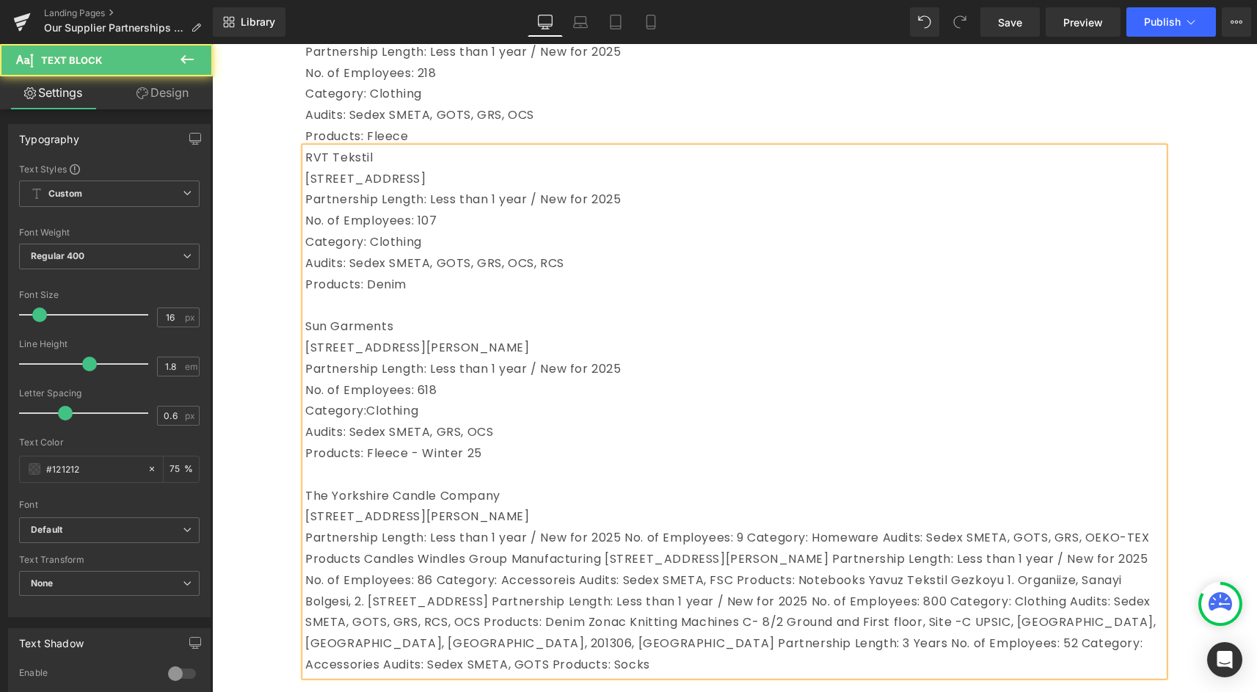
click at [624, 553] on span "Partnership Length: Less than 1 year / New for 2025 No. of Employees: 9 Categor…" at bounding box center [730, 601] width 851 height 144
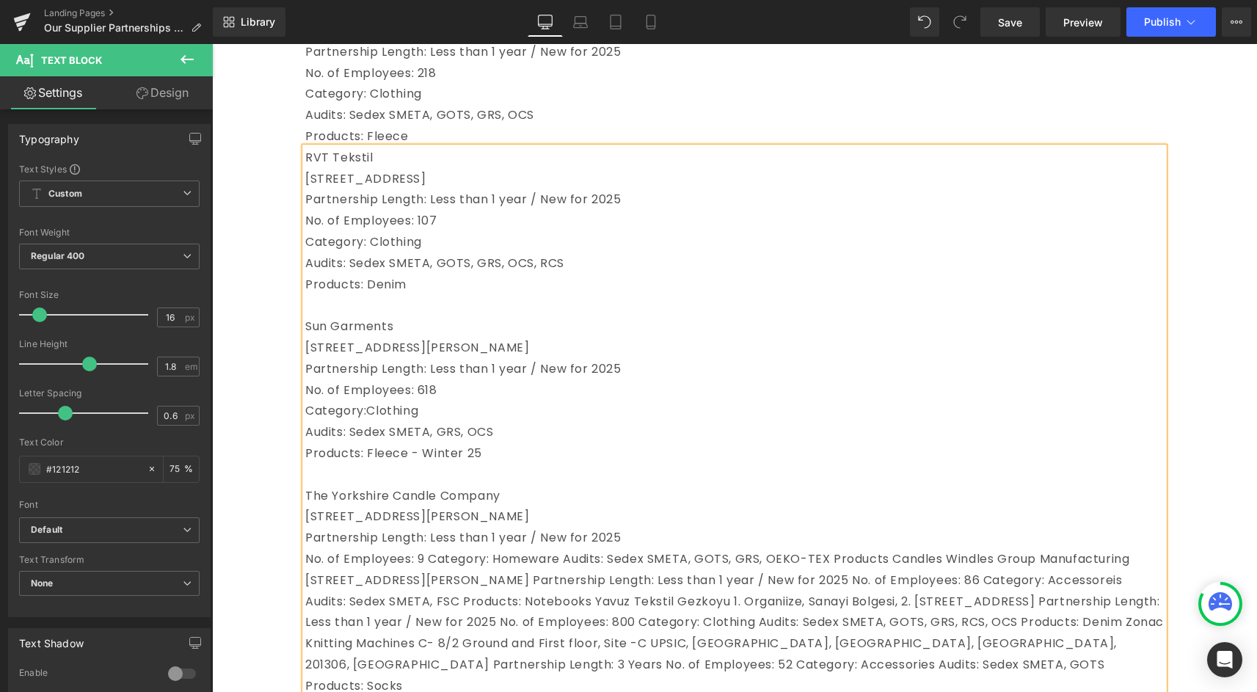
click at [433, 586] on span "No. of Employees: 9 Category: Homeware Audits: Sedex SMETA, GOTS, GRS, OEKO-TEX…" at bounding box center [734, 622] width 858 height 144
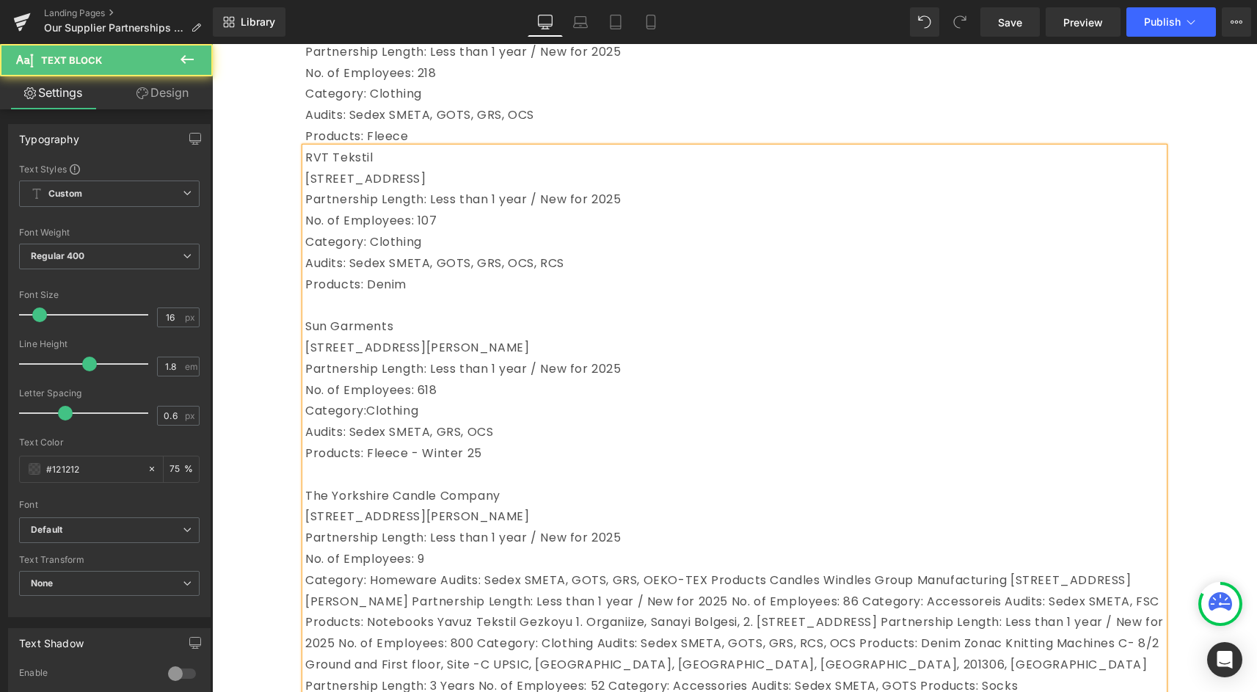
click at [445, 605] on span "Category: Homeware Audits: Sedex SMETA, GOTS, GRS, OEKO-TEX Products Candles Wi…" at bounding box center [734, 633] width 858 height 123
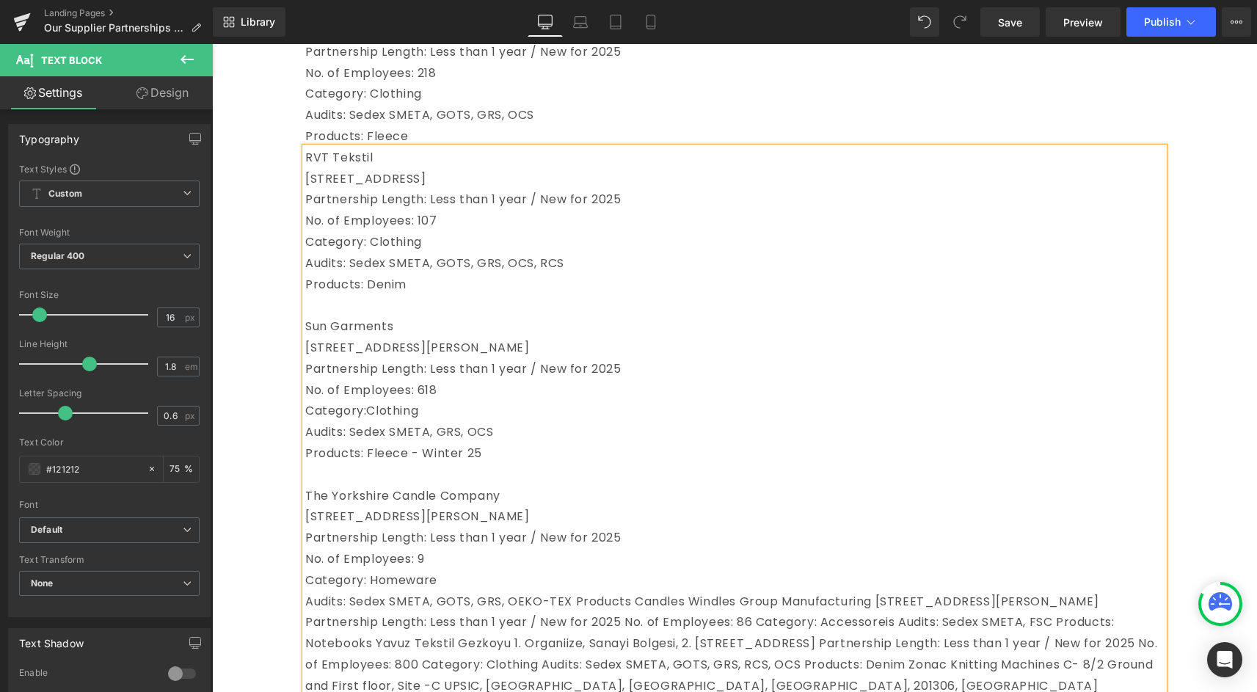
click at [569, 619] on span "Audits: Sedex SMETA, GOTS, GRS, OEKO-TEX Products Candles Windles Group Manufac…" at bounding box center [731, 654] width 852 height 123
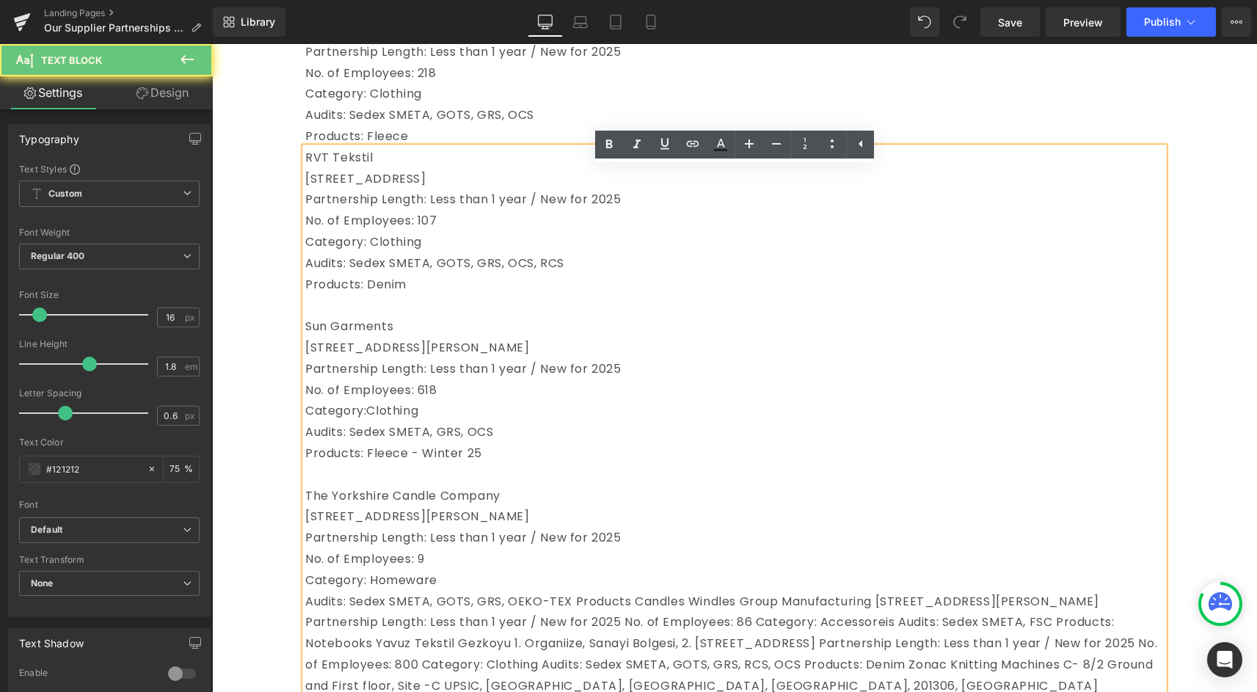
click at [572, 618] on span "Audits: Sedex SMETA, GOTS, GRS, OEKO-TEX Products Candles Windles Group Manufac…" at bounding box center [731, 654] width 852 height 123
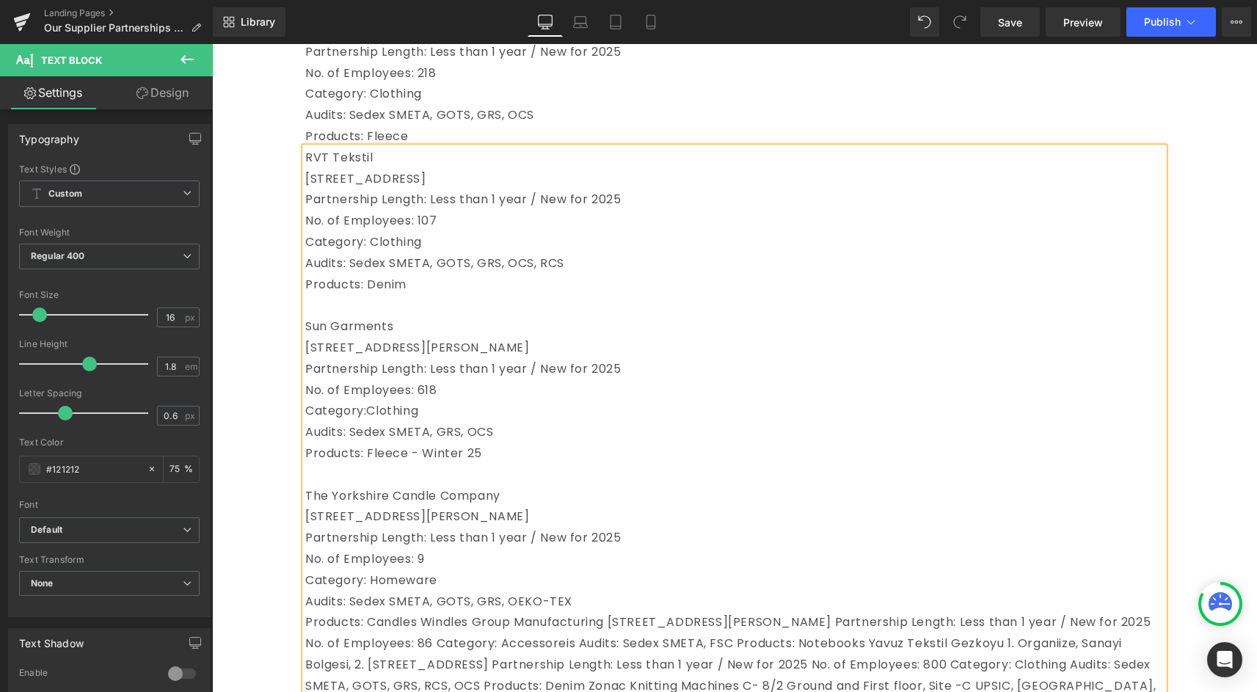
click at [422, 643] on span "Products: Candles Windles Group Manufacturing [STREET_ADDRESS][PERSON_NAME] Par…" at bounding box center [730, 674] width 851 height 123
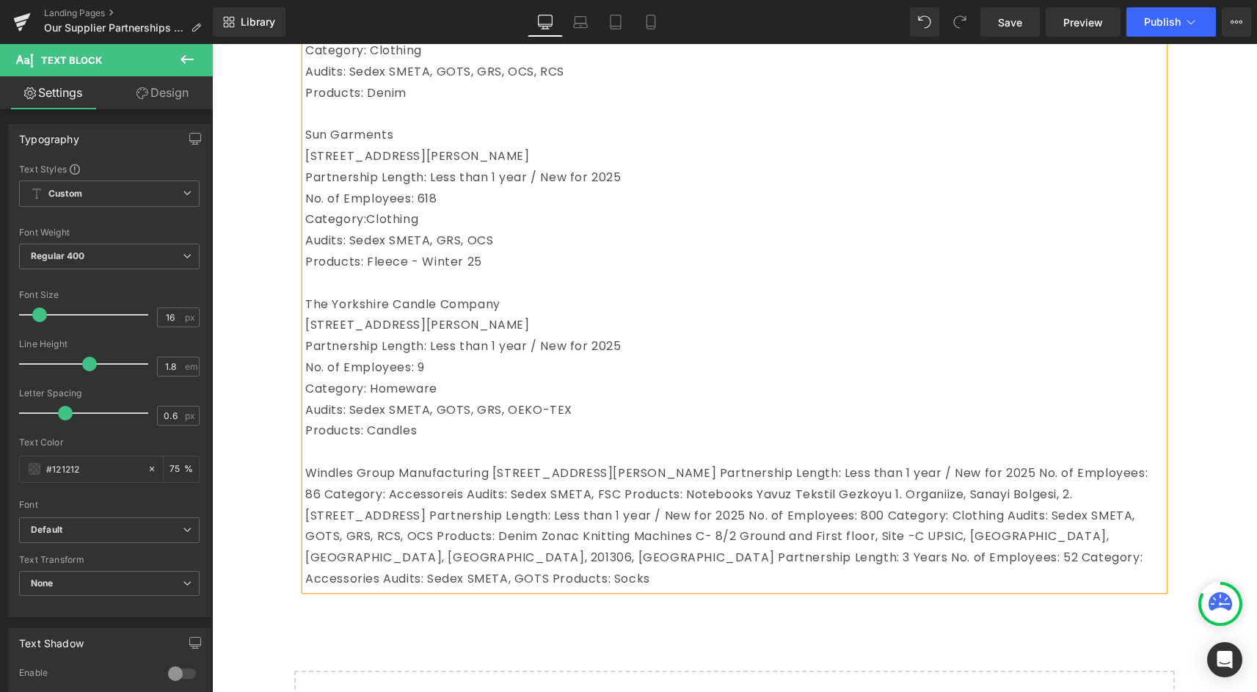
scroll to position [2908, 0]
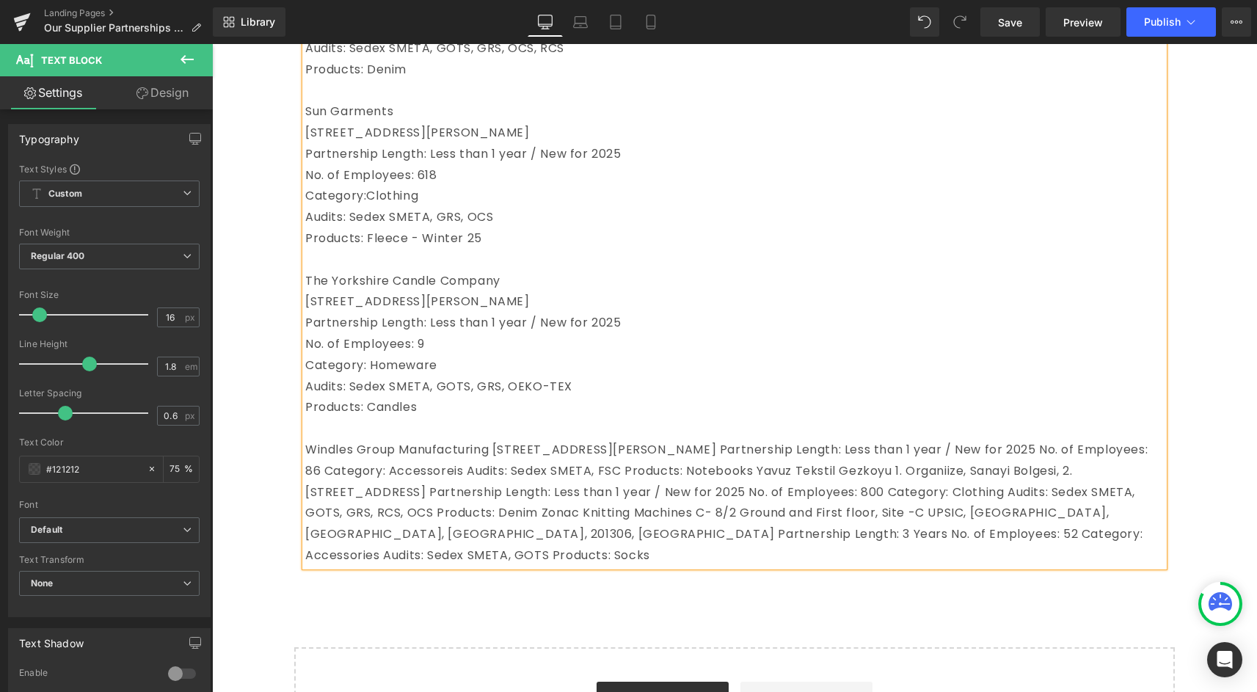
click at [496, 466] on span "Windles Group Manufacturing [STREET_ADDRESS][PERSON_NAME] Partnership Length: L…" at bounding box center [726, 502] width 842 height 123
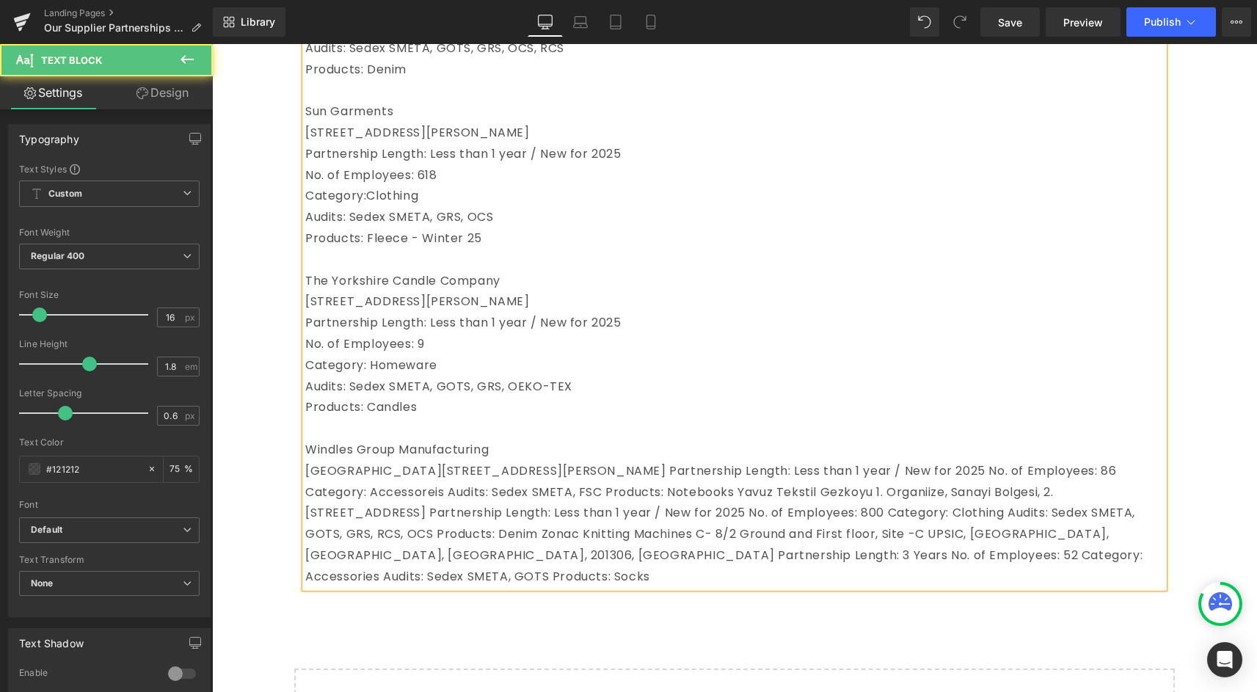
click at [643, 491] on span "[GEOGRAPHIC_DATA][STREET_ADDRESS][PERSON_NAME] Partnership Length: Less than 1 …" at bounding box center [723, 523] width 837 height 123
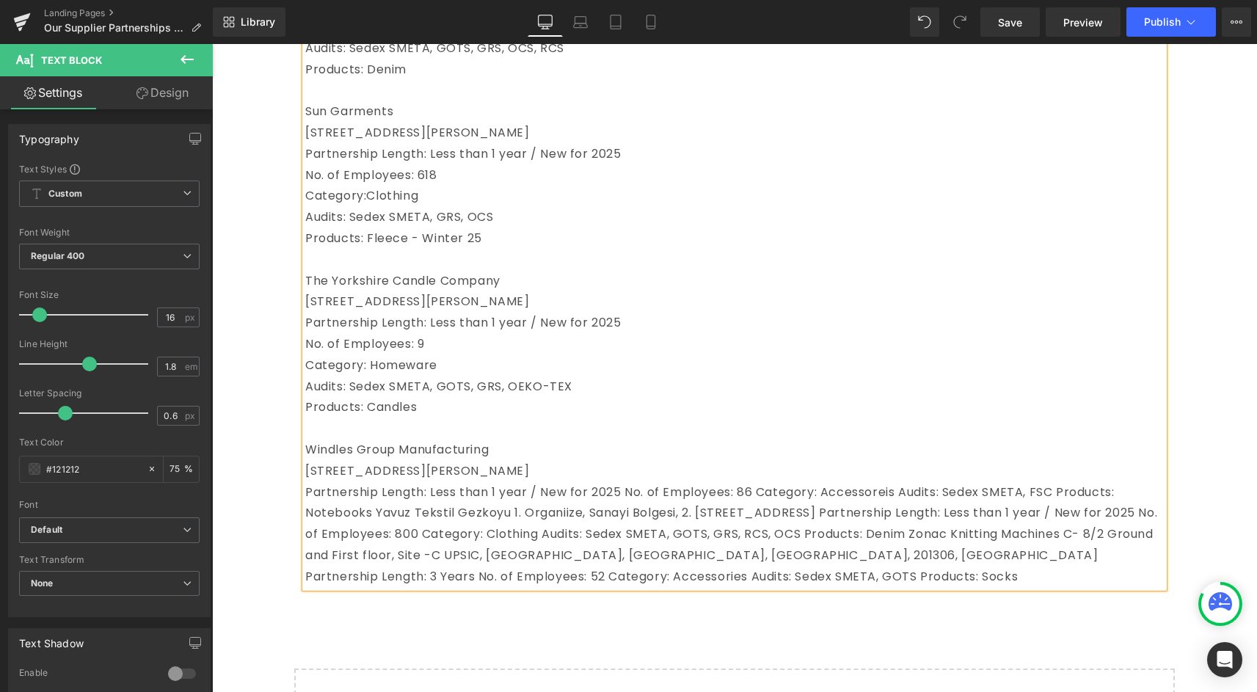
click at [625, 514] on span "Partnership Length: Less than 1 year / New for 2025 No. of Employees: 86 Catego…" at bounding box center [731, 533] width 852 height 101
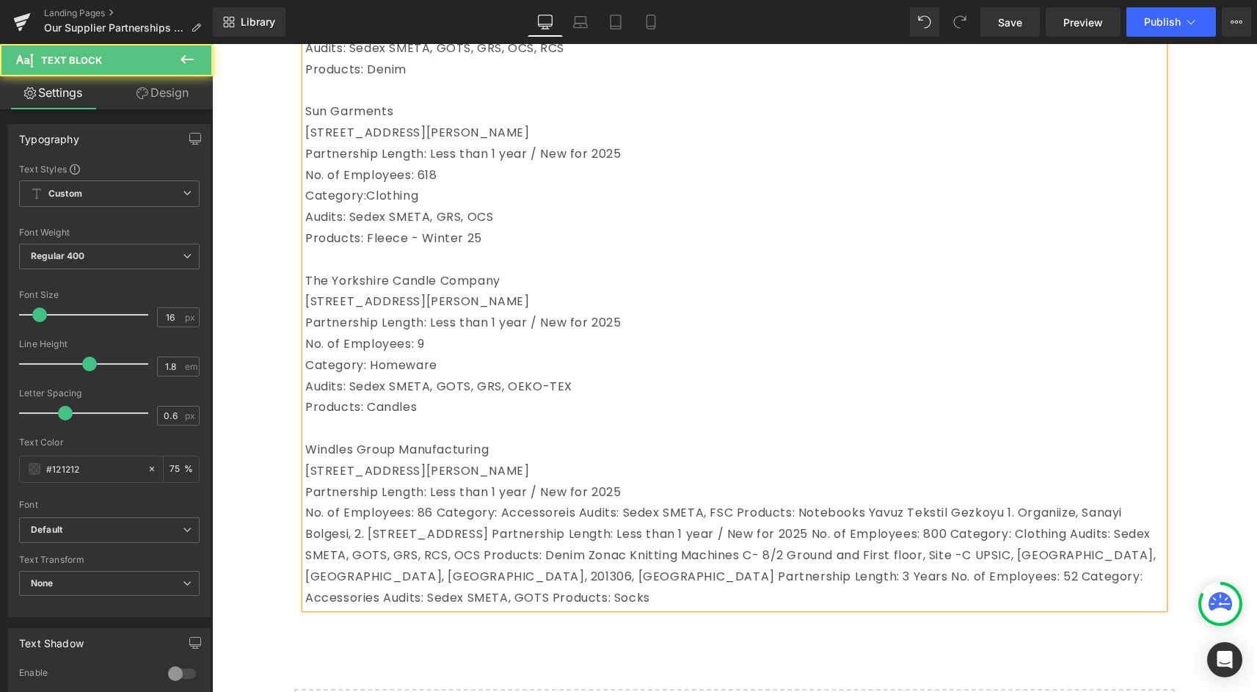
click at [436, 533] on span "No. of Employees: 86 Category: Accessoreis Audits: Sedex SMETA, FSC Products: N…" at bounding box center [730, 554] width 851 height 101
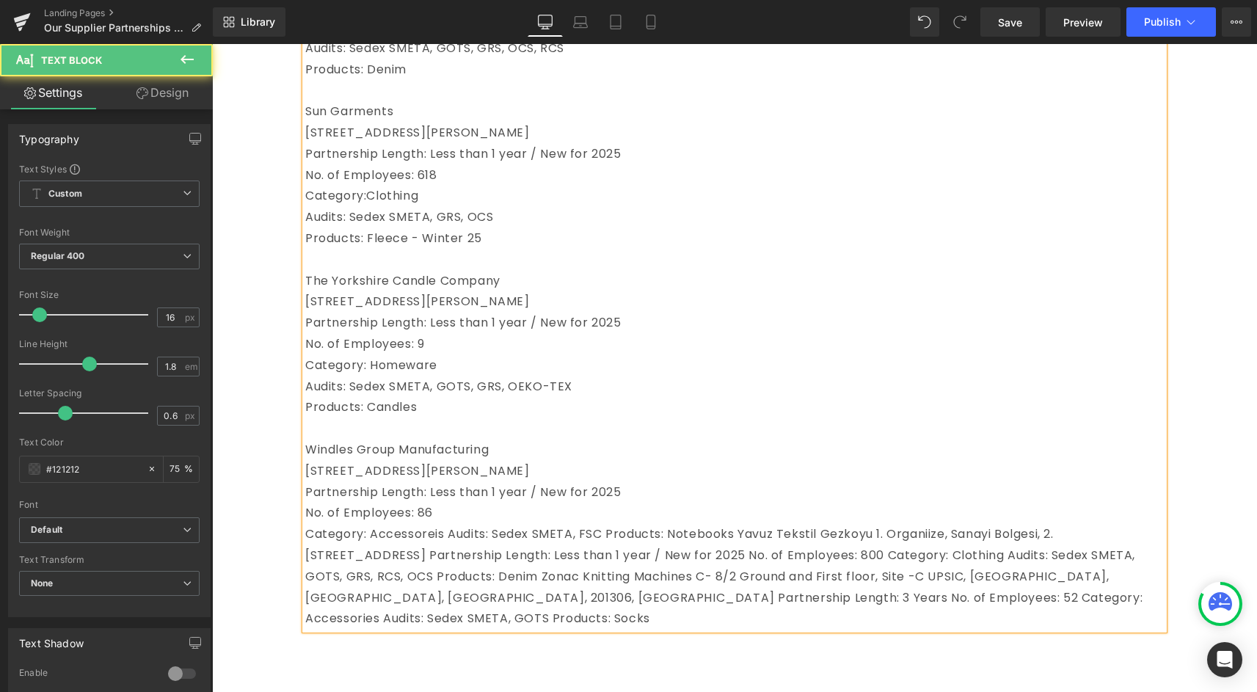
click at [447, 558] on span "Category: Accessoreis Audits: Sedex SMETA, FSC Products: Notebooks Yavuz Teksti…" at bounding box center [723, 575] width 837 height 101
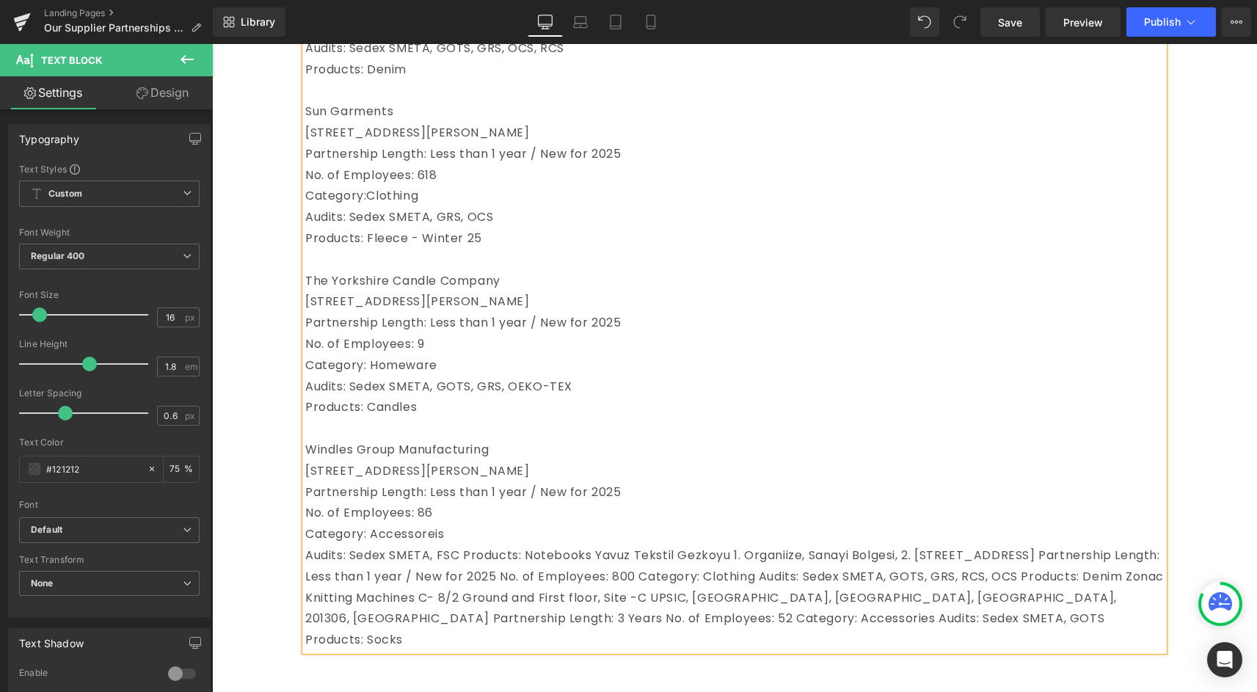
click at [438, 577] on span "Audits: Sedex SMETA, FSC Products: Notebooks Yavuz Tekstil Gezkoyu 1. Organiize…" at bounding box center [734, 597] width 858 height 101
click at [465, 576] on span "FSC Products: Notebooks Yavuz Tekstil Gezkoyu 1. Organiize, Sanayi Bolgesi, 2. …" at bounding box center [734, 597] width 858 height 101
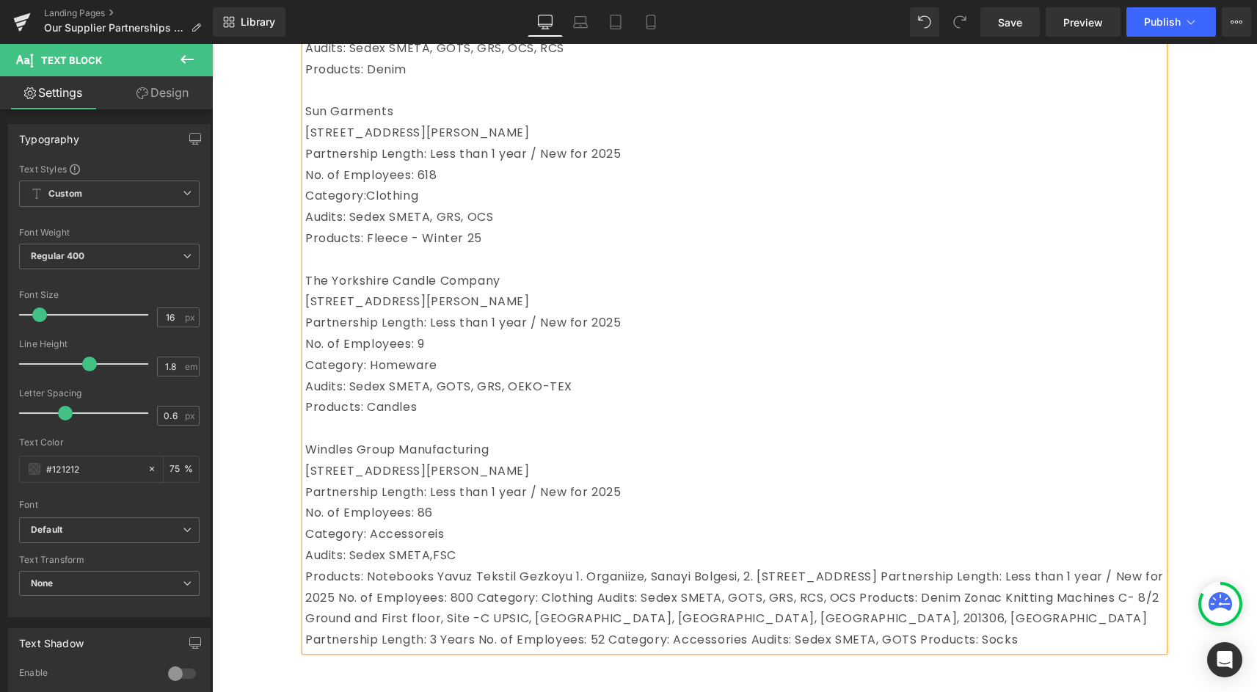
click at [519, 602] on span "Products: Notebooks Yavuz Tekstil Gezkoyu 1. Organiize, Sanayi Bolgesi, 2. [STR…" at bounding box center [734, 608] width 858 height 80
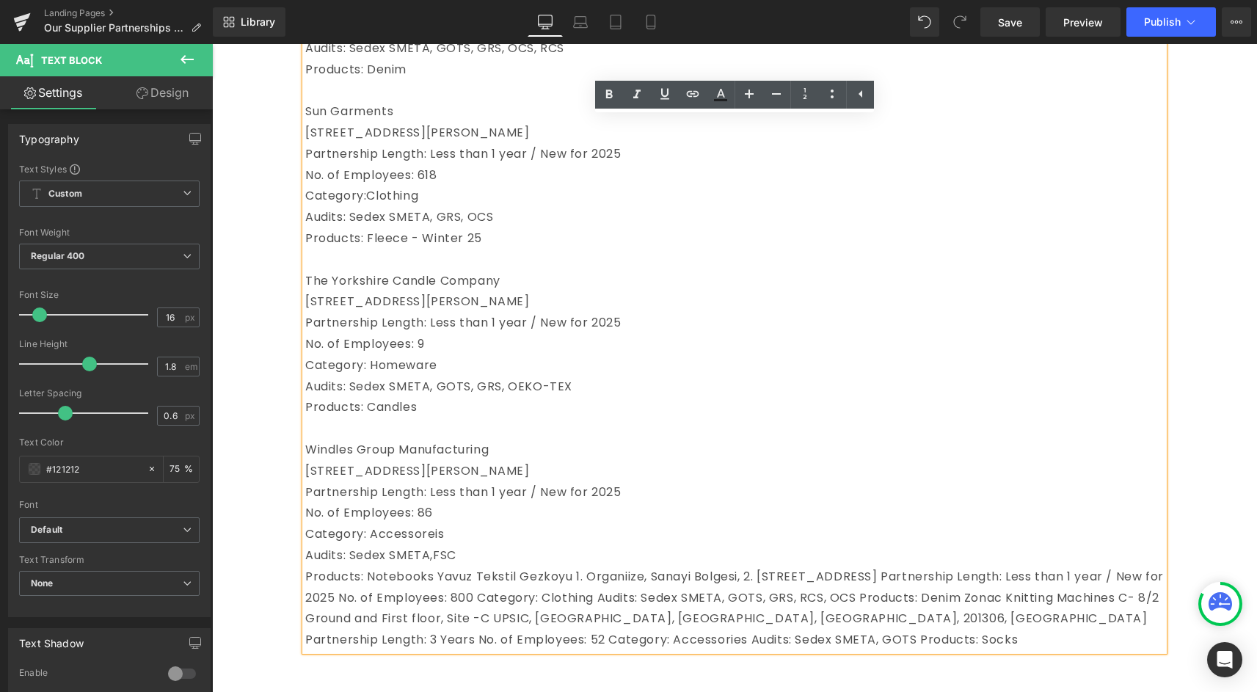
click at [435, 596] on span "Products: Notebooks Yavuz Tekstil Gezkoyu 1. Organiize, Sanayi Bolgesi, 2. [STR…" at bounding box center [734, 608] width 858 height 80
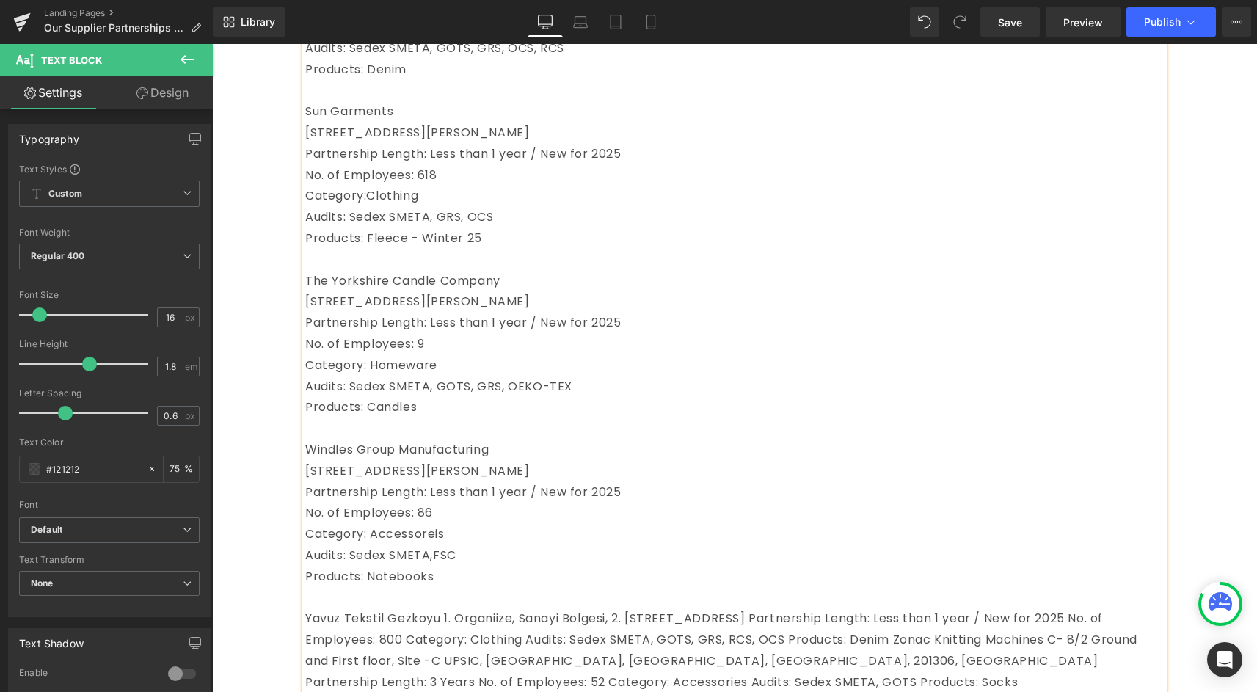
click at [394, 643] on span "Yavuz Tekstil Gezkoyu 1. Organiize, Sanayi Bolgesi, 2. [STREET_ADDRESS] Partner…" at bounding box center [721, 650] width 832 height 80
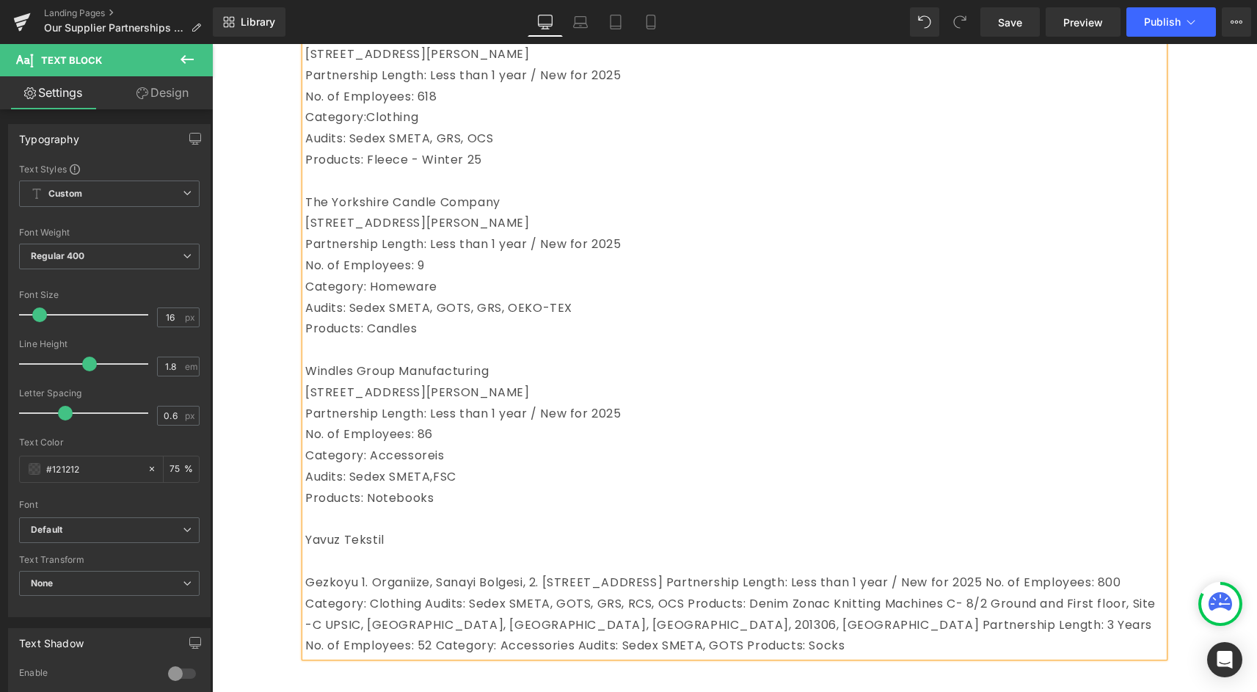
scroll to position [2993, 0]
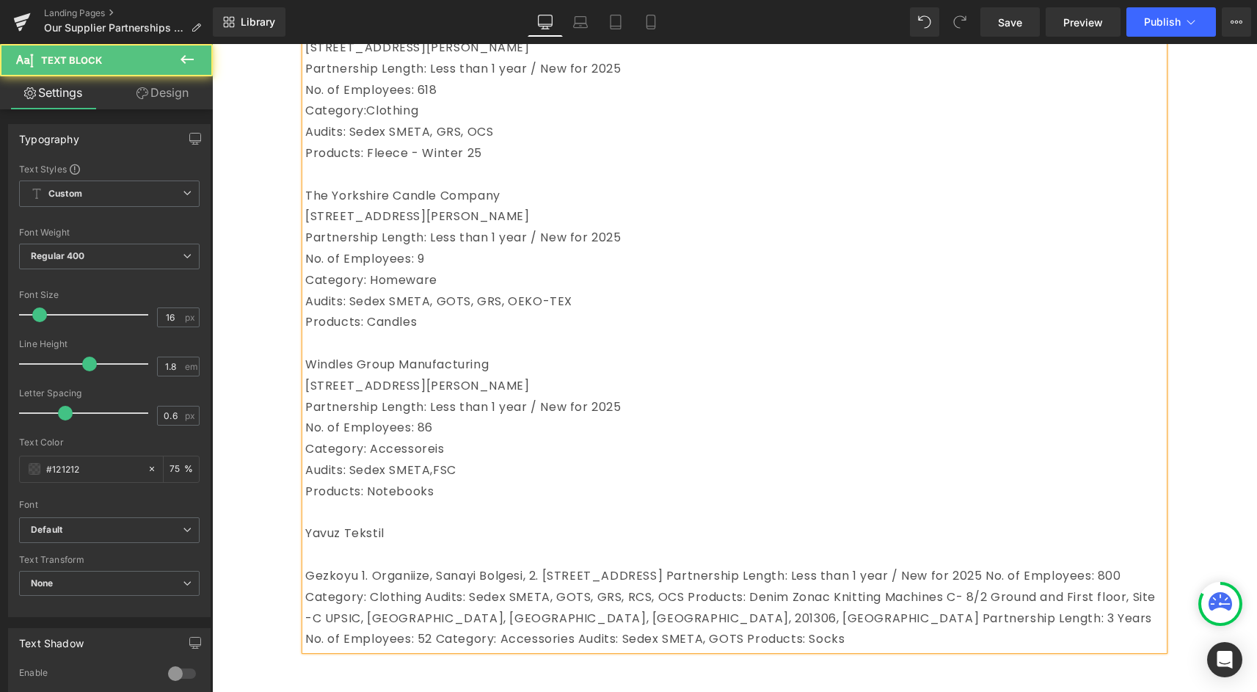
click at [875, 596] on span "Gezkoyu 1. Organiize, Sanayi Bolgesi, 2. [STREET_ADDRESS] Partnership Length: L…" at bounding box center [730, 607] width 850 height 80
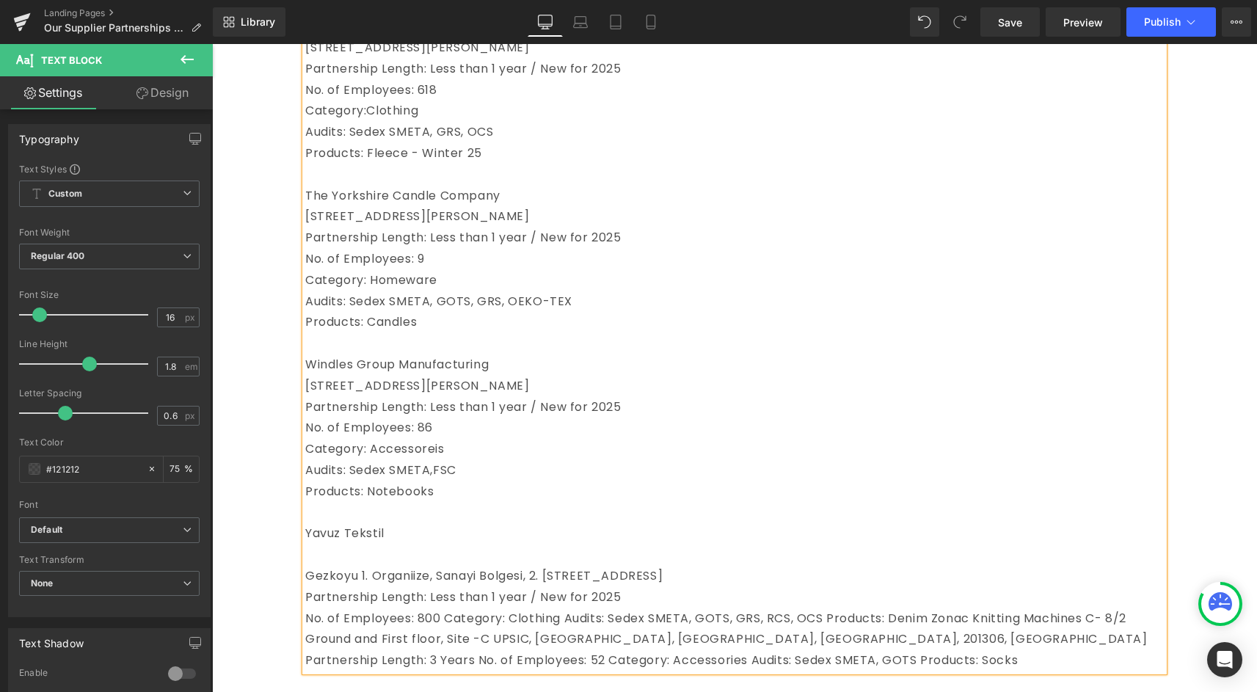
click at [444, 645] on span "No. of Employees: 800 Category: Clothing Audits: Sedex SMETA, GOTS, GRS, RCS, O…" at bounding box center [726, 639] width 842 height 59
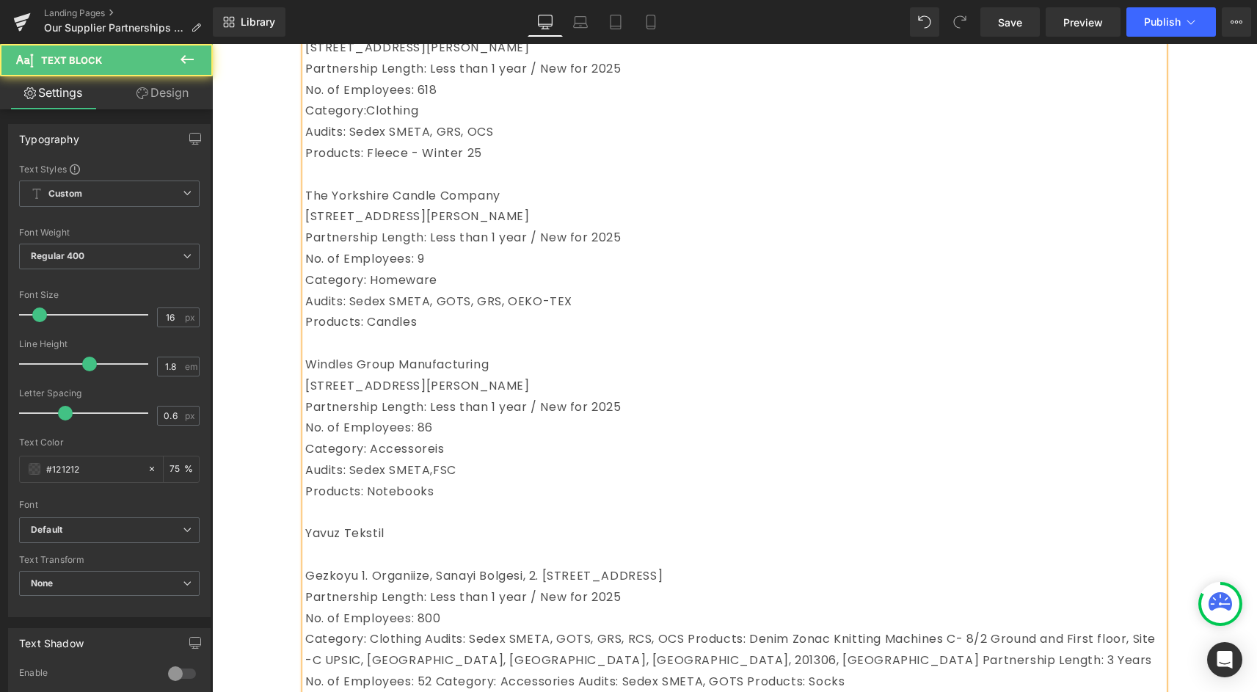
click at [428, 665] on span "Category: Clothing Audits: Sedex SMETA, GOTS, GRS, RCS, OCS Products: Denim Zon…" at bounding box center [730, 659] width 850 height 59
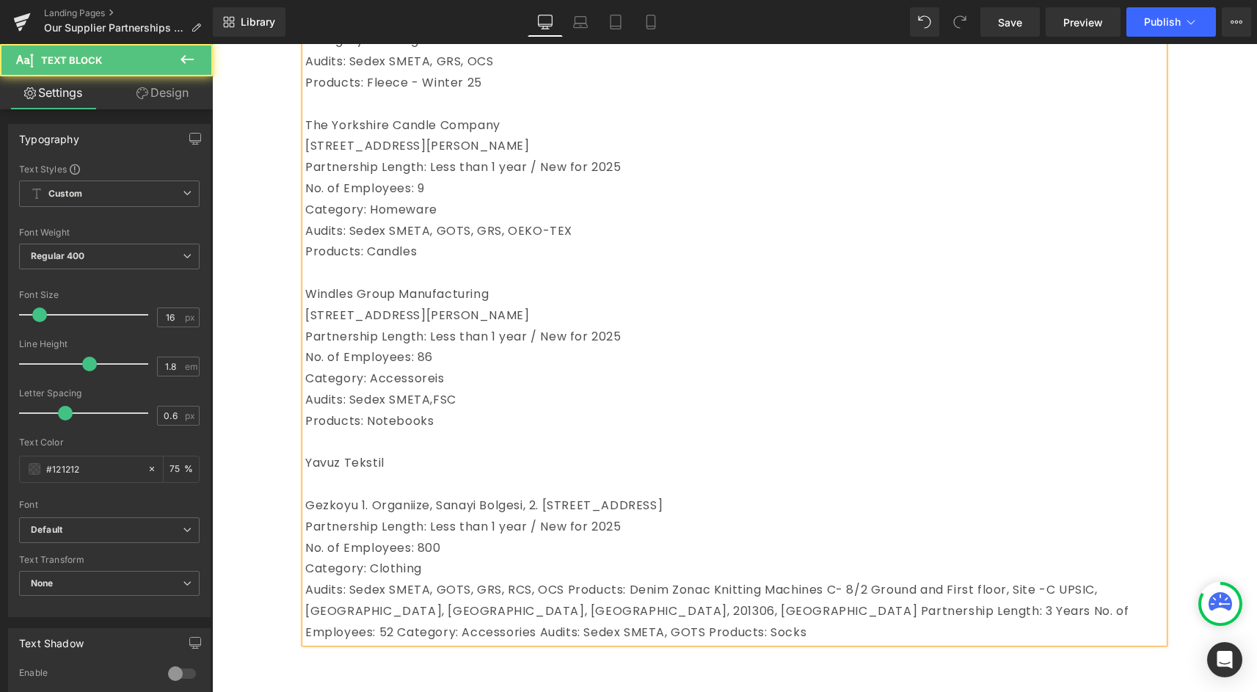
scroll to position [3070, 0]
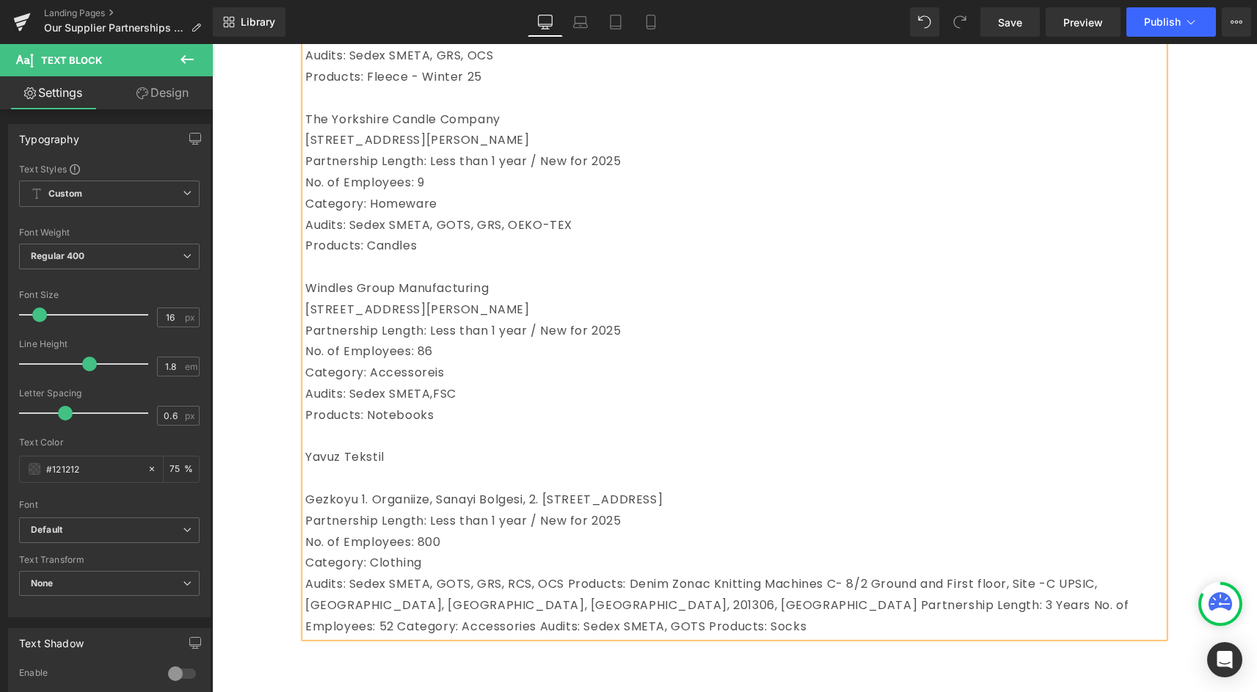
click at [566, 605] on span "Audits: Sedex SMETA, GOTS, GRS, RCS, OCS Products: Denim Zonac Knitting Machine…" at bounding box center [716, 604] width 823 height 59
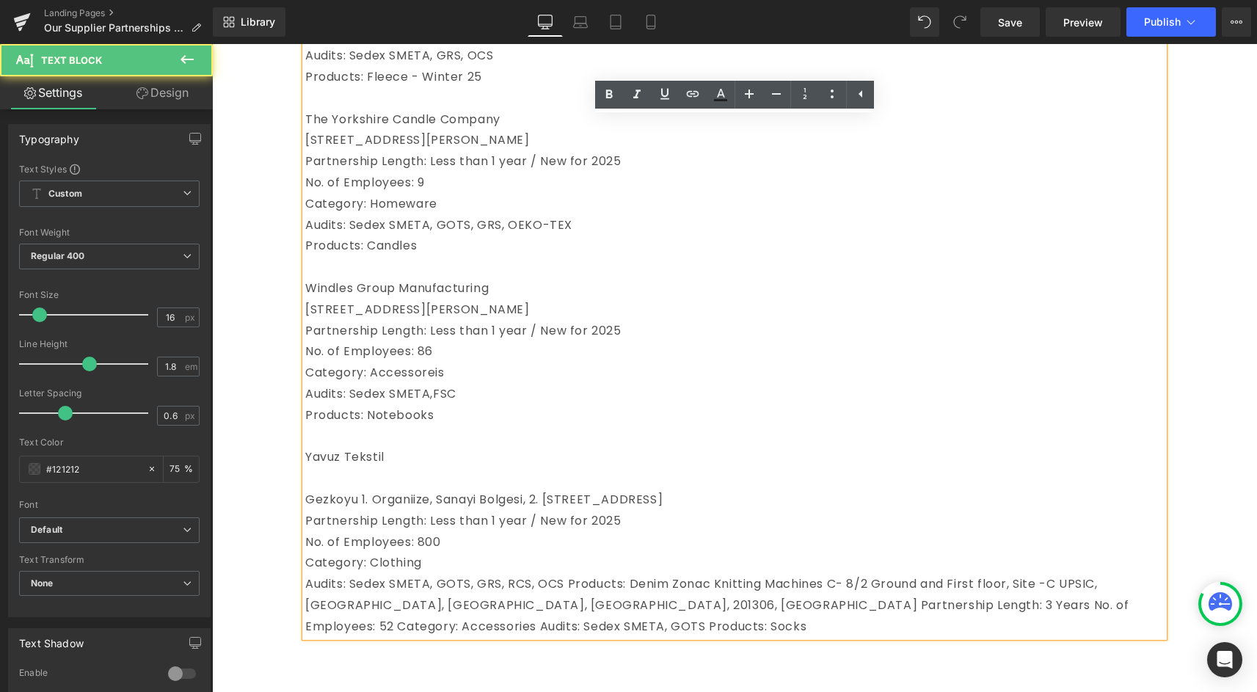
click at [568, 605] on span "Audits: Sedex SMETA, GOTS, GRS, RCS, OCS Products: Denim Zonac Knitting Machine…" at bounding box center [716, 604] width 823 height 59
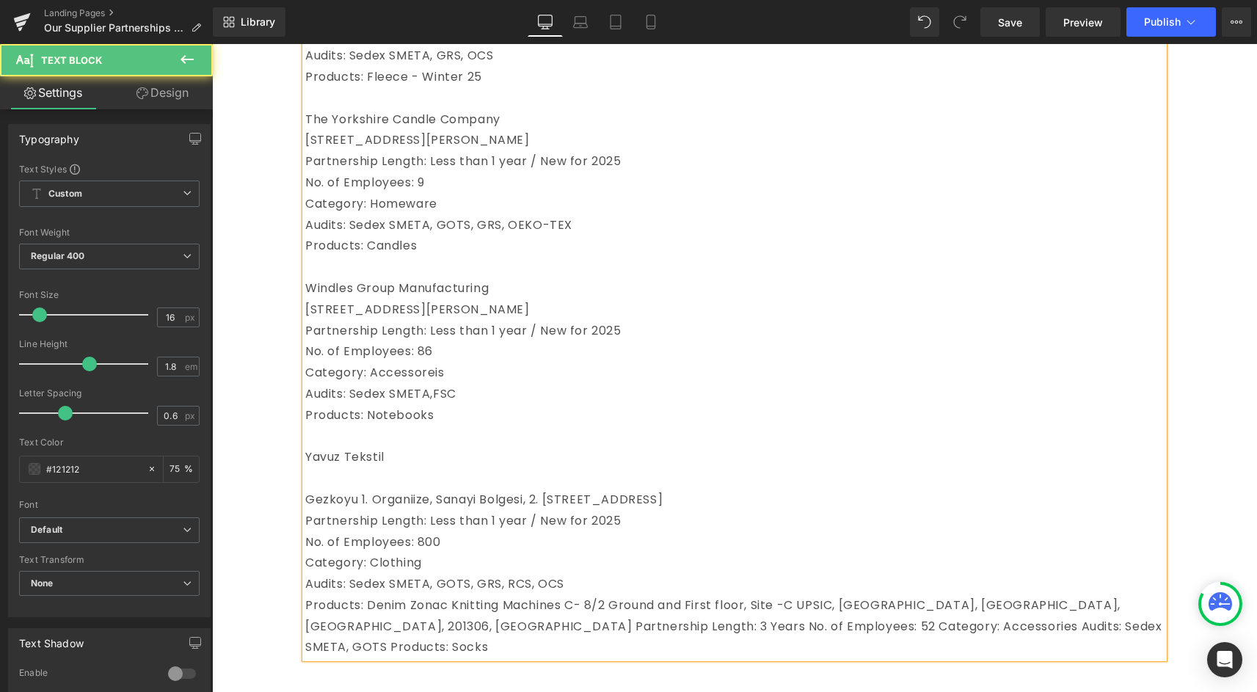
click at [412, 630] on span "Products: Denim Zonac Knitting Machines C- 8/2 Ground and First floor, Site -C …" at bounding box center [733, 625] width 856 height 59
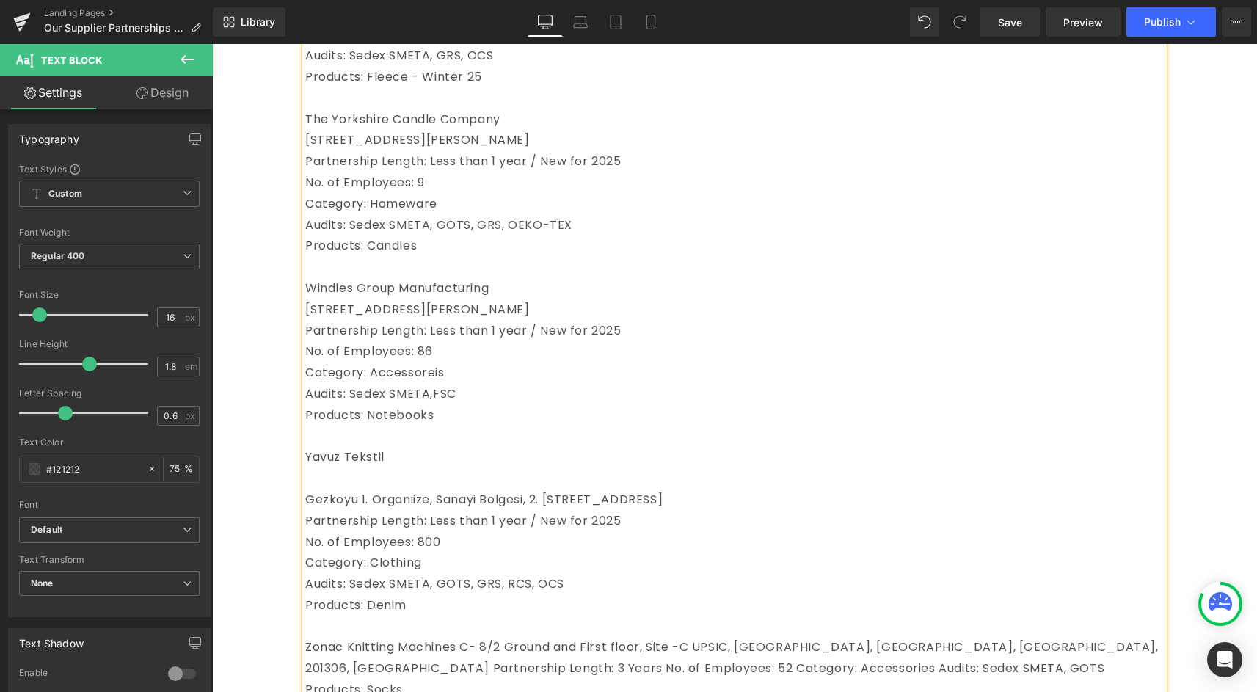
click at [464, 667] on span "Zonac Knitting Machines C- 8/2 Ground and First floor, Site -C UPSIC, [GEOGRAPH…" at bounding box center [731, 667] width 853 height 59
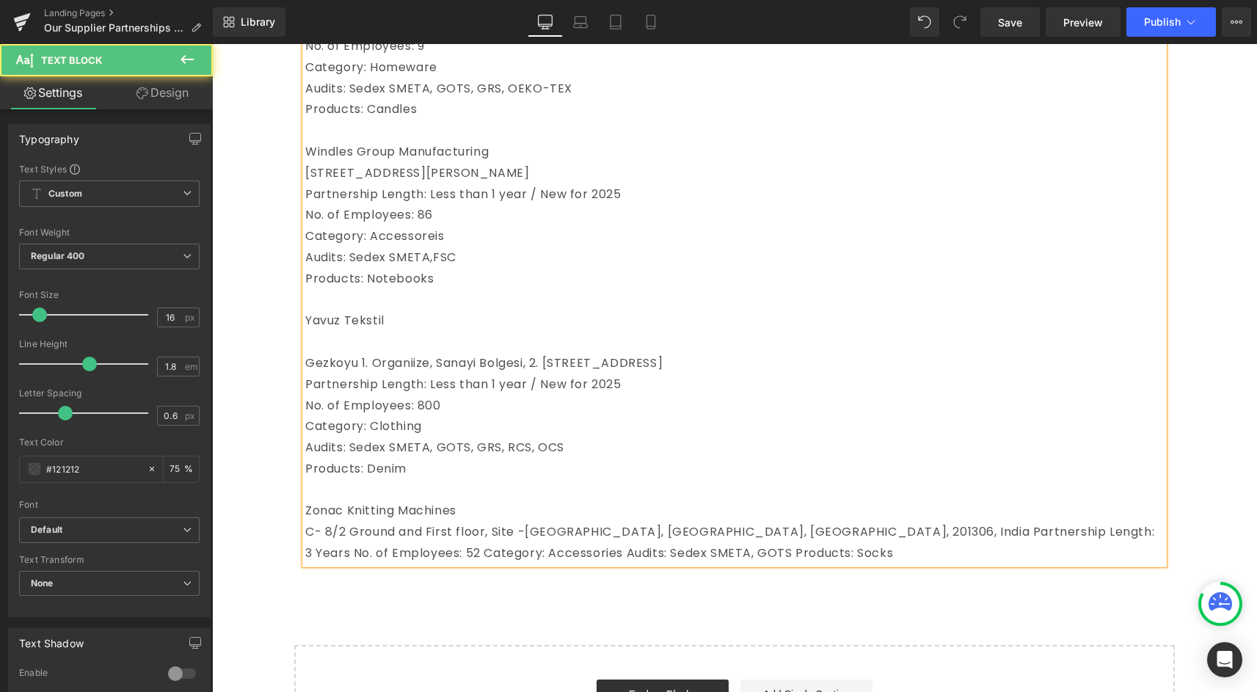
scroll to position [3207, 0]
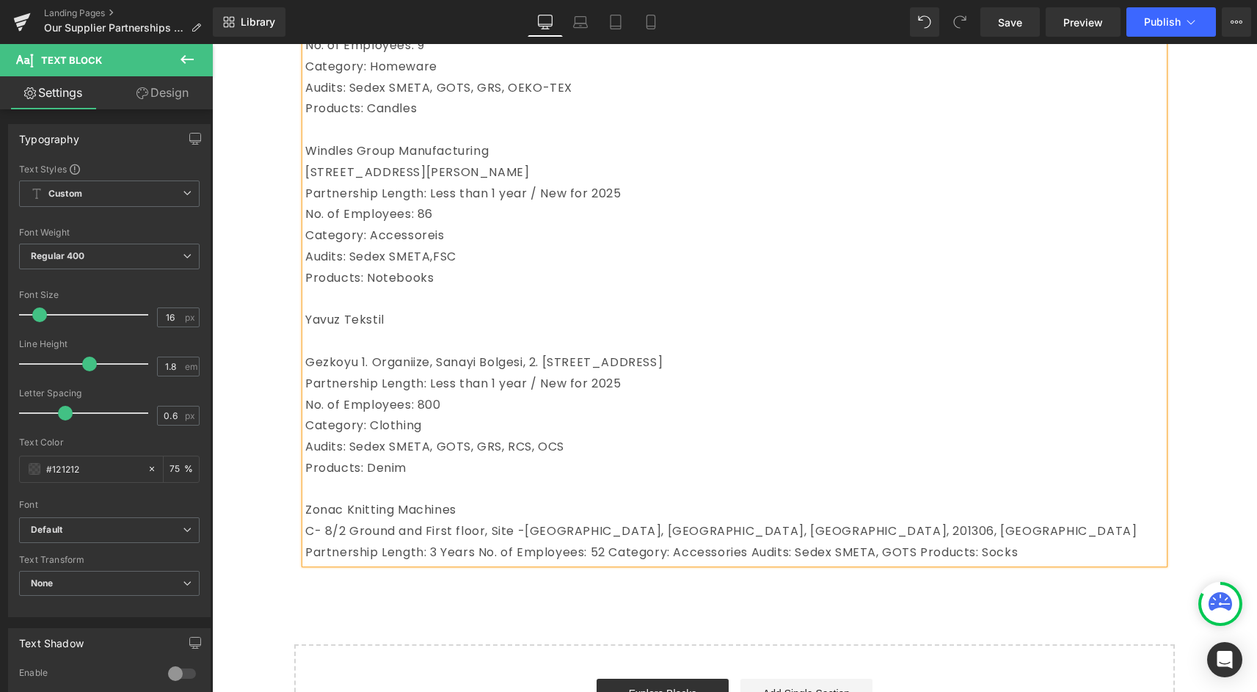
click at [486, 561] on span "Partnership Length: 3 Years No. of Employees: 52 Category: Accessories Audits: …" at bounding box center [661, 552] width 712 height 17
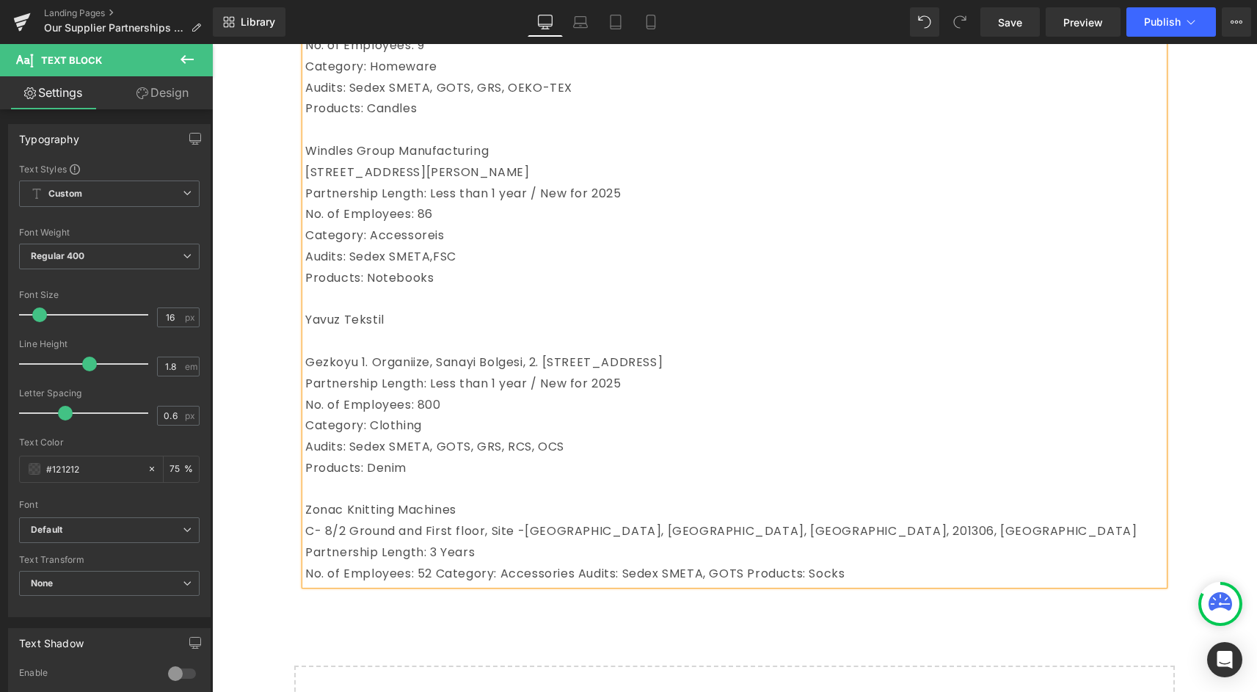
click at [446, 582] on span "No. of Employees: 52 Category: Accessories Audits: Sedex SMETA, GOTS Products: …" at bounding box center [574, 573] width 539 height 17
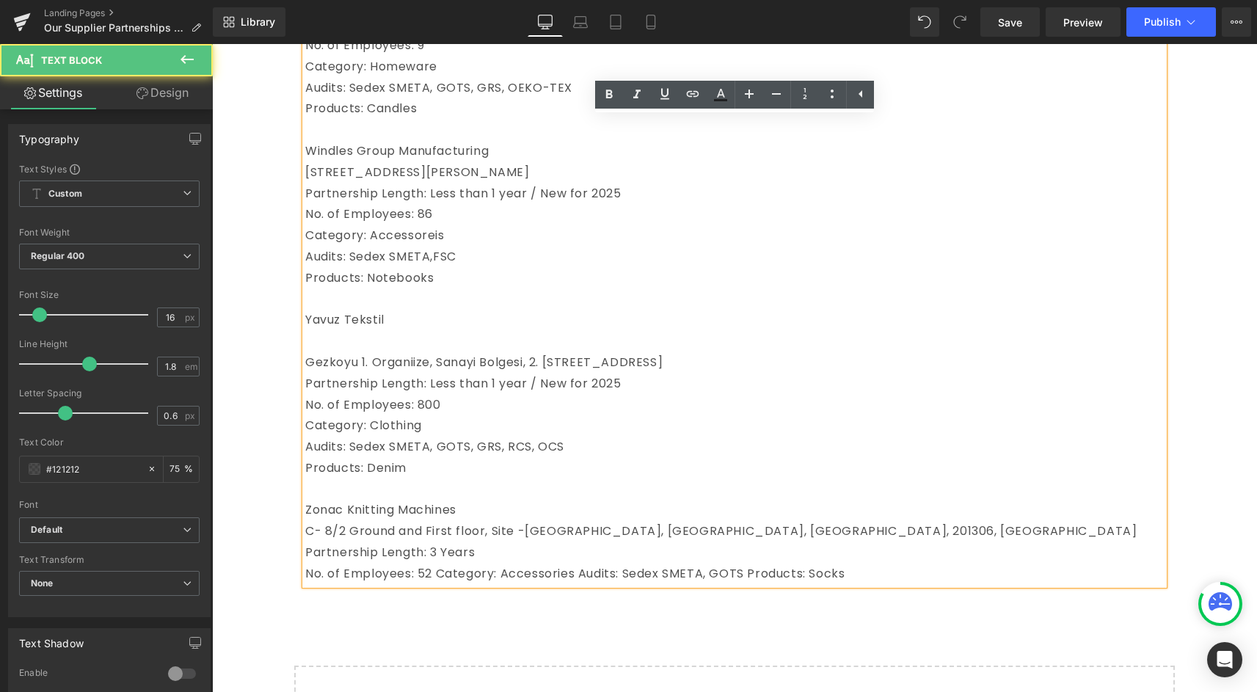
click at [442, 582] on span "No. of Employees: 52 Category: Accessories Audits: Sedex SMETA, GOTS Products: …" at bounding box center [574, 573] width 539 height 17
click at [437, 582] on span "No. of Employees: 52 Category: Accessories Audits: Sedex SMETA, GOTS Products: …" at bounding box center [574, 573] width 539 height 17
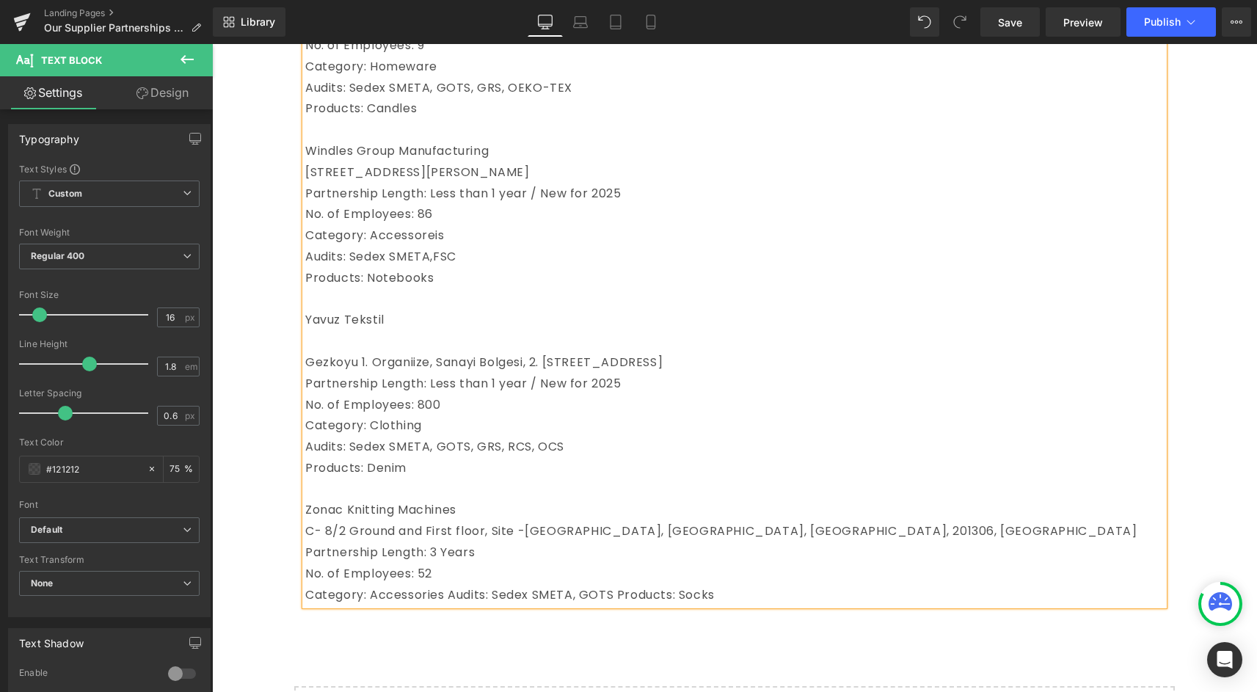
click at [450, 603] on span "Category: Accessories Audits: Sedex SMETA, GOTS Products: Socks" at bounding box center [509, 594] width 409 height 17
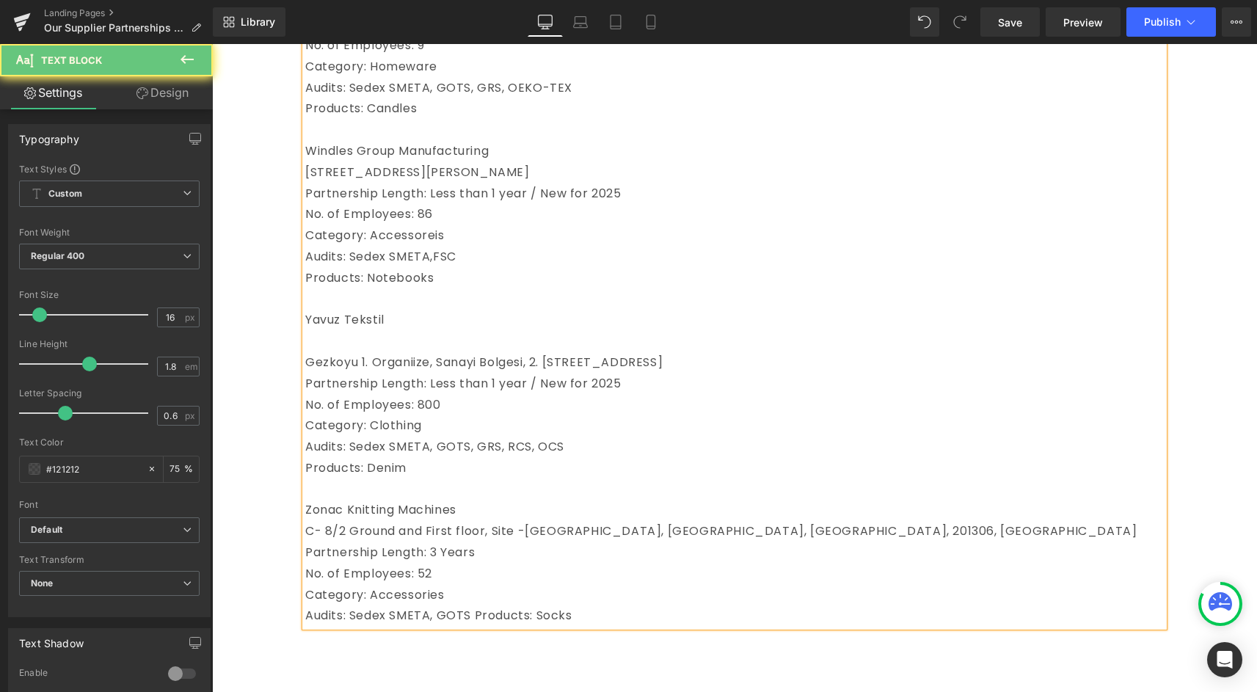
click at [475, 624] on span "Audits: Sedex SMETA, GOTS Products: Socks" at bounding box center [438, 615] width 267 height 17
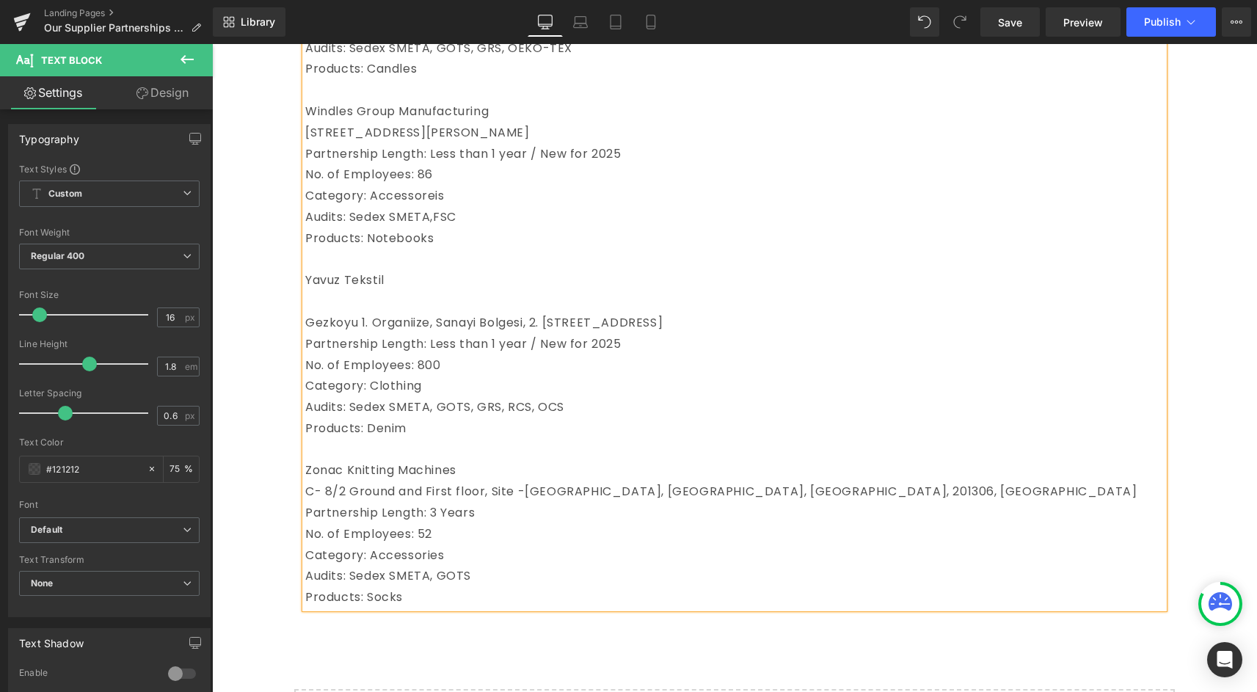
scroll to position [3252, 0]
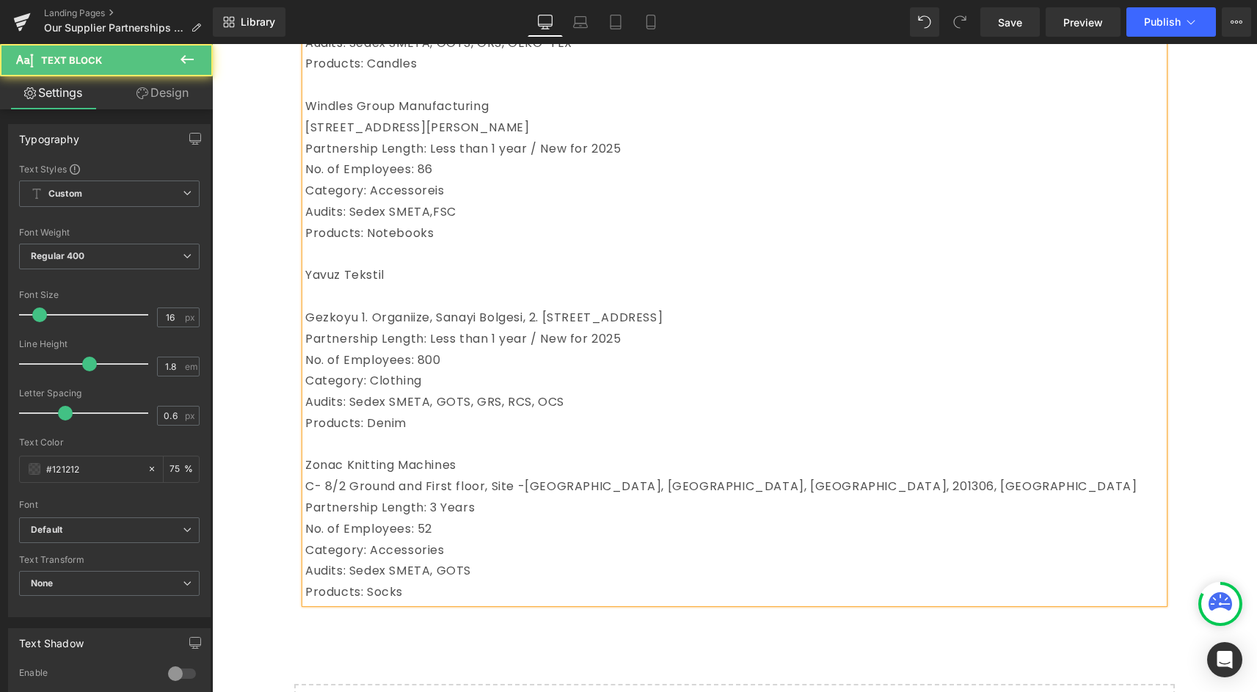
click at [309, 347] on span "Partnership Length: Less than 1 year / New for 2025" at bounding box center [463, 338] width 316 height 17
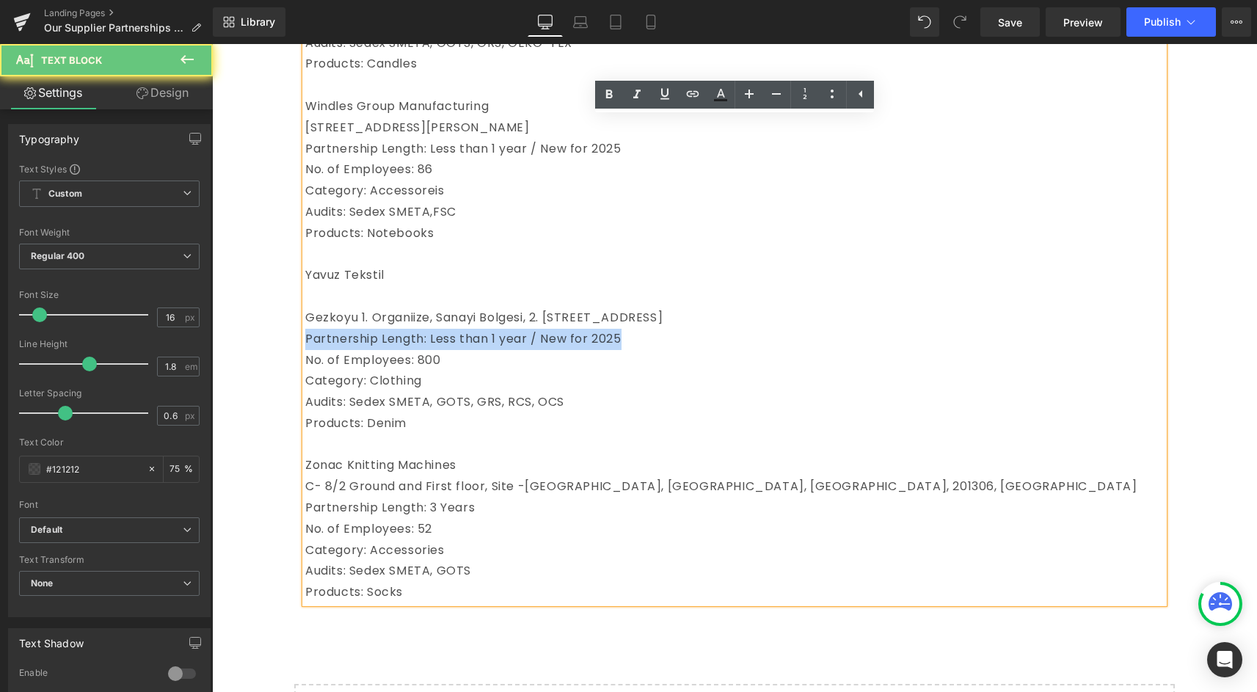
click at [309, 347] on span "Partnership Length: Less than 1 year / New for 2025" at bounding box center [463, 338] width 316 height 17
click at [337, 347] on span "Partnership Length: Less than 1 year / New for 2025" at bounding box center [463, 338] width 316 height 17
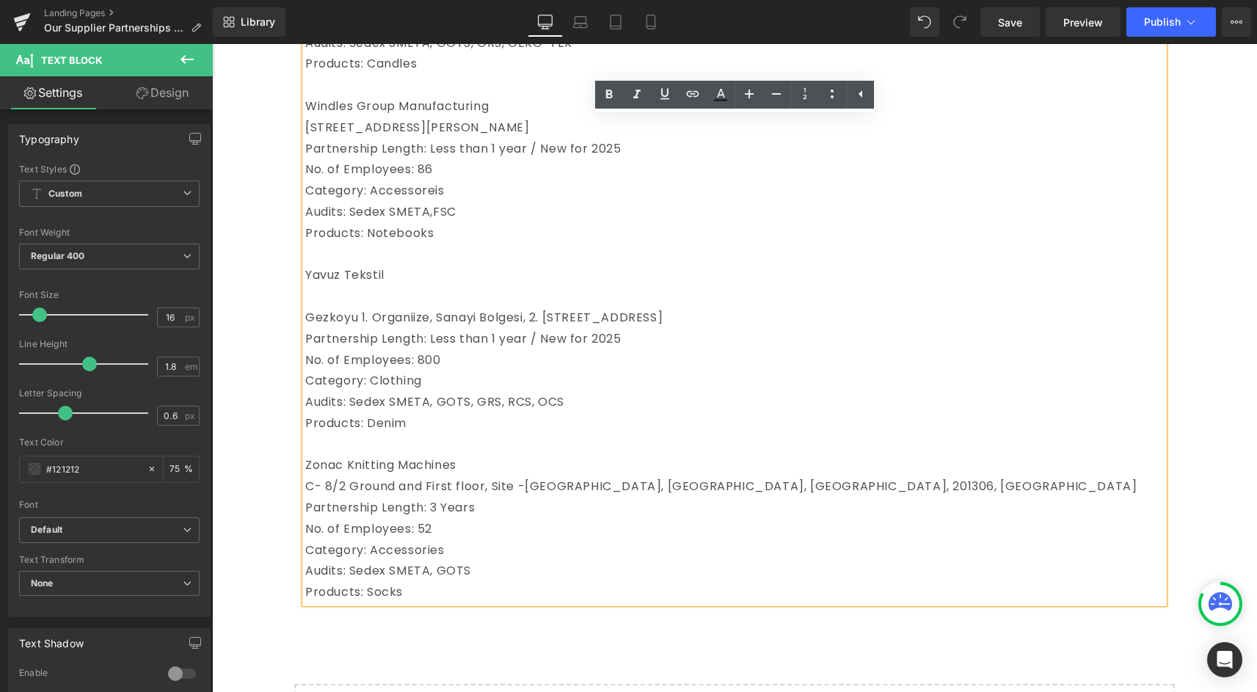
click at [307, 347] on span "Partnership Length: Less than 1 year / New for 2025" at bounding box center [463, 338] width 316 height 17
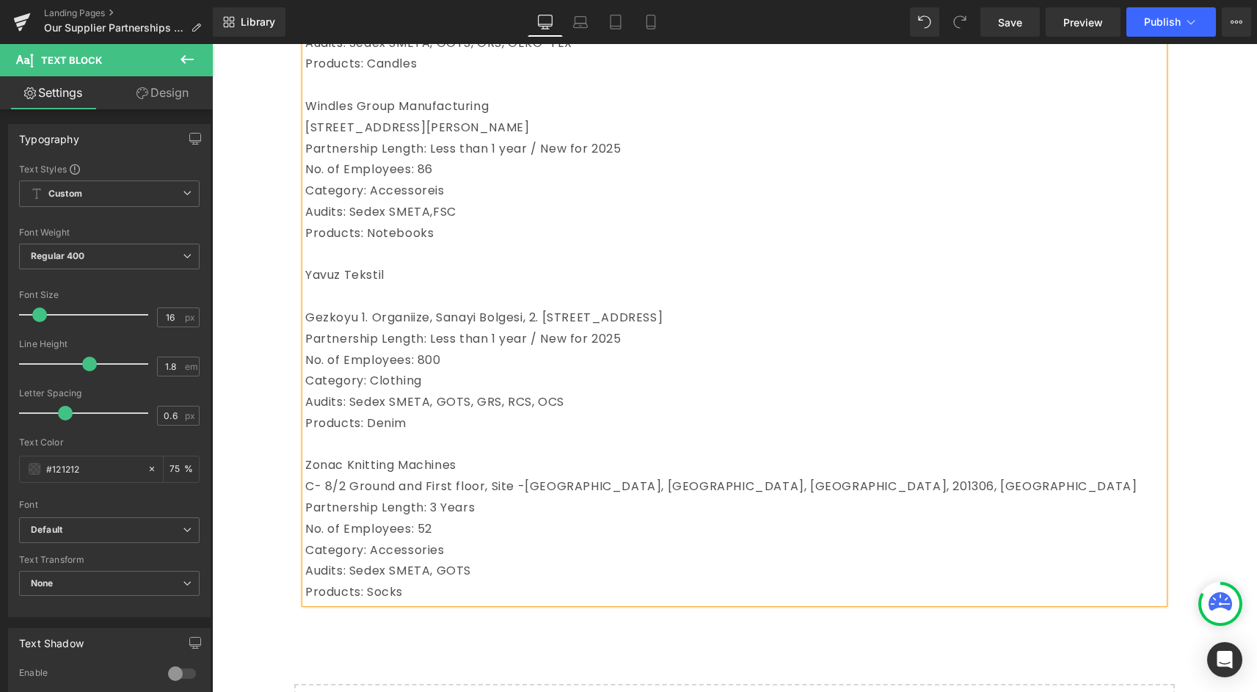
click at [305, 404] on div "RVT Tekstil B-[STREET_ADDRESS] Partnership Length: Less than 1 year / New for …" at bounding box center [734, 96] width 858 height 1014
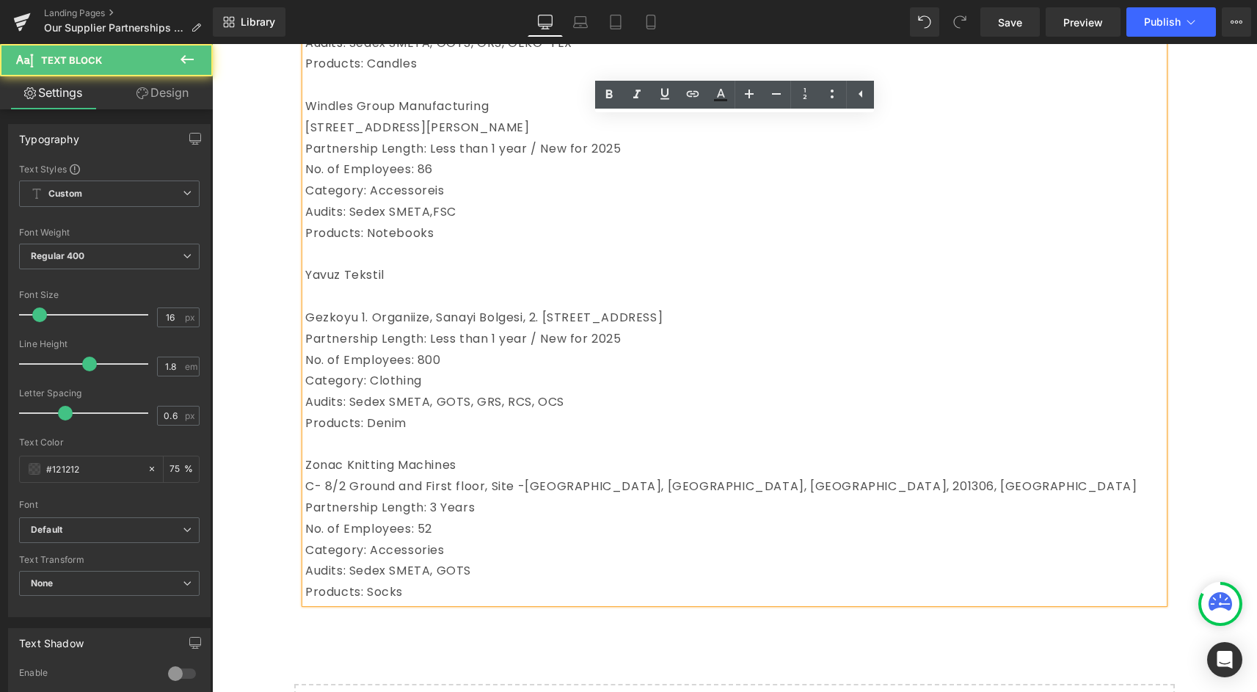
click at [306, 431] on span "Products: Denim" at bounding box center [355, 423] width 101 height 17
click at [310, 431] on span "Products: Denim" at bounding box center [355, 423] width 101 height 17
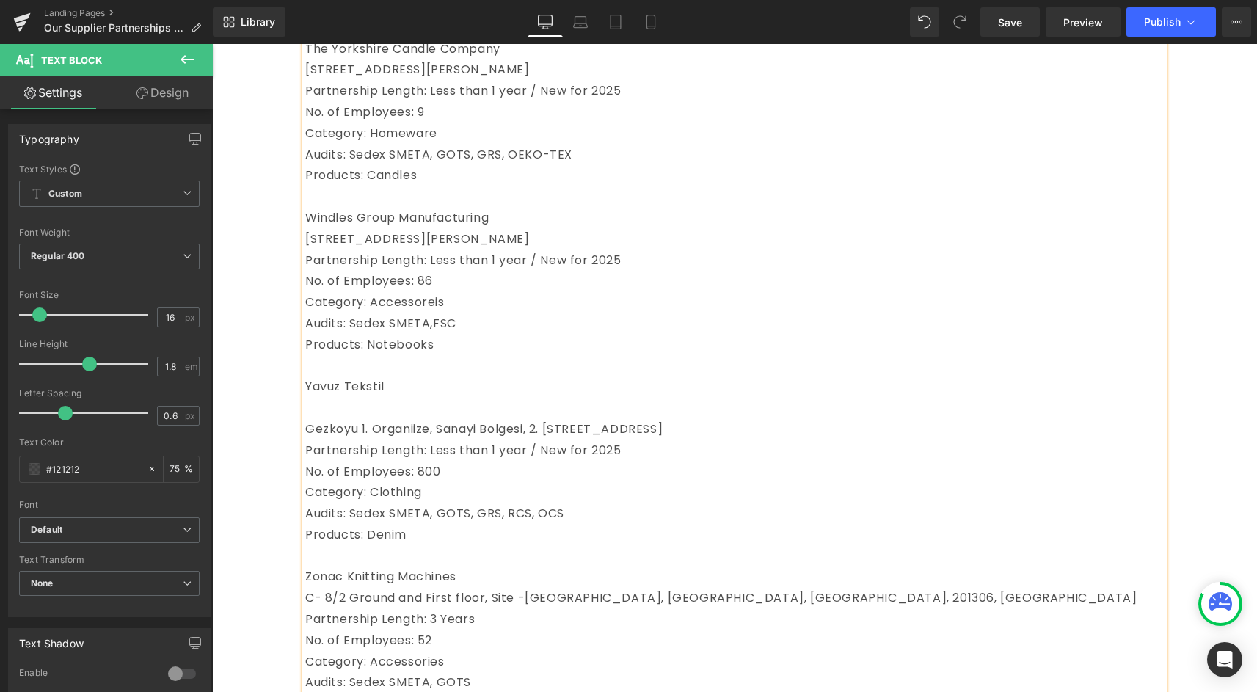
scroll to position [3131, 0]
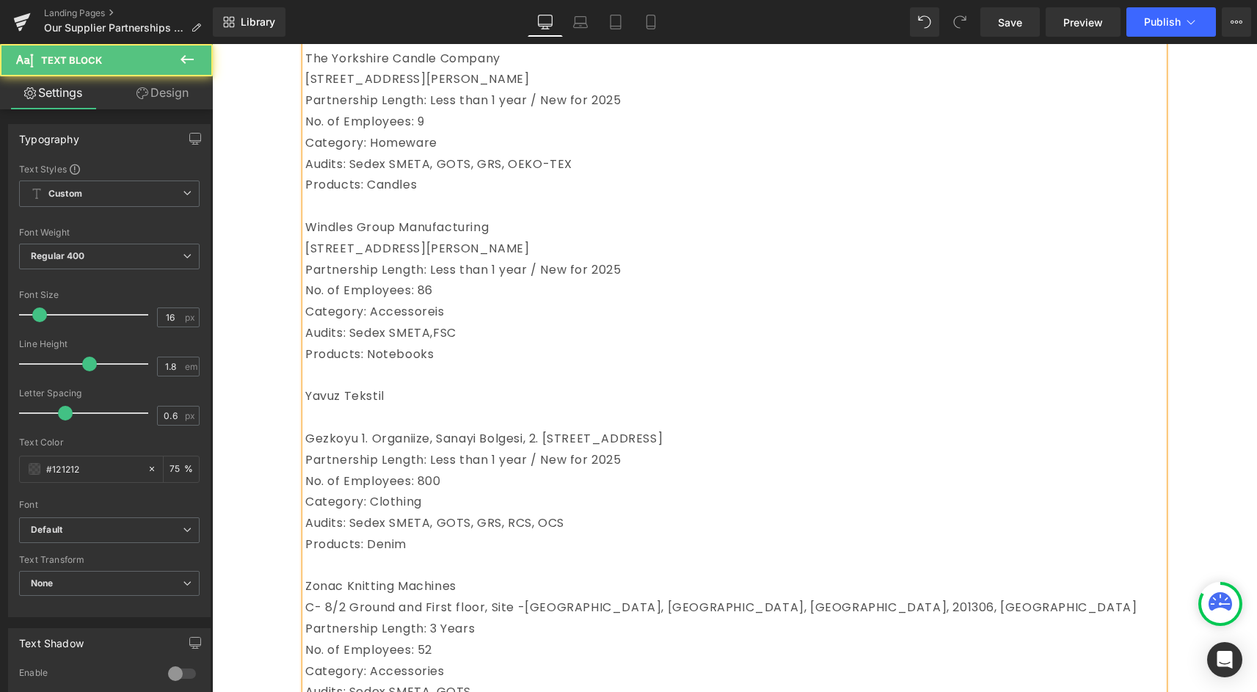
click at [307, 257] on span "[STREET_ADDRESS][PERSON_NAME]" at bounding box center [417, 248] width 224 height 17
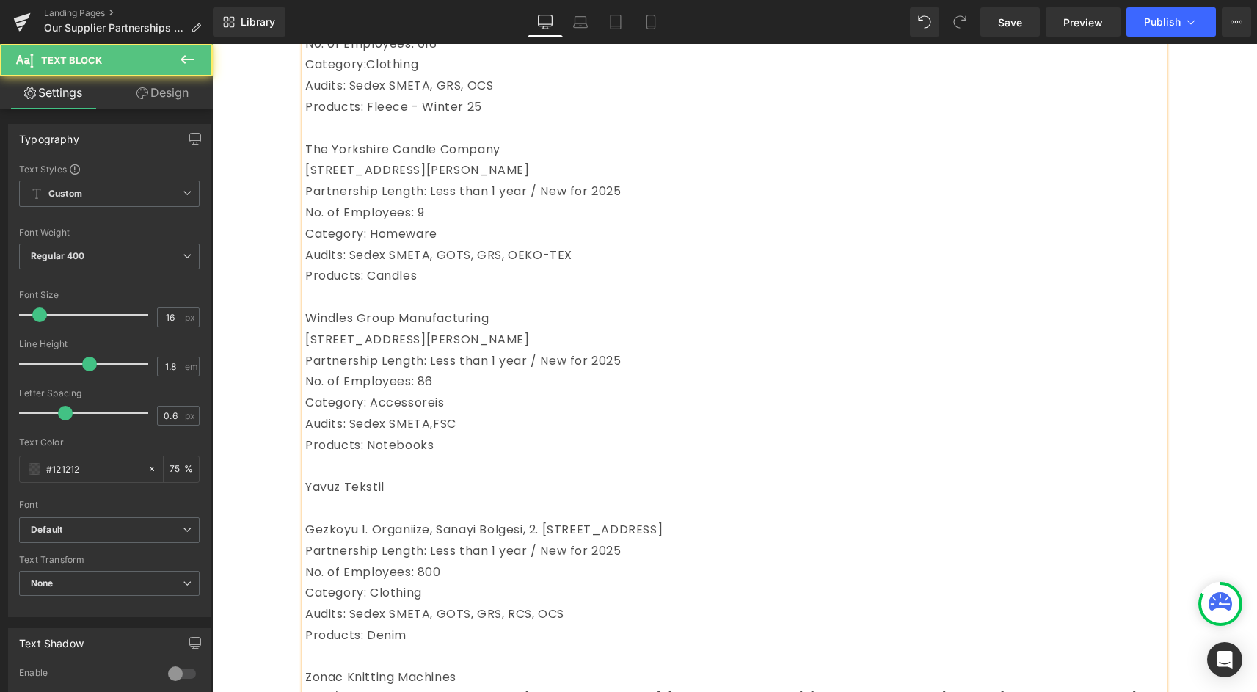
scroll to position [3010, 0]
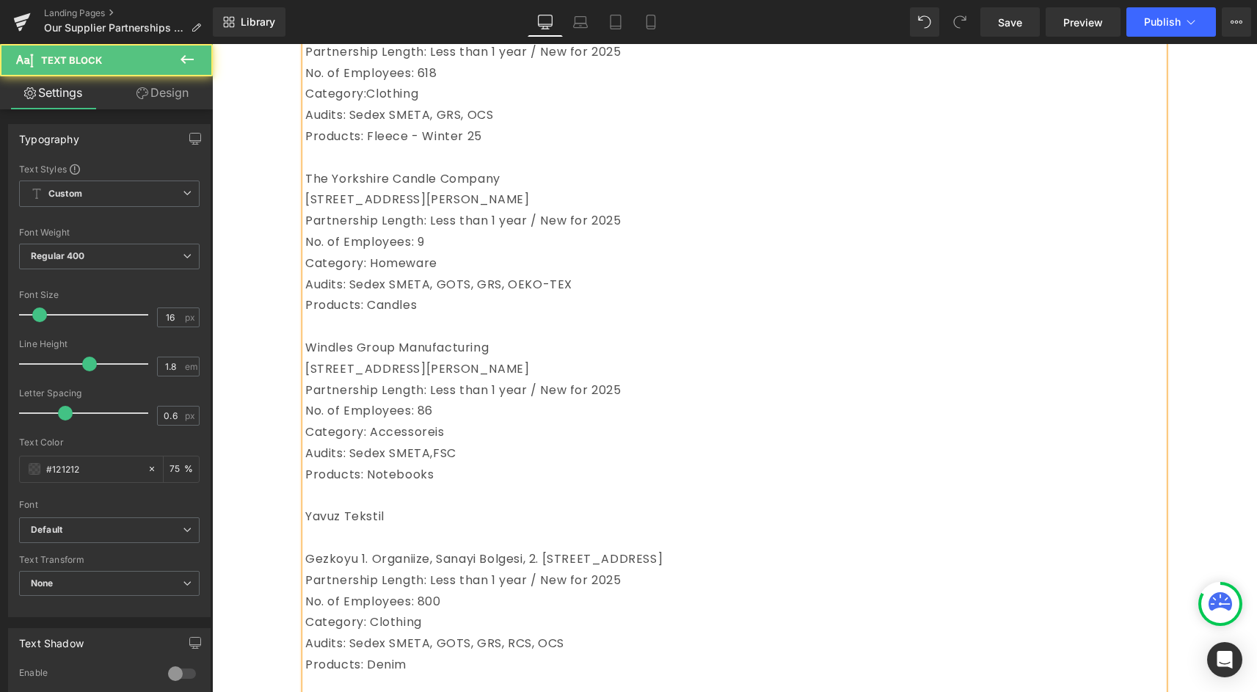
click at [307, 208] on span "[STREET_ADDRESS][PERSON_NAME]" at bounding box center [417, 199] width 224 height 17
click at [307, 187] on span "The Yorkshire Candle Company" at bounding box center [402, 178] width 195 height 17
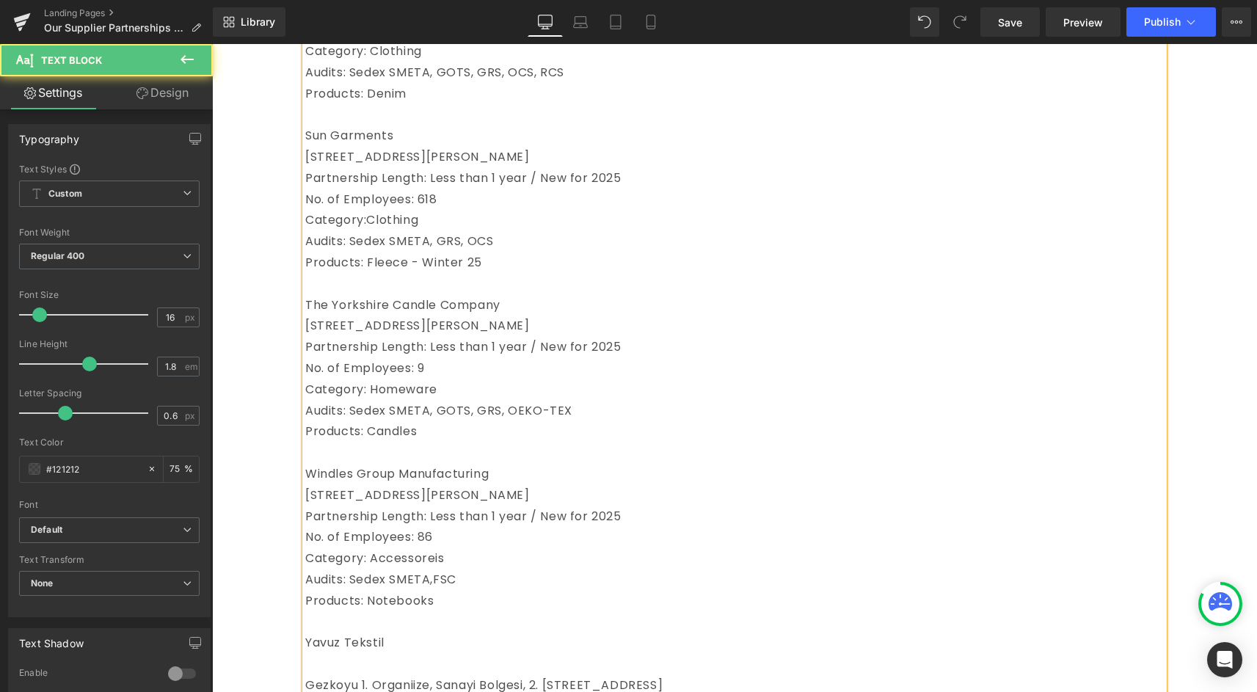
scroll to position [2872, 0]
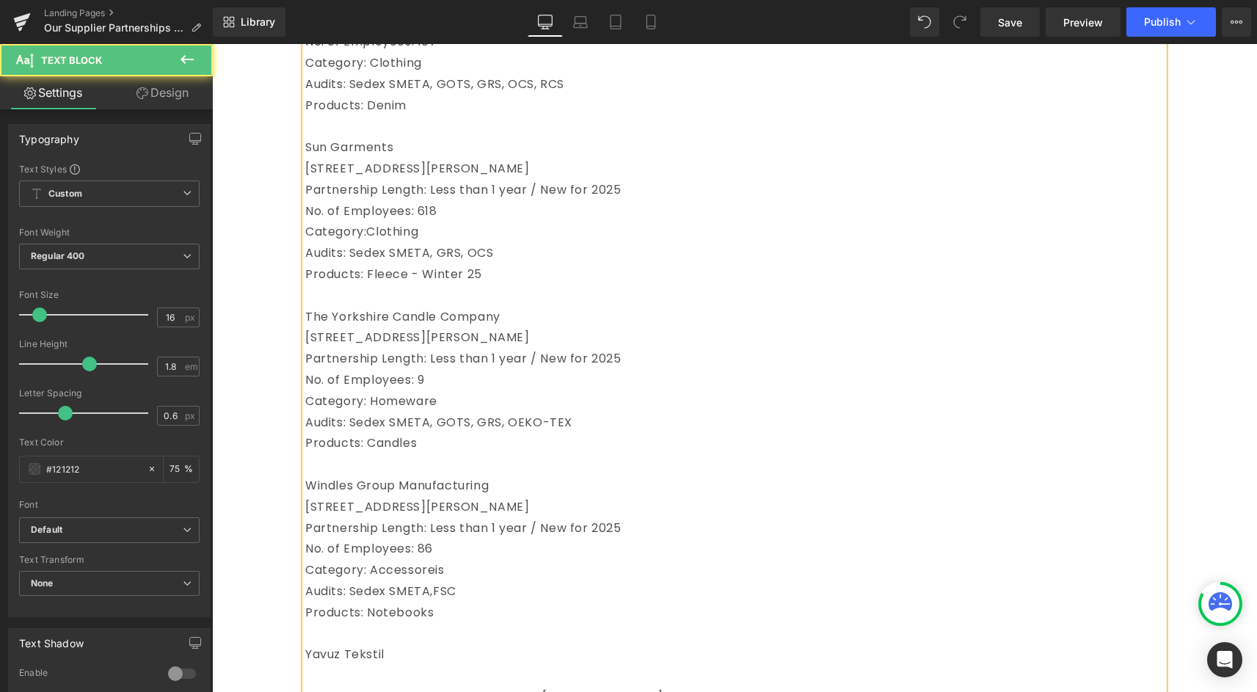
click at [310, 201] on p "Partnership Length: Less than 1 year / New for 2025" at bounding box center [734, 190] width 858 height 21
click at [311, 282] on span "Products: Fleece - Winter 25" at bounding box center [393, 274] width 177 height 17
click at [310, 180] on p "[STREET_ADDRESS][PERSON_NAME]" at bounding box center [734, 168] width 858 height 21
click at [310, 158] on p "Sun Garments" at bounding box center [734, 147] width 858 height 21
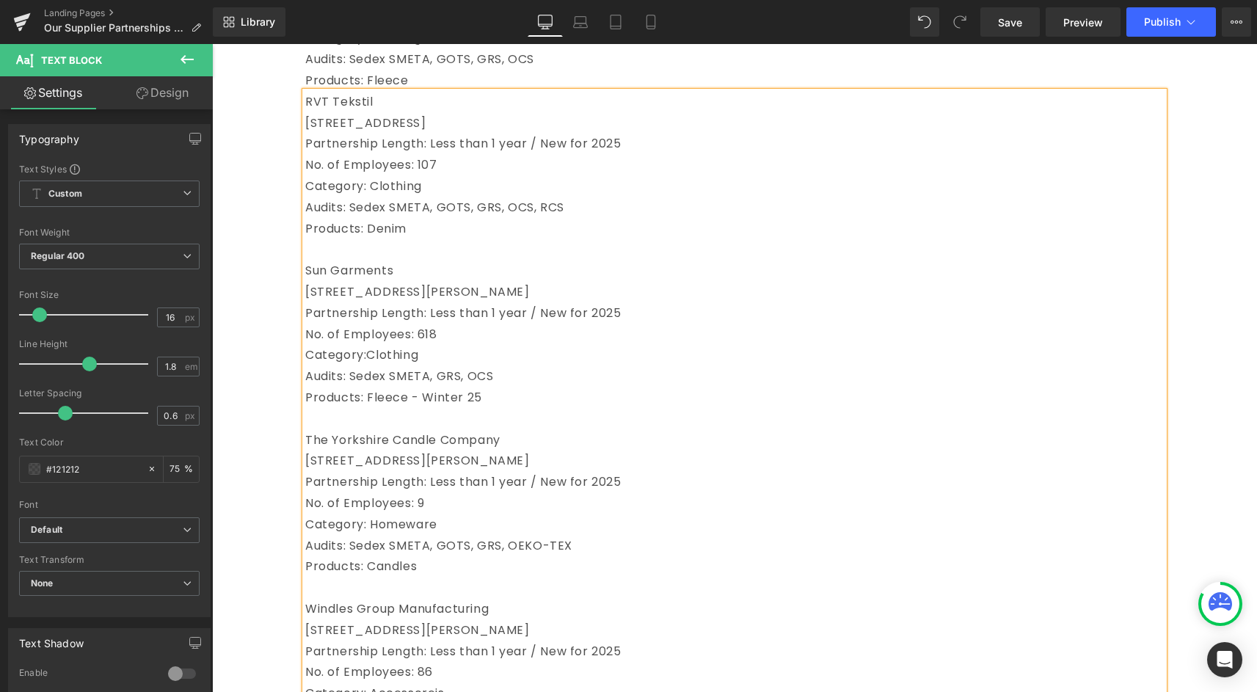
scroll to position [2748, 0]
click at [308, 241] on p "Products: Denim" at bounding box center [734, 230] width 858 height 21
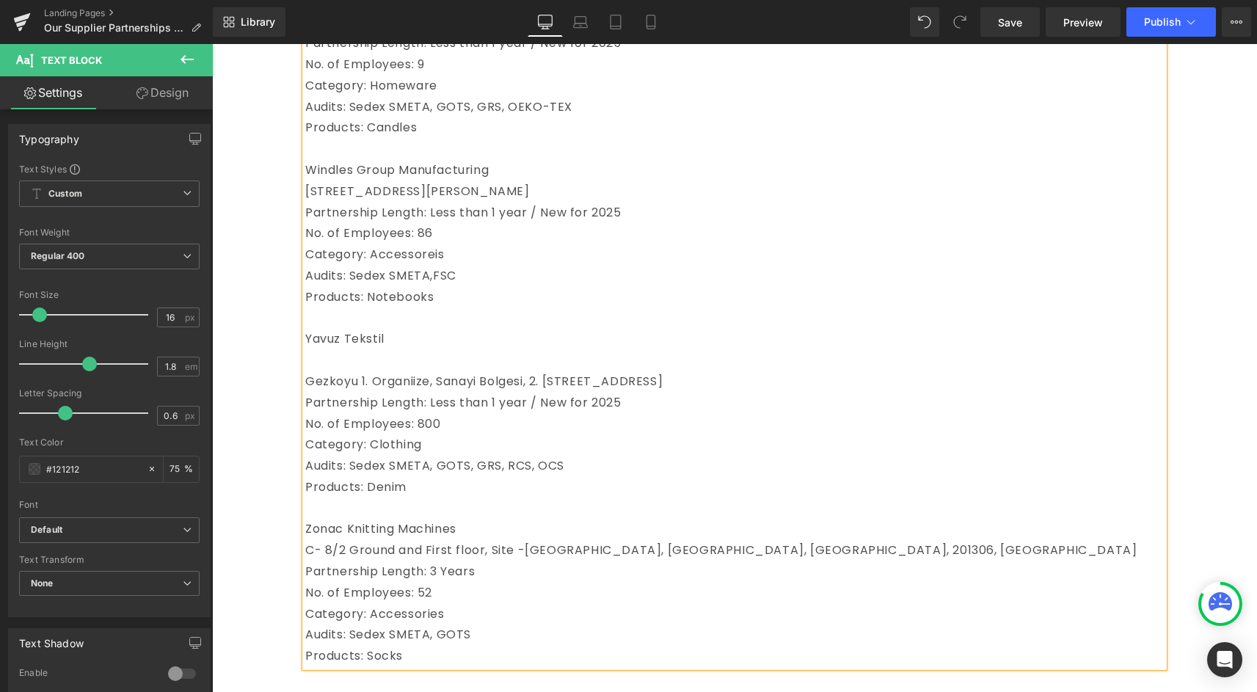
scroll to position [3208, 0]
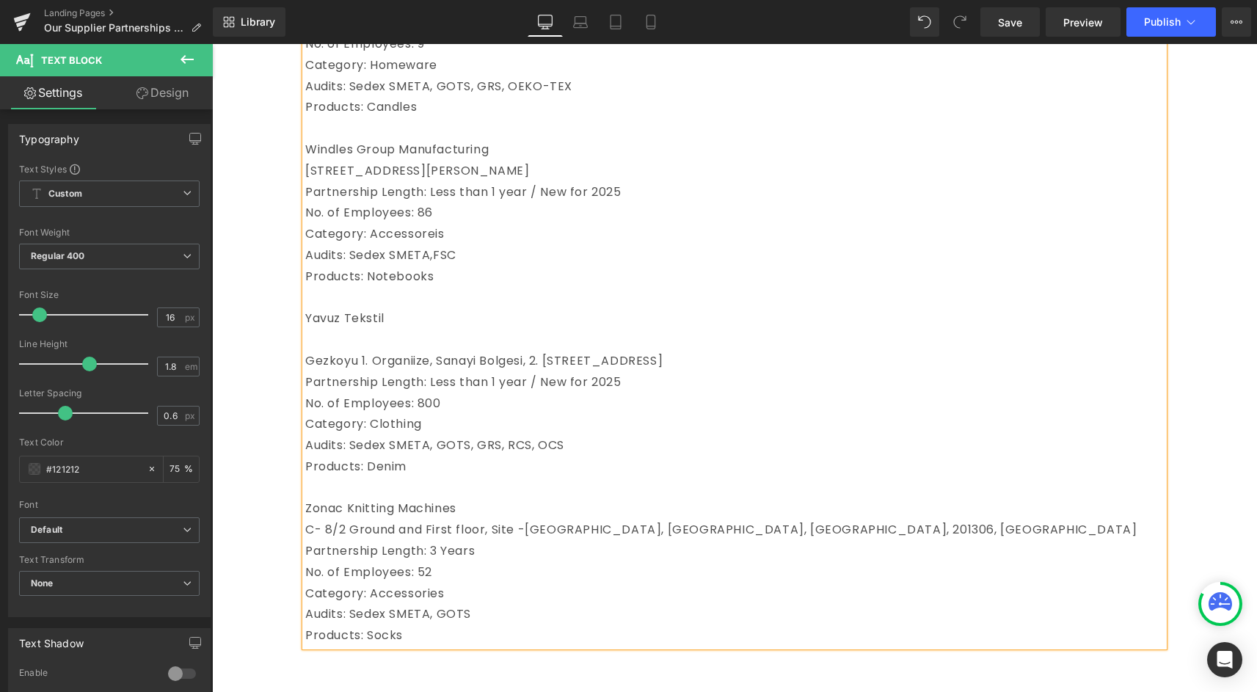
click at [309, 326] on span "Yavuz Tekstil" at bounding box center [344, 318] width 79 height 17
click at [321, 351] on p at bounding box center [734, 339] width 858 height 21
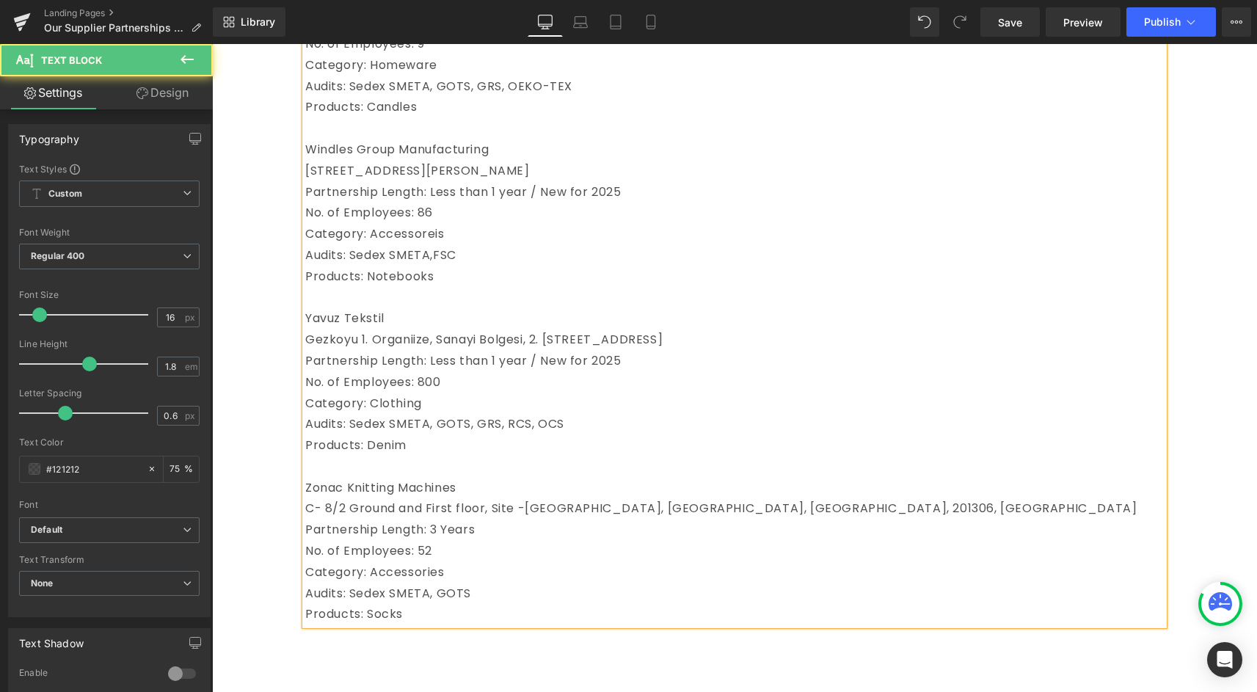
click at [382, 326] on span "Yavuz Tekstil" at bounding box center [344, 318] width 79 height 17
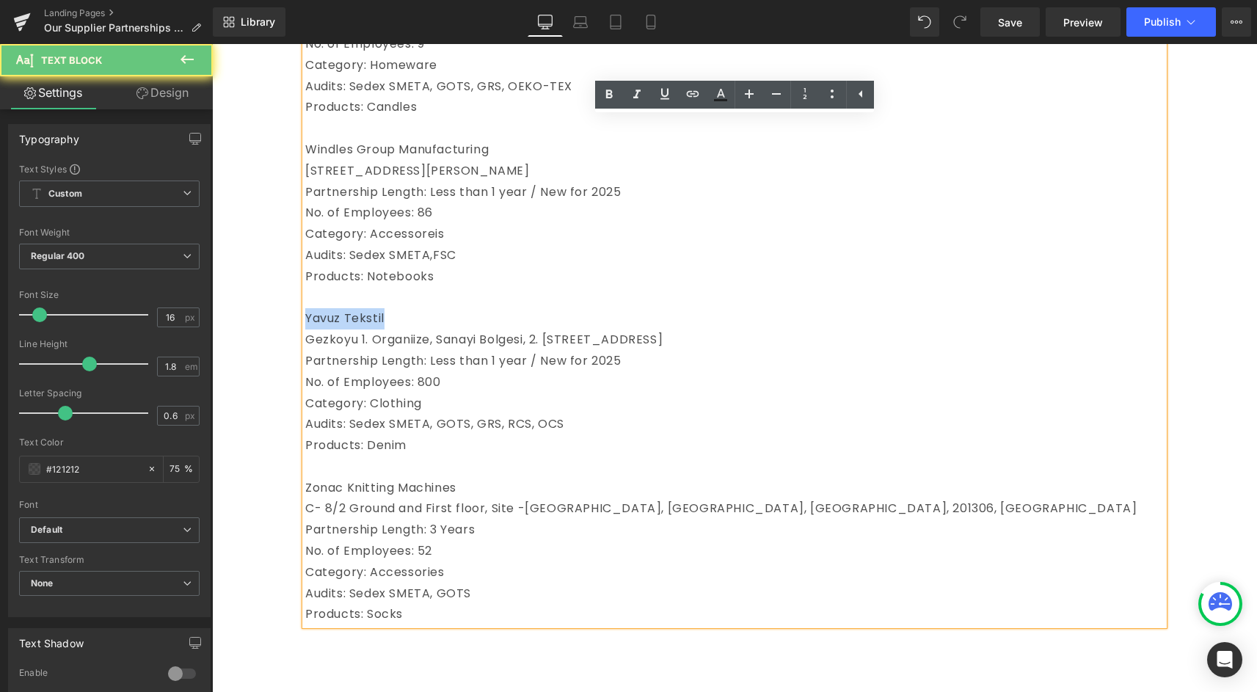
click at [382, 326] on span "Yavuz Tekstil" at bounding box center [344, 318] width 79 height 17
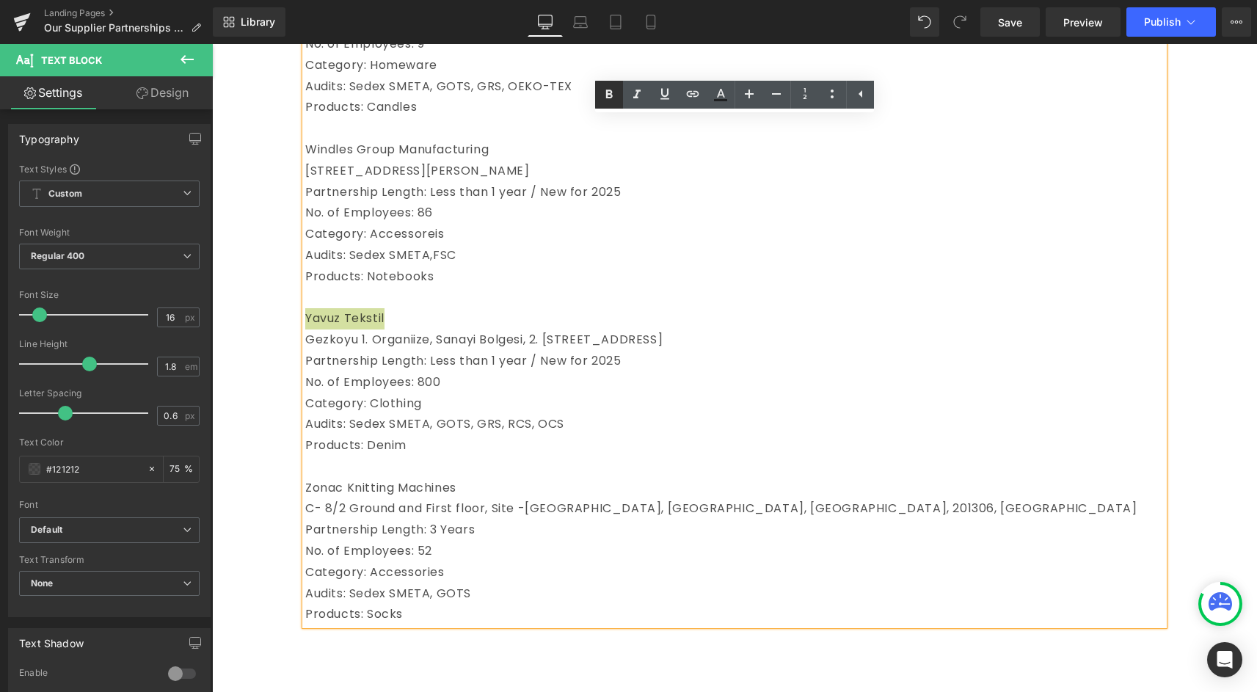
click at [606, 95] on icon at bounding box center [609, 94] width 7 height 9
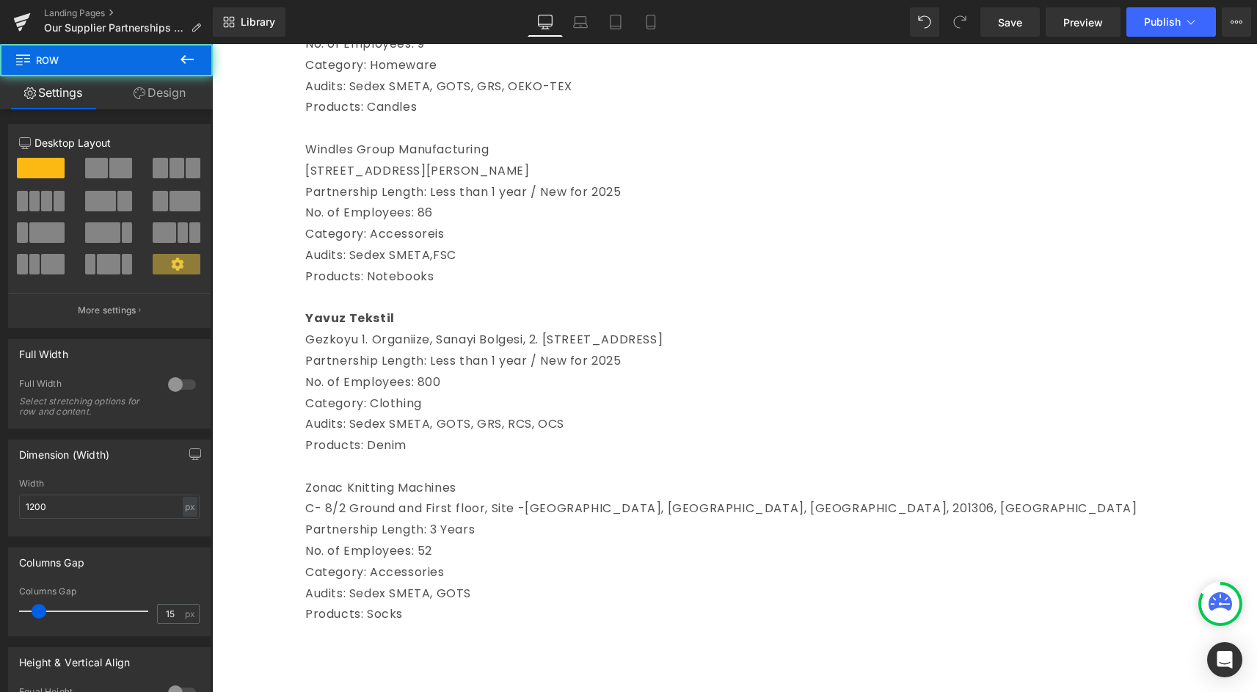
click at [325, 496] on span "Zonac Knitting Machines" at bounding box center [380, 487] width 151 height 17
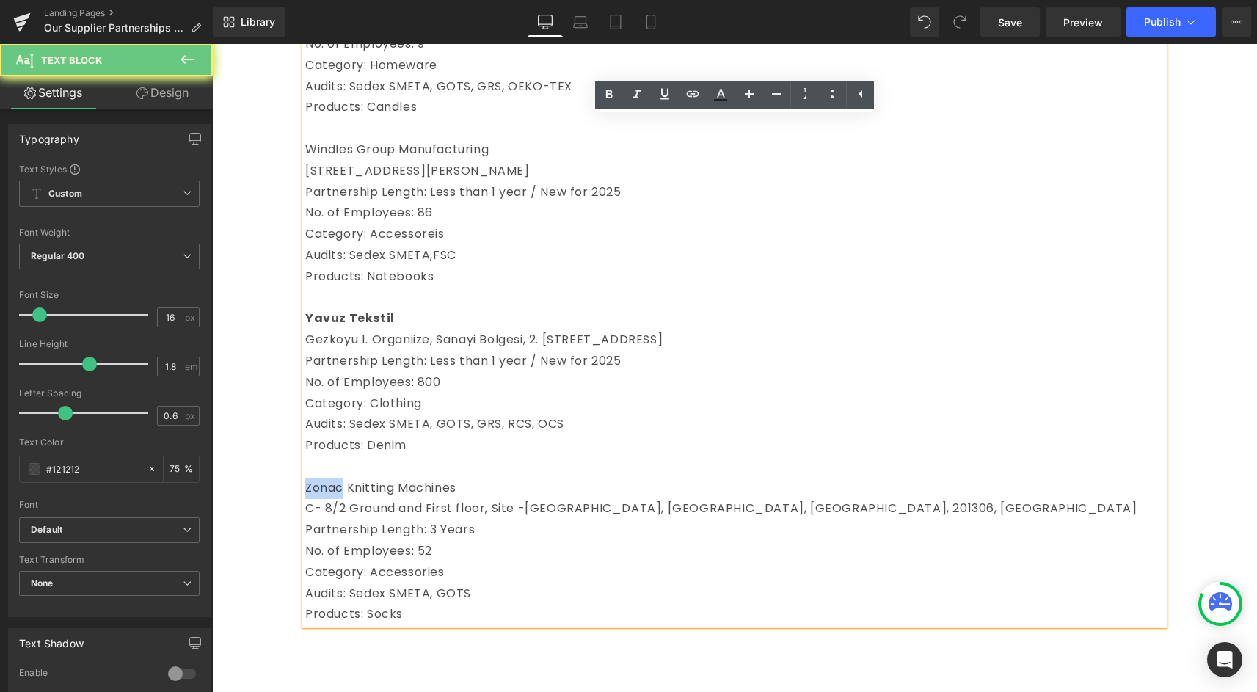
click at [325, 496] on span "Zonac Knitting Machines" at bounding box center [380, 487] width 151 height 17
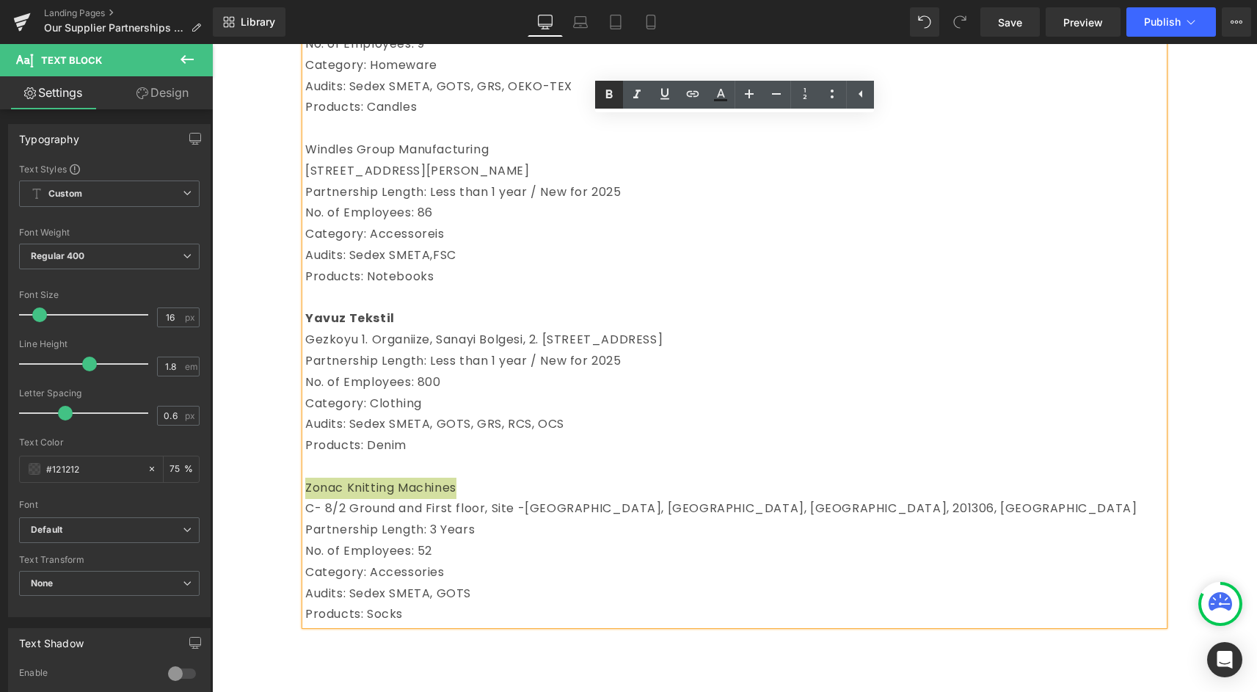
click at [607, 93] on icon at bounding box center [609, 94] width 7 height 9
click at [412, 158] on span "Windles Group Manufacturing" at bounding box center [396, 149] width 183 height 17
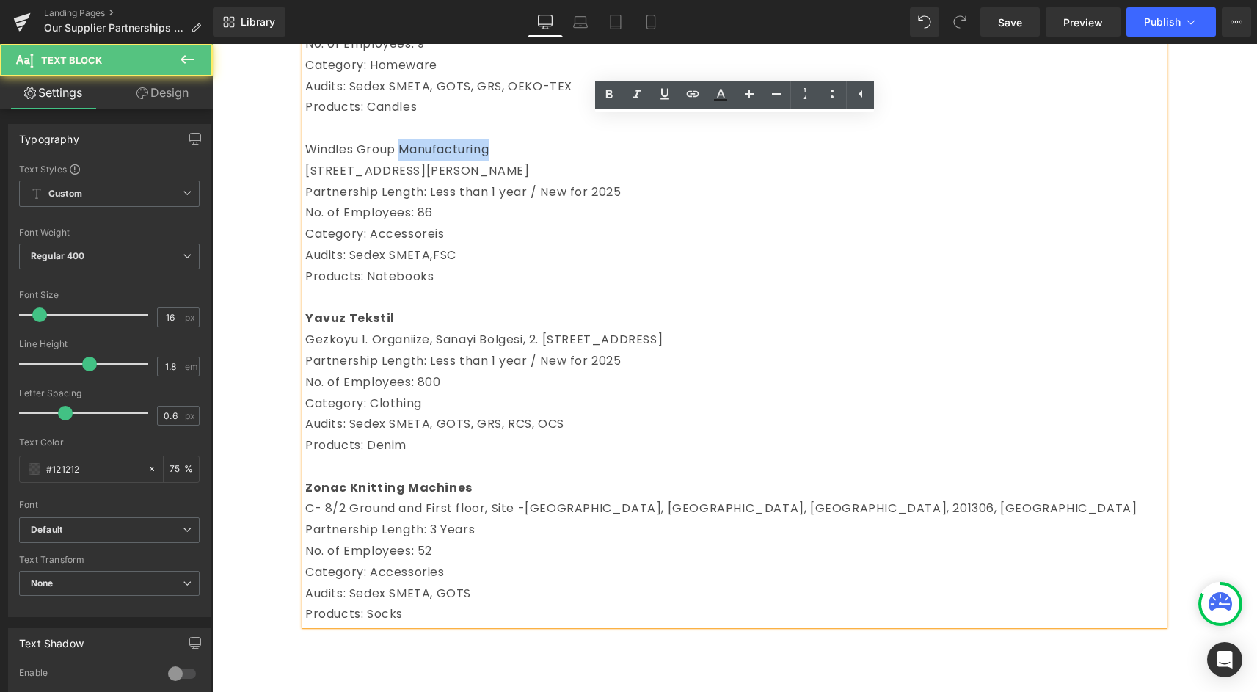
click at [412, 158] on span "Windles Group Manufacturing" at bounding box center [396, 149] width 183 height 17
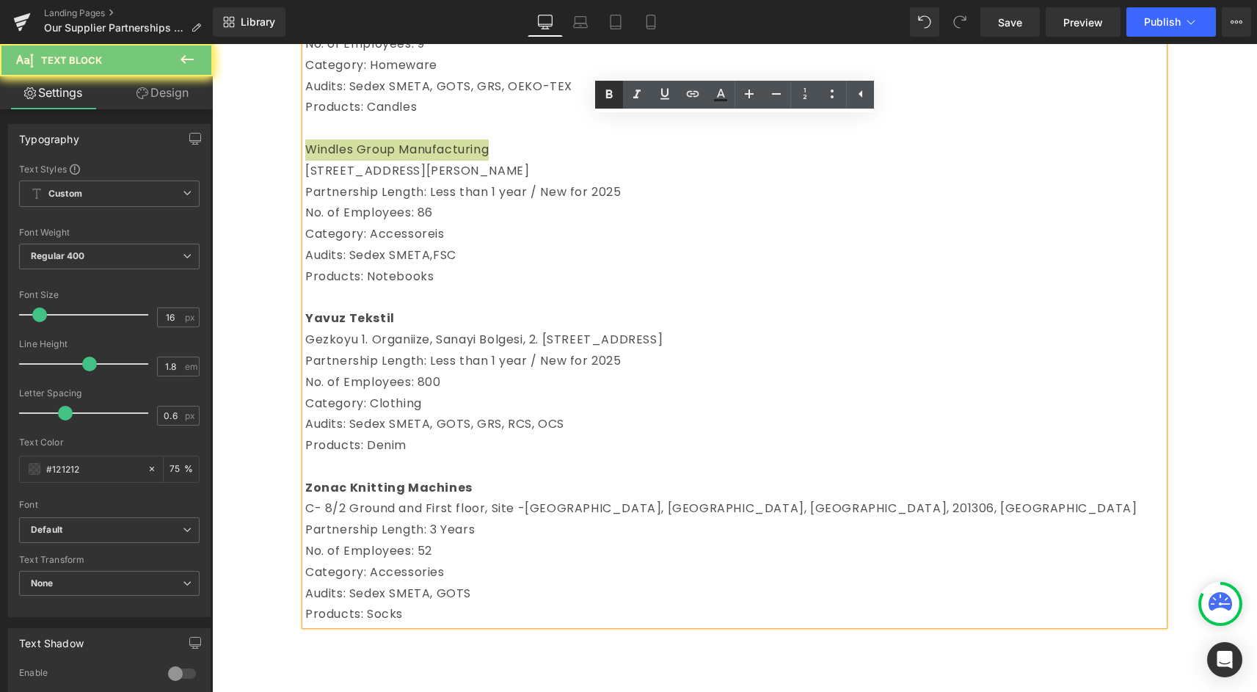
click at [614, 94] on icon at bounding box center [609, 95] width 18 height 18
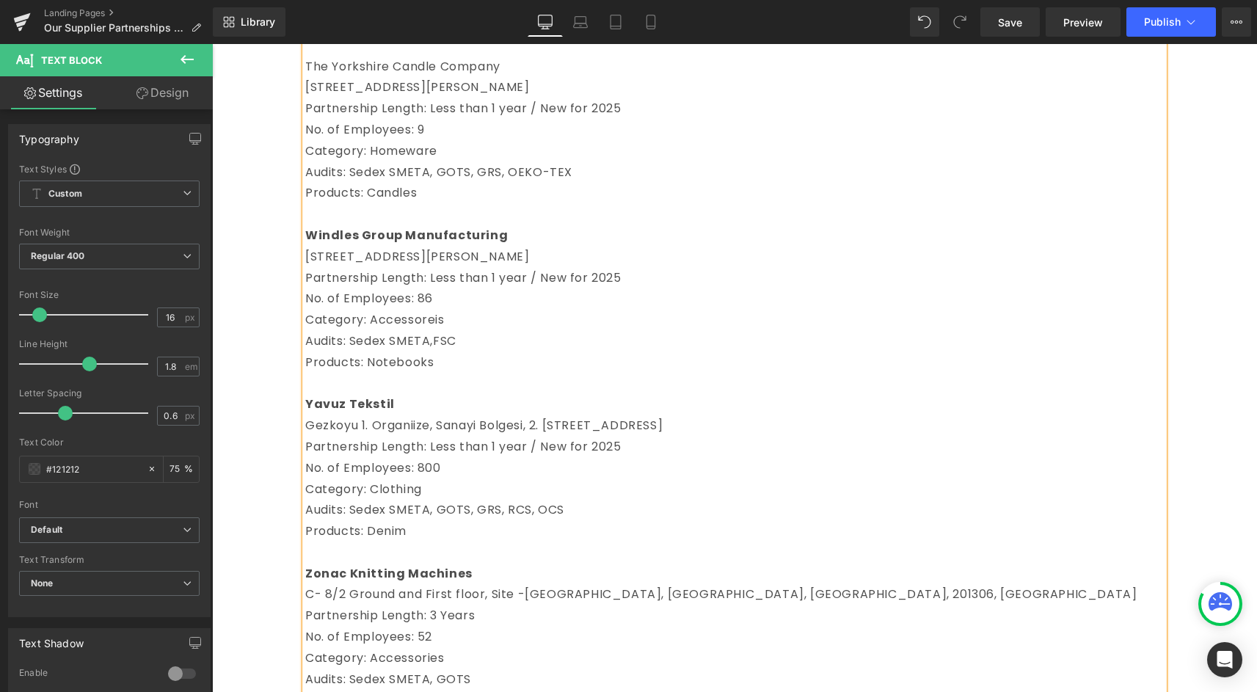
scroll to position [3095, 0]
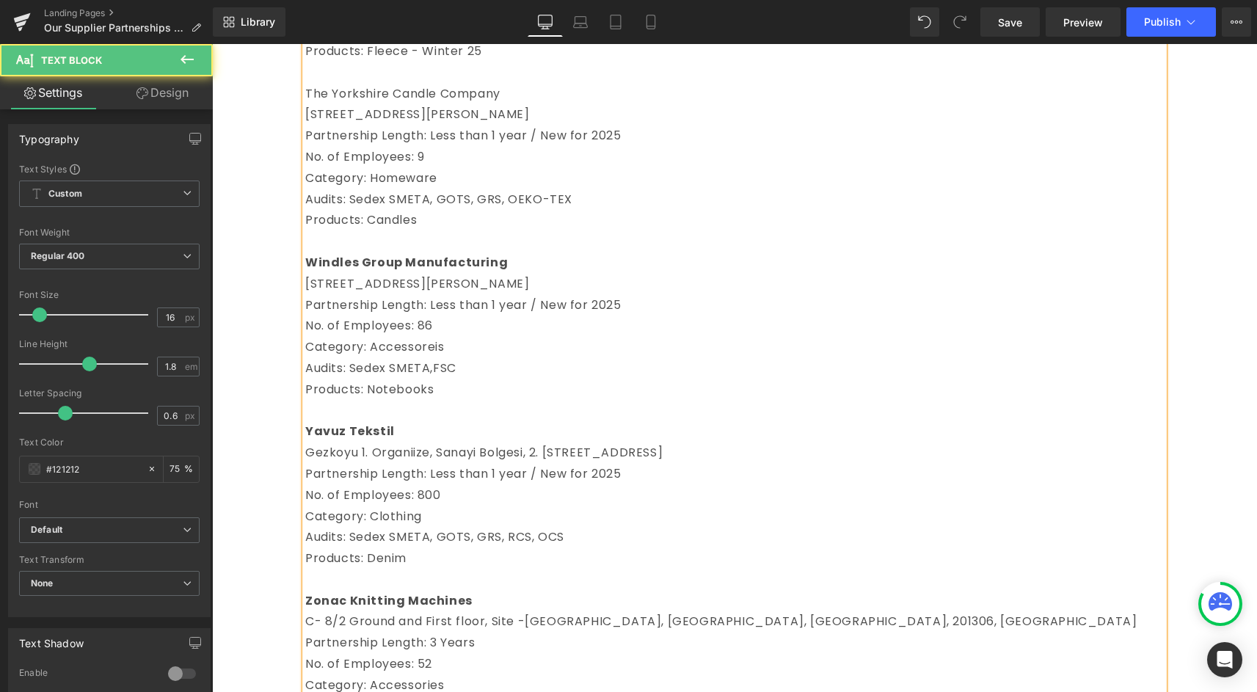
click at [376, 102] on span "The Yorkshire Candle Company" at bounding box center [402, 93] width 195 height 17
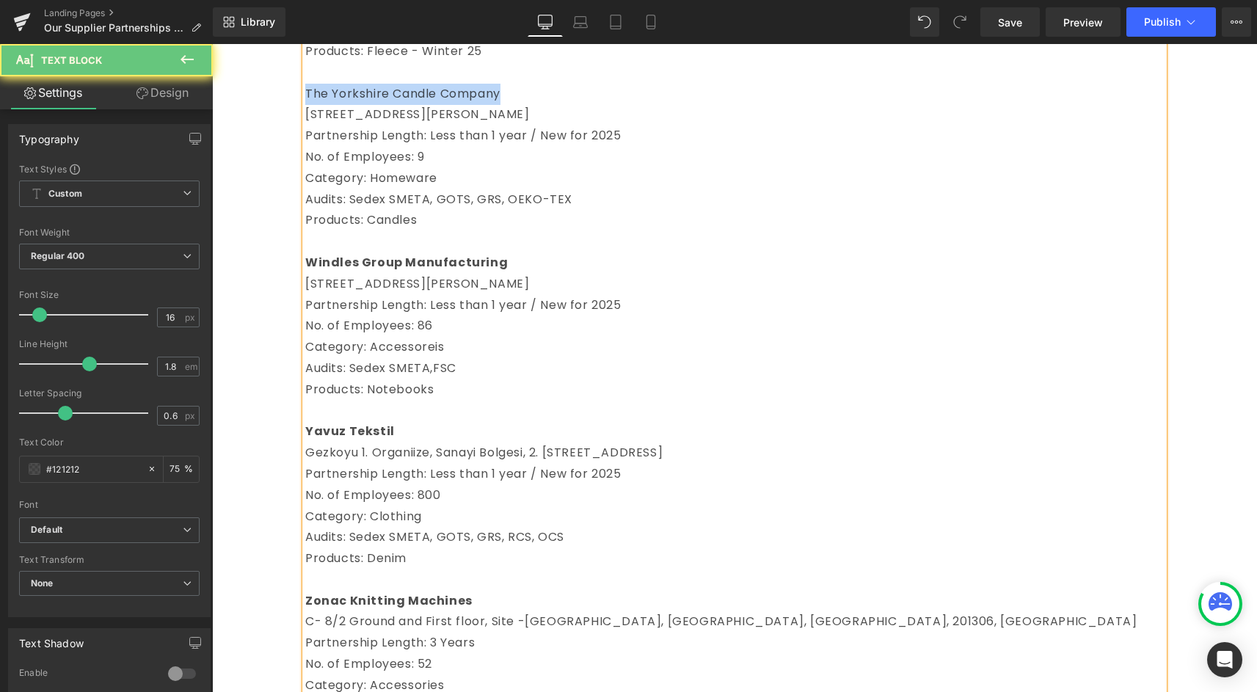
click at [376, 102] on span "The Yorkshire Candle Company" at bounding box center [402, 93] width 195 height 17
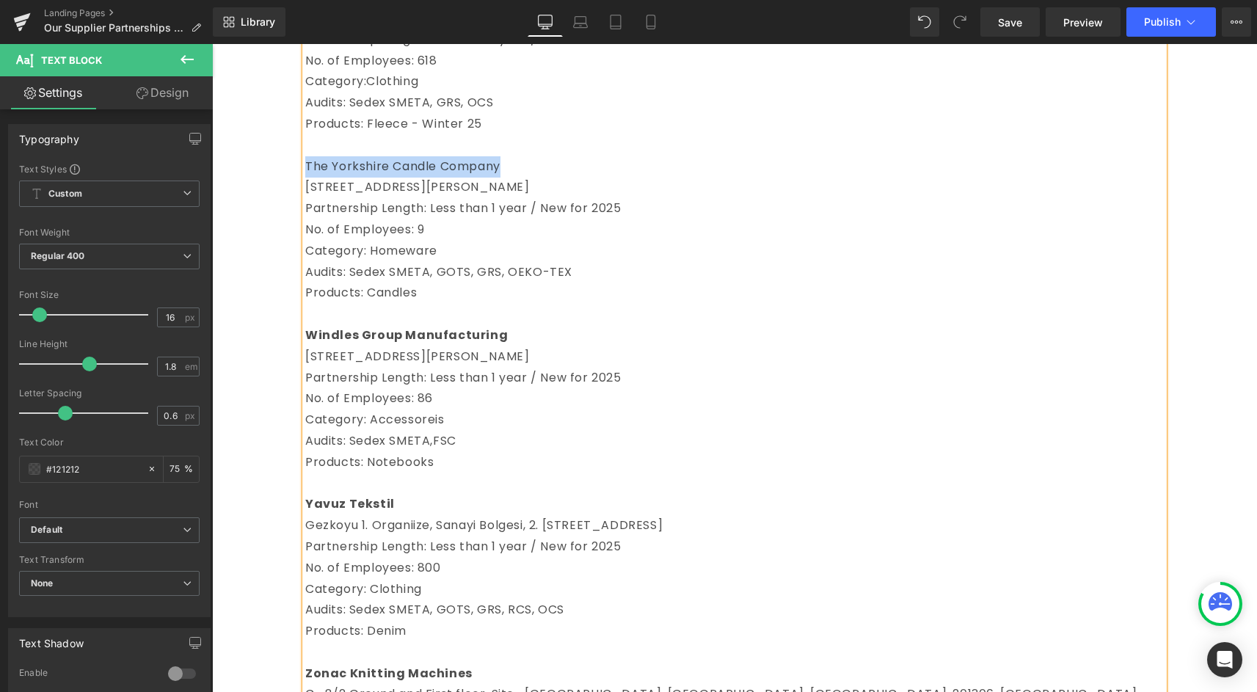
scroll to position [2971, 0]
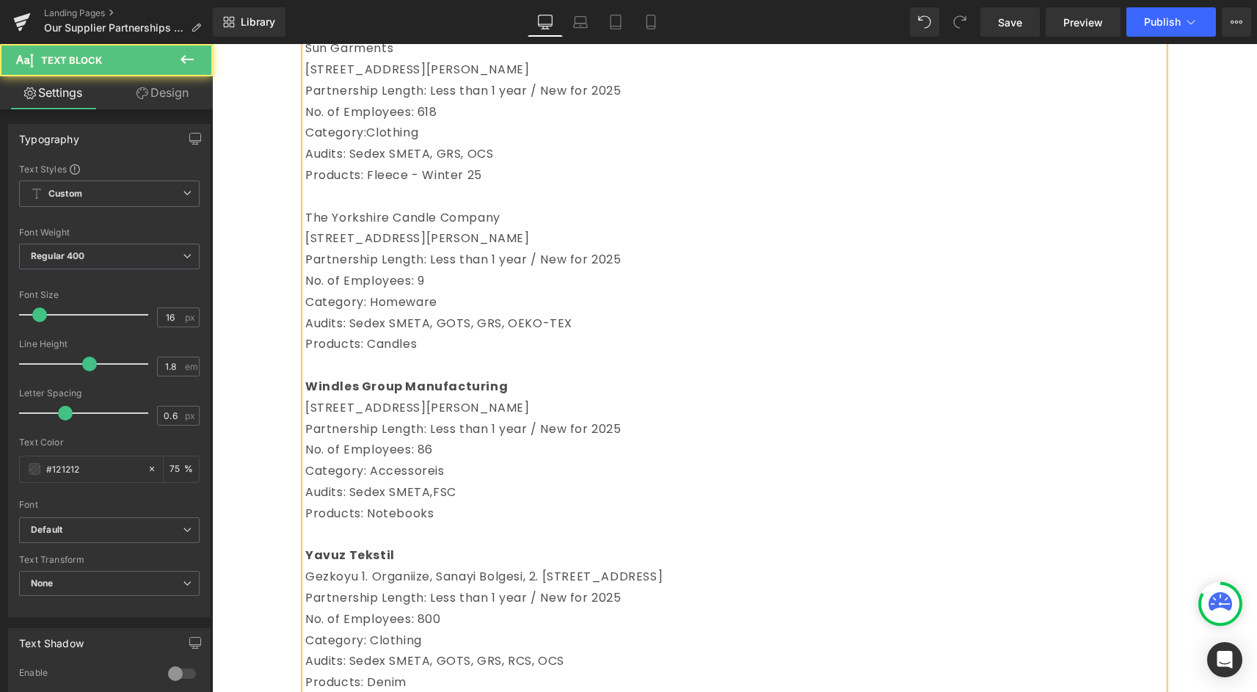
click at [547, 102] on p "Partnership Length: Less than 1 year / New for 2025" at bounding box center [734, 91] width 858 height 21
click at [456, 268] on span "Partnership Length: Less than 1 year / New for 2025" at bounding box center [463, 259] width 316 height 17
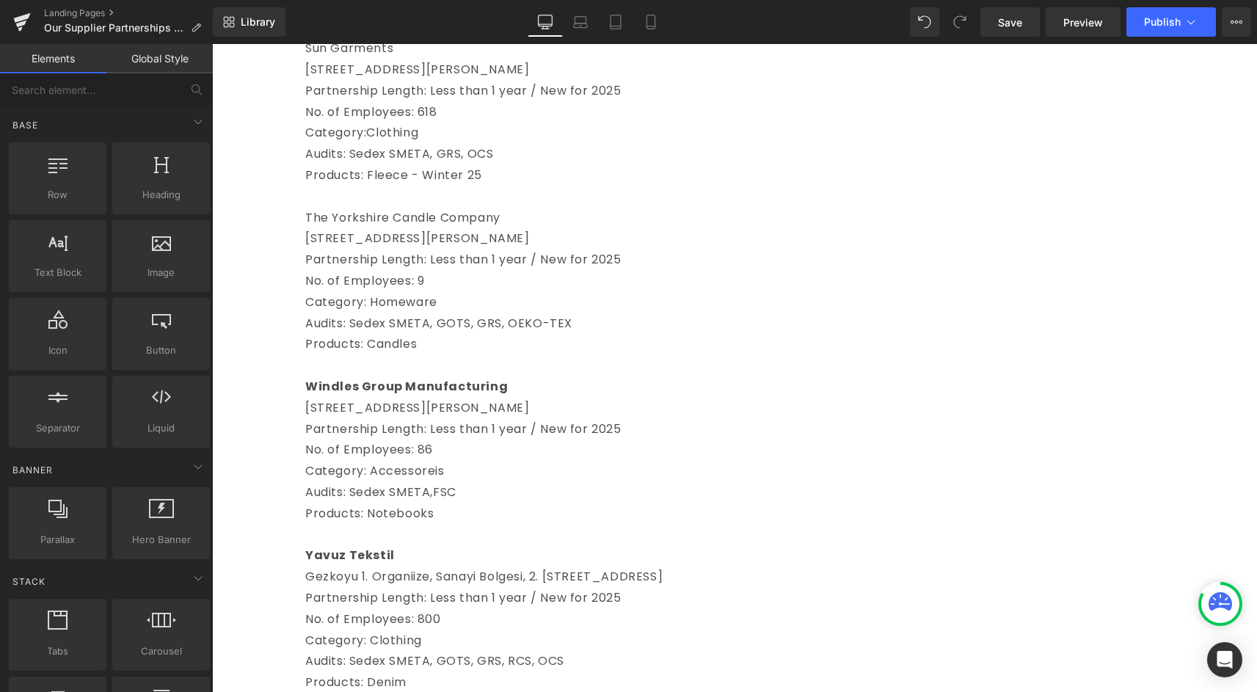
click at [391, 249] on p "[STREET_ADDRESS][PERSON_NAME]" at bounding box center [734, 238] width 858 height 21
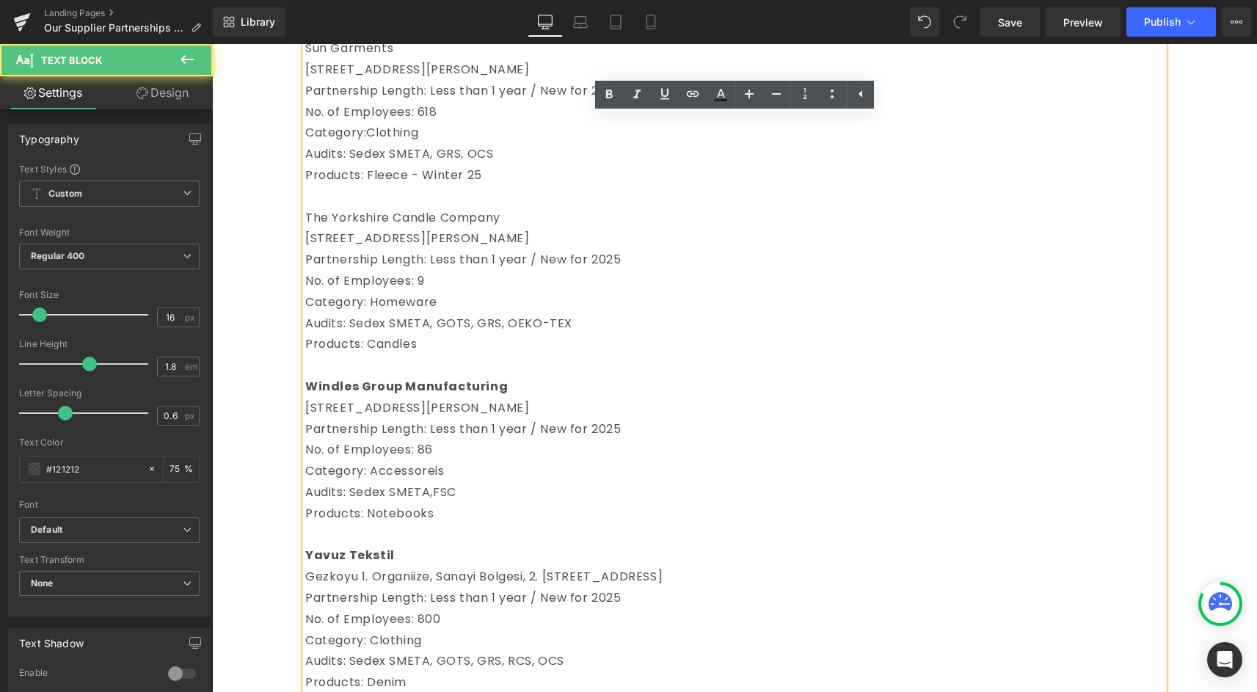
click at [411, 226] on span "The Yorkshire Candle Company" at bounding box center [402, 217] width 195 height 17
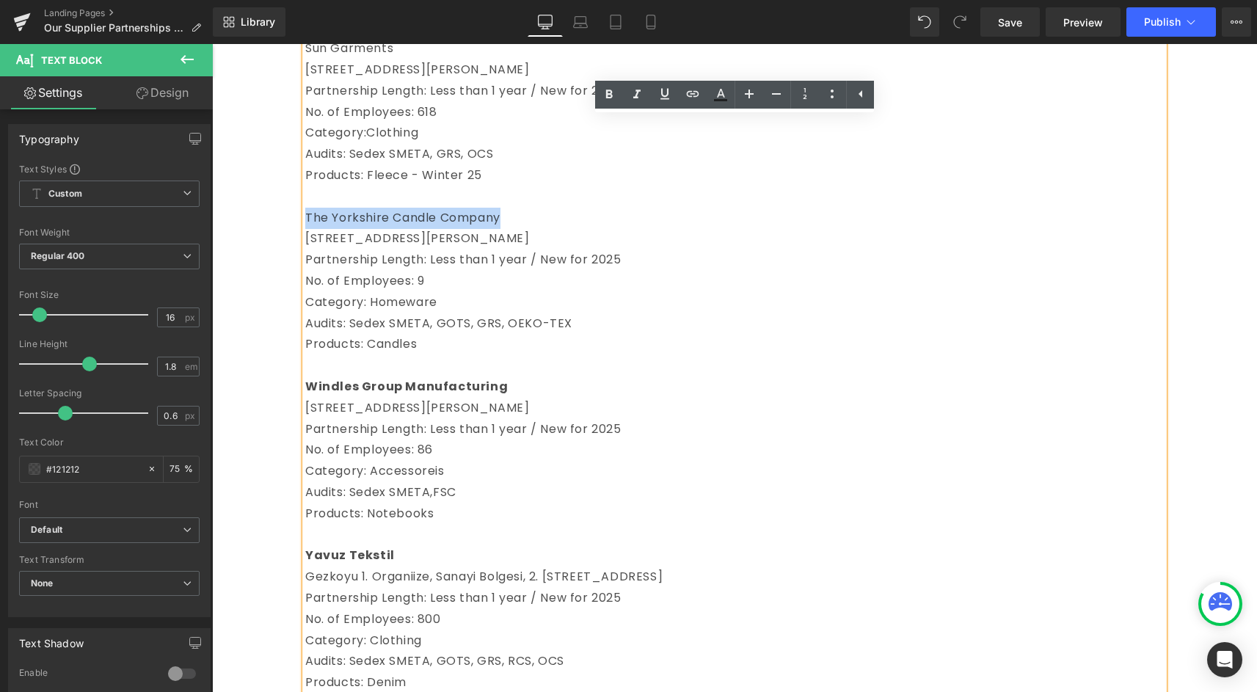
click at [411, 226] on span "The Yorkshire Candle Company" at bounding box center [402, 217] width 195 height 17
click at [612, 95] on icon at bounding box center [609, 94] width 7 height 9
click at [317, 59] on p "Sun Garments" at bounding box center [734, 48] width 858 height 21
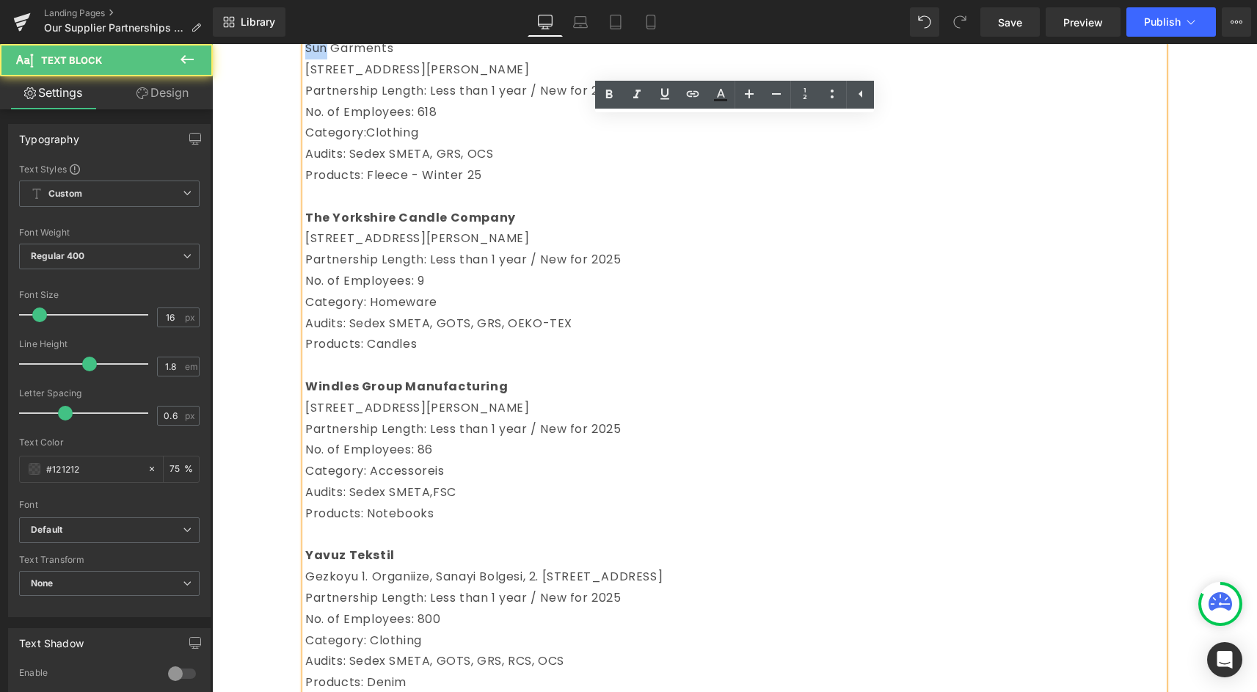
click at [317, 59] on p "Sun Garments" at bounding box center [734, 48] width 858 height 21
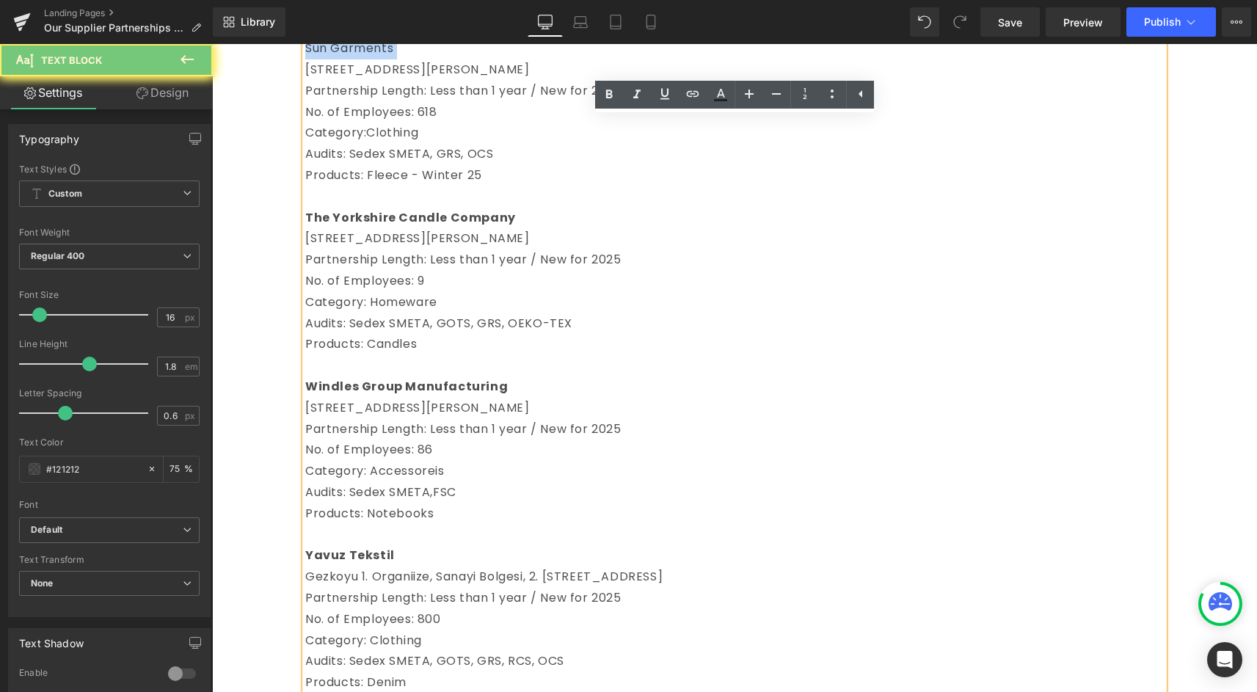
click at [317, 59] on p "Sun Garments" at bounding box center [734, 48] width 858 height 21
click at [603, 101] on icon at bounding box center [609, 95] width 18 height 18
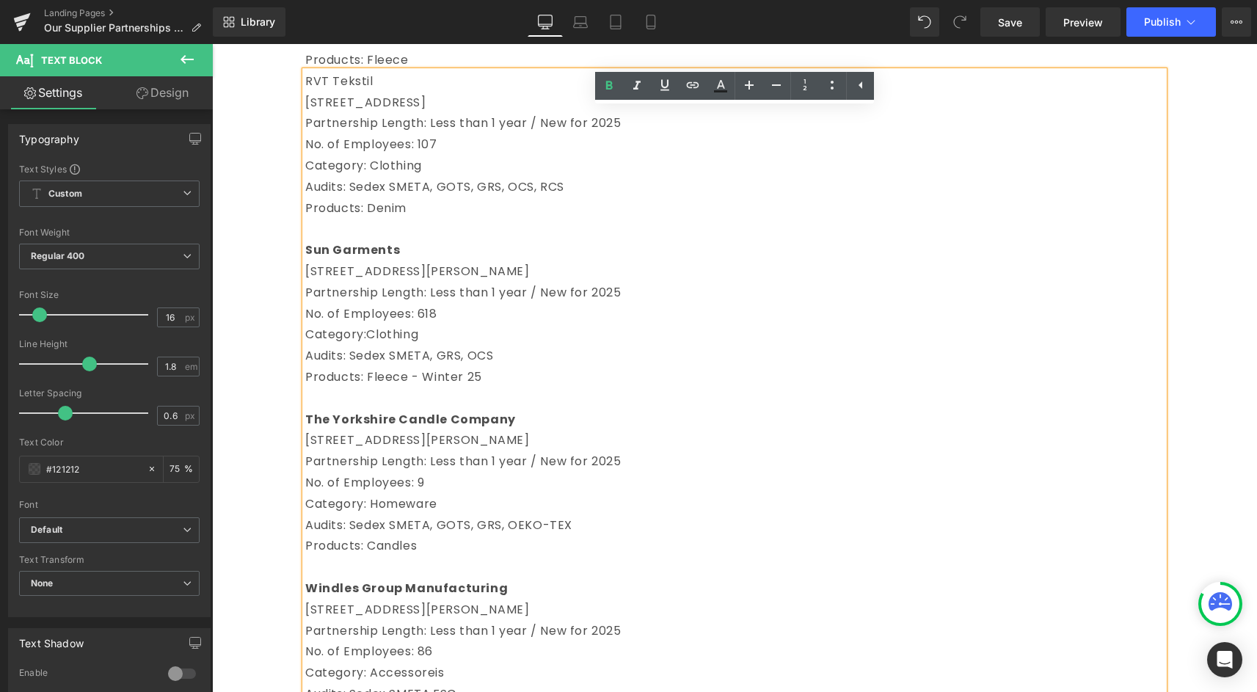
scroll to position [2741, 0]
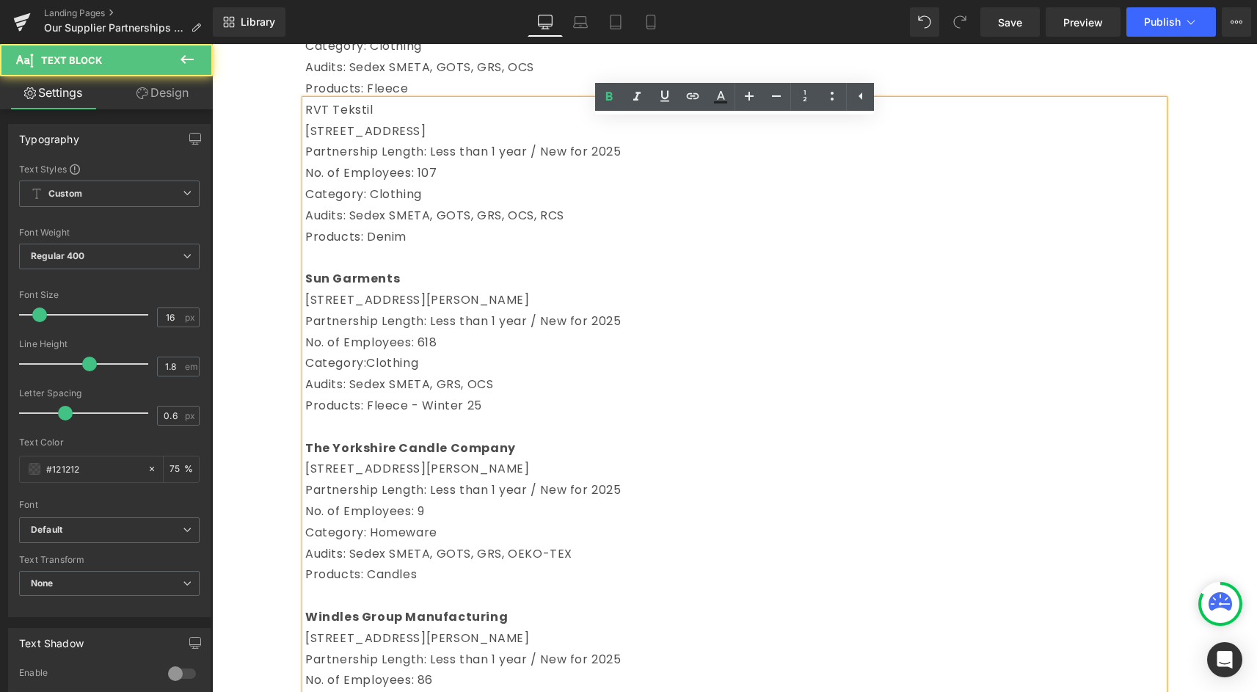
click at [368, 121] on p "RVT Tekstil" at bounding box center [734, 110] width 858 height 21
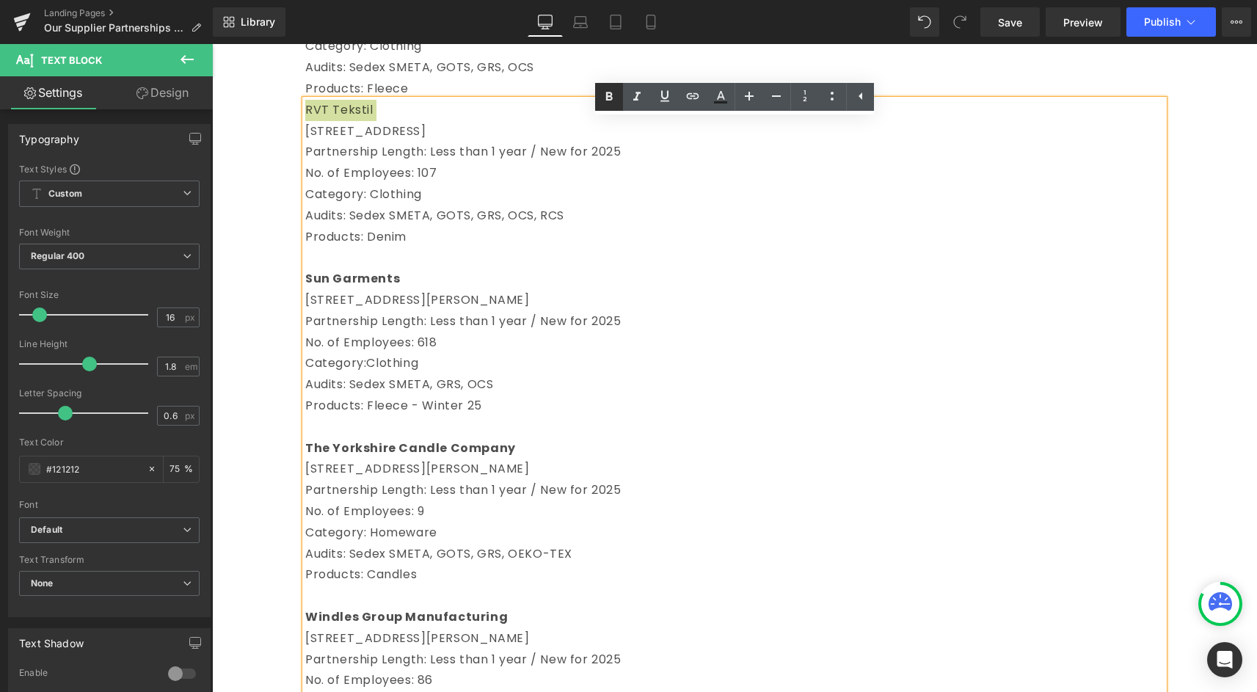
click at [607, 96] on icon at bounding box center [609, 96] width 7 height 9
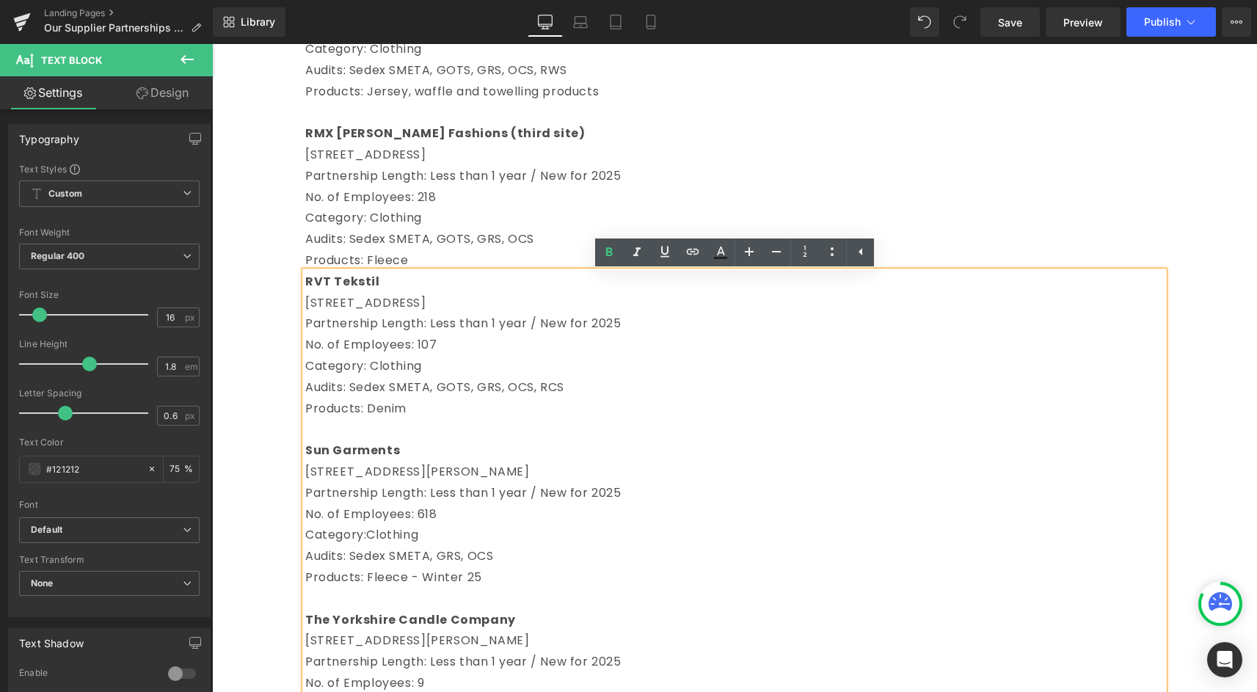
scroll to position [2556, 0]
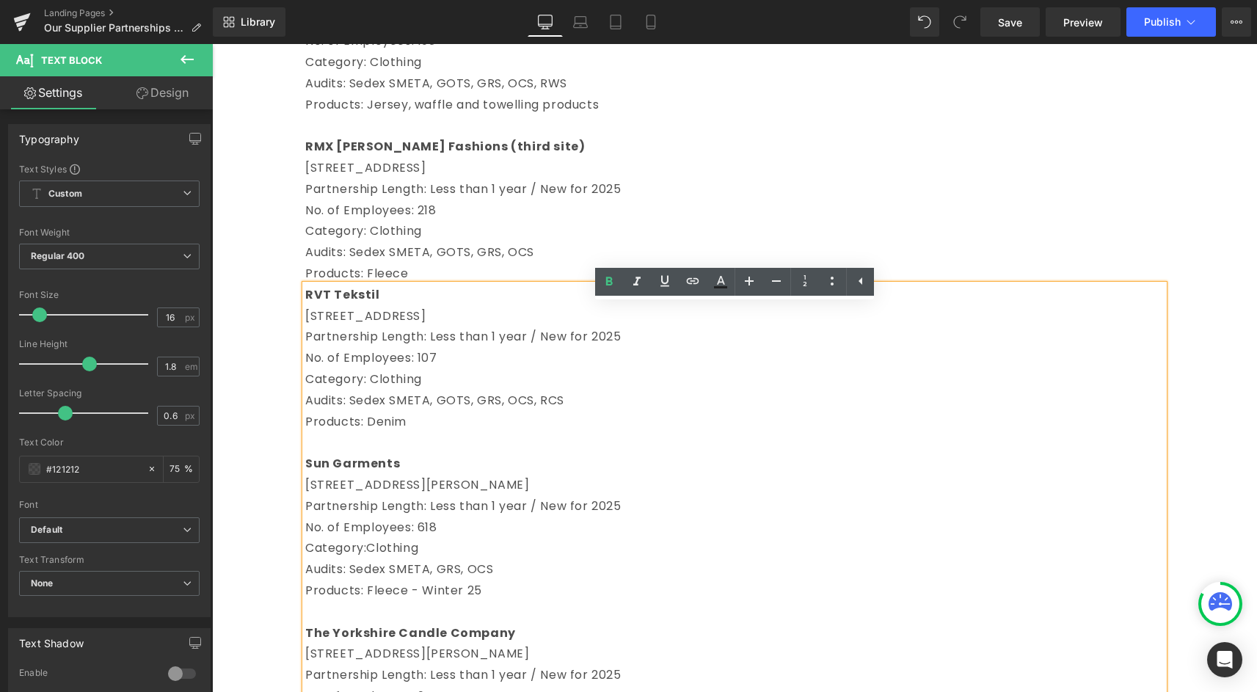
click at [502, 222] on p "No. of Employees: 218" at bounding box center [734, 210] width 858 height 21
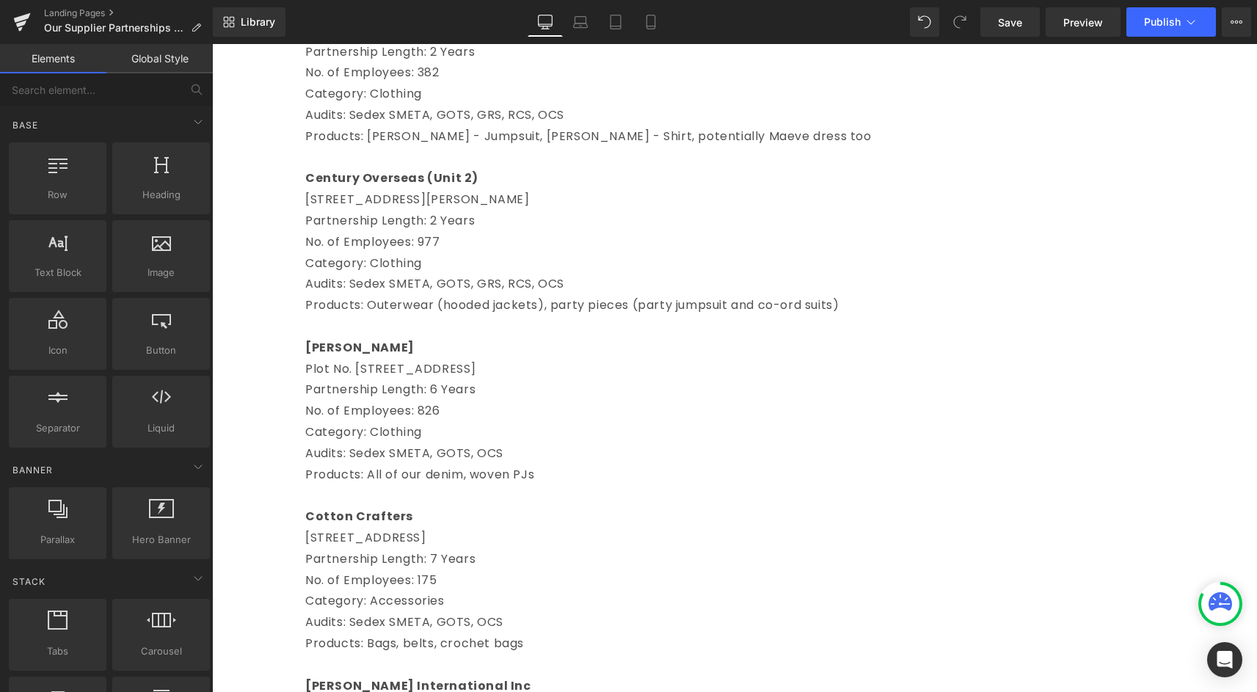
scroll to position [0, 0]
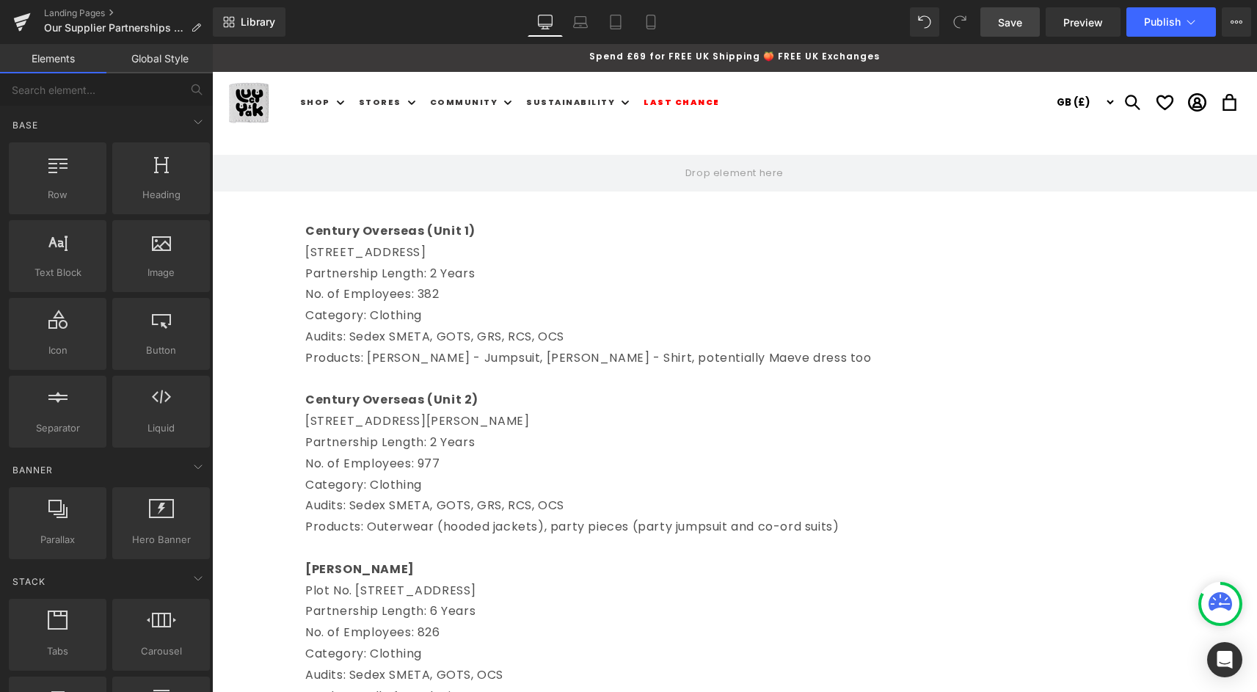
click at [1008, 7] on link "Save" at bounding box center [1009, 21] width 59 height 29
